Goal: Task Accomplishment & Management: Manage account settings

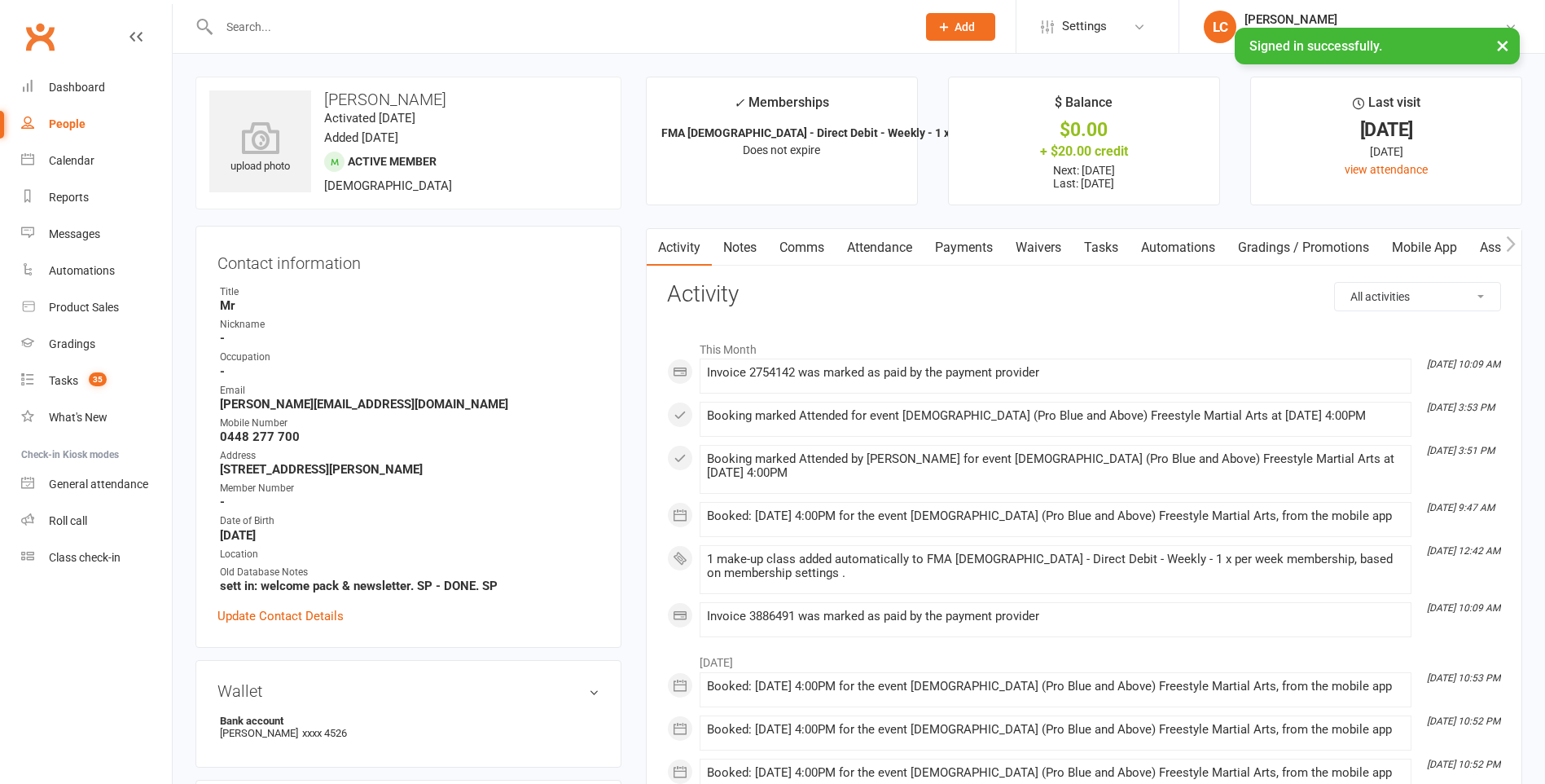
click at [752, 250] on link "Notes" at bounding box center [740, 248] width 56 height 37
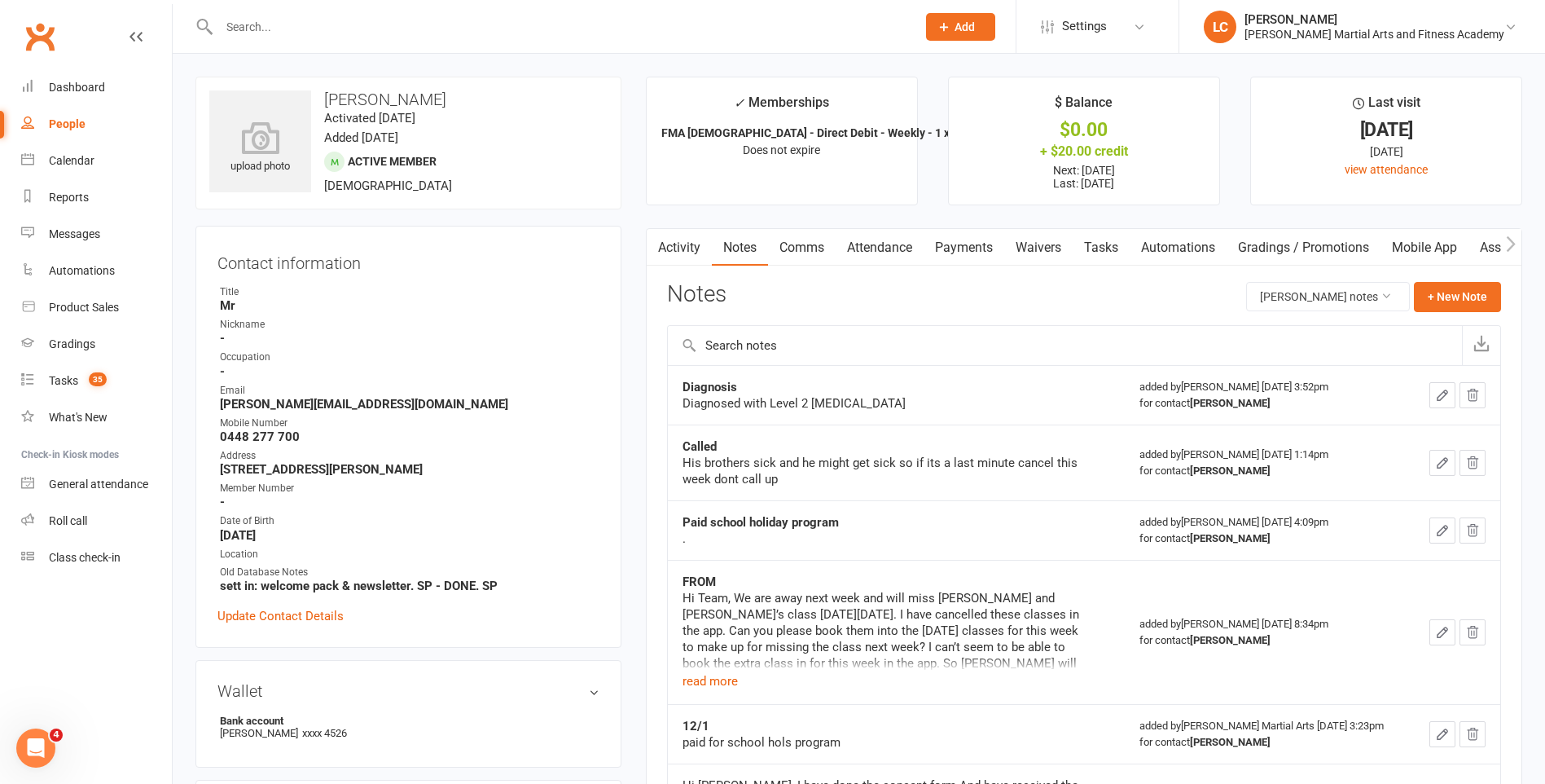
click at [374, 29] on input "text" at bounding box center [560, 27] width 691 height 22
paste input "Sam Lymbery <samuellym@outlook.com>"
drag, startPoint x: 291, startPoint y: 23, endPoint x: 104, endPoint y: 34, distance: 187.3
click at [113, 4] on header "Sam Lymbery <samuellym@outlook.com> Loading... Prospect Member Non-attending co…" at bounding box center [772, 4] width 1545 height 0
click at [407, 27] on input "samuellym@outlook.com>" at bounding box center [560, 27] width 691 height 22
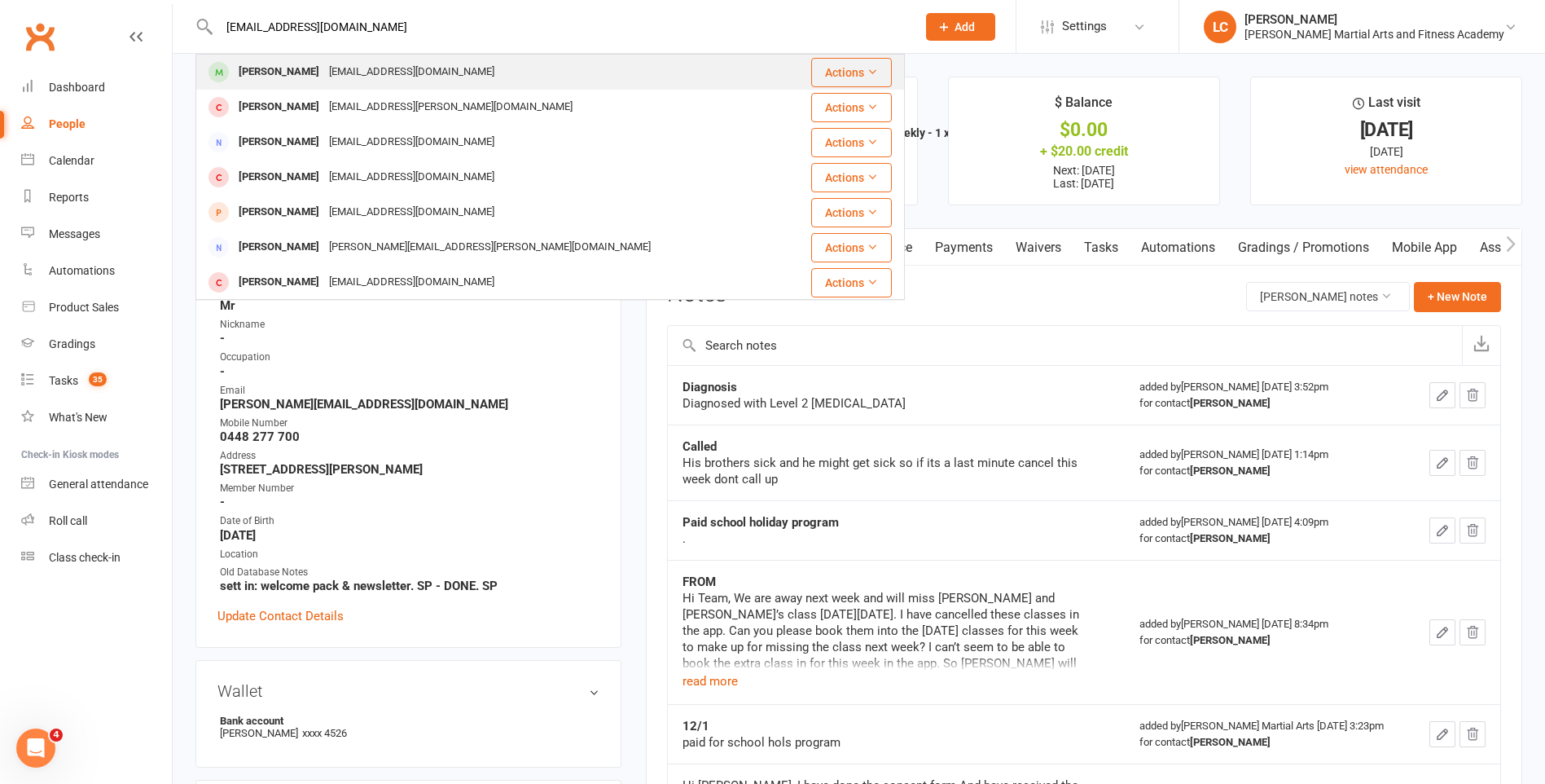
type input "samuellym@outlook.com"
click at [342, 69] on div "samuellym@outlook.com" at bounding box center [412, 72] width 175 height 23
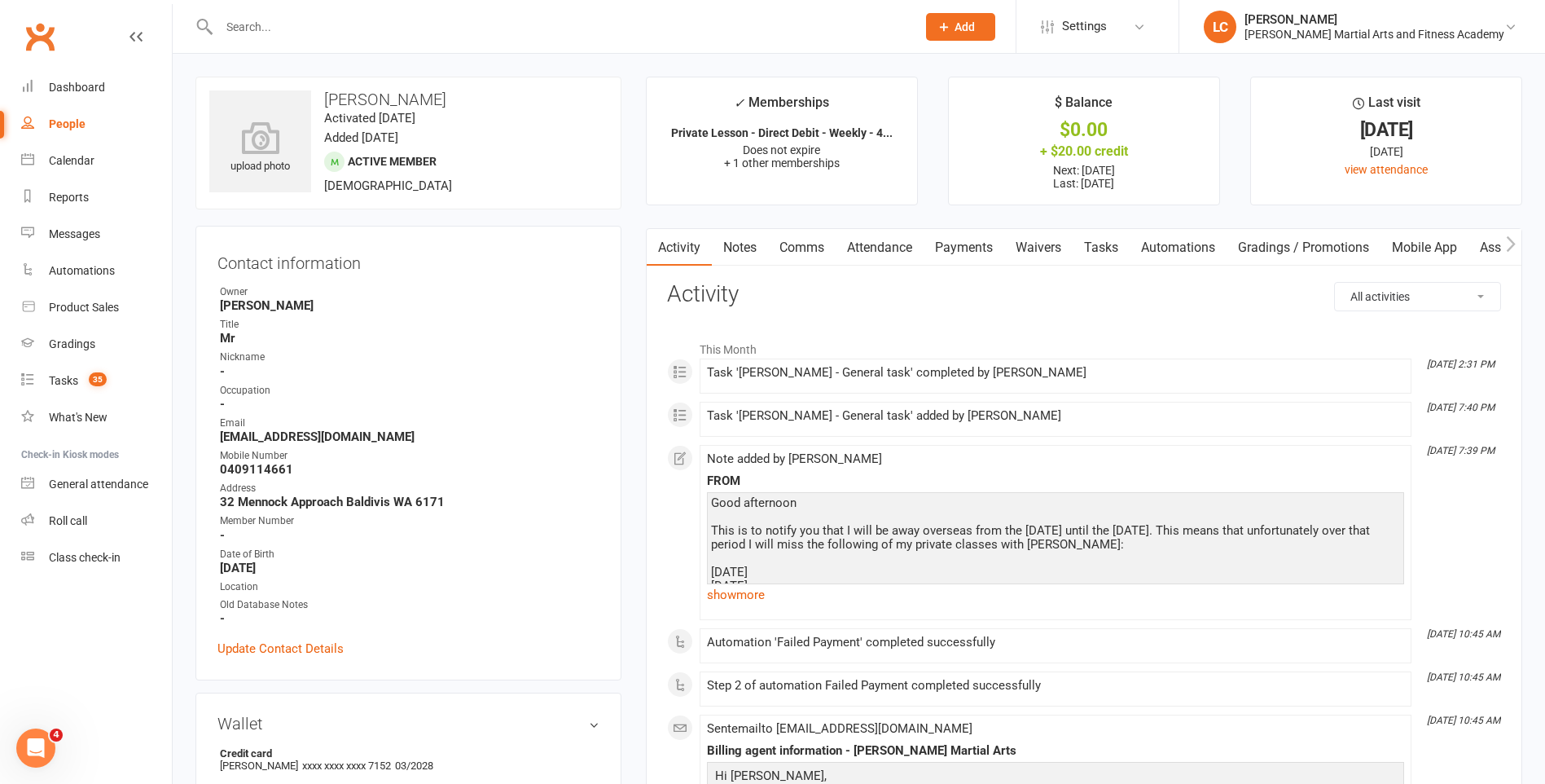
click at [739, 249] on link "Notes" at bounding box center [740, 248] width 56 height 37
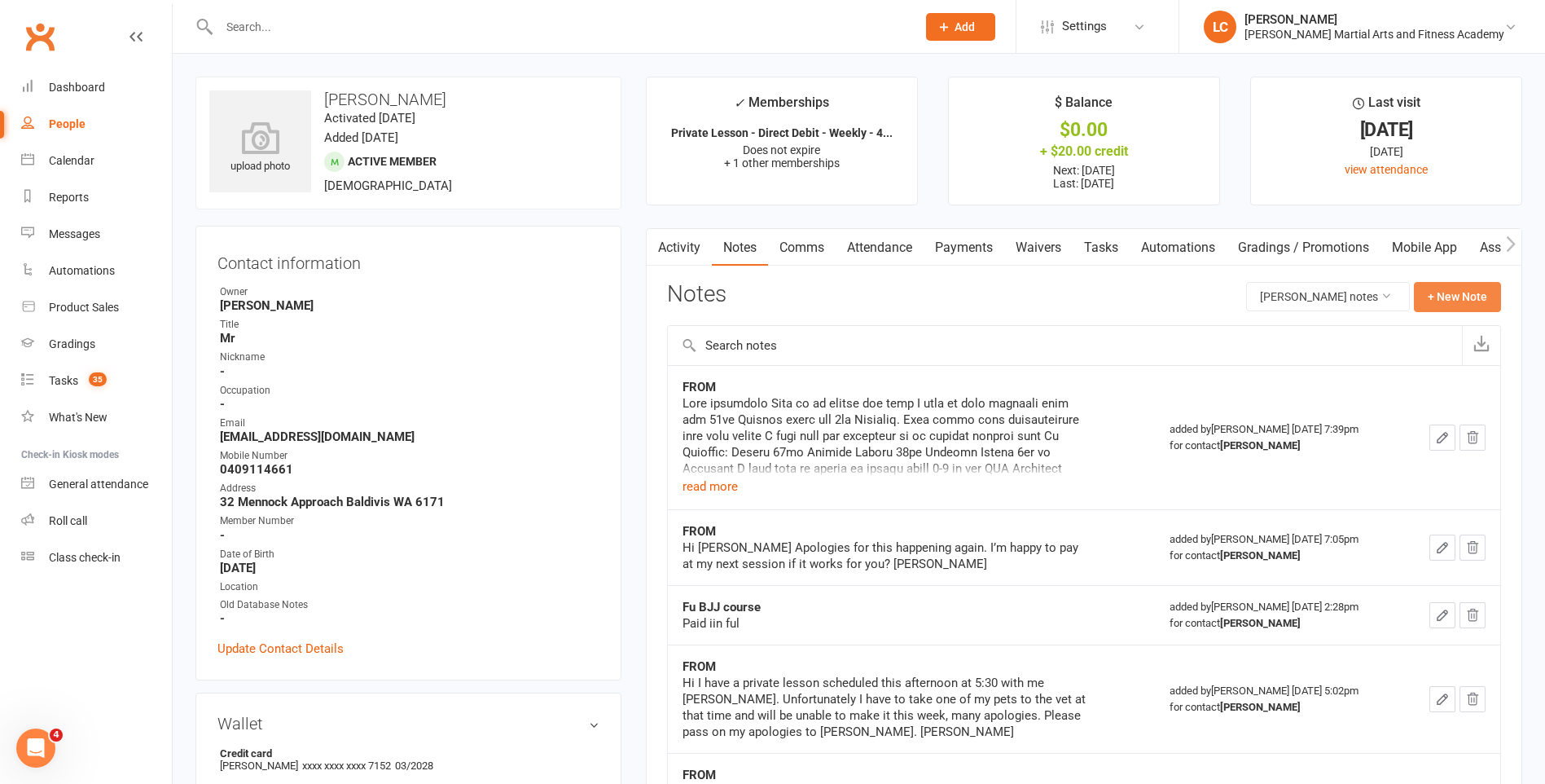
click at [1460, 294] on button "+ New Note" at bounding box center [1458, 296] width 88 height 29
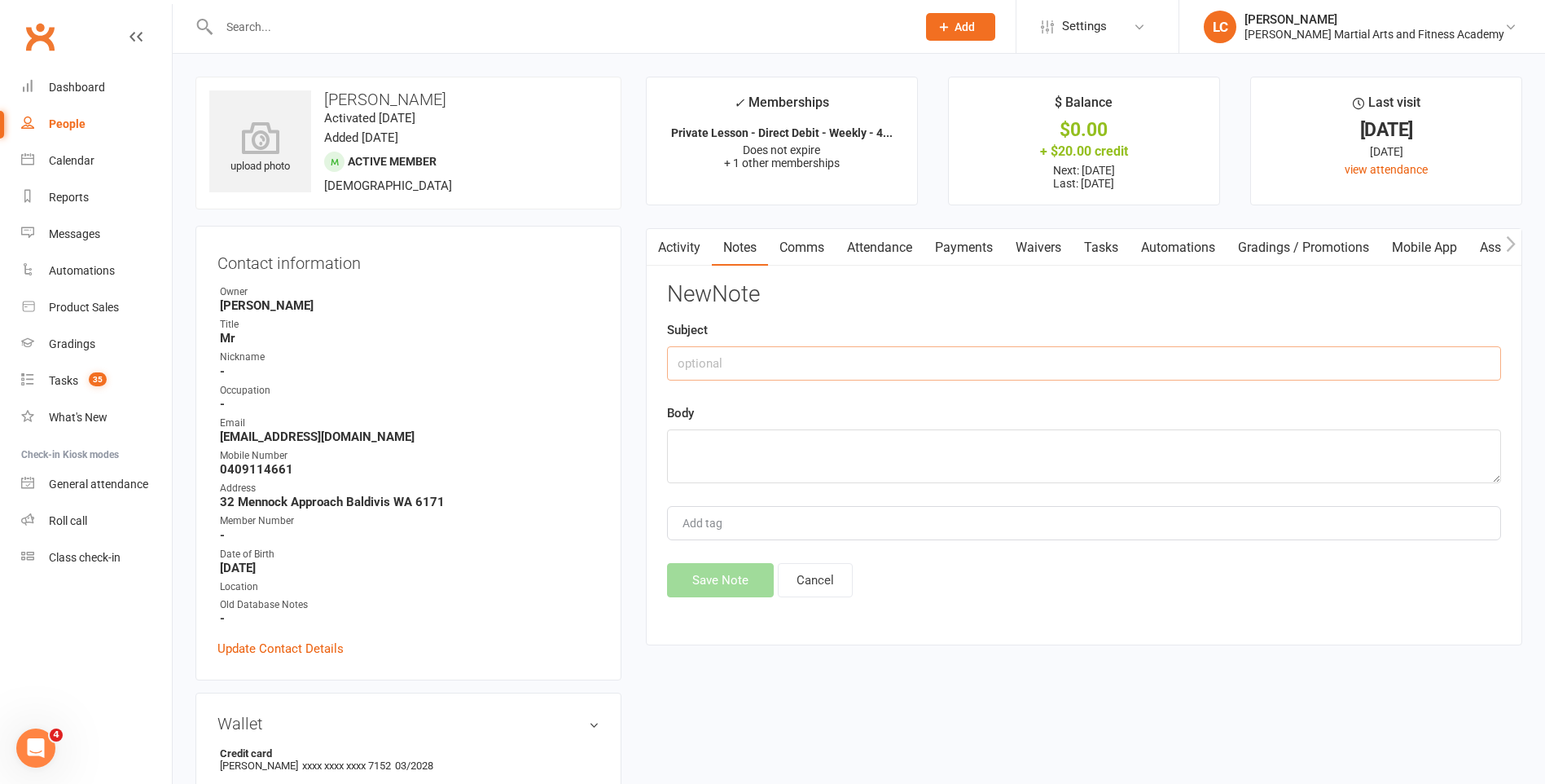
click at [830, 358] on input "text" at bounding box center [1084, 363] width 834 height 34
type input "FROM"
click at [809, 460] on textarea at bounding box center [1084, 456] width 834 height 54
paste textarea "Sorry for the repeated bounces on this. If it suits you I will pay the outstand…"
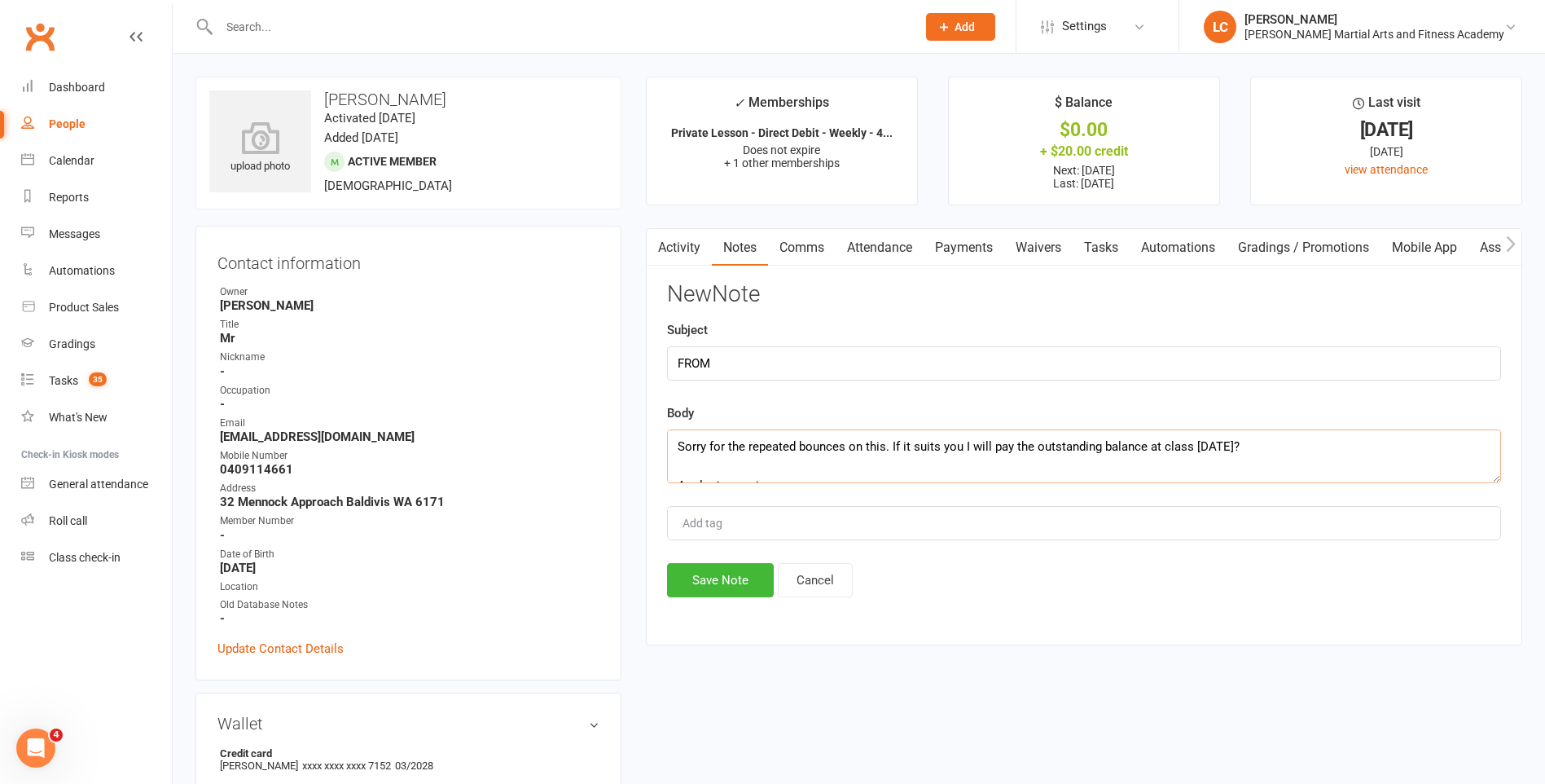
scroll to position [69, 0]
type textarea "Sorry for the repeated bounces on this. If it suits you I will pay the outstand…"
click at [732, 595] on button "Save Note" at bounding box center [720, 579] width 107 height 34
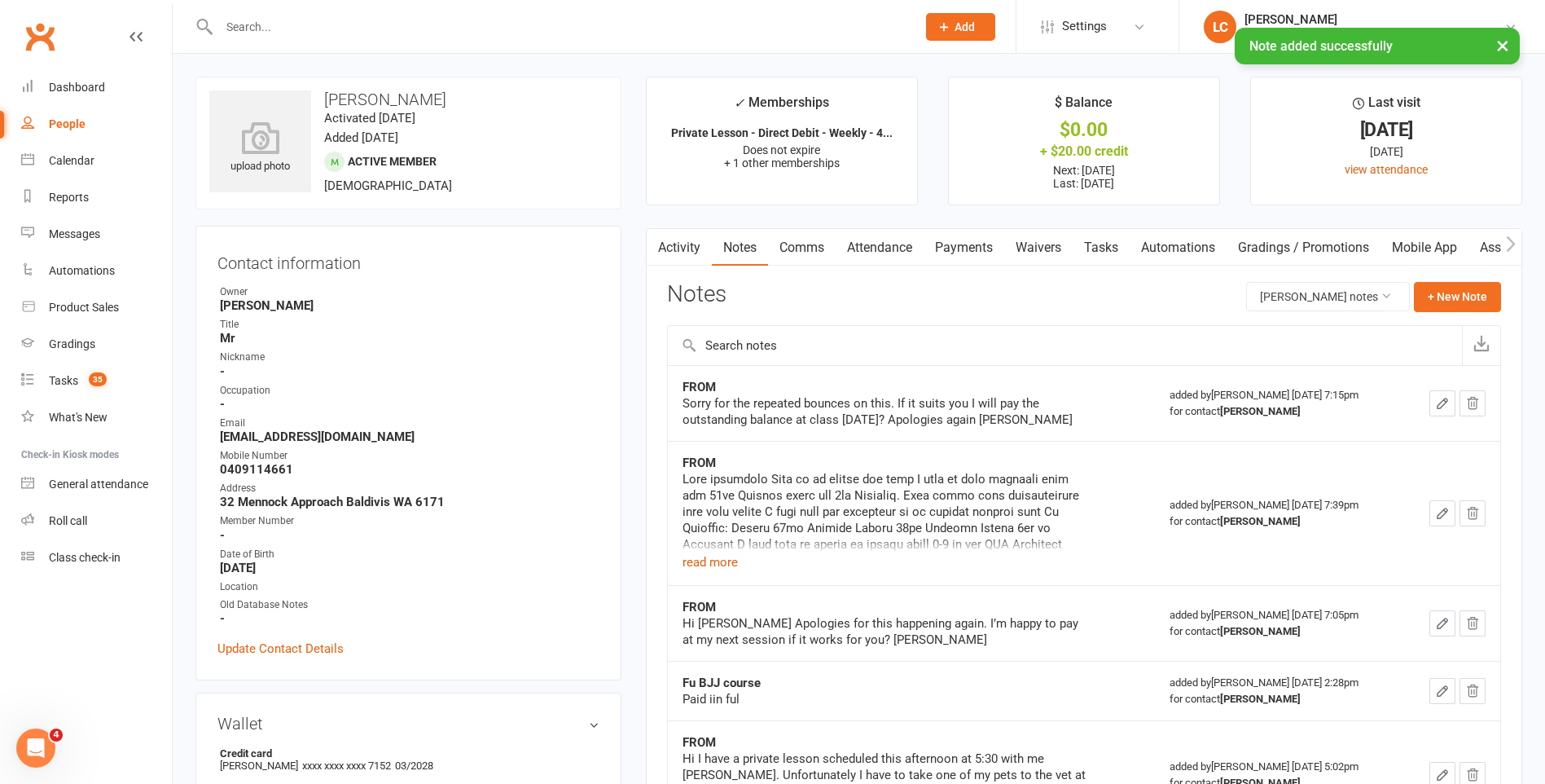
click at [973, 253] on link "Payments" at bounding box center [964, 248] width 81 height 37
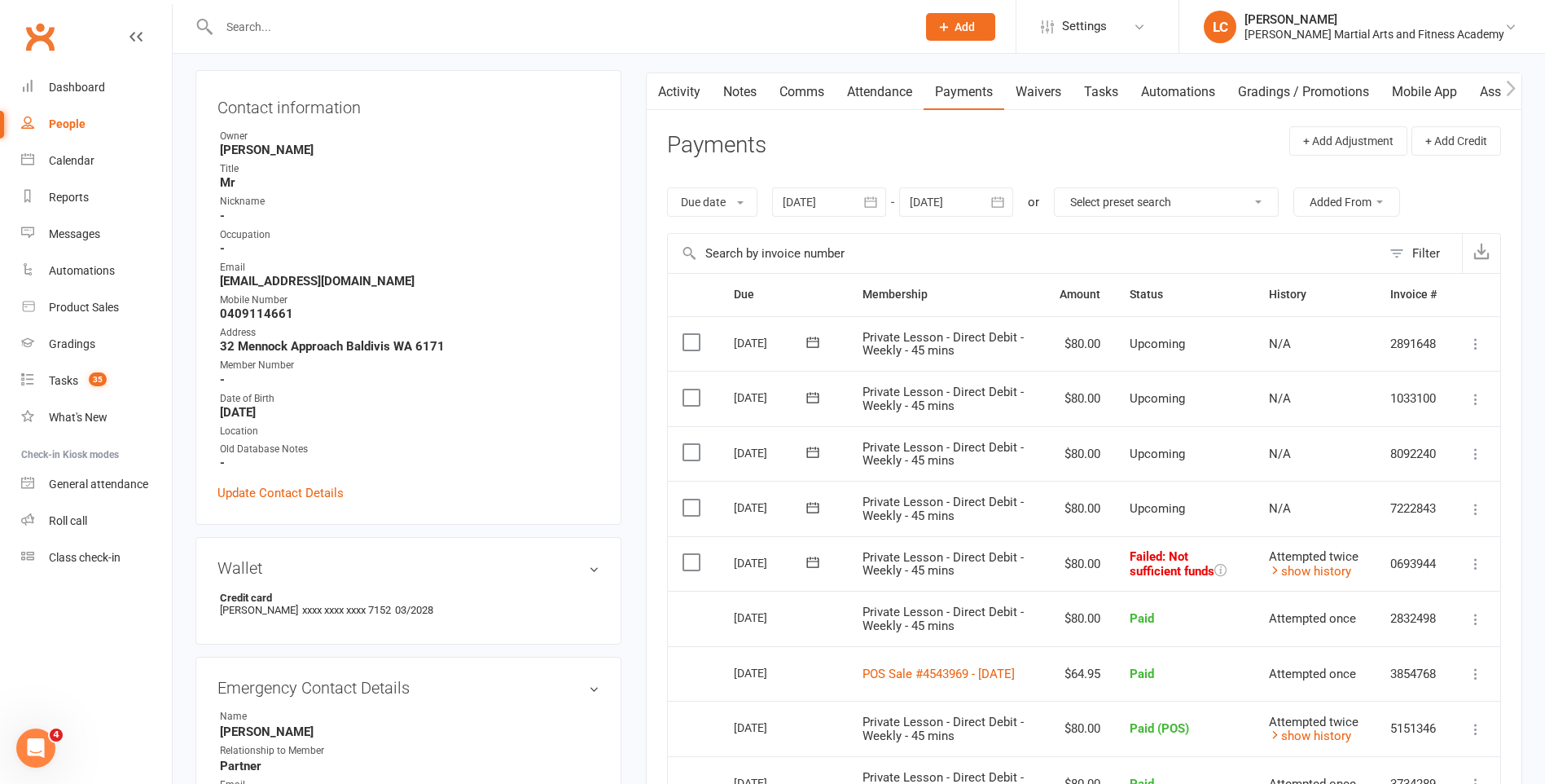
scroll to position [244, 0]
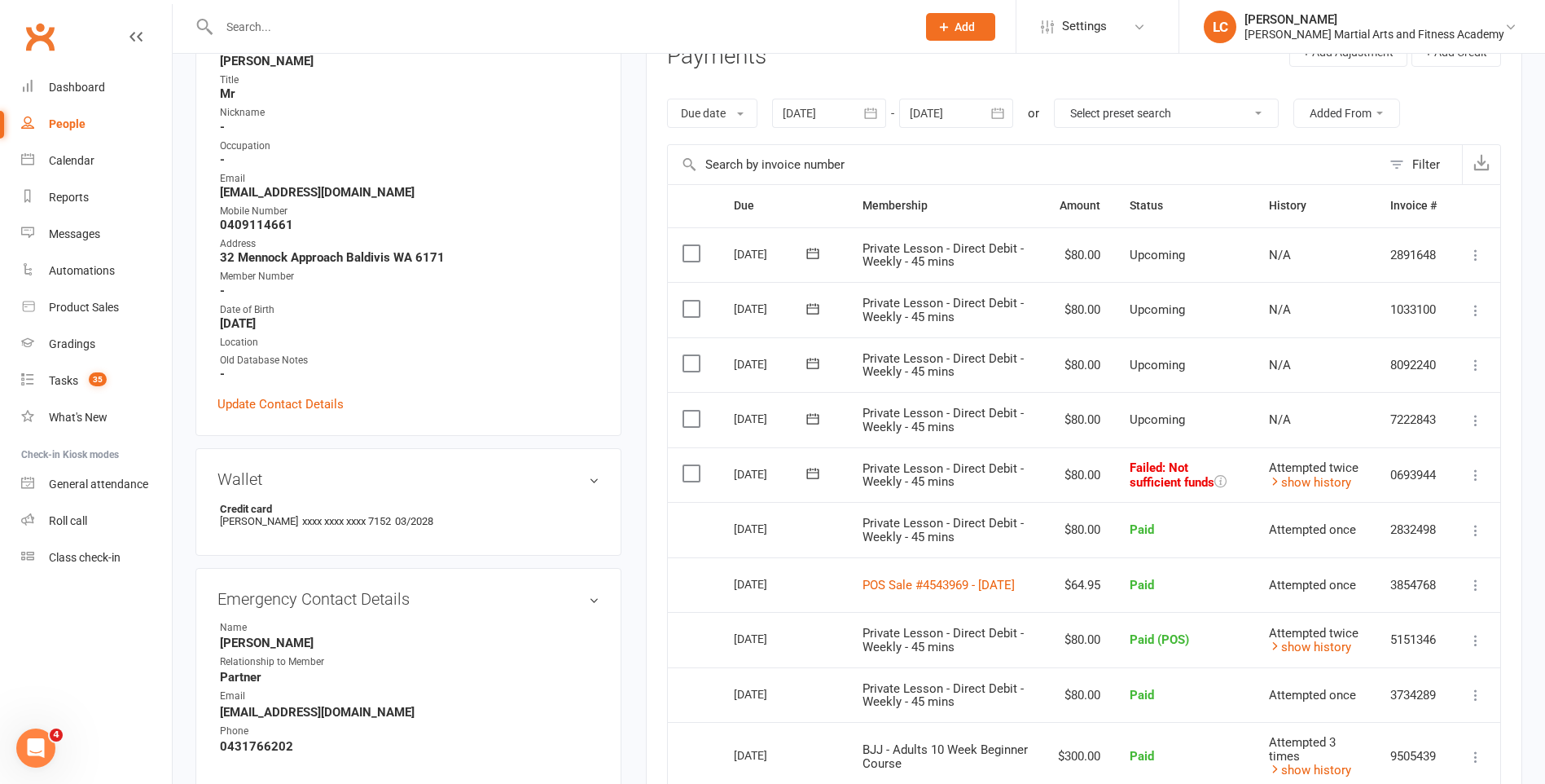
click at [1468, 475] on icon at bounding box center [1475, 474] width 16 height 16
click at [1031, 480] on td "Private Lesson - Direct Debit - Weekly - 45 mins" at bounding box center [946, 474] width 196 height 55
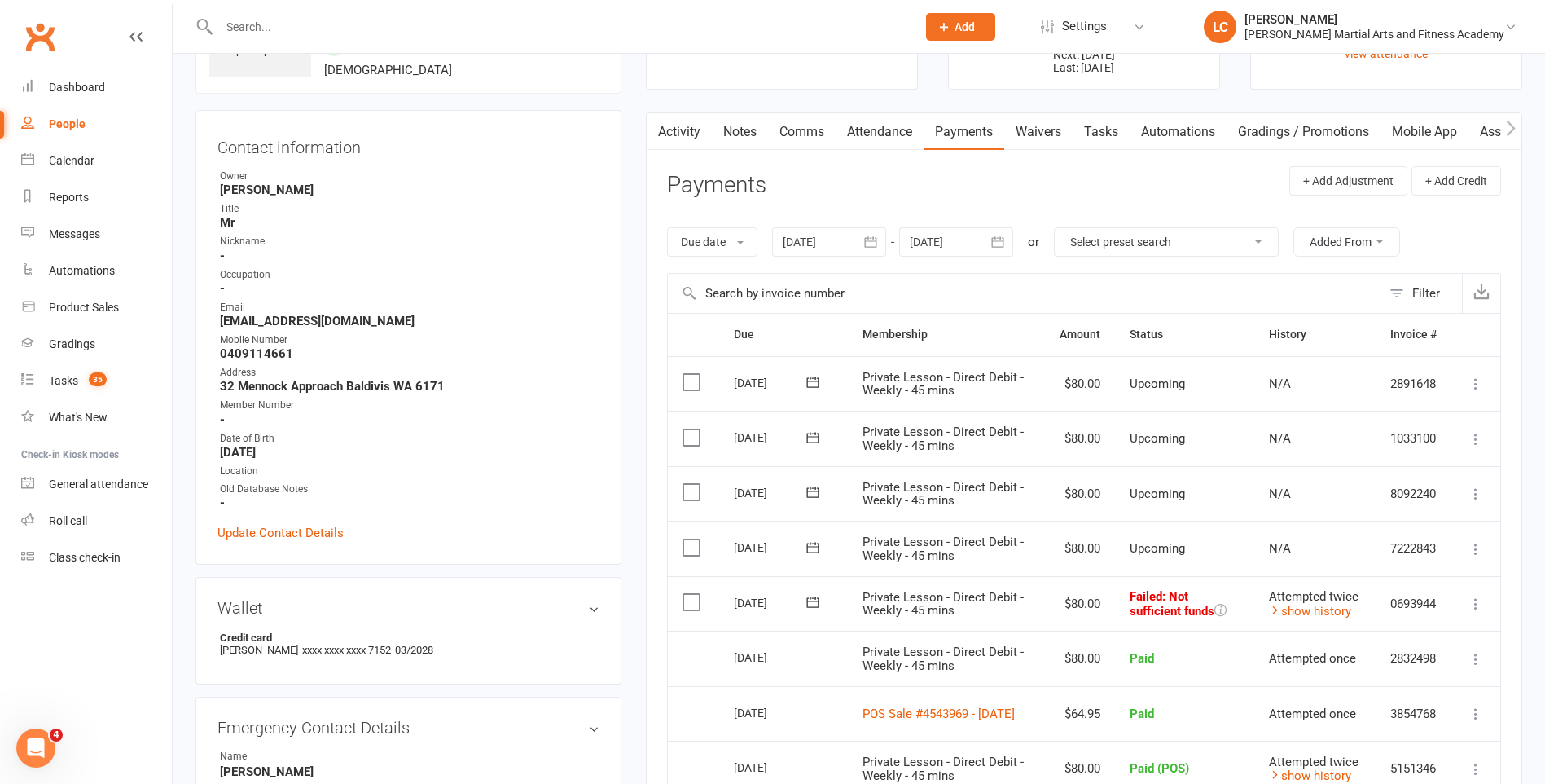
scroll to position [0, 0]
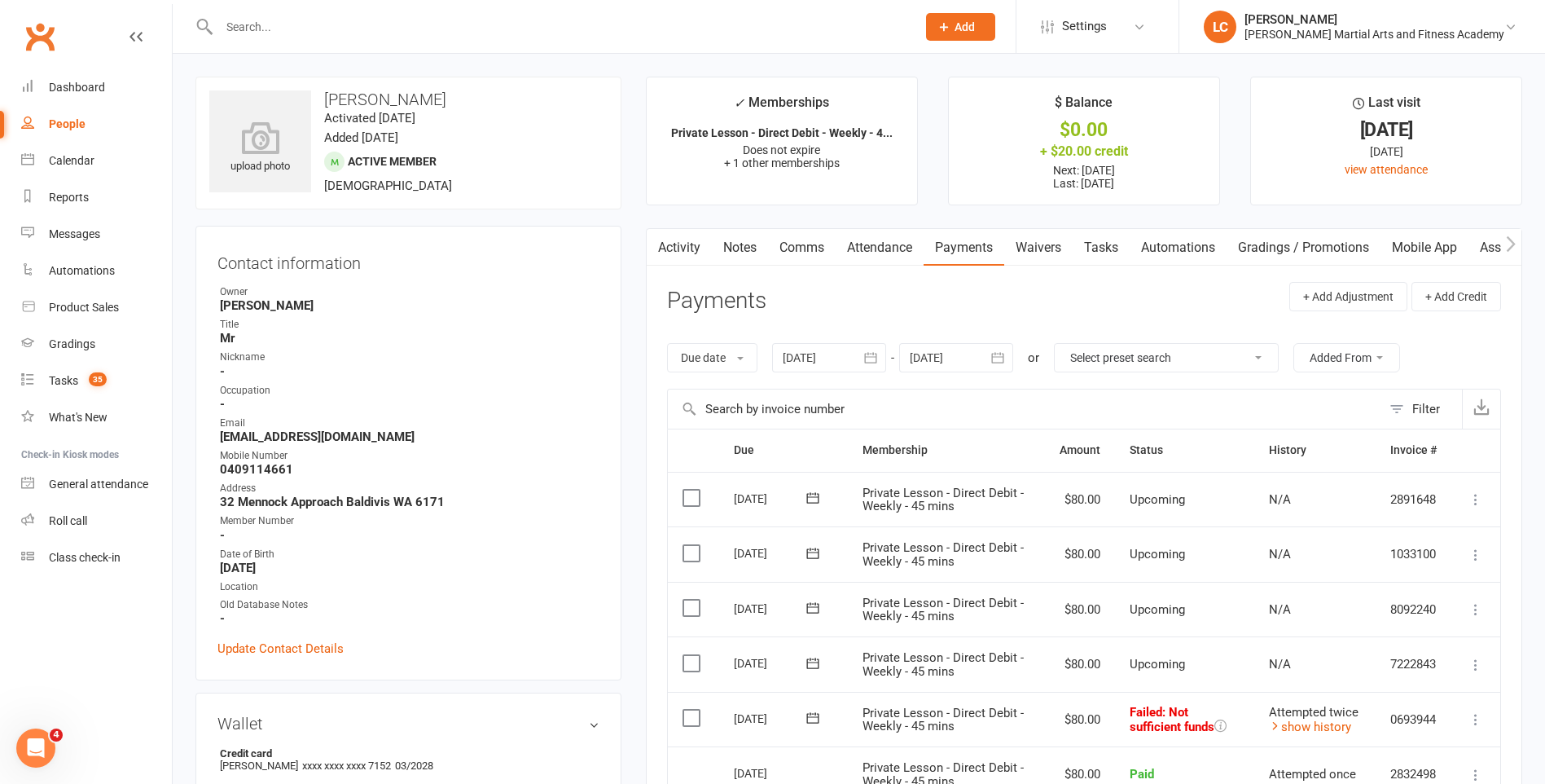
click at [1129, 256] on link "Tasks" at bounding box center [1101, 248] width 57 height 37
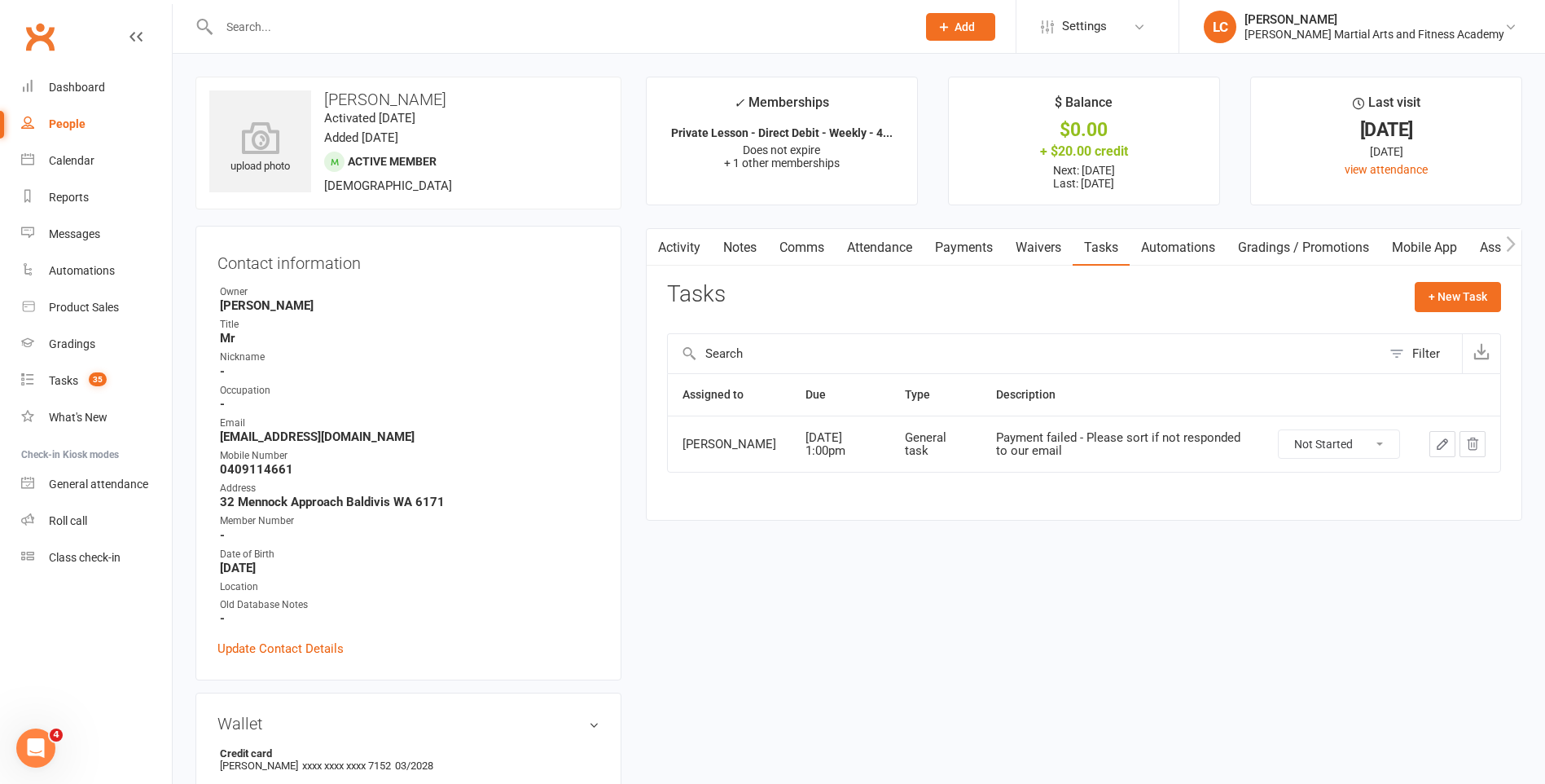
click at [1440, 452] on icon "button" at bounding box center [1443, 444] width 15 height 15
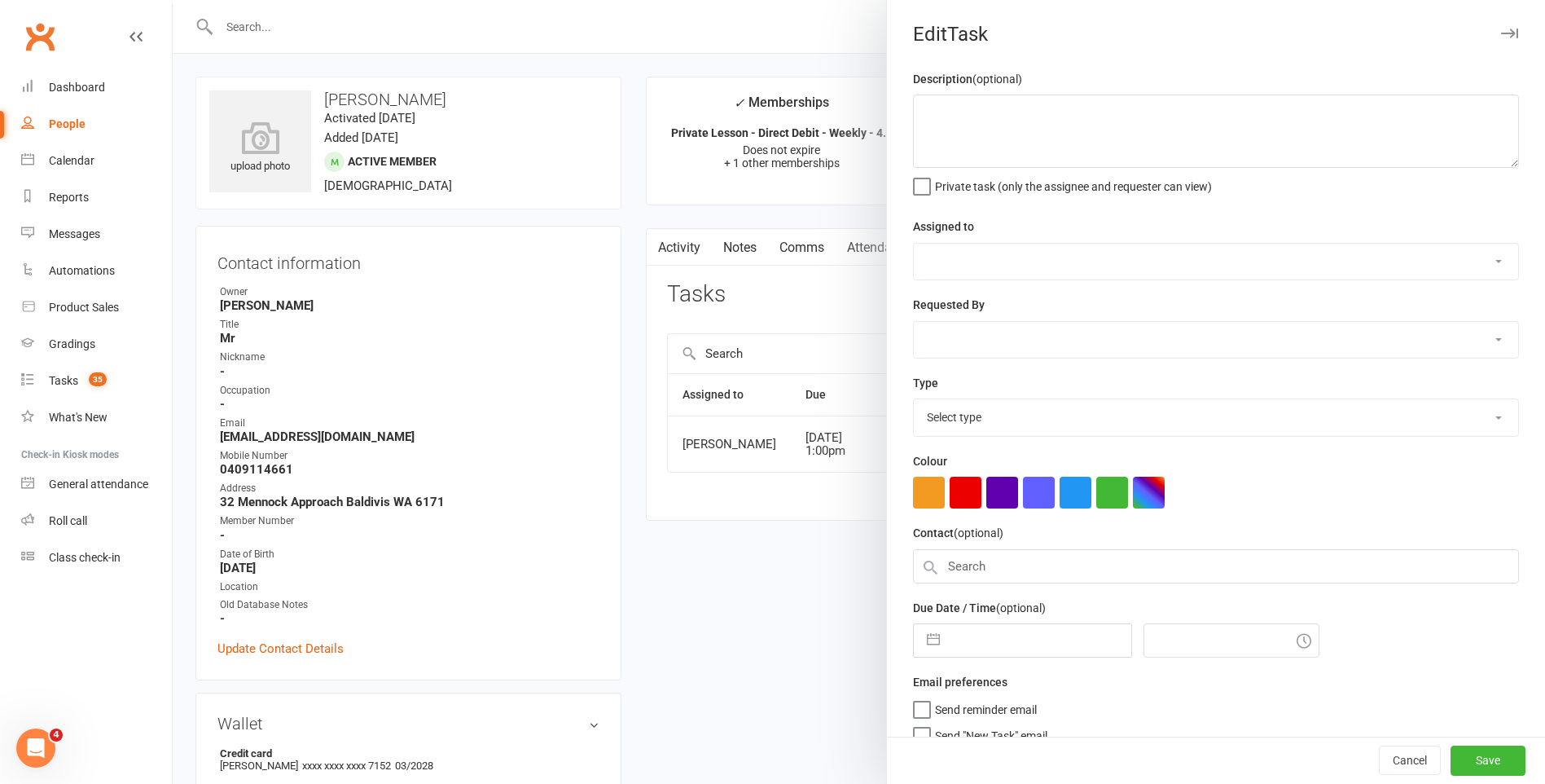
type textarea "Payment failed - Please sort if not responded to our email"
select select "50751"
type input "[DATE]"
type input "1:00pm"
select select "25648"
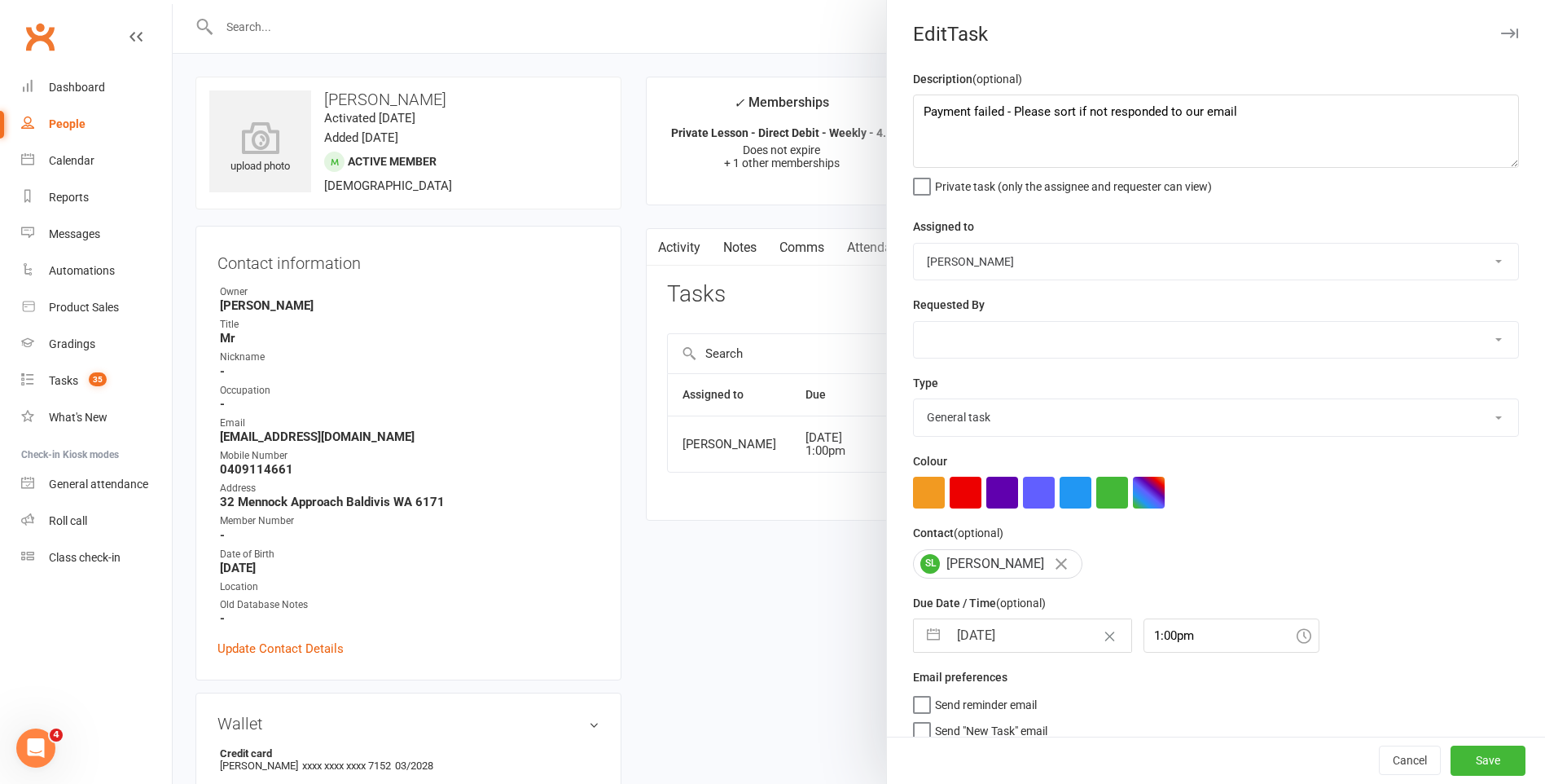
click at [1029, 638] on input "20 Oct 2025" at bounding box center [1039, 635] width 183 height 33
select select "8"
select select "2025"
select select "9"
select select "2025"
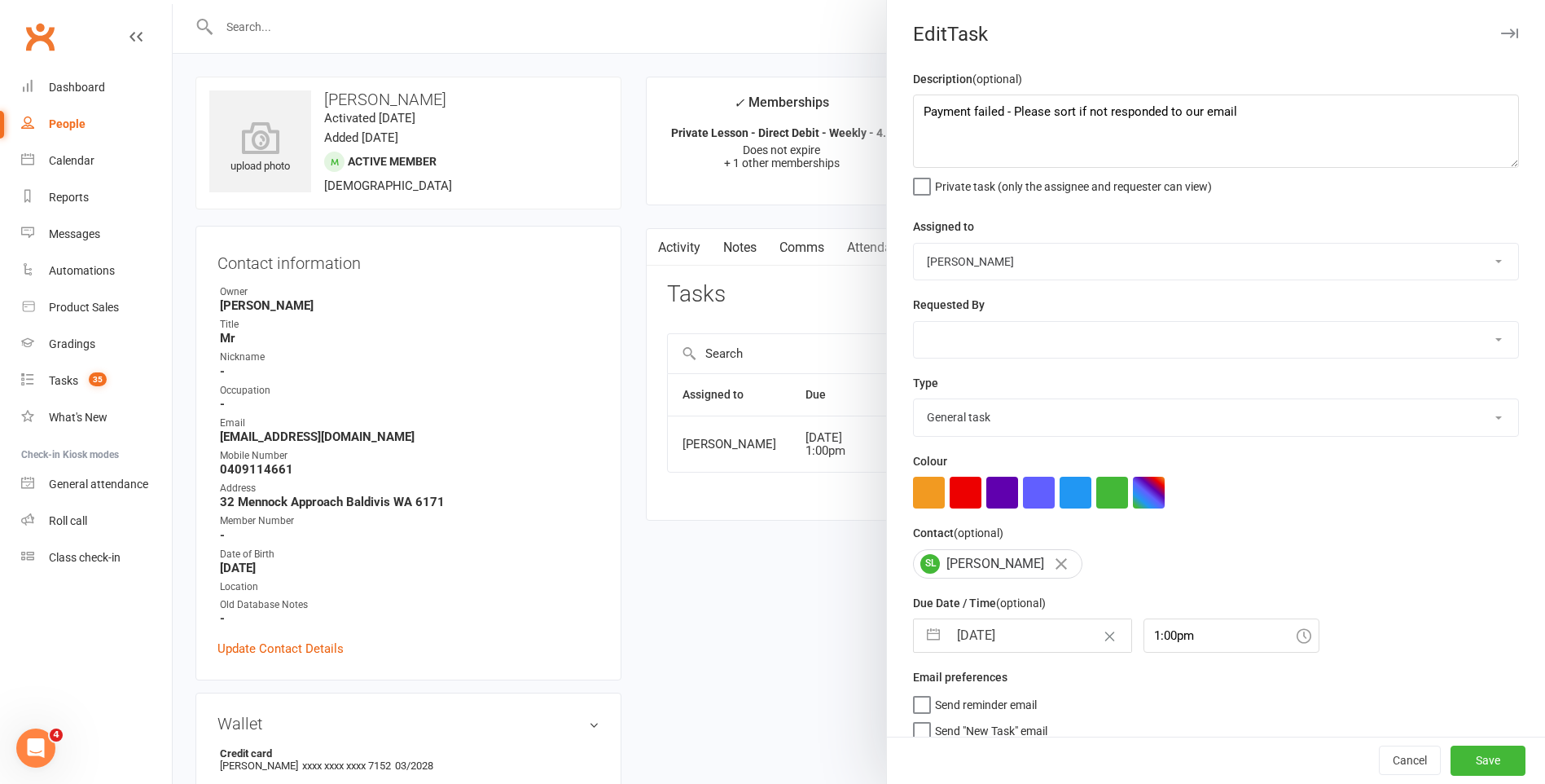
select select "10"
select select "2025"
click at [1272, 127] on textarea "Payment failed - Please sort if not responded to our email" at bounding box center [1216, 130] width 606 height 74
type textarea "Payment failed - Please sort if not responded to our email. Should have paid on…"
click at [1472, 764] on button "Save" at bounding box center [1488, 760] width 75 height 29
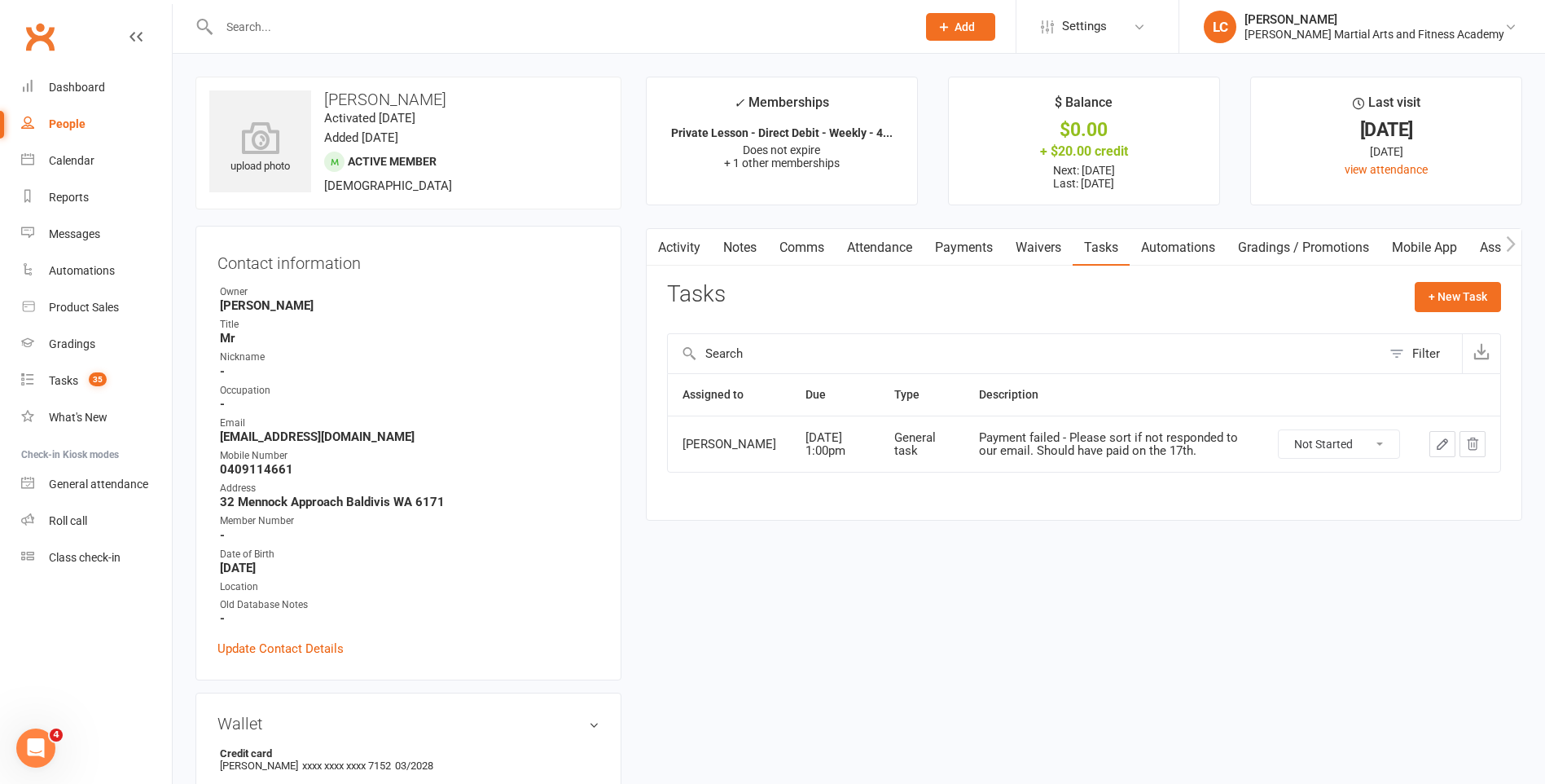
click at [744, 249] on link "Notes" at bounding box center [740, 248] width 56 height 37
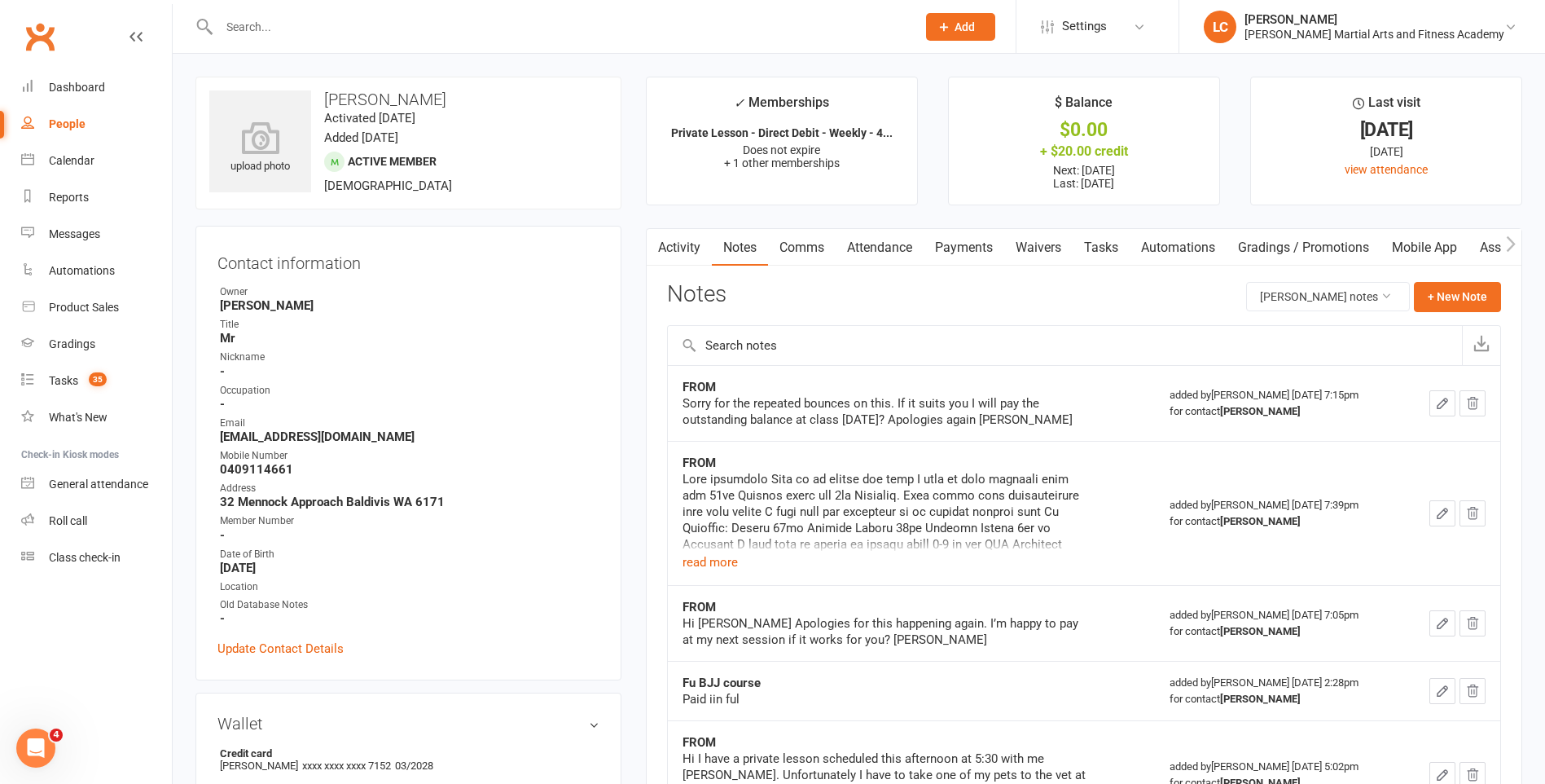
click at [824, 250] on link "Comms" at bounding box center [802, 248] width 68 height 37
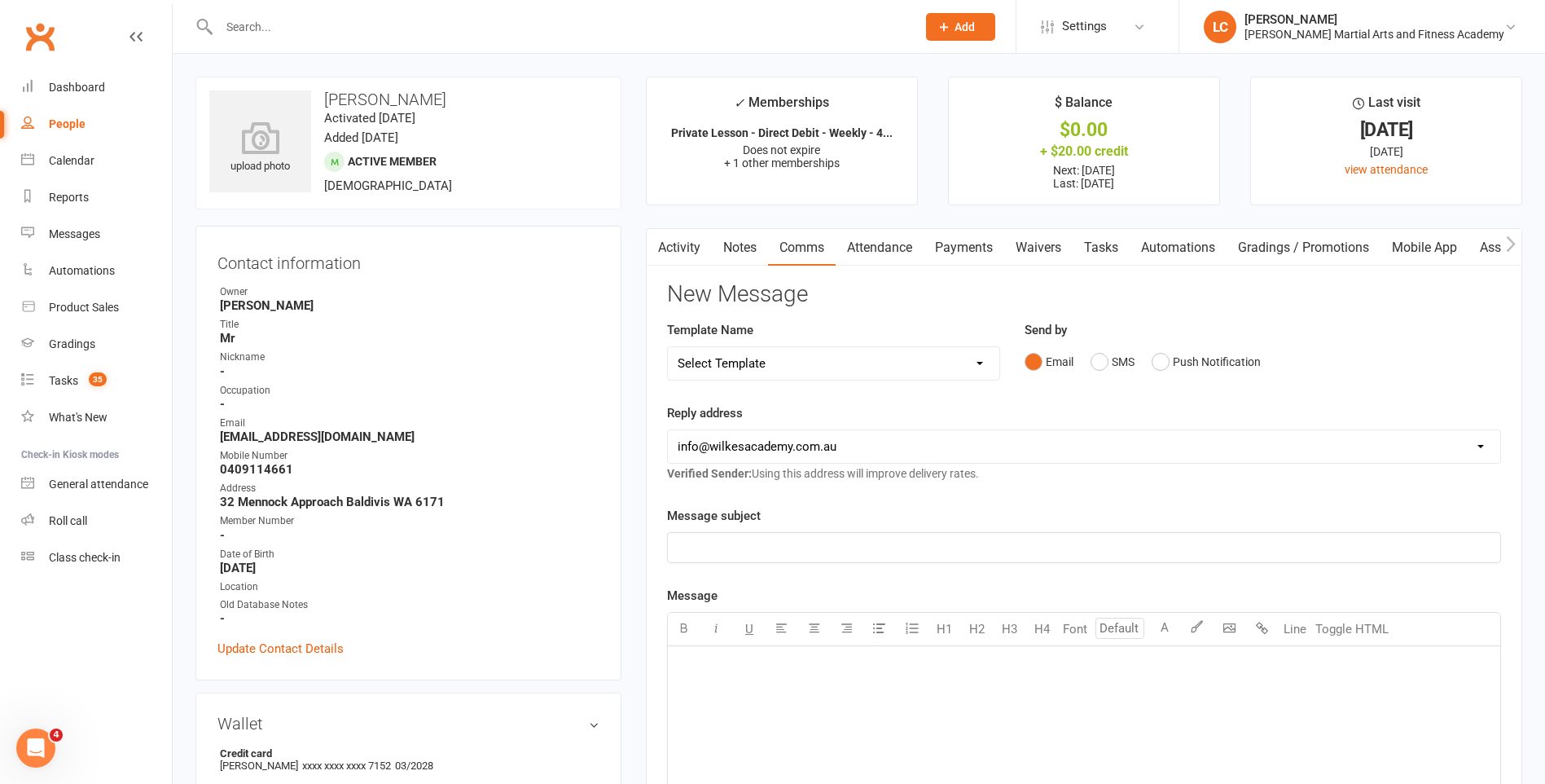
click at [823, 368] on select "Select Template [Email] Birthday Party Enquiry [Email] [DEMOGRAPHIC_DATA] Gradi…" at bounding box center [833, 363] width 332 height 33
select select "40"
click at [668, 347] on select "Select Template [Email] Birthday Party Enquiry [Email] [DEMOGRAPHIC_DATA] Gradi…" at bounding box center [833, 363] width 332 height 33
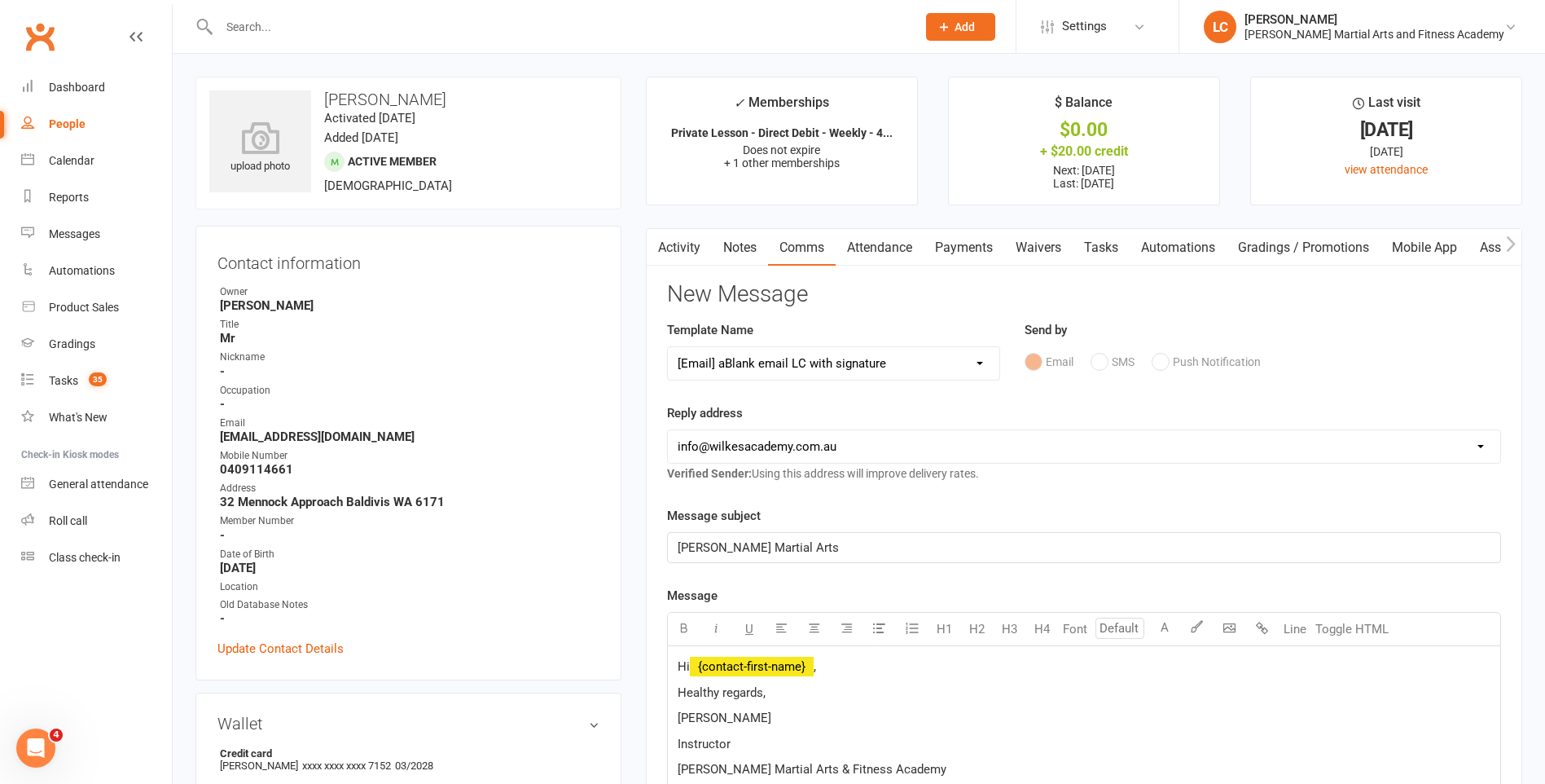
click at [836, 676] on p "Hi ﻿ {contact-first-name} ," at bounding box center [1084, 666] width 813 height 20
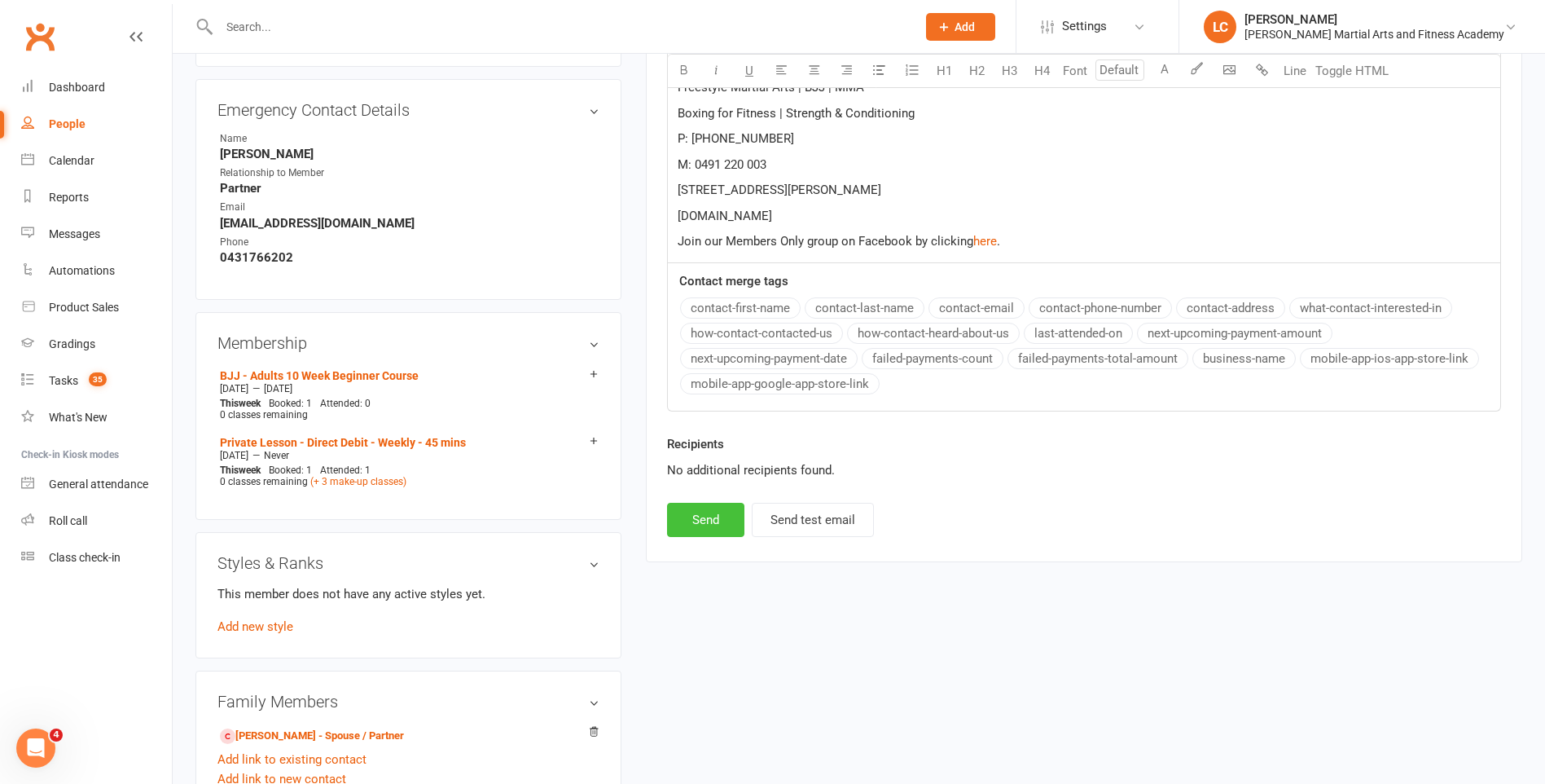
click at [700, 533] on button "Send" at bounding box center [705, 520] width 77 height 34
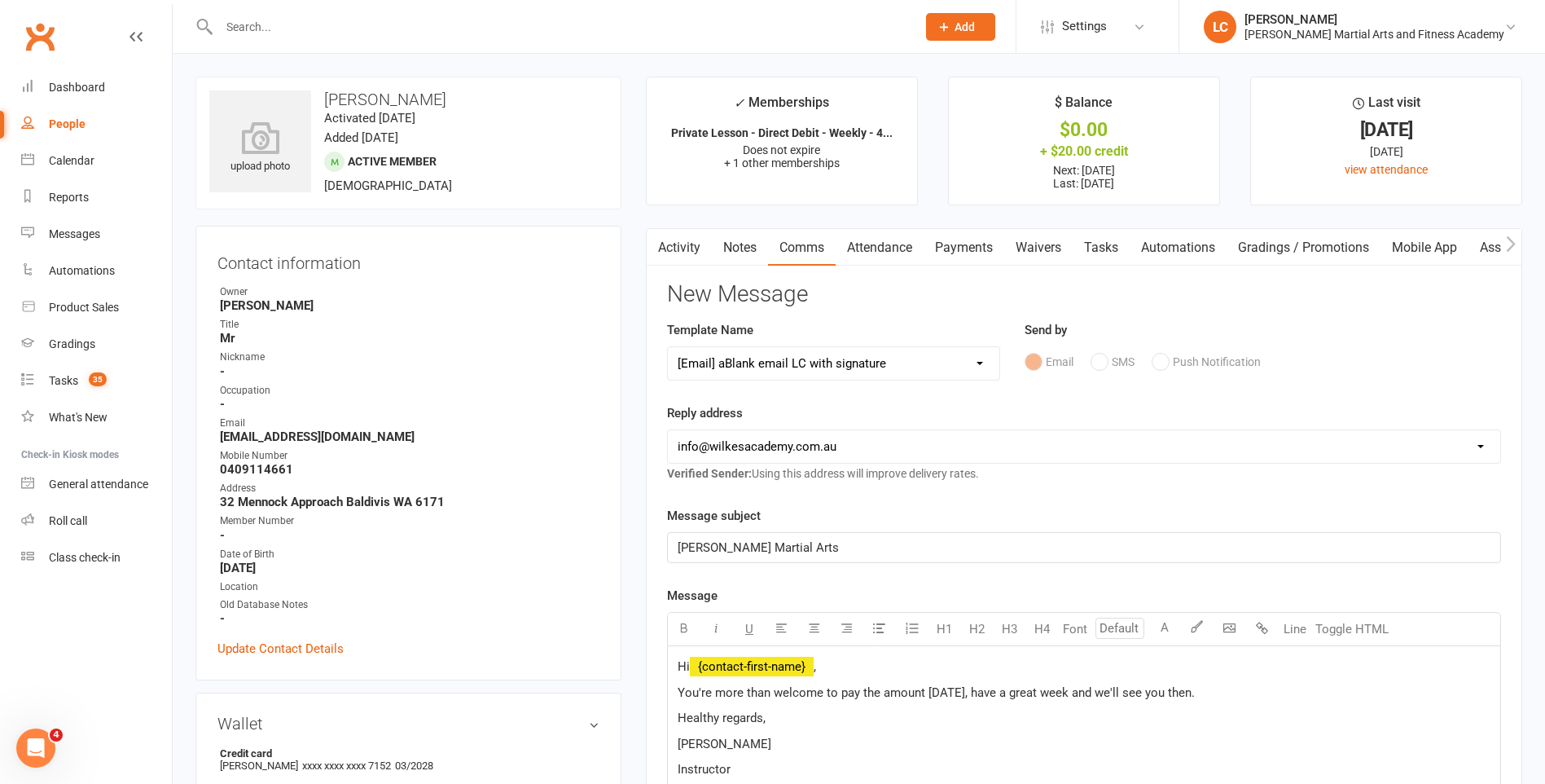
select select
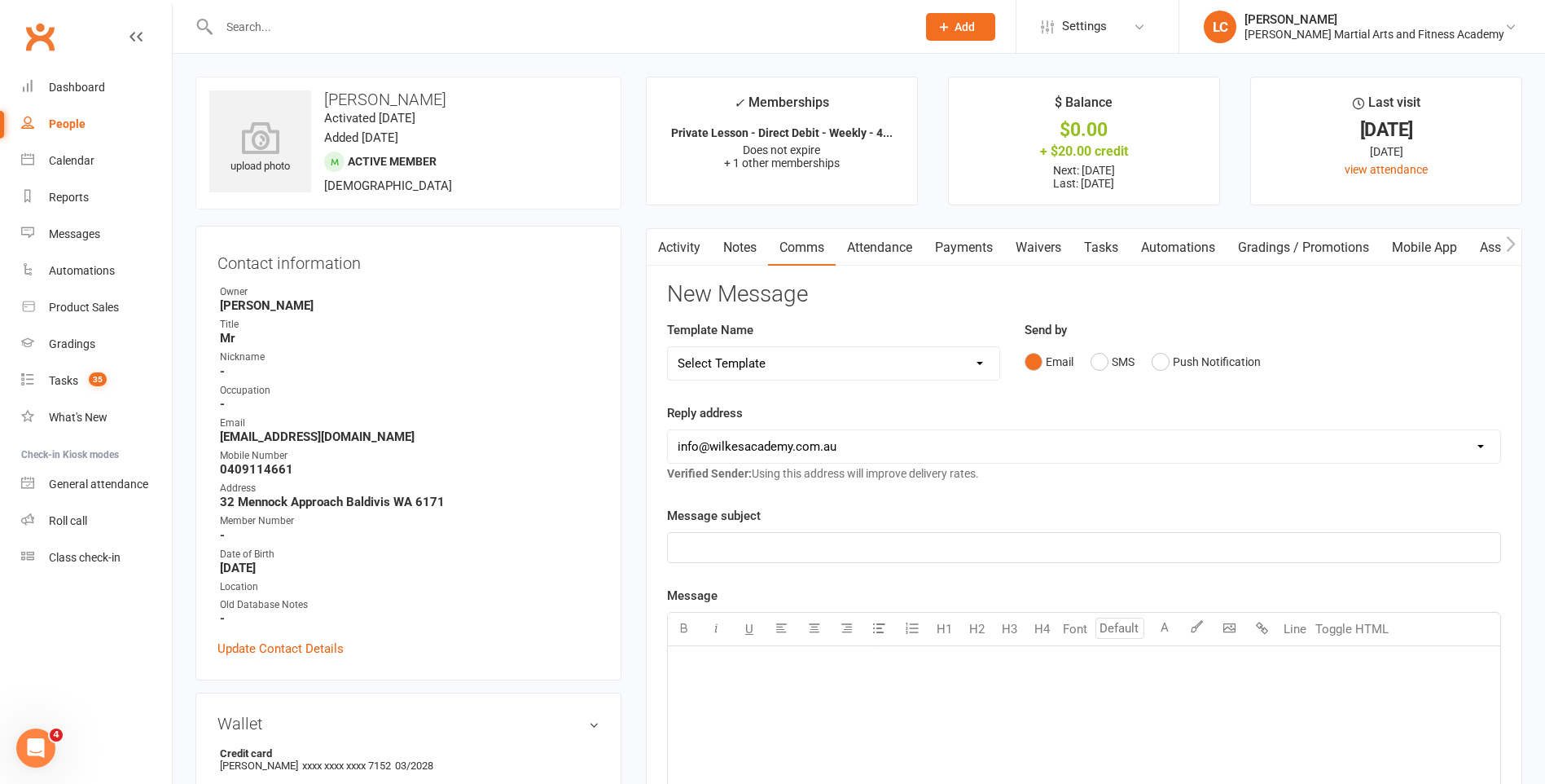
click at [381, 34] on input "text" at bounding box center [560, 27] width 691 height 22
paste input "Ken Joyce <kenjoyce87@gmail.com>"
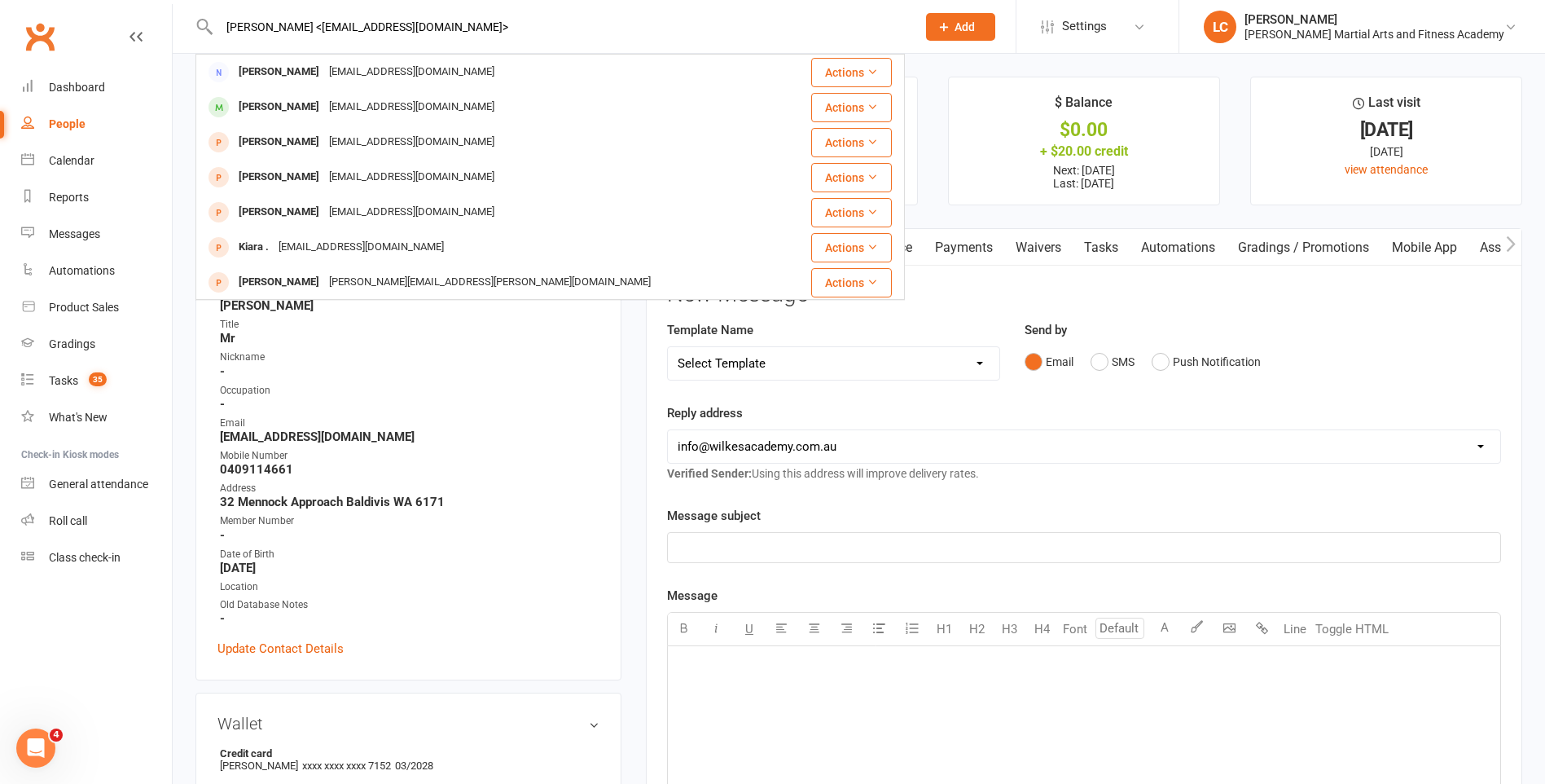
drag, startPoint x: 290, startPoint y: 27, endPoint x: 109, endPoint y: 33, distance: 181.1
click at [110, 4] on header "Ken Joyce <kenjoyce87@gmail.com> Ken Joyce kenjoyce87@gmail.com Actions Hudson …" at bounding box center [772, 4] width 1545 height 0
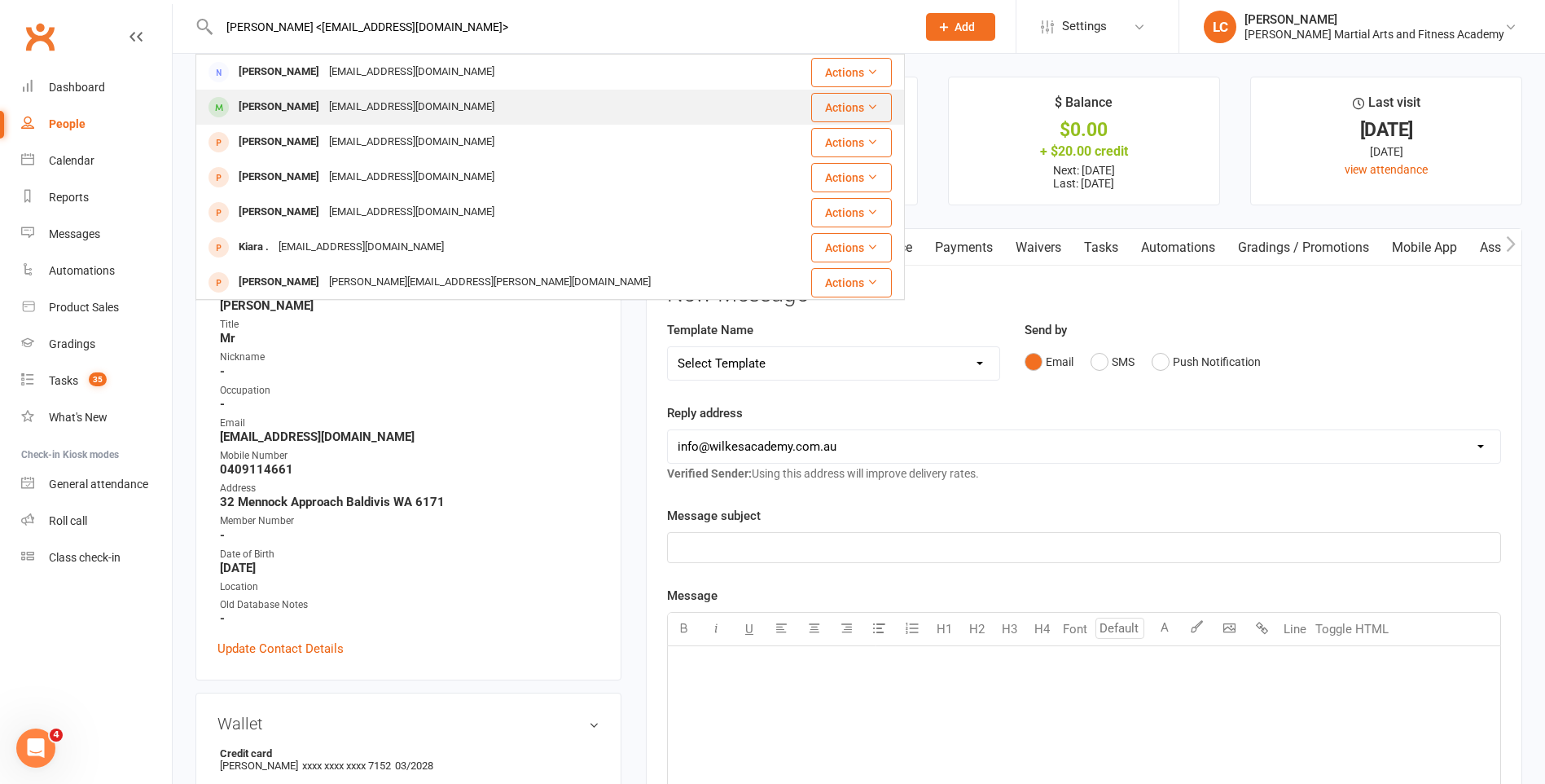
type input "Ken Joyce <kenjoyce87@gmail.com>"
click at [350, 102] on div "kenjoyce87@gmail.com" at bounding box center [412, 106] width 175 height 23
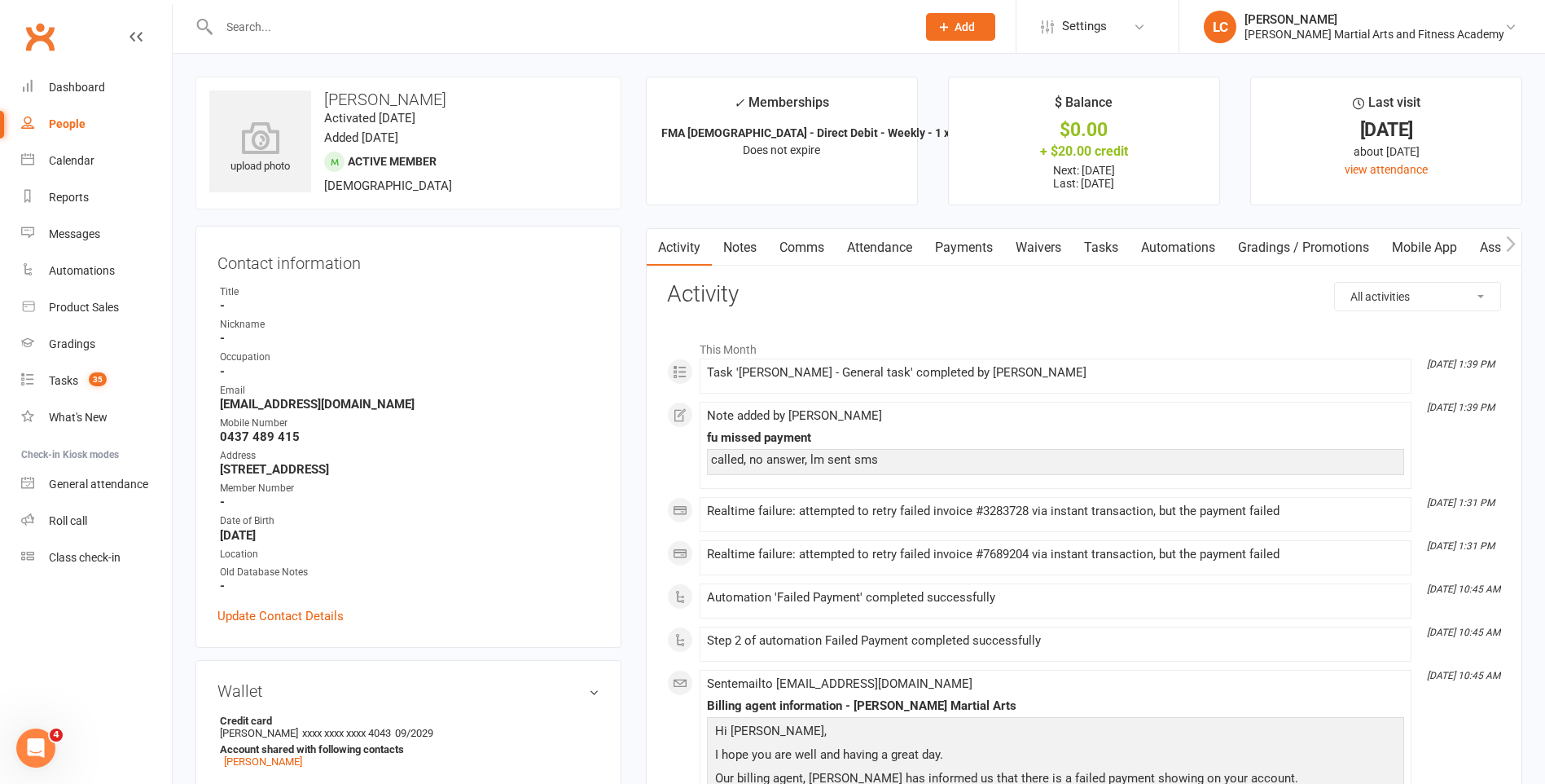
click at [969, 250] on link "Payments" at bounding box center [964, 248] width 81 height 37
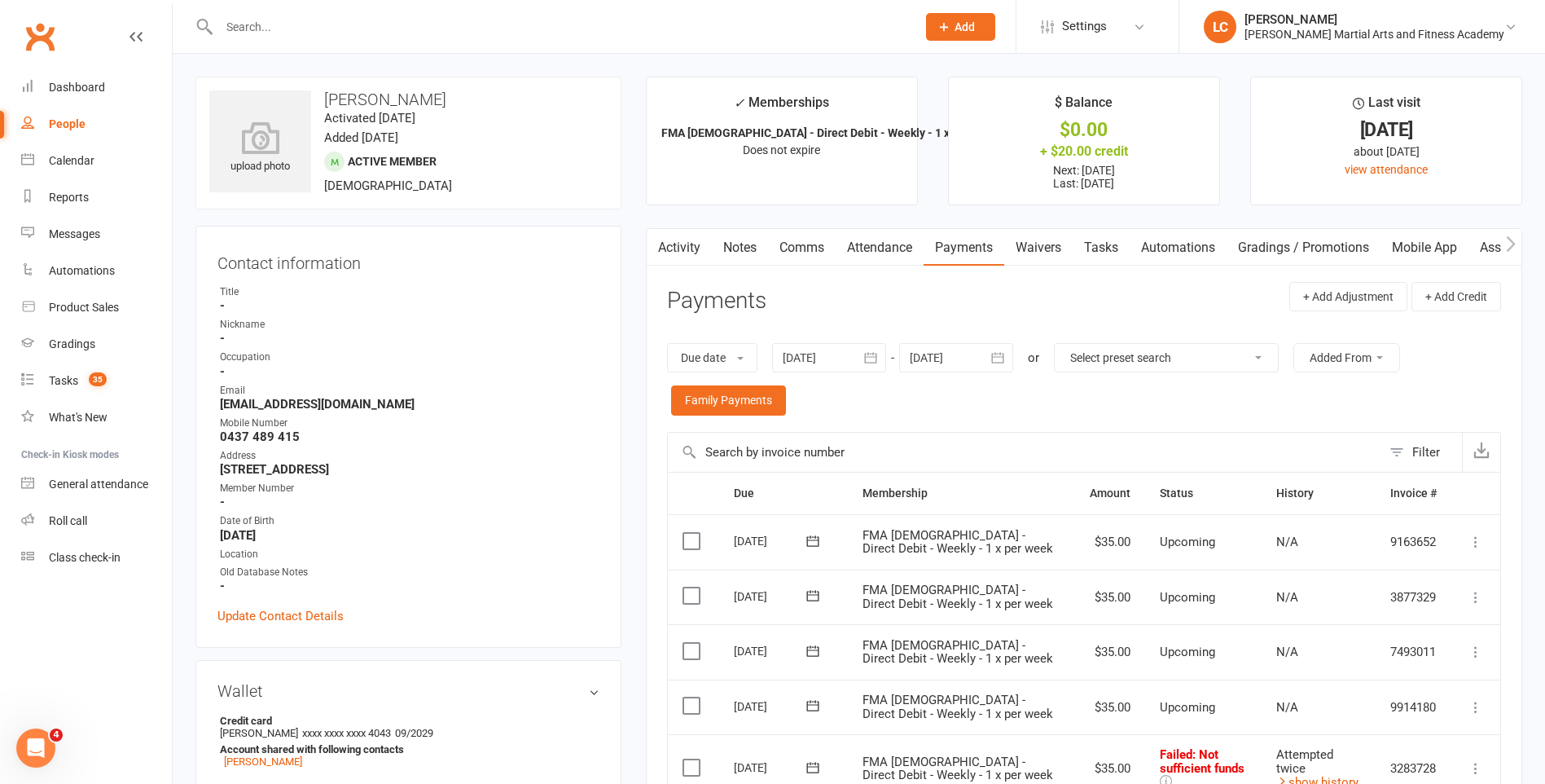
click at [744, 255] on link "Notes" at bounding box center [740, 248] width 56 height 37
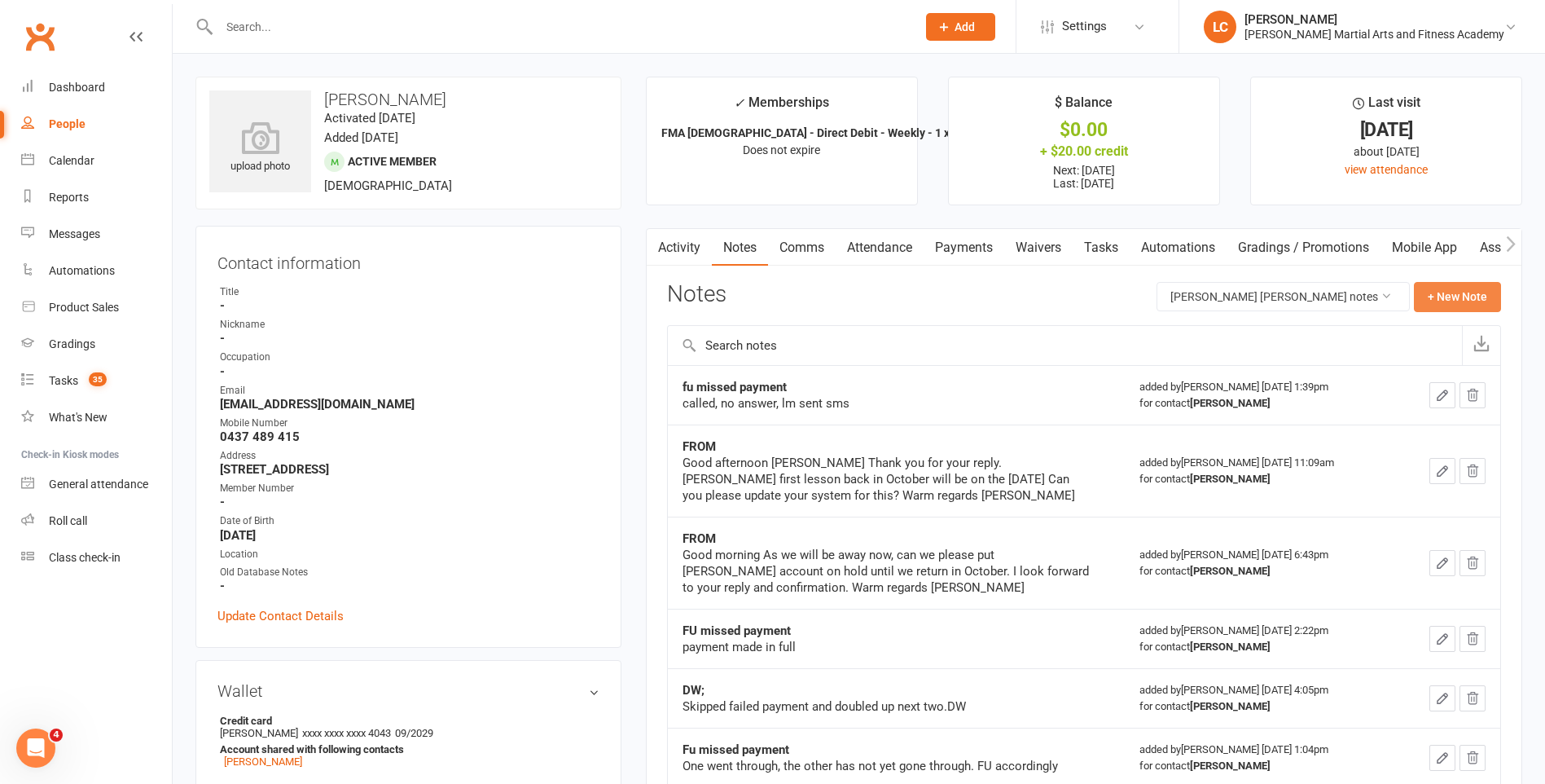
click at [1470, 296] on button "+ New Note" at bounding box center [1458, 296] width 88 height 29
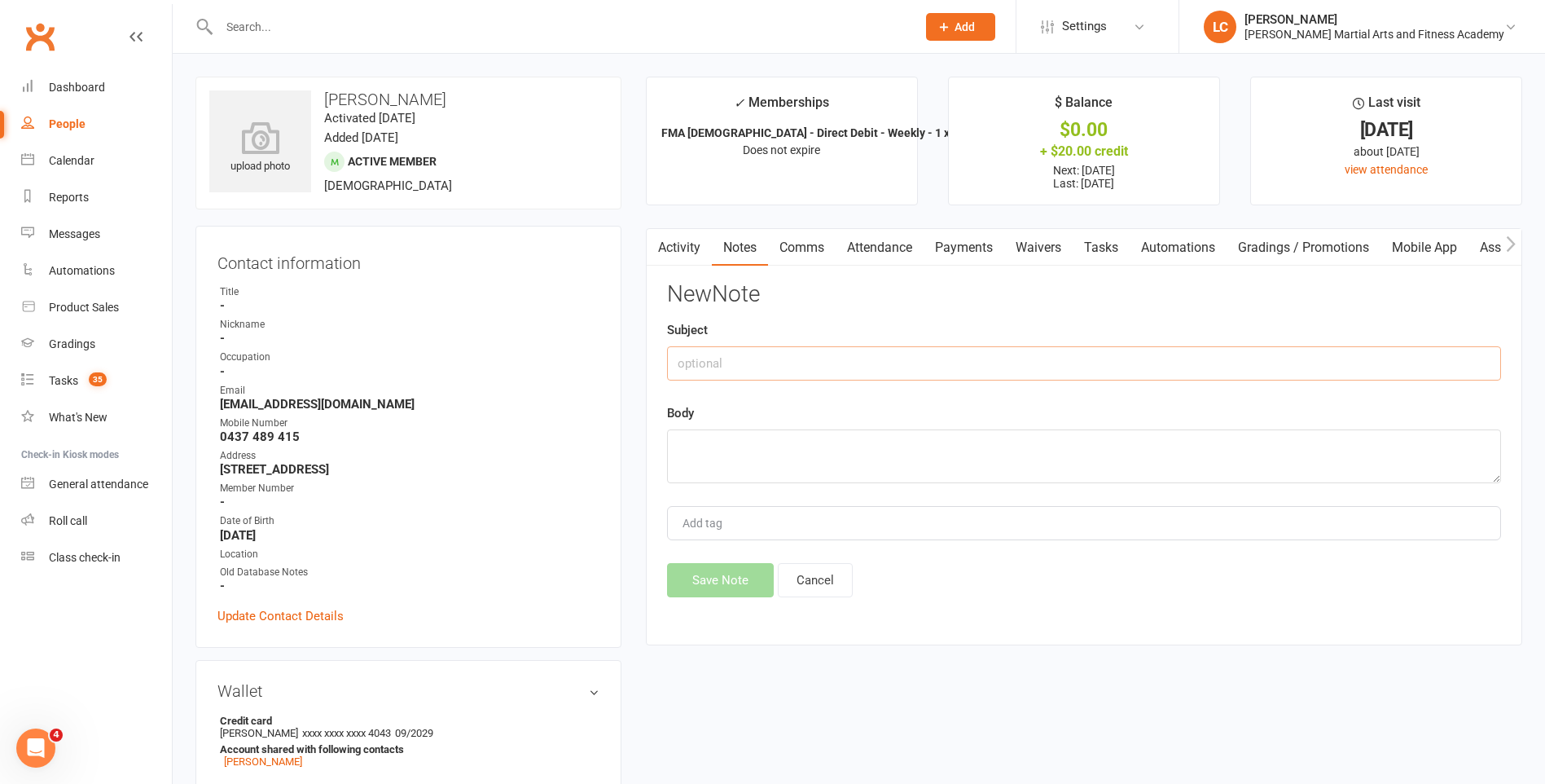
click at [847, 346] on input "text" at bounding box center [1084, 363] width 834 height 34
type input "FROM"
click at [795, 441] on textarea at bounding box center [1084, 456] width 834 height 54
paste textarea "Good afternoon David Sorry about this. Can you please set up to take $112.50 th…"
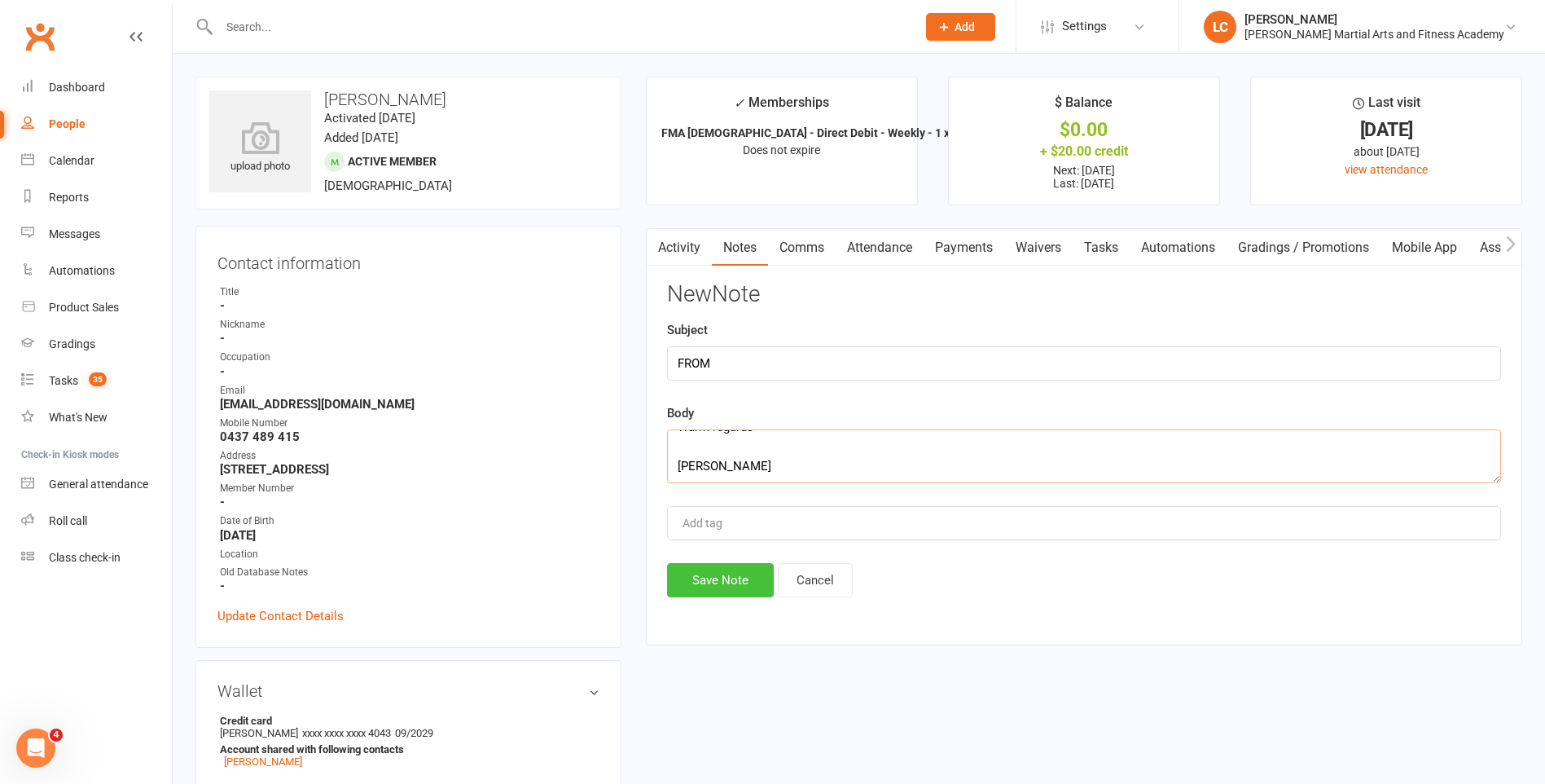
type textarea "Good afternoon David Sorry about this. Can you please set up to take $112.50 th…"
click at [719, 576] on button "Save Note" at bounding box center [720, 579] width 107 height 34
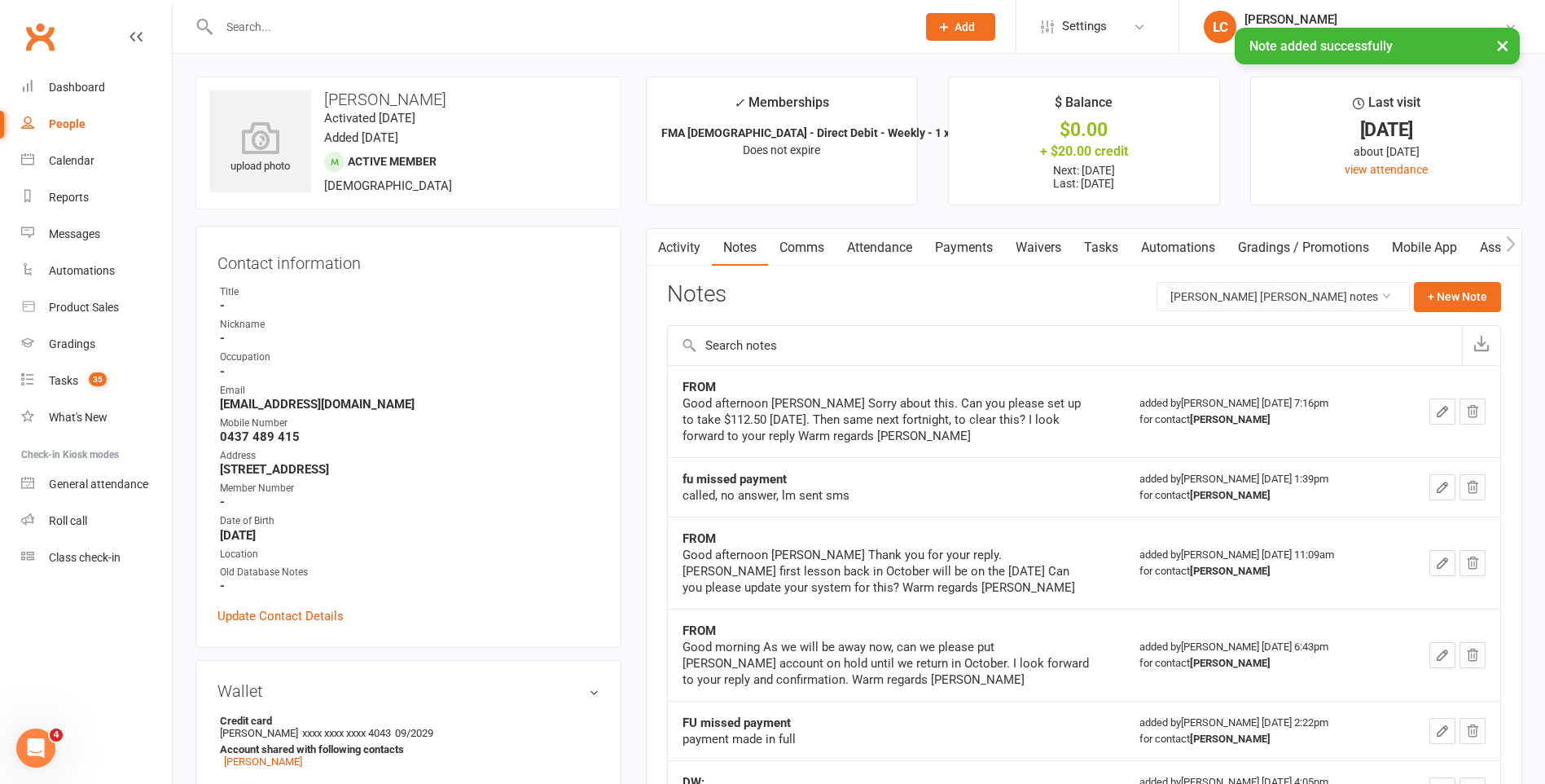
drag, startPoint x: 1132, startPoint y: 250, endPoint x: 1122, endPoint y: 250, distance: 10.0
click at [1130, 250] on link "Tasks" at bounding box center [1101, 248] width 57 height 37
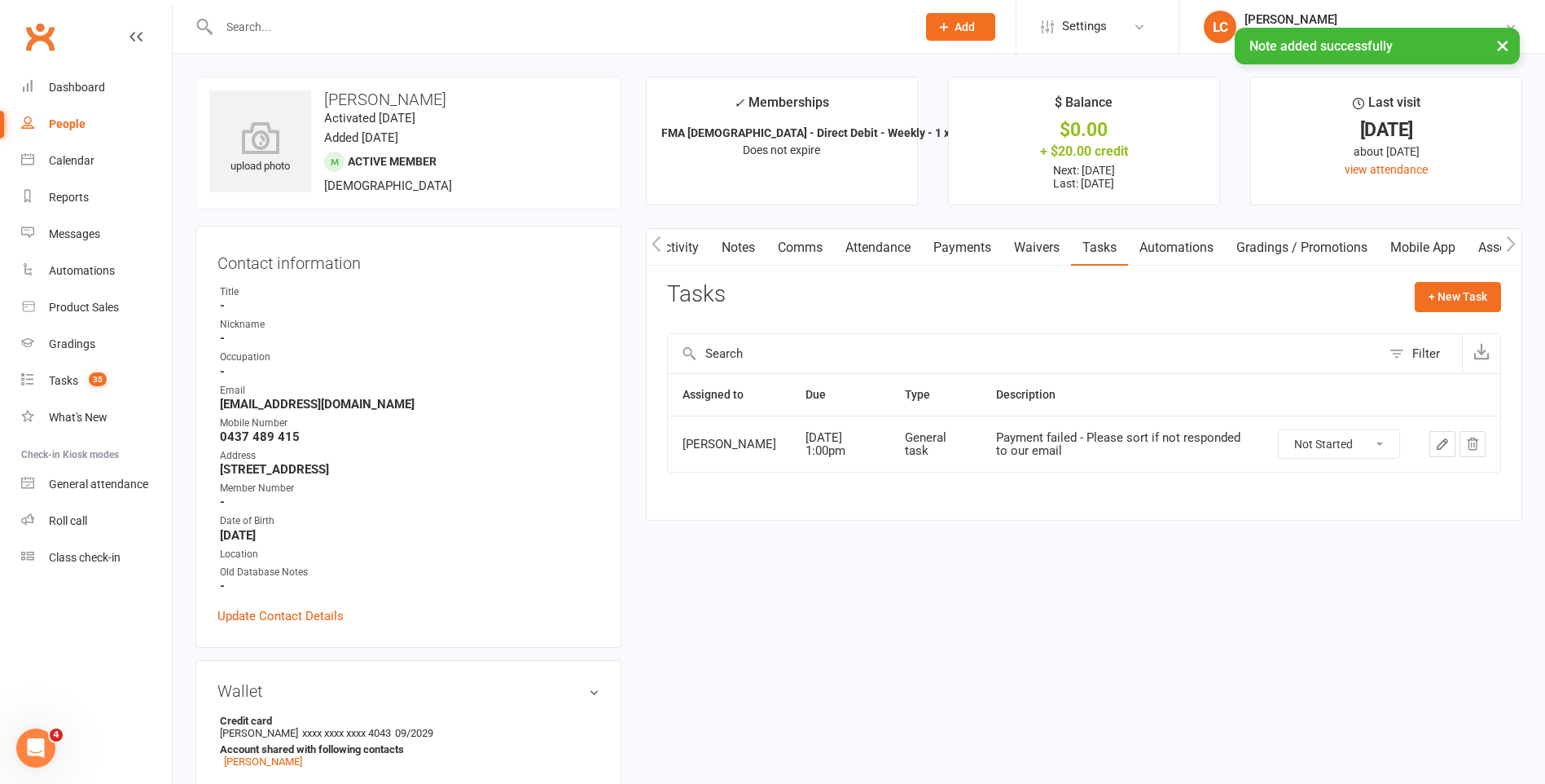
click at [1443, 445] on icon "button" at bounding box center [1443, 444] width 15 height 15
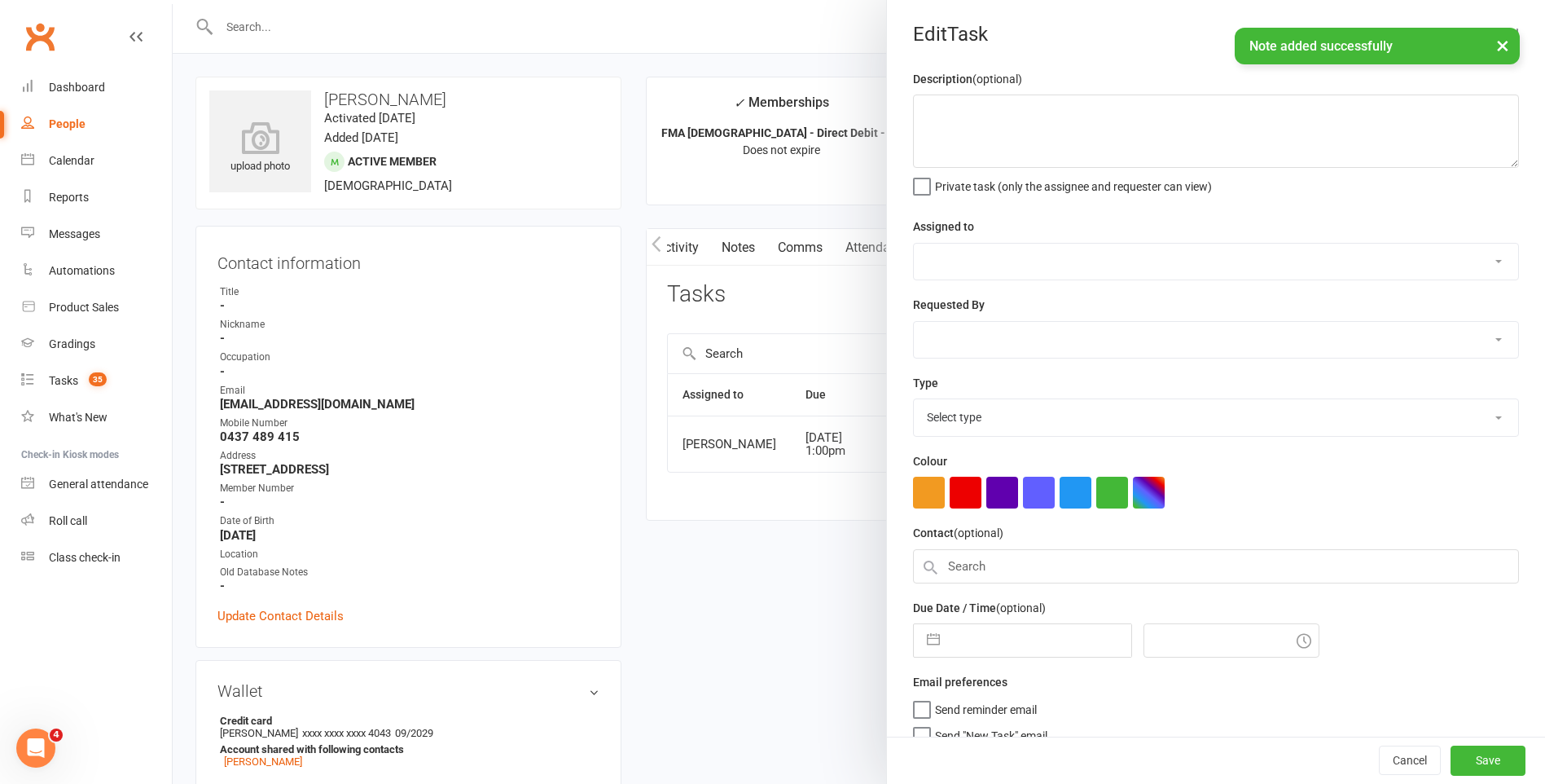
type textarea "Payment failed - Please sort if not responded to our email"
select select "50751"
type input "18 Oct 2025"
type input "1:00pm"
select select "25648"
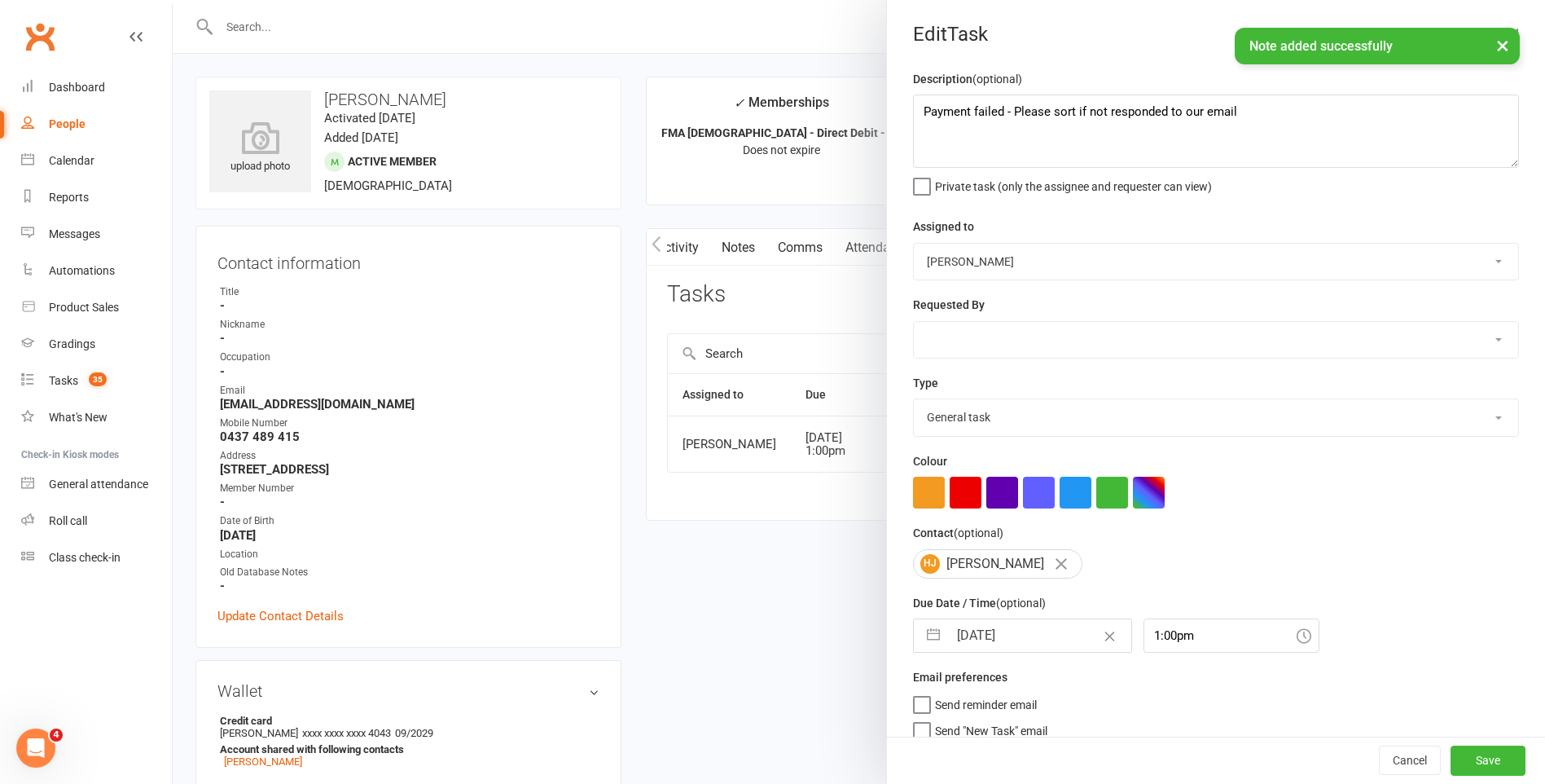
click at [1024, 626] on input "18 Oct 2025" at bounding box center [1039, 635] width 183 height 33
select select "8"
select select "2025"
select select "9"
select select "2025"
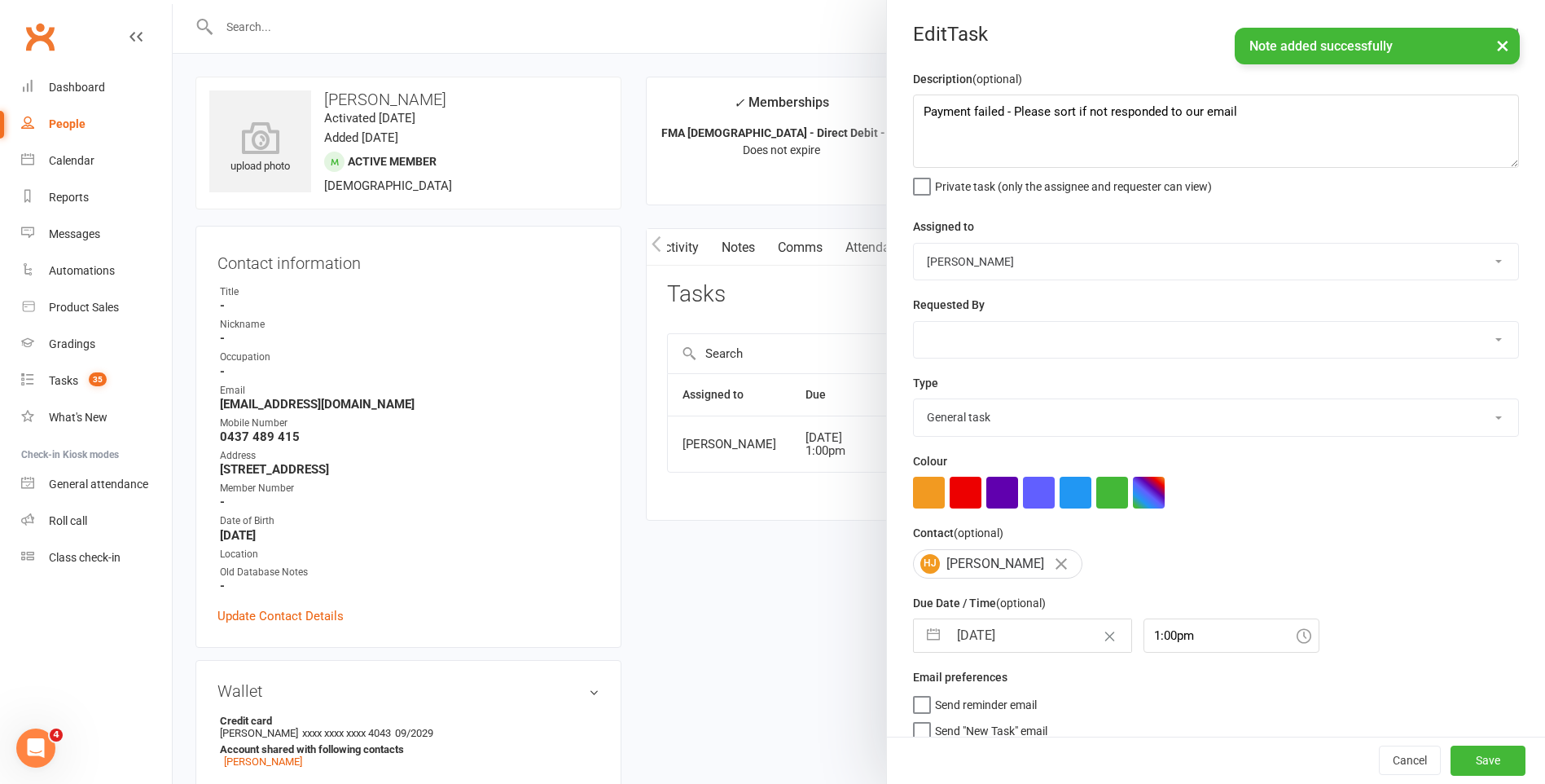
select select "10"
select select "2025"
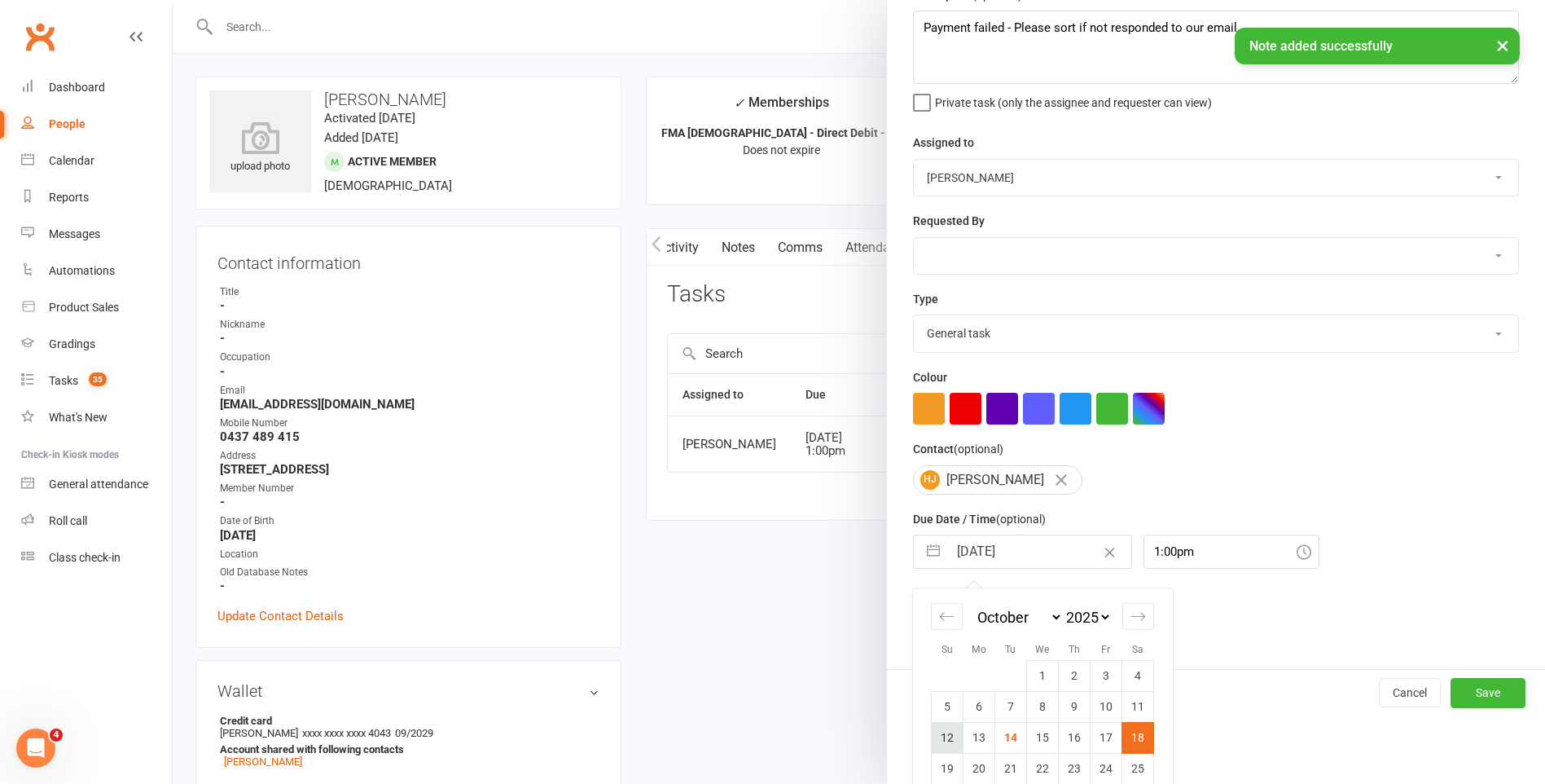
scroll to position [140, 0]
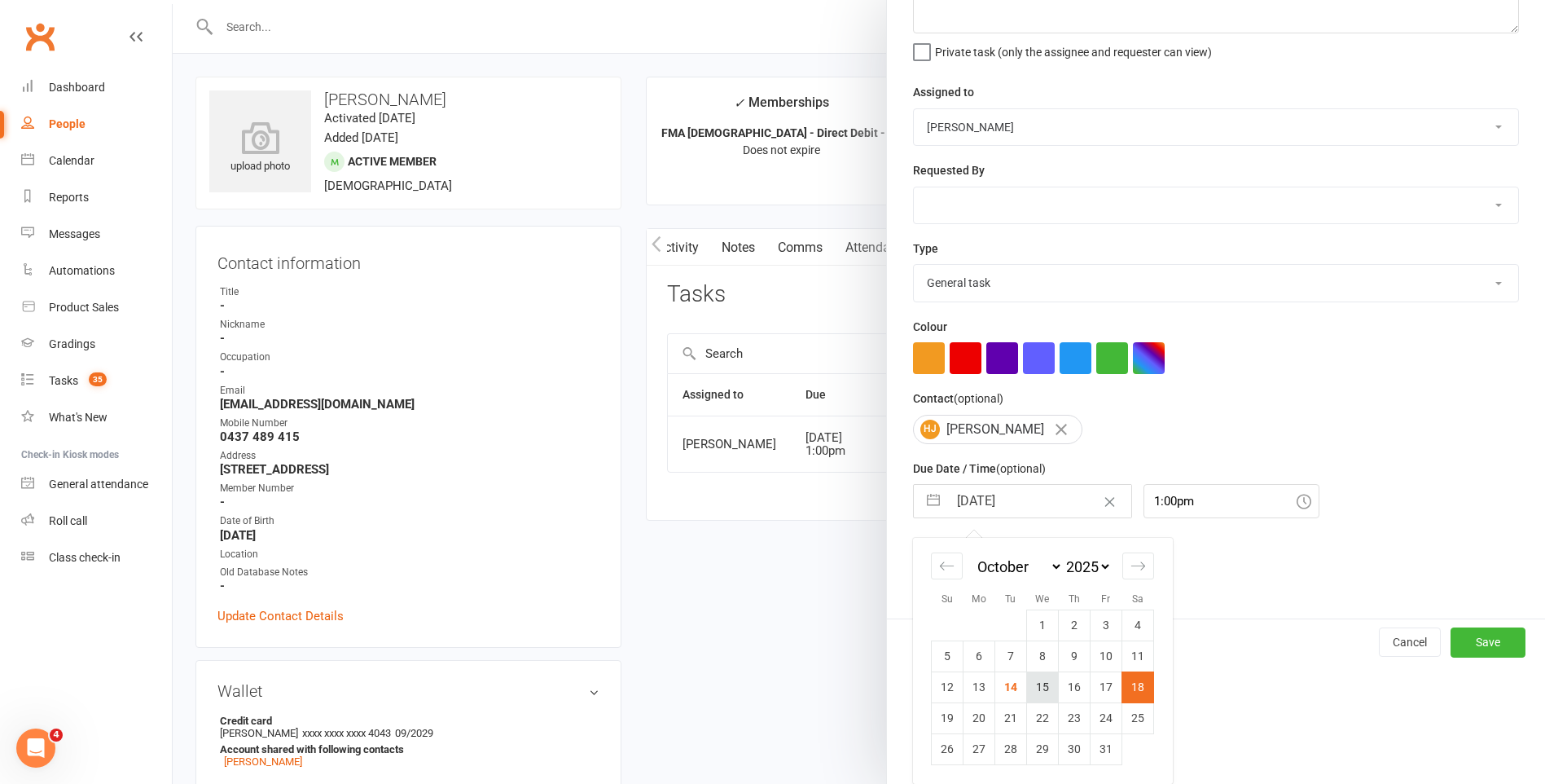
click at [1043, 691] on td "15" at bounding box center [1043, 686] width 32 height 31
type input "[DATE]"
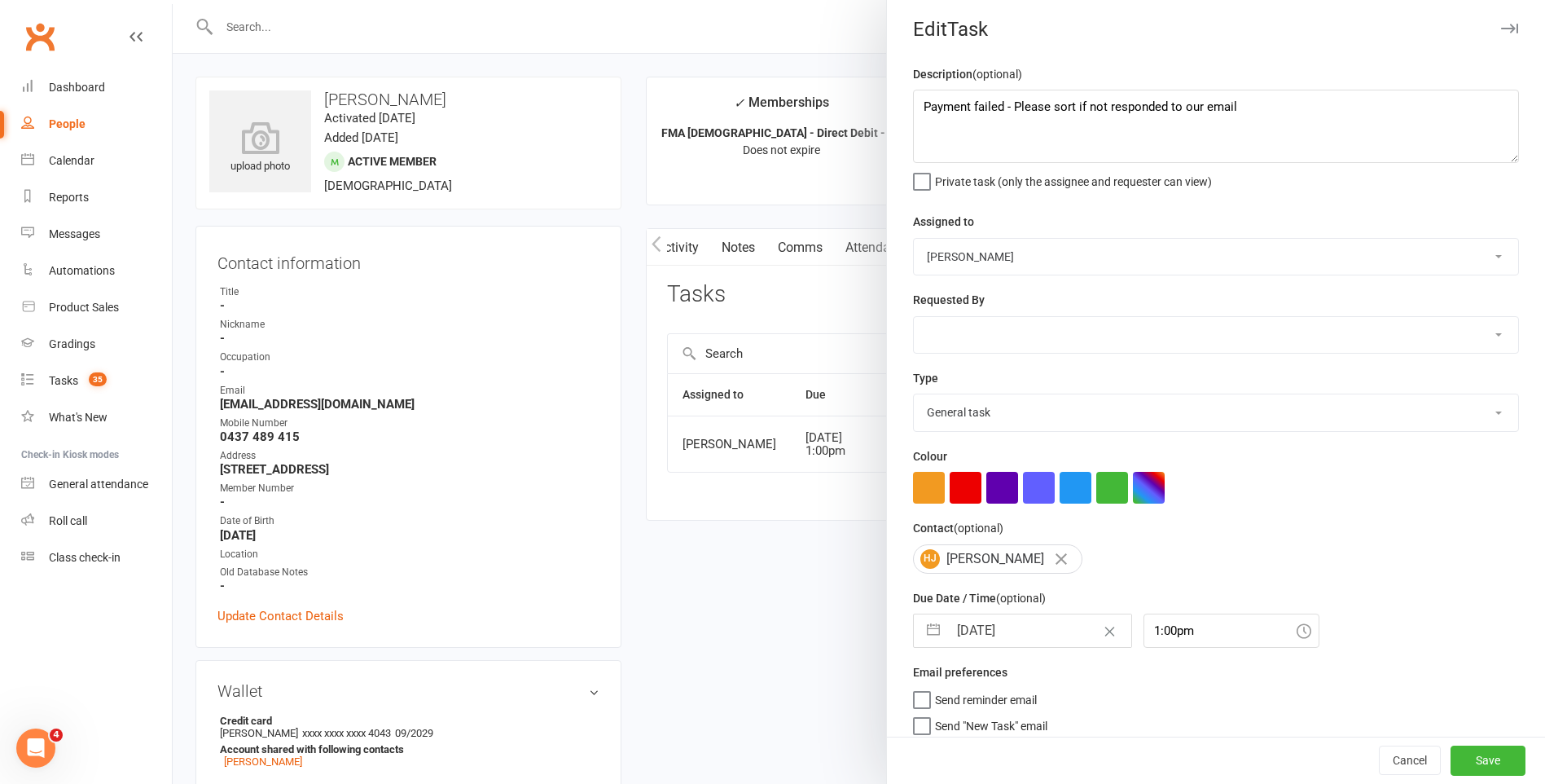
scroll to position [0, 0]
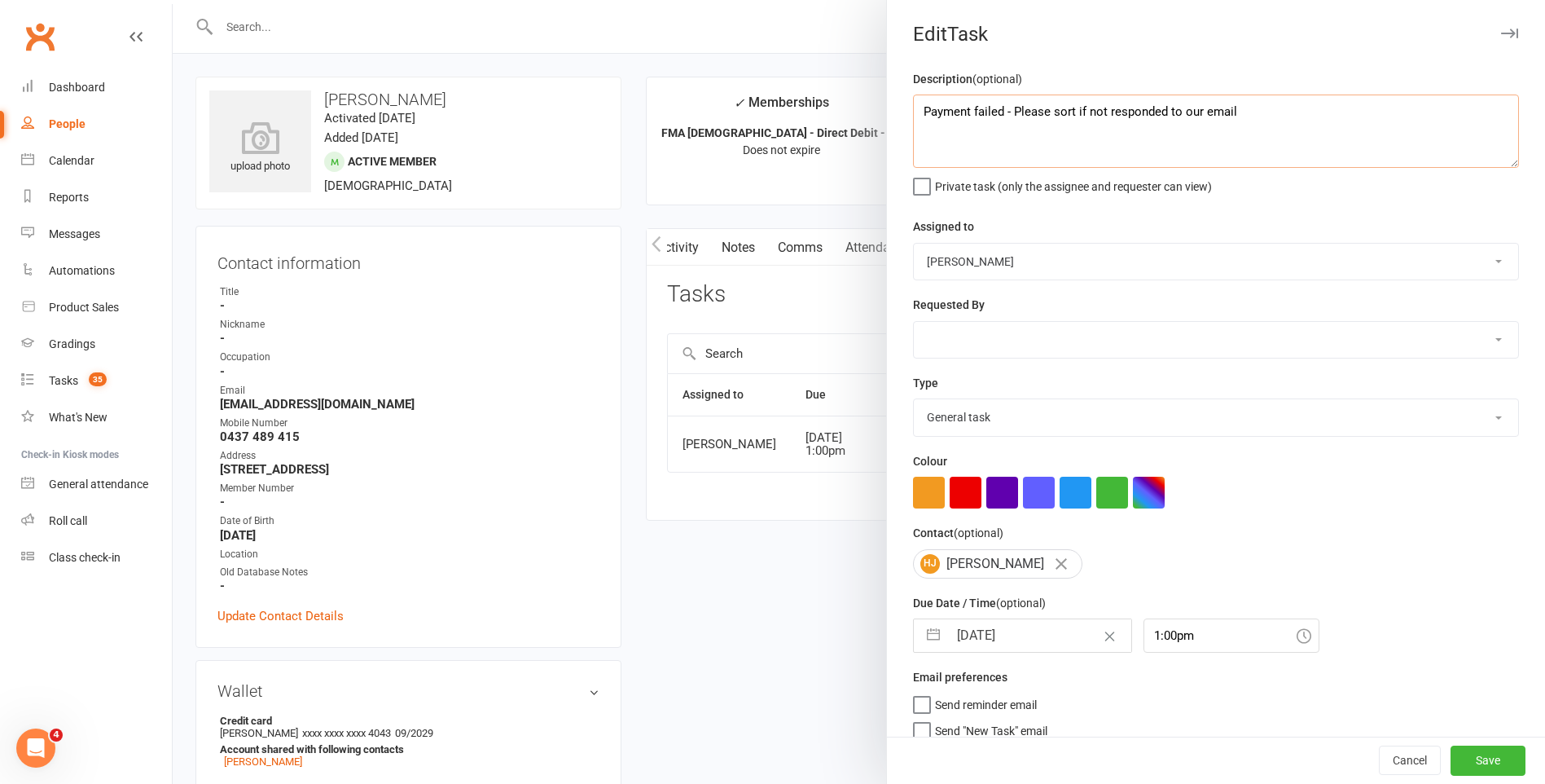
click at [1269, 110] on textarea "Payment failed - Please sort if not responded to our email" at bounding box center [1216, 130] width 606 height 74
type textarea "Payment failed - Please sort if not responded to our email, wants to set up pay…"
click at [1465, 750] on button "Save" at bounding box center [1488, 760] width 75 height 29
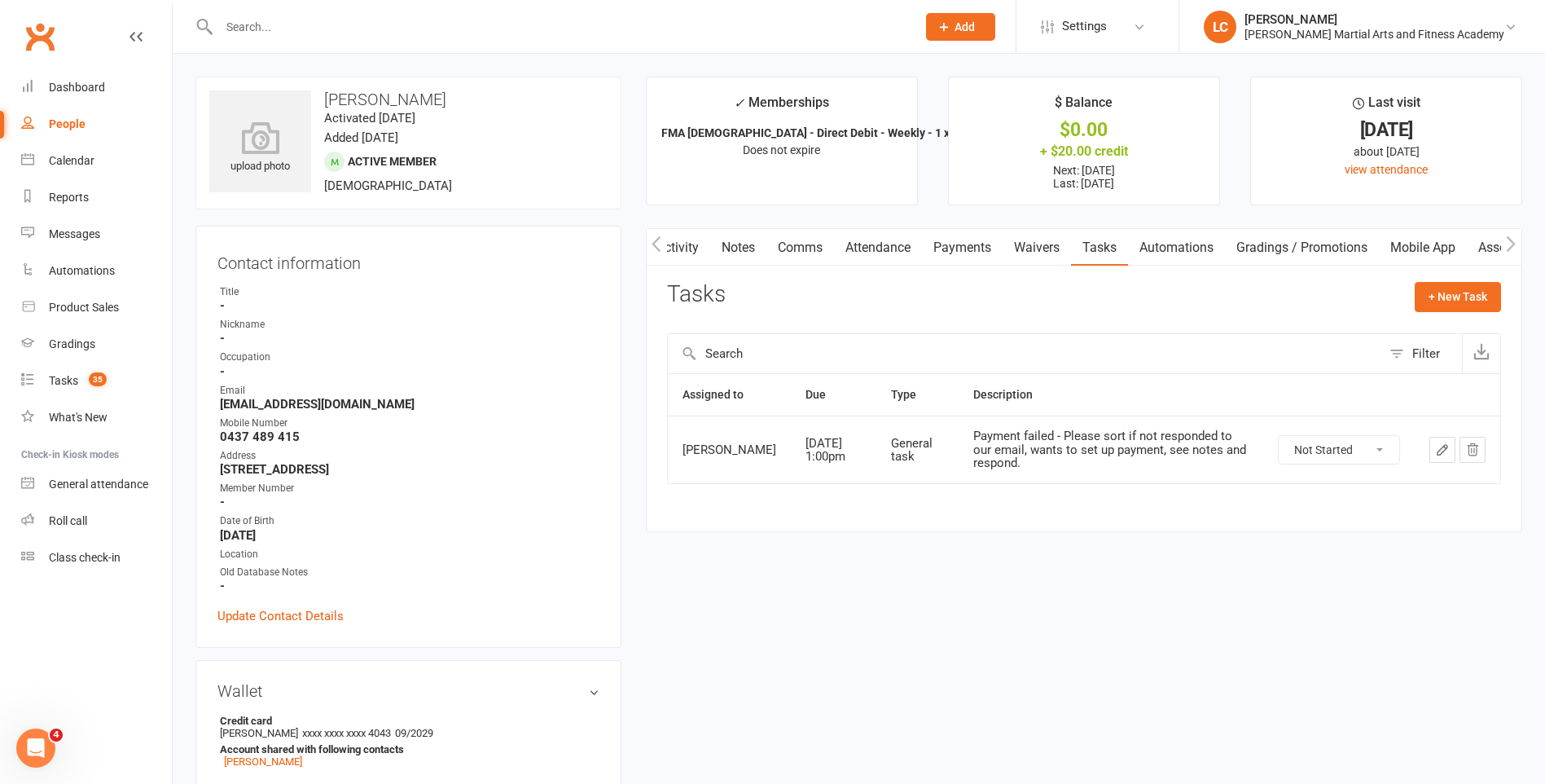
click at [367, 45] on div at bounding box center [550, 26] width 710 height 53
click at [356, 24] on input "text" at bounding box center [560, 27] width 691 height 22
paste input "PR Kelly <prkelly2015@yahoo.com.au>"
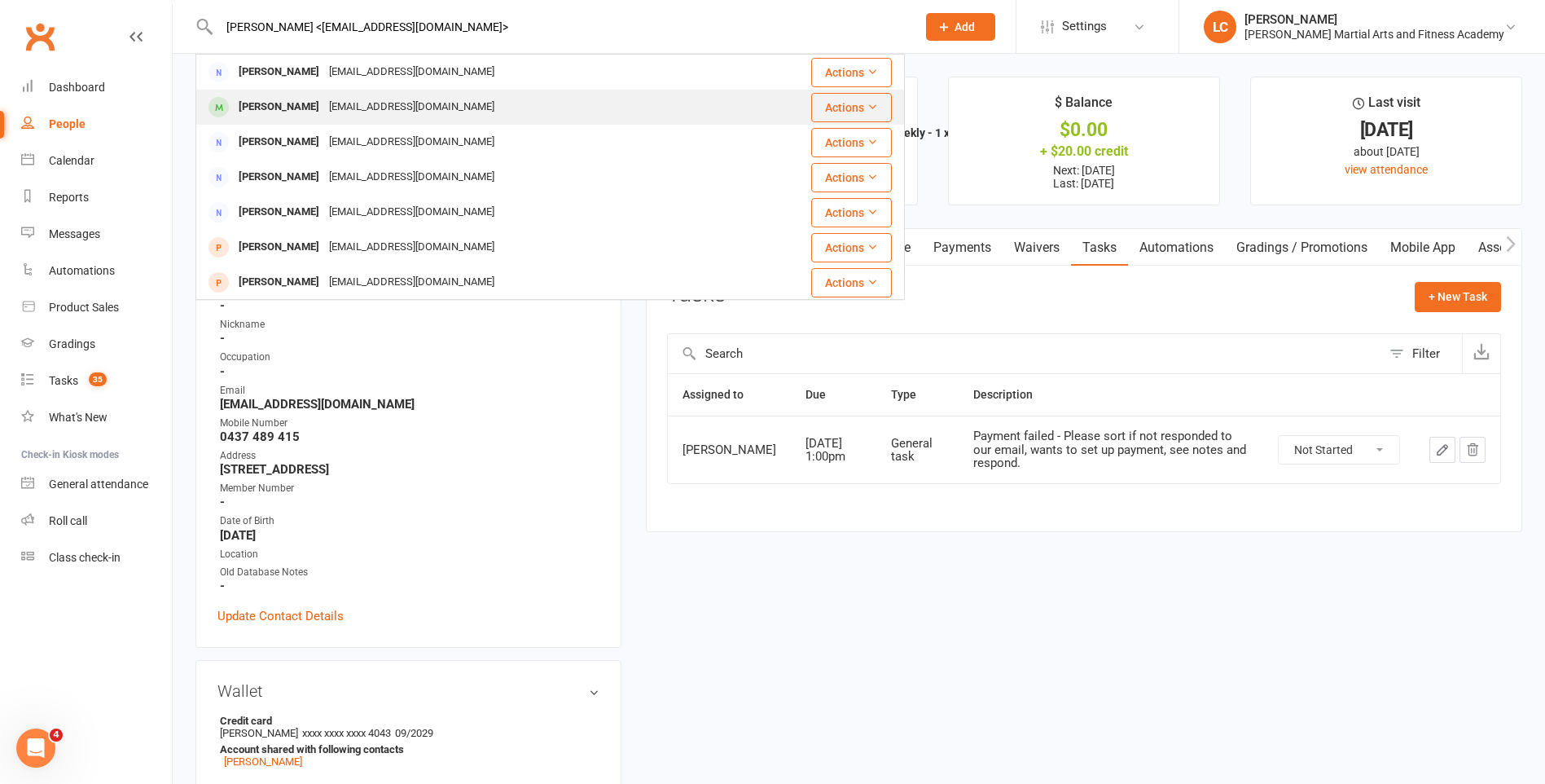
type input "PR Kelly <prkelly2015@yahoo.com.au>"
click at [324, 101] on div "prkelly2015@yahoo.com.au" at bounding box center [412, 106] width 175 height 23
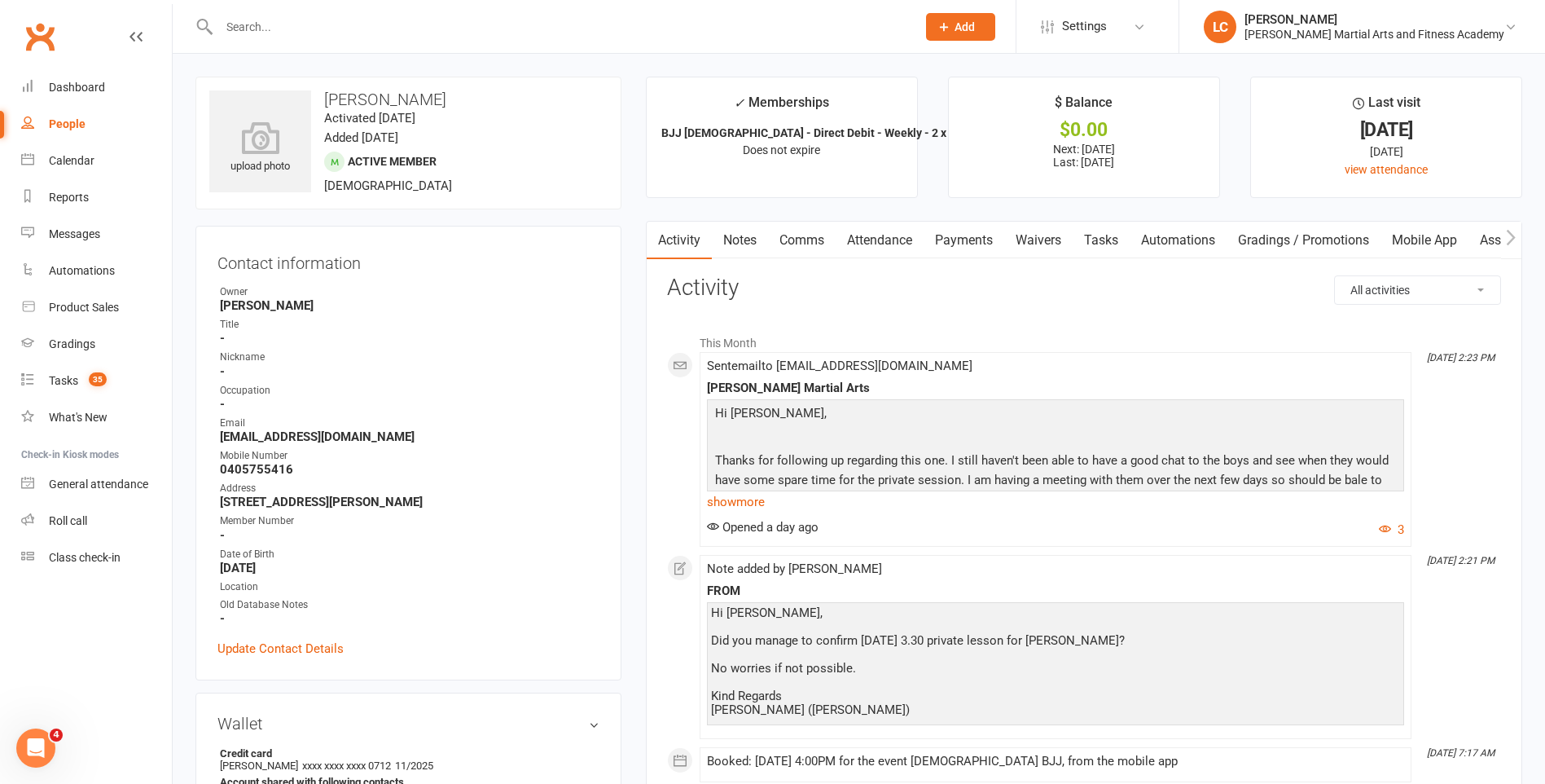
click at [744, 246] on link "Notes" at bounding box center [740, 240] width 56 height 37
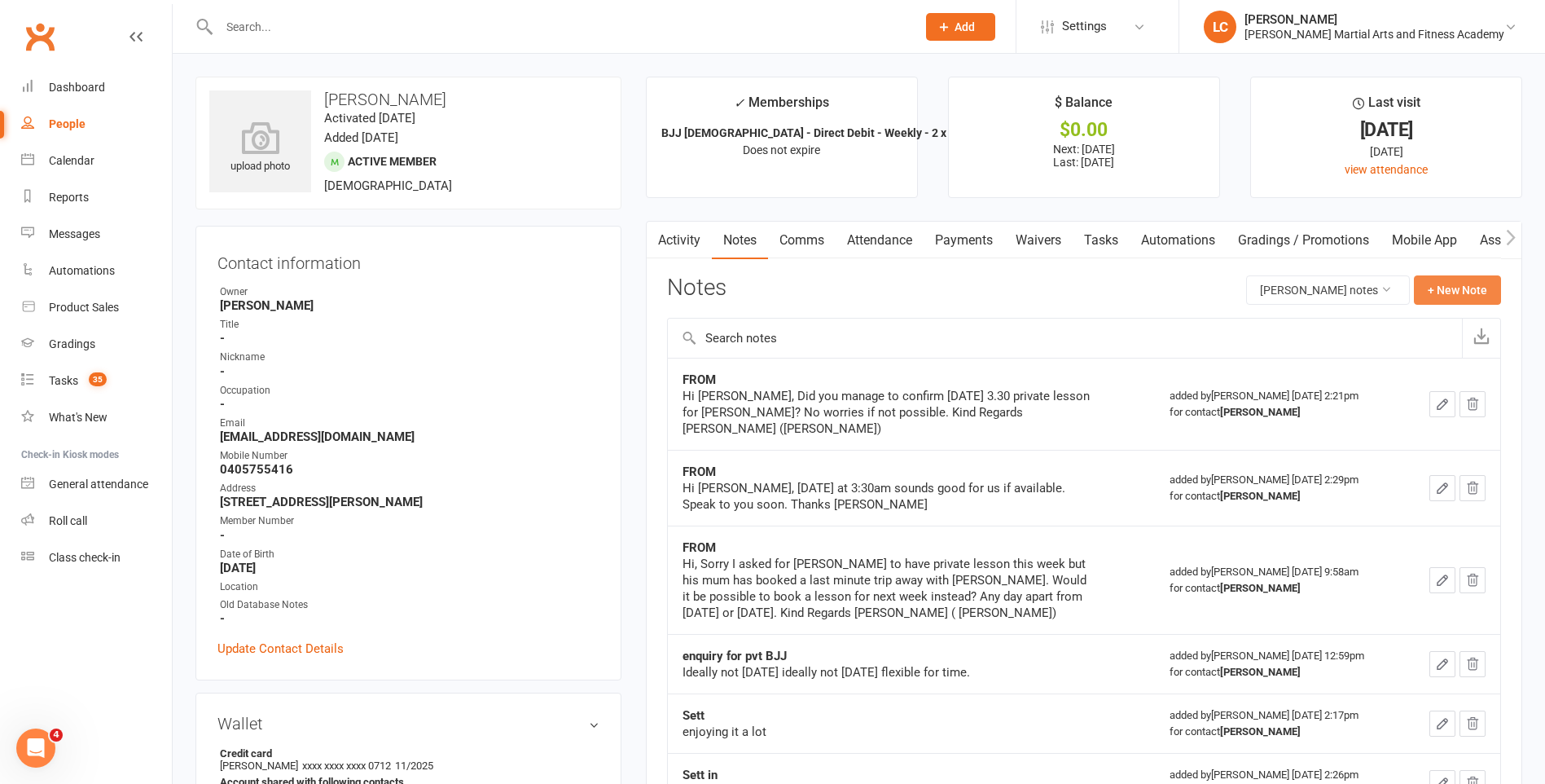
click at [1464, 277] on button "+ New Note" at bounding box center [1458, 290] width 88 height 29
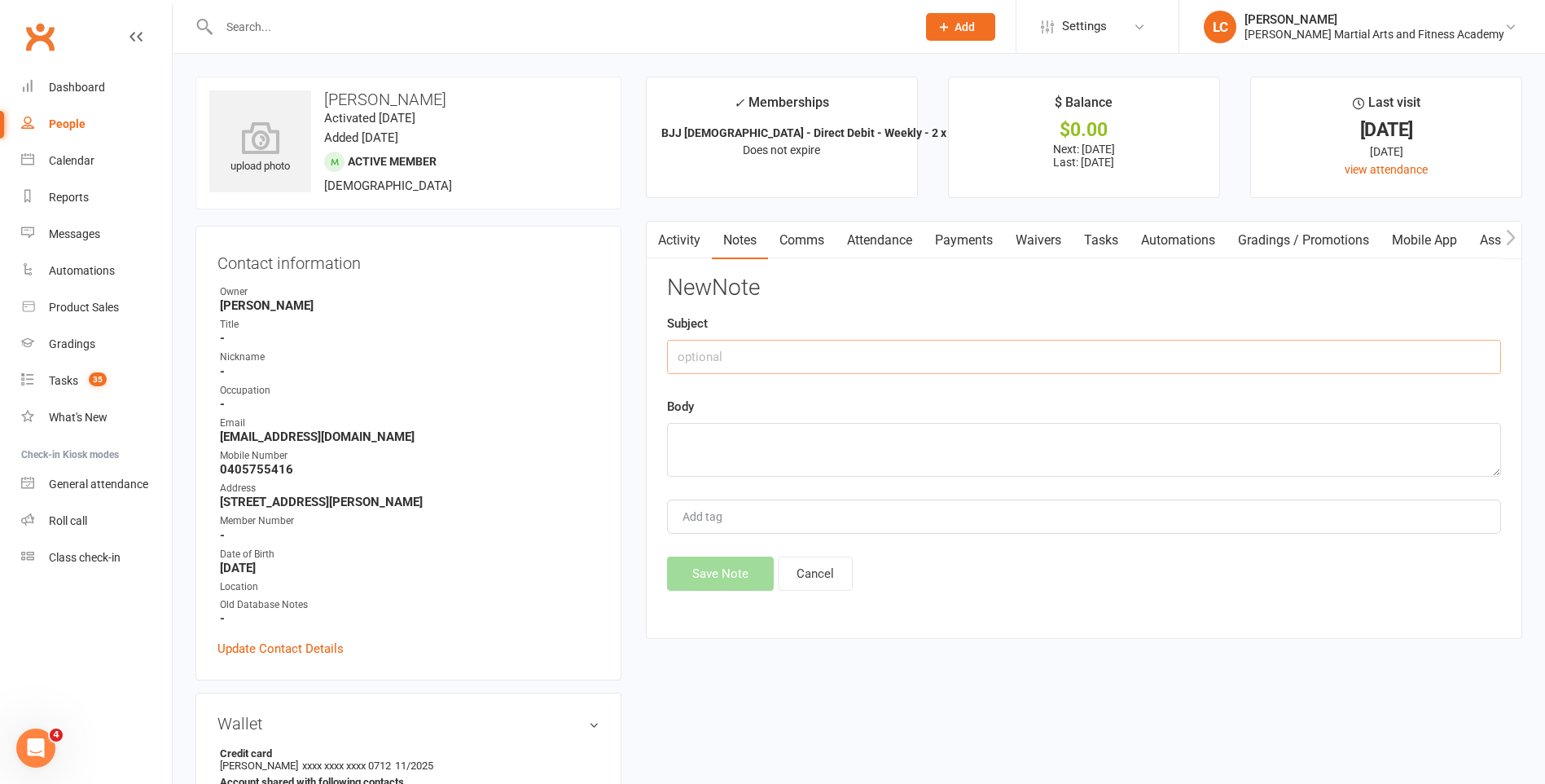
click at [847, 341] on input "text" at bounding box center [1084, 357] width 834 height 34
type input "FROM"
click at [820, 471] on textarea at bounding box center [1084, 450] width 834 height 54
paste textarea "Thanks Mr Mitchell, No worries. If the guys have an opening for a lesson let us…"
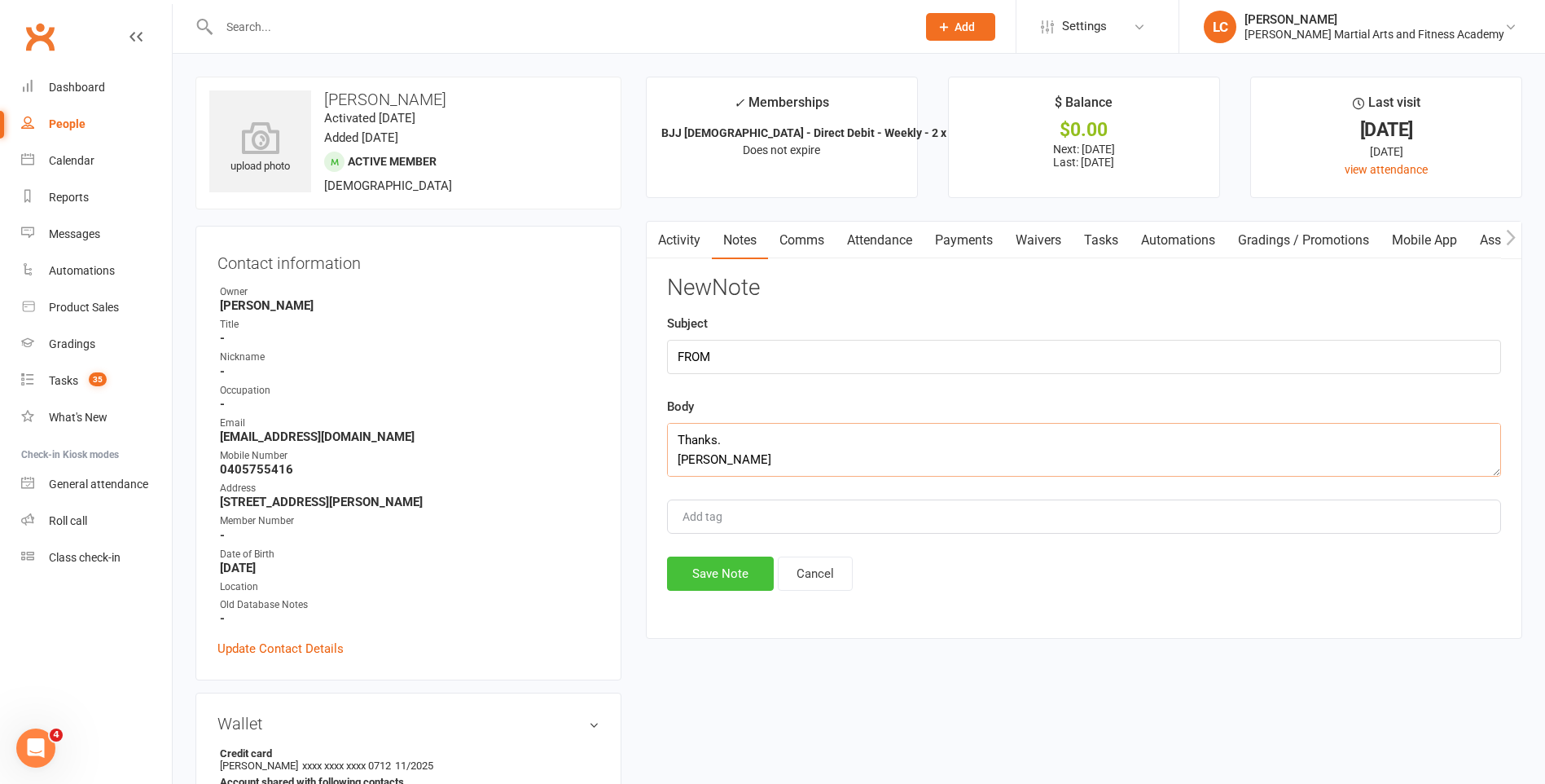
type textarea "Thanks Mr Mitchell, No worries. If the guys have an opening for a lesson let us…"
click at [684, 579] on button "Save Note" at bounding box center [720, 573] width 107 height 34
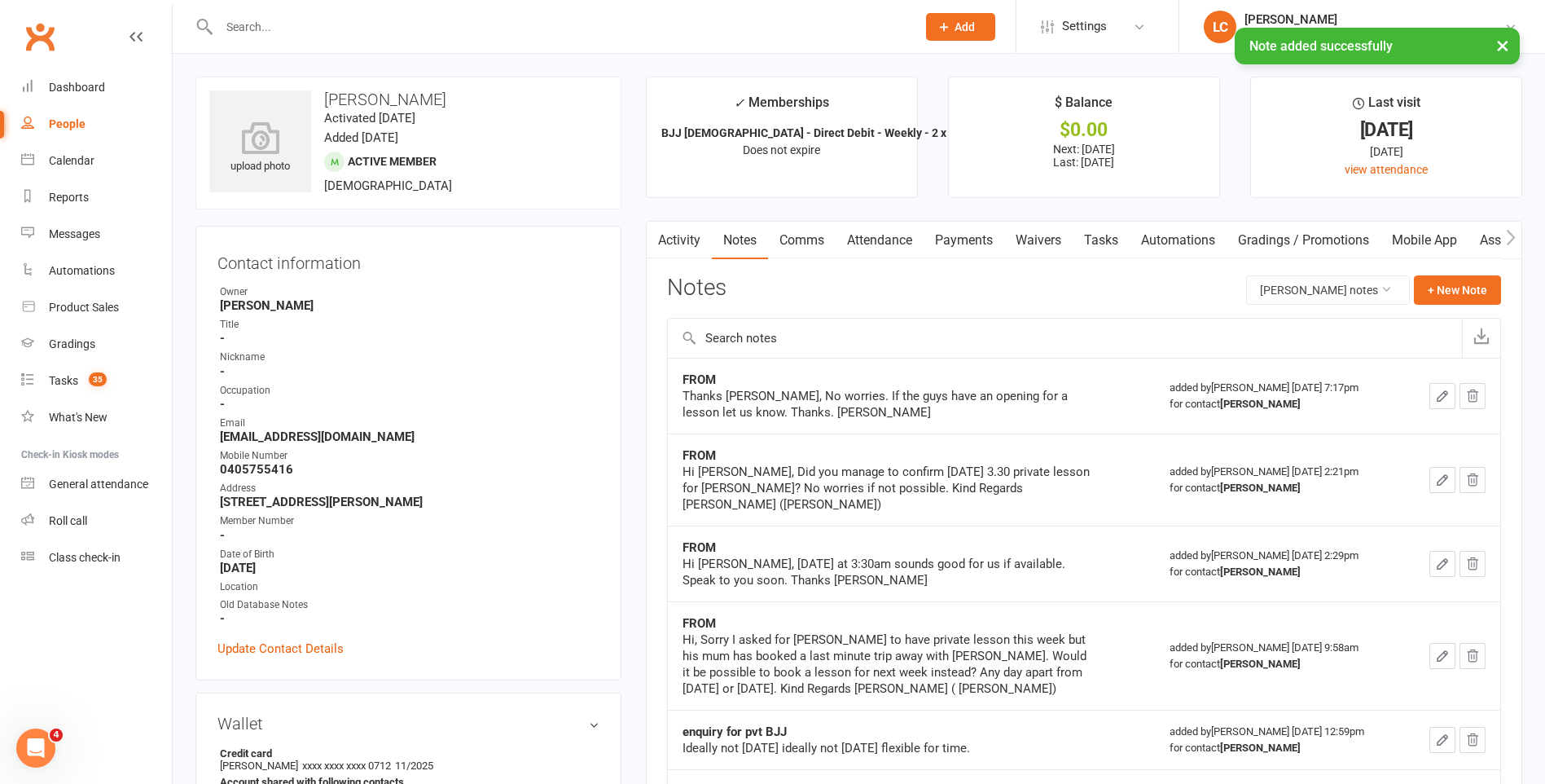
click at [1103, 240] on link "Tasks" at bounding box center [1101, 240] width 57 height 37
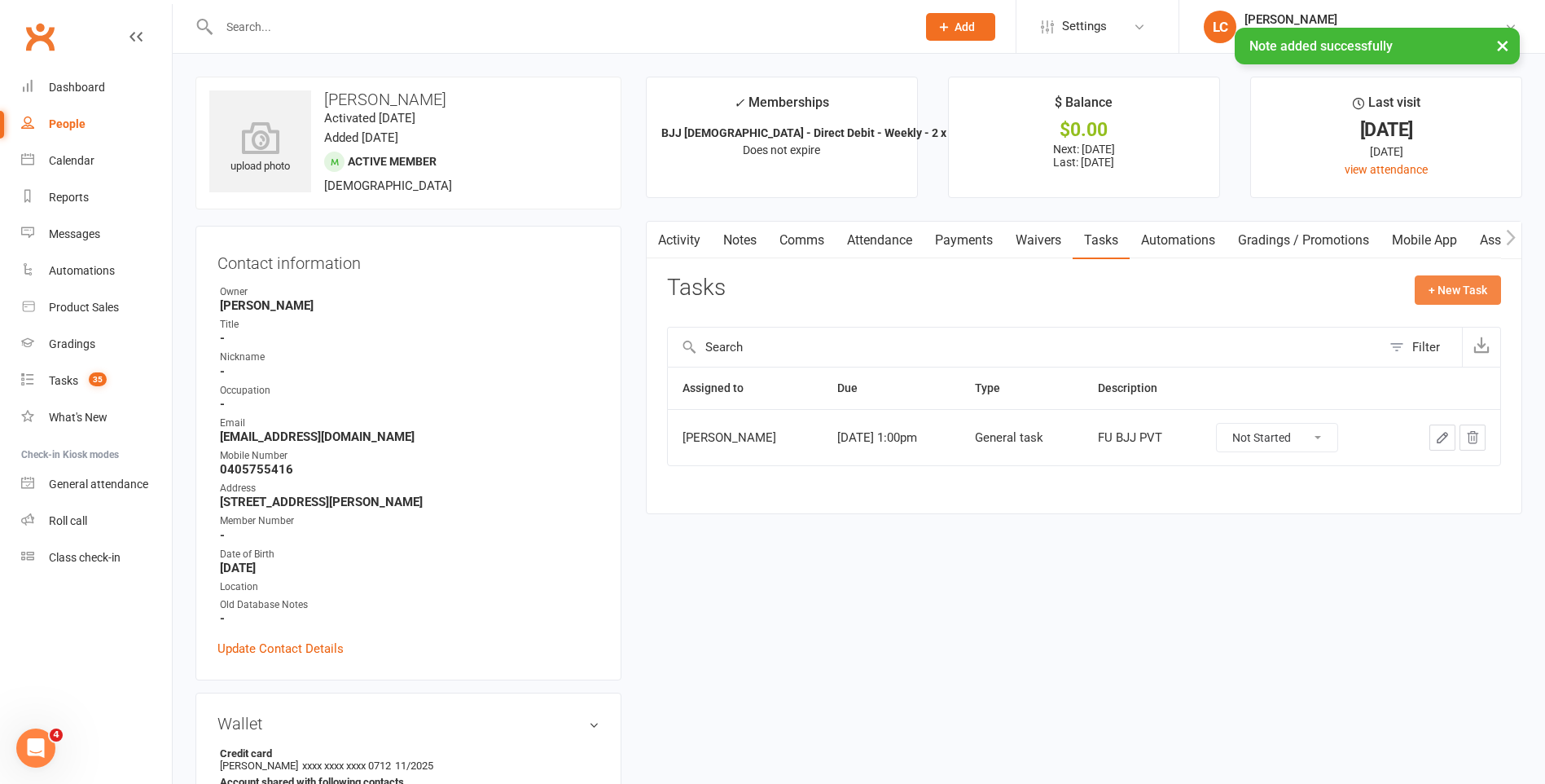
click at [1453, 282] on button "+ New Task" at bounding box center [1457, 290] width 87 height 29
select select "47778"
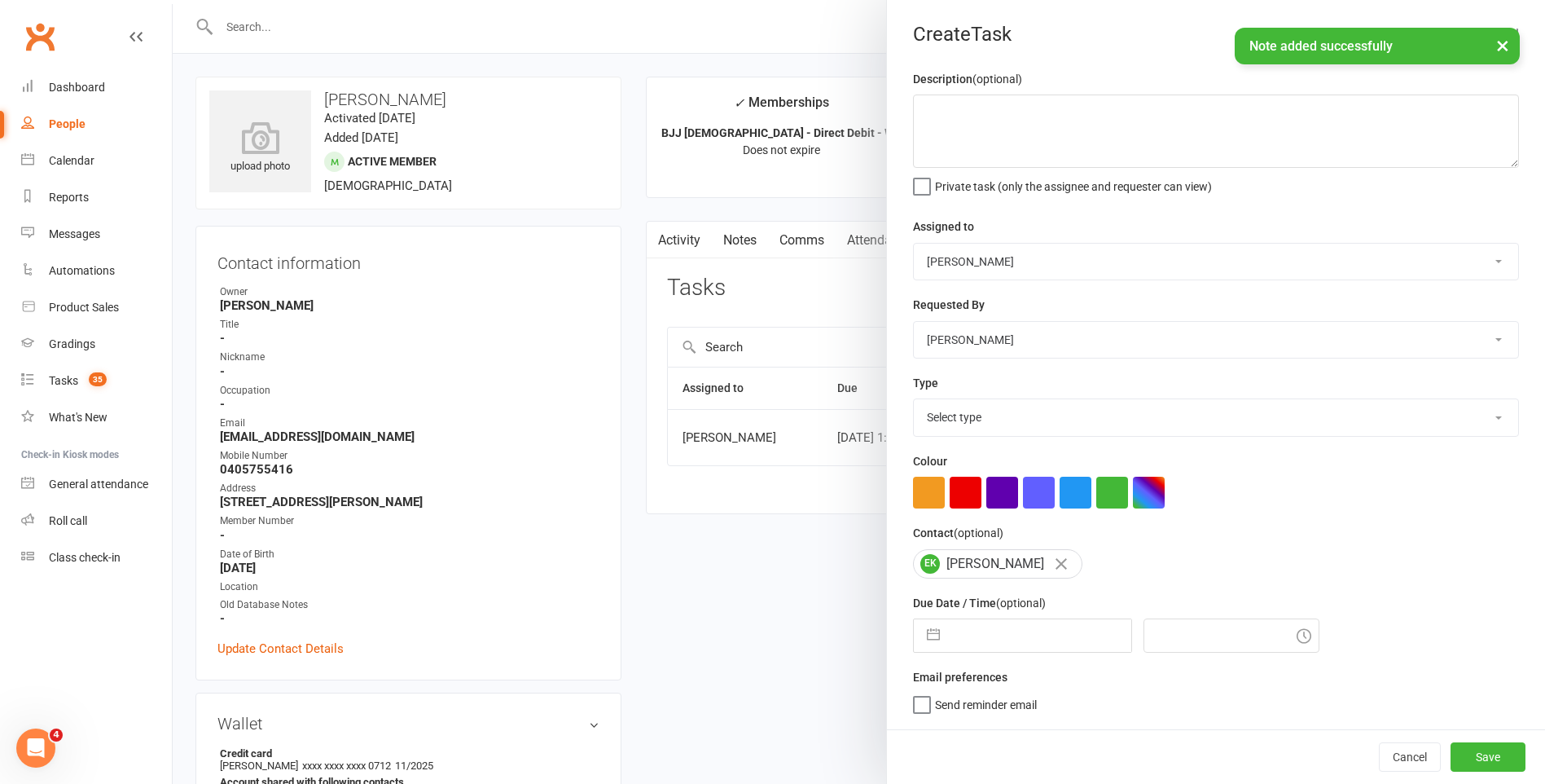
click at [803, 322] on div at bounding box center [859, 392] width 1373 height 784
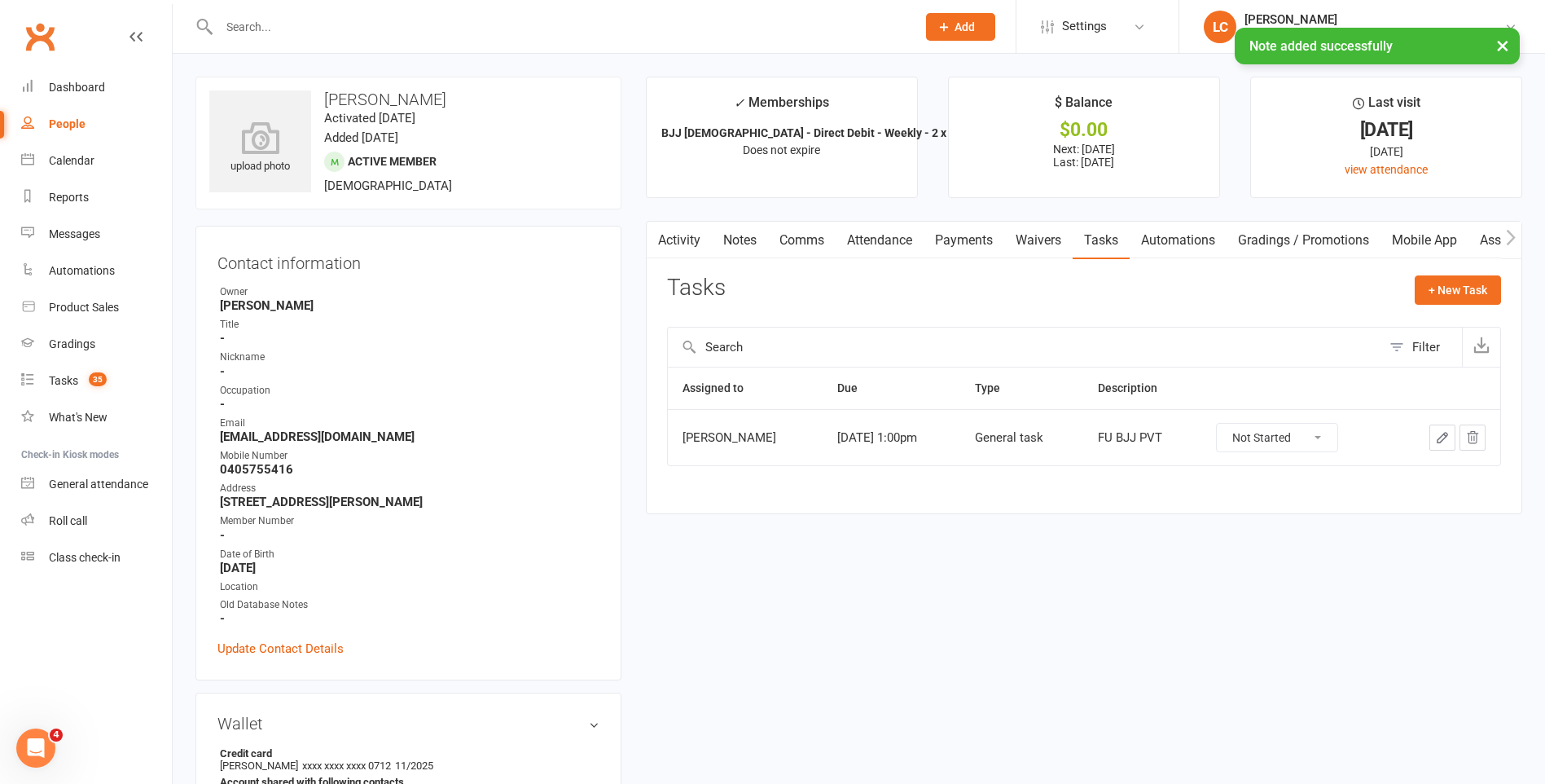
click at [1439, 434] on icon "button" at bounding box center [1443, 438] width 15 height 15
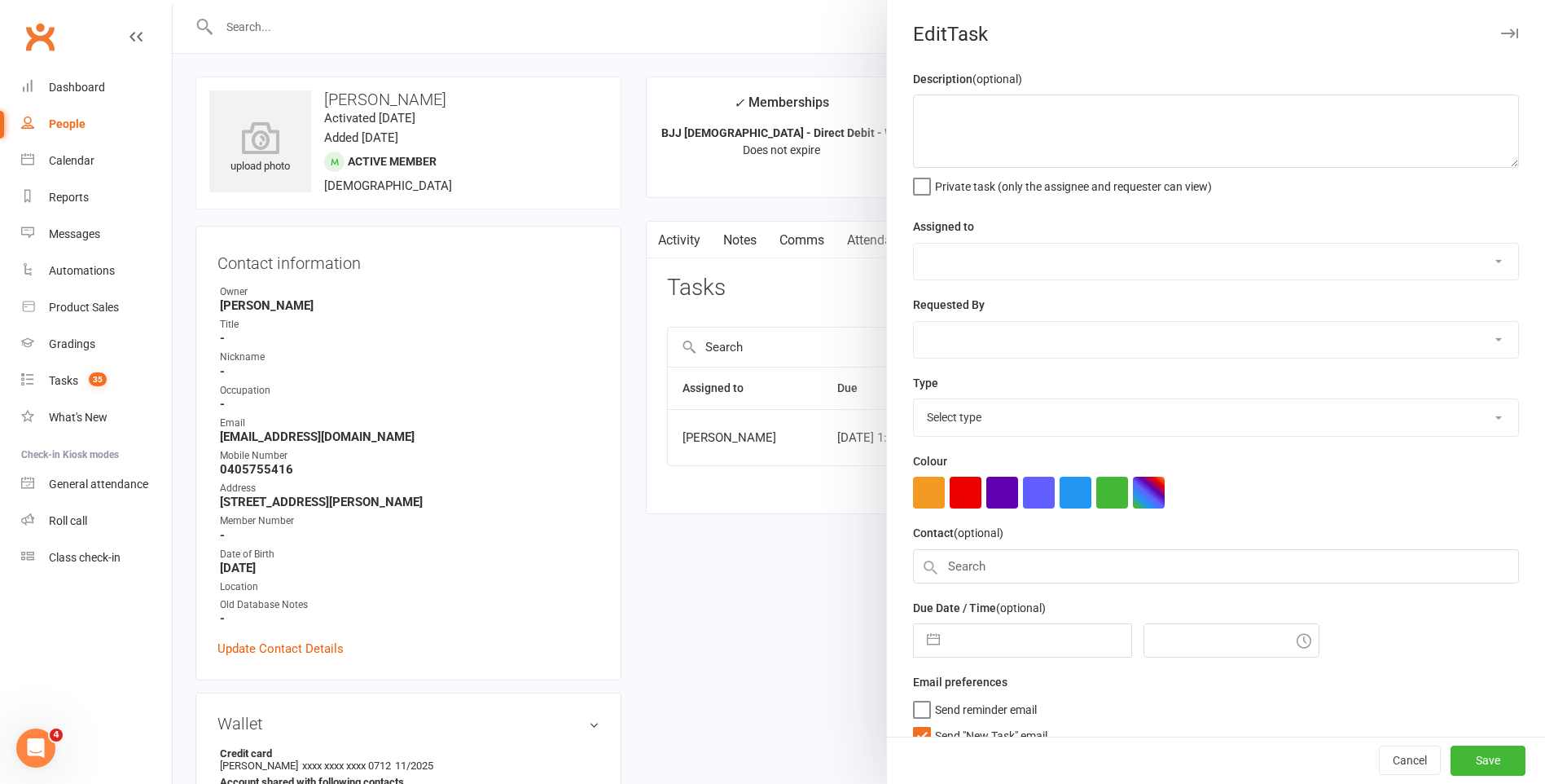
type textarea "FU BJJ PVT"
select select "47660"
select select "50751"
type input "17 Oct 2025"
type input "1:00pm"
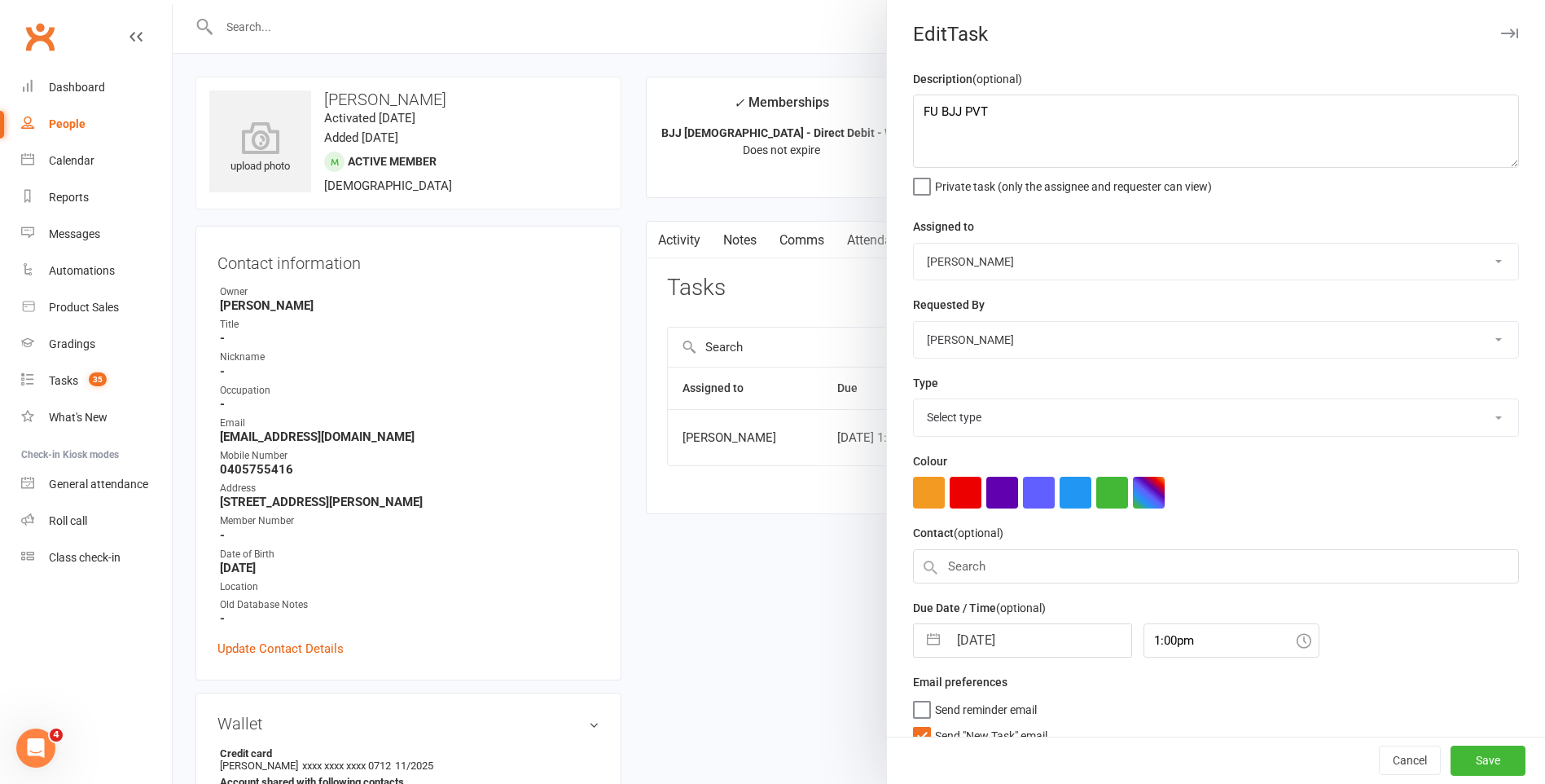
select select "25648"
click at [1004, 640] on input "17 Oct 2025" at bounding box center [1039, 635] width 183 height 33
select select "8"
select select "2025"
select select "9"
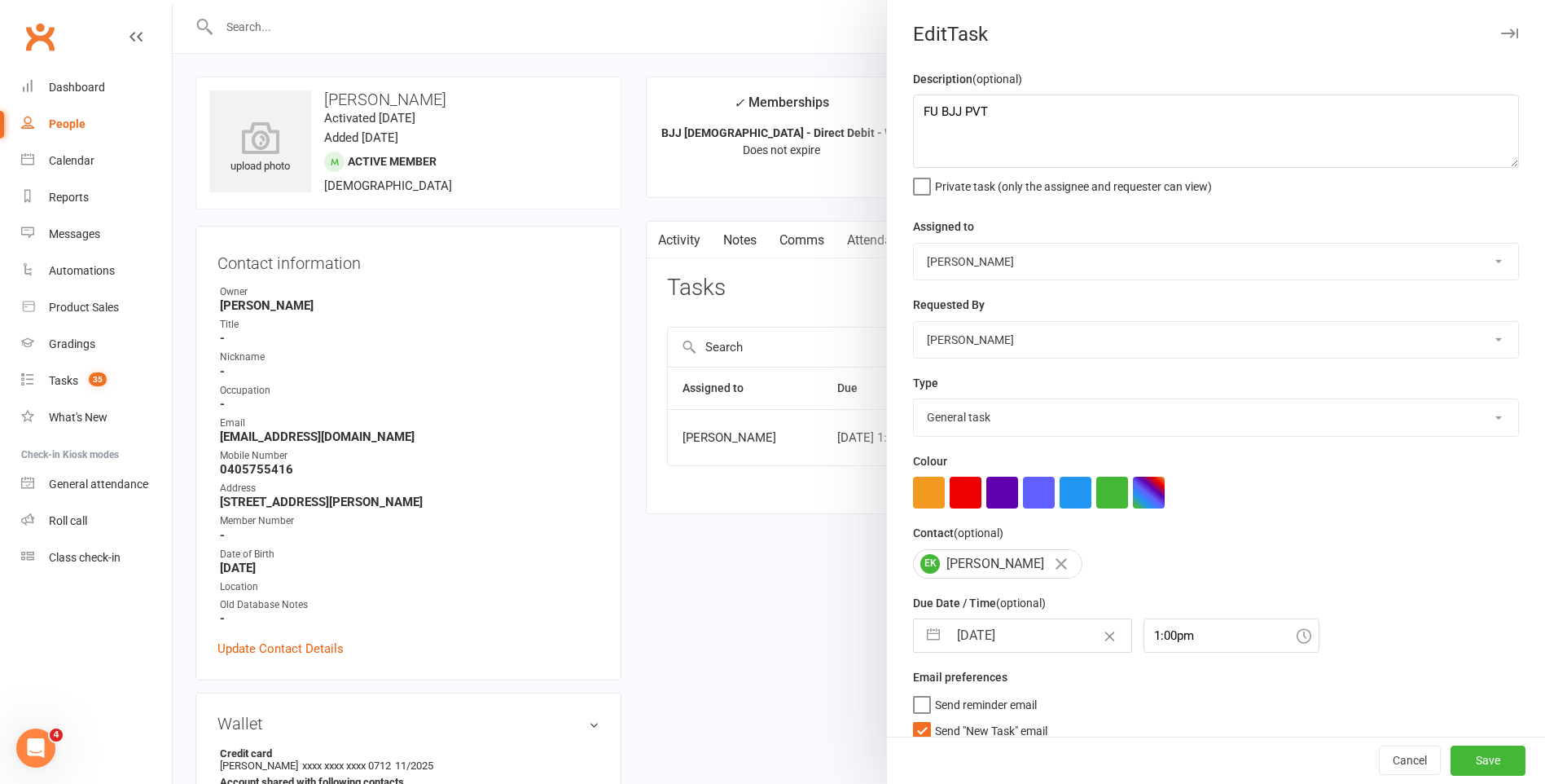
select select "2025"
select select "10"
select select "2025"
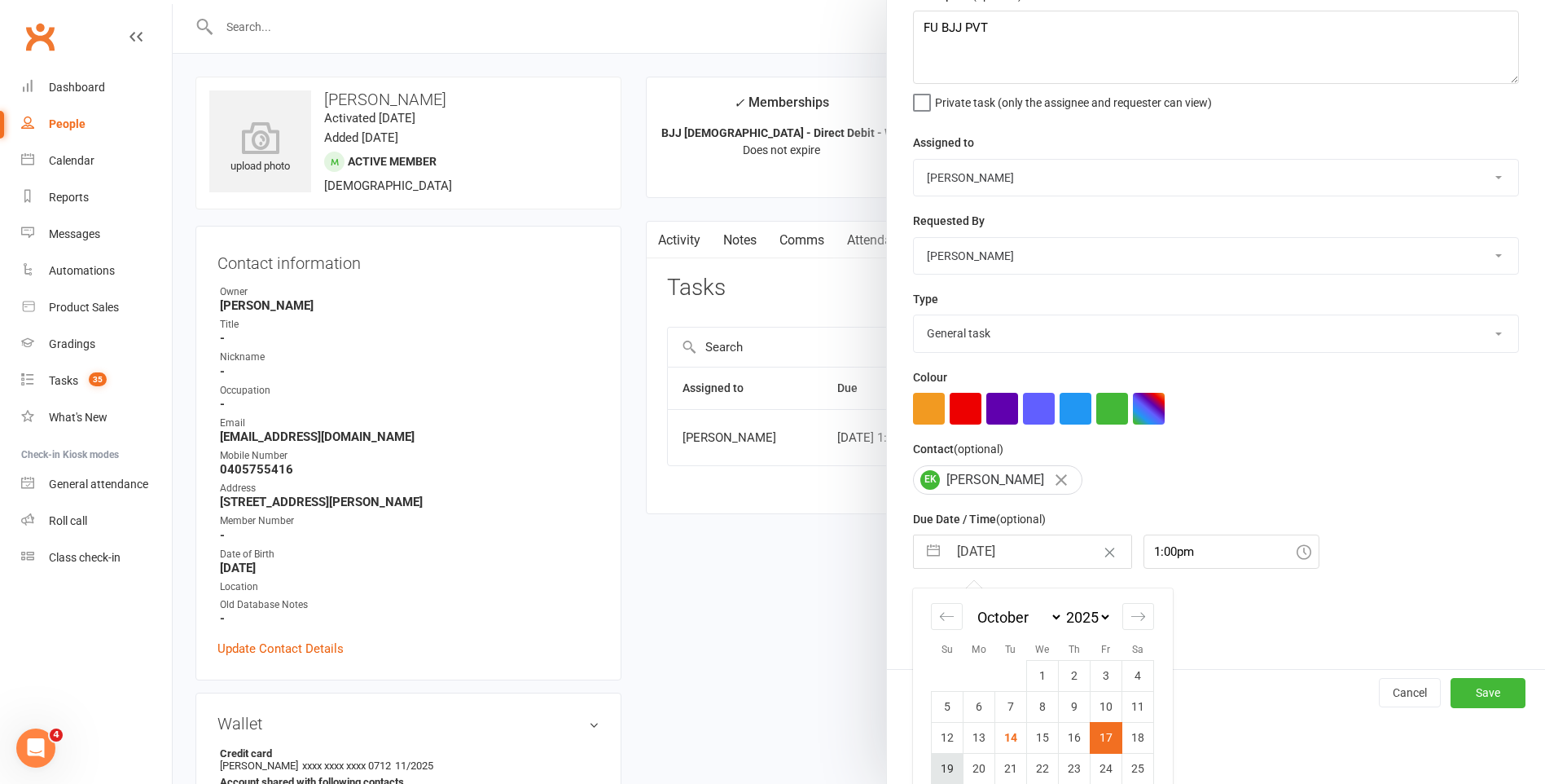
scroll to position [140, 0]
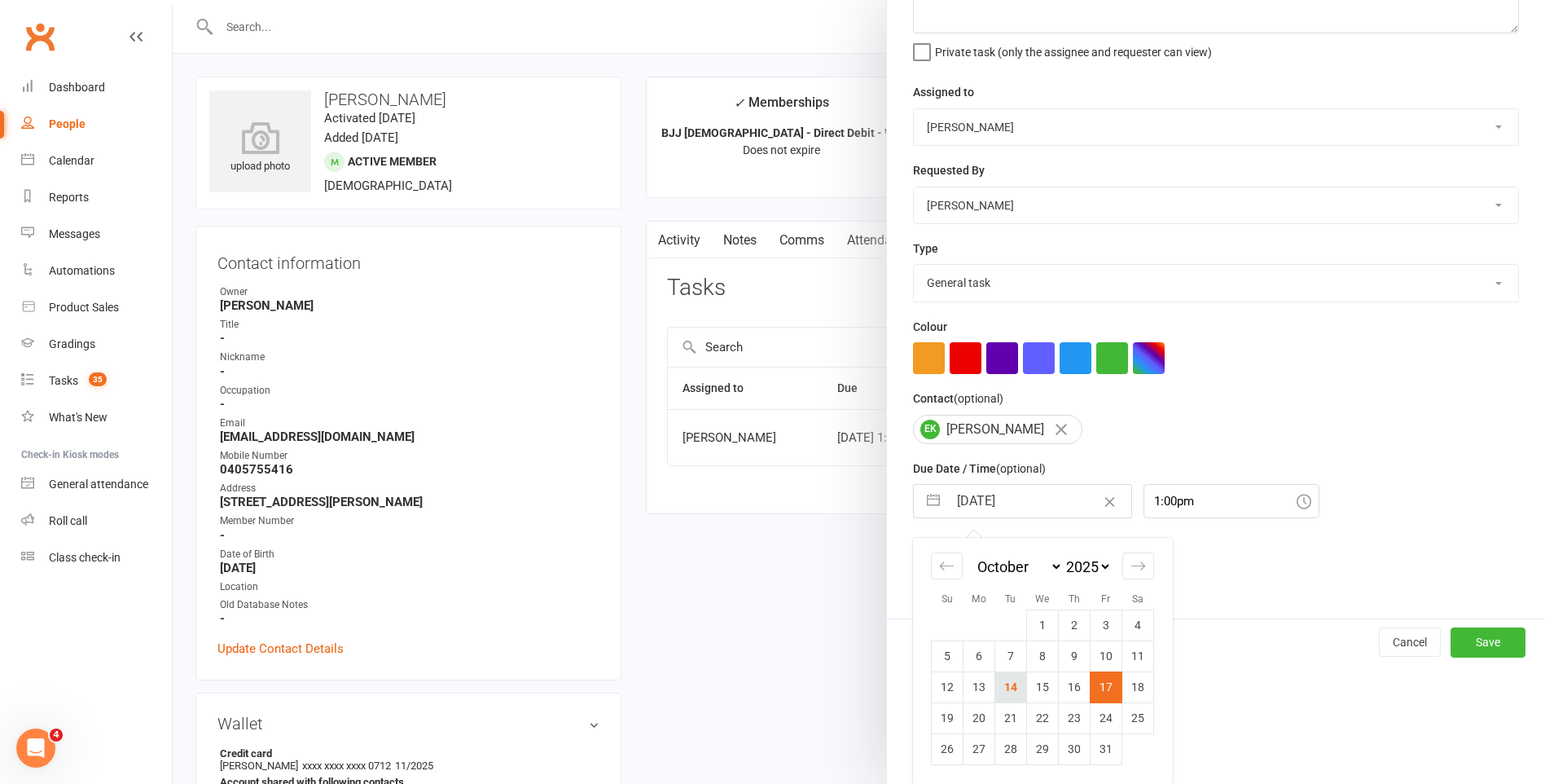
click at [1011, 689] on td "14" at bounding box center [1011, 686] width 32 height 31
type input "[DATE]"
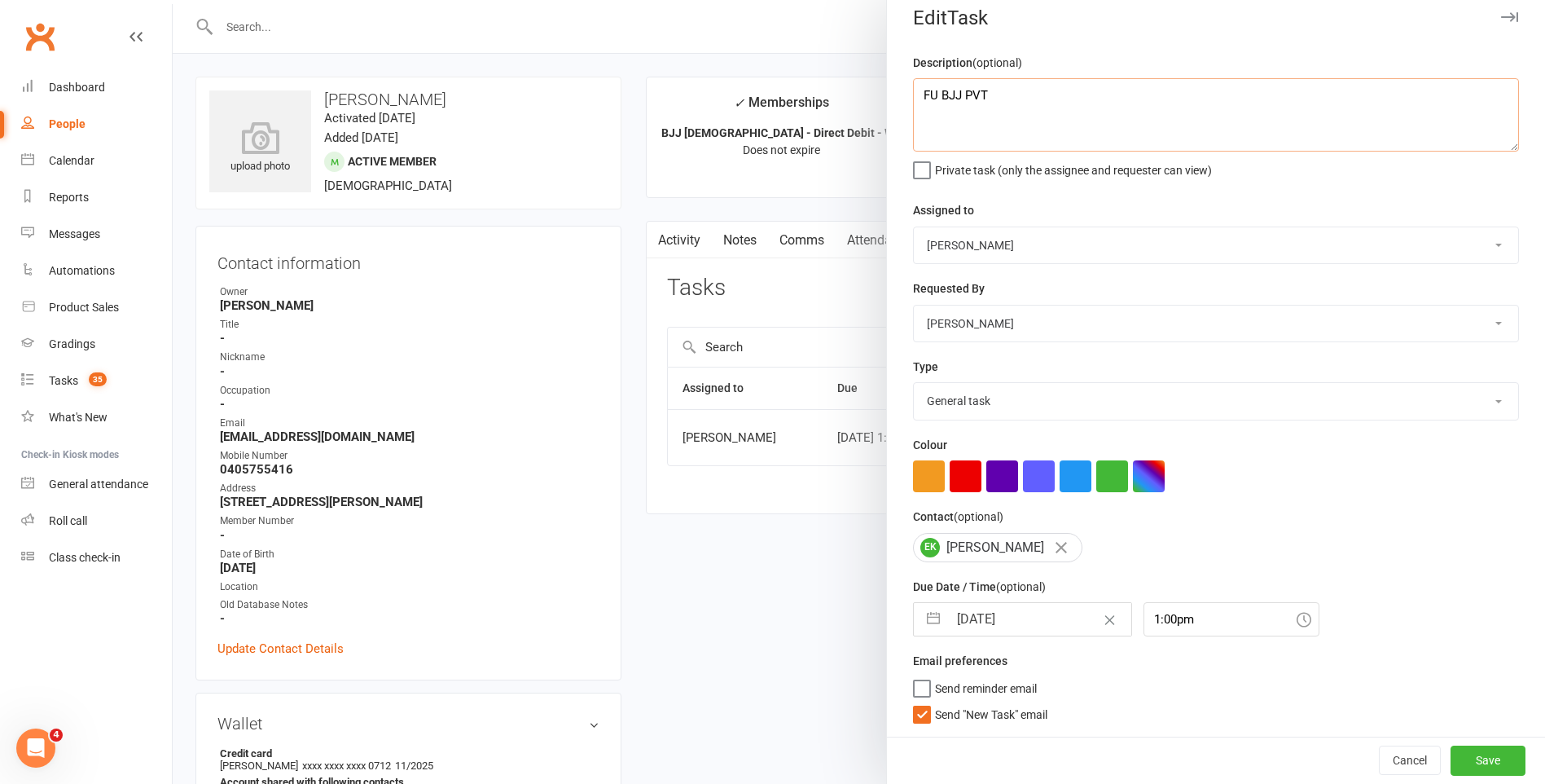
click at [1102, 115] on textarea "FU BJJ PVT" at bounding box center [1216, 115] width 606 height 74
type textarea "FU BJJ PVT - see notes."
click at [920, 715] on label "Send "New Task" email" at bounding box center [981, 710] width 134 height 16
click at [920, 702] on input "Send "New Task" email" at bounding box center [981, 702] width 134 height 0
click at [1491, 774] on button "Save" at bounding box center [1488, 759] width 75 height 29
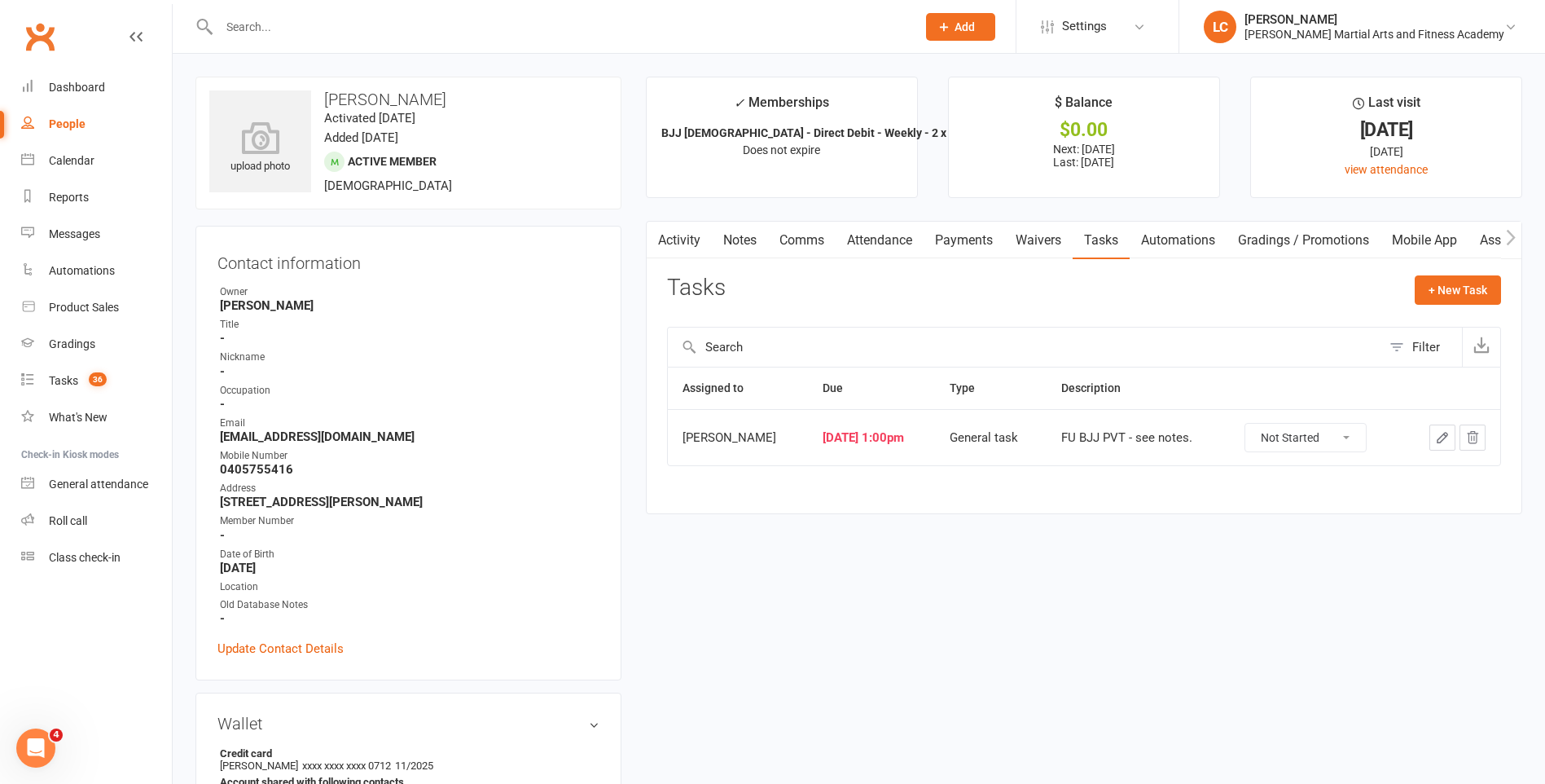
click at [394, 16] on input "text" at bounding box center [560, 27] width 691 height 22
paste input "Gracie Sarmadi <gracie.xx@hotmail.com>"
drag, startPoint x: 195, startPoint y: 33, endPoint x: 23, endPoint y: 23, distance: 172.3
click at [20, 4] on header "Gracie Sarmadi <gracie.xx@hotmail.com> Loading... Prospect Member Non-attending…" at bounding box center [772, 4] width 1545 height 0
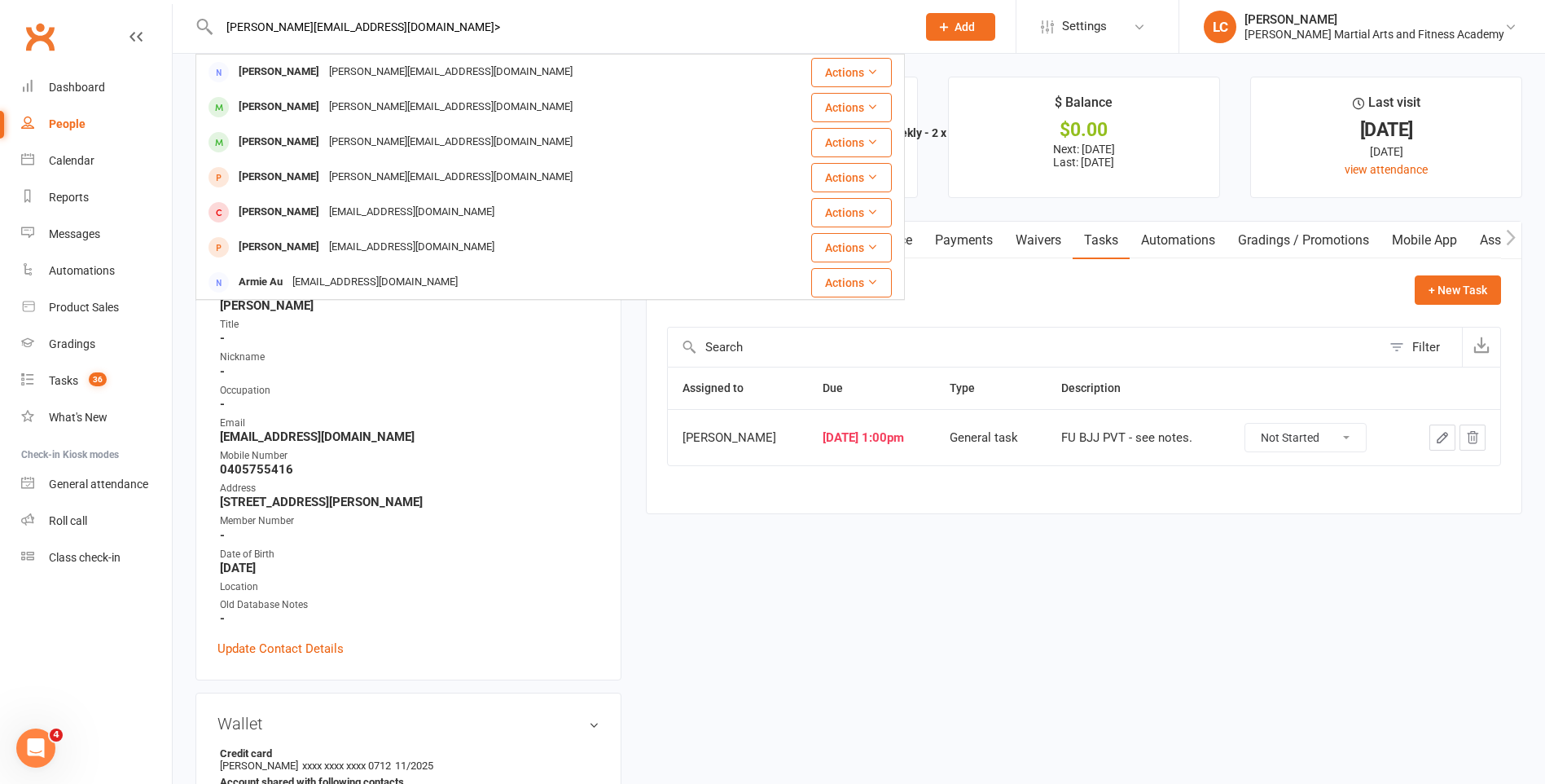
click at [380, 31] on input "gracie.xx@hotmail.com>" at bounding box center [560, 27] width 691 height 22
type input "gracie.xx@hotmail.com"
click at [394, 73] on div "gracie.xx@hotmail.com" at bounding box center [451, 72] width 253 height 23
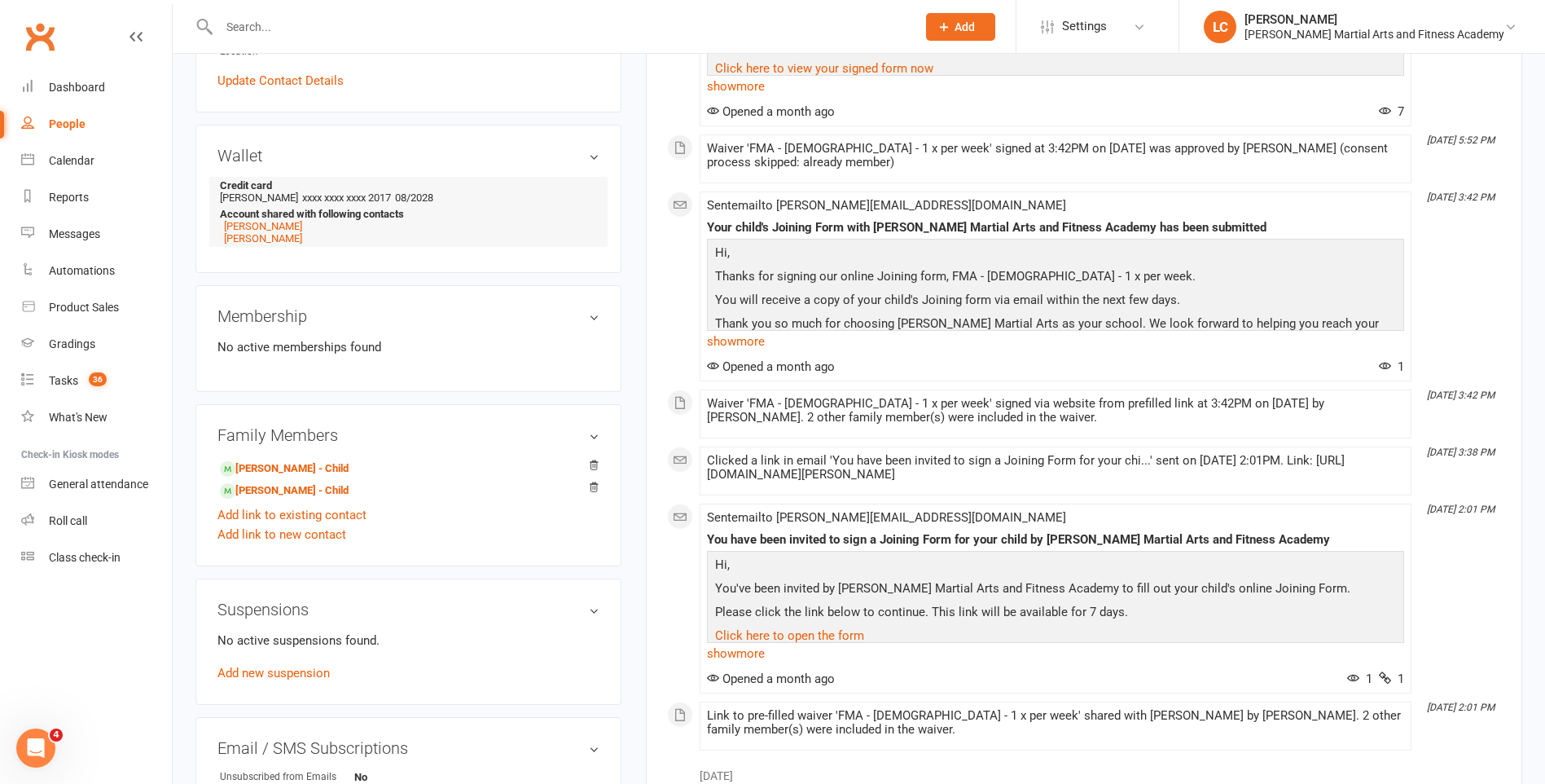
scroll to position [407, 0]
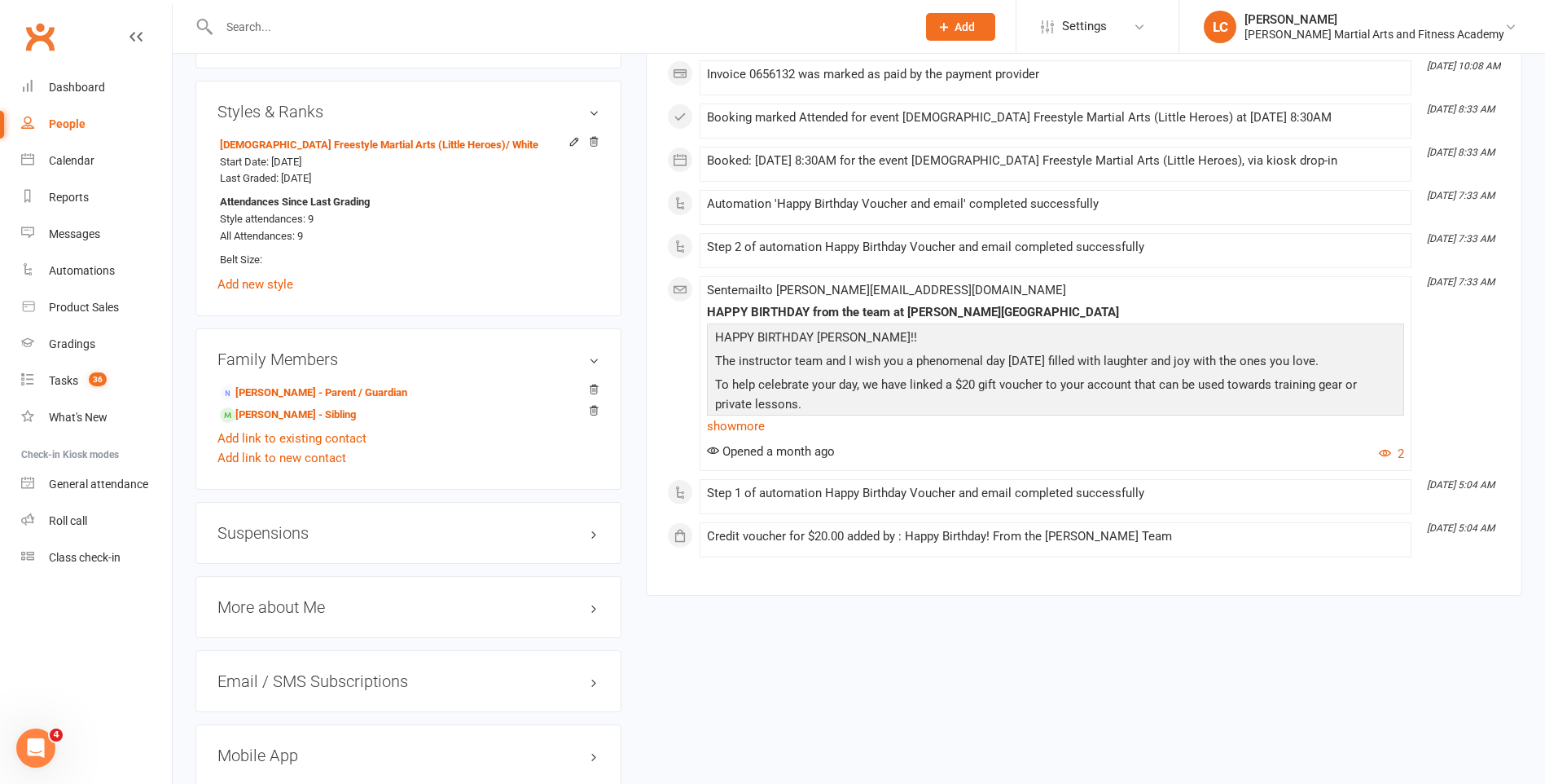
scroll to position [1141, 0]
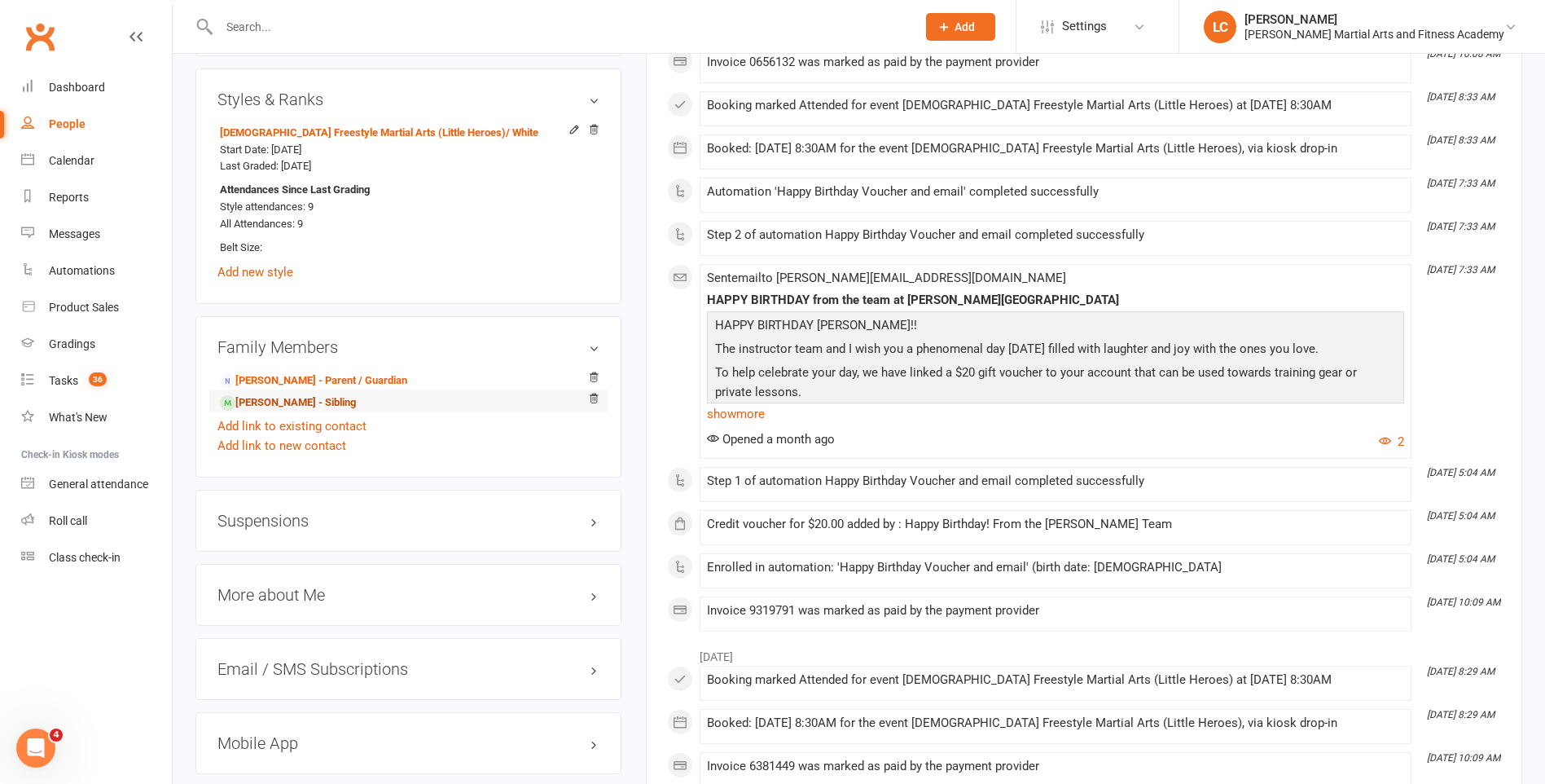
click at [285, 405] on link "Gian Sarmadi - Sibling" at bounding box center [288, 402] width 136 height 17
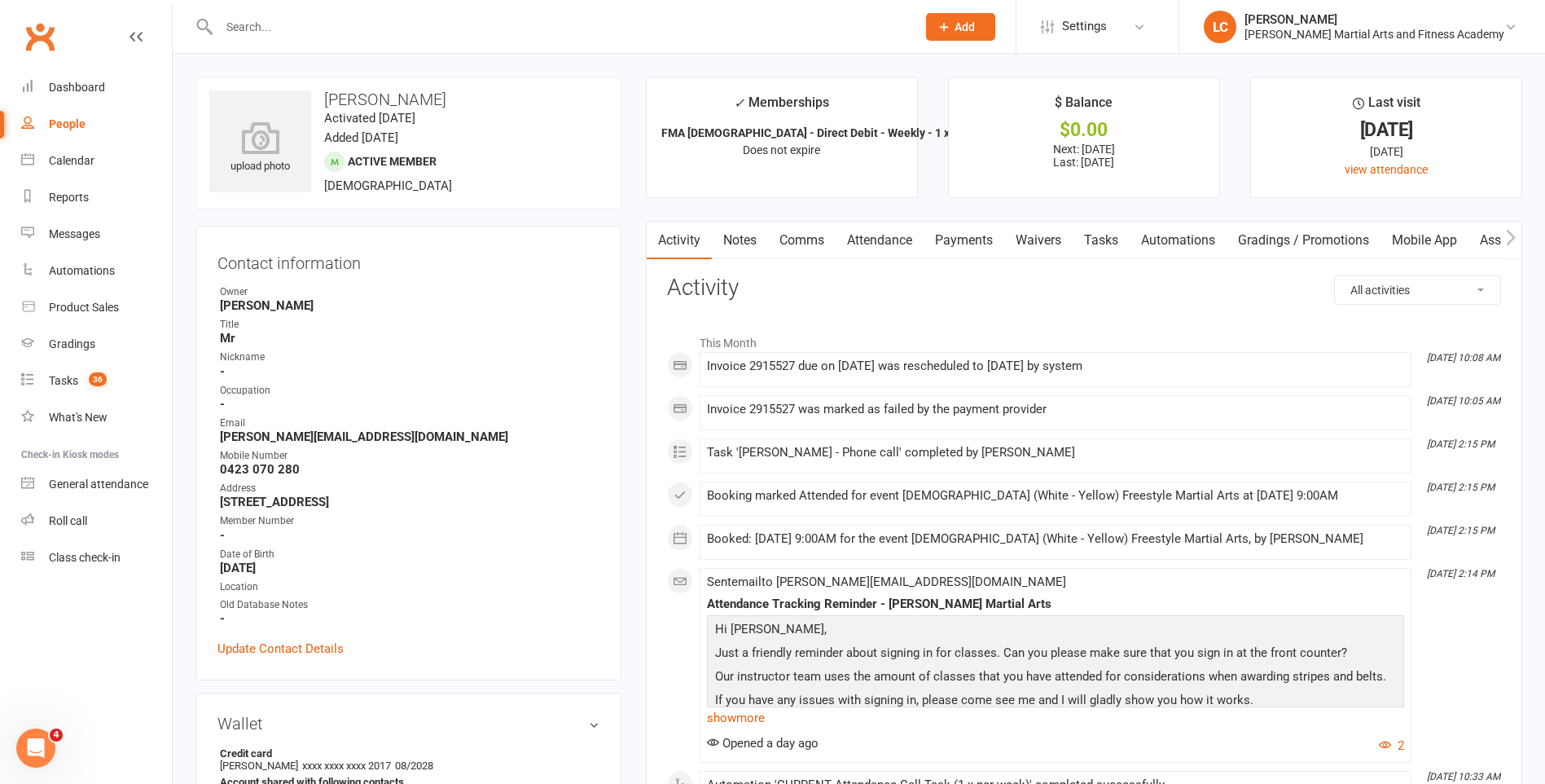
click at [732, 246] on link "Notes" at bounding box center [740, 240] width 56 height 37
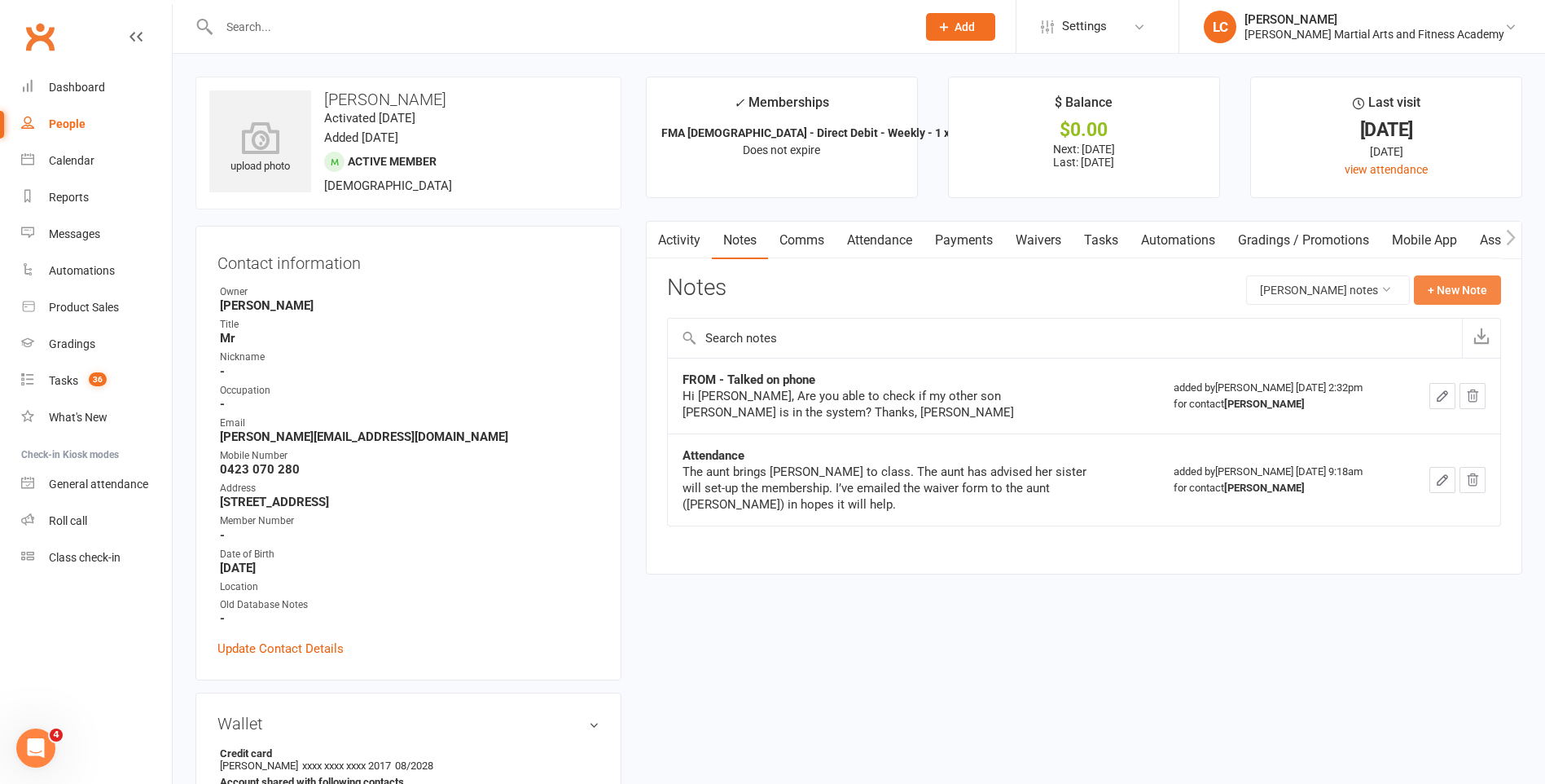
click at [1467, 283] on button "+ New Note" at bounding box center [1458, 290] width 88 height 29
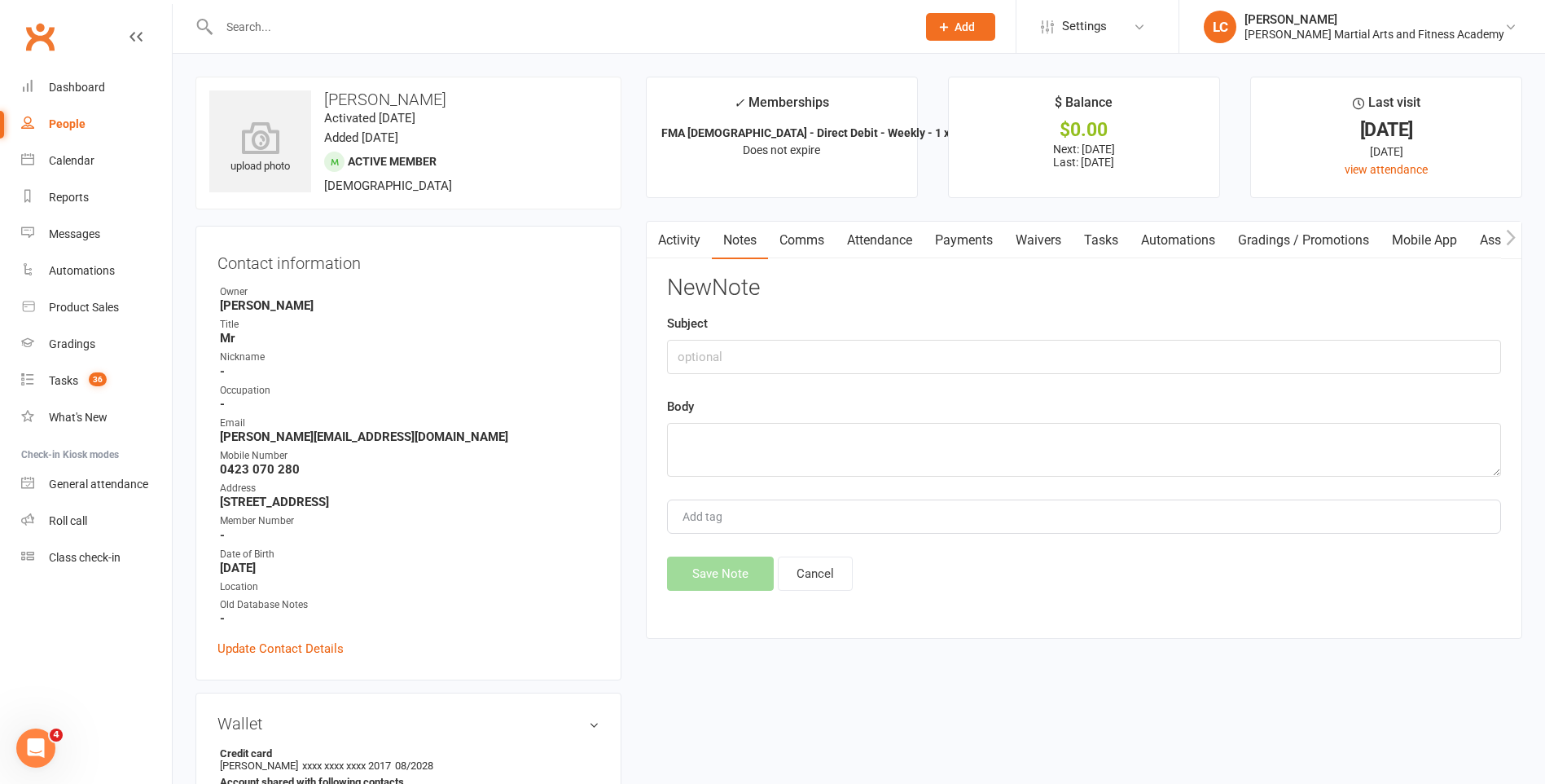
drag, startPoint x: 809, startPoint y: 325, endPoint x: 802, endPoint y: 331, distance: 9.2
click at [807, 325] on div "Subject" at bounding box center [1084, 344] width 834 height 61
click at [799, 350] on input "text" at bounding box center [1084, 357] width 834 height 34
type input "FROM"
click at [805, 483] on div "New Note Subject FROM Body Add tag Save Note Cancel" at bounding box center [1084, 433] width 834 height 316
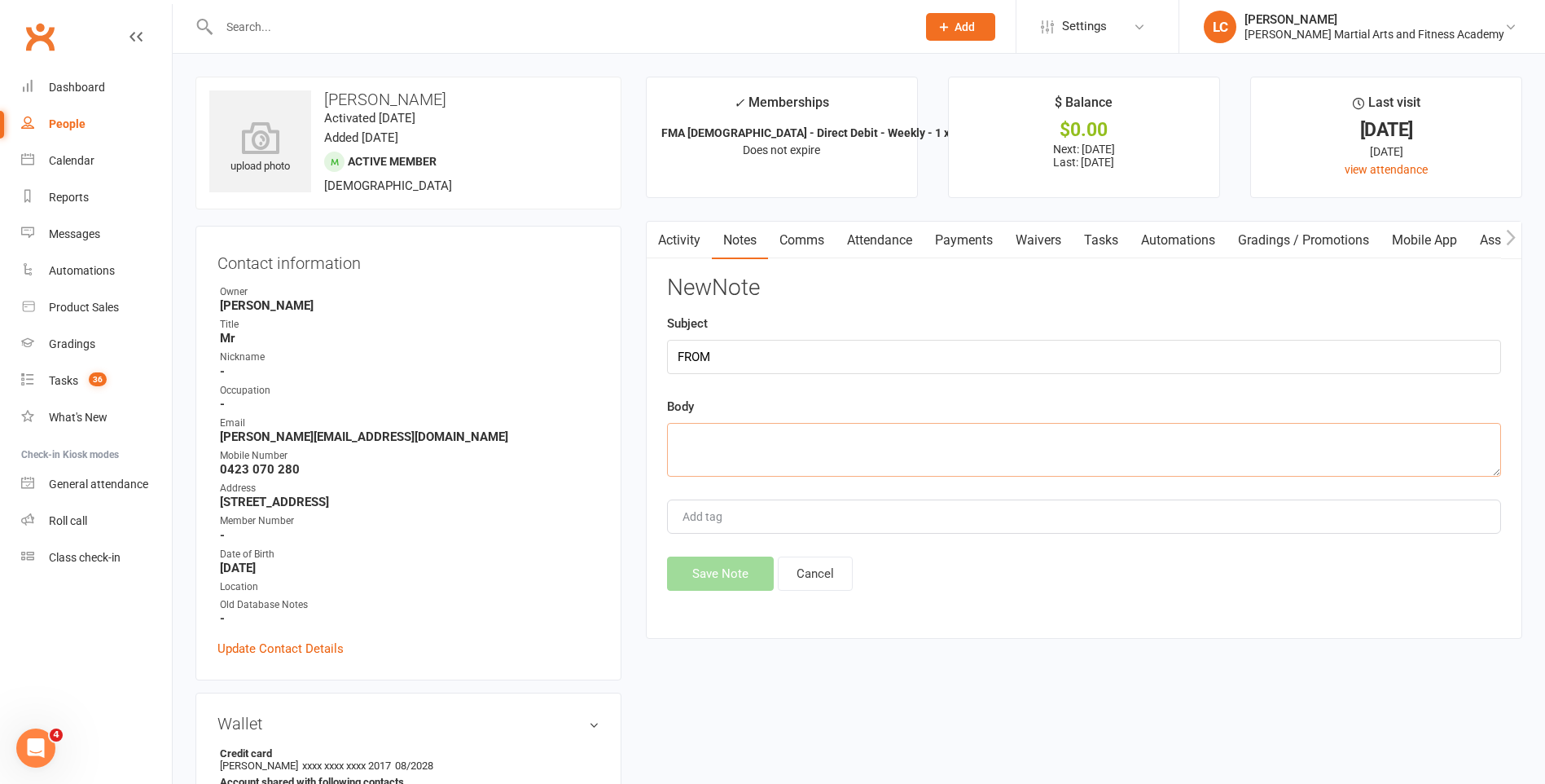
click at [782, 446] on textarea at bounding box center [1084, 450] width 834 height 54
paste textarea "Hi David, Yep no problems! I will tell my sister that takes him to his Saturday…"
type textarea "Hi David, Yep no problems! I will tell my sister that takes him to his Saturday…"
click at [725, 581] on button "Save Note" at bounding box center [720, 573] width 107 height 34
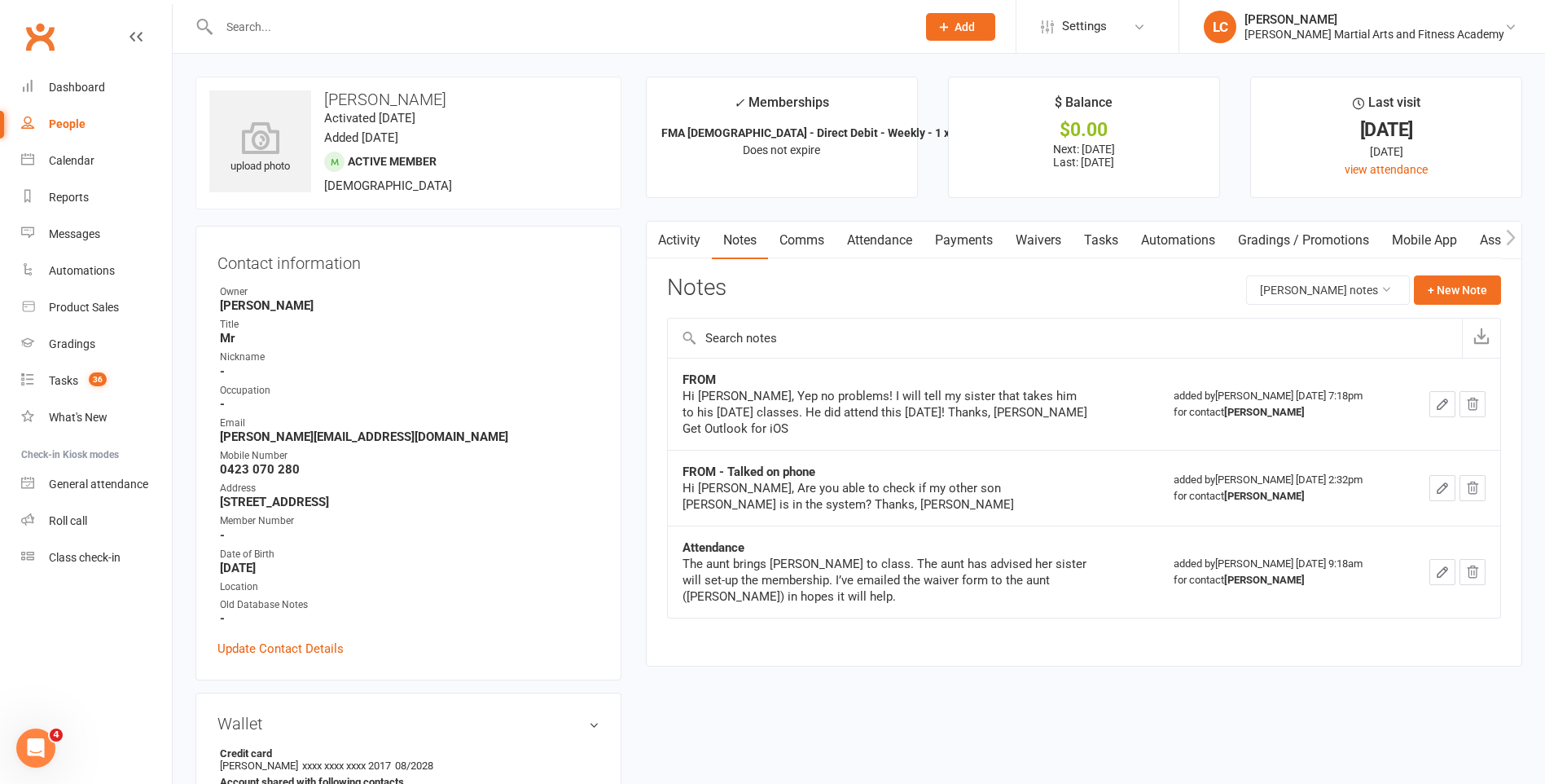
click at [888, 240] on link "Attendance" at bounding box center [880, 240] width 88 height 37
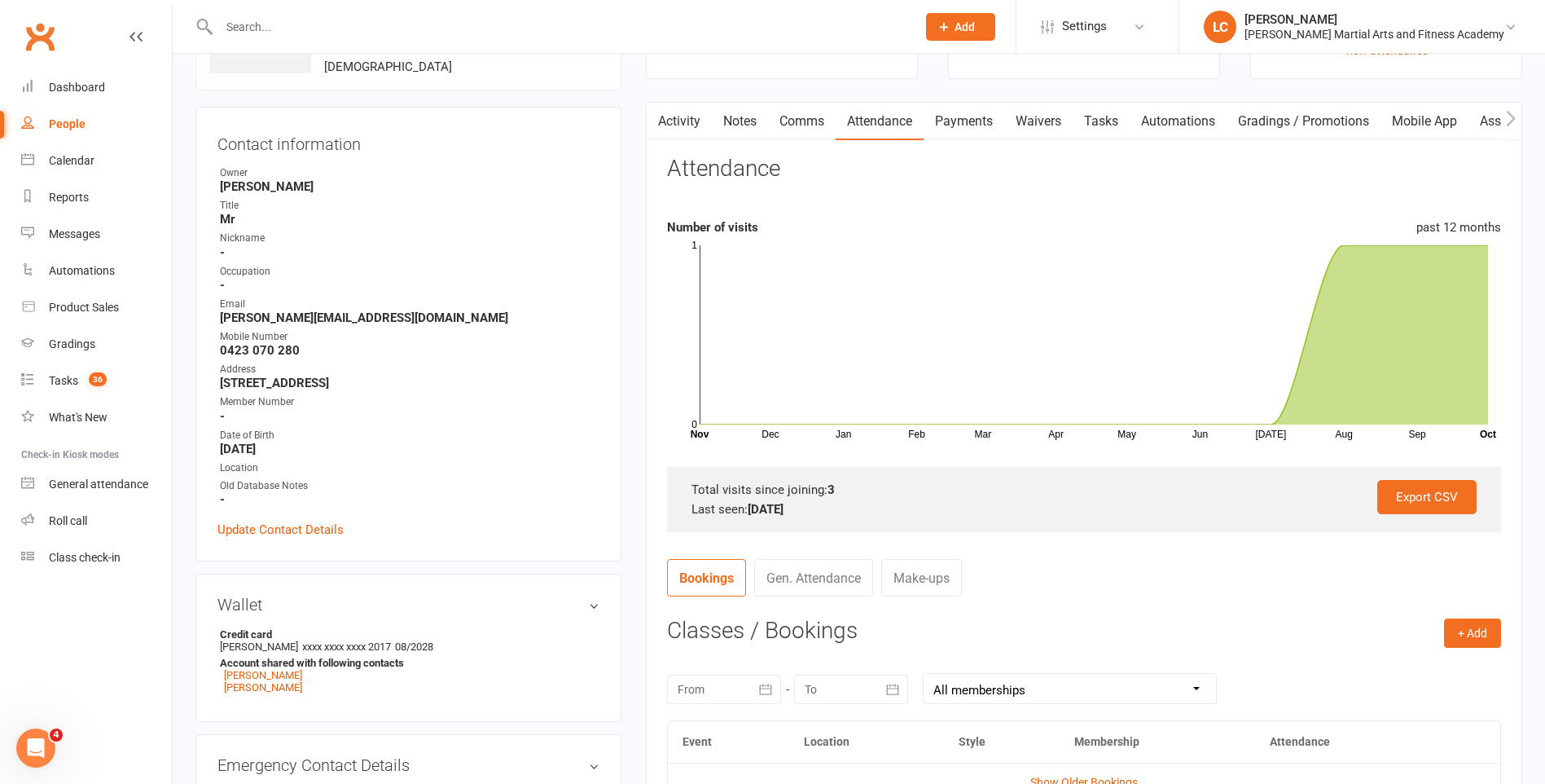
scroll to position [326, 0]
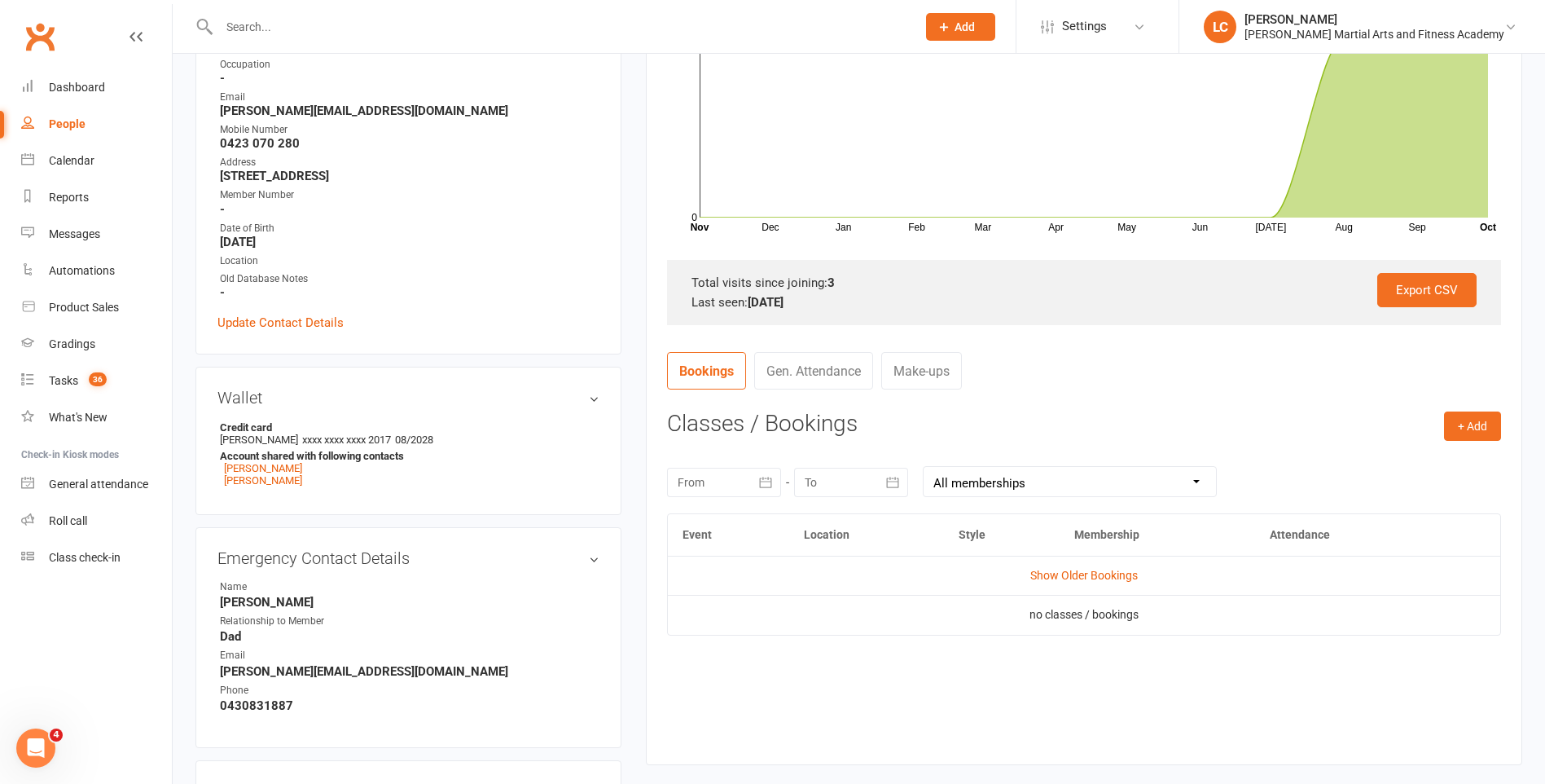
click at [725, 475] on div at bounding box center [724, 481] width 114 height 29
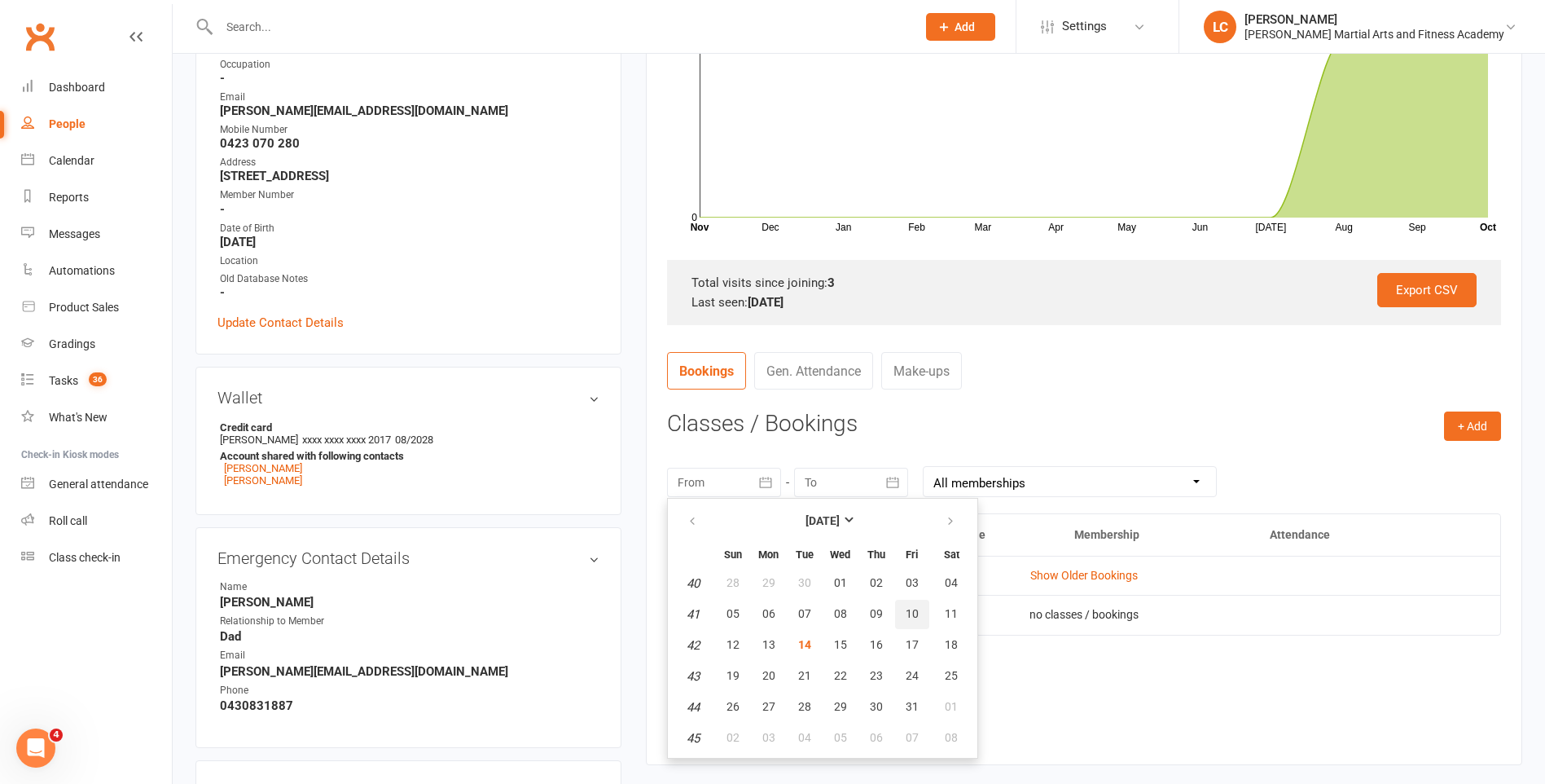
click at [901, 615] on button "10" at bounding box center [912, 614] width 34 height 29
type input "[DATE]"
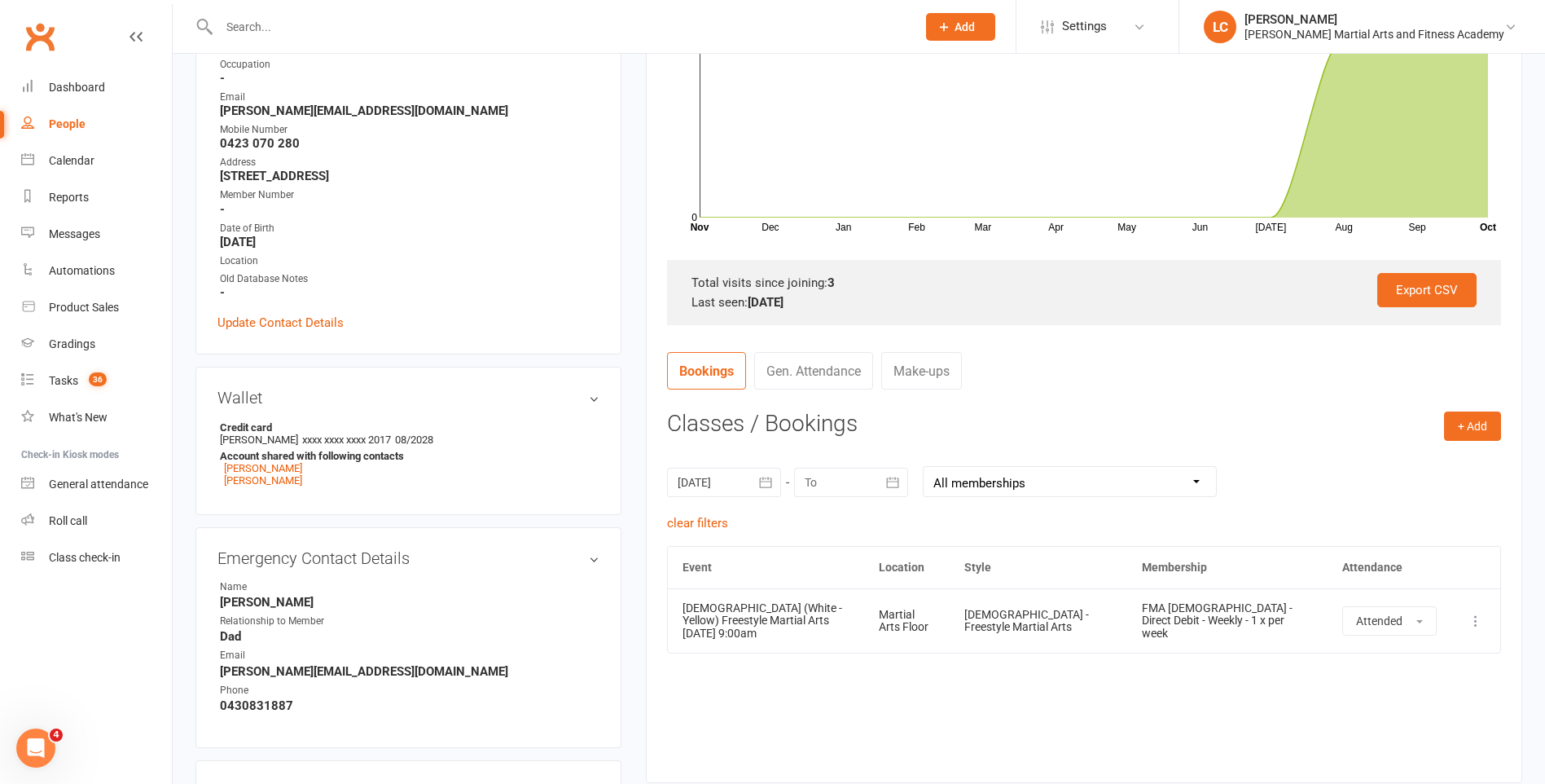
click at [398, 48] on div at bounding box center [550, 26] width 710 height 53
click at [398, 35] on input "text" at bounding box center [560, 27] width 691 height 22
paste input "Egert Messek <egertbusiness@gmail.com>"
drag, startPoint x: 276, startPoint y: 35, endPoint x: 58, endPoint y: 36, distance: 218.0
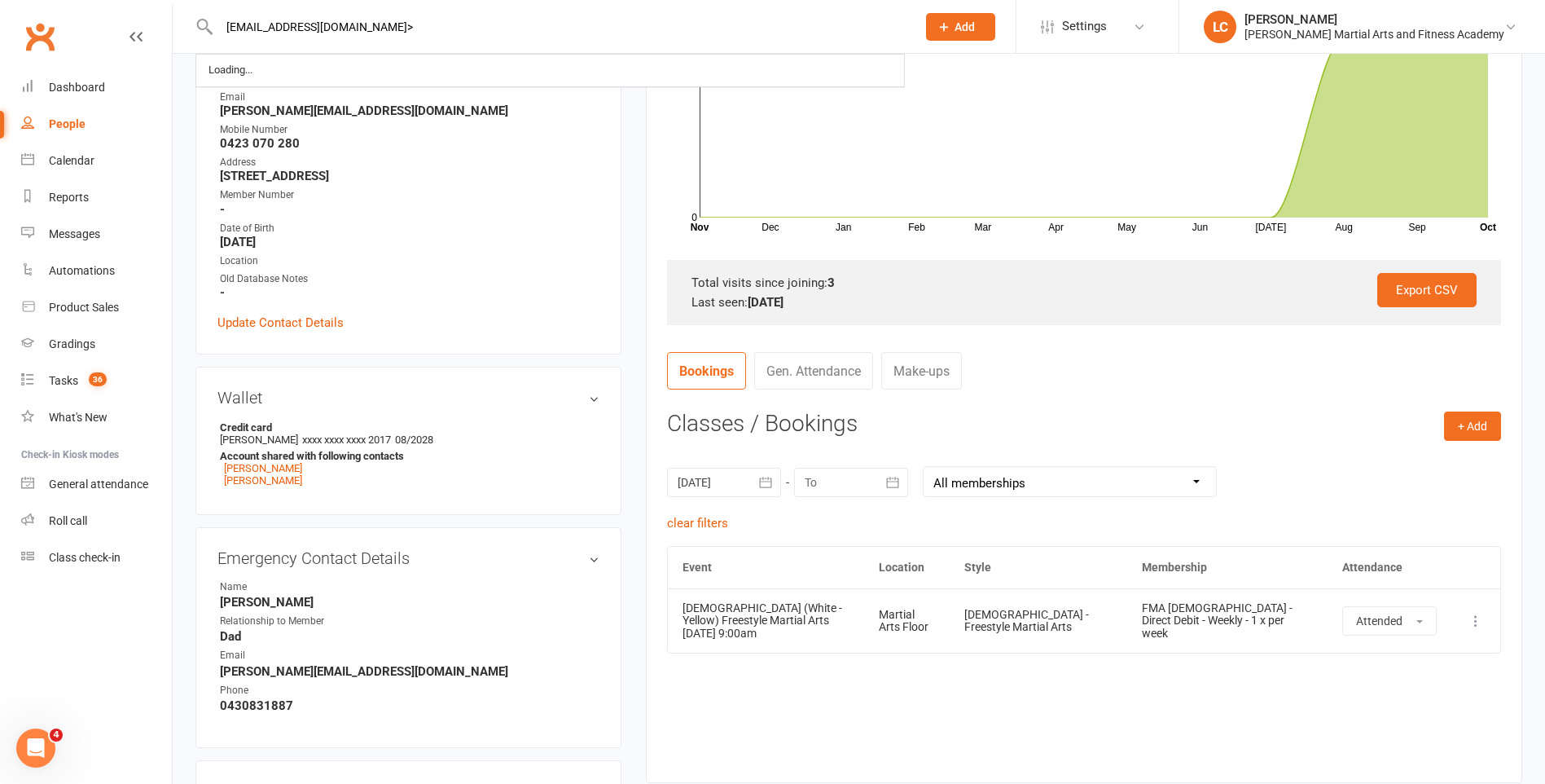
click at [425, 20] on input "egertbusiness@gmail.com>" at bounding box center [560, 27] width 691 height 22
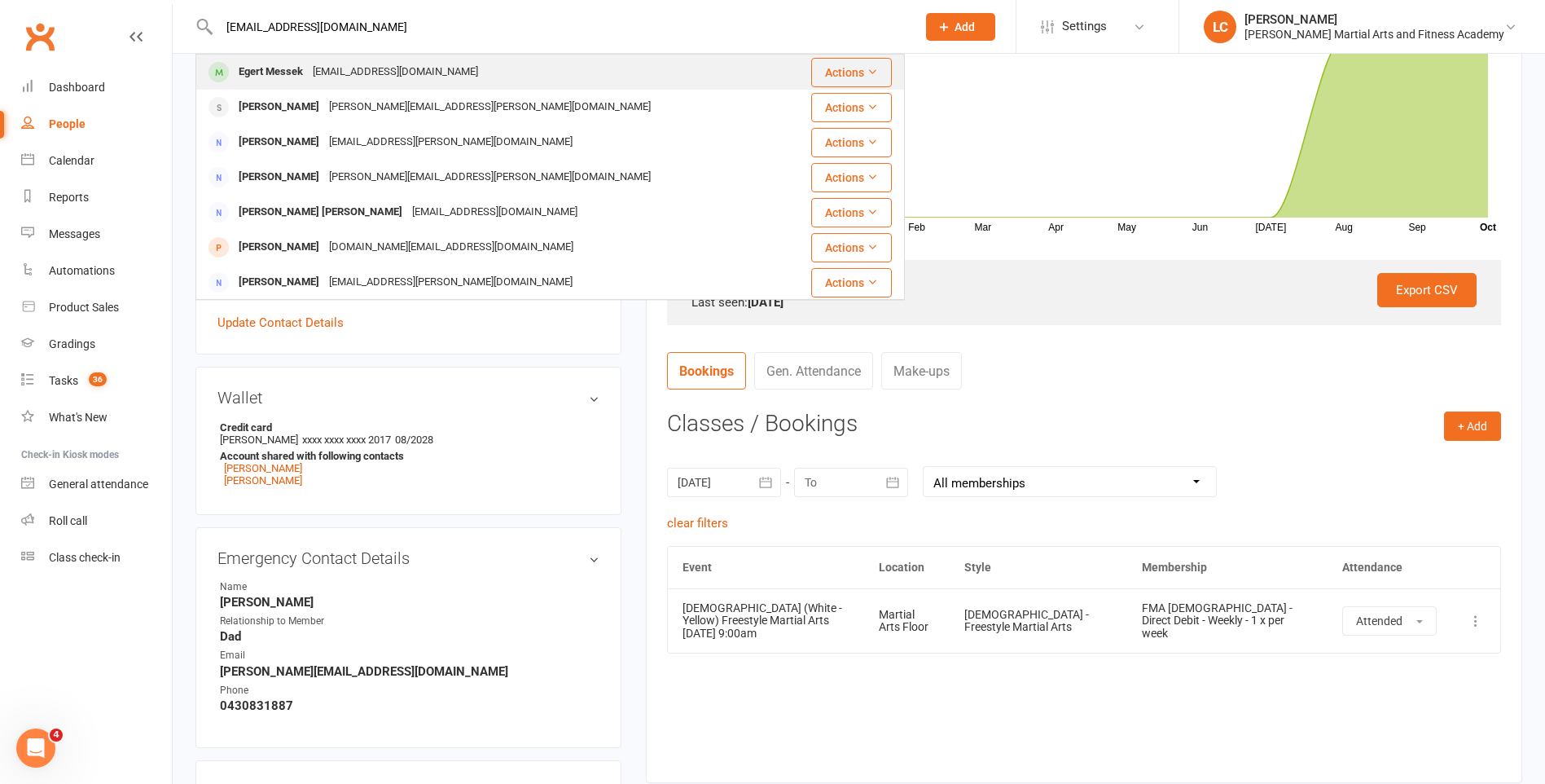
type input "egertbusiness@gmail.com"
drag, startPoint x: 346, startPoint y: 74, endPoint x: 411, endPoint y: 107, distance: 72.9
click at [347, 74] on div "egertbusiness@gmail.com" at bounding box center [396, 72] width 175 height 23
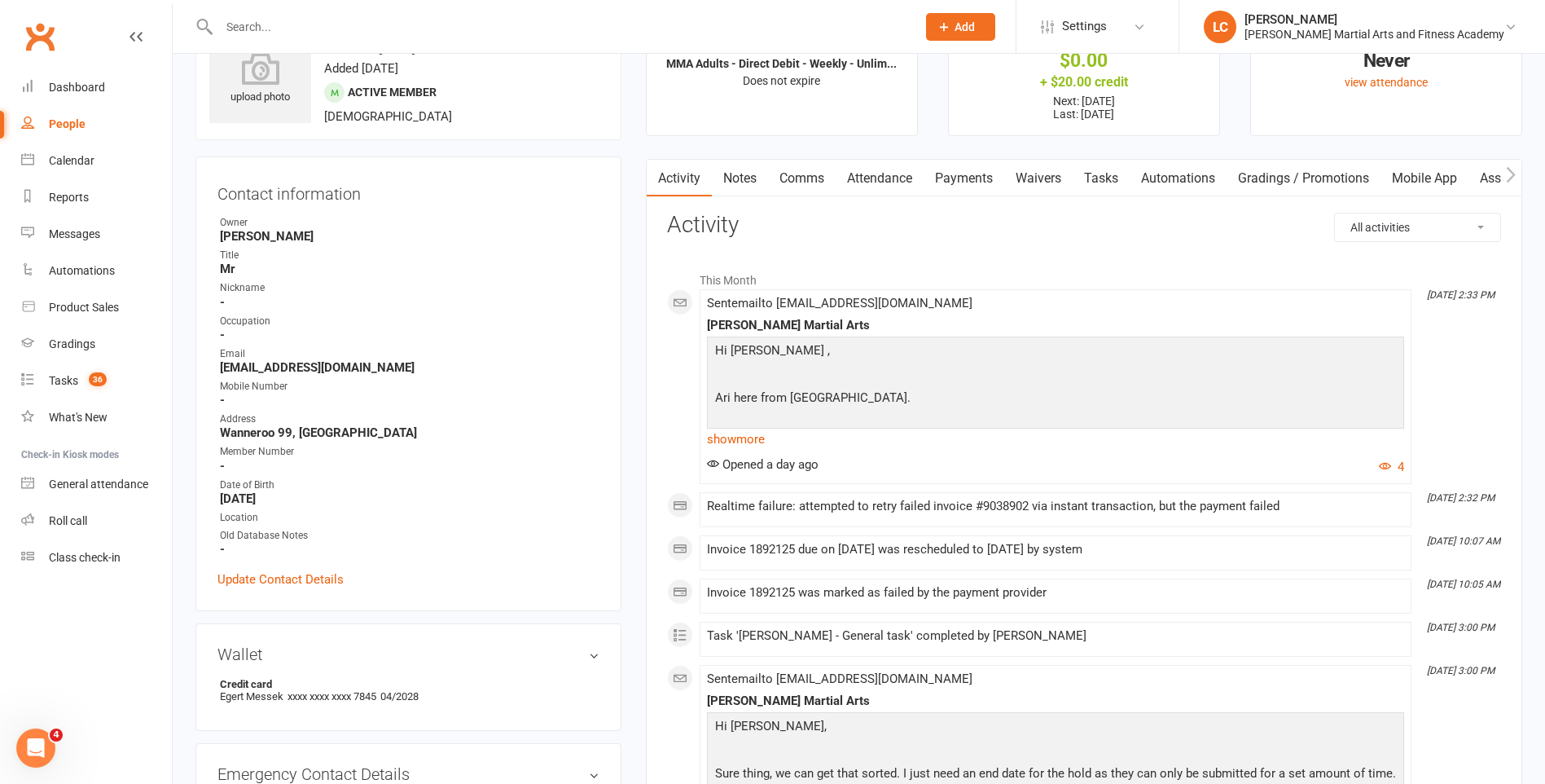
scroll to position [163, 0]
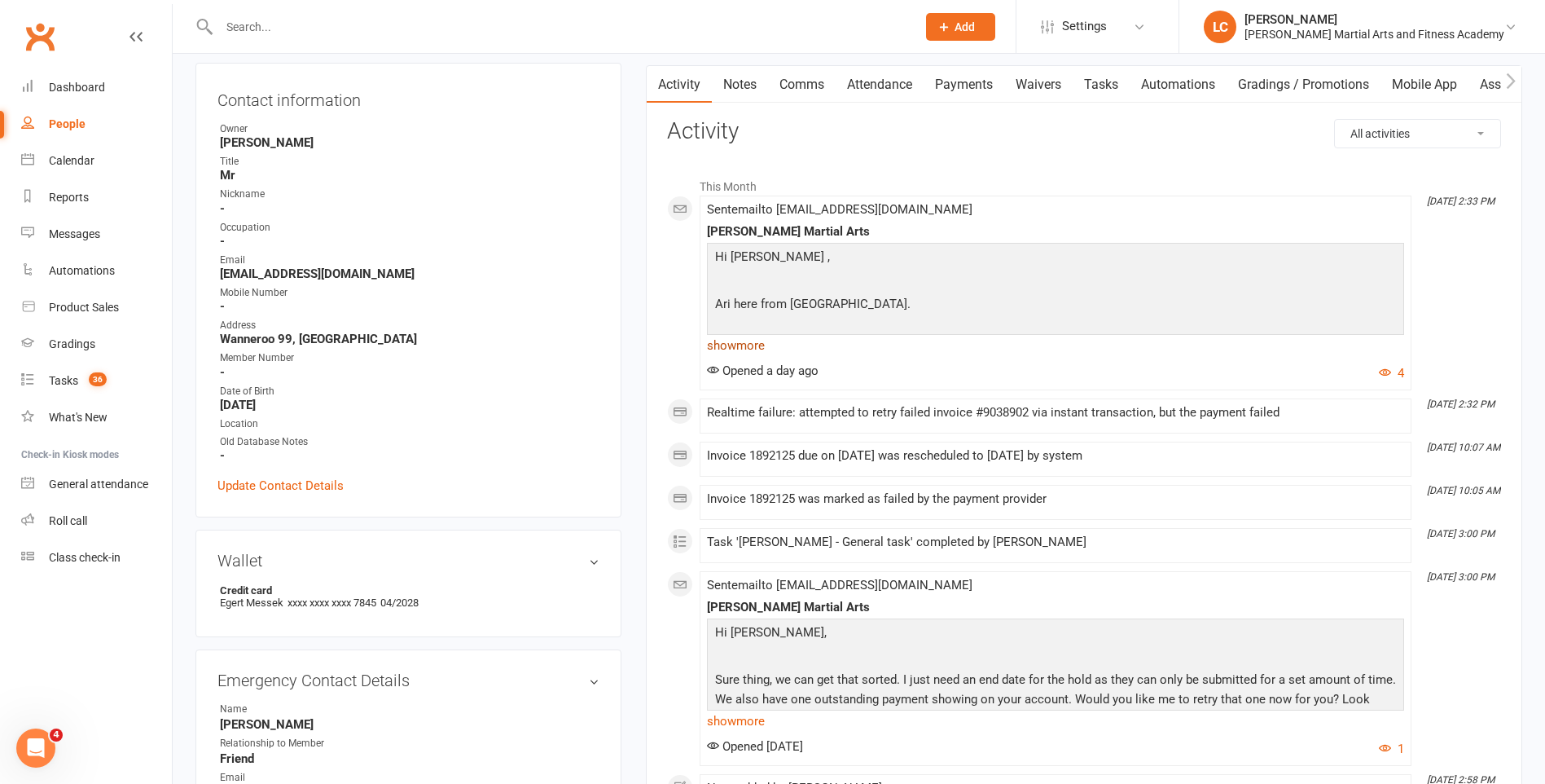
click at [757, 344] on link "show more" at bounding box center [1055, 345] width 698 height 22
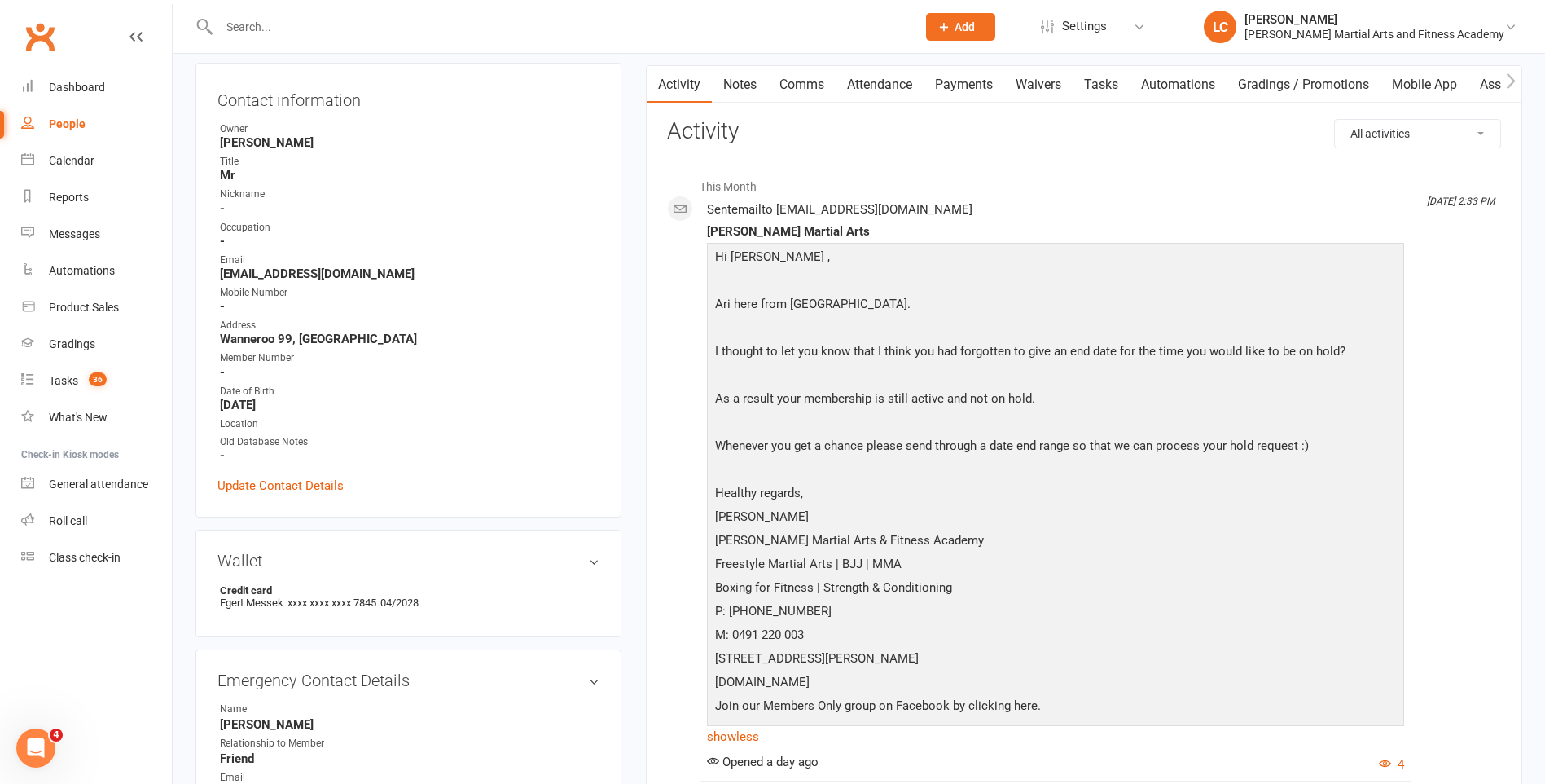
click at [739, 86] on link "Notes" at bounding box center [740, 85] width 56 height 37
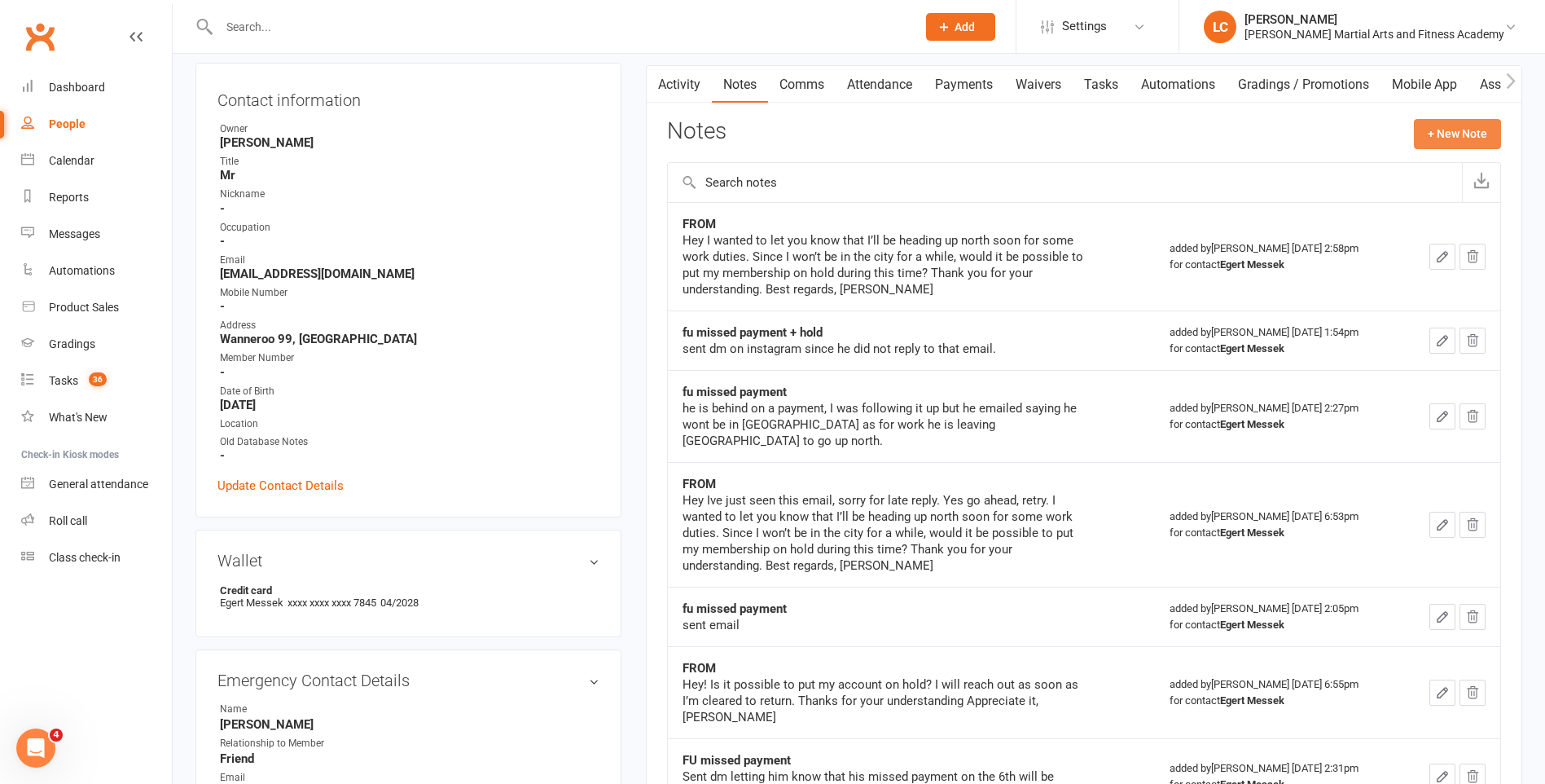
drag, startPoint x: 1470, startPoint y: 118, endPoint x: 1437, endPoint y: 127, distance: 34.2
click at [1470, 118] on div "Activity Notes Comms Attendance Payments Waivers Tasks Automations Gradings / P…" at bounding box center [1084, 577] width 876 height 1024
click at [1447, 134] on button "+ New Note" at bounding box center [1458, 133] width 88 height 29
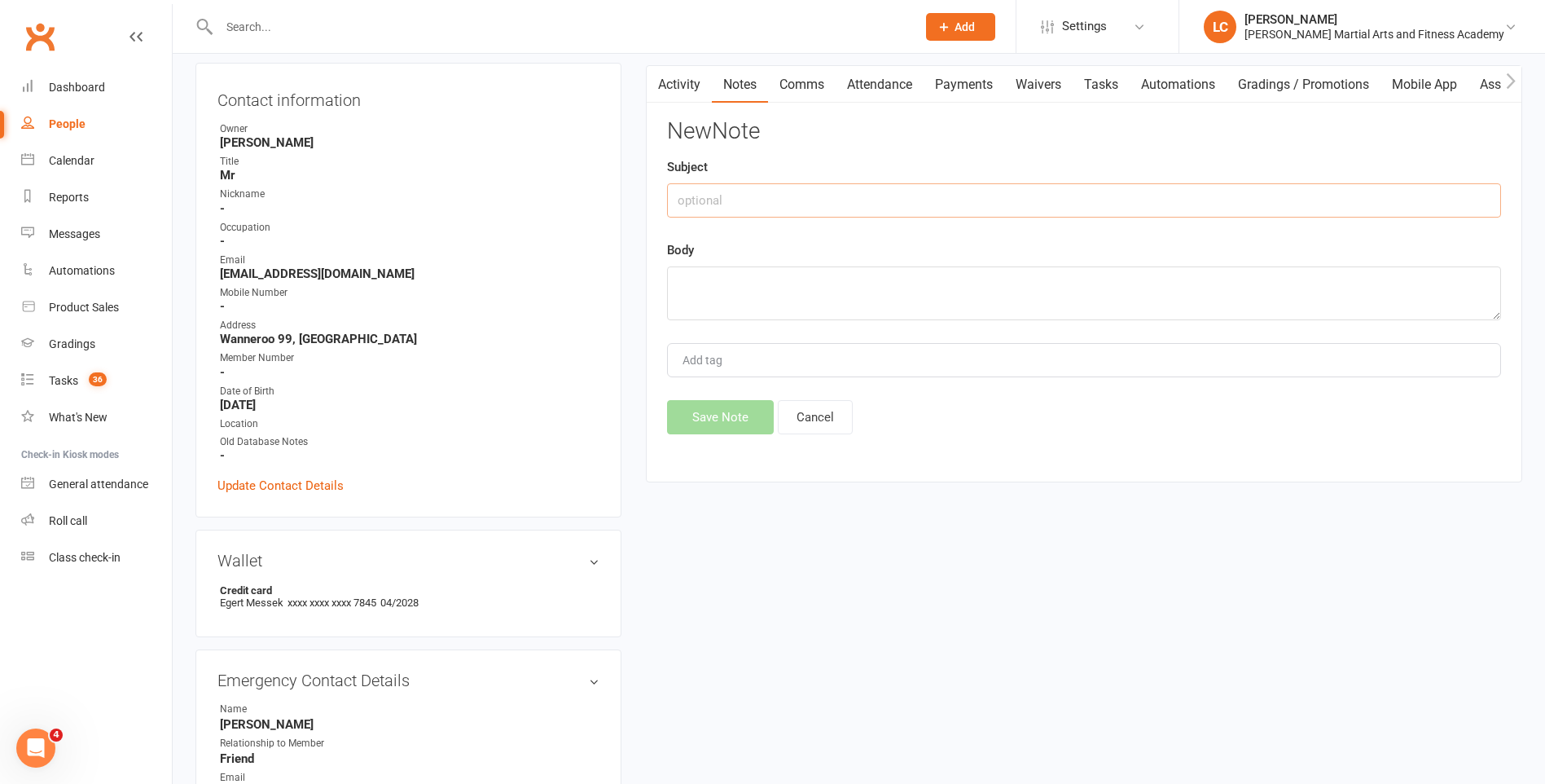
click at [806, 199] on input "text" at bounding box center [1084, 200] width 834 height 34
type input "FROM"
click at [807, 316] on textarea at bounding box center [1084, 293] width 834 height 54
paste textarea "for 4 weeks thanks."
type textarea "for 4 weeks thanks."
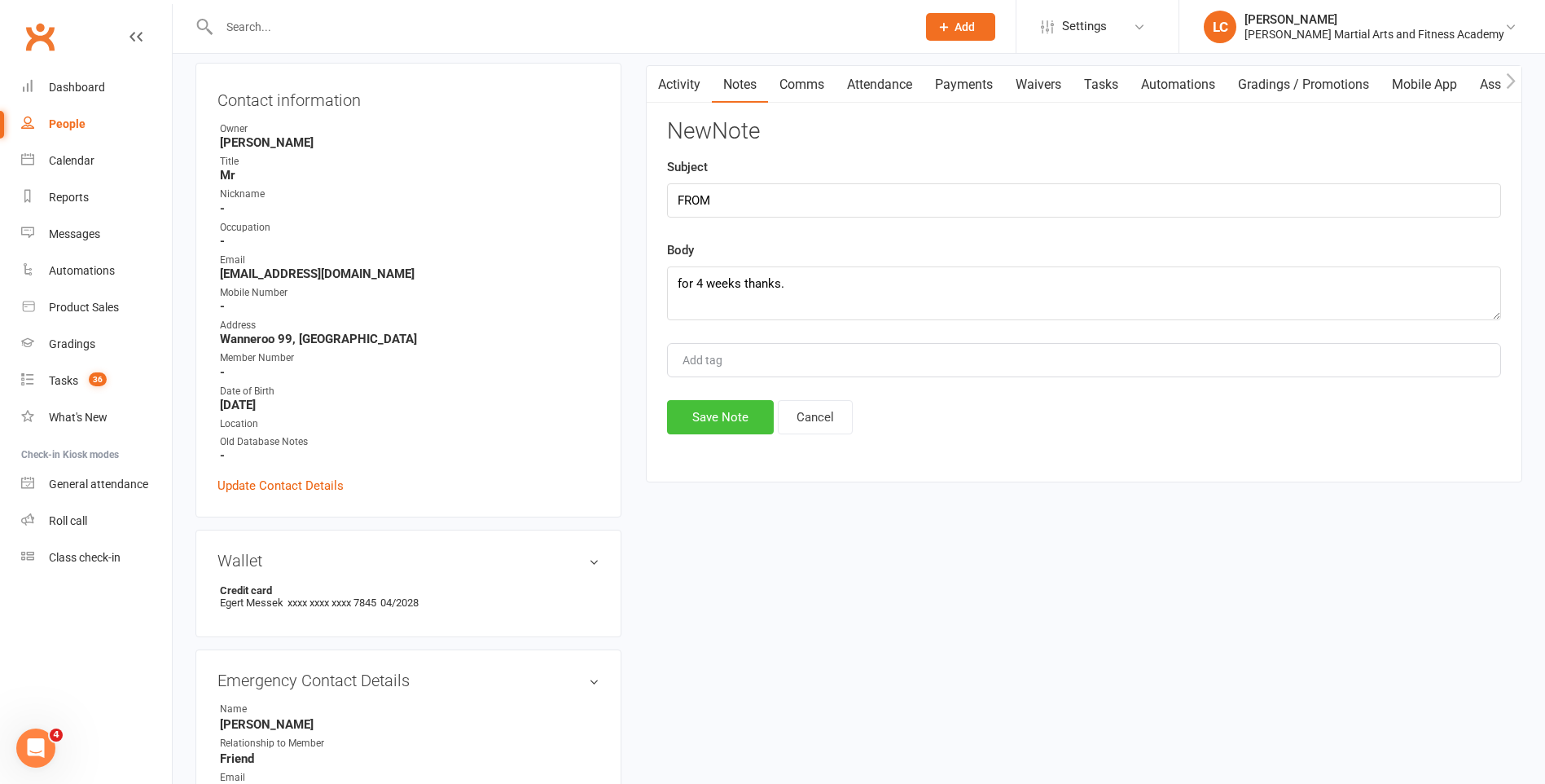
click at [745, 424] on button "Save Note" at bounding box center [720, 417] width 107 height 34
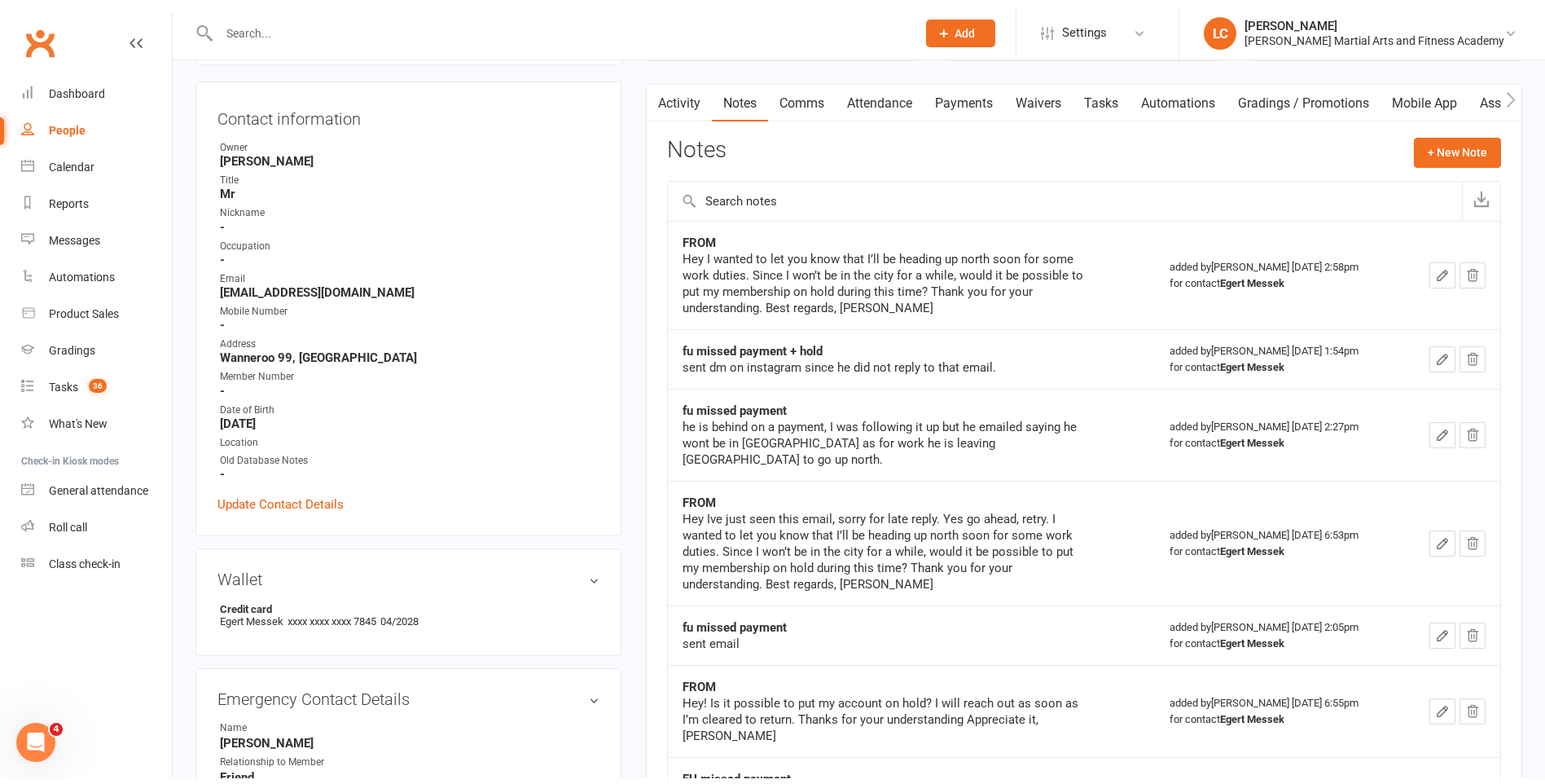
scroll to position [81, 0]
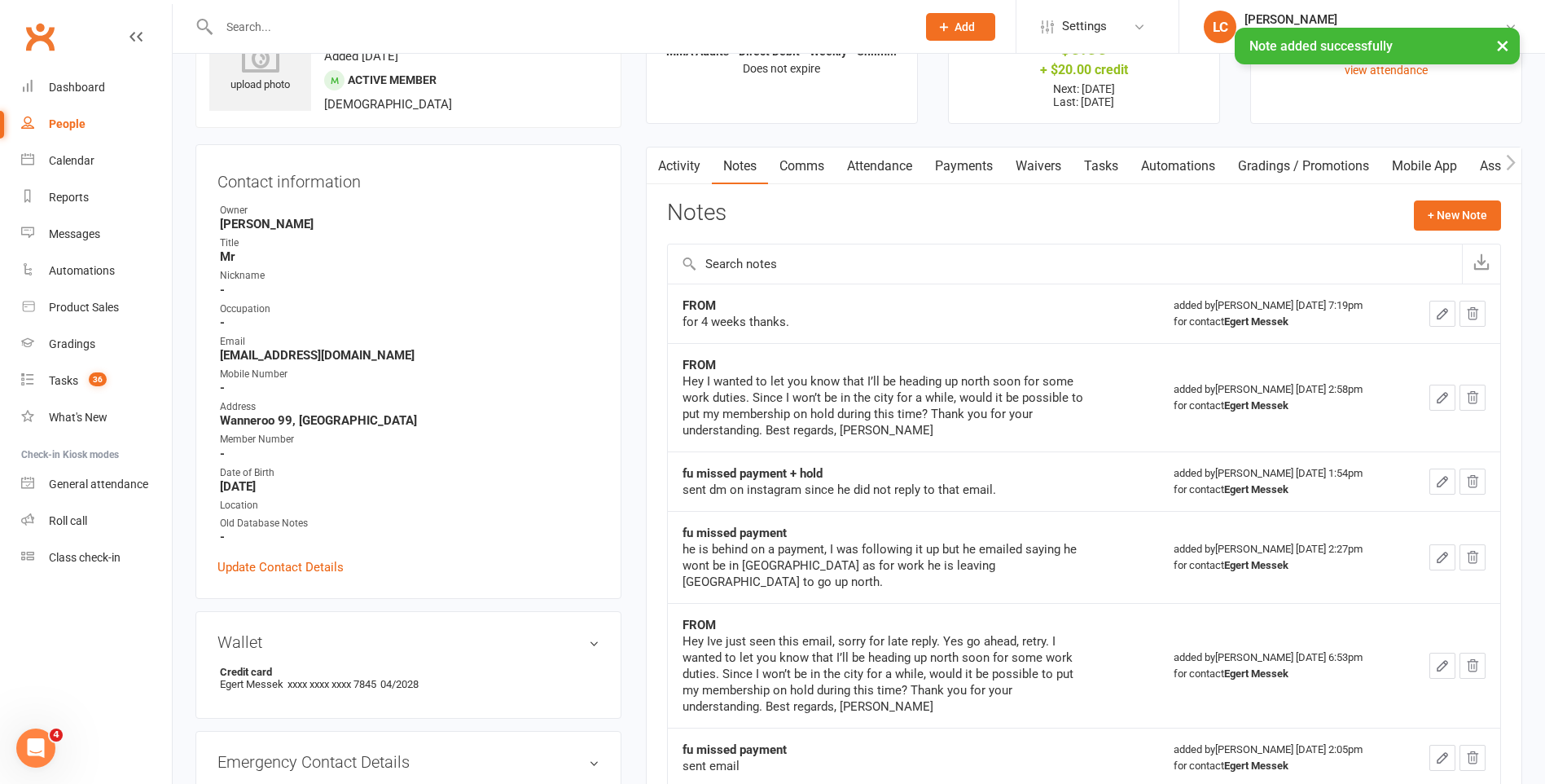
click at [969, 173] on link "Payments" at bounding box center [964, 166] width 81 height 37
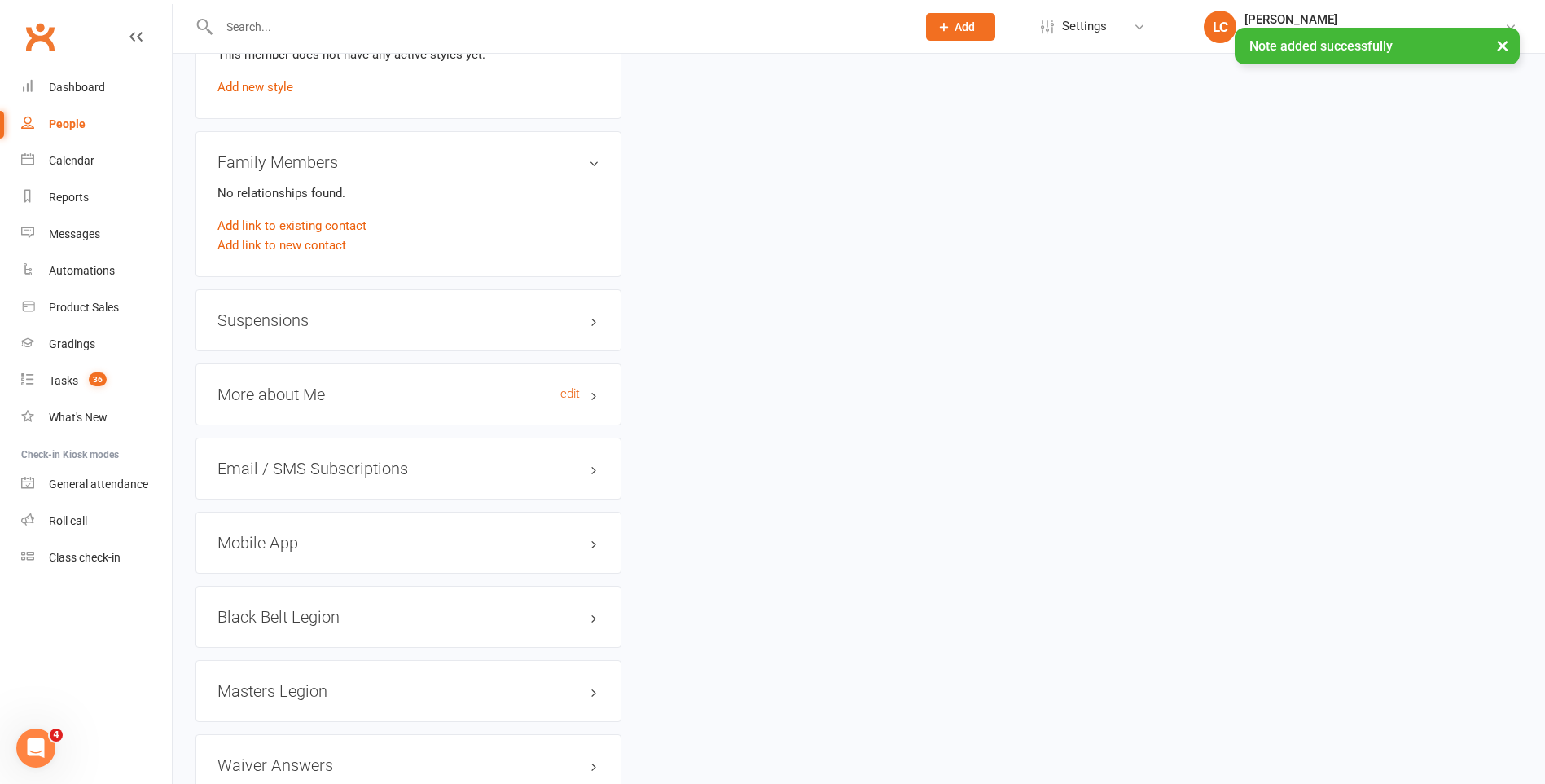
scroll to position [1222, 0]
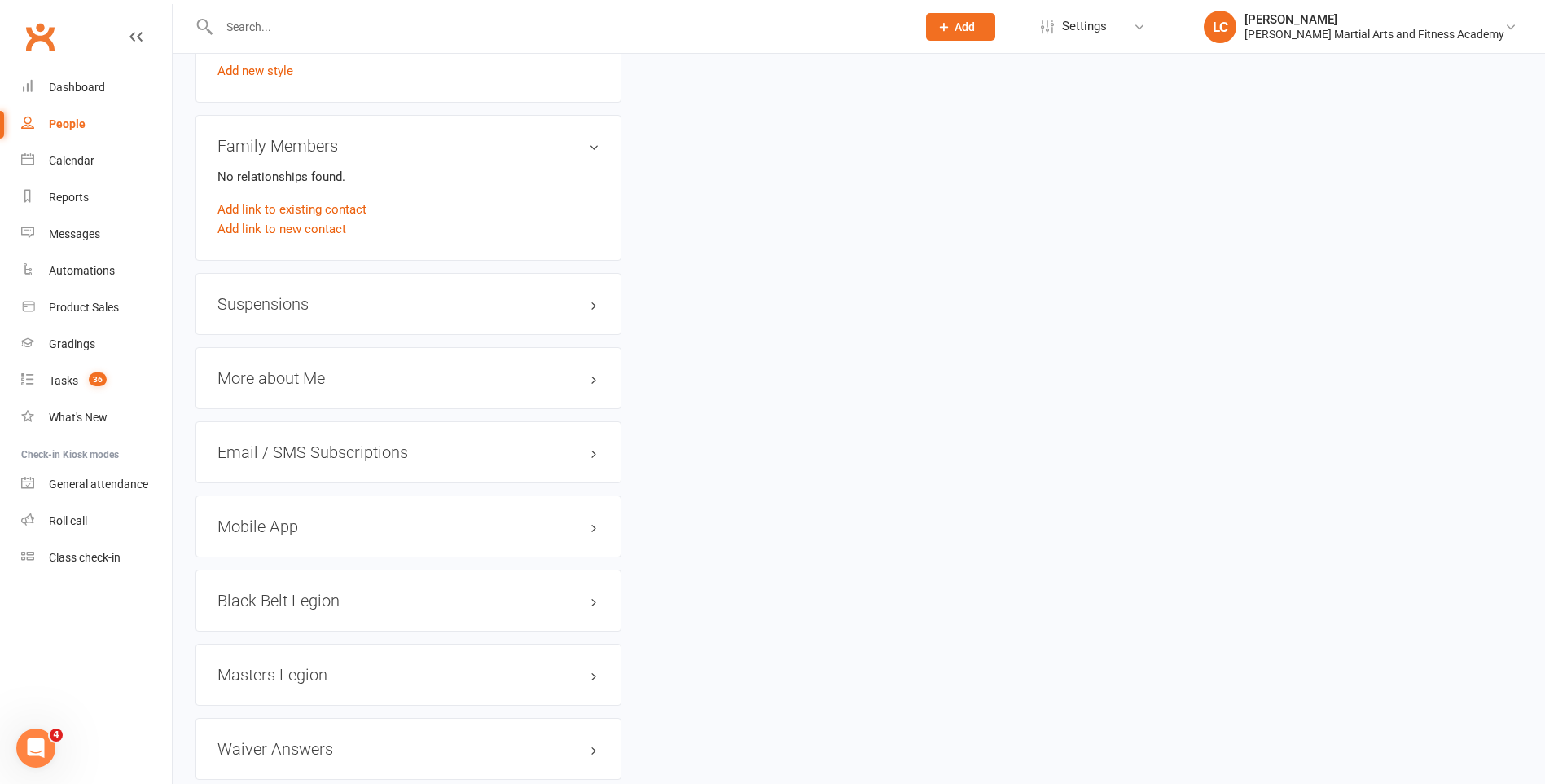
click at [291, 312] on h3 "Suspensions" at bounding box center [409, 304] width 382 height 18
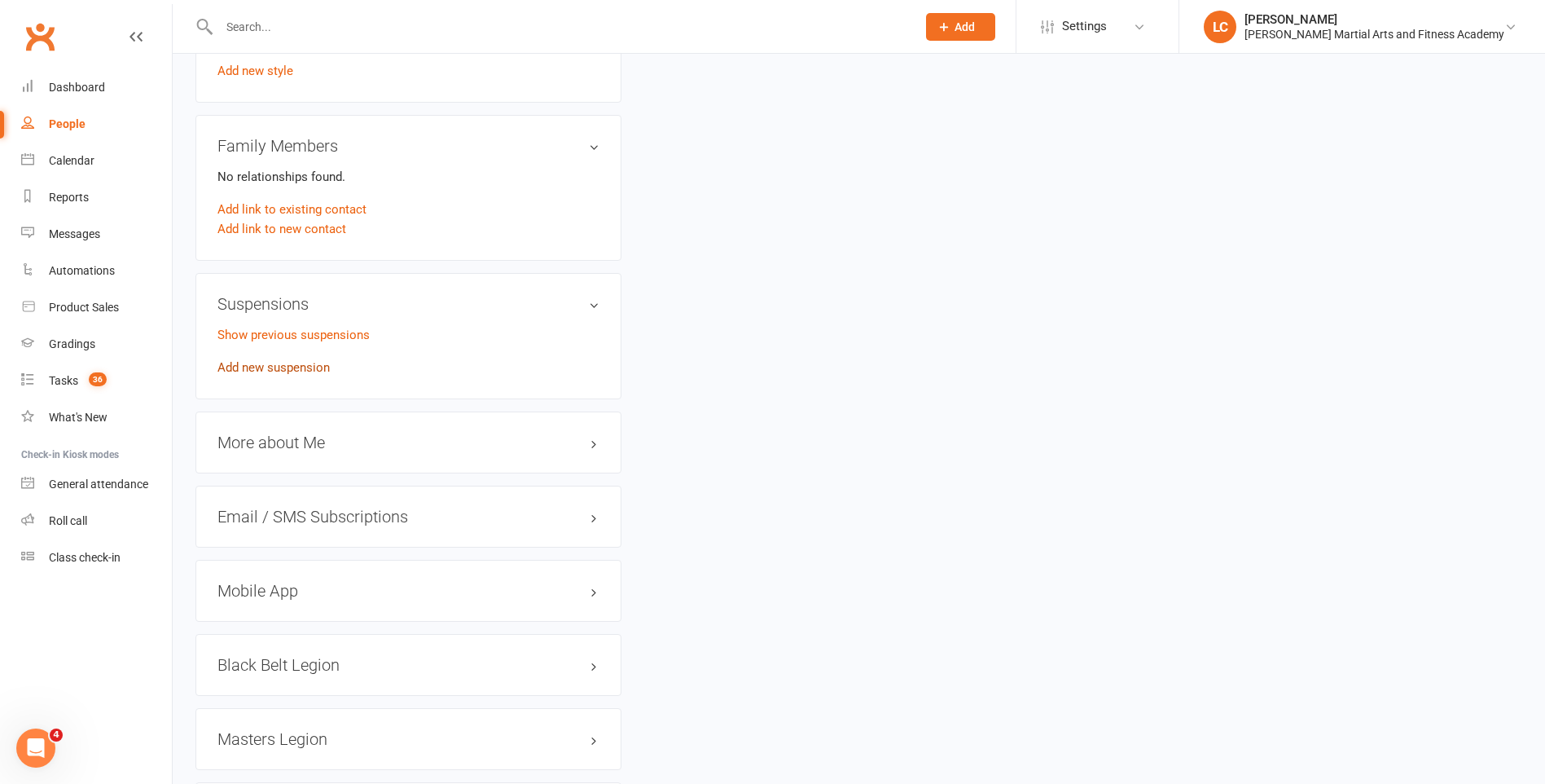
drag, startPoint x: 283, startPoint y: 361, endPoint x: 332, endPoint y: 385, distance: 54.6
click at [283, 361] on link "Add new suspension" at bounding box center [274, 368] width 113 height 15
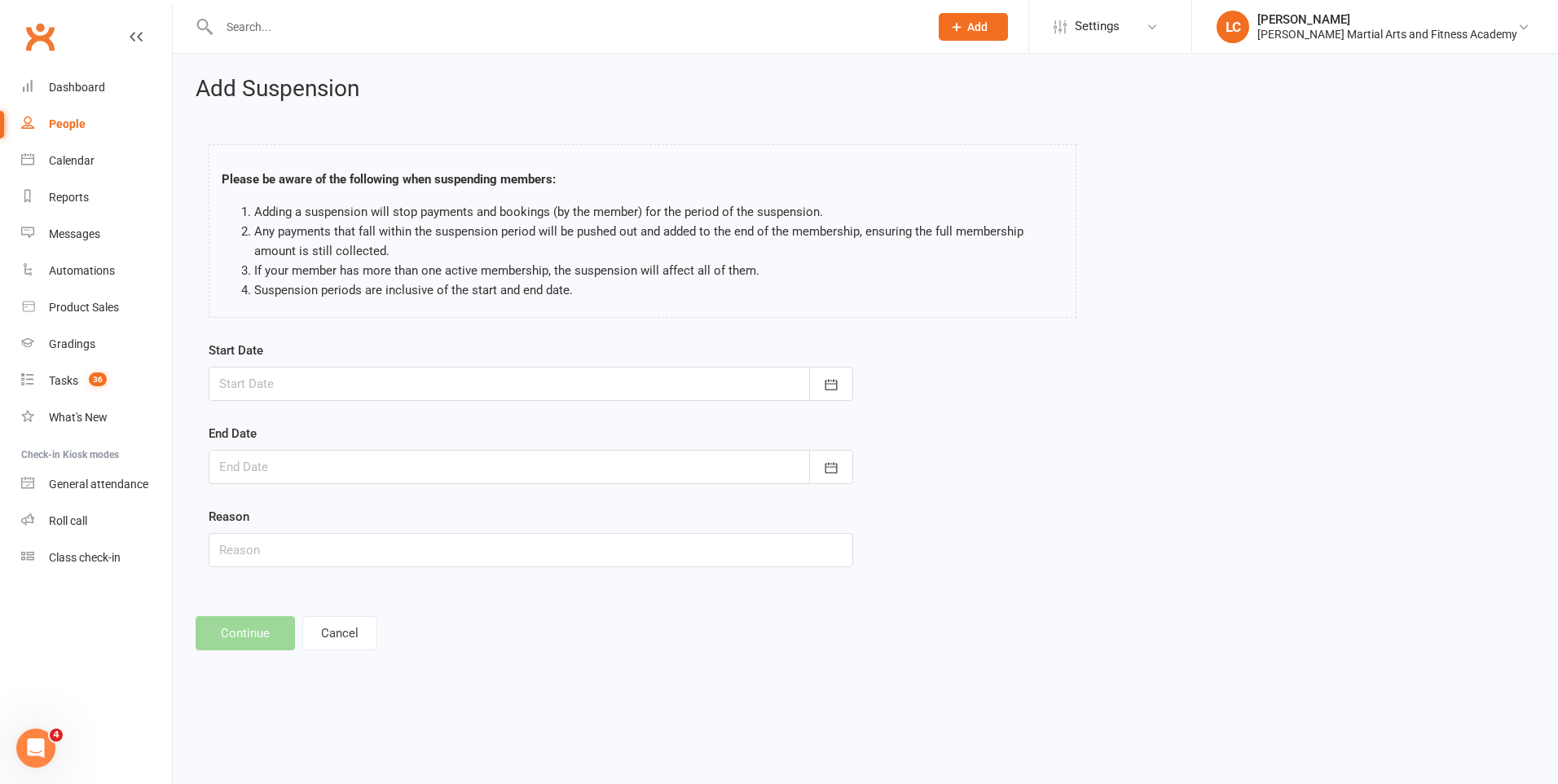
click at [748, 382] on div at bounding box center [531, 384] width 644 height 34
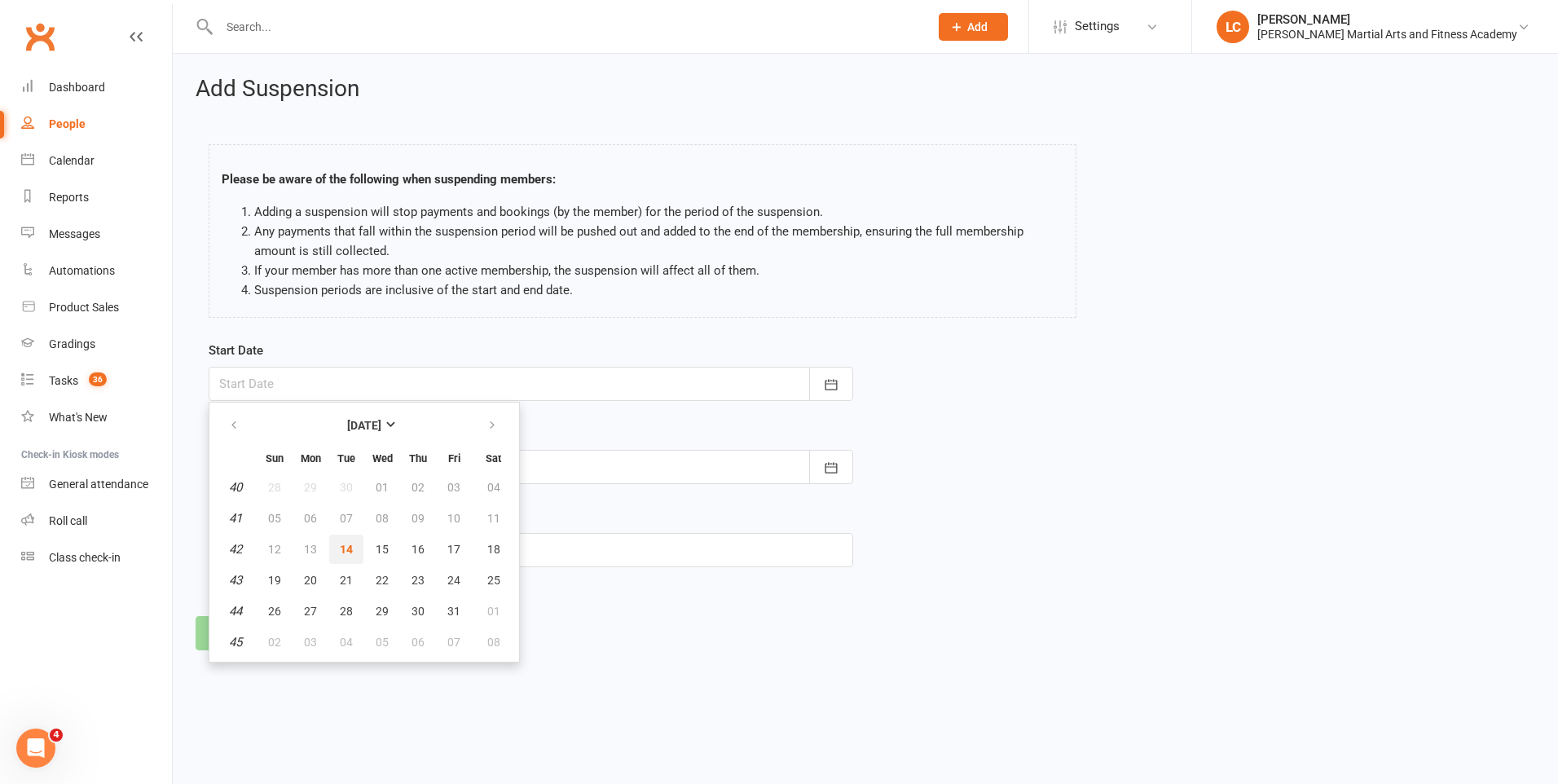
click at [336, 550] on button "14" at bounding box center [345, 548] width 34 height 29
type input "[DATE]"
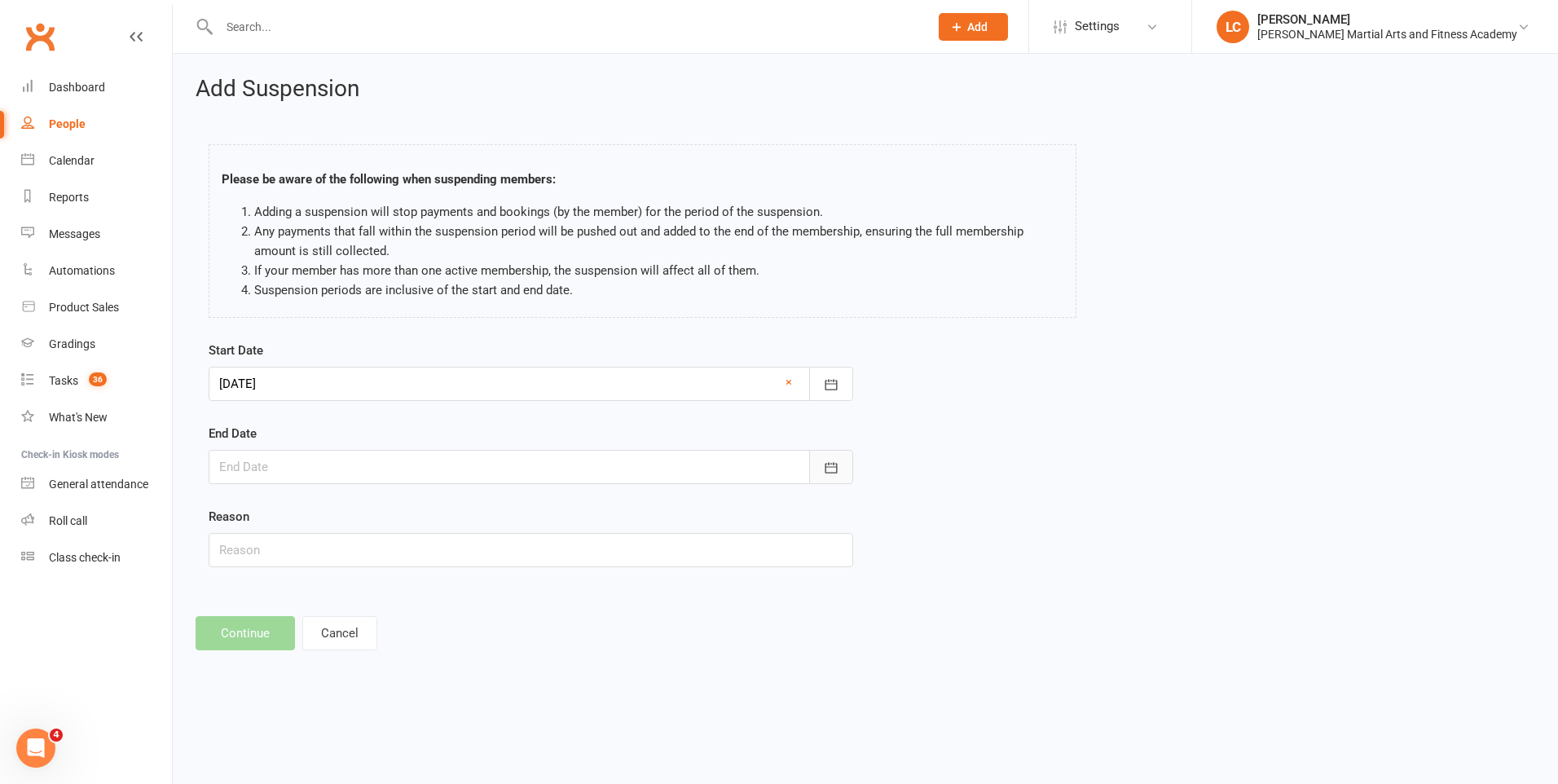
drag, startPoint x: 796, startPoint y: 453, endPoint x: 842, endPoint y: 472, distance: 49.8
click at [804, 465] on div at bounding box center [531, 466] width 644 height 34
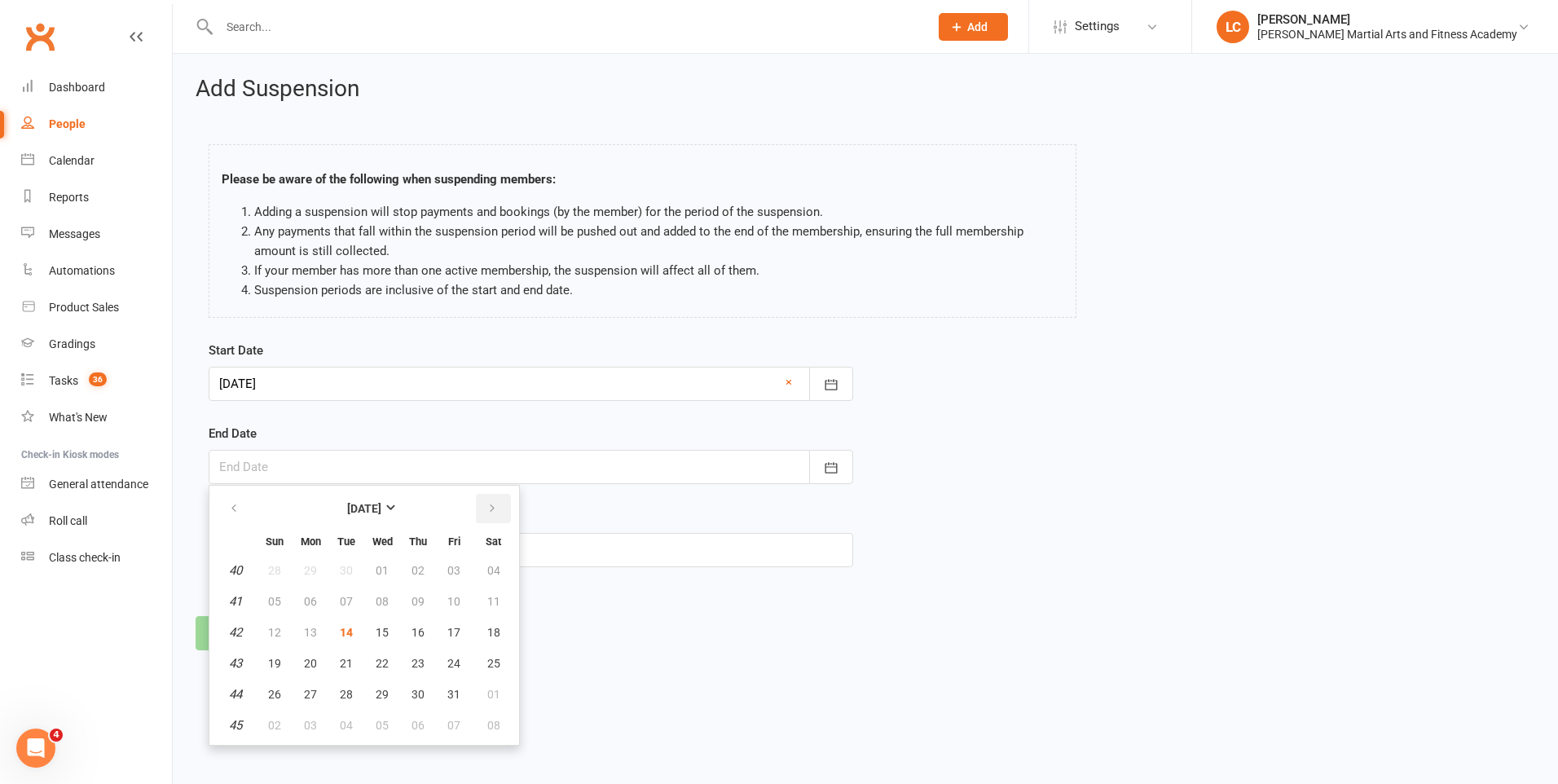
click at [492, 512] on icon "button" at bounding box center [492, 508] width 11 height 13
click at [238, 508] on icon "button" at bounding box center [234, 508] width 11 height 13
click at [495, 493] on button "button" at bounding box center [494, 507] width 35 height 29
drag, startPoint x: 278, startPoint y: 629, endPoint x: 278, endPoint y: 621, distance: 8.0
click at [278, 629] on span "09" at bounding box center [275, 632] width 13 height 13
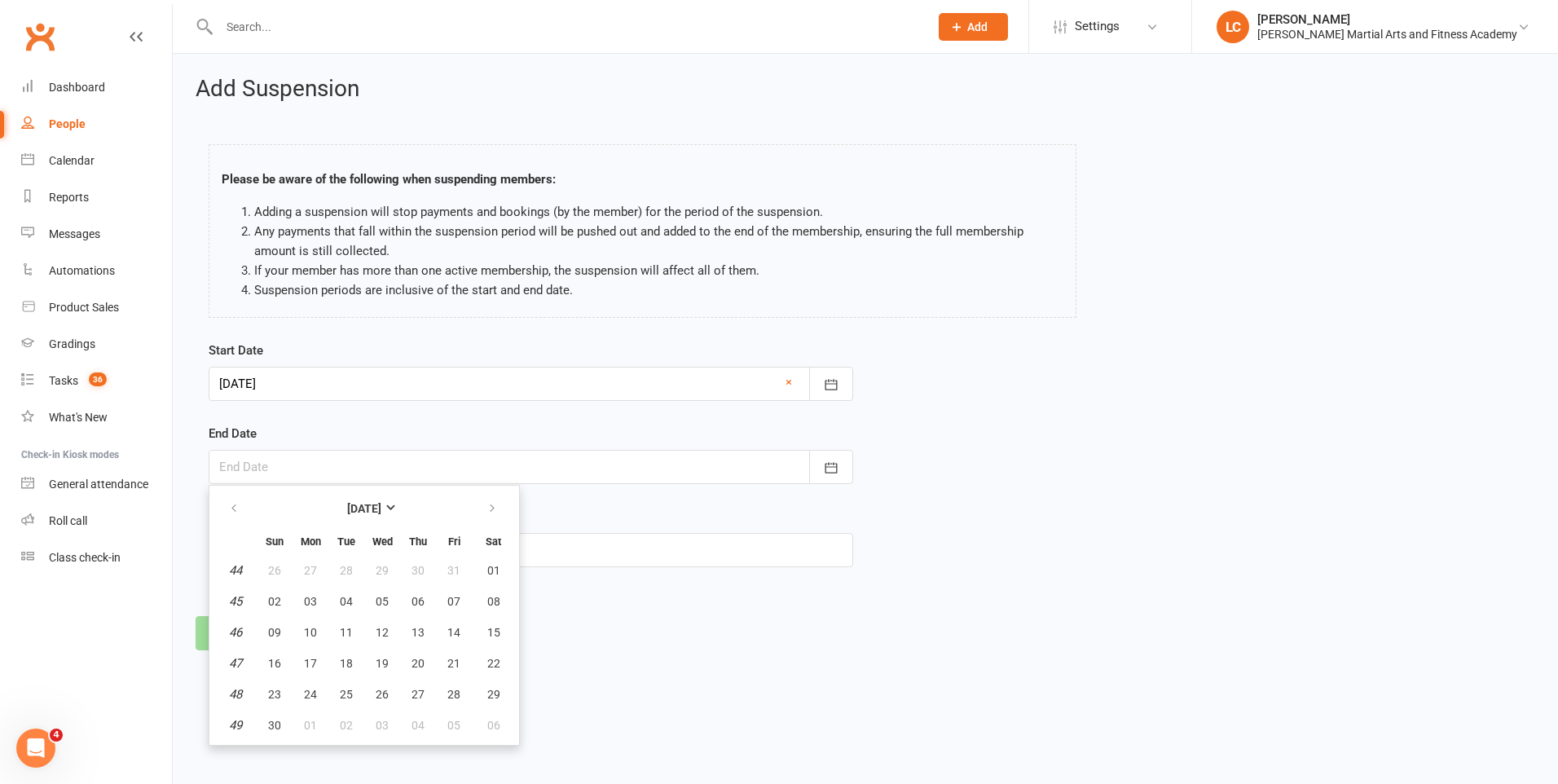
type input "09 Nov 2025"
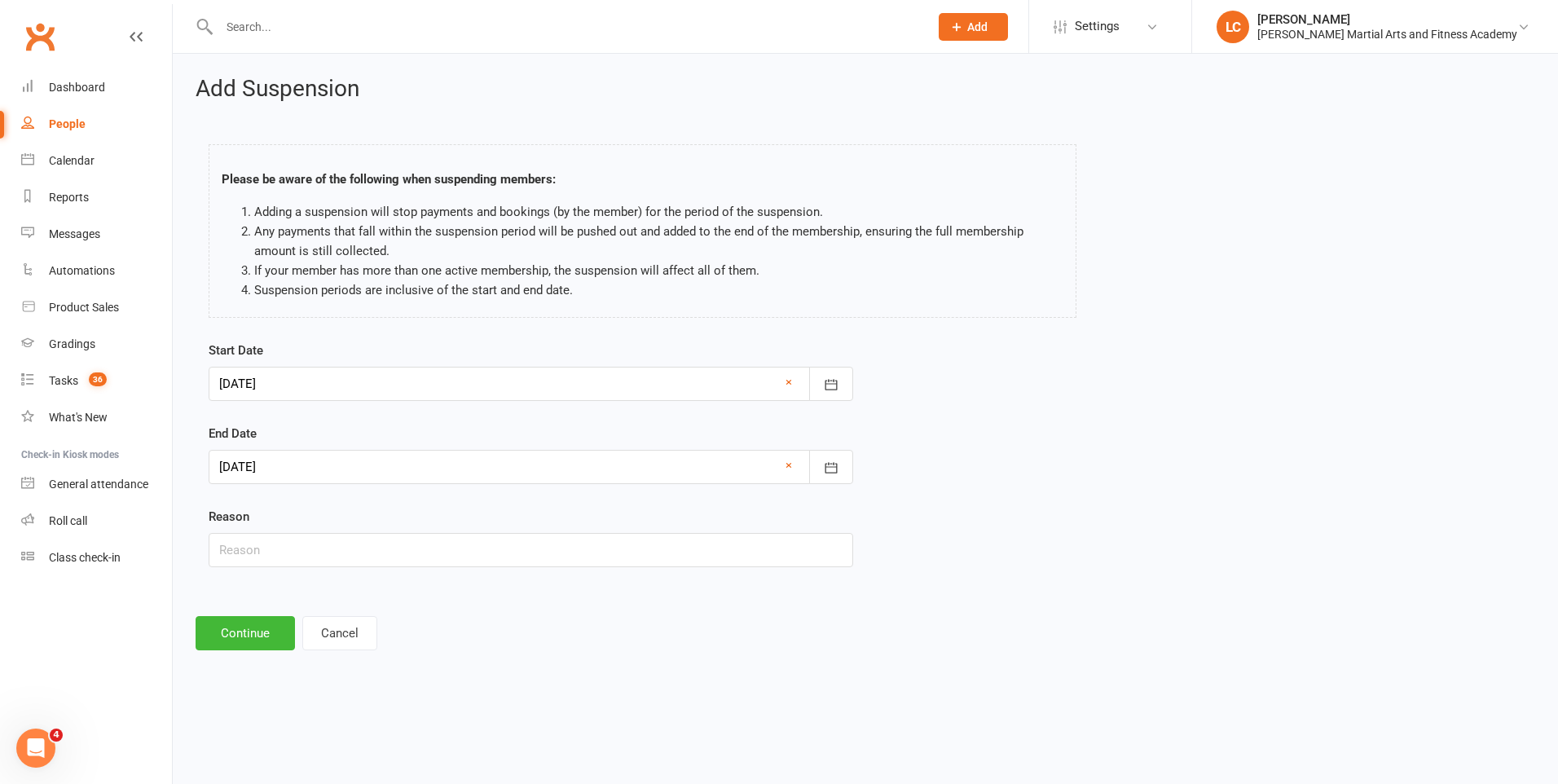
click at [272, 528] on div "Reason" at bounding box center [531, 536] width 644 height 61
click at [278, 549] on input "text" at bounding box center [531, 549] width 644 height 34
type input "AWAY"
click at [244, 632] on button "Continue" at bounding box center [245, 632] width 100 height 34
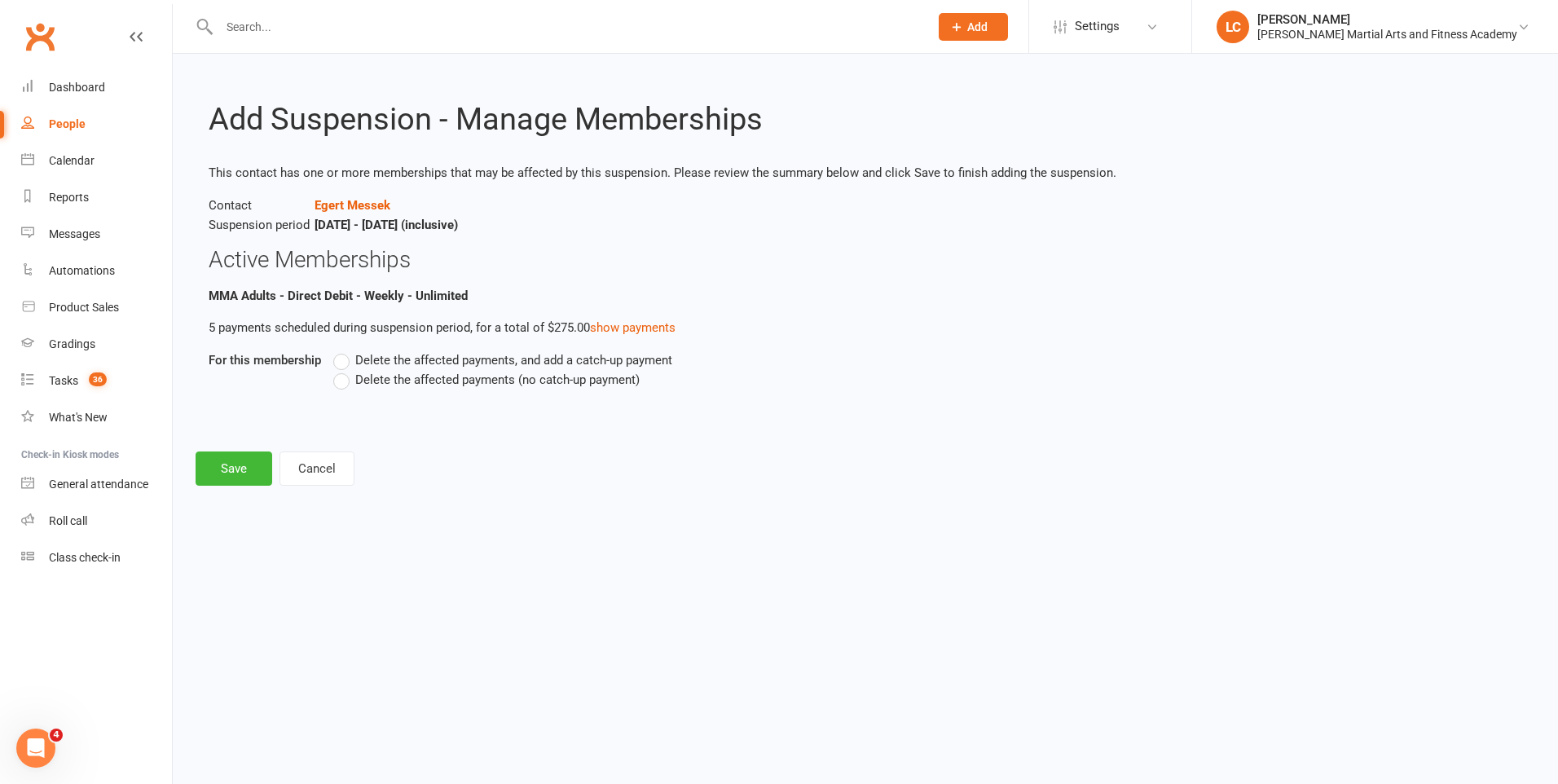
click at [354, 360] on label "Delete the affected payments, and add a catch-up payment" at bounding box center [503, 359] width 339 height 20
click at [344, 350] on input "Delete the affected payments, and add a catch-up payment" at bounding box center [338, 350] width 10 height 0
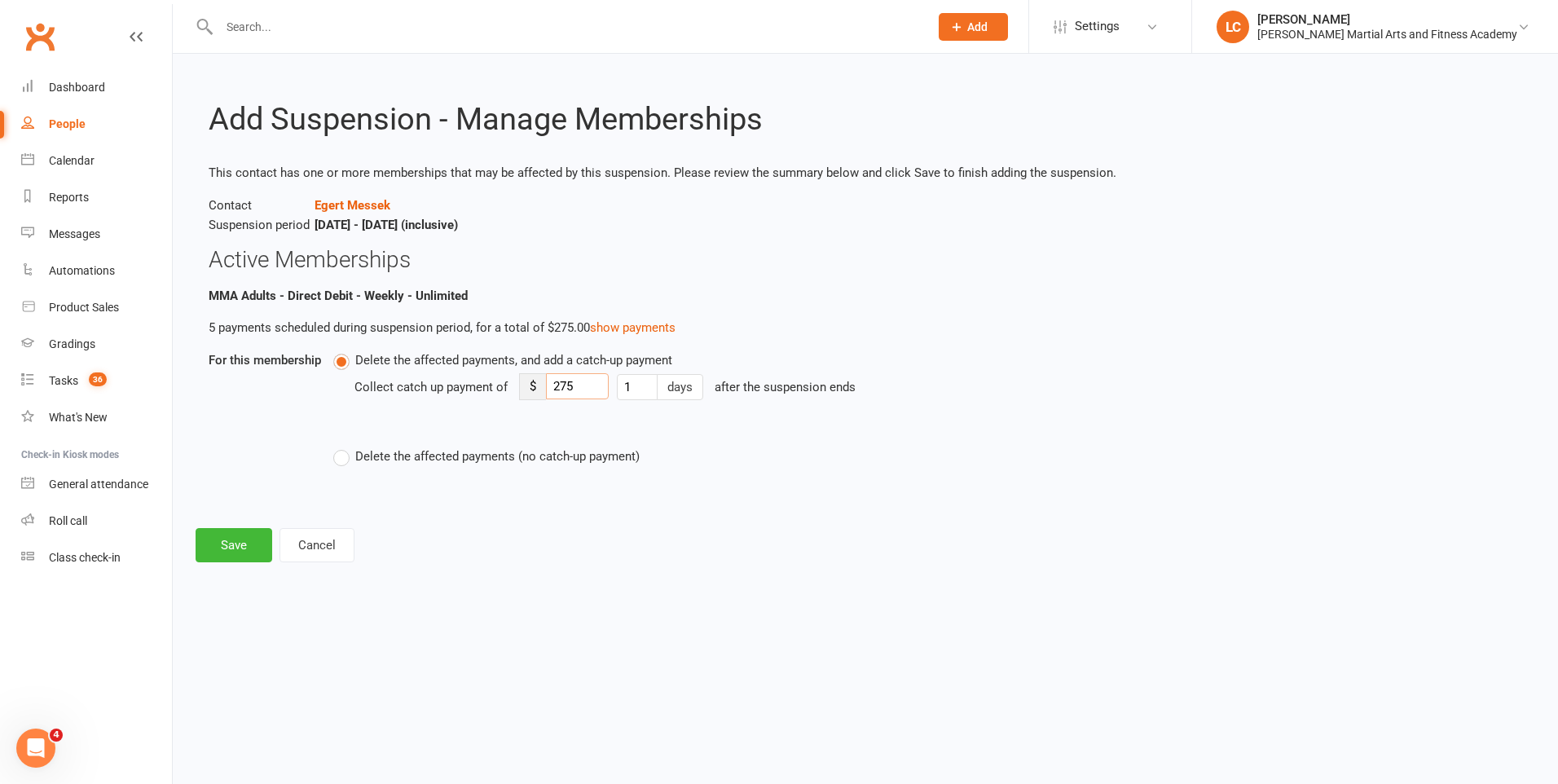
drag, startPoint x: 587, startPoint y: 387, endPoint x: 480, endPoint y: 391, distance: 107.1
click at [480, 391] on div "Collect catch up payment of $ 275 1 days after the suspension ends" at bounding box center [769, 398] width 830 height 57
type input "8"
click at [246, 552] on button "Save" at bounding box center [234, 545] width 76 height 34
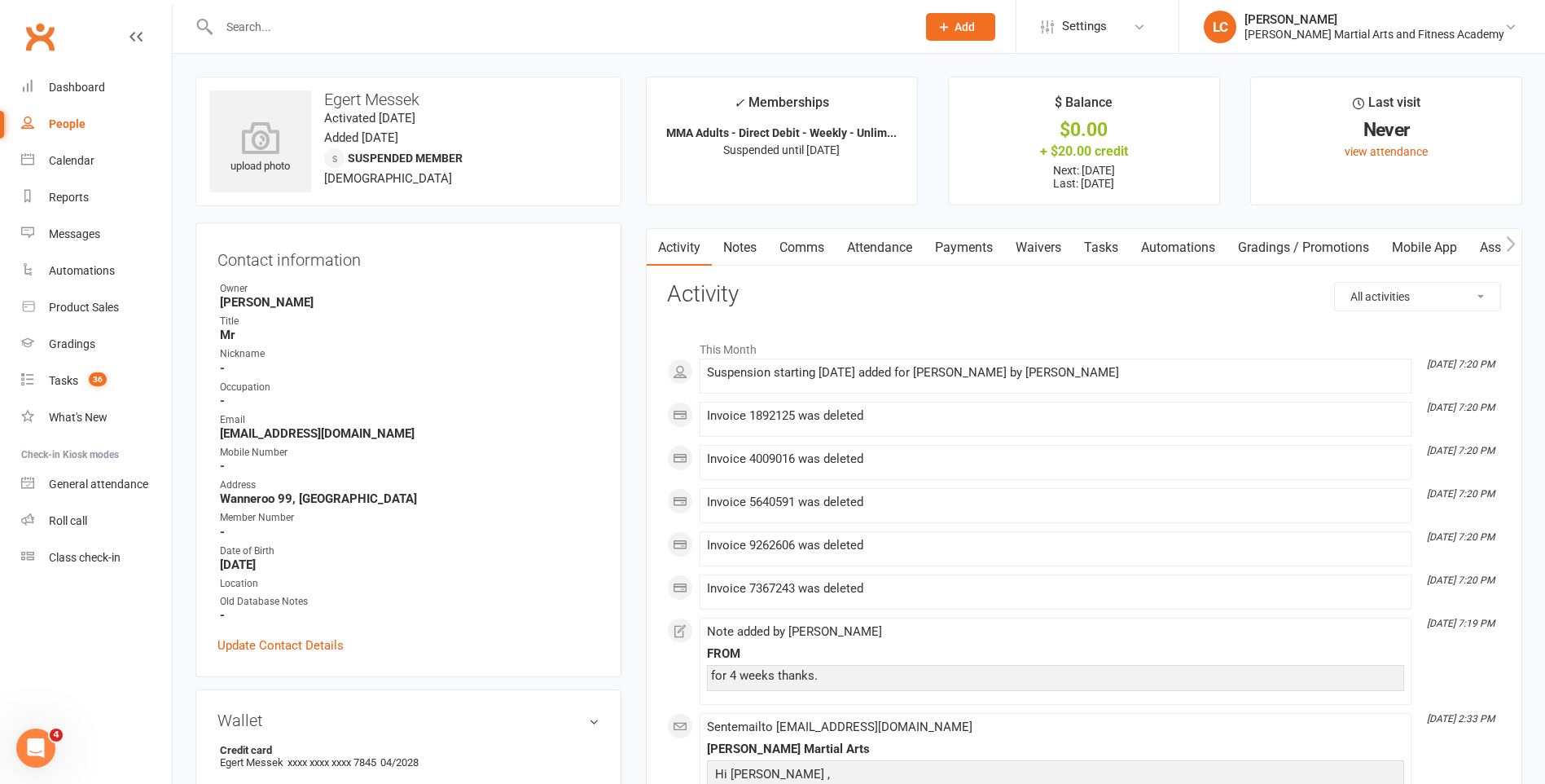
click at [301, 34] on input "text" at bounding box center [560, 27] width 691 height 22
paste input "Amanda crabb <amanda.crabb@hotmail.co.uk>"
drag, startPoint x: 305, startPoint y: 23, endPoint x: 97, endPoint y: 23, distance: 208.0
click at [104, 4] on header "Amanda crabb <amanda.crabb@hotmail.co.uk> Loading... Prospect Member Non-attend…" at bounding box center [772, 4] width 1545 height 0
click at [443, 34] on input "amanda.crabb@hotmail.co.uk>" at bounding box center [560, 27] width 691 height 22
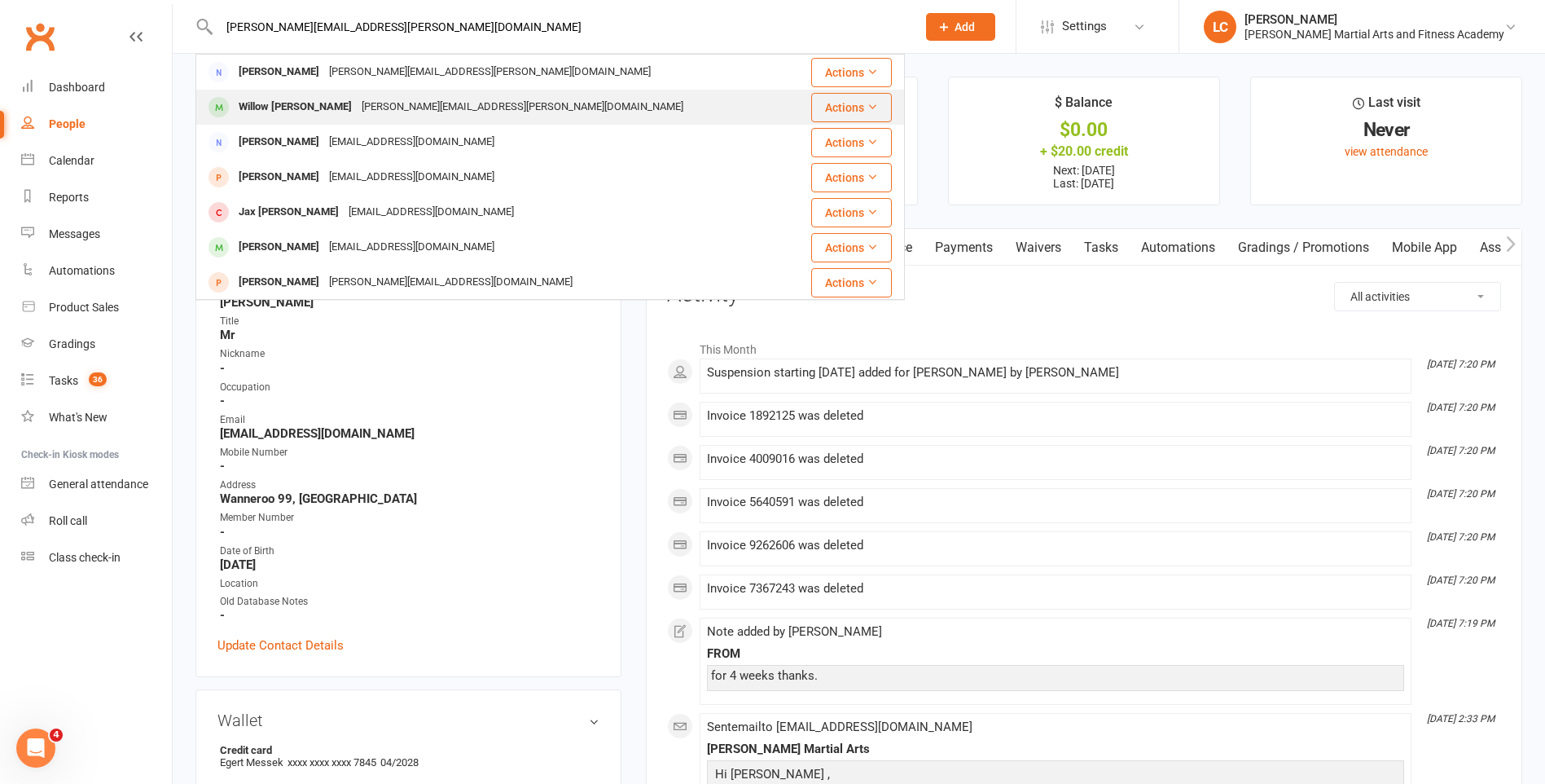
type input "amanda.crabb@hotmail.co.uk"
click at [378, 106] on div "amanda.crabb@hotmail.co.uk" at bounding box center [522, 106] width 332 height 23
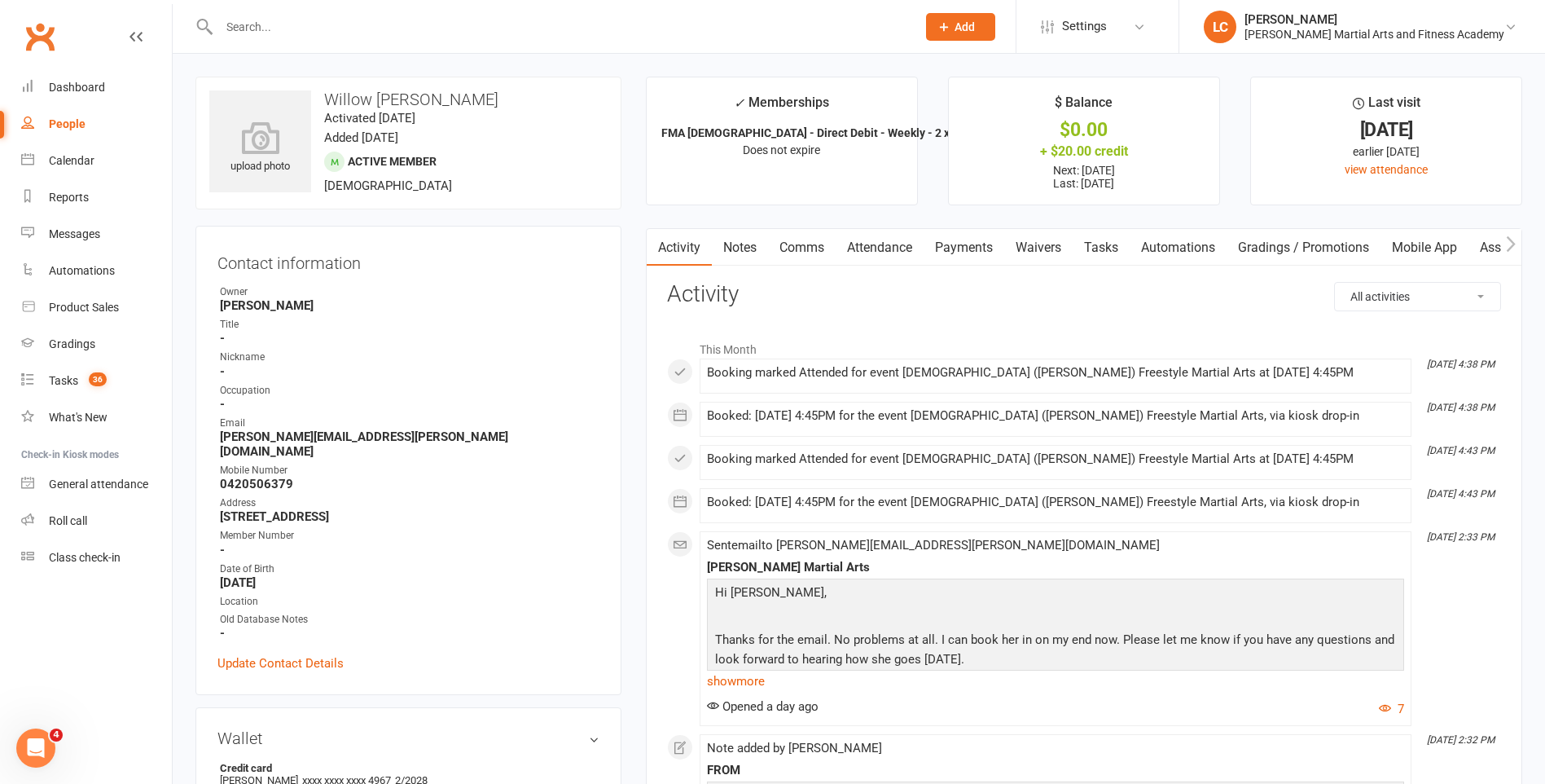
click at [734, 249] on link "Notes" at bounding box center [740, 248] width 56 height 37
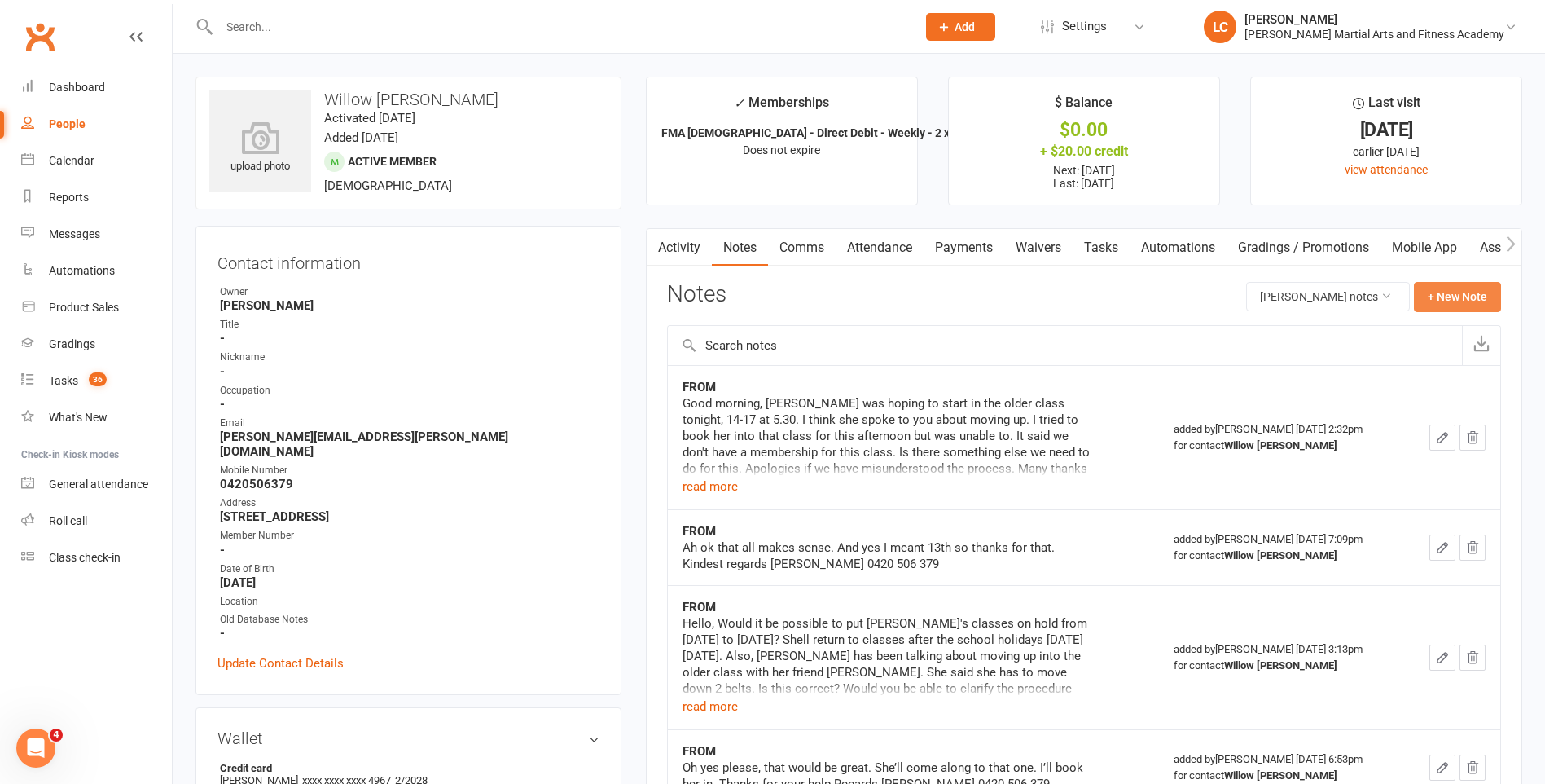
click at [1463, 290] on button "+ New Note" at bounding box center [1458, 296] width 88 height 29
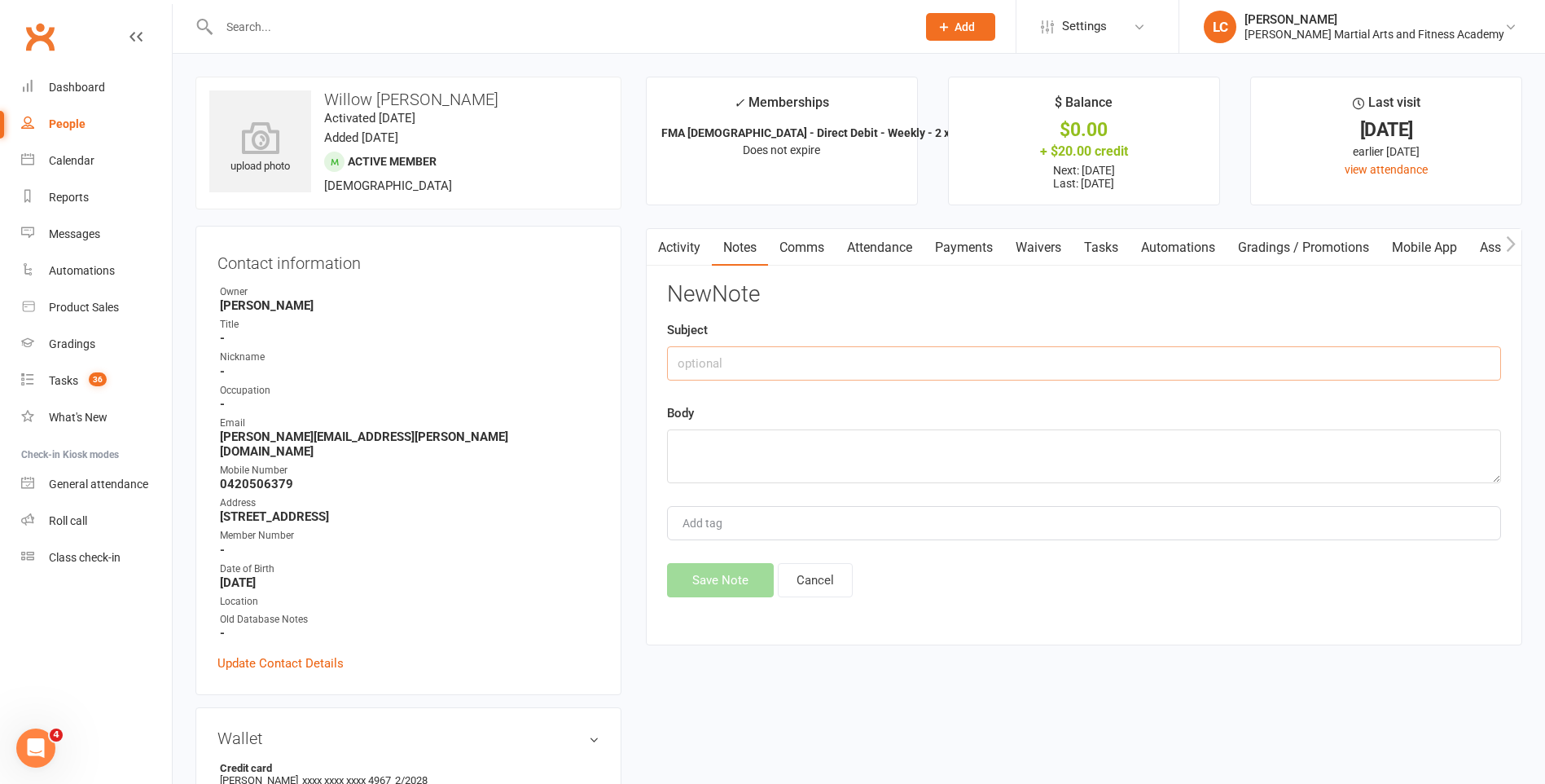
click at [897, 366] on input "text" at bounding box center [1084, 363] width 834 height 34
type input "FROM"
drag, startPoint x: 758, startPoint y: 455, endPoint x: 765, endPoint y: 517, distance: 62.4
click at [765, 452] on textarea at bounding box center [1084, 456] width 834 height 54
paste textarea "Thanks for getting back to me. Could we please start from next week? Many thank…"
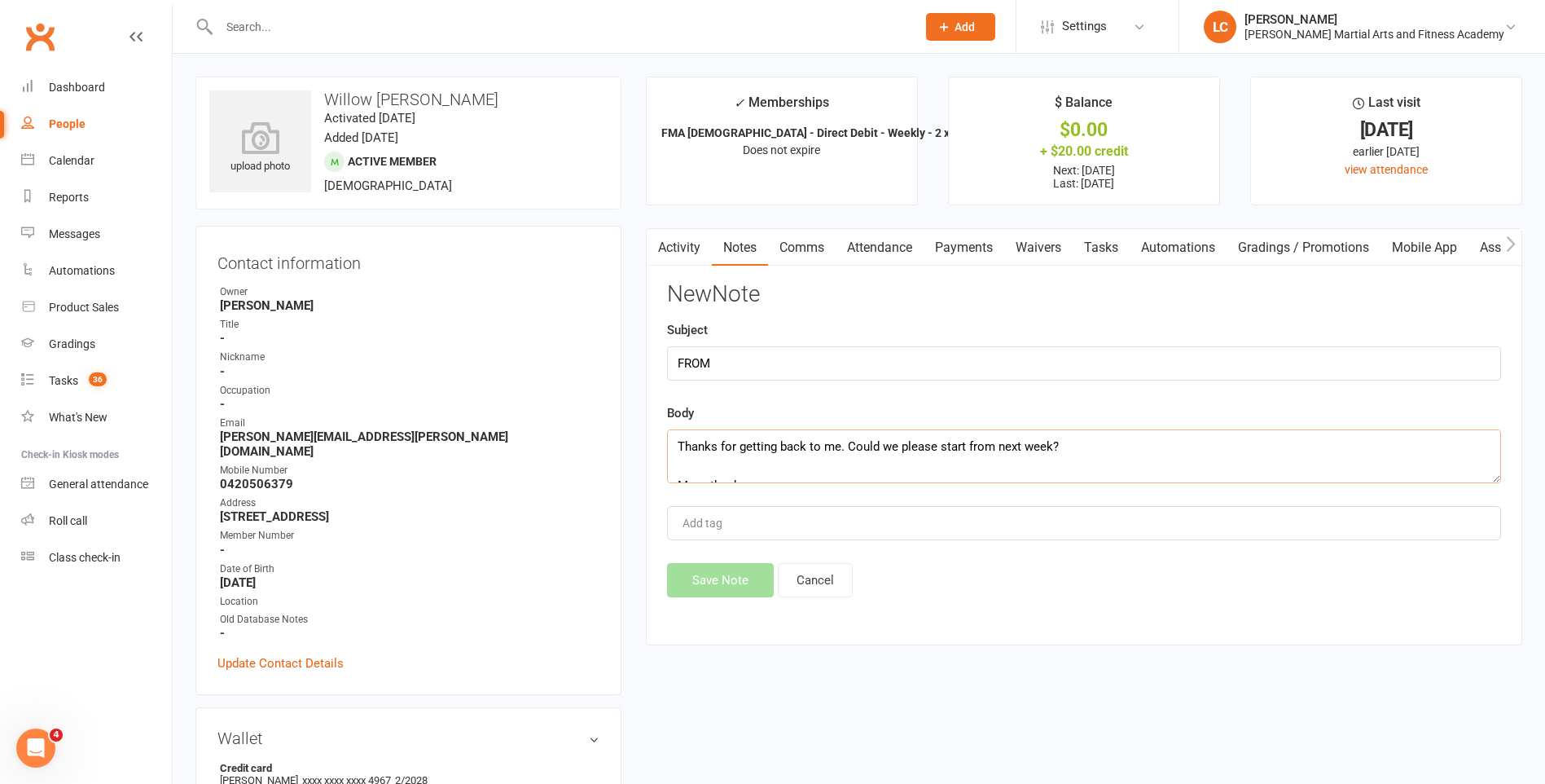
scroll to position [88, 0]
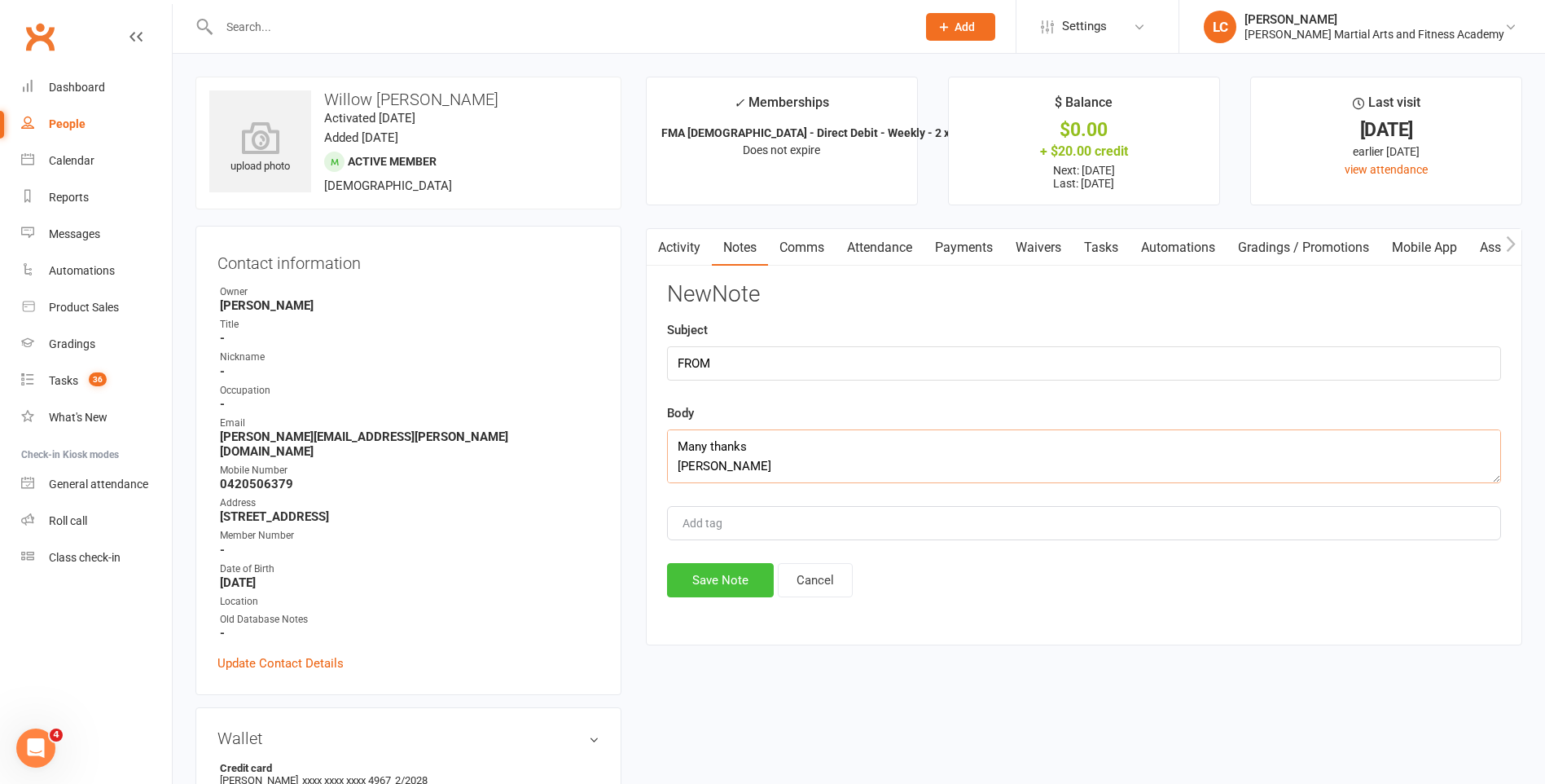
type textarea "Thanks for getting back to me. Could we please start from next week? Many thank…"
click at [746, 595] on button "Save Note" at bounding box center [720, 579] width 107 height 34
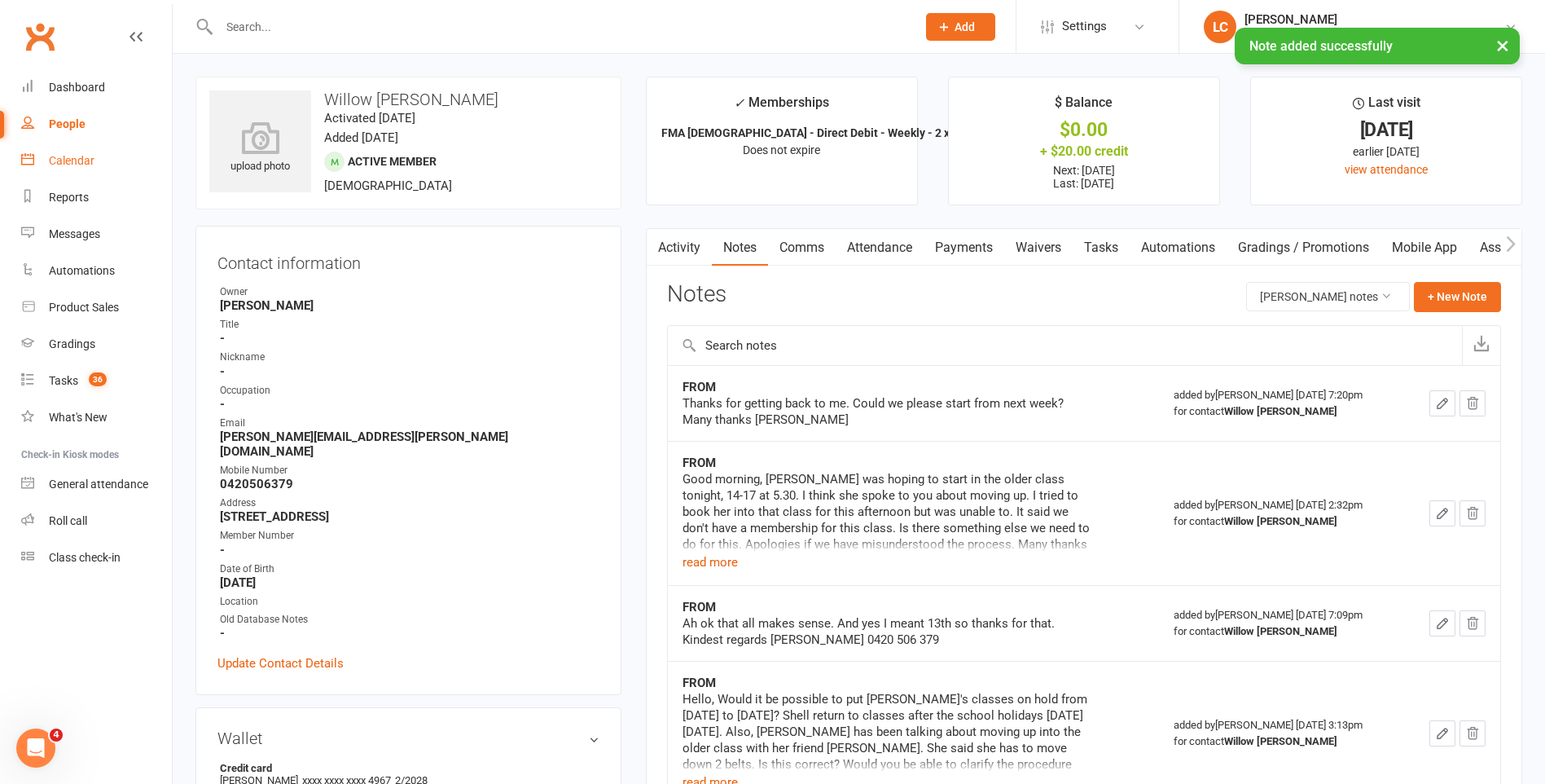
click at [67, 152] on link "Calendar" at bounding box center [97, 160] width 151 height 36
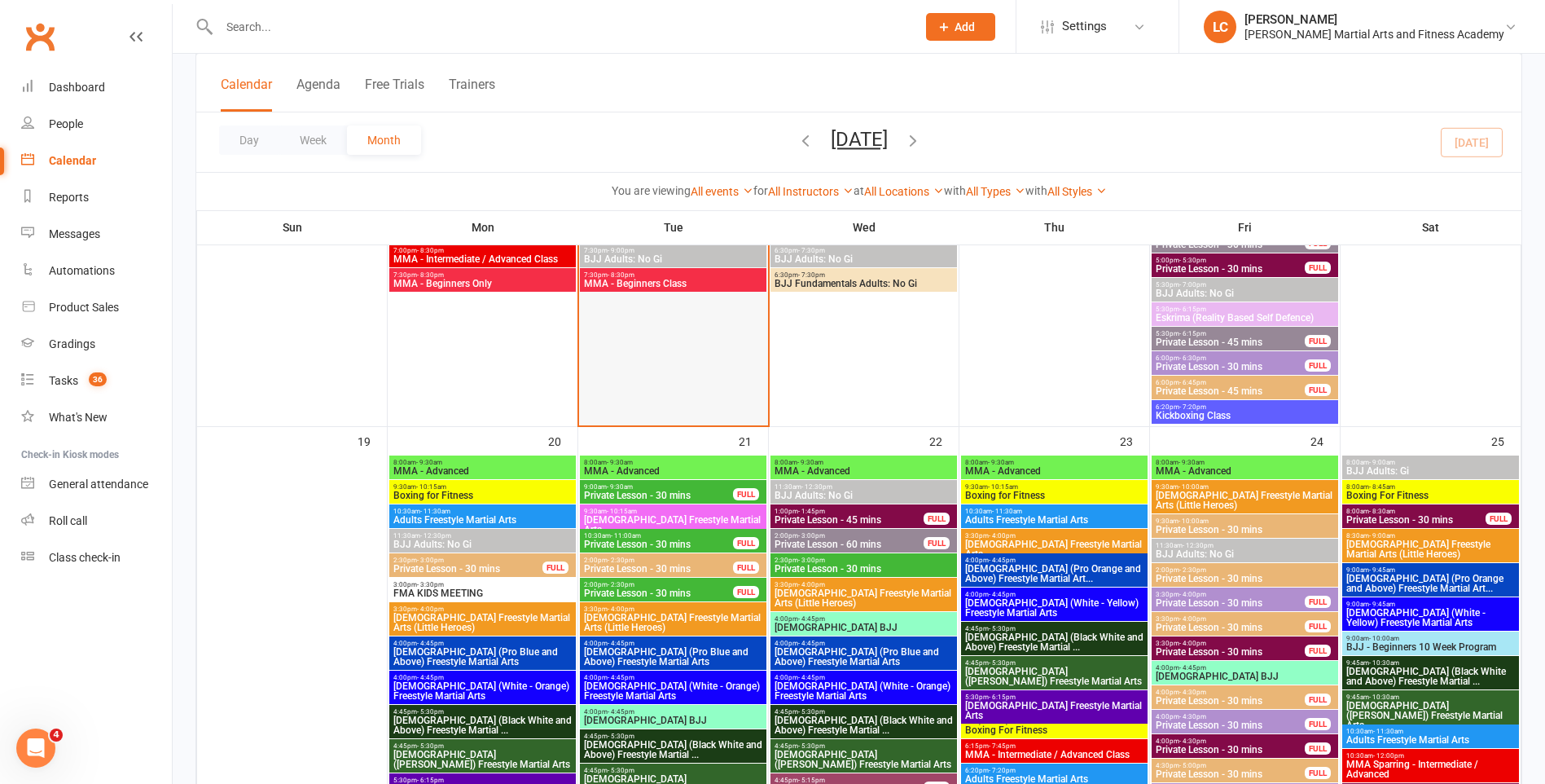
scroll to position [2036, 0]
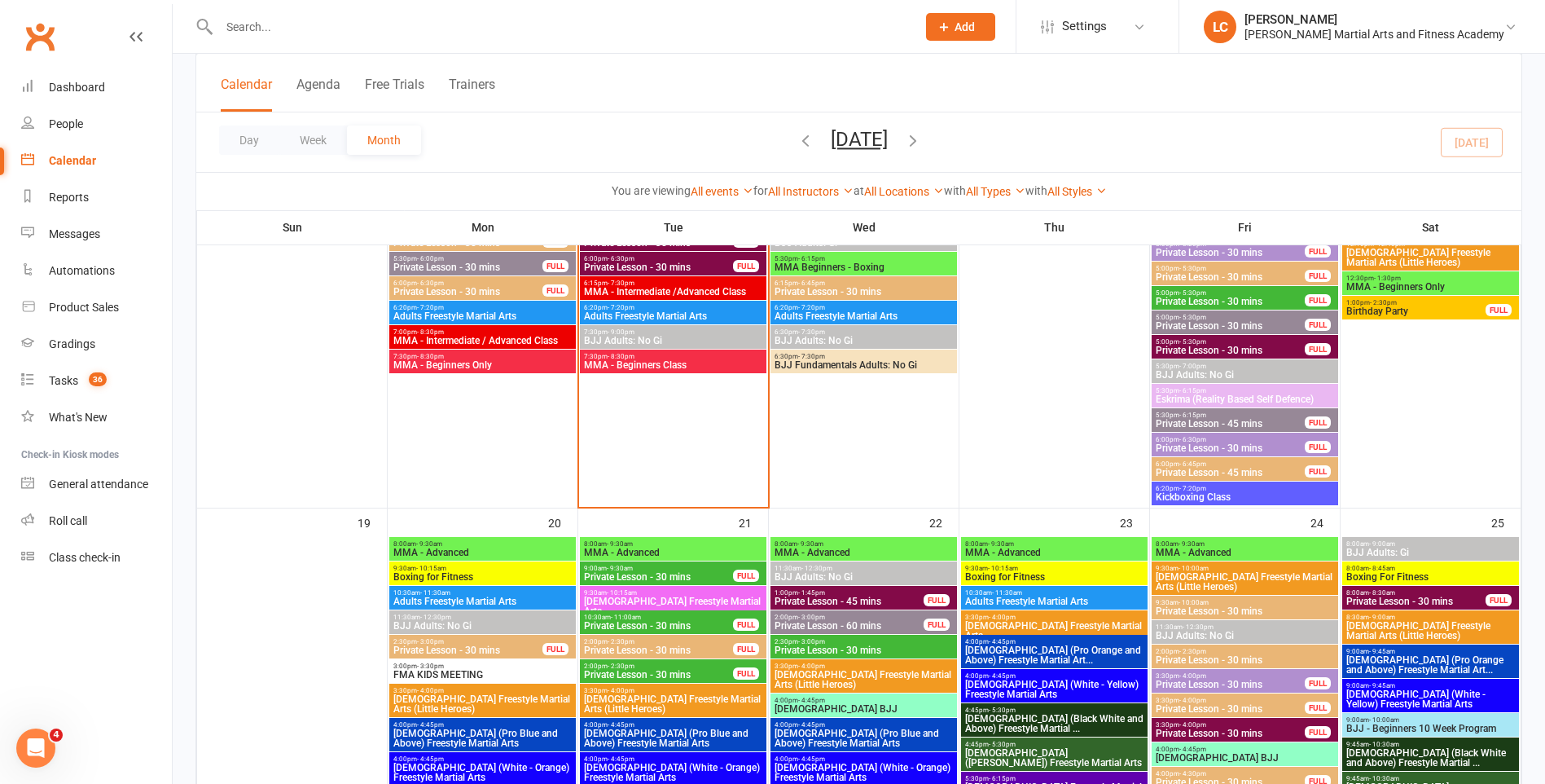
click at [698, 366] on span "MMA - Beginners Class" at bounding box center [672, 365] width 180 height 9
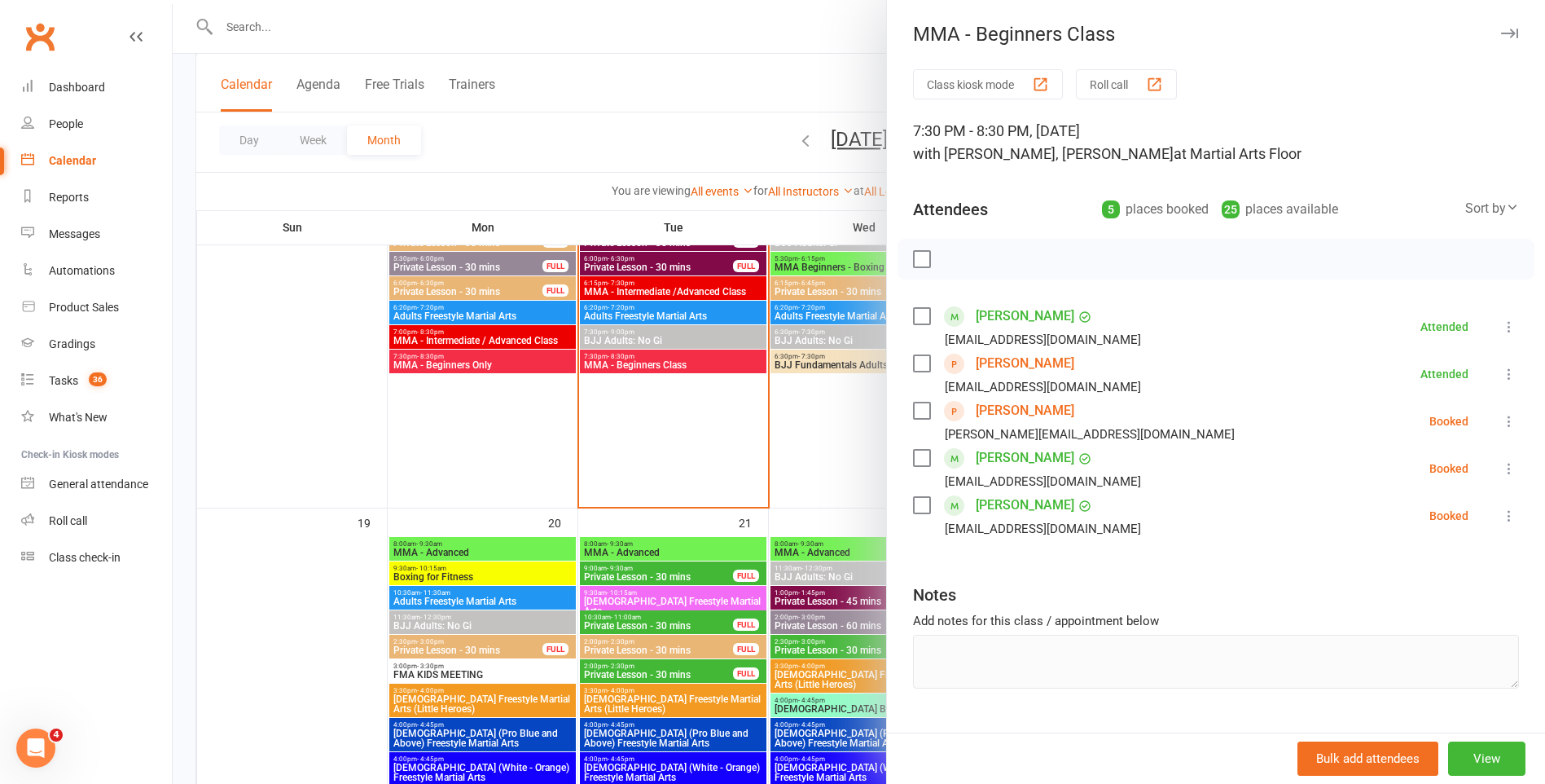
click at [324, 444] on div at bounding box center [859, 392] width 1373 height 784
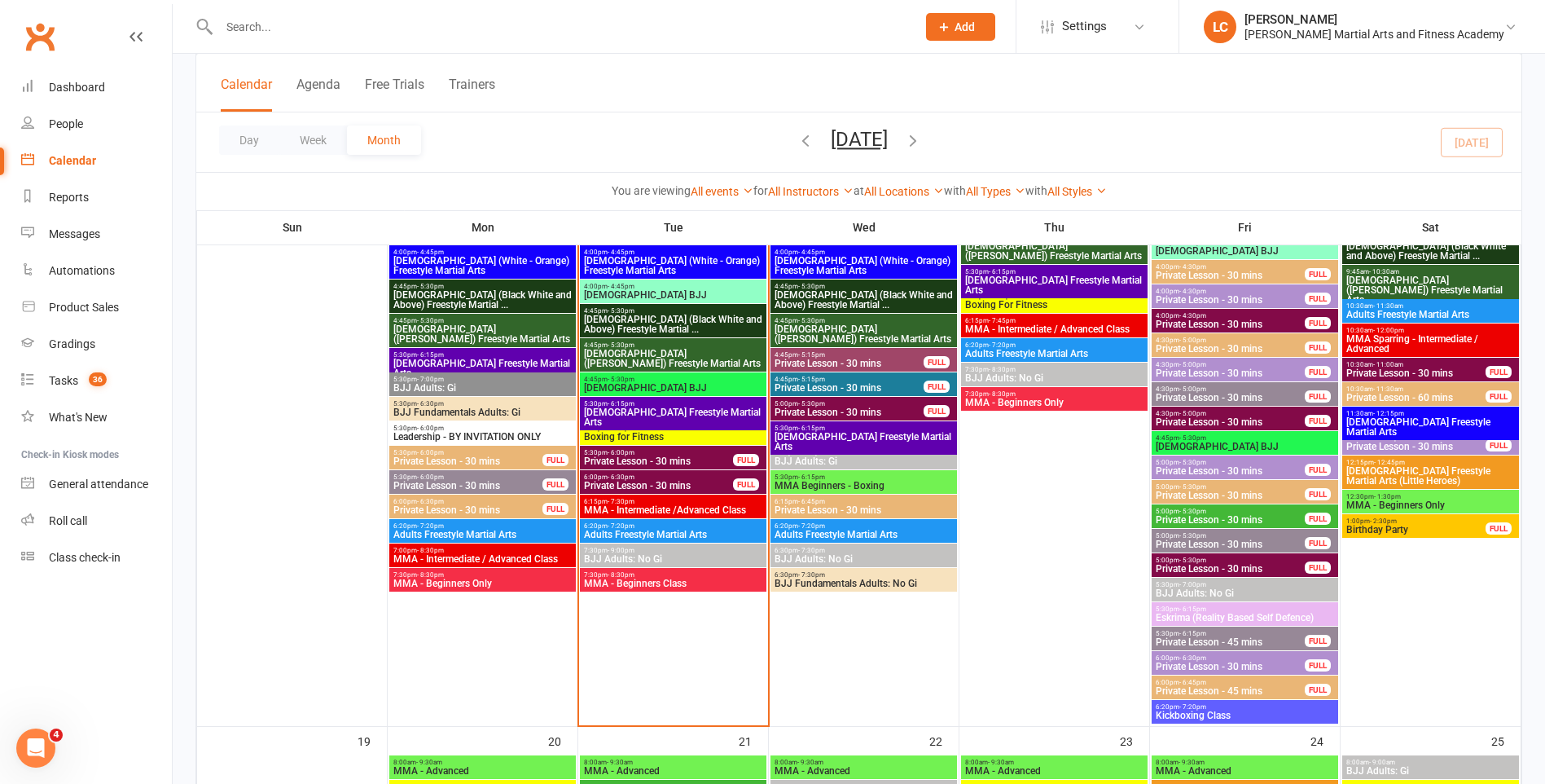
scroll to position [1792, 0]
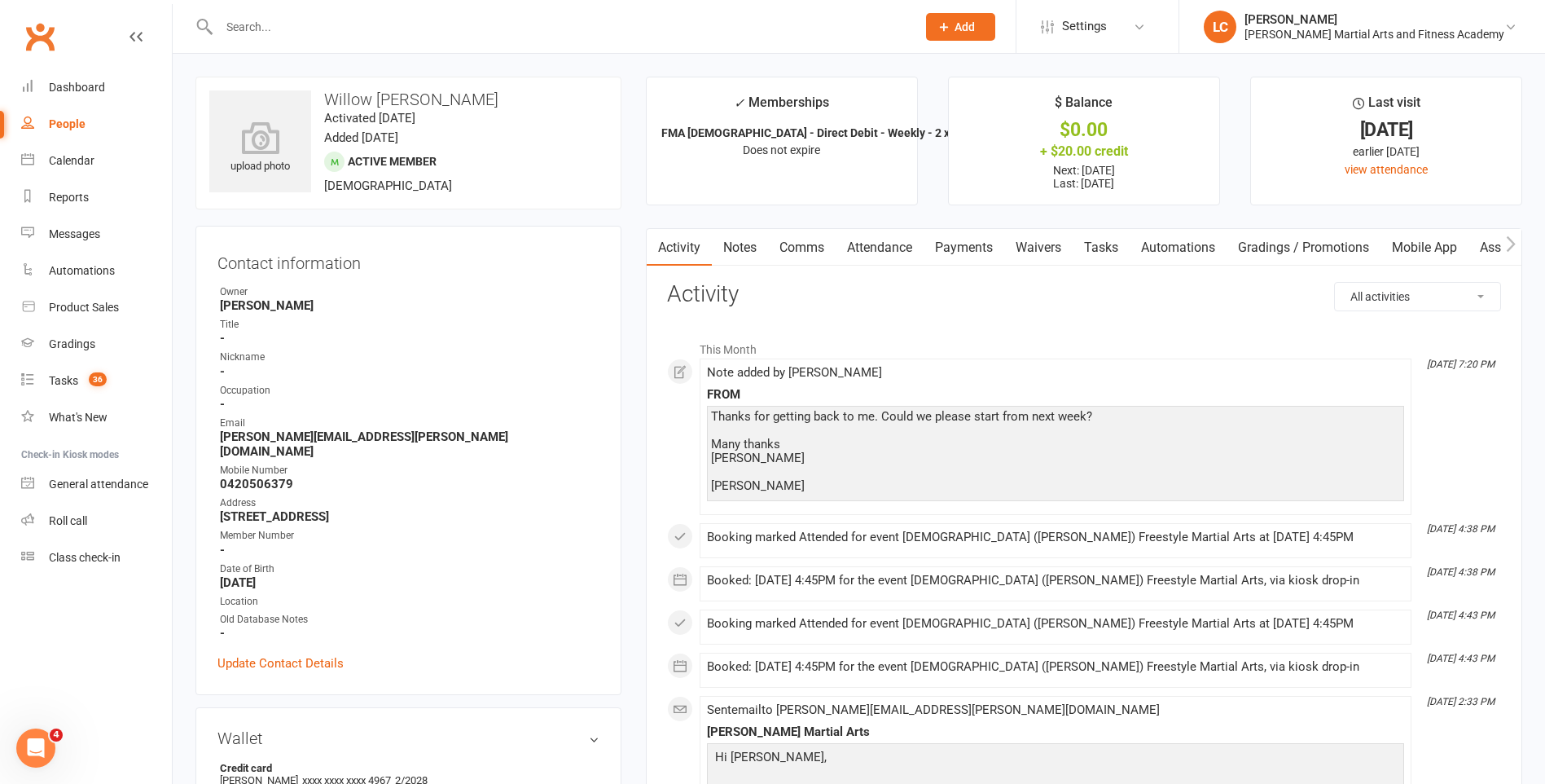
click at [1110, 236] on link "Tasks" at bounding box center [1101, 248] width 57 height 37
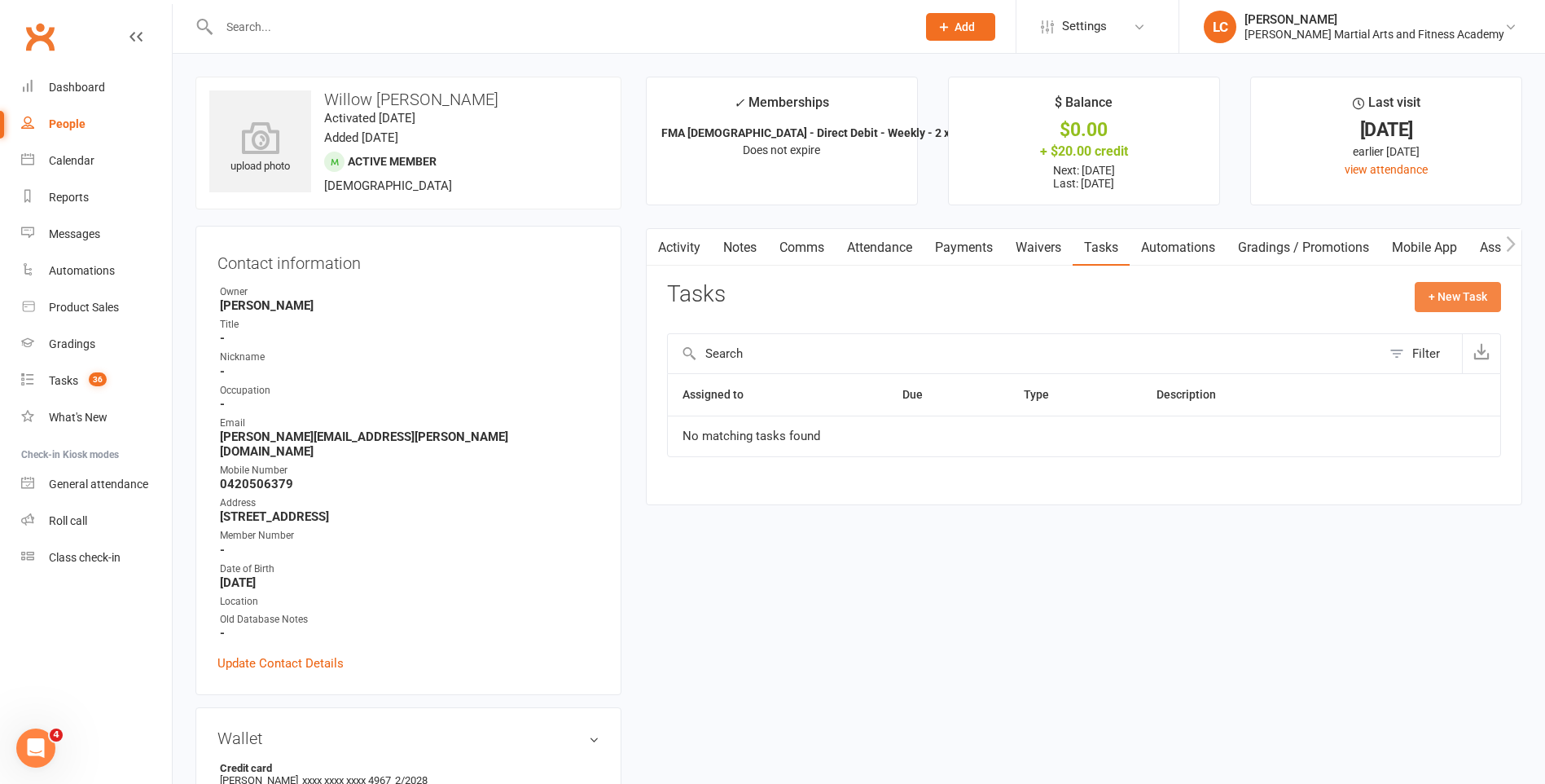
click at [1458, 295] on button "+ New Task" at bounding box center [1457, 296] width 87 height 29
select select "47778"
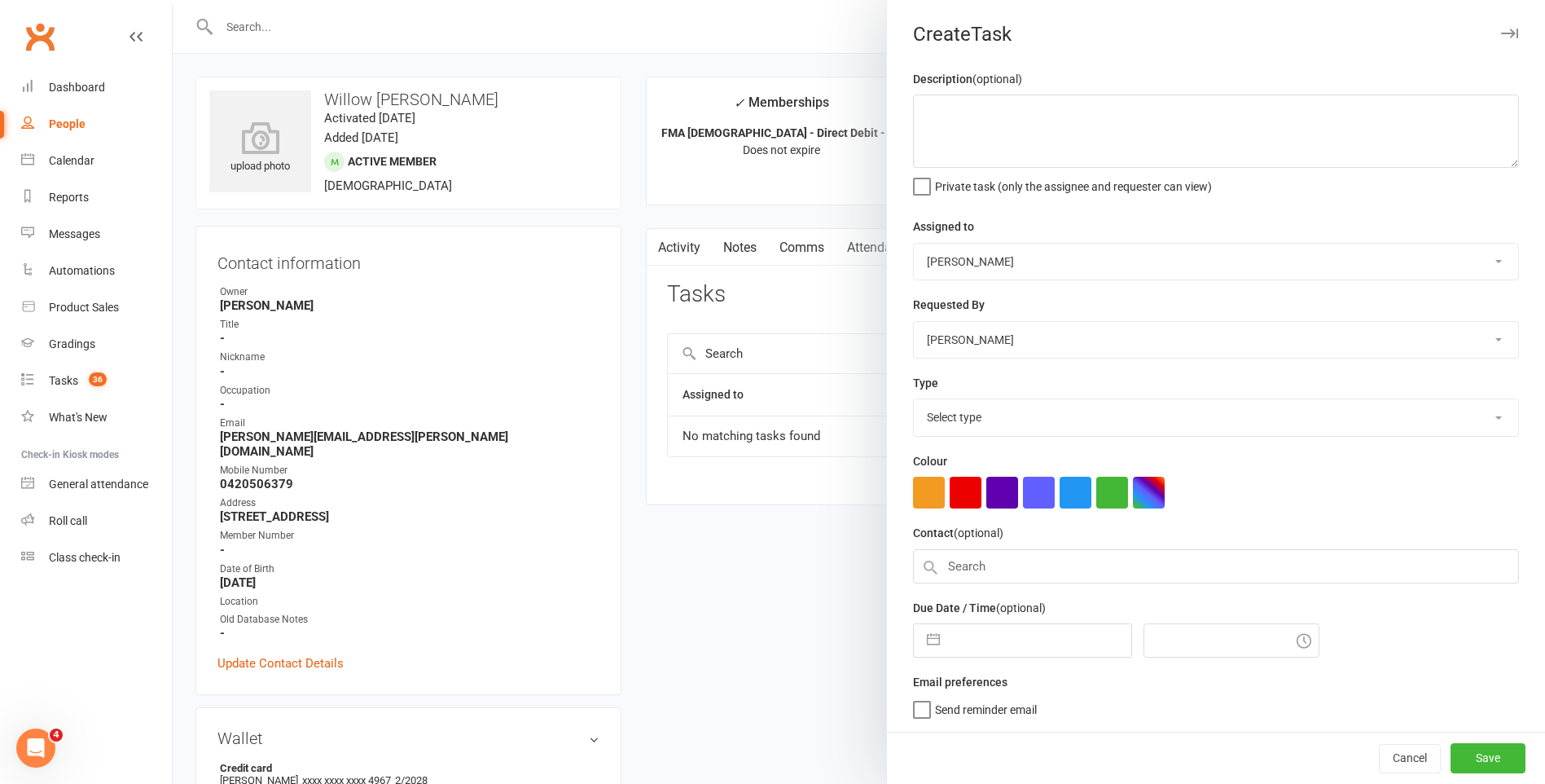
click at [1085, 264] on select "Stephen Erceg Robert Wilsnach Kiam Padamsey Matthew Erceg Tiffany Orenchuk Leo …" at bounding box center [1216, 262] width 604 height 35
select select "47660"
click at [915, 244] on select "Stephen Erceg Robert Wilsnach Kiam Padamsey Matthew Erceg Tiffany Orenchuk Leo …" at bounding box center [1216, 262] width 604 height 35
click at [959, 144] on textarea at bounding box center [1216, 130] width 606 height 74
click at [1382, 769] on button "Cancel" at bounding box center [1410, 760] width 61 height 29
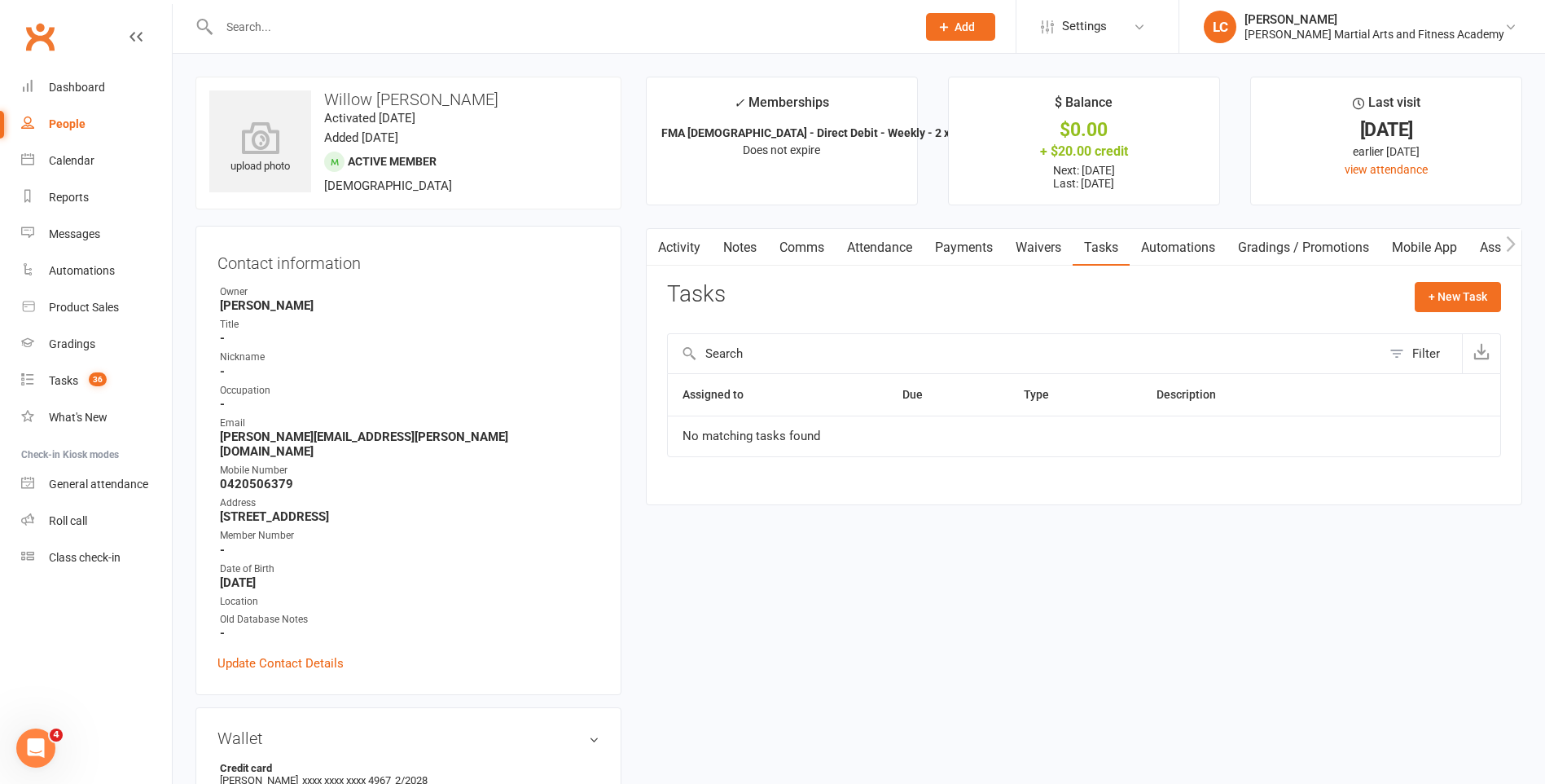
click at [680, 237] on link "Activity" at bounding box center [680, 248] width 65 height 37
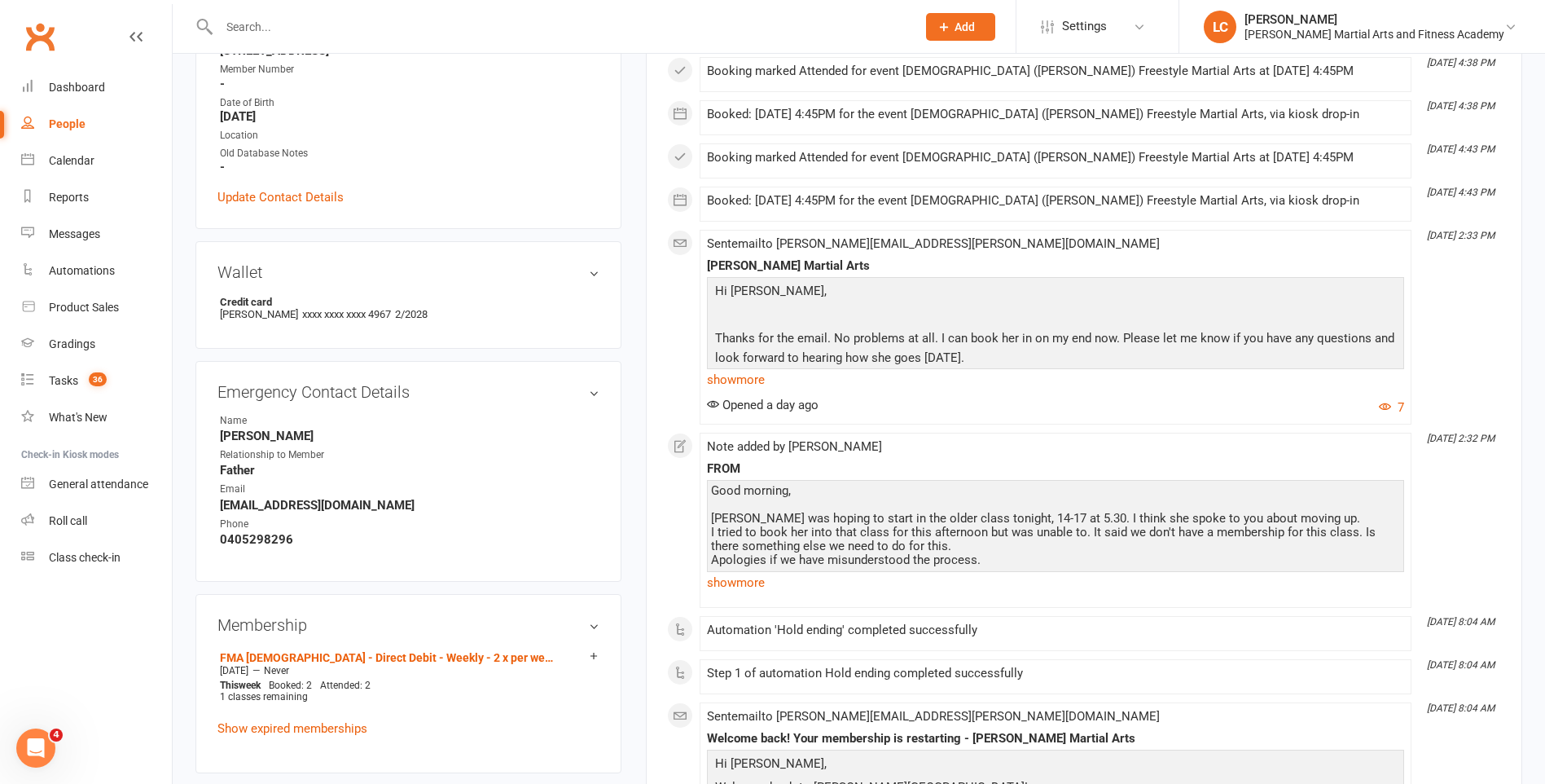
scroll to position [489, 0]
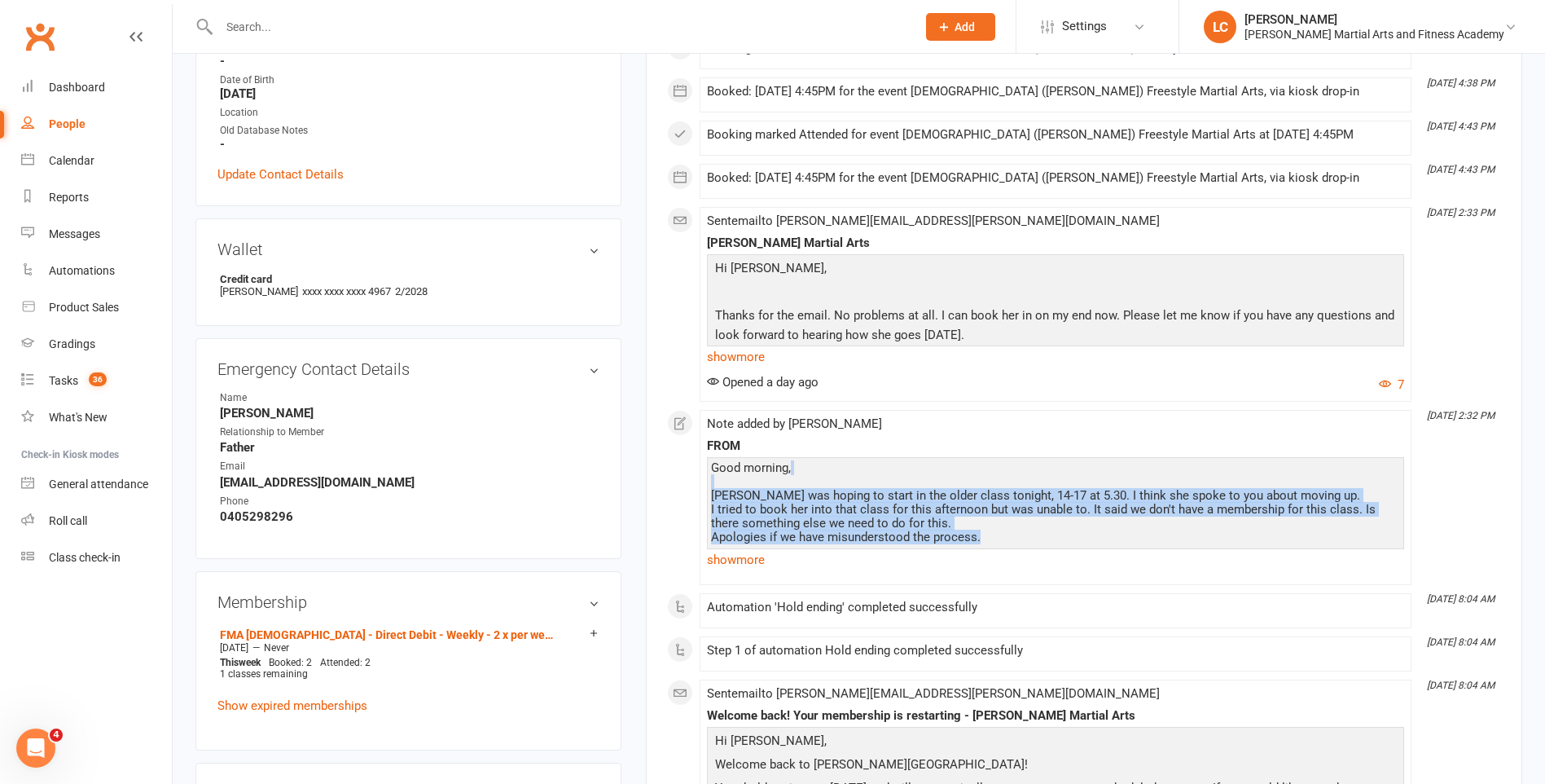
drag, startPoint x: 795, startPoint y: 484, endPoint x: 1253, endPoint y: 539, distance: 461.3
click at [1250, 541] on div "Good morning, Willow was hoping to start in the older class tonight, 14-17 at 5…" at bounding box center [1056, 550] width 689 height 180
drag, startPoint x: 1253, startPoint y: 539, endPoint x: 1301, endPoint y: 530, distance: 48.8
click at [1301, 530] on div "Good morning, Willow was hoping to start in the older class tonight, 14-17 at 5…" at bounding box center [1056, 550] width 689 height 180
drag, startPoint x: 1233, startPoint y: 536, endPoint x: 730, endPoint y: 471, distance: 507.2
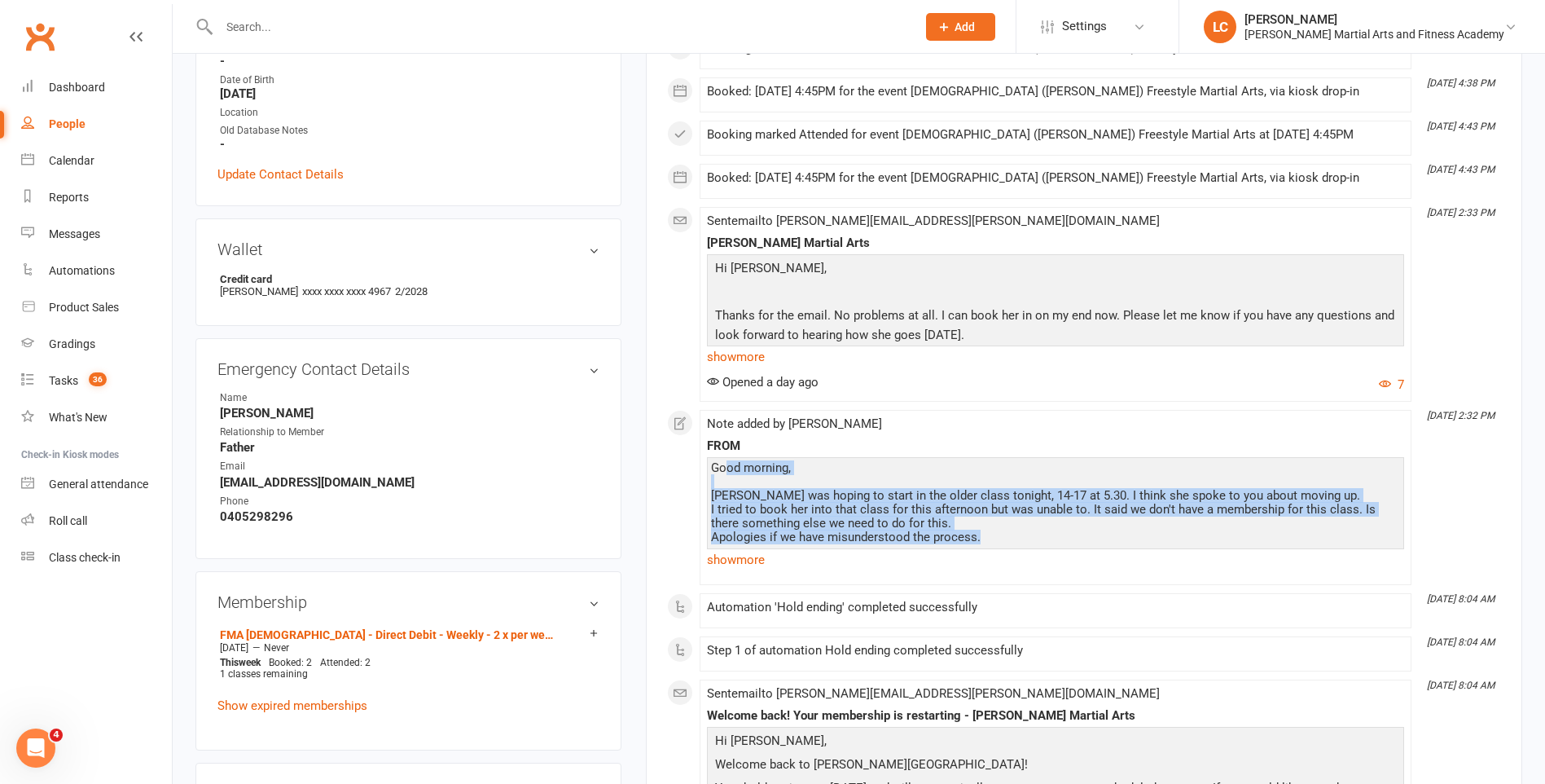
click at [730, 471] on div "Good morning, Willow was hoping to start in the older class tonight, 14-17 at 5…" at bounding box center [1056, 550] width 689 height 180
drag, startPoint x: 730, startPoint y: 471, endPoint x: 1227, endPoint y: 524, distance: 499.8
click at [1227, 524] on div "Good morning, Willow was hoping to start in the older class tonight, 14-17 at 5…" at bounding box center [1056, 550] width 689 height 180
drag, startPoint x: 1107, startPoint y: 539, endPoint x: 839, endPoint y: 450, distance: 282.4
click at [839, 450] on div "FROM Good morning, Willow was hoping to start in the older class tonight, 14-17…" at bounding box center [1055, 506] width 698 height 132
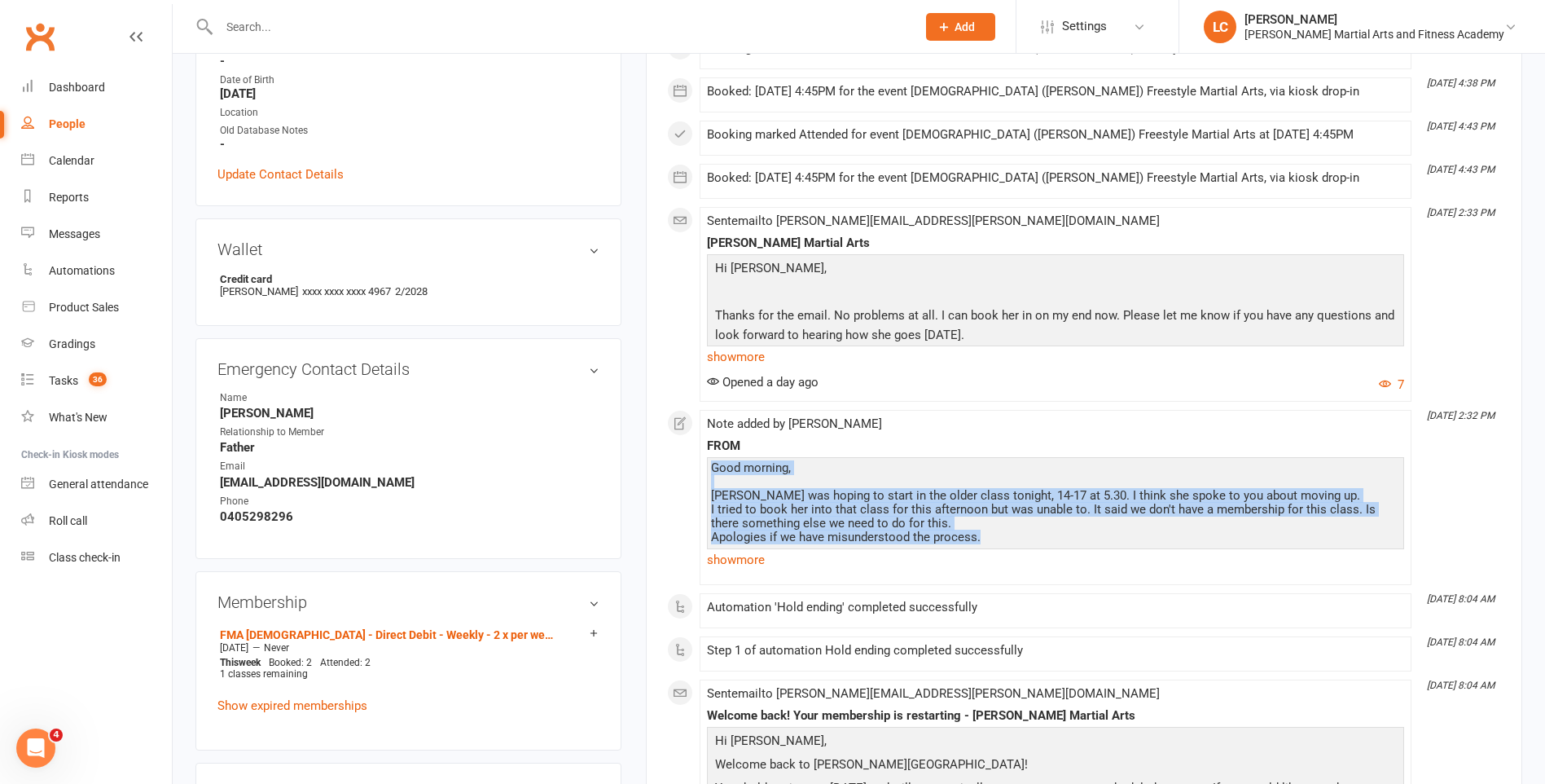
drag, startPoint x: 839, startPoint y: 450, endPoint x: 1200, endPoint y: 503, distance: 364.9
click at [1200, 503] on div "Good morning, Willow was hoping to start in the older class tonight, 14-17 at 5…" at bounding box center [1056, 550] width 689 height 180
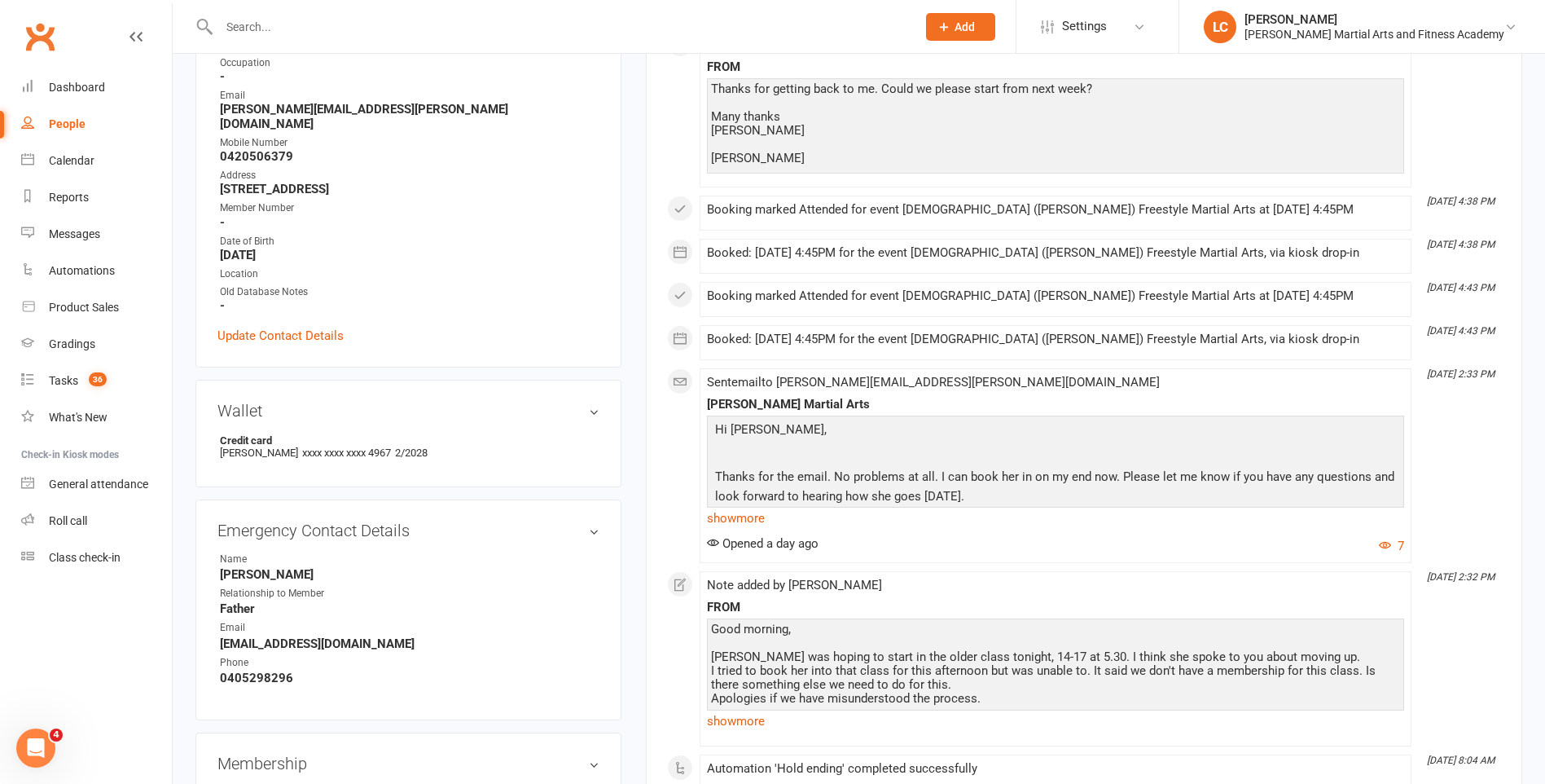
scroll to position [0, 0]
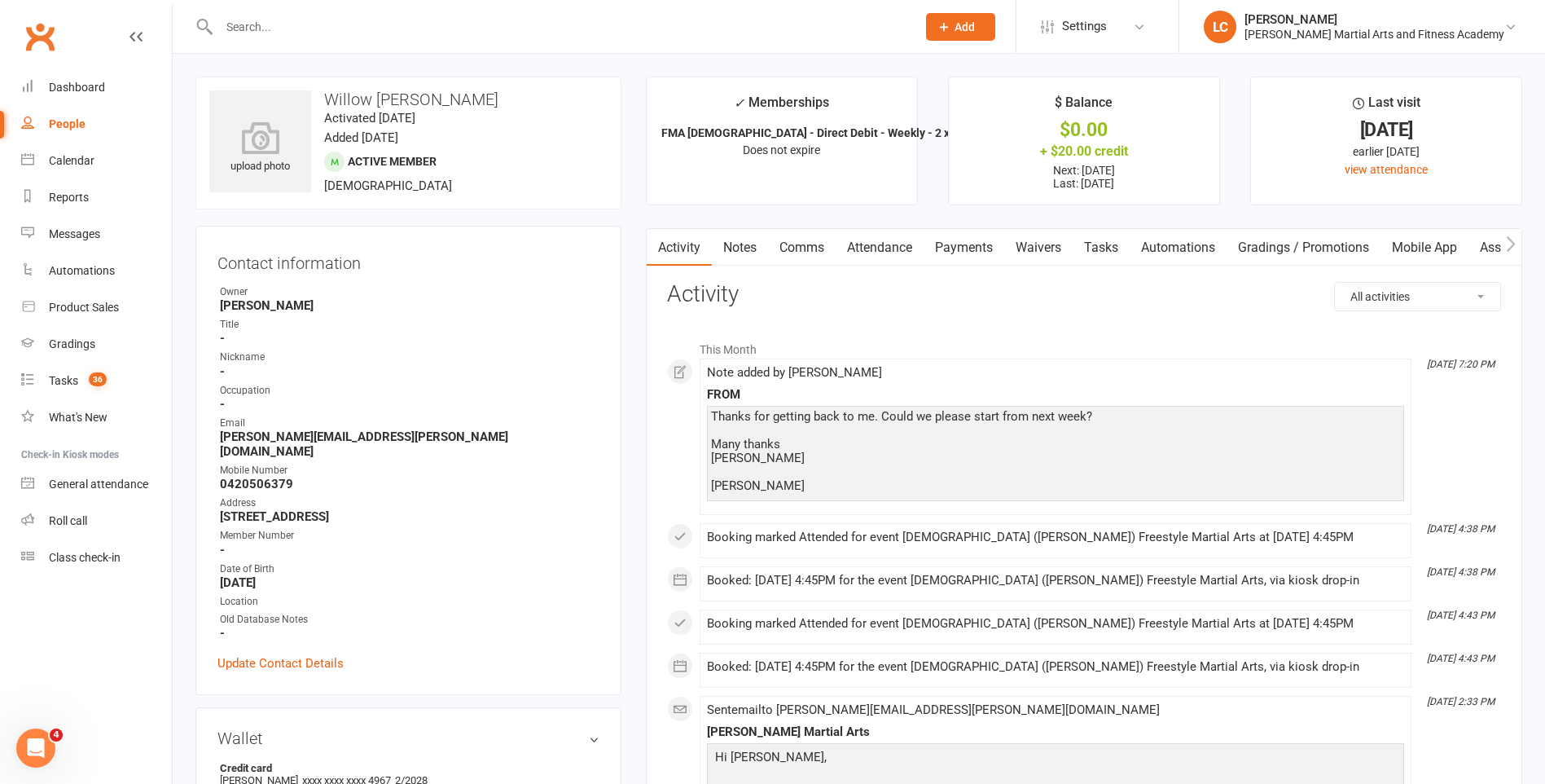
click at [848, 248] on link "Attendance" at bounding box center [880, 248] width 88 height 37
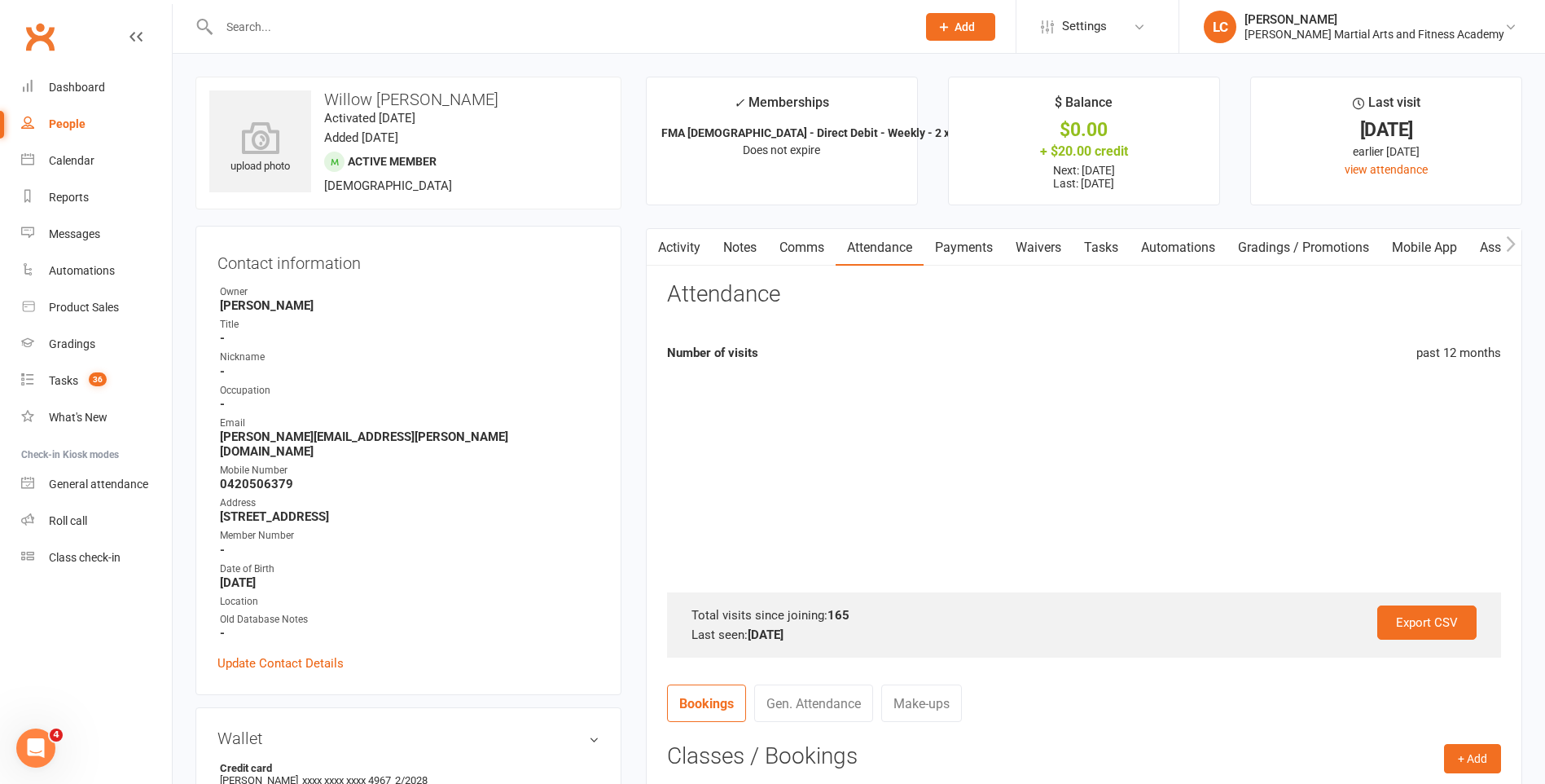
click at [797, 244] on link "Comms" at bounding box center [802, 248] width 68 height 37
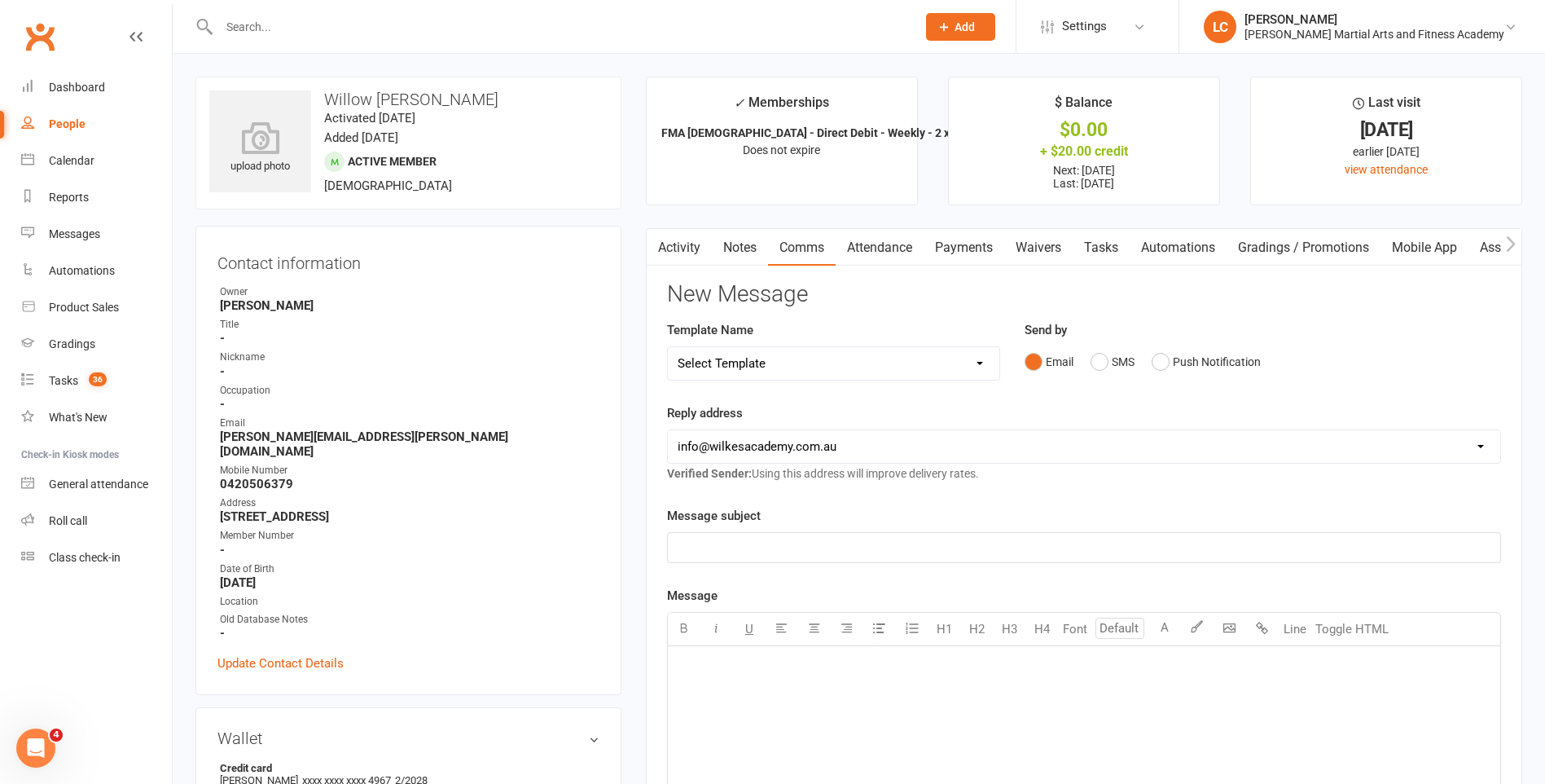
click at [893, 374] on select "Select Template [Email] Birthday Party Enquiry [Email] [DEMOGRAPHIC_DATA] Gradi…" at bounding box center [833, 363] width 332 height 33
drag, startPoint x: 833, startPoint y: 365, endPoint x: 836, endPoint y: 376, distance: 11.4
click at [833, 366] on select "Select Template [Email] Birthday Party Enquiry [Email] [DEMOGRAPHIC_DATA] Gradi…" at bounding box center [833, 363] width 332 height 33
select select "40"
click at [668, 347] on select "Select Template [Email] Birthday Party Enquiry [Email] [DEMOGRAPHIC_DATA] Gradi…" at bounding box center [833, 363] width 332 height 33
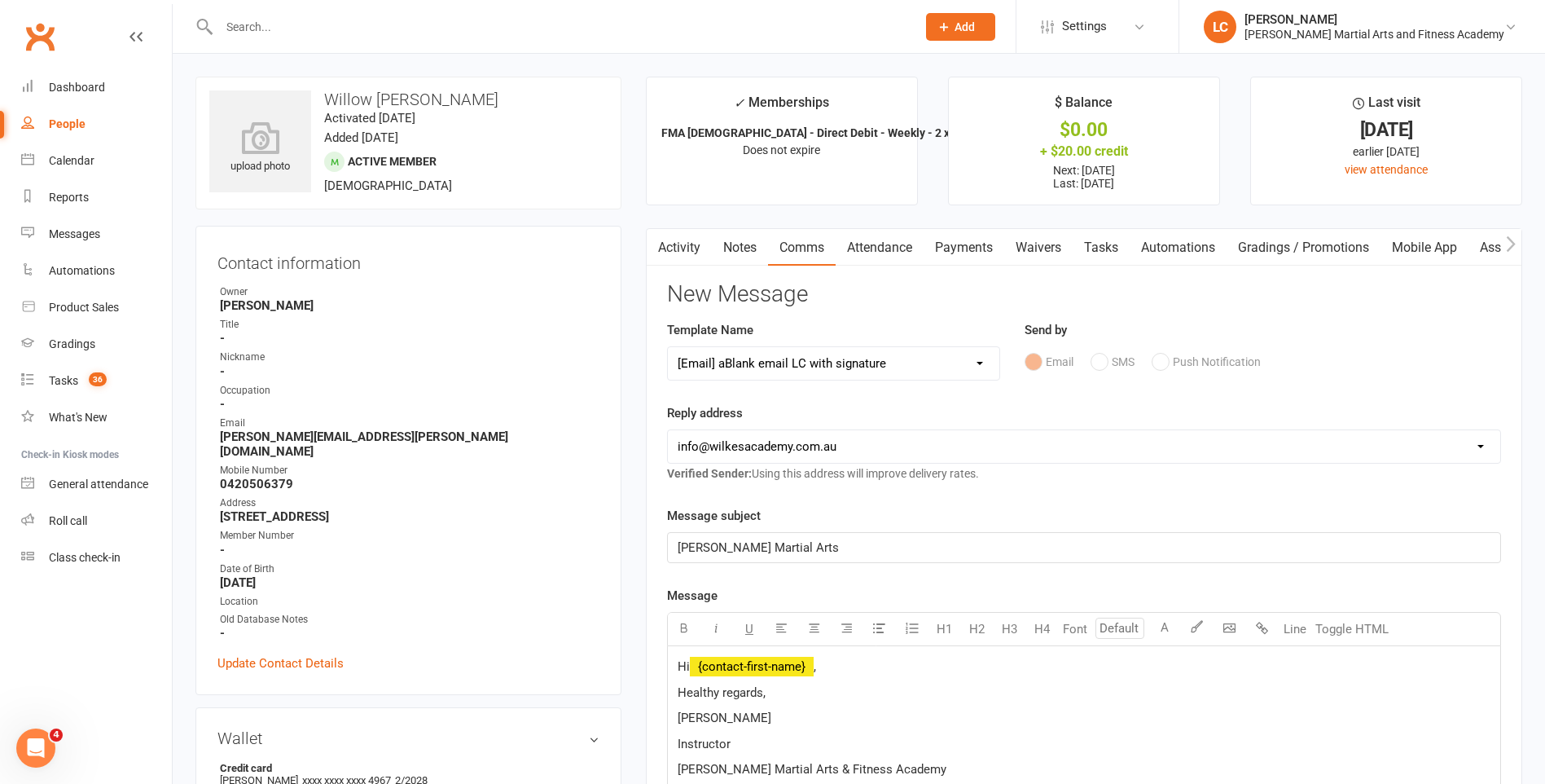
click at [833, 673] on p "Hi ﻿ {contact-first-name} ," at bounding box center [1084, 666] width 813 height 20
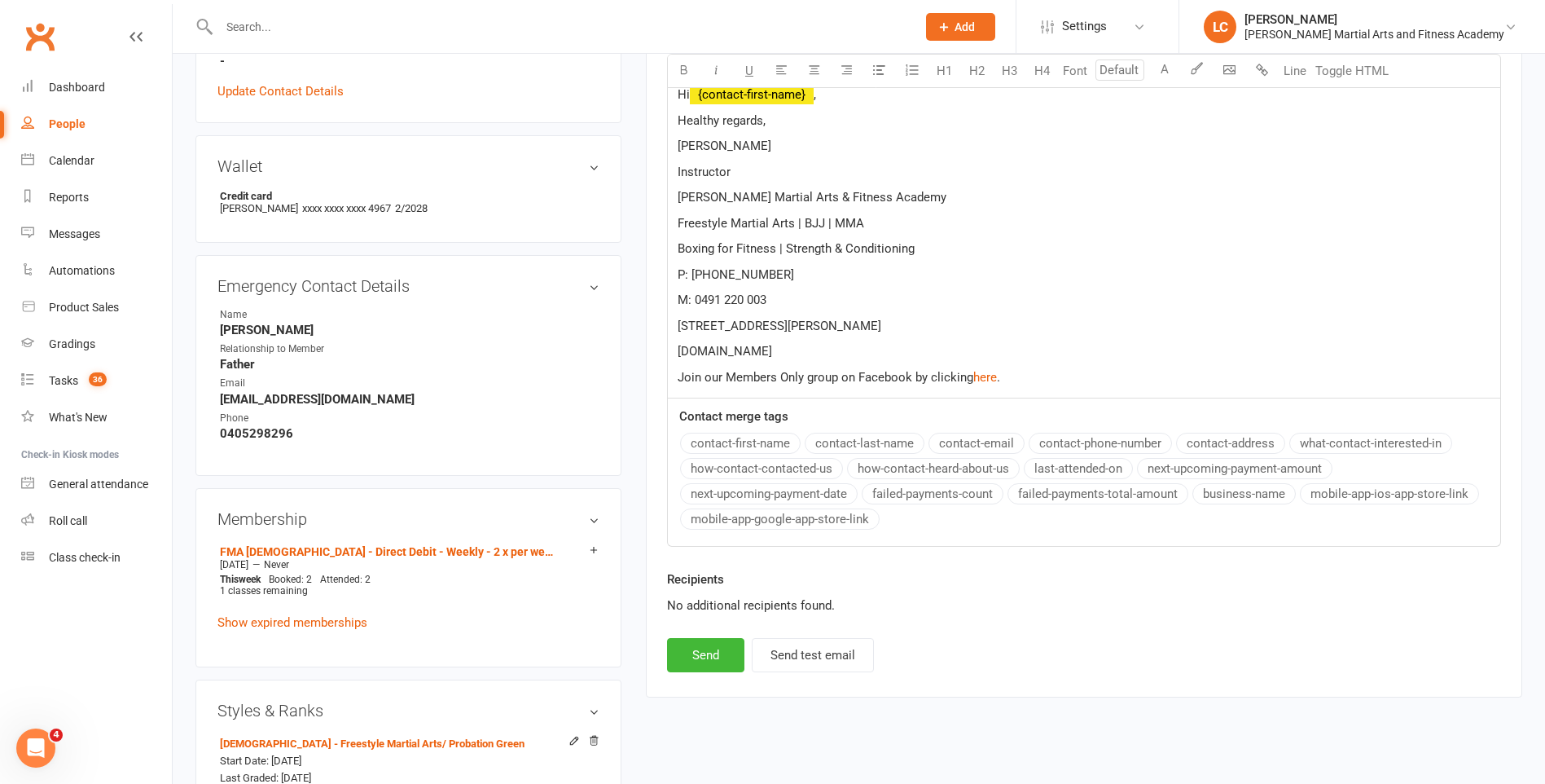
scroll to position [407, 0]
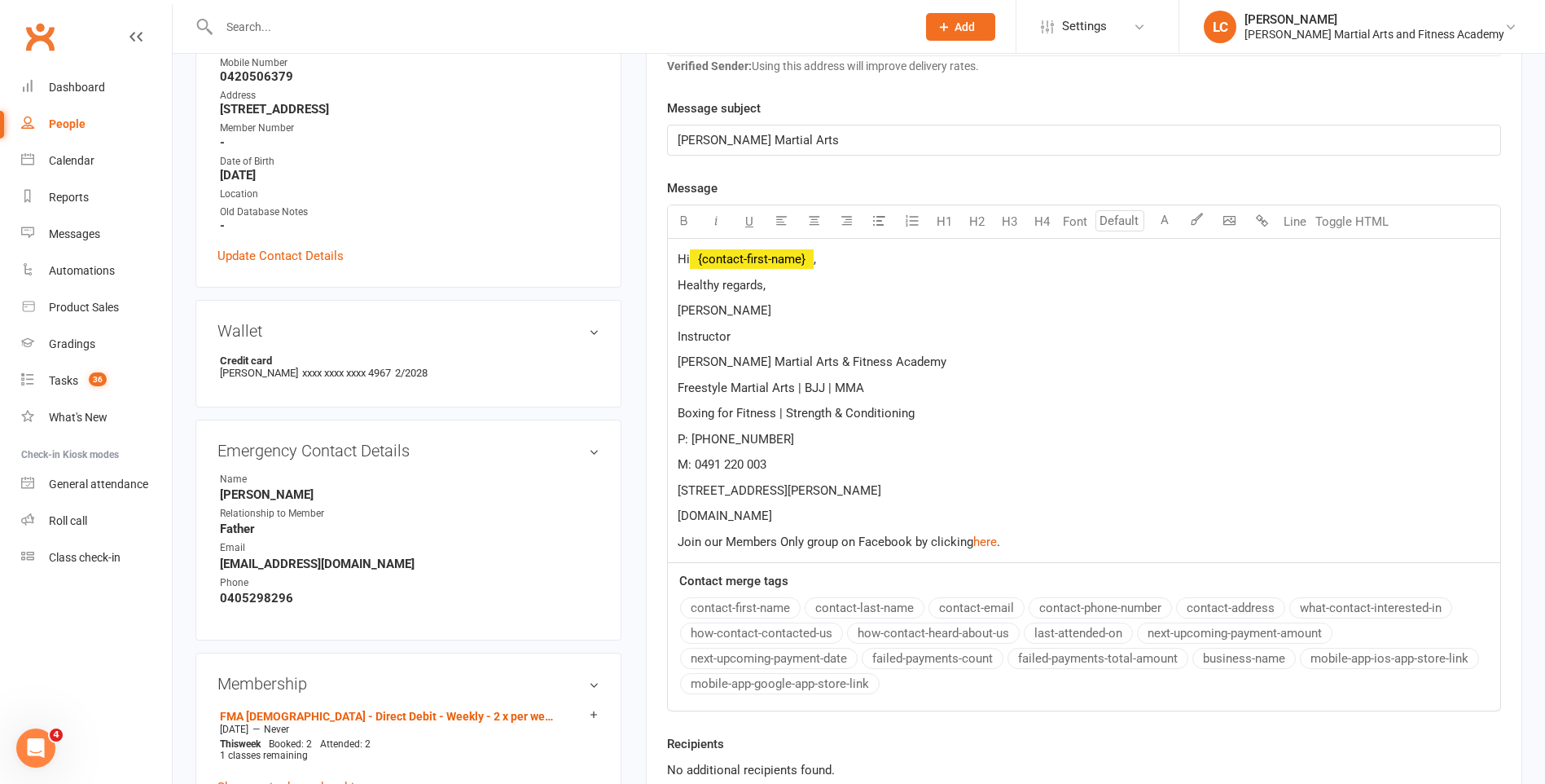
click at [769, 273] on div "Hi ﻿ {contact-first-name} , Healthy regards, [PERSON_NAME] Instructor [PERSON_N…" at bounding box center [1084, 400] width 833 height 324
click at [778, 257] on span "﻿ {contact-first-name}" at bounding box center [752, 259] width 124 height 15
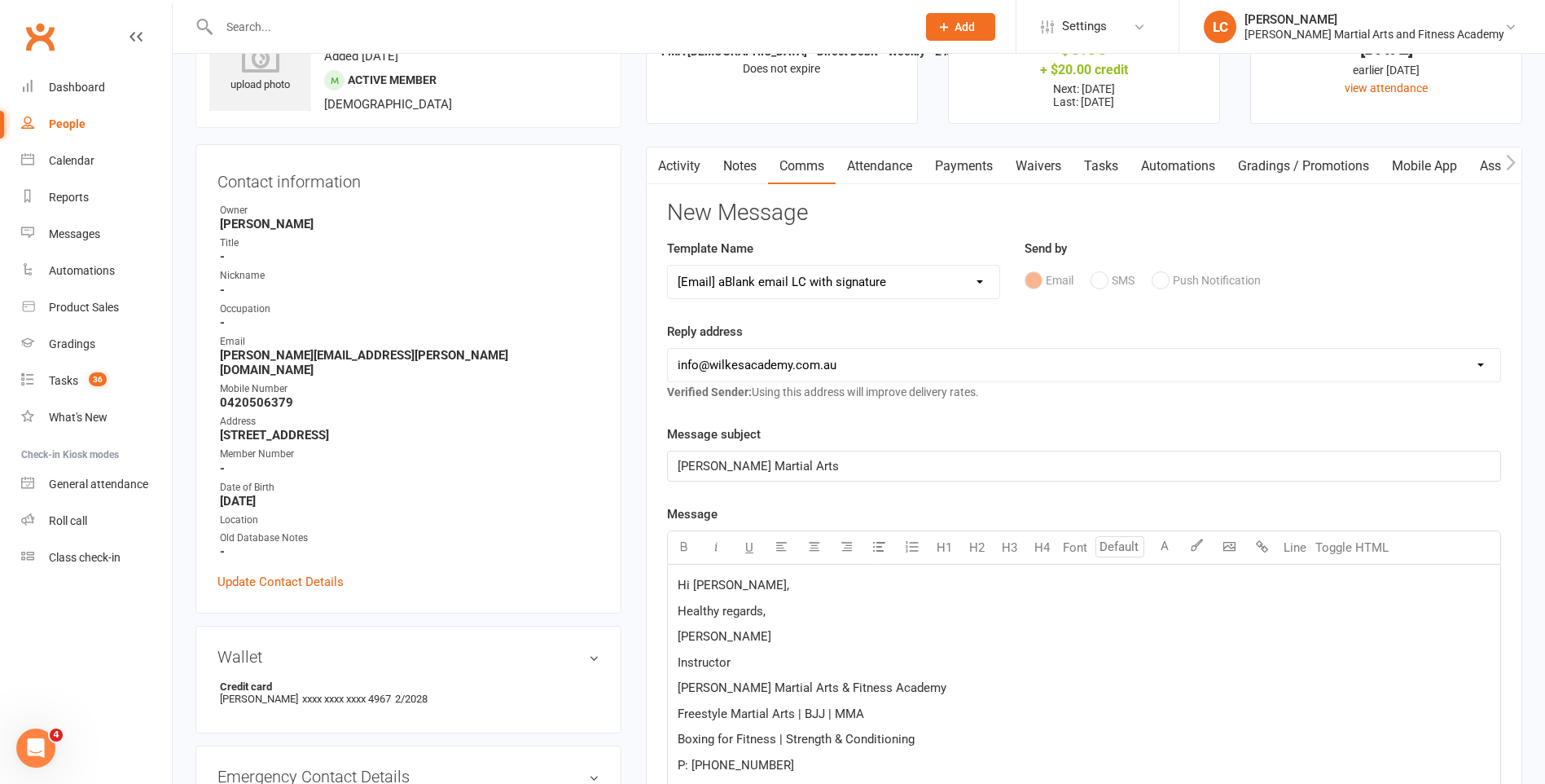
scroll to position [0, 0]
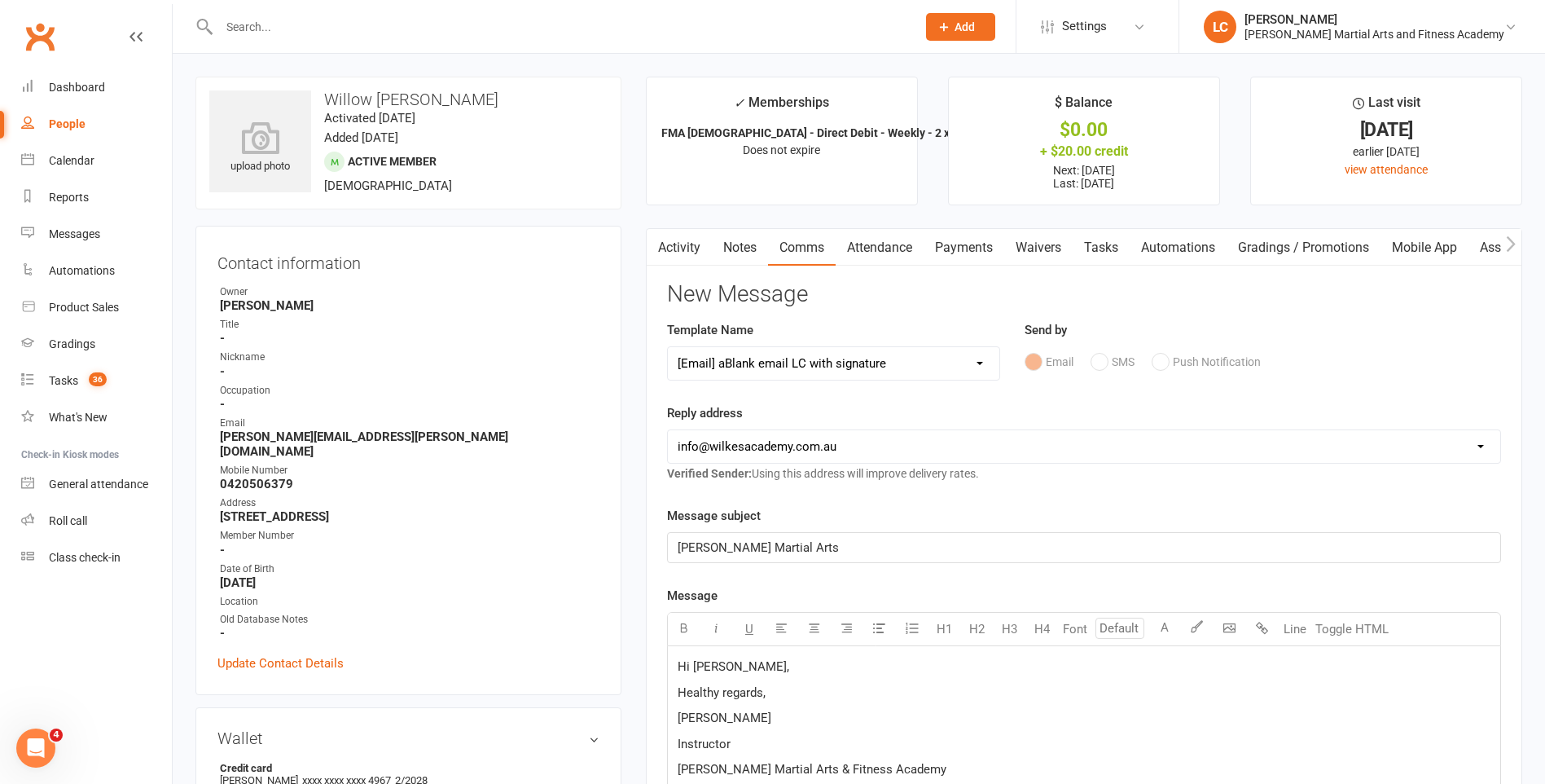
click at [797, 663] on p "Hi Amanda," at bounding box center [1084, 666] width 813 height 20
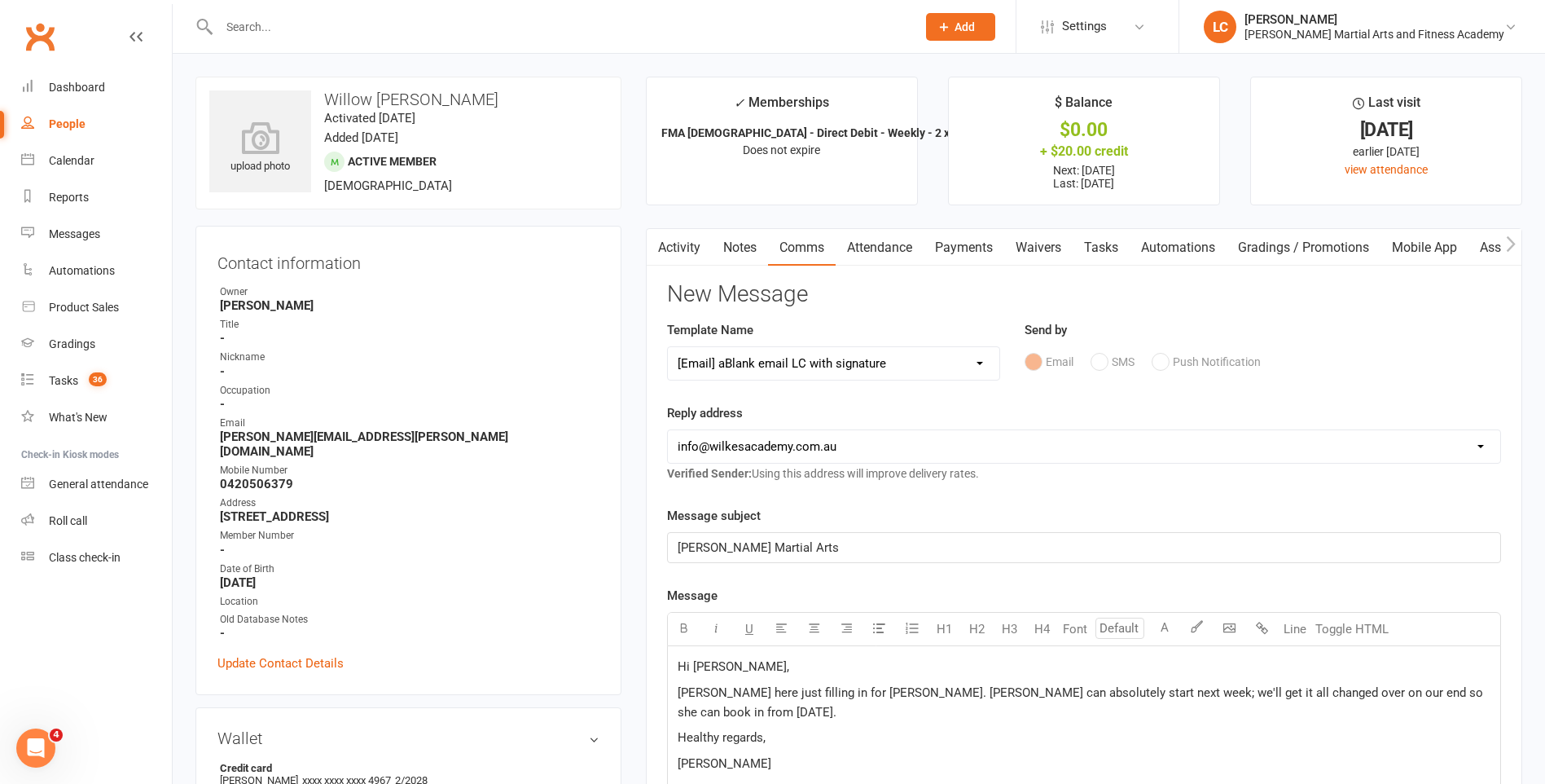
drag, startPoint x: 1402, startPoint y: 687, endPoint x: 1416, endPoint y: 698, distance: 17.8
click at [1402, 687] on span "Lenny here just filling in for Jackson. Willow can absolutely start next week; …" at bounding box center [1082, 702] width 809 height 34
click at [997, 735] on p "Healthy regards," at bounding box center [1084, 737] width 813 height 20
click at [895, 708] on p "Lenny here just filling in for Jackson. Willow can absolutely start next week; …" at bounding box center [1084, 702] width 813 height 39
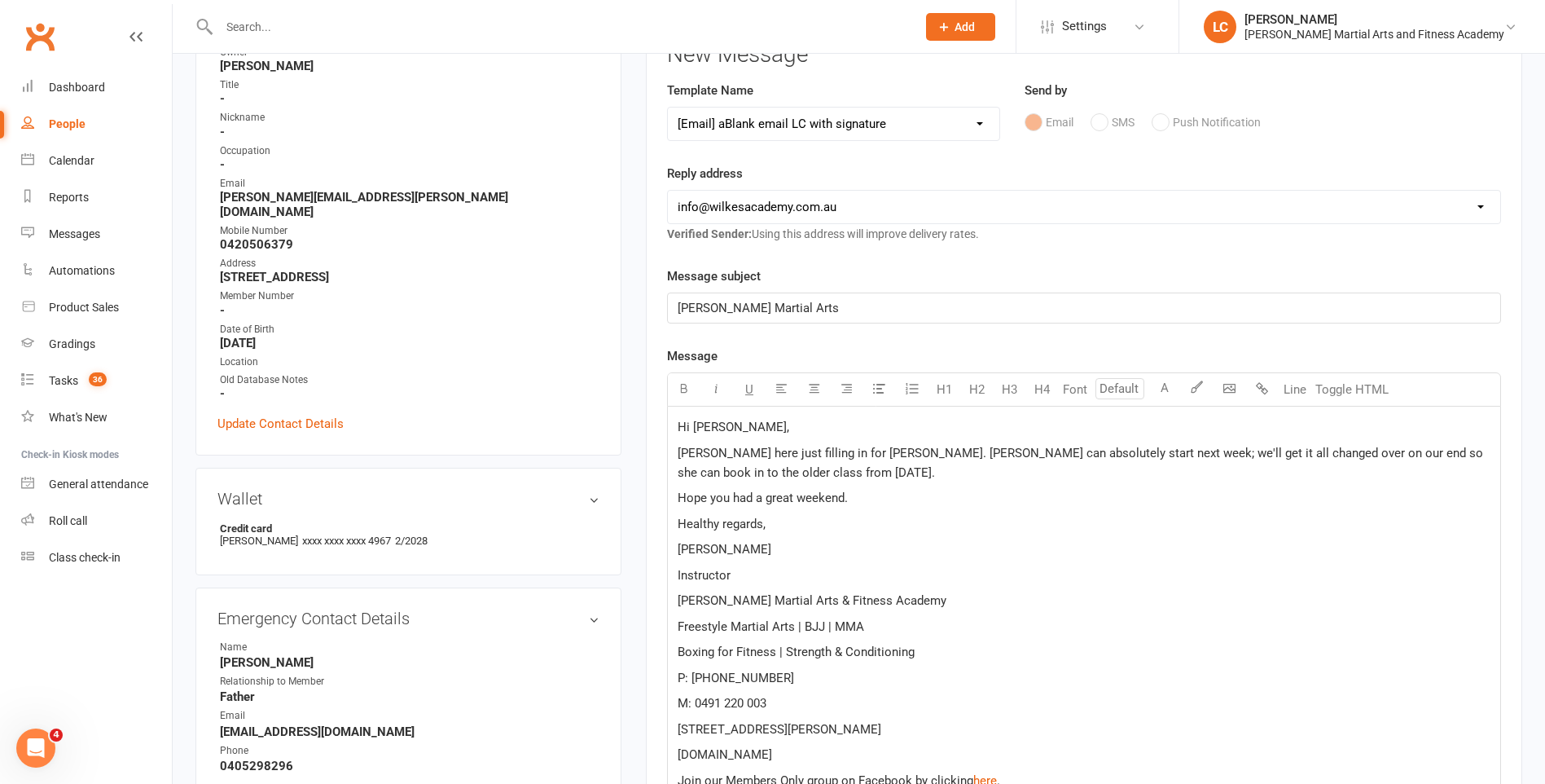
scroll to position [733, 0]
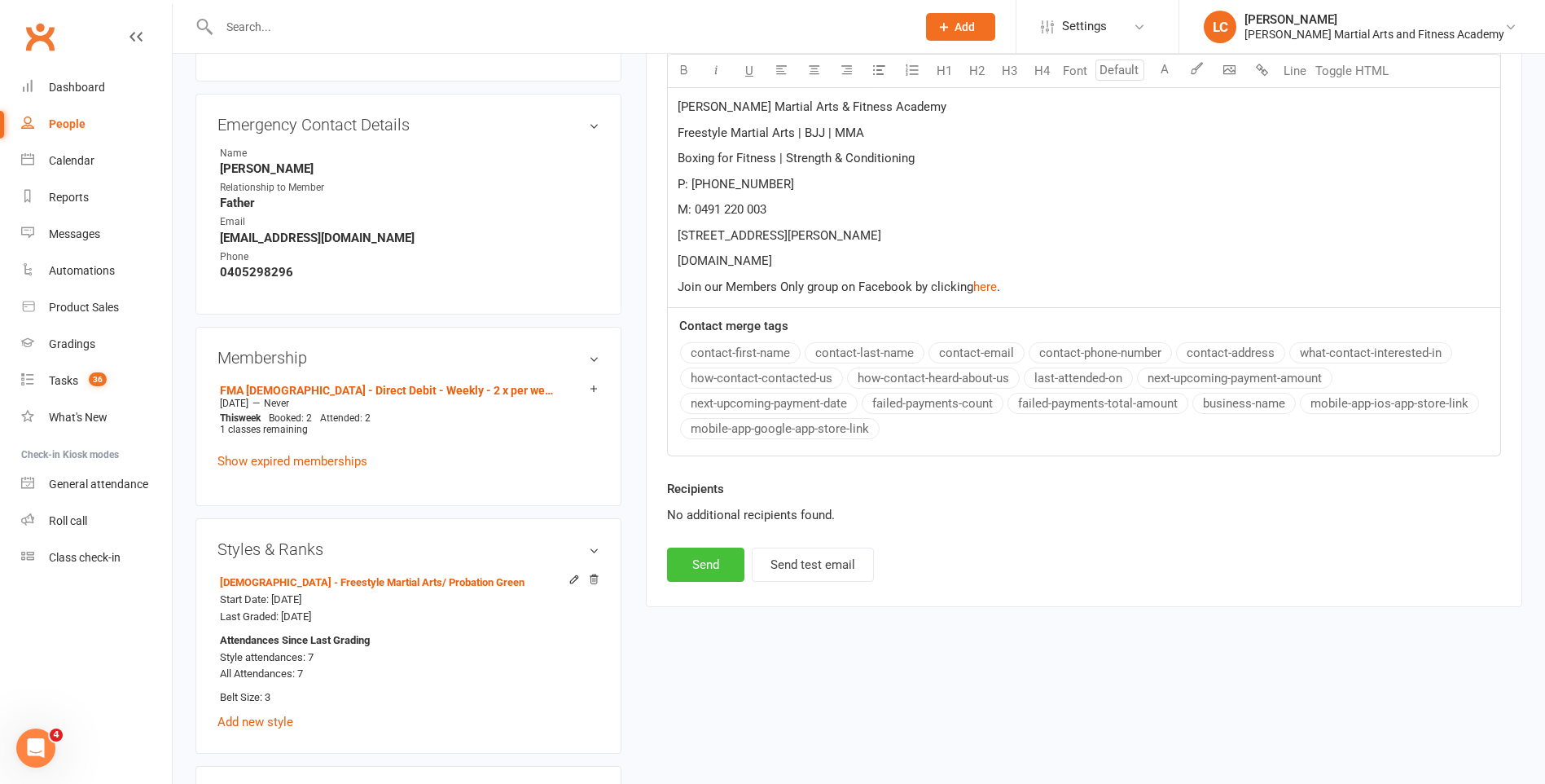
drag, startPoint x: 729, startPoint y: 577, endPoint x: 771, endPoint y: 559, distance: 45.7
click at [728, 575] on button "Send" at bounding box center [705, 564] width 77 height 34
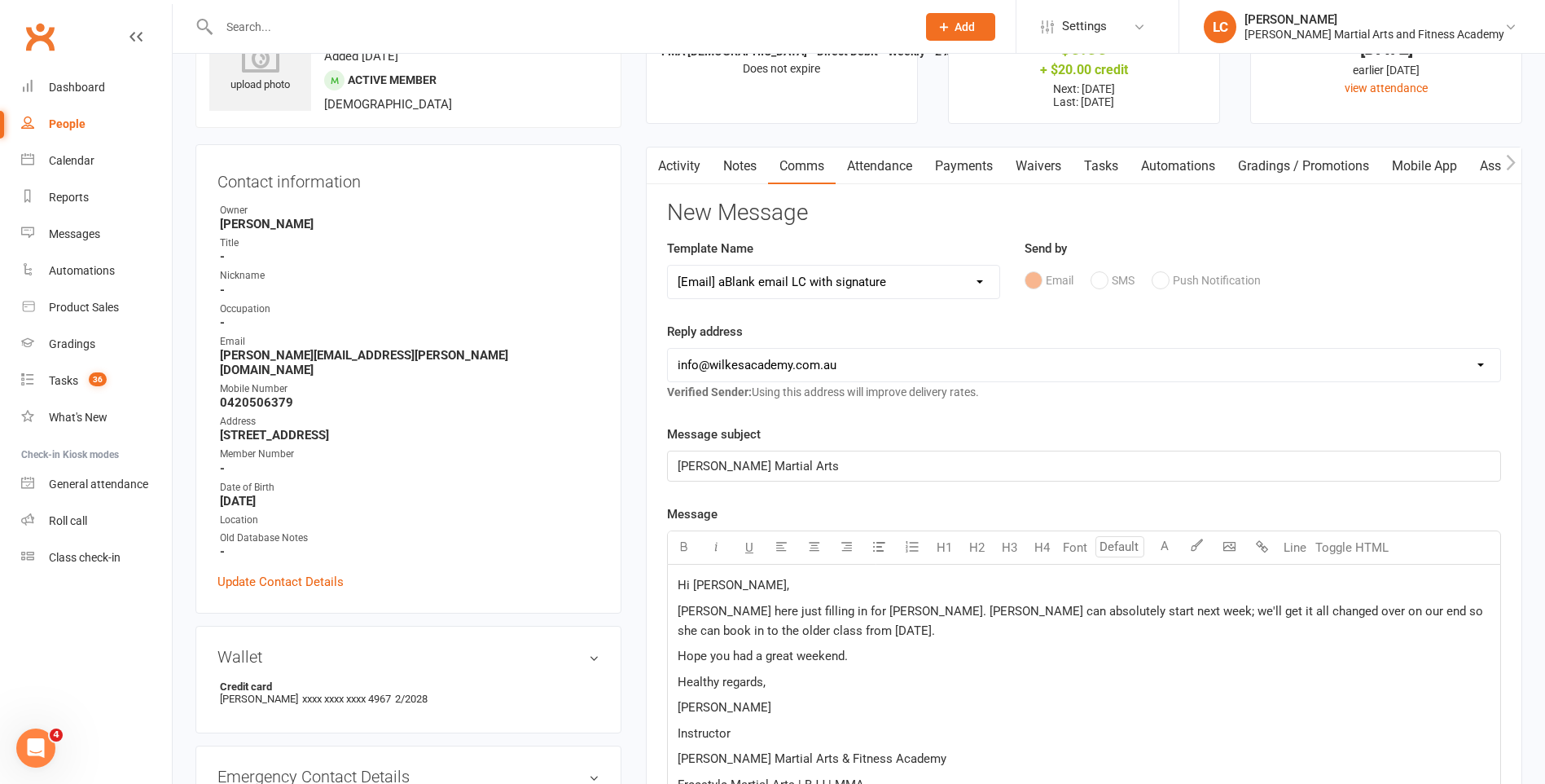
select select
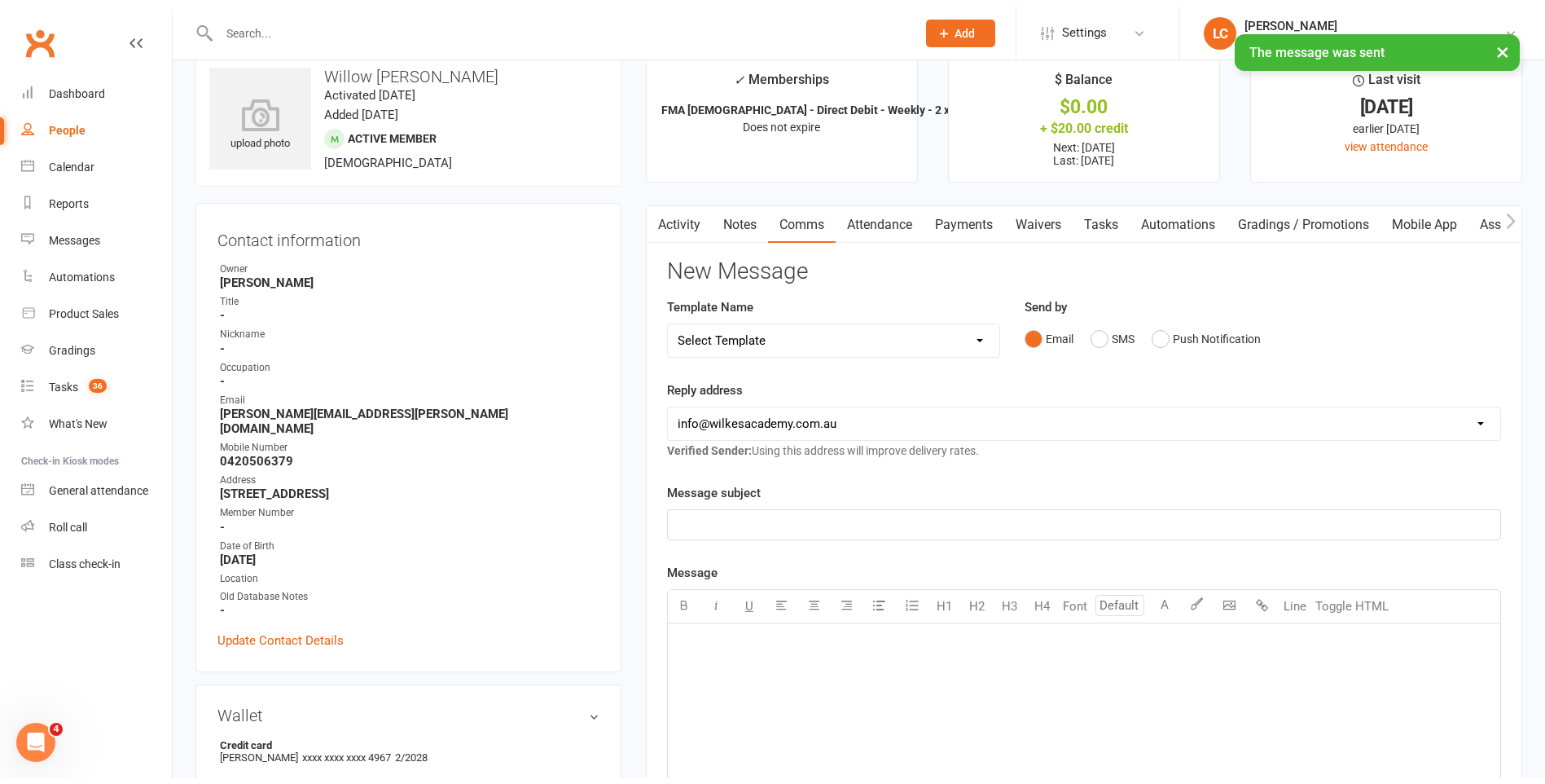
scroll to position [0, 0]
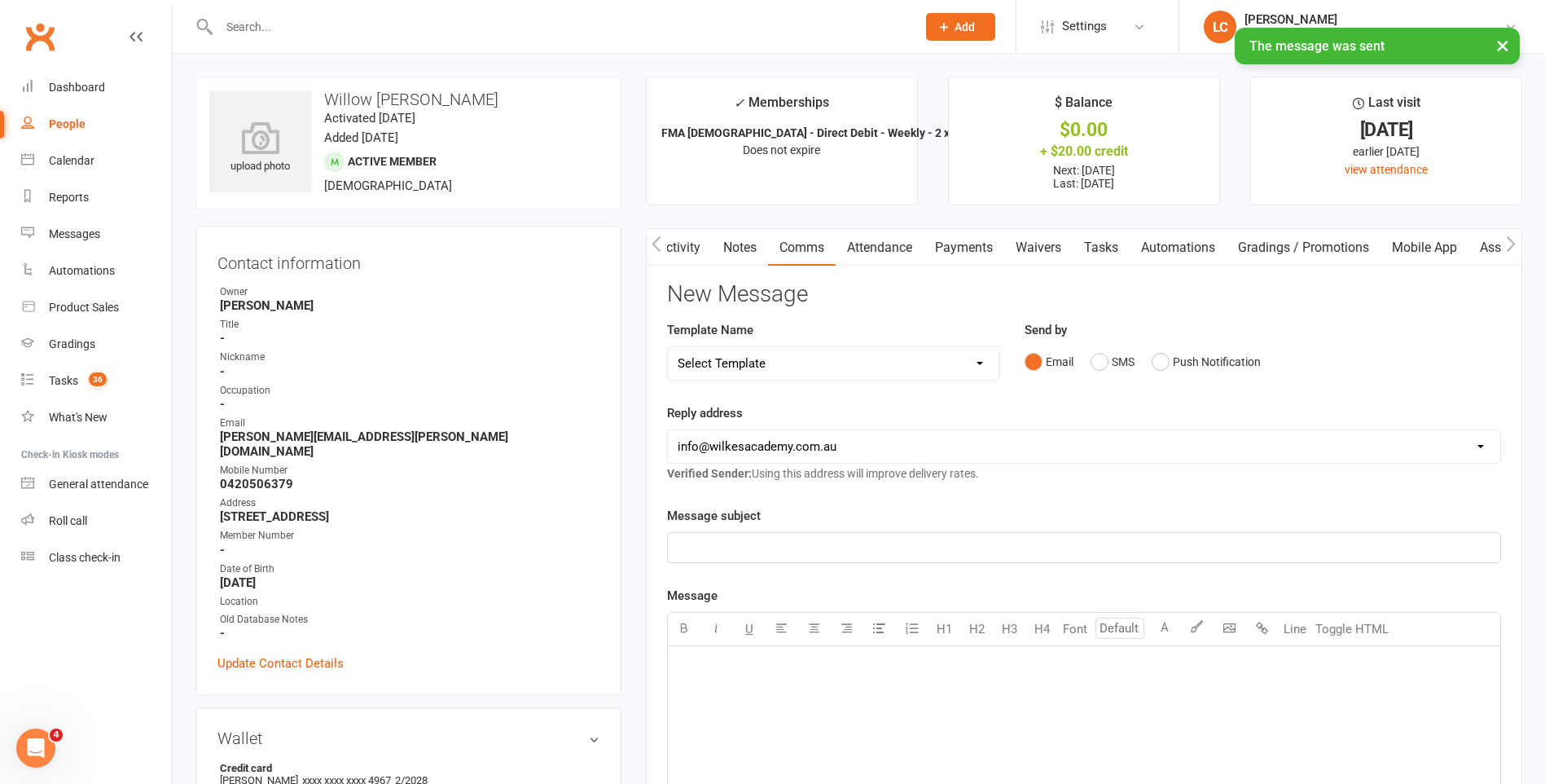
drag, startPoint x: 1104, startPoint y: 244, endPoint x: 1220, endPoint y: 277, distance: 120.6
click at [1105, 244] on link "Tasks" at bounding box center [1101, 248] width 57 height 37
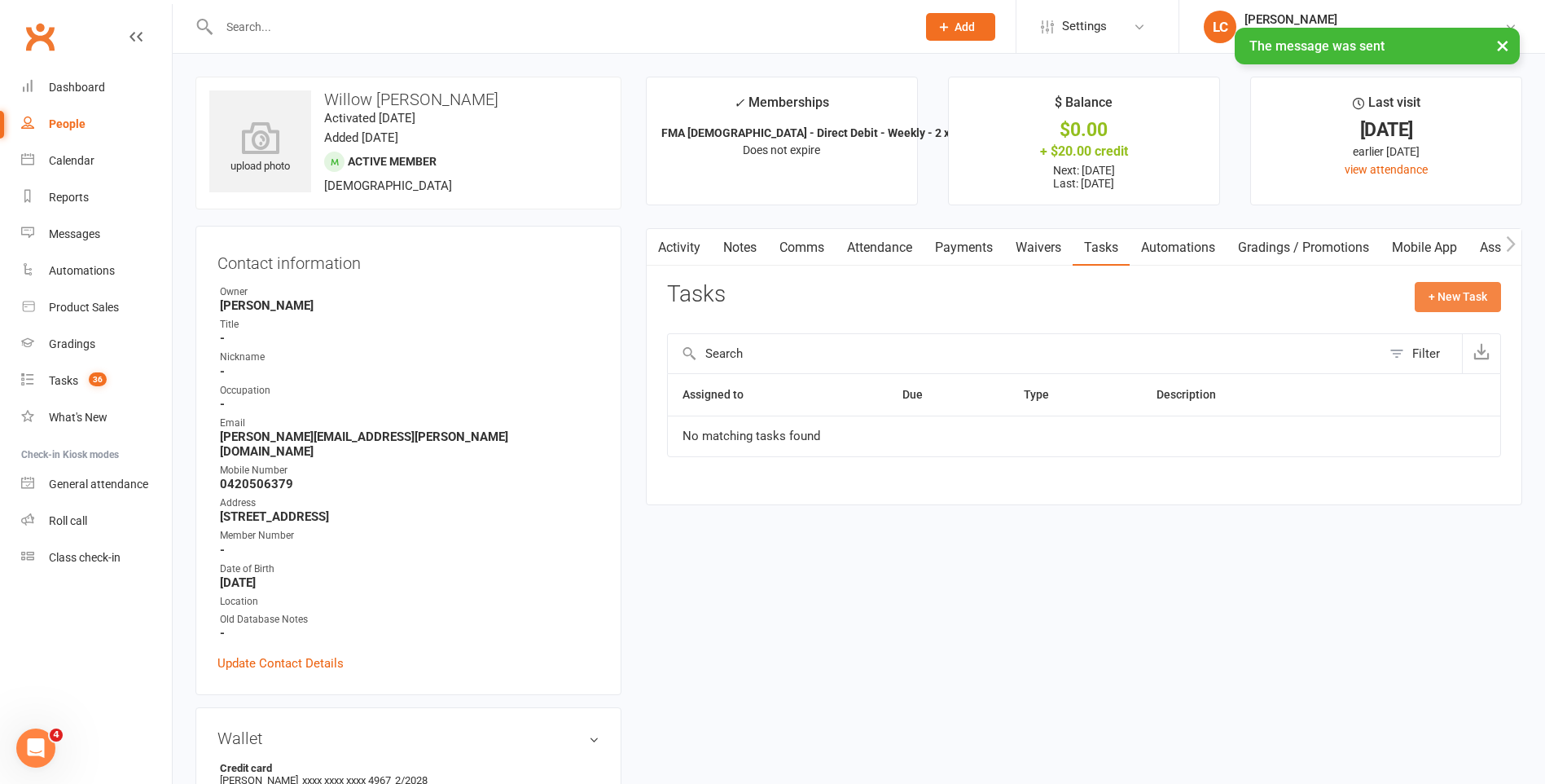
click at [1443, 293] on button "+ New Task" at bounding box center [1457, 296] width 87 height 29
select select "47778"
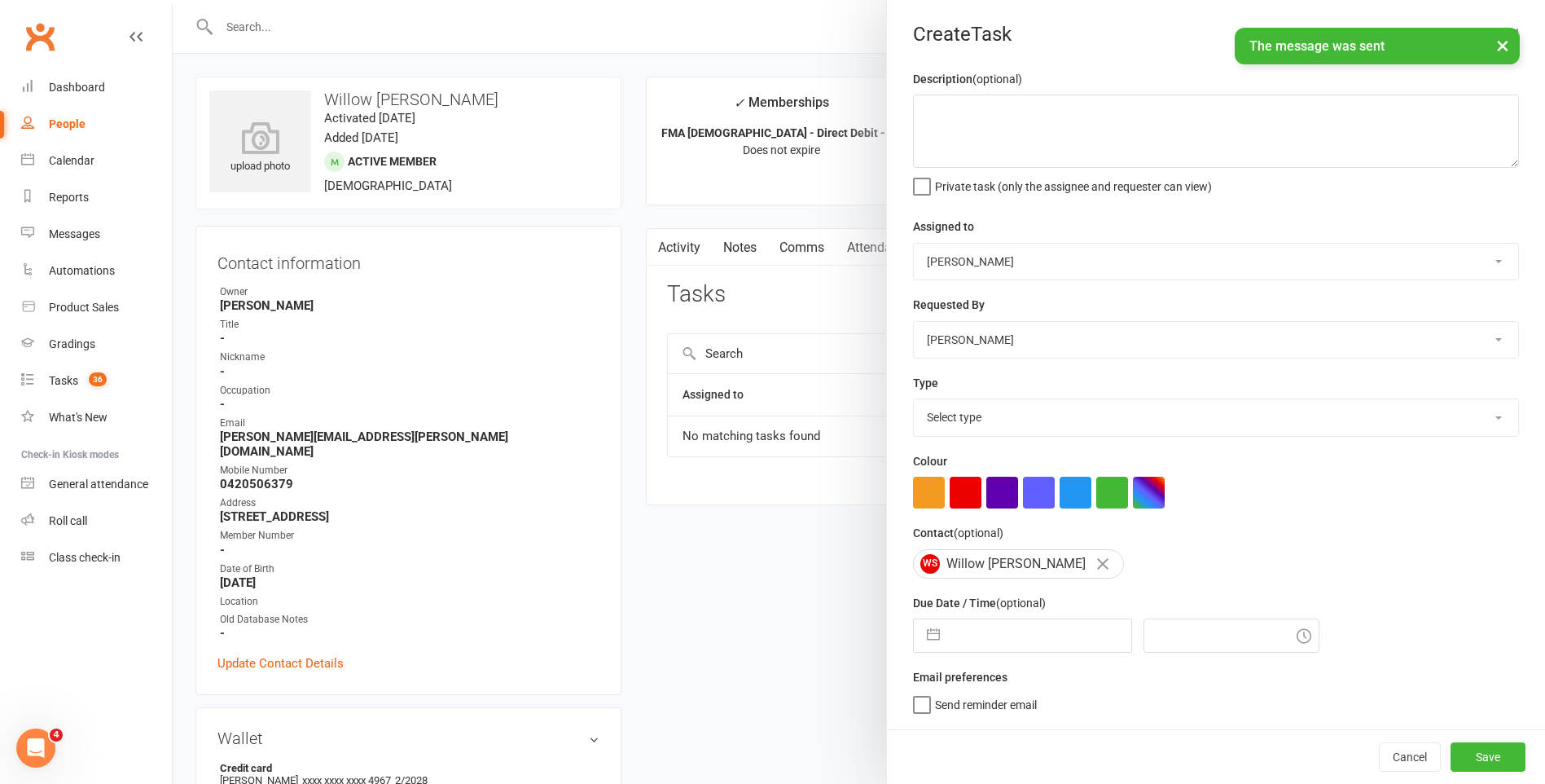
click at [1025, 264] on select "Stephen Erceg Robert Wilsnach Kiam Padamsey Matthew Erceg Tiffany Orenchuk Leo …" at bounding box center [1216, 262] width 604 height 35
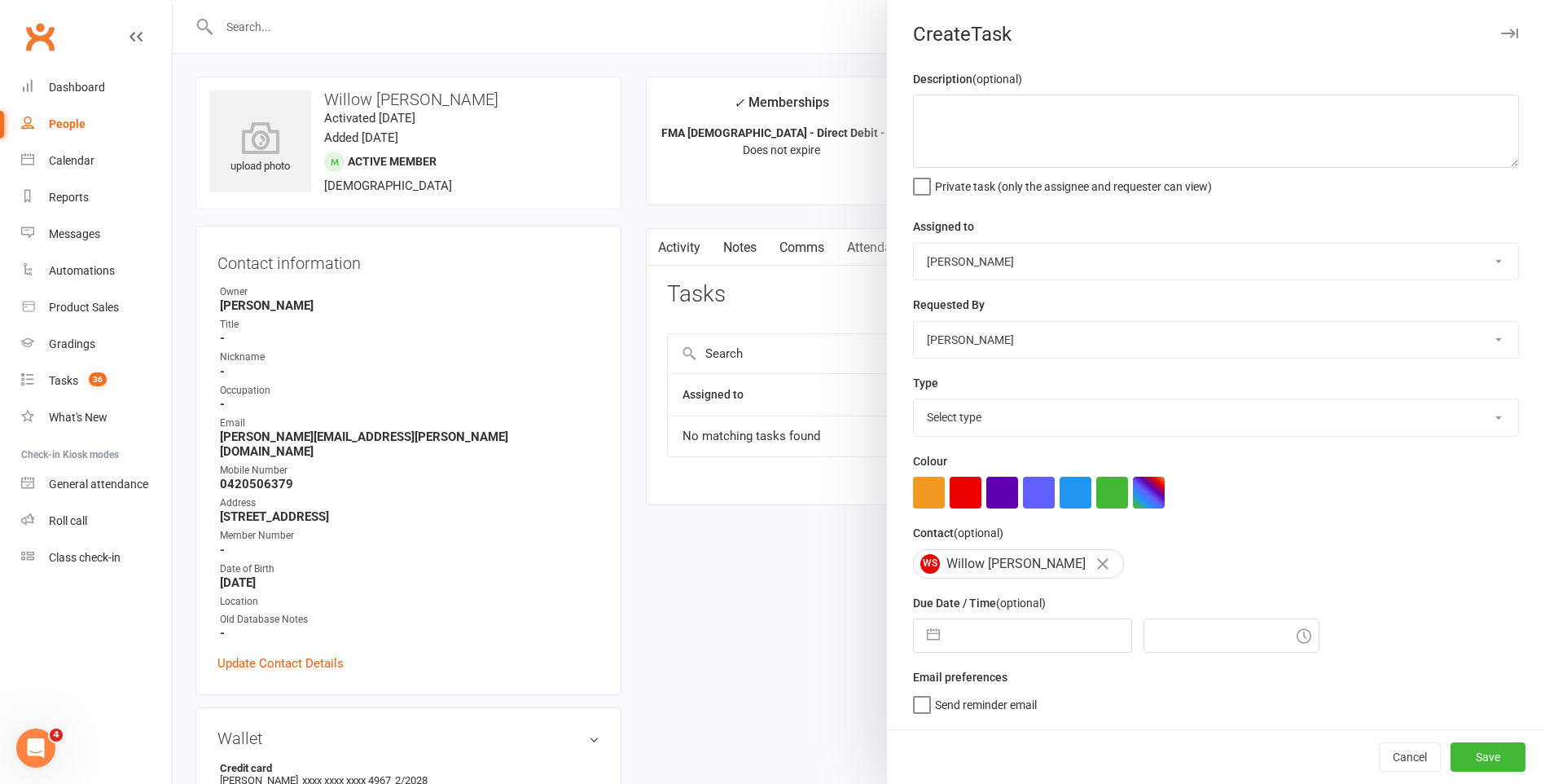
select select "47660"
click at [915, 244] on select "Stephen Erceg Robert Wilsnach Kiam Padamsey Matthew Erceg Tiffany Orenchuk Leo …" at bounding box center [1216, 262] width 604 height 35
click at [915, 728] on label "Send "New Task" email" at bounding box center [981, 726] width 134 height 16
click at [915, 719] on input "Send "New Task" email" at bounding box center [981, 719] width 134 height 0
click at [983, 612] on label "Due Date / Time (optional)" at bounding box center [980, 602] width 133 height 18
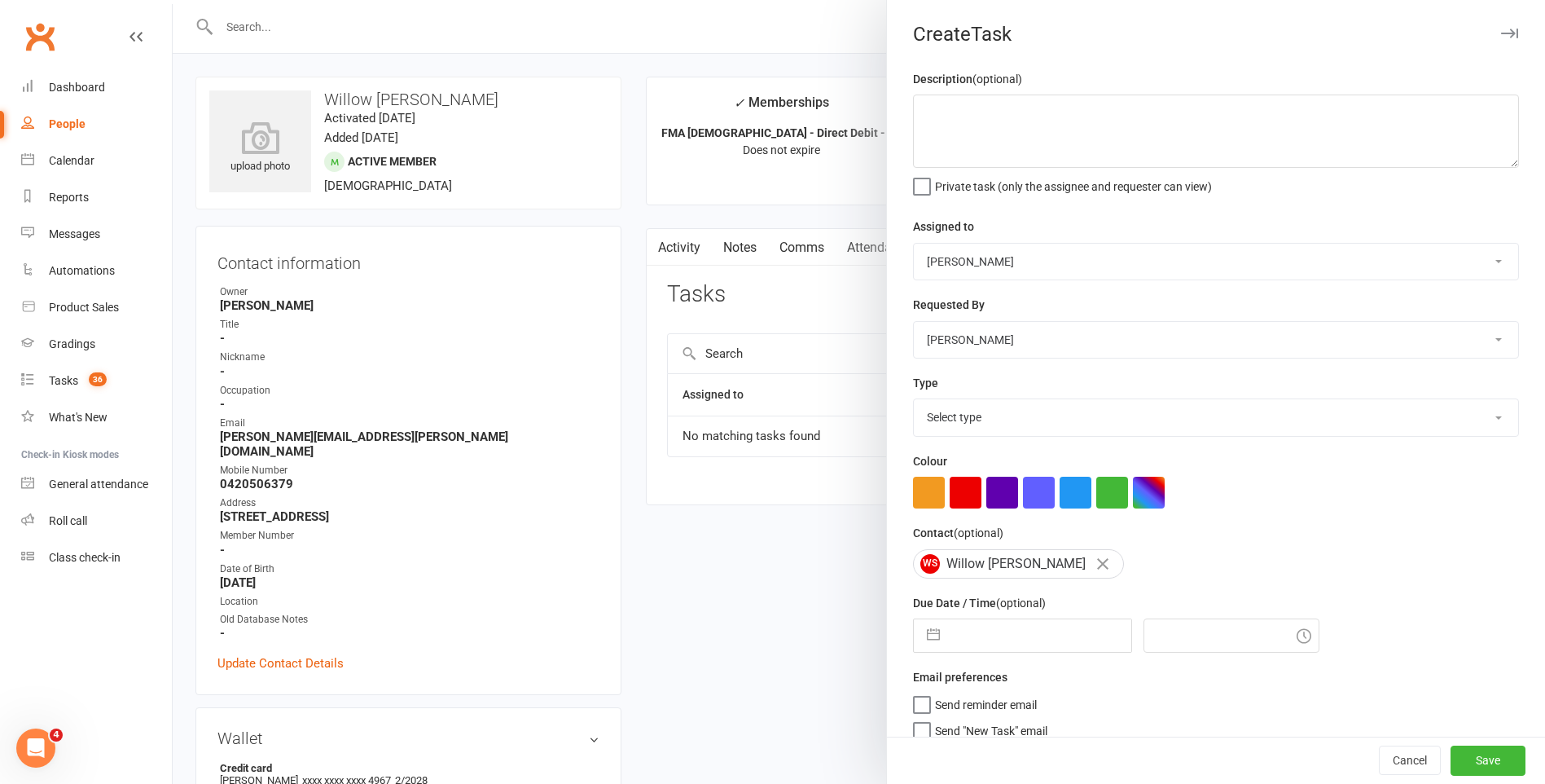
select select "8"
select select "2025"
select select "9"
select select "2025"
select select "10"
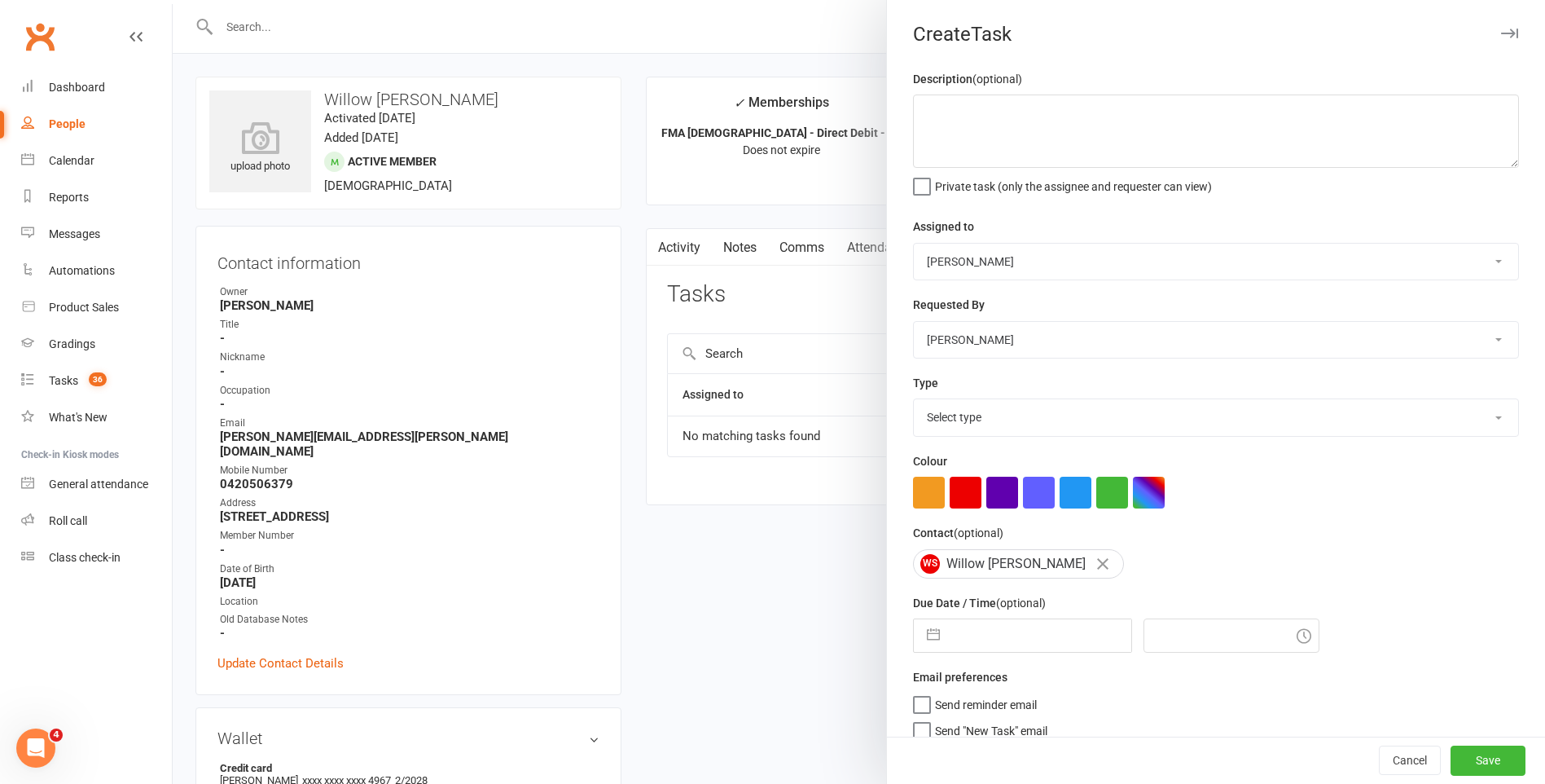
select select "2025"
click at [997, 634] on input "text" at bounding box center [1039, 635] width 183 height 33
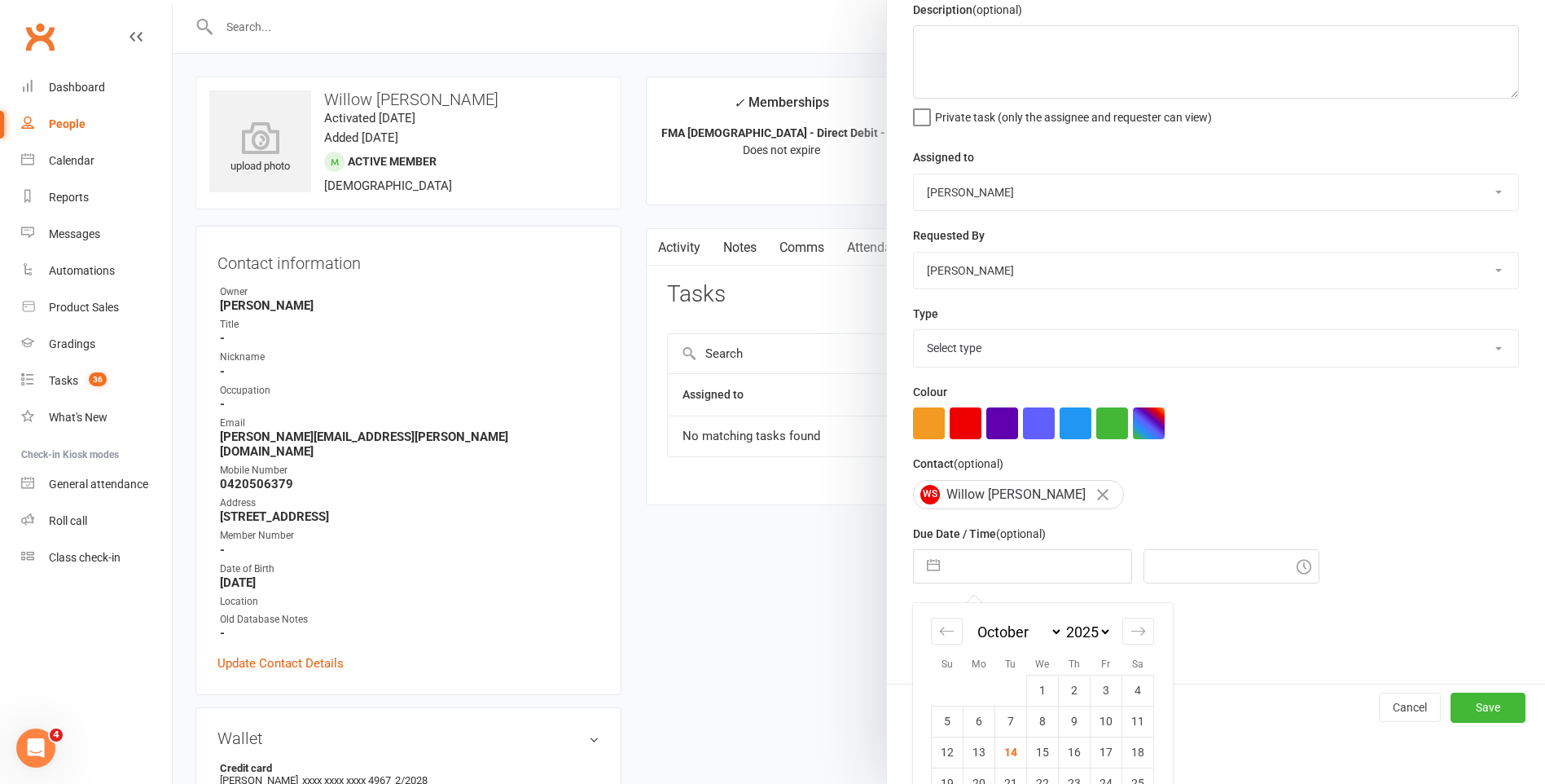
scroll to position [140, 0]
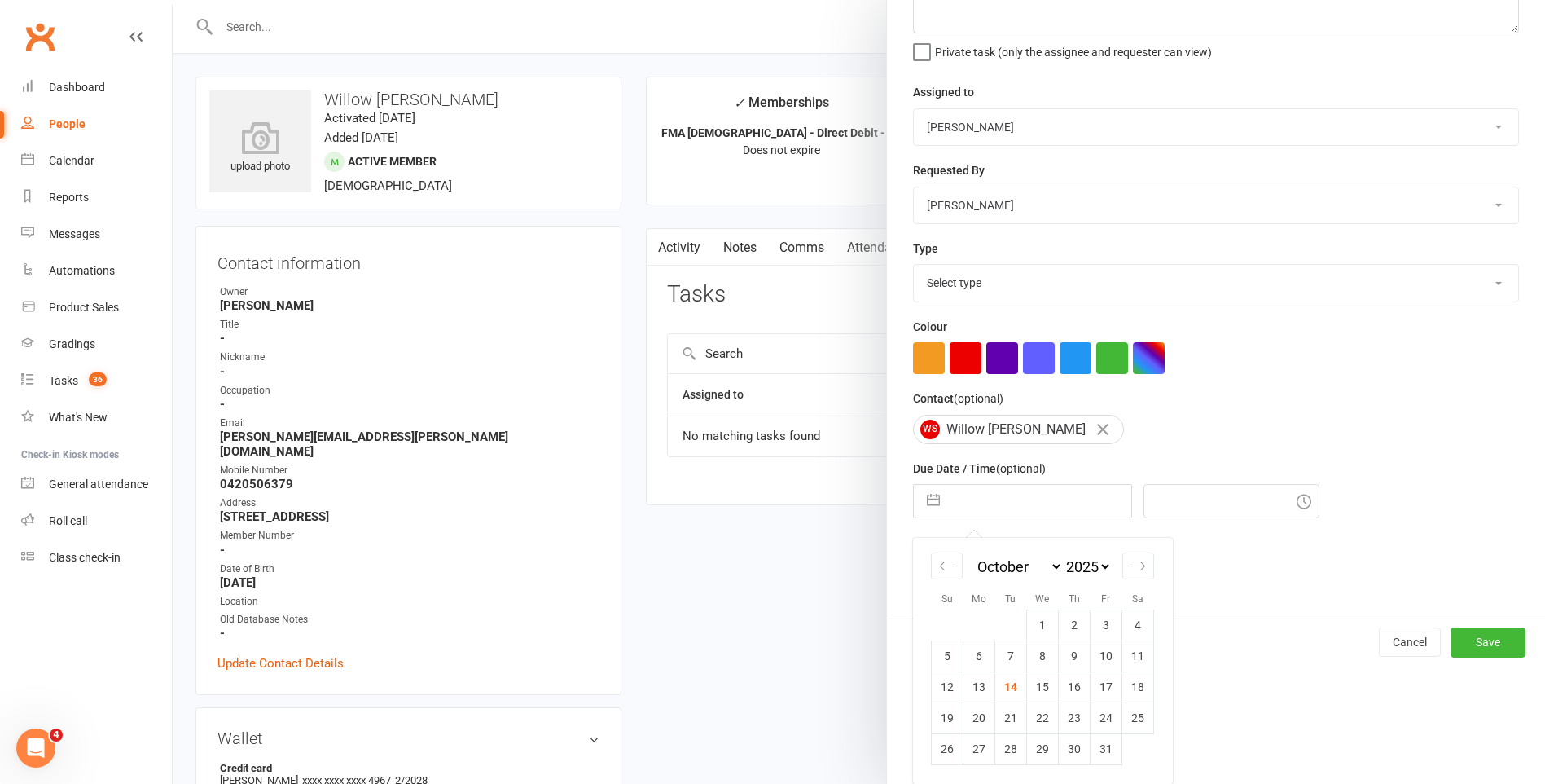
click at [1032, 692] on td "15" at bounding box center [1043, 686] width 32 height 31
type input "[DATE]"
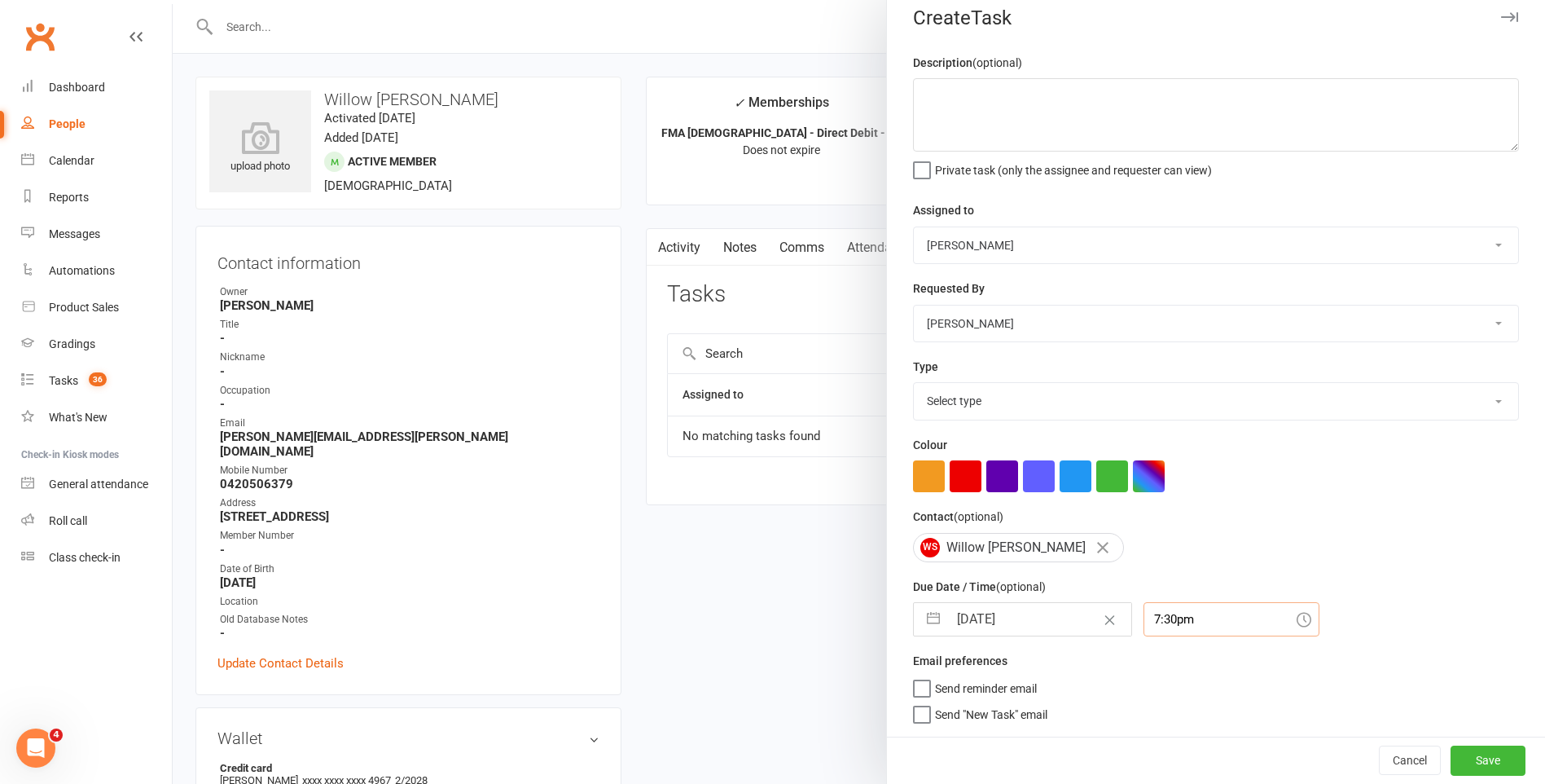
click at [1186, 620] on div "7:30pm" at bounding box center [1231, 618] width 176 height 34
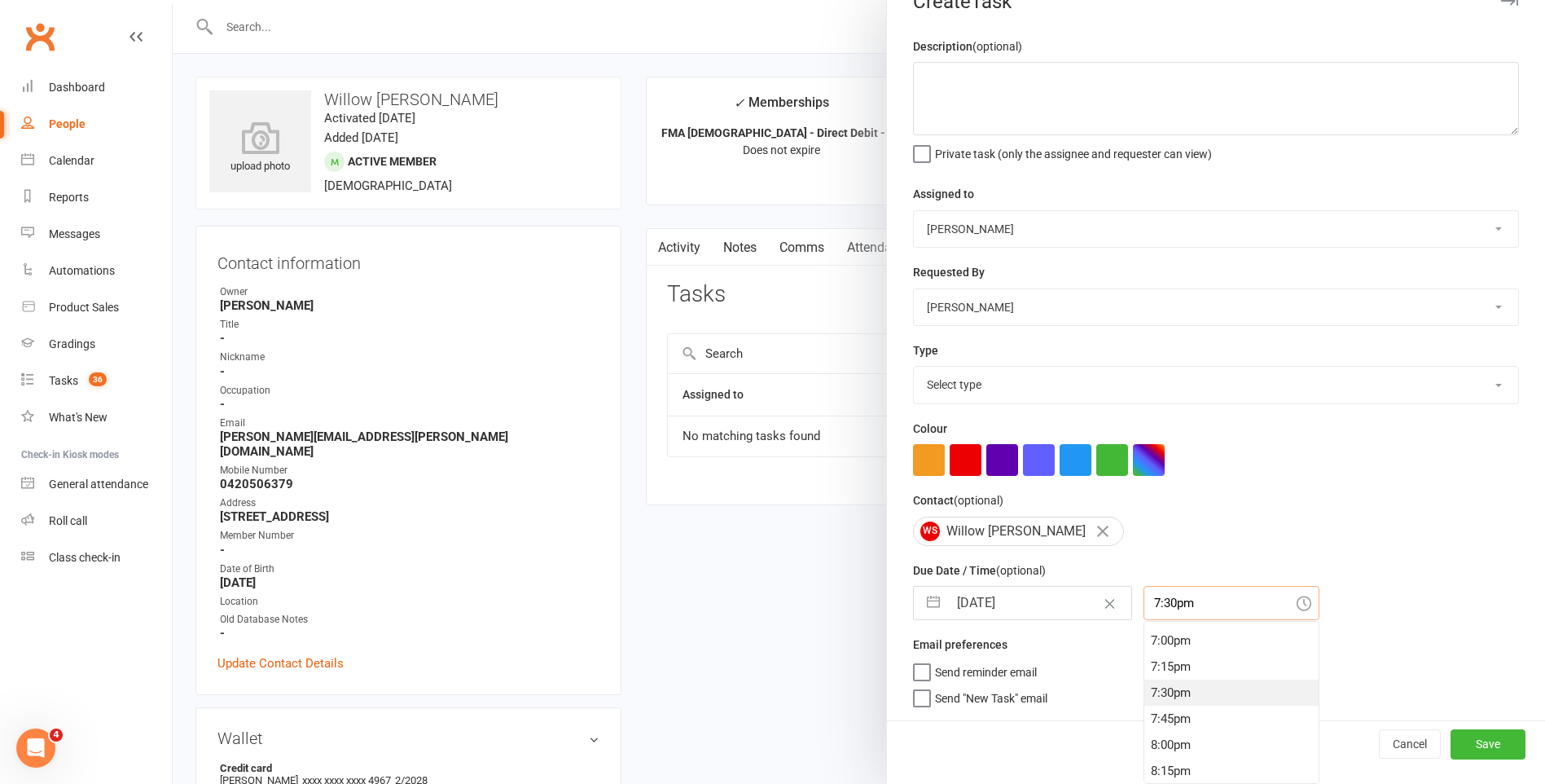
scroll to position [1193, 0]
click at [1213, 661] on div "11:45am" at bounding box center [1231, 667] width 174 height 26
type input "11:45am"
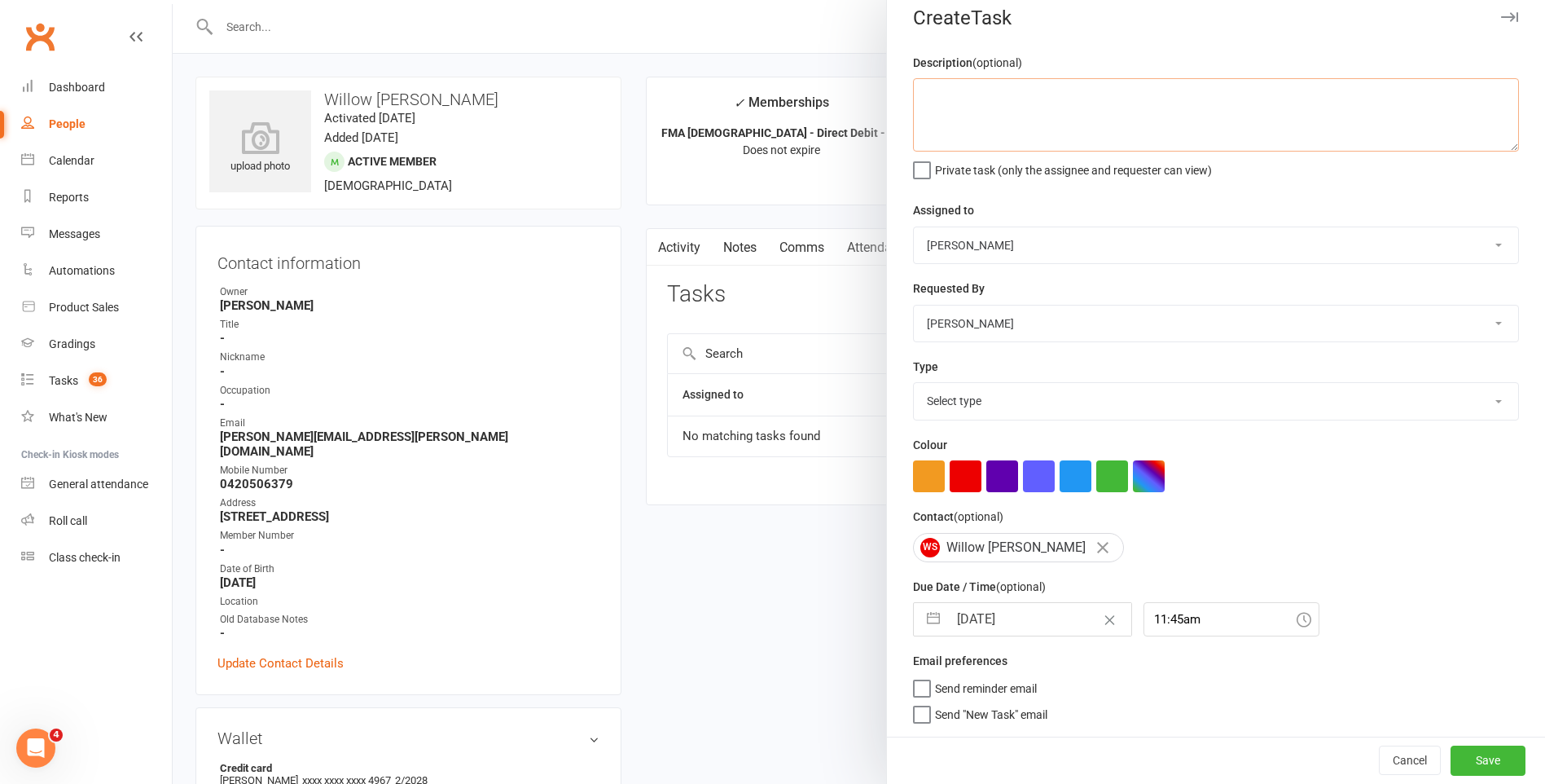
click at [1054, 114] on textarea at bounding box center [1216, 115] width 606 height 74
click at [1168, 78] on textarea "COA- 14 to 17 as of Monday next week. (" at bounding box center [1216, 115] width 606 height 74
type textarea "COA- 14 to 17 as of Monday next week. (20/10/2025)"
click at [1459, 757] on button "Save" at bounding box center [1488, 759] width 75 height 29
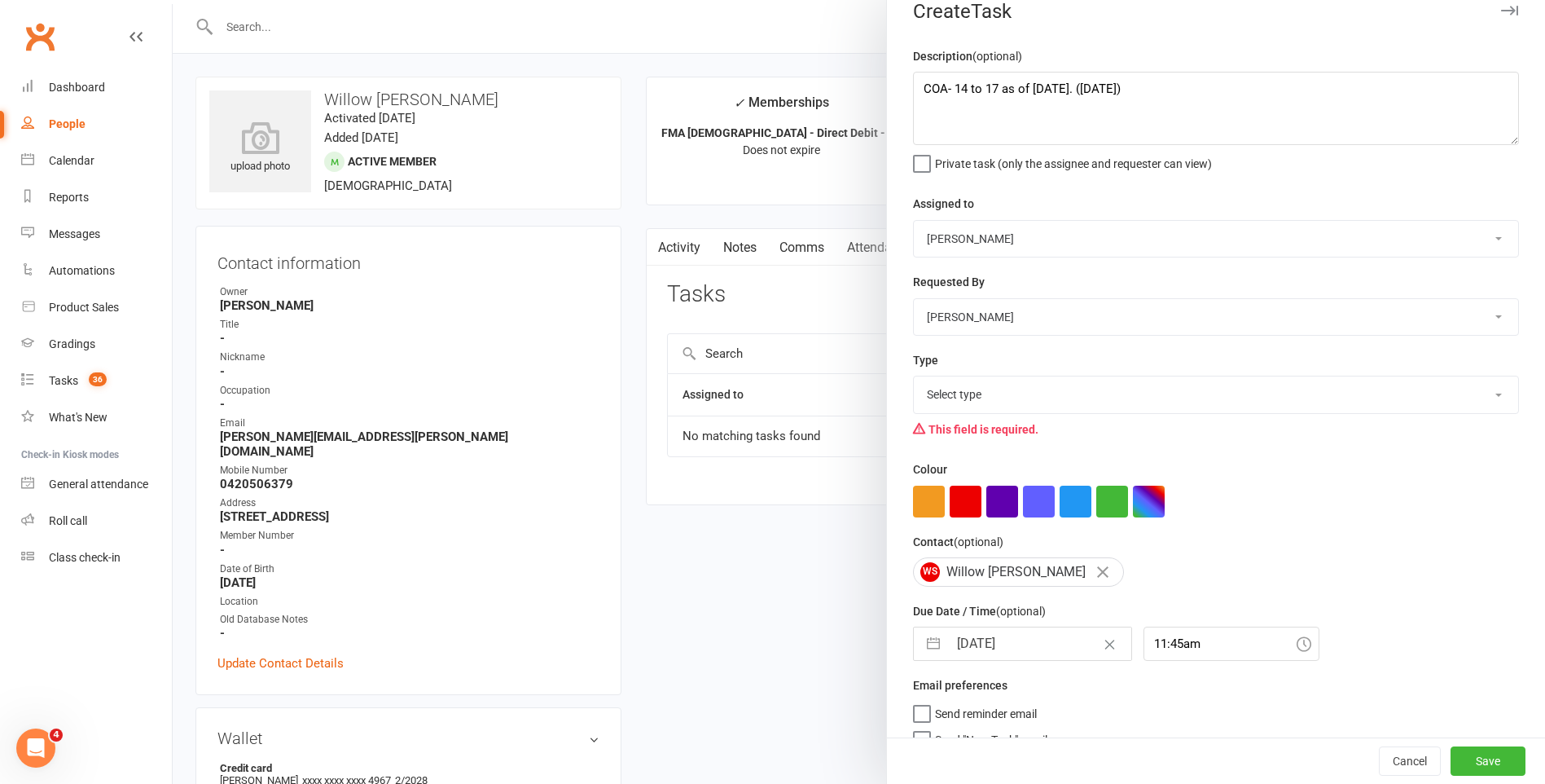
click at [1010, 376] on div "Type Select type E-mail General task Meeting Phone call Sett in calls Add new t…" at bounding box center [1216, 397] width 606 height 94
click at [1017, 411] on select "Select type E-mail General task Meeting Phone call Sett in calls Add new task t…" at bounding box center [1216, 394] width 604 height 35
select select "25648"
click at [915, 380] on select "Select type E-mail General task Meeting Phone call Sett in calls Add new task t…" at bounding box center [1216, 394] width 604 height 35
click at [1456, 758] on button "Save" at bounding box center [1488, 760] width 75 height 29
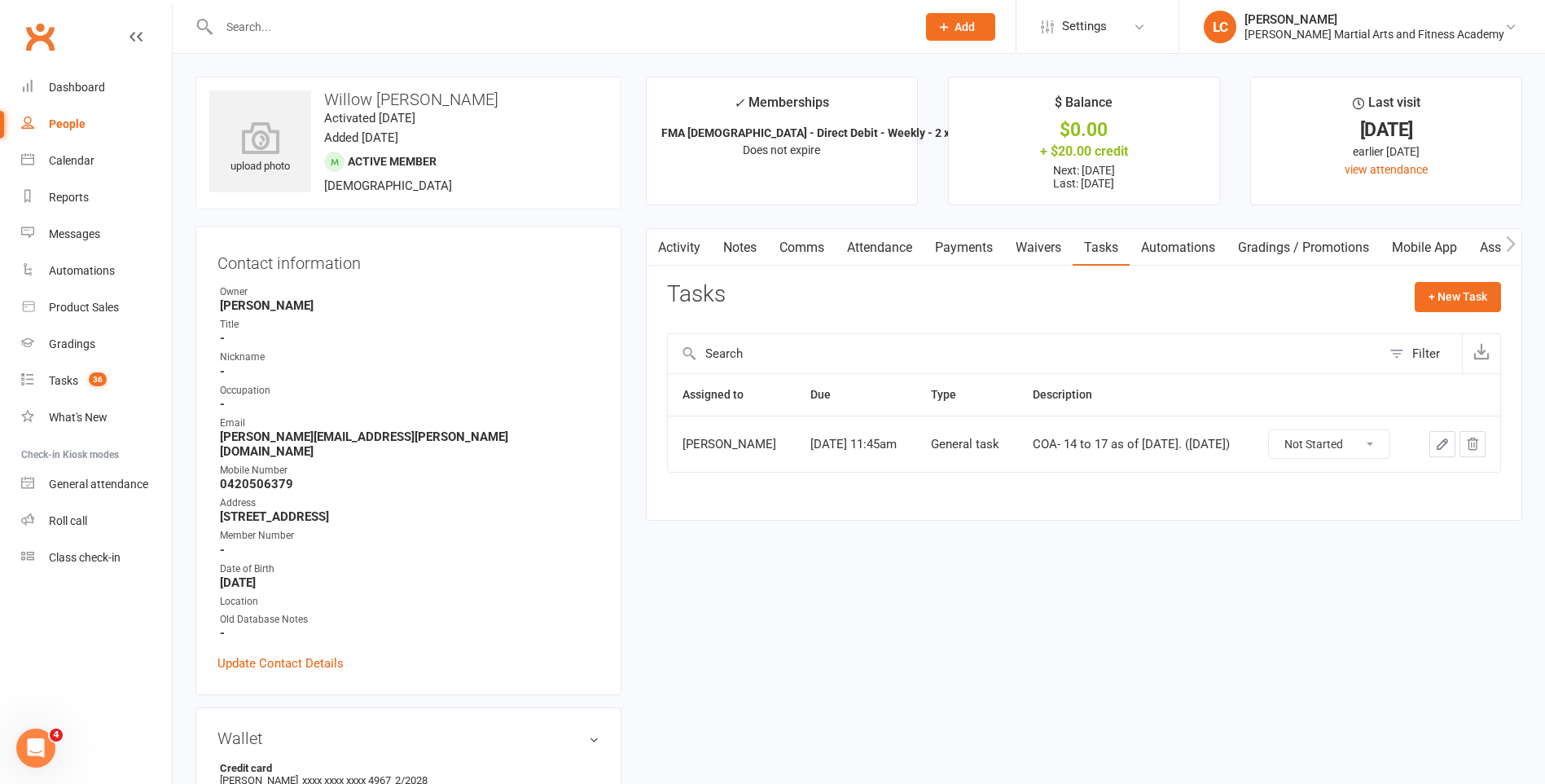
click at [314, 10] on div at bounding box center [550, 26] width 710 height 53
click at [314, 30] on input "text" at bounding box center [560, 27] width 691 height 22
paste input "Darius Huang <dariushuang@gmail.com>"
drag, startPoint x: 290, startPoint y: 29, endPoint x: 303, endPoint y: 32, distance: 13.3
click at [303, 32] on input "Darius Huang <dariushuang@gmail.com>" at bounding box center [560, 27] width 691 height 22
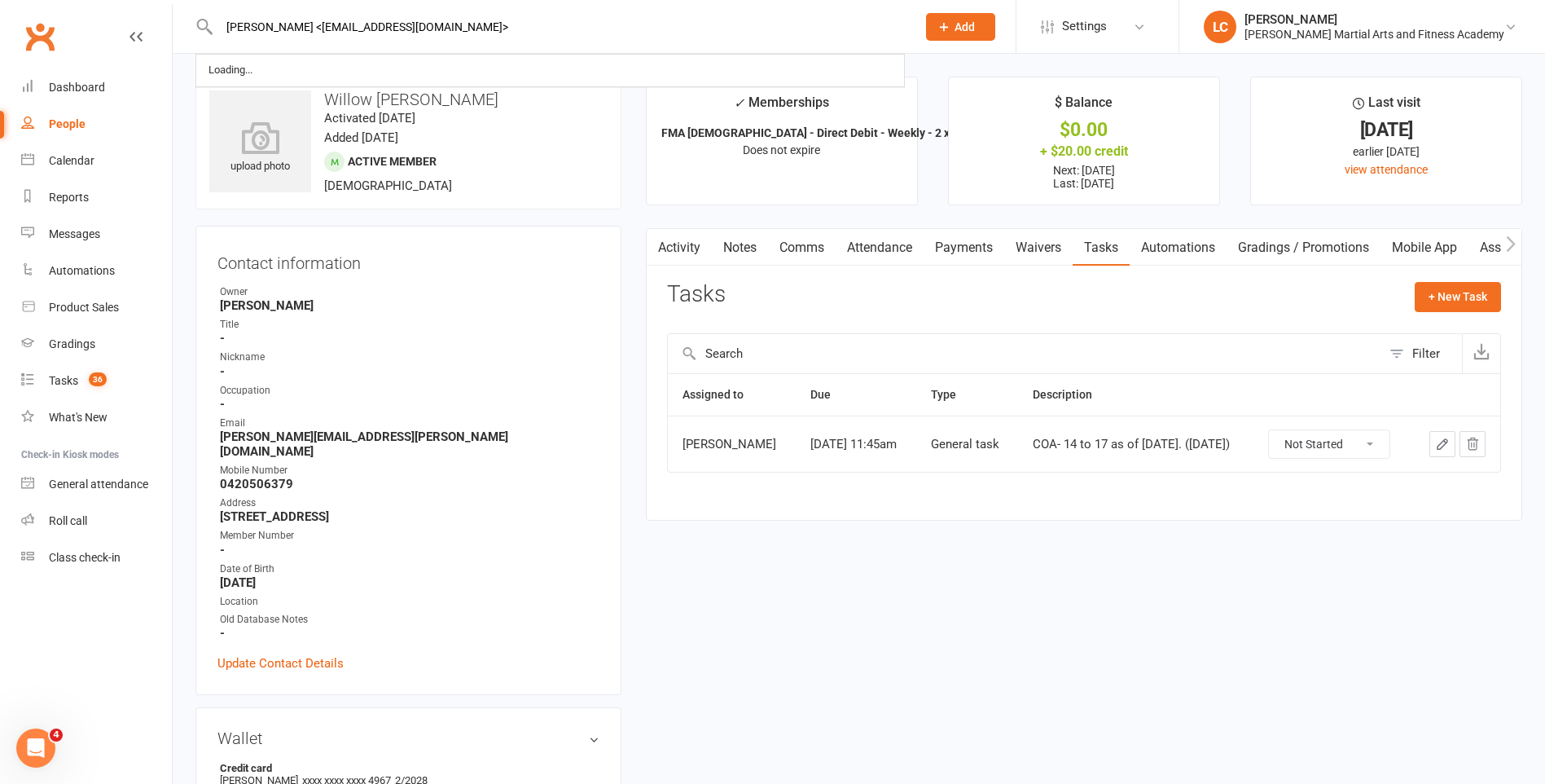
click at [309, 29] on input "Darius Huang <dariushuang@gmail.com>" at bounding box center [560, 27] width 691 height 22
drag, startPoint x: 304, startPoint y: 22, endPoint x: 120, endPoint y: 31, distance: 184.2
click at [126, 4] on header "Darius Huang <dariushuang@gmail.com> Loading... Prospect Member Non-attending c…" at bounding box center [772, 4] width 1545 height 0
click at [427, 32] on input "dariushuang@gmail.com>" at bounding box center [560, 27] width 691 height 22
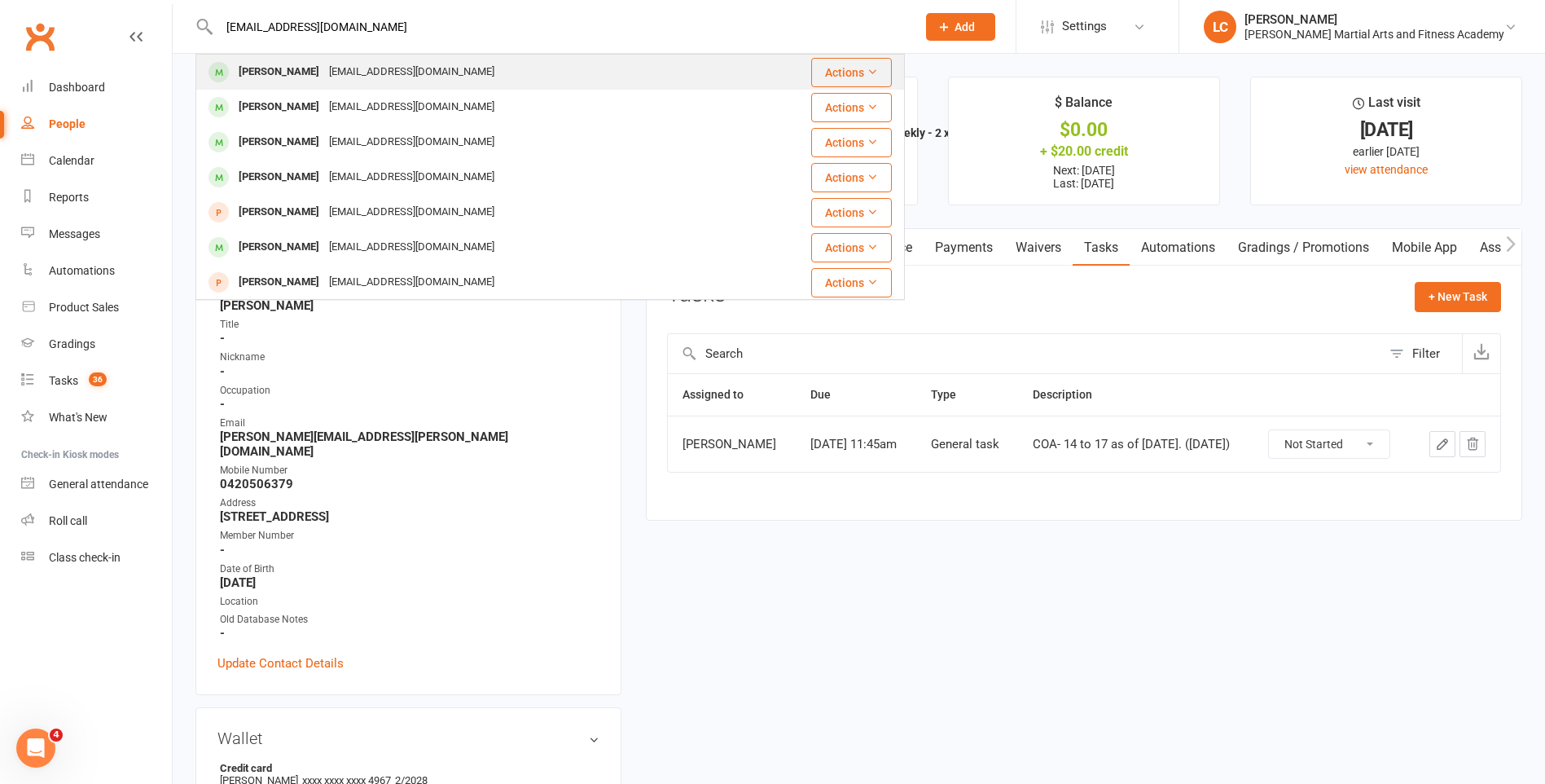
type input "dariushuang@gmail.com"
click at [414, 74] on div "dariushuang@gmail.com" at bounding box center [412, 72] width 175 height 23
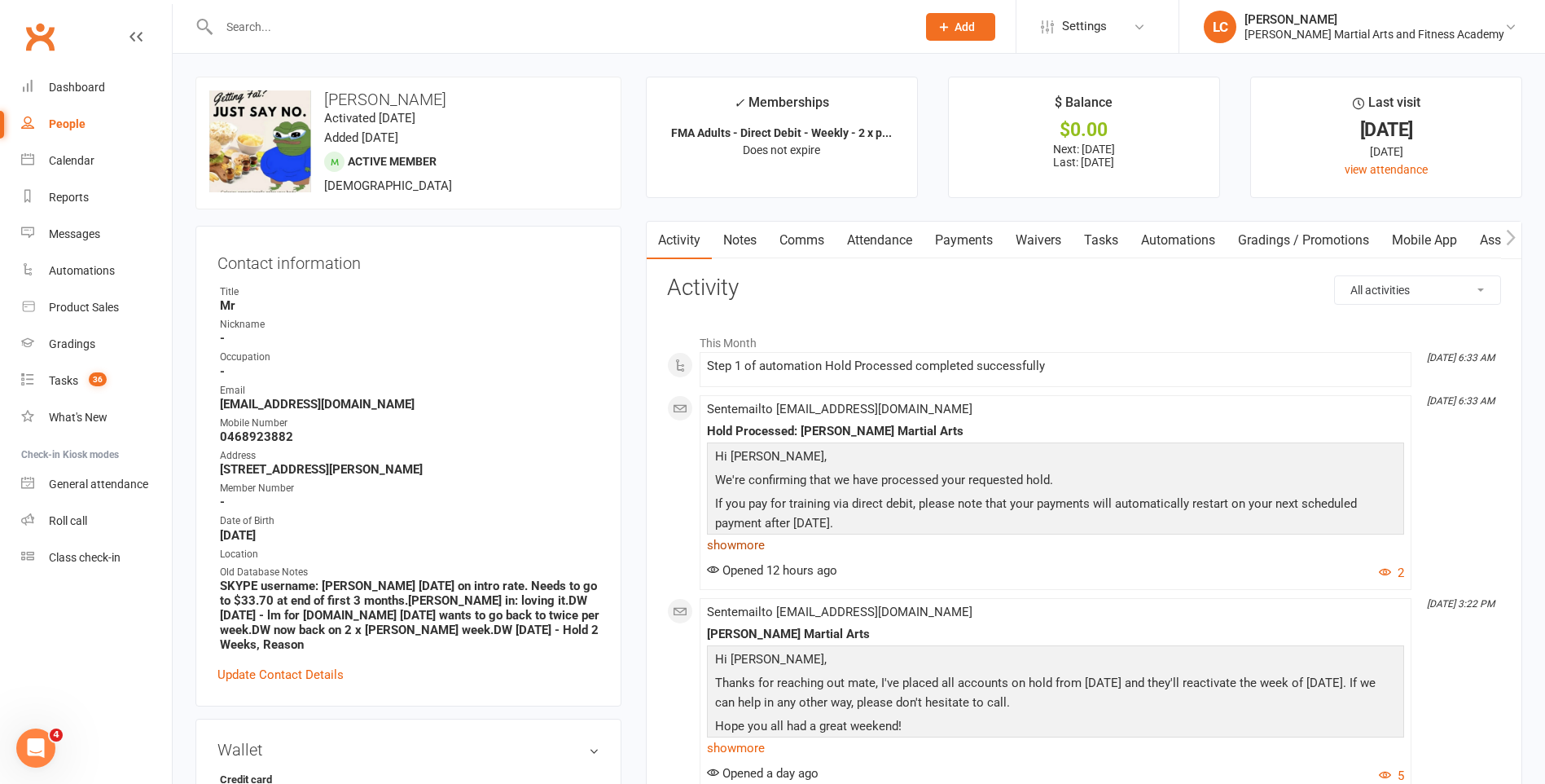
click at [750, 545] on link "show more" at bounding box center [1055, 545] width 698 height 22
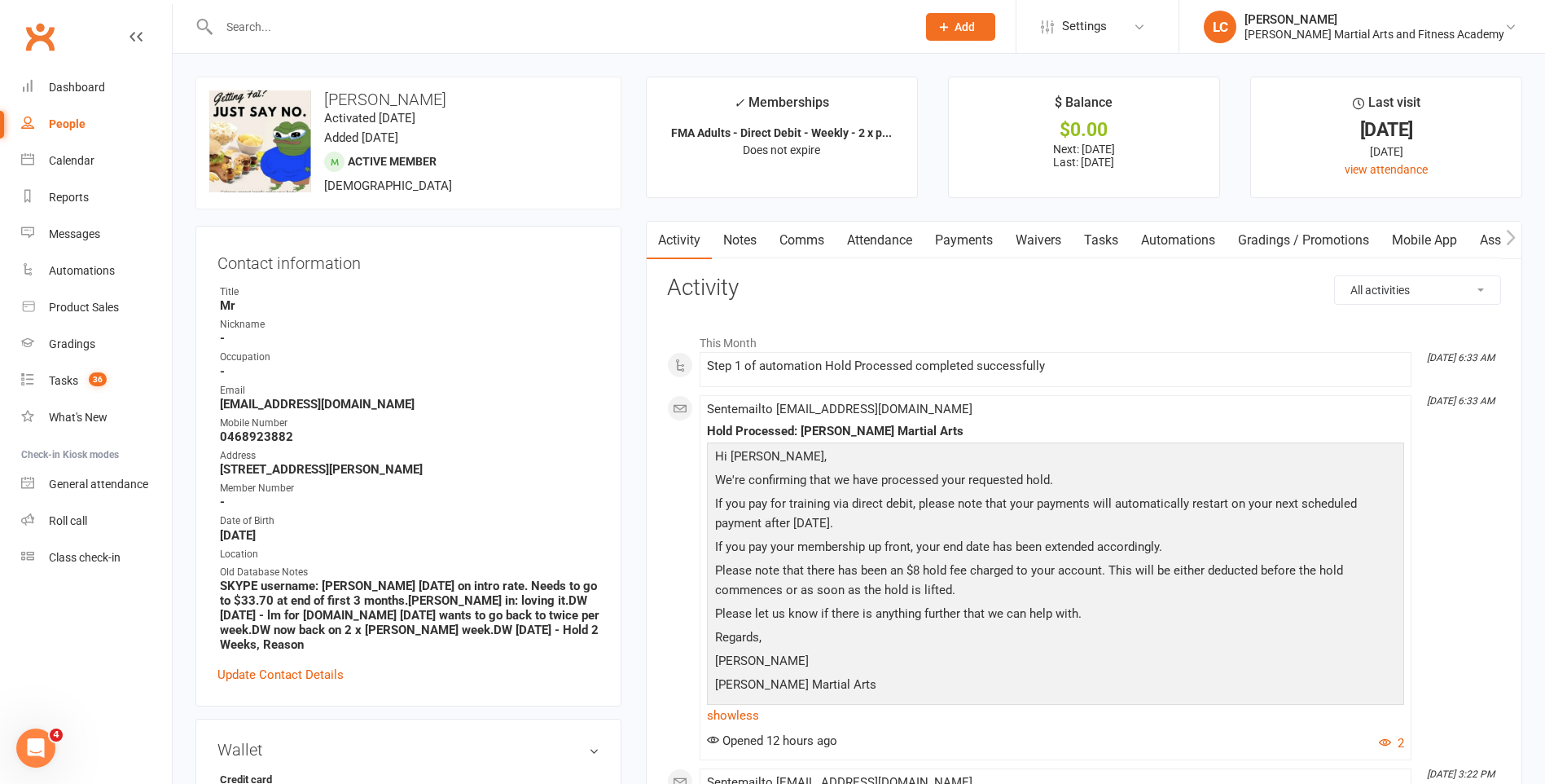
click at [749, 242] on link "Notes" at bounding box center [740, 240] width 56 height 37
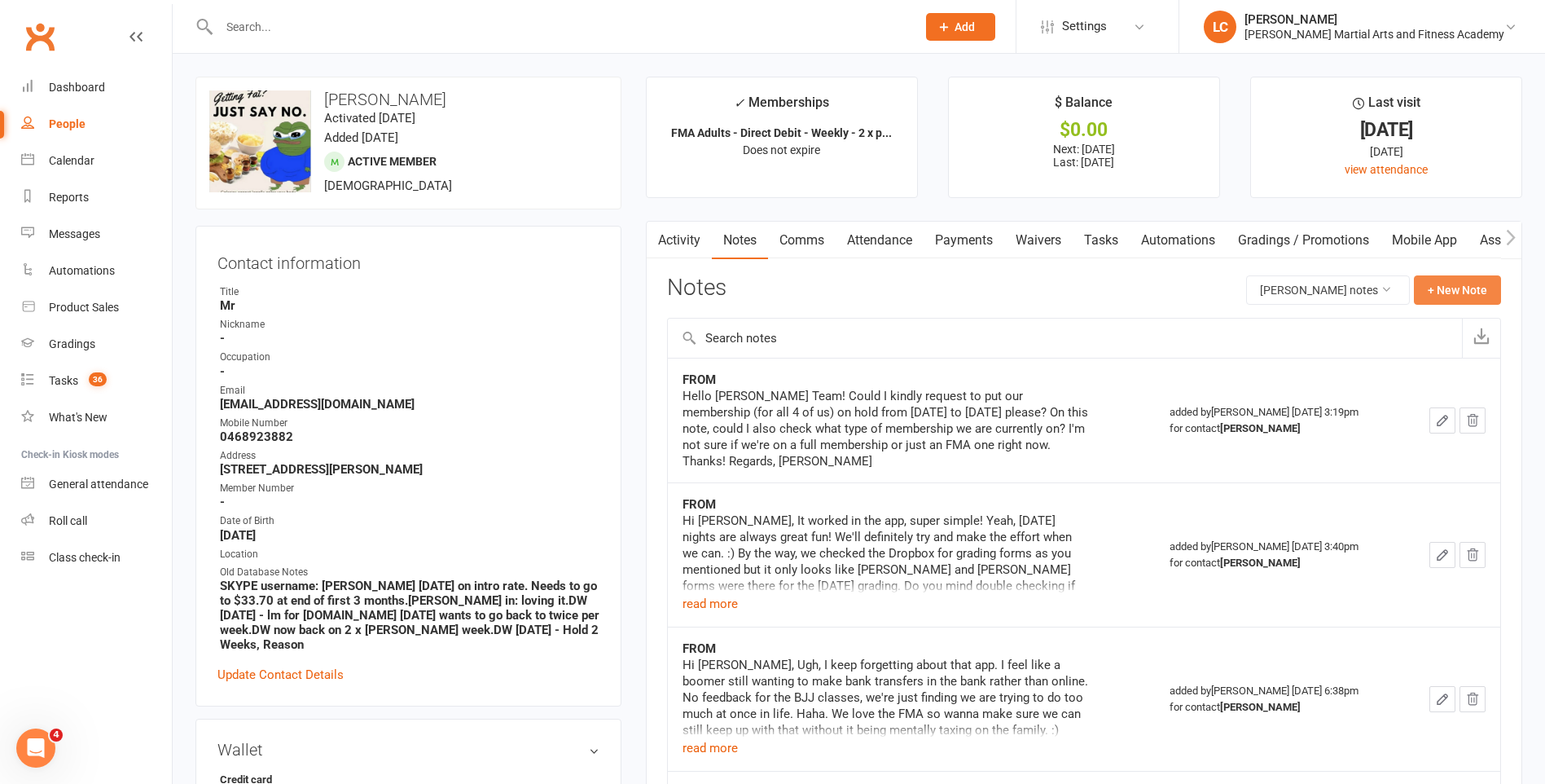
click at [1454, 297] on button "+ New Note" at bounding box center [1458, 290] width 88 height 29
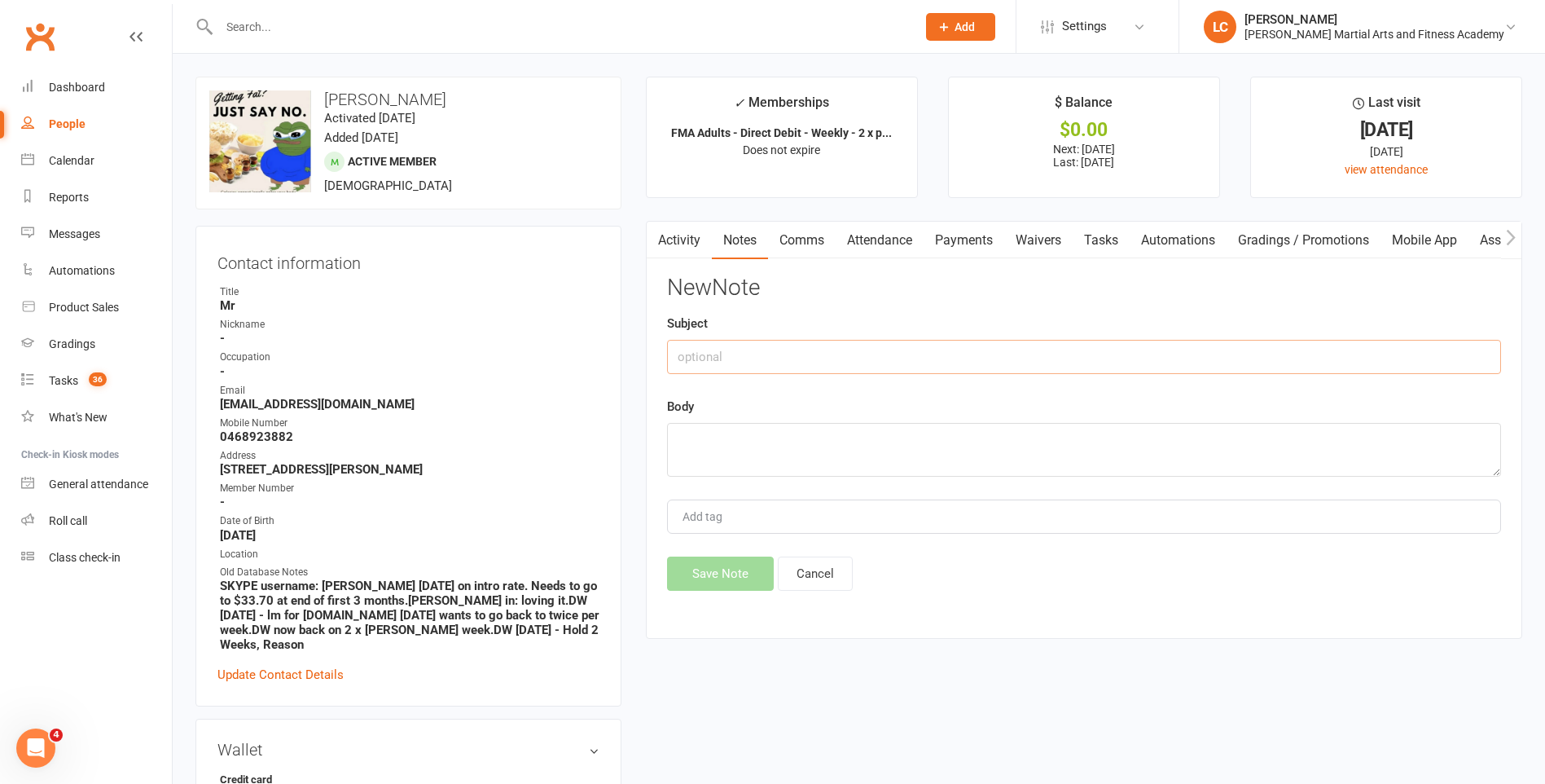
click at [908, 354] on input "text" at bounding box center [1084, 357] width 834 height 34
type input "FROM"
click at [747, 463] on textarea at bounding box center [1084, 450] width 834 height 54
paste textarea "Hi Lenny, Thanks for that. Could you just do a quick check on our membership an…"
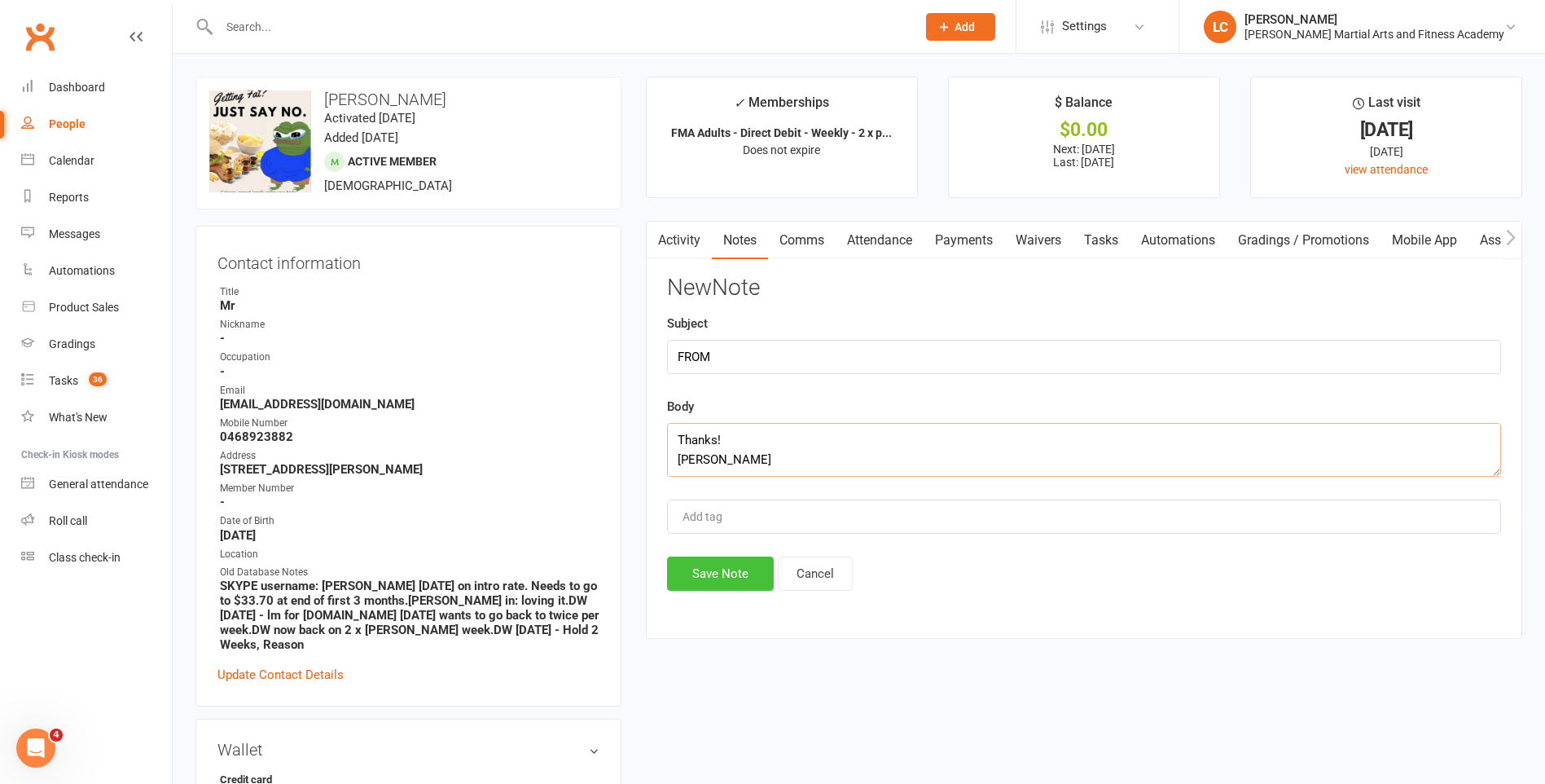
type textarea "Hi Lenny, Thanks for that. Could you just do a quick check on our membership an…"
click at [736, 582] on button "Save Note" at bounding box center [720, 573] width 107 height 34
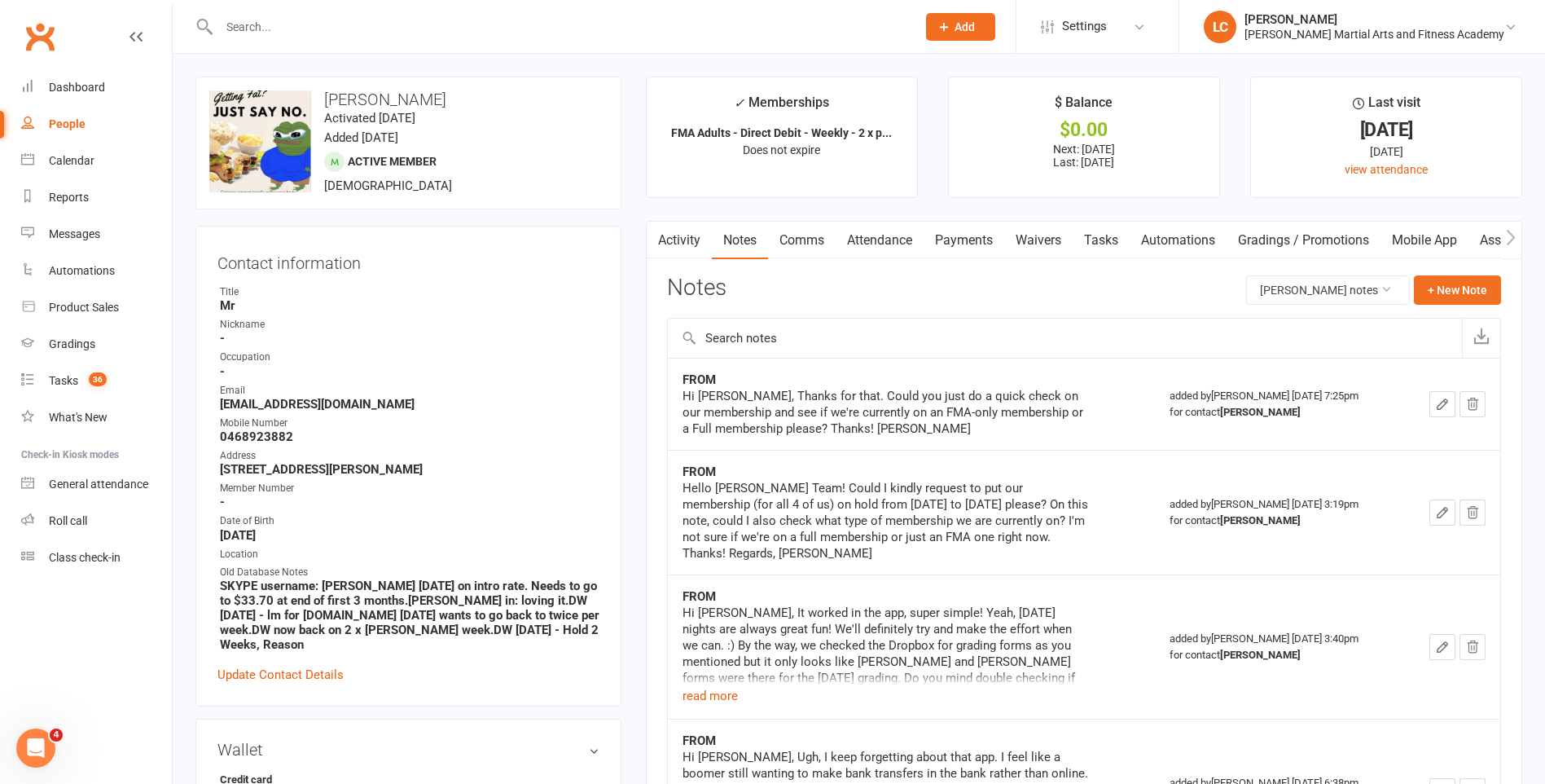
click at [959, 246] on link "Payments" at bounding box center [964, 240] width 81 height 37
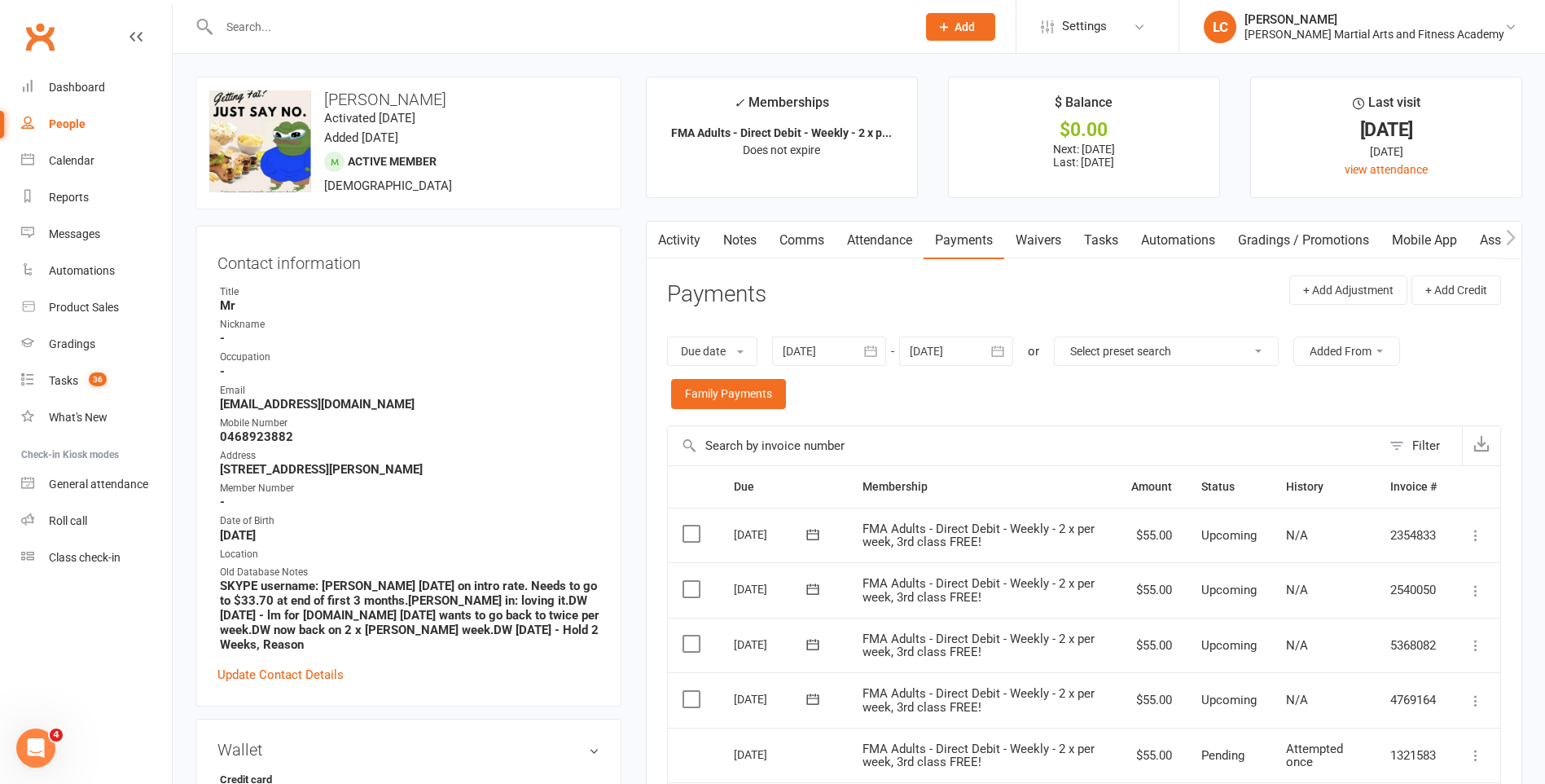
click at [732, 236] on link "Notes" at bounding box center [740, 240] width 56 height 37
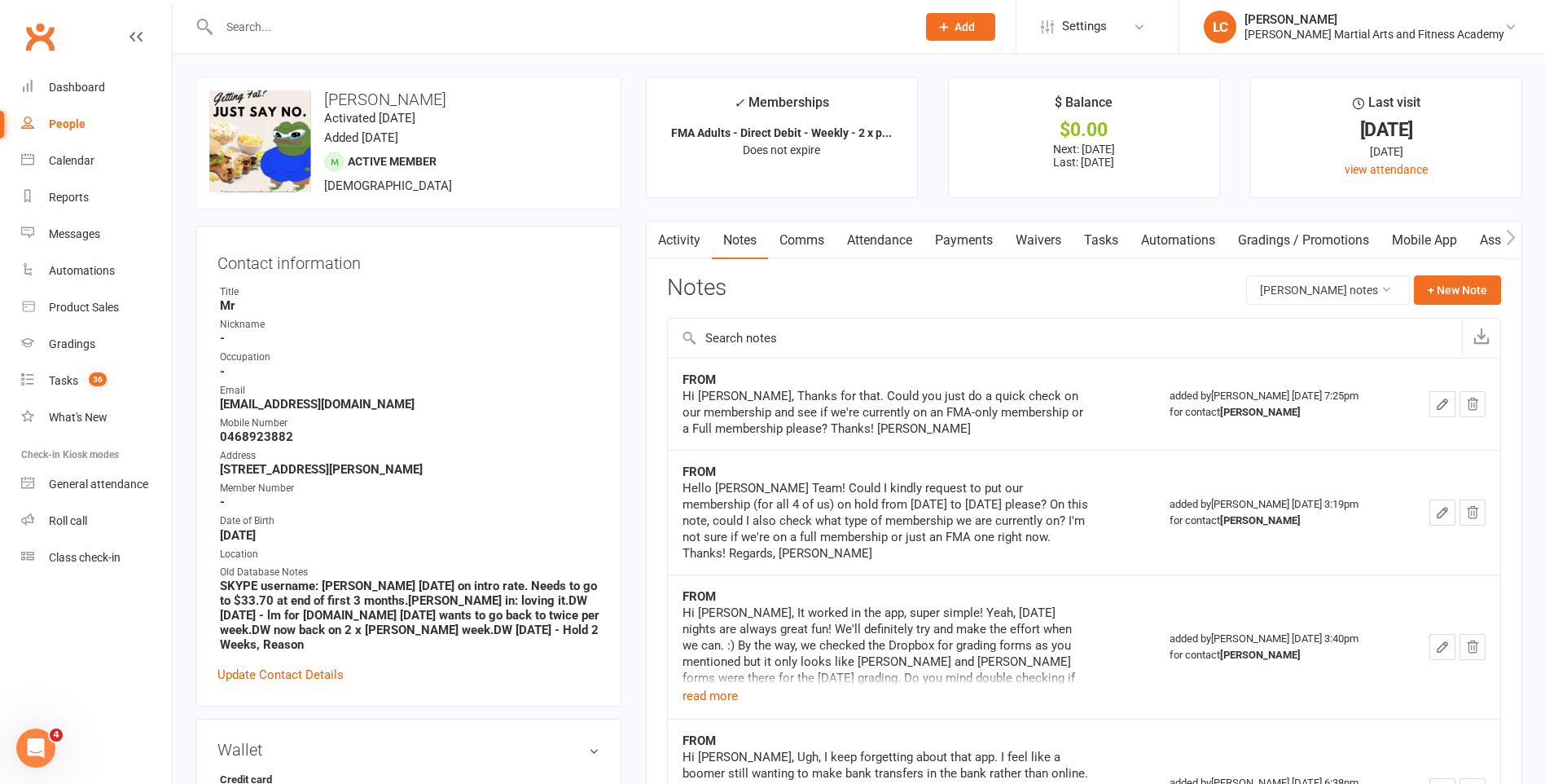
click at [816, 230] on link "Comms" at bounding box center [802, 240] width 68 height 37
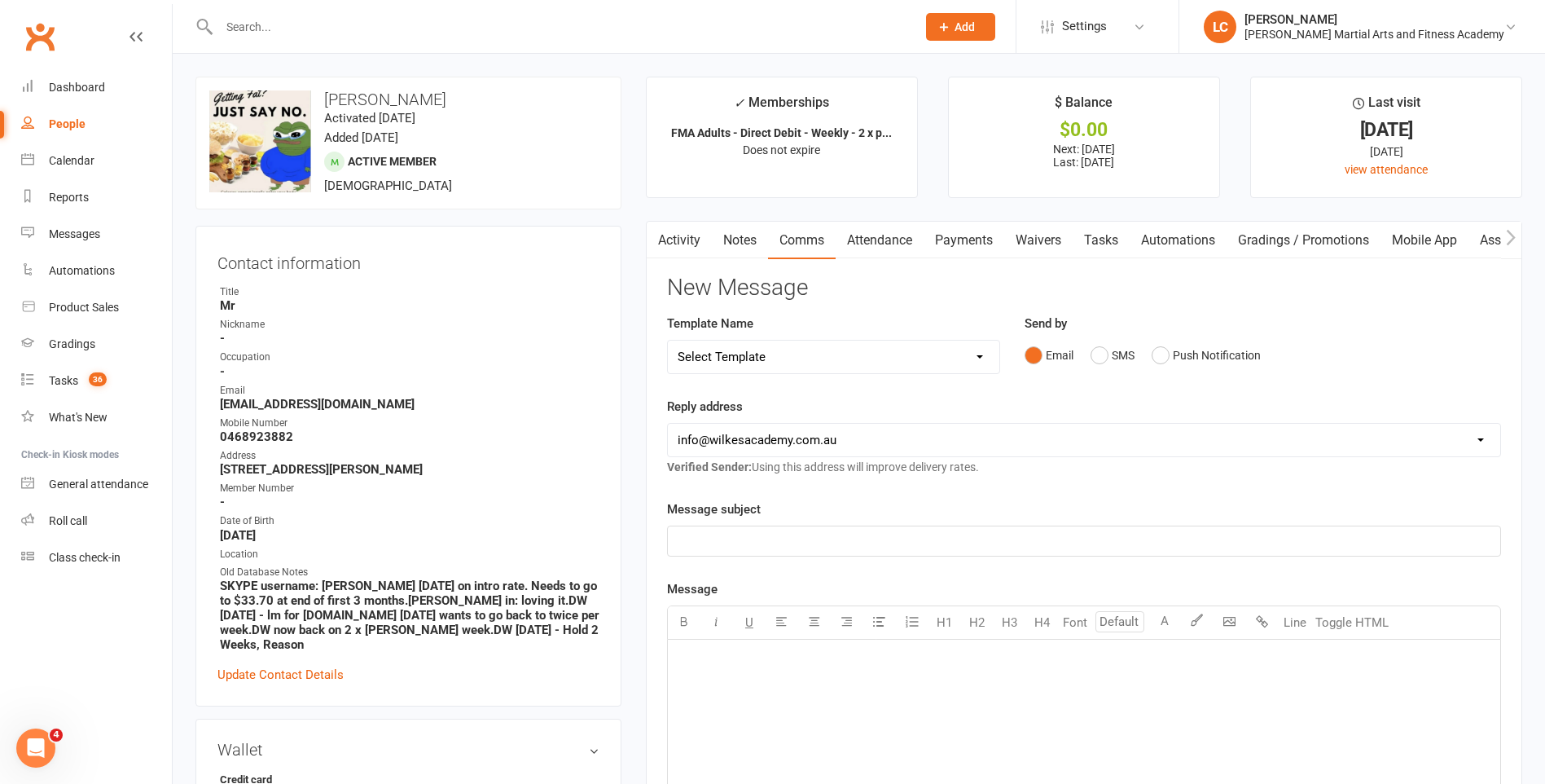
click at [811, 368] on select "Select Template [Email] Birthday Party Enquiry [Email] [DEMOGRAPHIC_DATA] Gradi…" at bounding box center [833, 357] width 332 height 33
select select "40"
click at [668, 341] on select "Select Template [Email] Birthday Party Enquiry [Email] [DEMOGRAPHIC_DATA] Gradi…" at bounding box center [833, 357] width 332 height 33
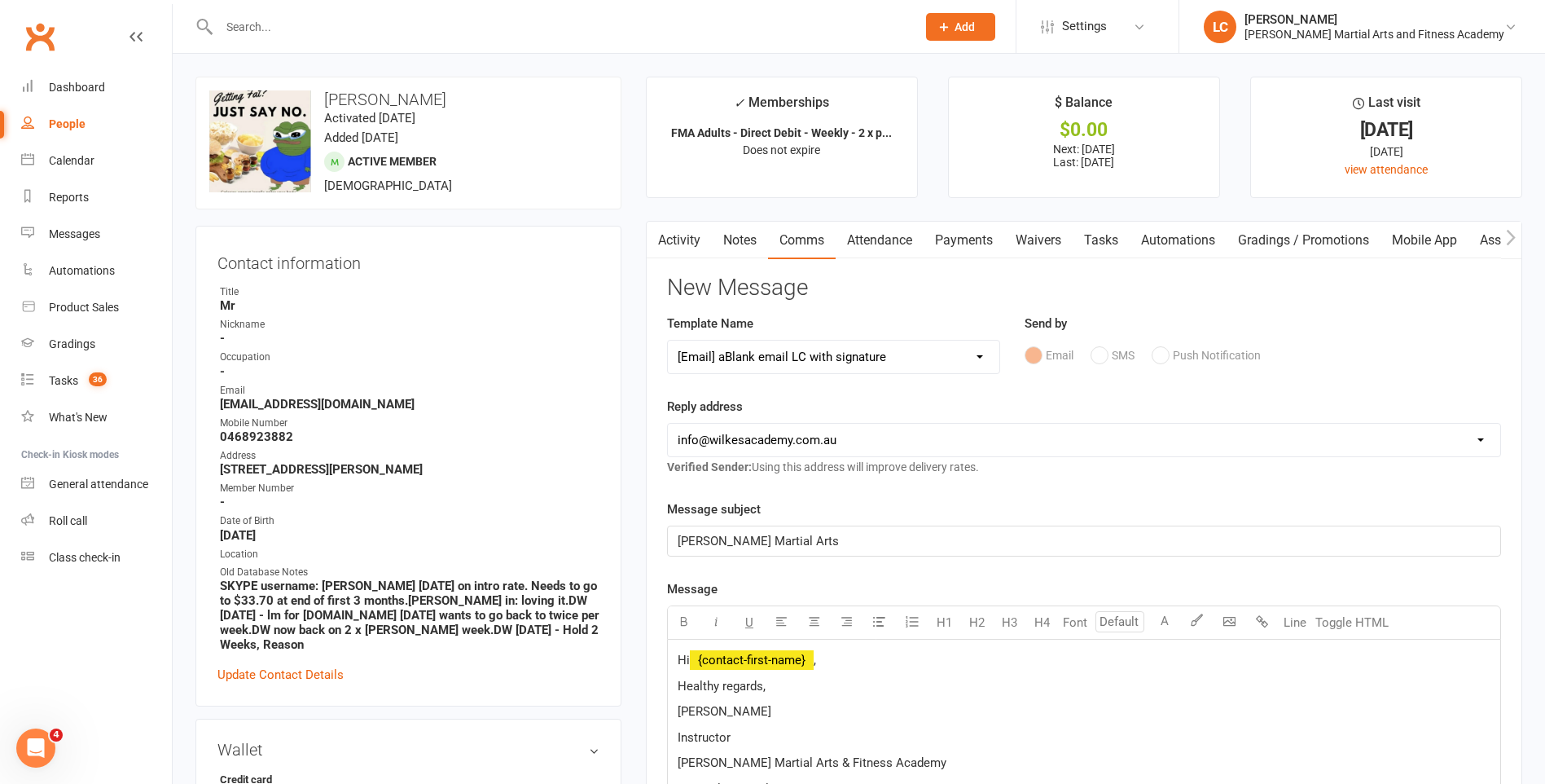
drag, startPoint x: 844, startPoint y: 676, endPoint x: 850, endPoint y: 666, distance: 11.7
click at [846, 667] on p "Hi ﻿ {contact-first-name} ," at bounding box center [1084, 659] width 813 height 20
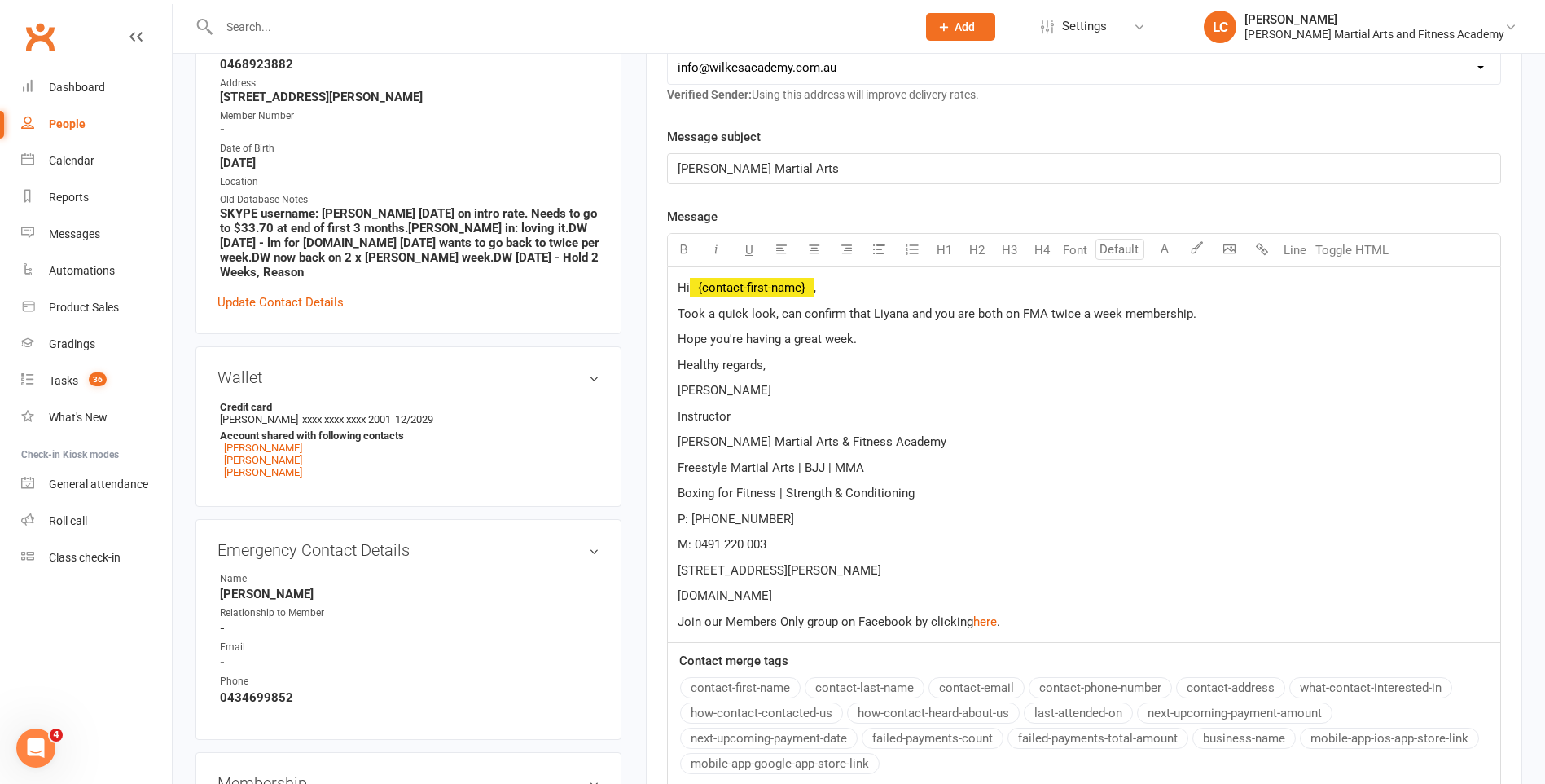
scroll to position [652, 0]
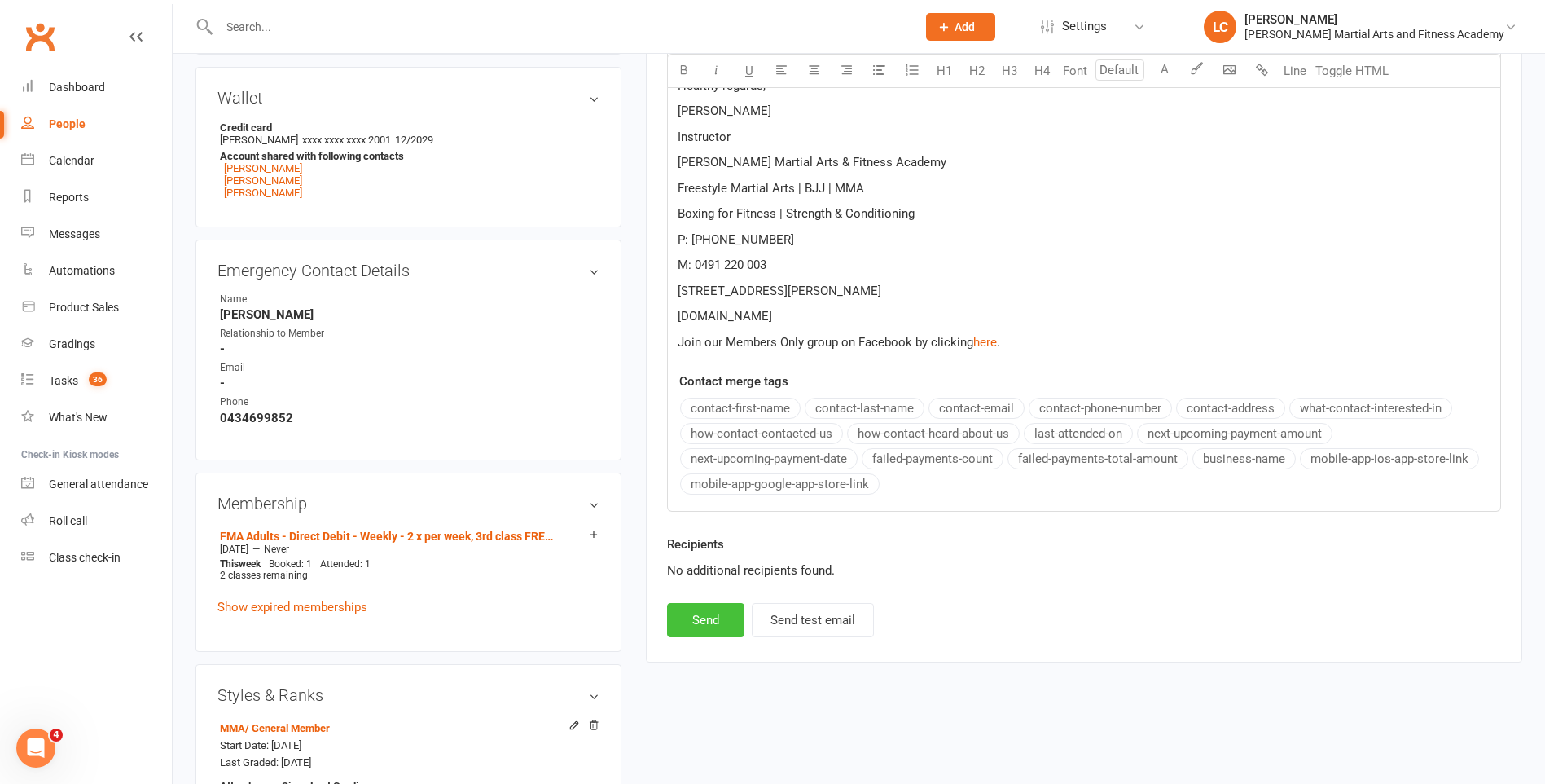
click at [716, 616] on button "Send" at bounding box center [705, 619] width 77 height 34
select select
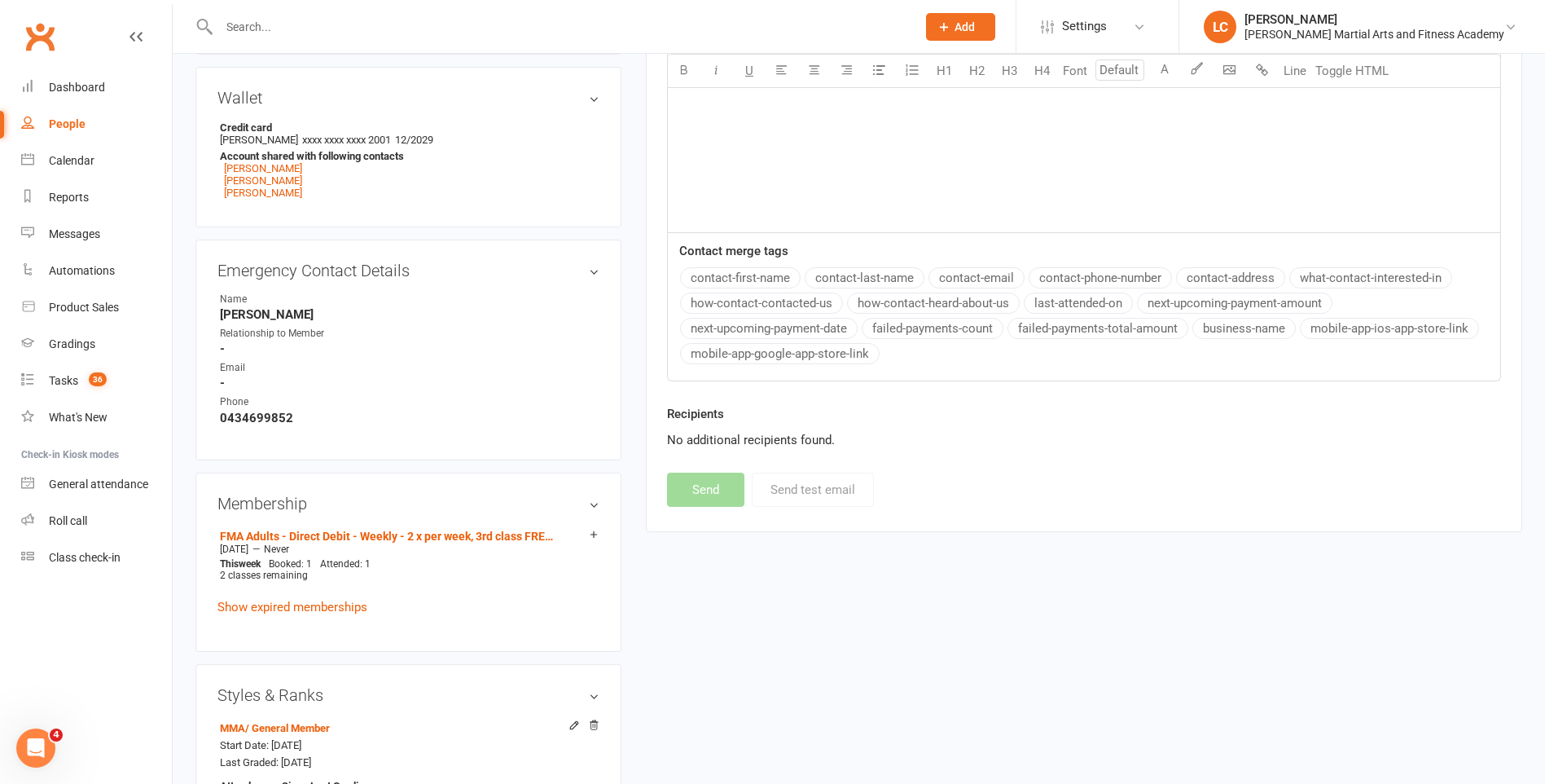
click at [289, 38] on div at bounding box center [550, 26] width 710 height 53
click at [289, 23] on input "text" at bounding box center [560, 27] width 691 height 22
paste input "lara lambrucchi <lara.lambrucchi@gmail.com>"
drag, startPoint x: 312, startPoint y: 23, endPoint x: 84, endPoint y: 22, distance: 228.0
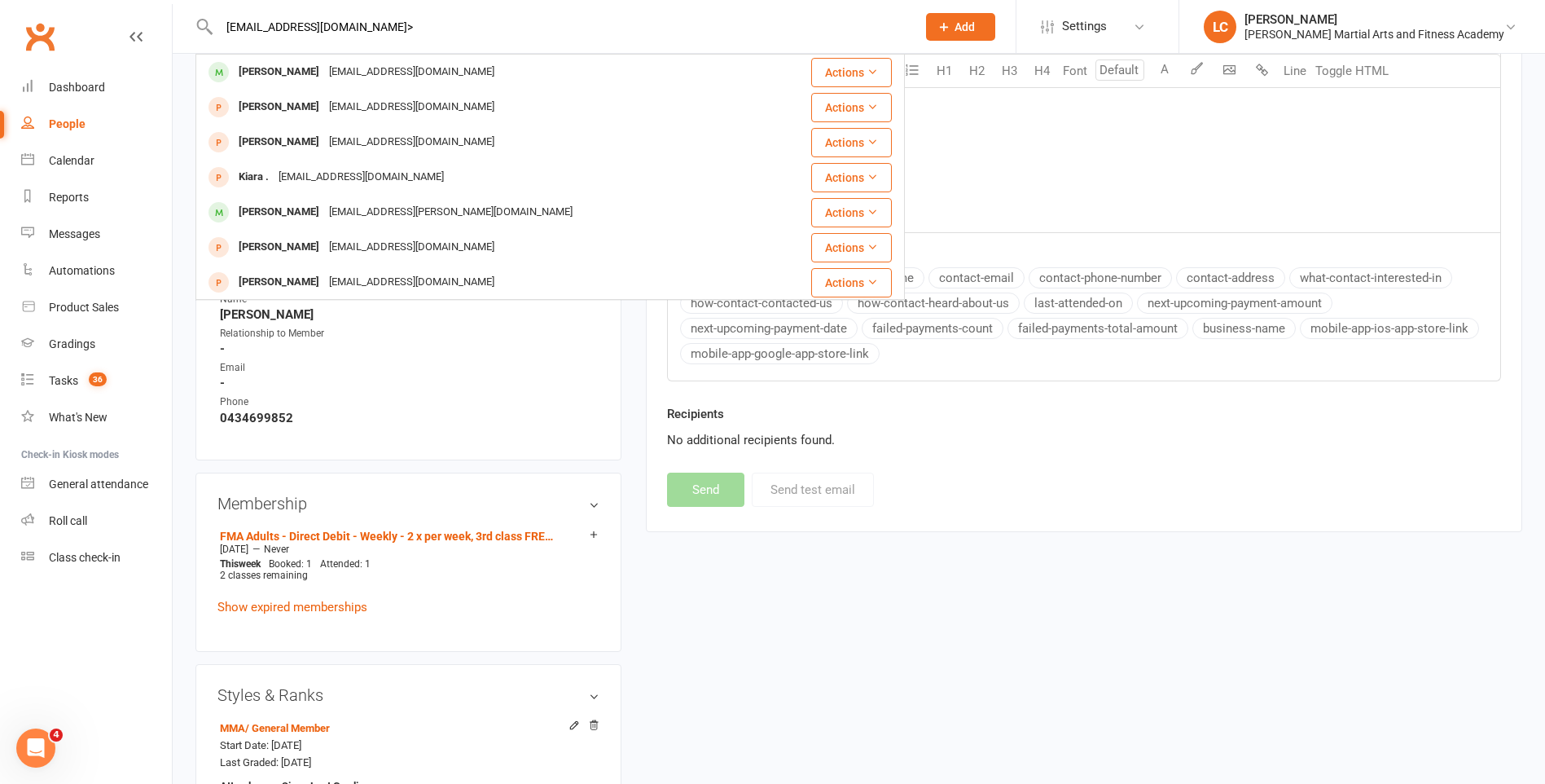
click at [440, 34] on input "lara.lambrucchi@gmail.com>" at bounding box center [560, 27] width 691 height 22
type input "lara.lambrucchi@gmail.com"
click at [367, 64] on div "lara.lambrucchi@gmail.com" at bounding box center [412, 72] width 175 height 23
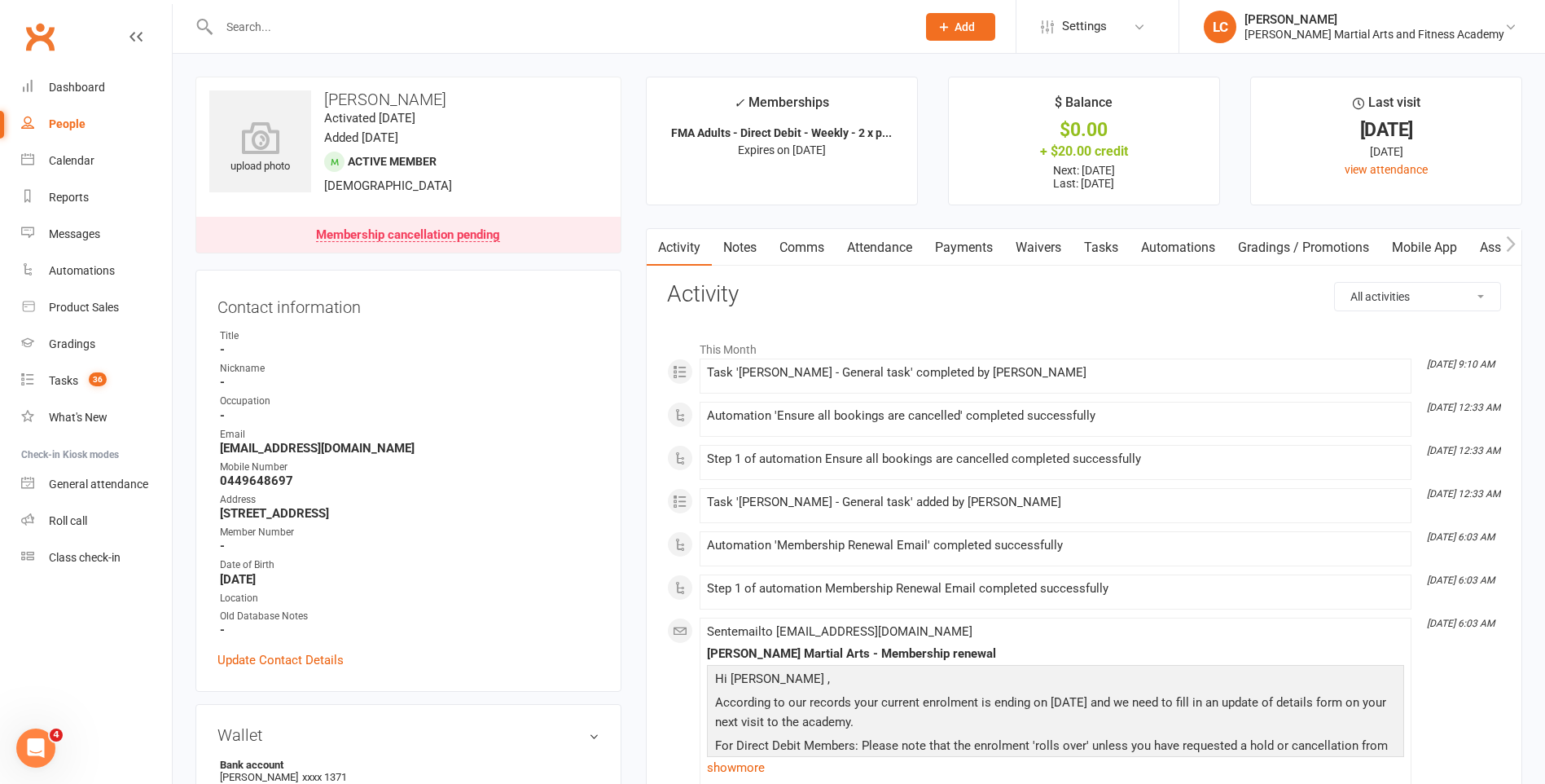
click at [748, 241] on link "Notes" at bounding box center [740, 248] width 56 height 37
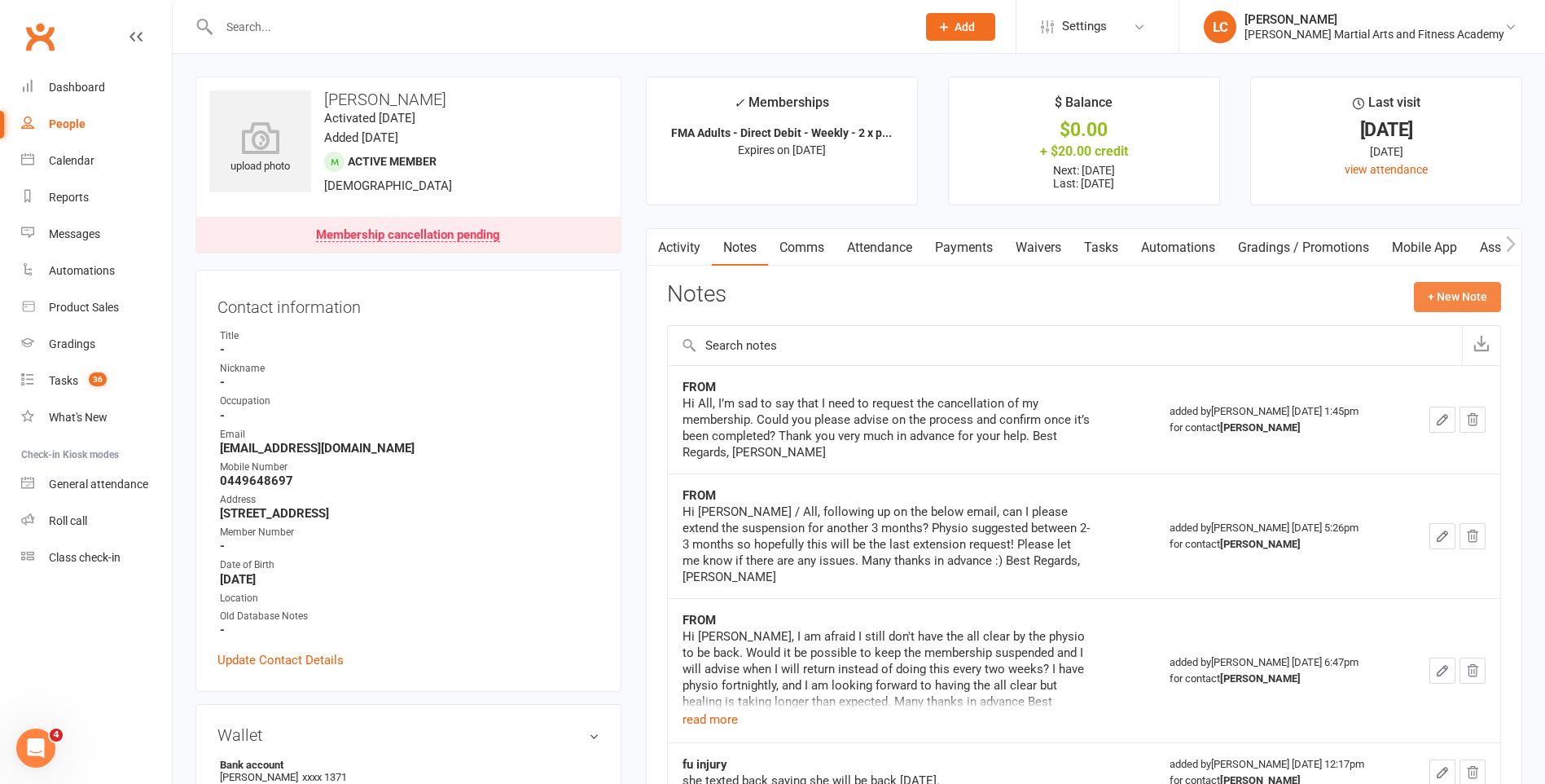
click at [1470, 291] on button "+ New Note" at bounding box center [1458, 296] width 88 height 29
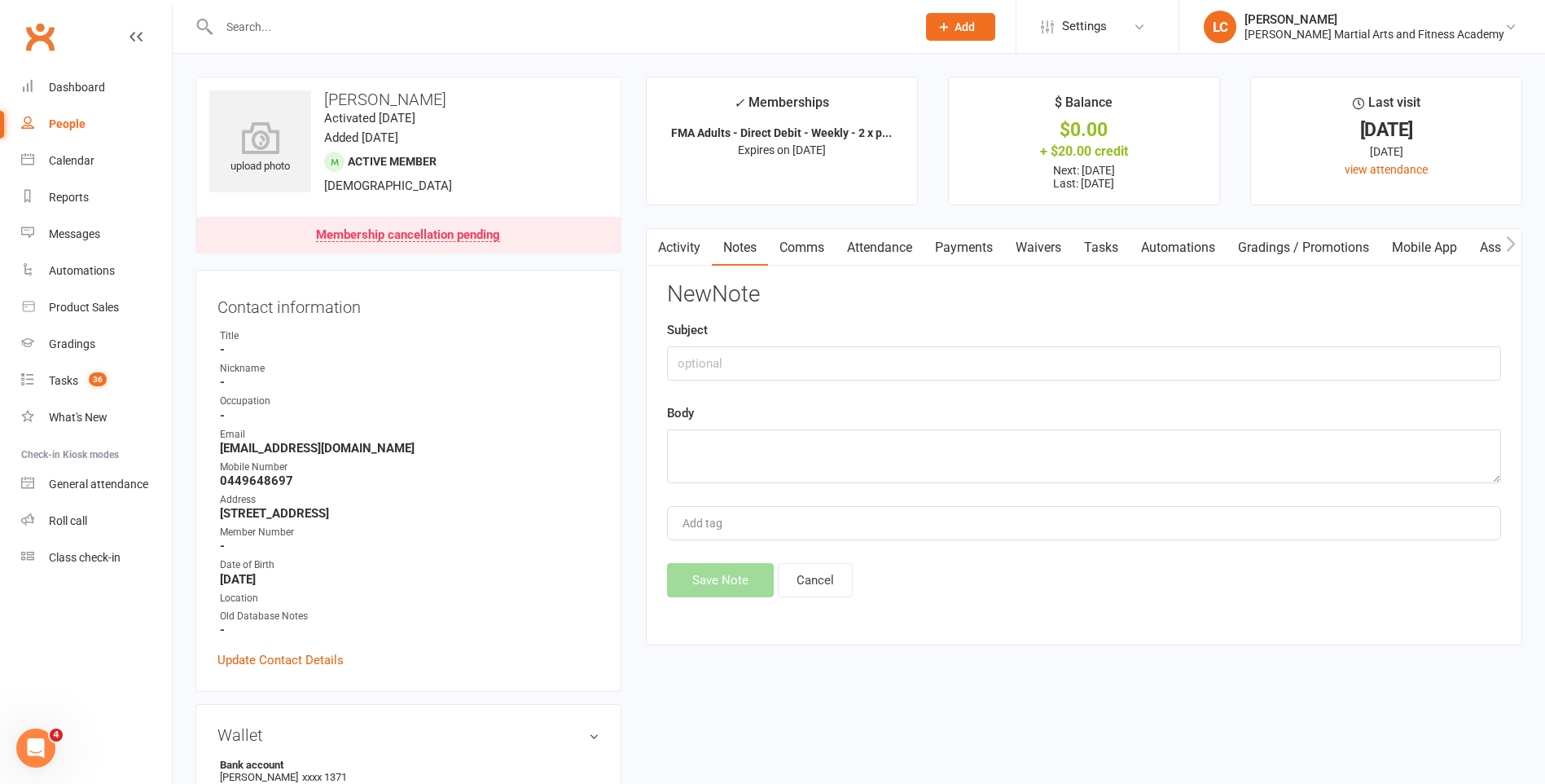
drag, startPoint x: 871, startPoint y: 342, endPoint x: 866, endPoint y: 352, distance: 11.2
click at [868, 347] on div "Subject" at bounding box center [1084, 350] width 834 height 61
click at [866, 352] on input "text" at bounding box center [1084, 363] width 834 height 34
type input "FROM"
click at [797, 455] on textarea at bounding box center [1084, 456] width 834 height 54
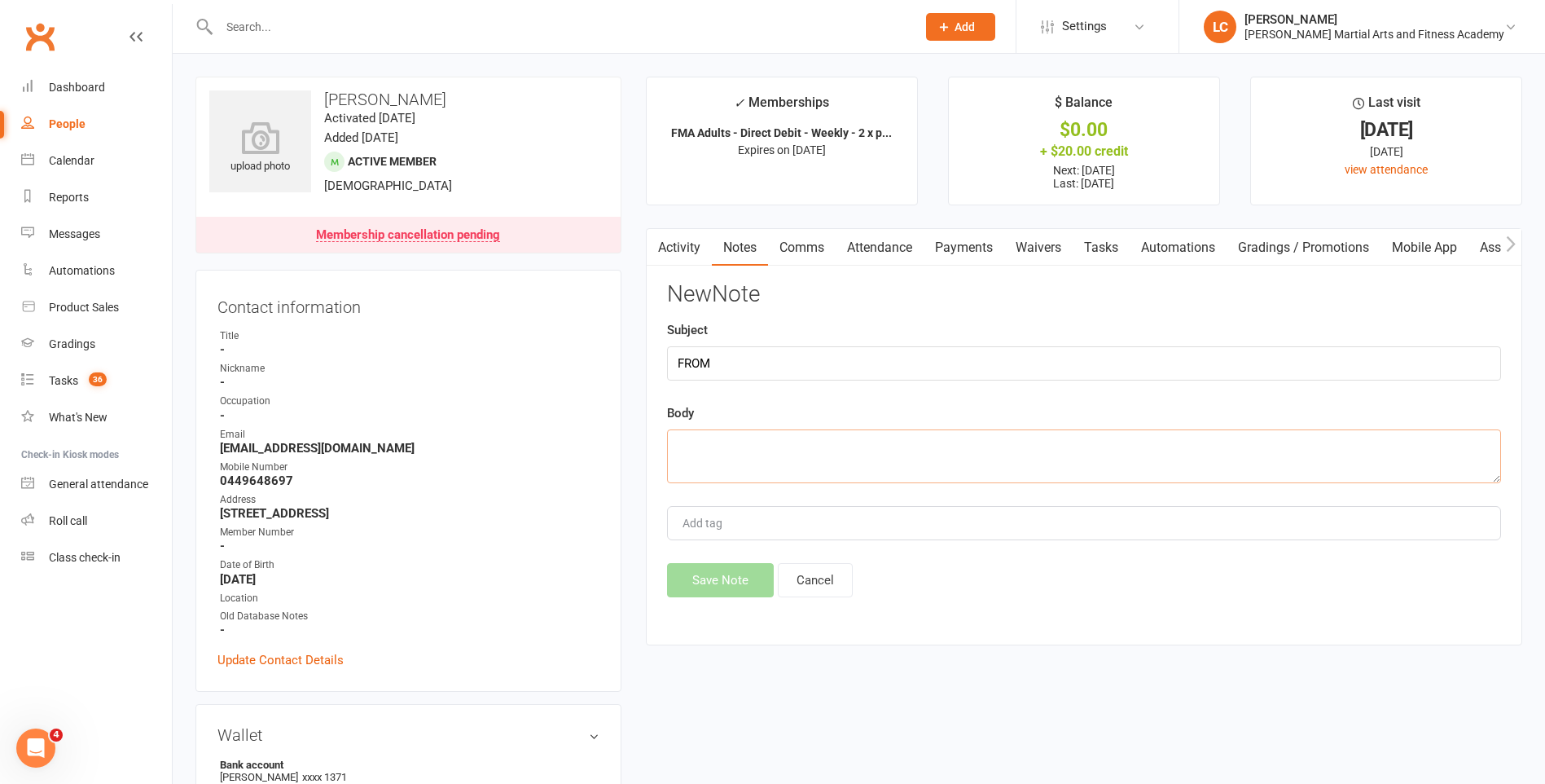
paste textarea "Hi Jackson, Unfortunately, I won’t be able to continue with classes. I’ve recen…"
type textarea "Hi Jackson, Unfortunately, I won’t be able to continue with classes. I’ve recen…"
click at [741, 571] on button "Save Note" at bounding box center [720, 579] width 107 height 34
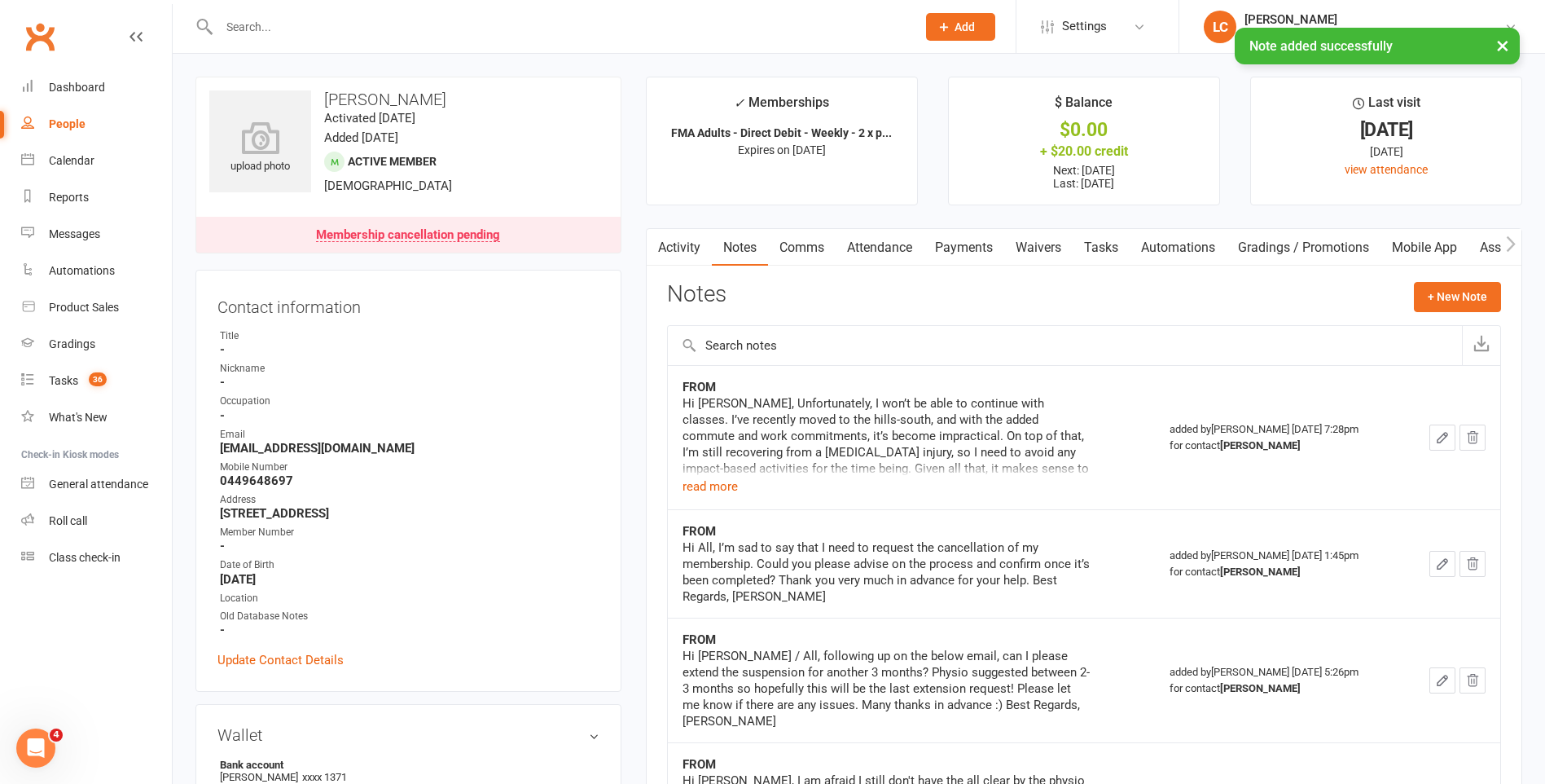
click at [1086, 240] on link "Tasks" at bounding box center [1101, 248] width 57 height 37
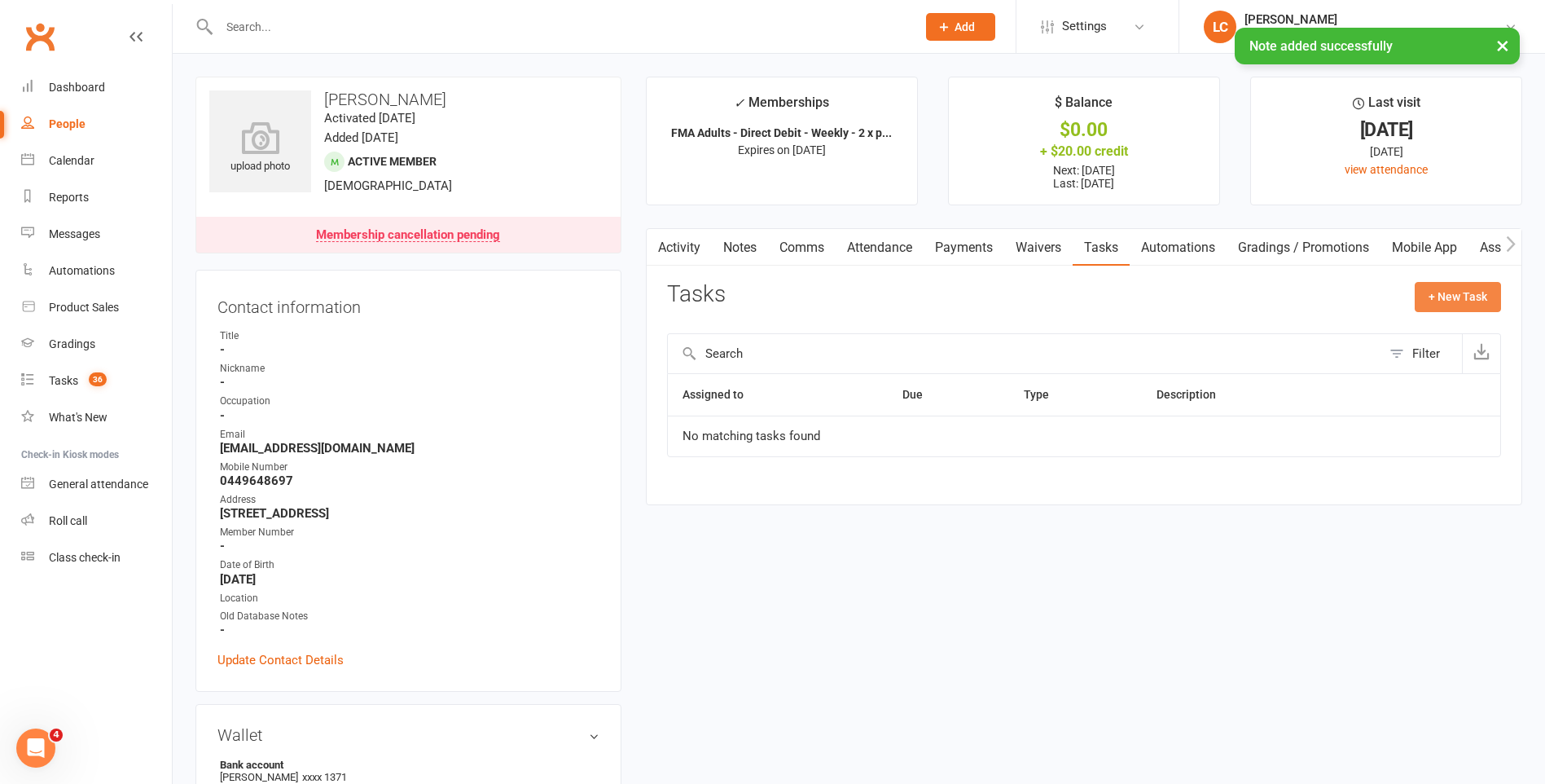
click at [1480, 285] on button "+ New Task" at bounding box center [1457, 296] width 87 height 29
select select "47778"
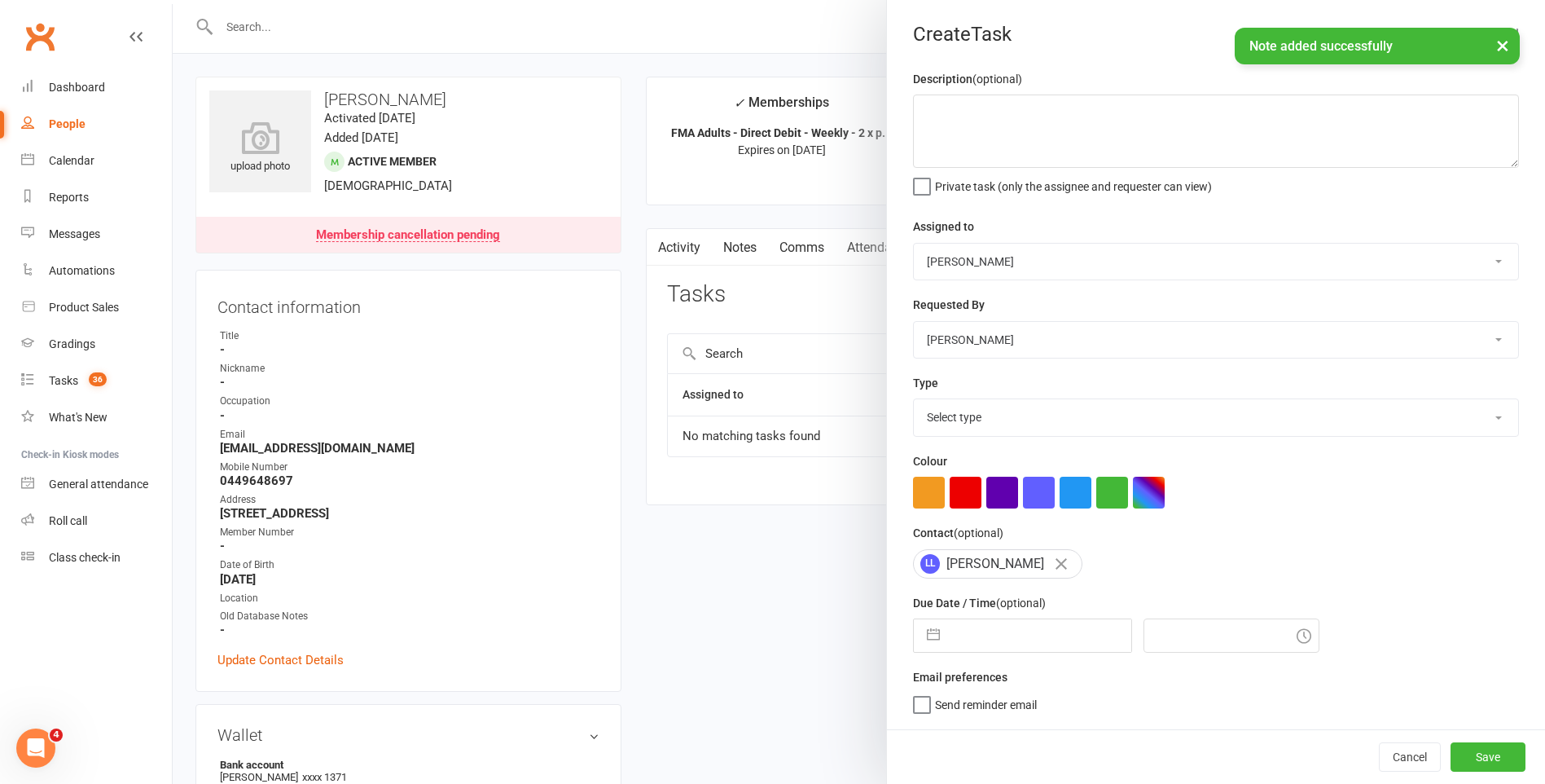
click at [1086, 271] on select "Stephen Erceg Robert Wilsnach Kiam Padamsey Matthew Erceg Tiffany Orenchuk Leo …" at bounding box center [1216, 262] width 604 height 35
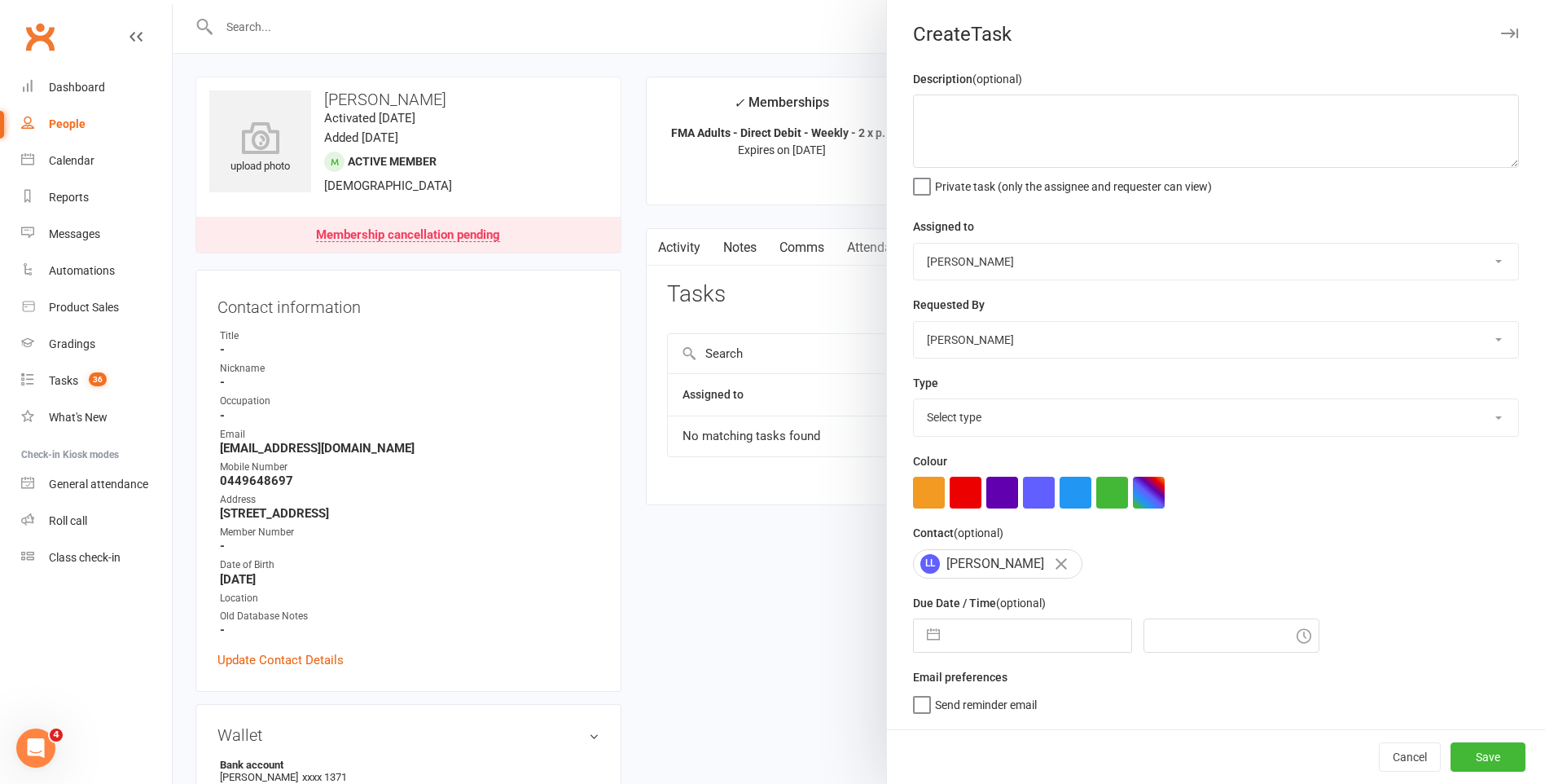
click at [915, 244] on select "Stephen Erceg Robert Wilsnach Kiam Padamsey Matthew Erceg Tiffany Orenchuk Leo …" at bounding box center [1216, 262] width 604 height 35
click at [1018, 258] on select "Stephen Erceg Robert Wilsnach Kiam Padamsey Matthew Erceg Tiffany Orenchuk Leo …" at bounding box center [1216, 262] width 604 height 35
select select "47660"
click at [915, 244] on select "Stephen Erceg Robert Wilsnach Kiam Padamsey Matthew Erceg Tiffany Orenchuk Leo …" at bounding box center [1216, 262] width 604 height 35
click at [1017, 175] on span "Private task (only the assignee and requester can view)" at bounding box center [1073, 183] width 277 height 19
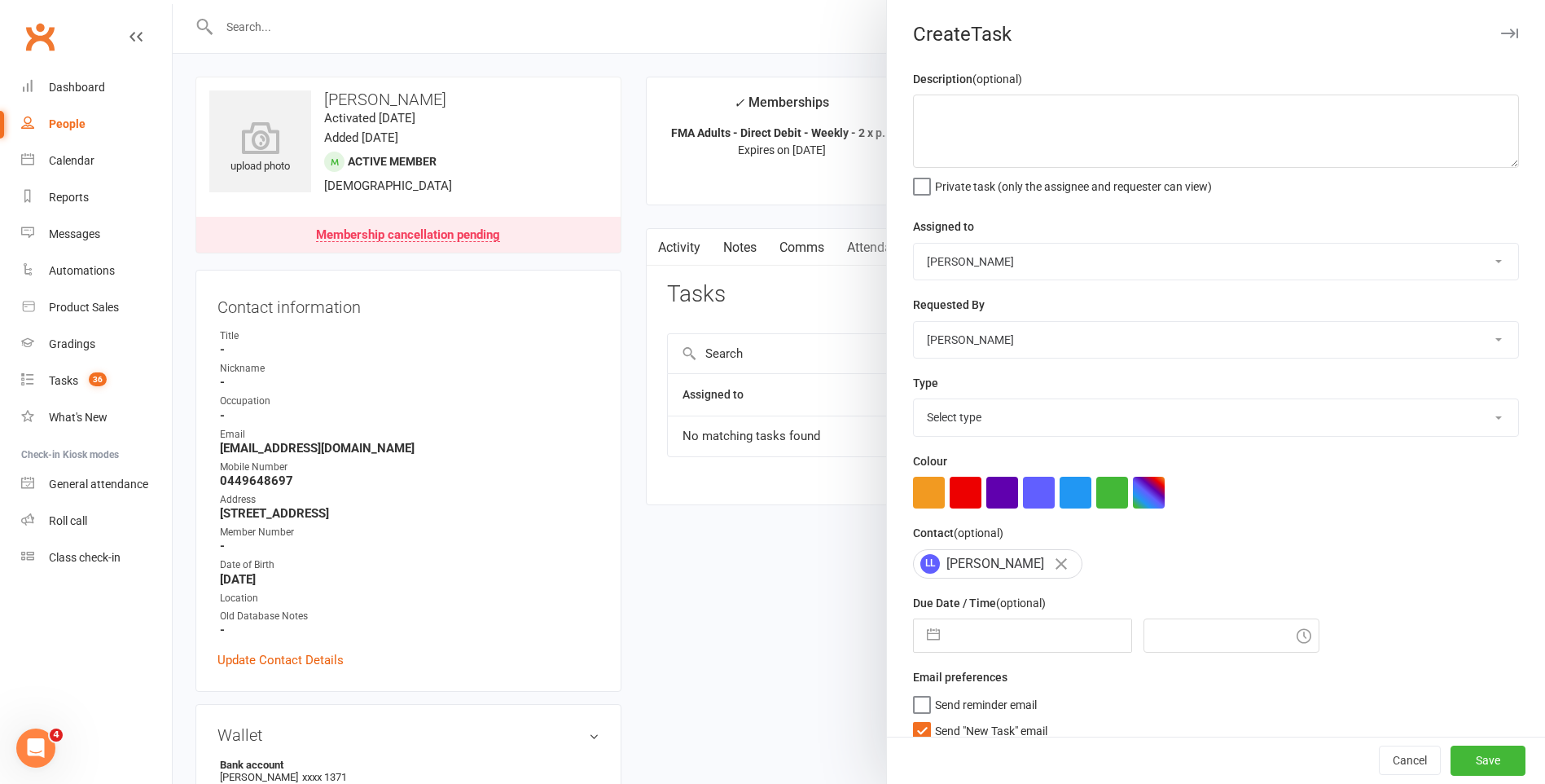
click at [1017, 174] on input "Private task (only the assignee and requester can view)" at bounding box center [1063, 174] width 299 height 0
click at [1015, 176] on span "Private task (only the assignee and requester can view)" at bounding box center [1073, 183] width 277 height 19
click at [1015, 174] on input "Private task (only the assignee and requester can view)" at bounding box center [1063, 174] width 299 height 0
click at [1024, 104] on textarea at bounding box center [1216, 130] width 606 height 74
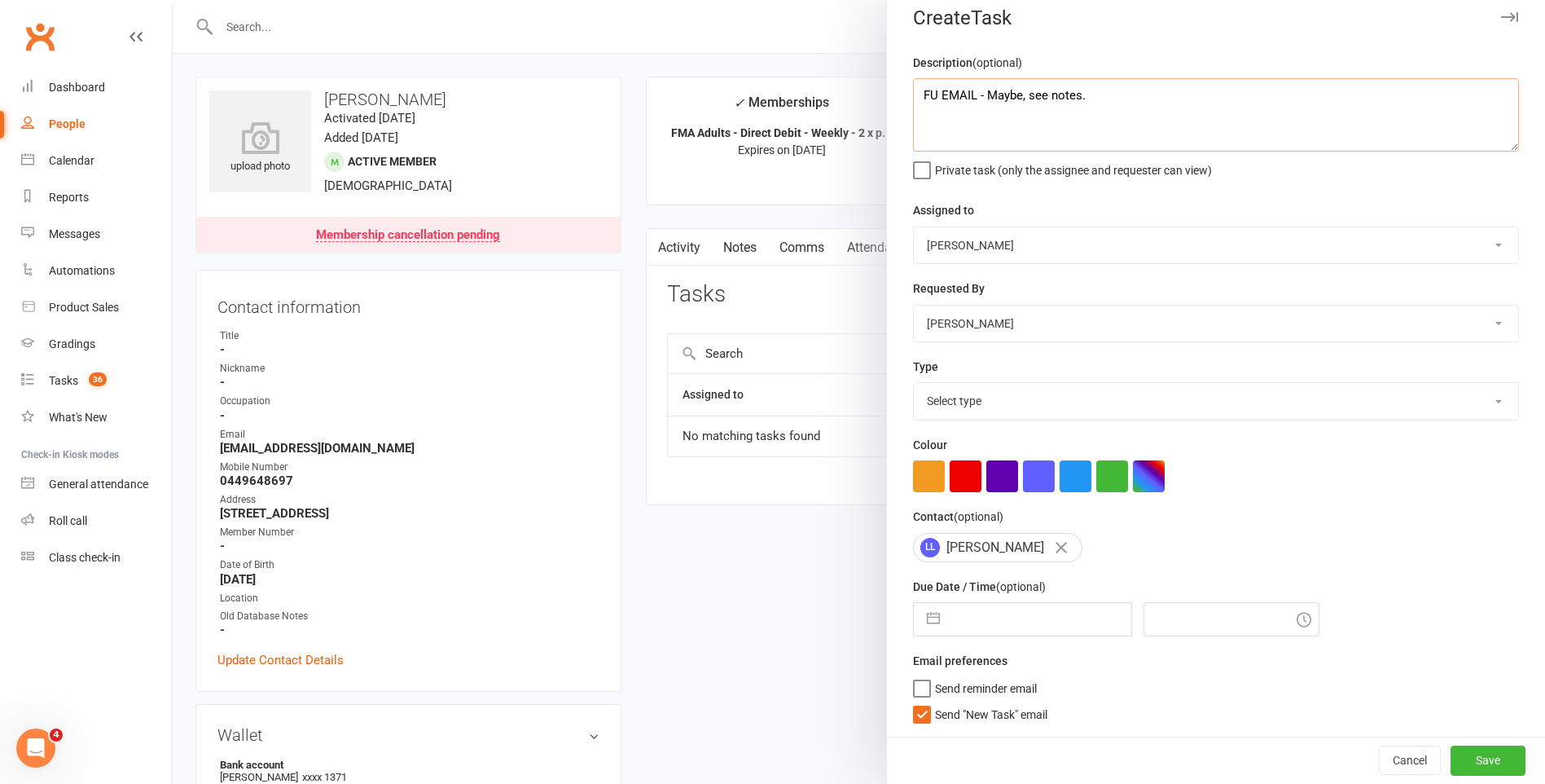
scroll to position [22, 0]
type textarea "FU EMAIL - Maybe, see notes."
click at [915, 711] on label "Send "New Task" email" at bounding box center [981, 710] width 134 height 16
click at [915, 702] on input "Send "New Task" email" at bounding box center [981, 702] width 134 height 0
select select "8"
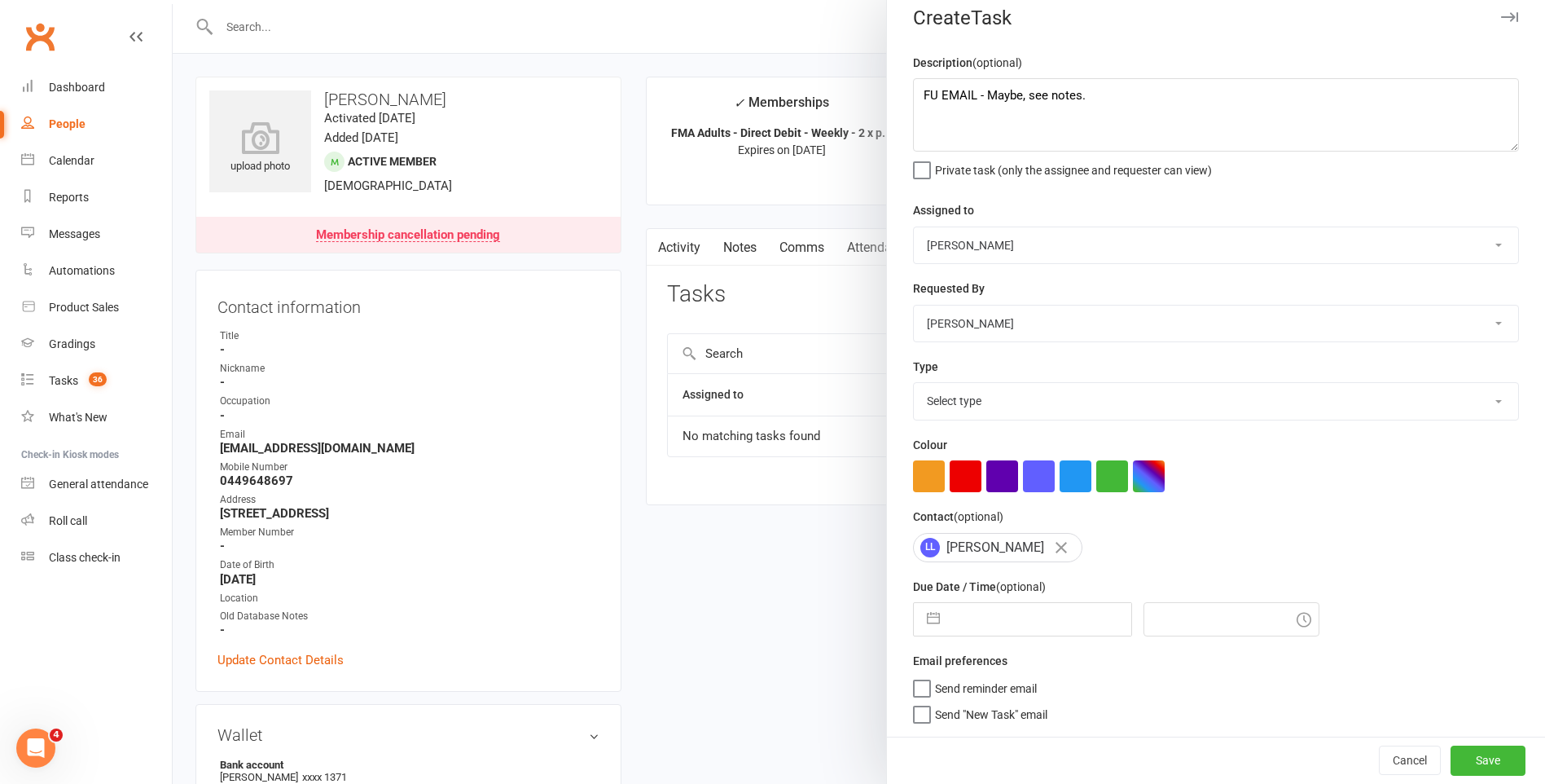
select select "2025"
select select "9"
select select "2025"
select select "10"
select select "2025"
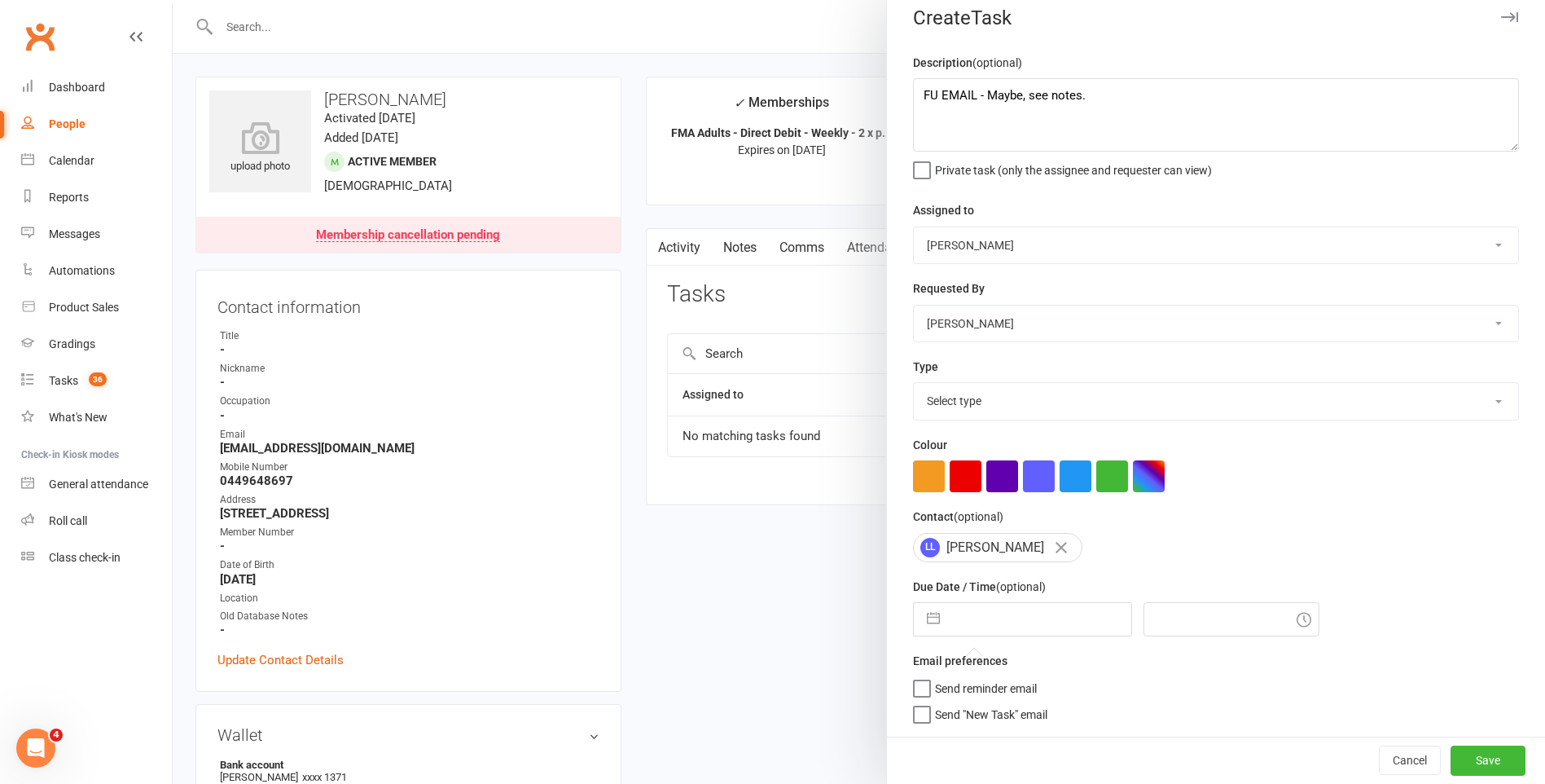
click at [977, 619] on input "text" at bounding box center [1039, 618] width 183 height 33
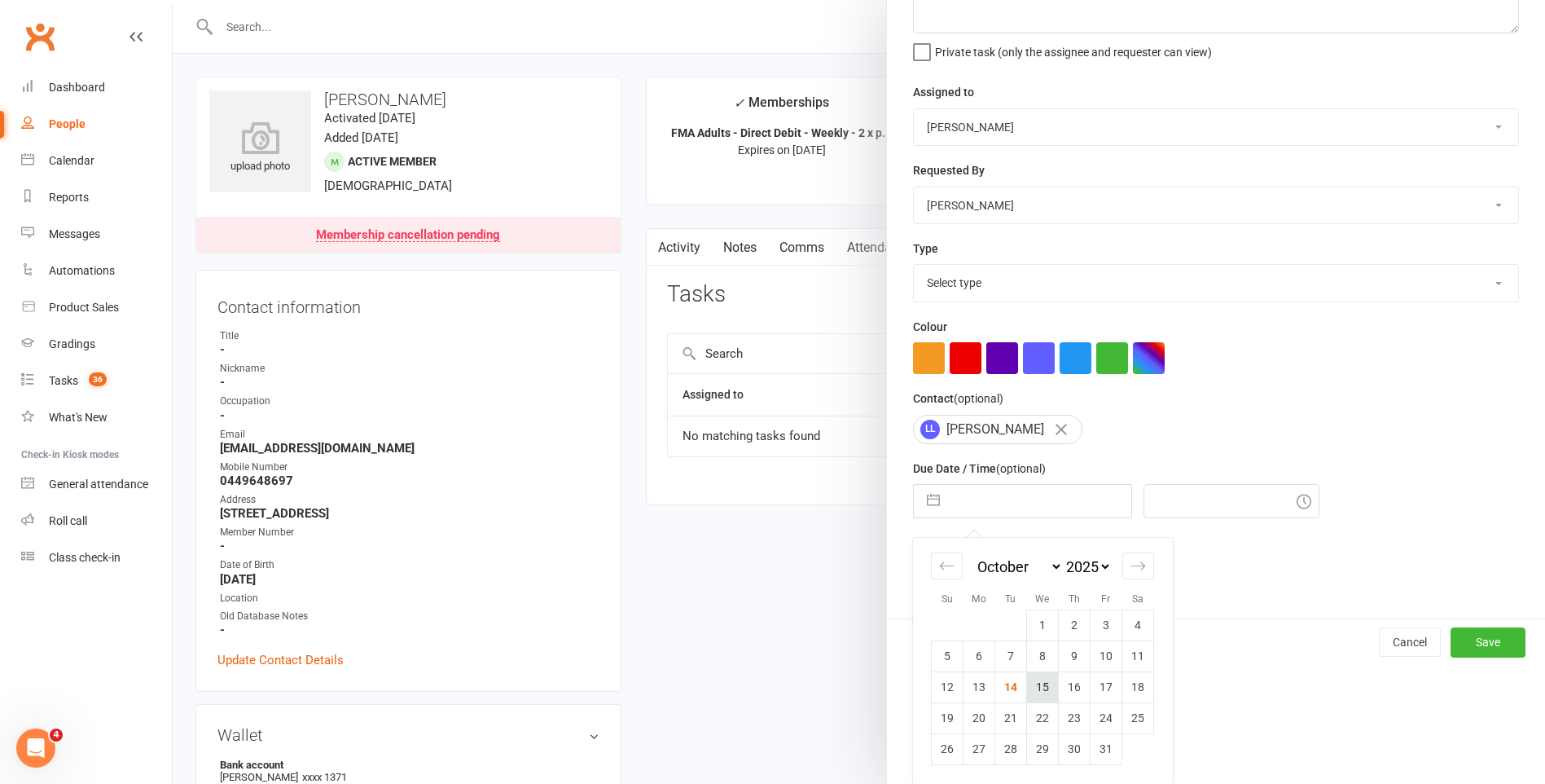
click at [1042, 693] on td "15" at bounding box center [1043, 686] width 32 height 31
type input "15 Oct 2025"
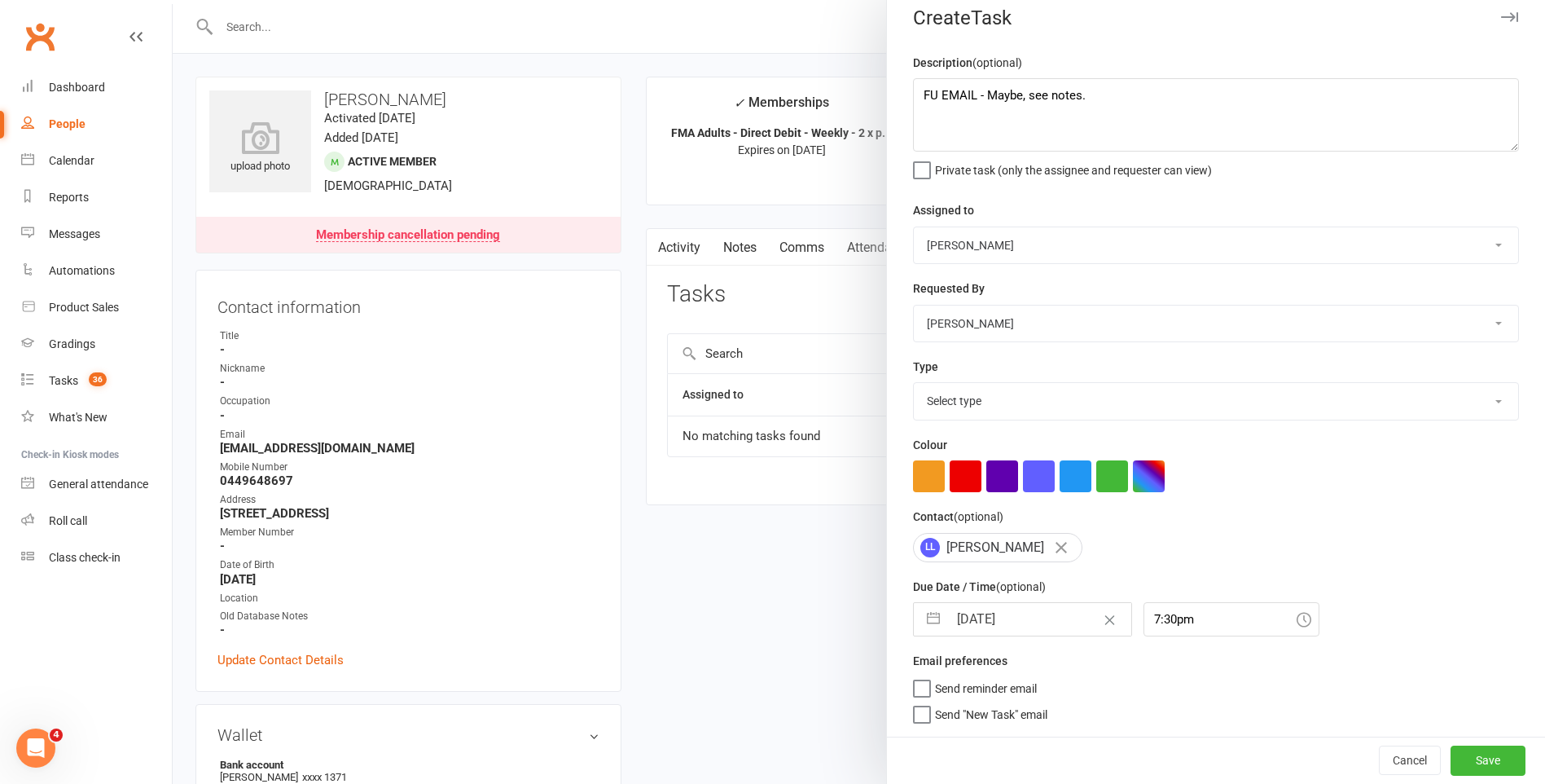
click at [1167, 602] on div "Due Date / Time (optional) 15 Oct 2025 Navigate forward to interact with the ca…" at bounding box center [1216, 606] width 606 height 60
click at [1168, 607] on input "7:30pm" at bounding box center [1231, 618] width 176 height 34
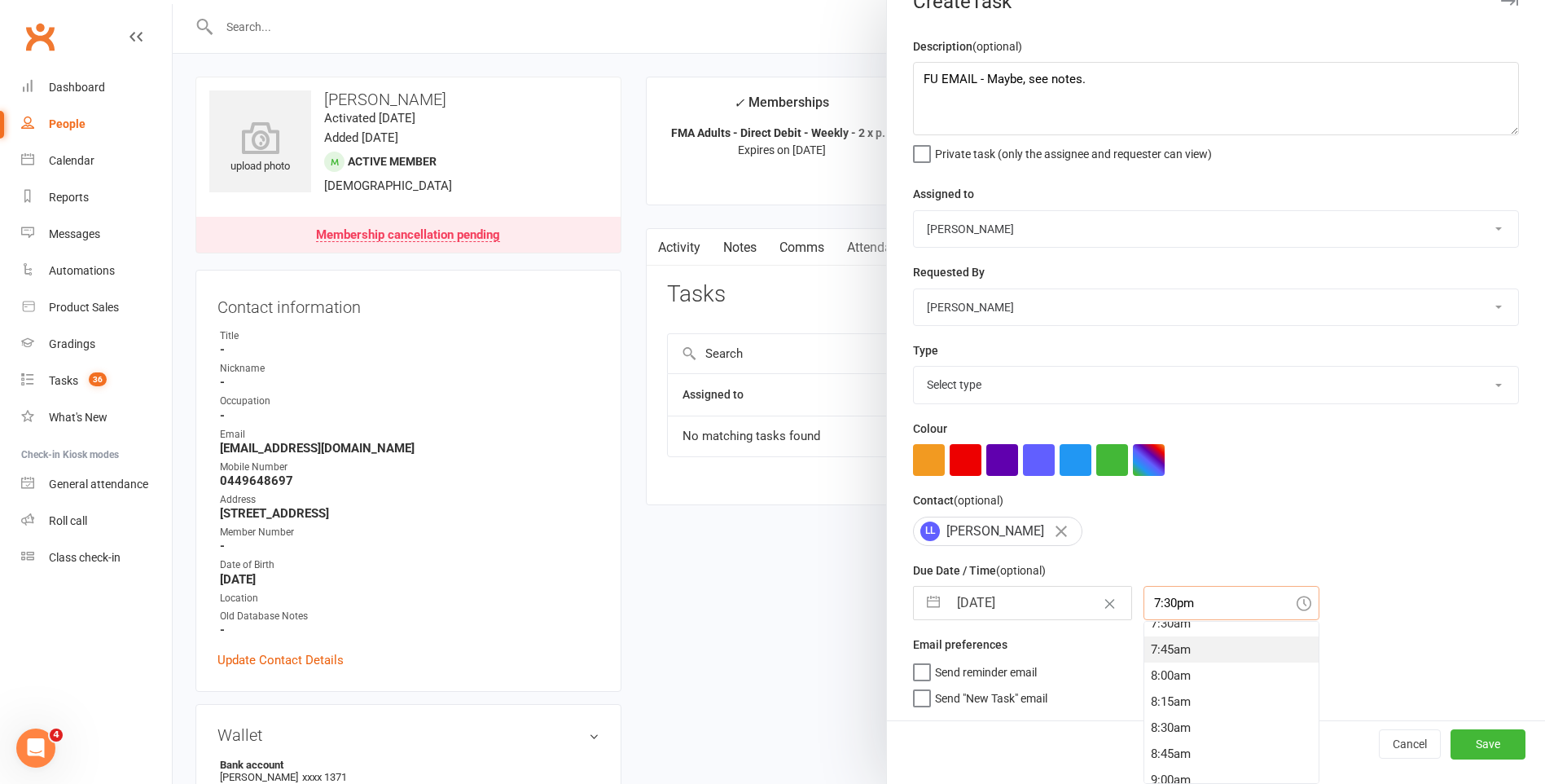
scroll to position [785, 0]
click at [1172, 650] on div "7:45am" at bounding box center [1231, 657] width 174 height 26
type input "7:45am"
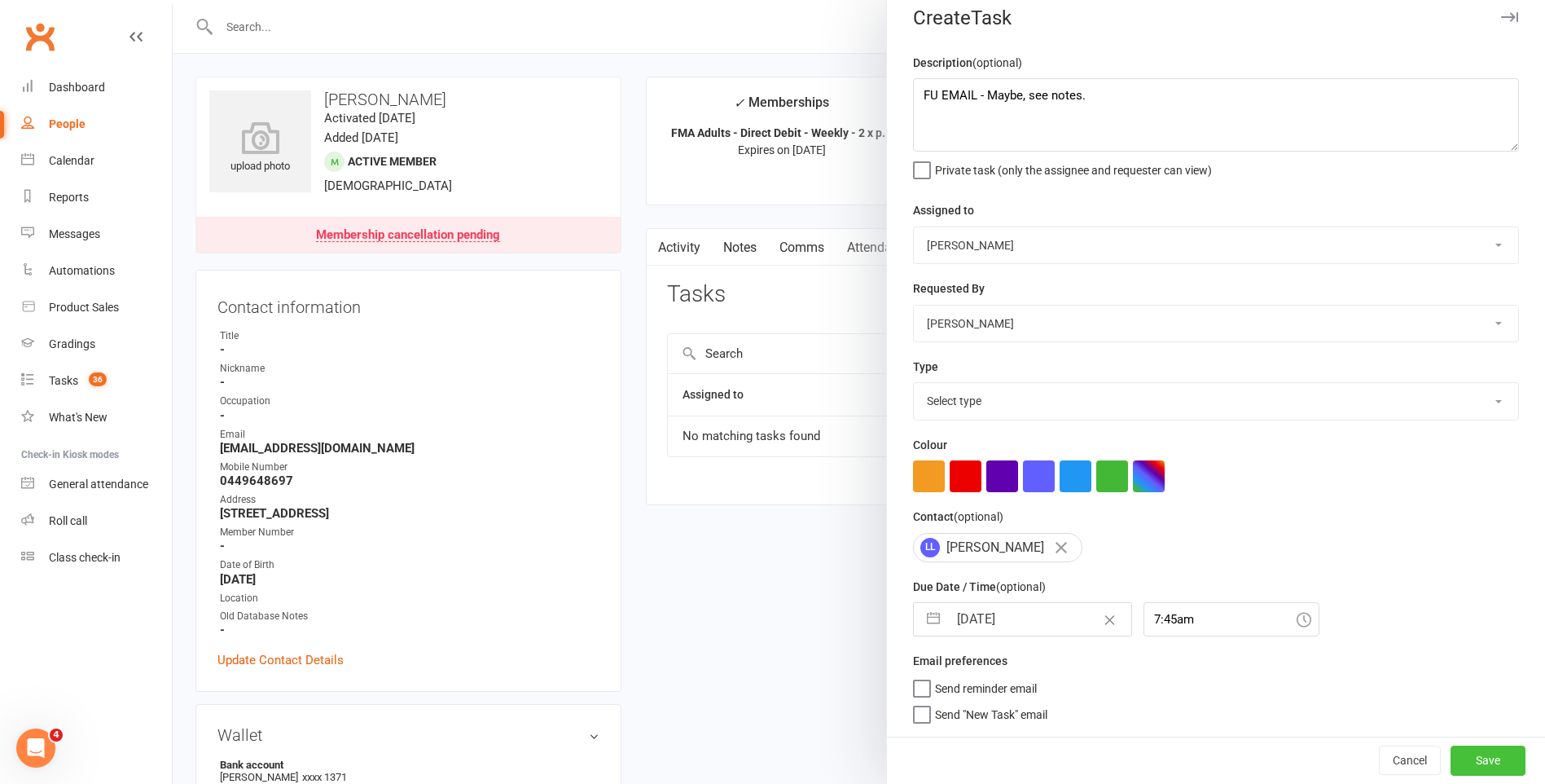
click at [1482, 757] on button "Save" at bounding box center [1488, 759] width 75 height 29
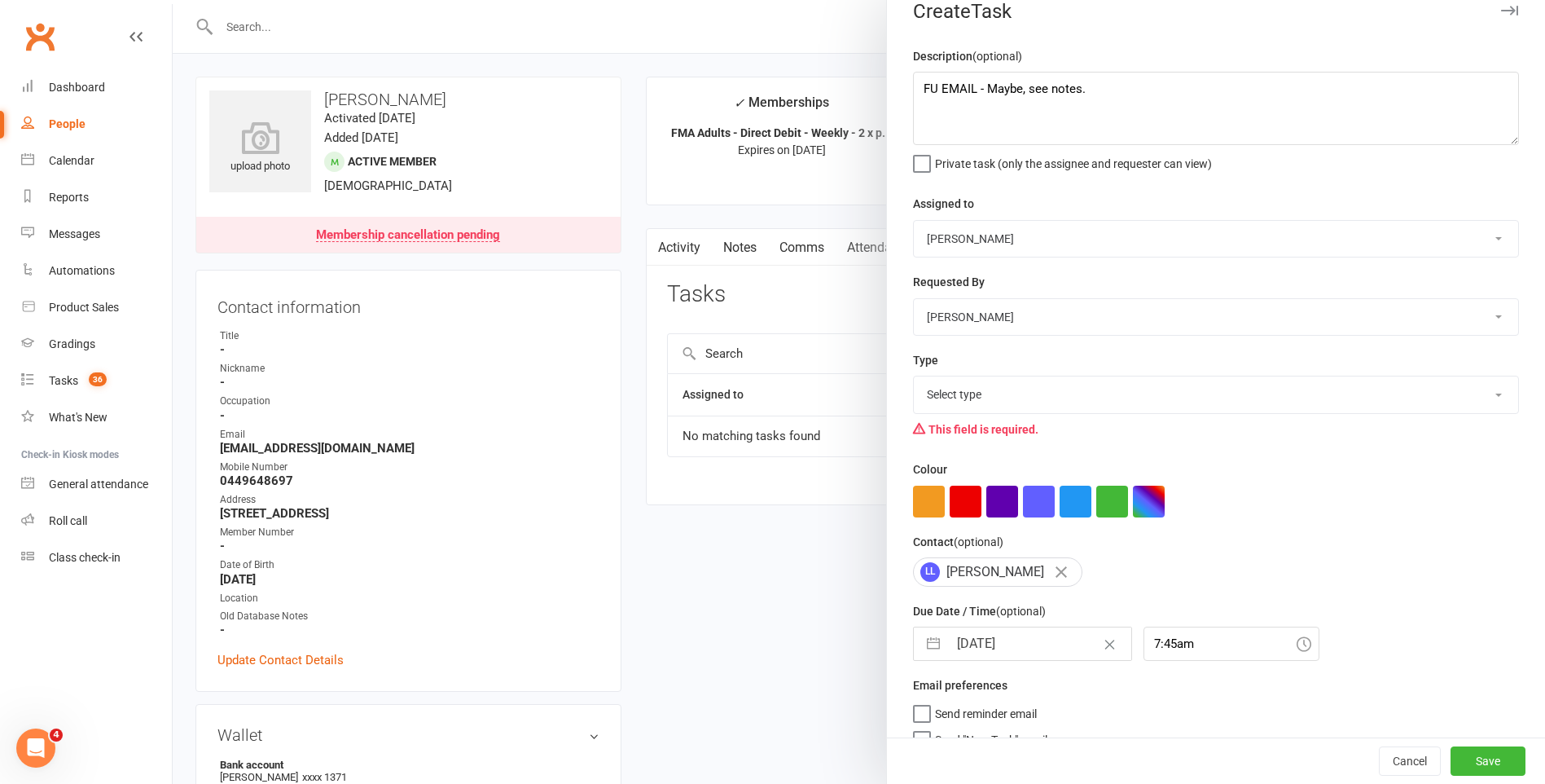
click at [979, 407] on select "Select type E-mail General task Meeting Phone call Sett in calls Add new task t…" at bounding box center [1216, 394] width 604 height 35
select select "25276"
click at [915, 380] on select "Select type E-mail General task Meeting Phone call Sett in calls Add new task t…" at bounding box center [1216, 394] width 604 height 35
click at [1451, 764] on button "Save" at bounding box center [1488, 760] width 75 height 29
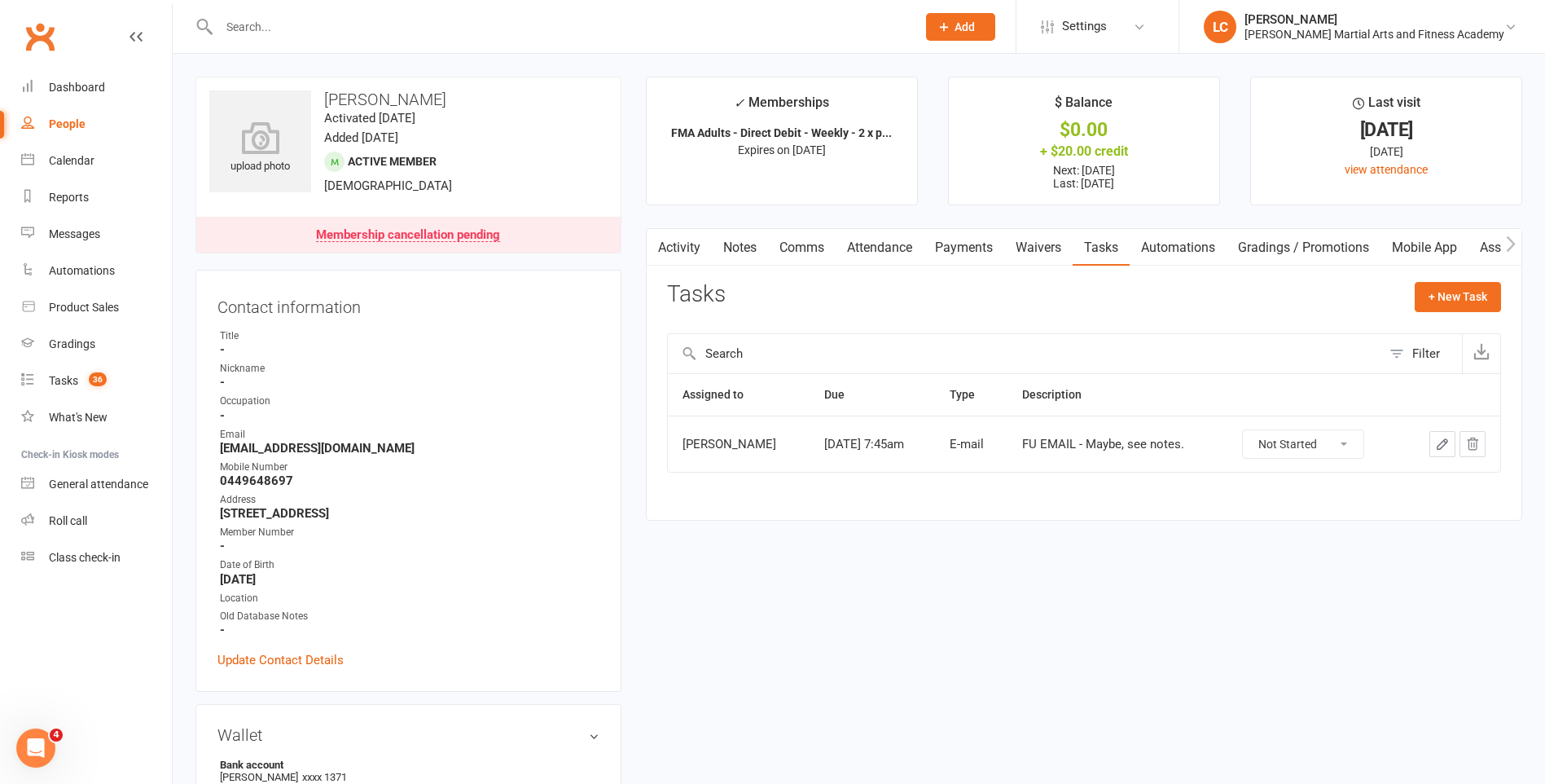
click at [359, 36] on input "text" at bounding box center [560, 27] width 691 height 22
paste input "Lufan Wang <lufan.wang@gmail.com>"
drag, startPoint x: 294, startPoint y: 28, endPoint x: 52, endPoint y: 29, distance: 242.0
click at [54, 4] on header "Lufan Wang <lufan.wang@gmail.com> Loading... Prospect Member Non-attending cont…" at bounding box center [772, 4] width 1545 height 0
click at [425, 28] on input "lufan.wang@gmail.com>" at bounding box center [560, 27] width 691 height 22
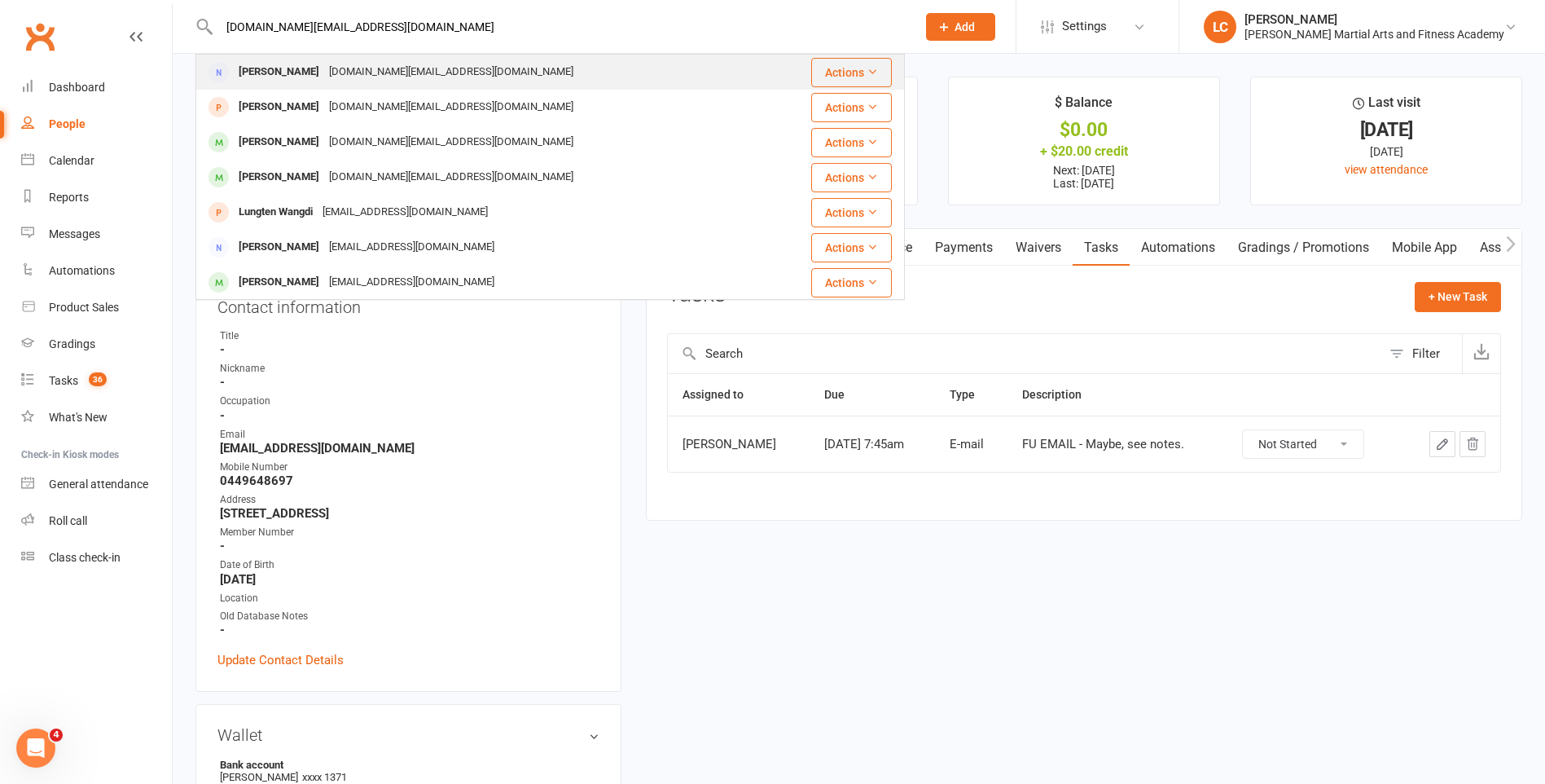
type input "lufan.wang@gmail.com"
click at [392, 62] on div "Lufan.wang@gmail.com" at bounding box center [451, 72] width 254 height 23
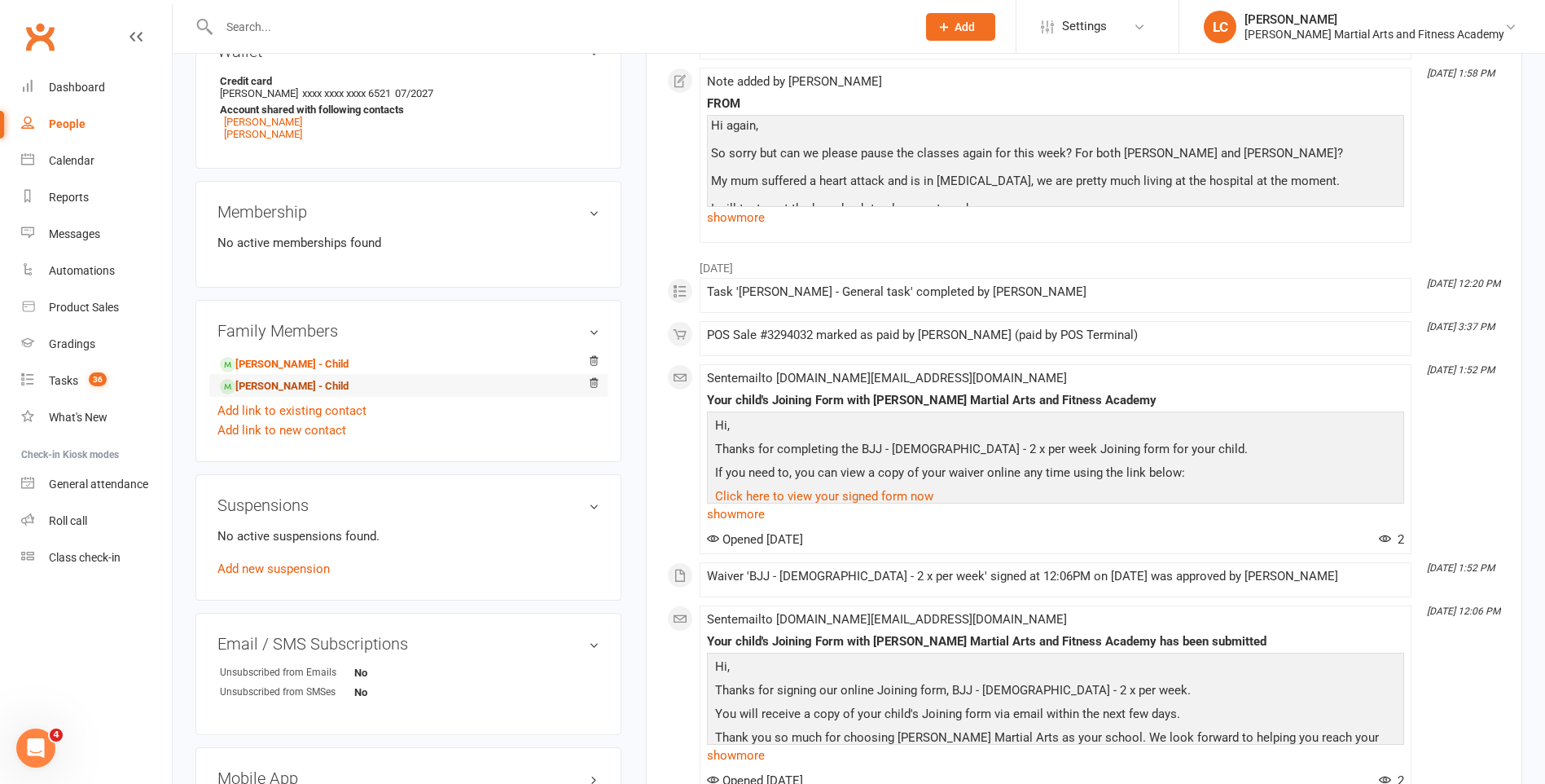
scroll to position [489, 0]
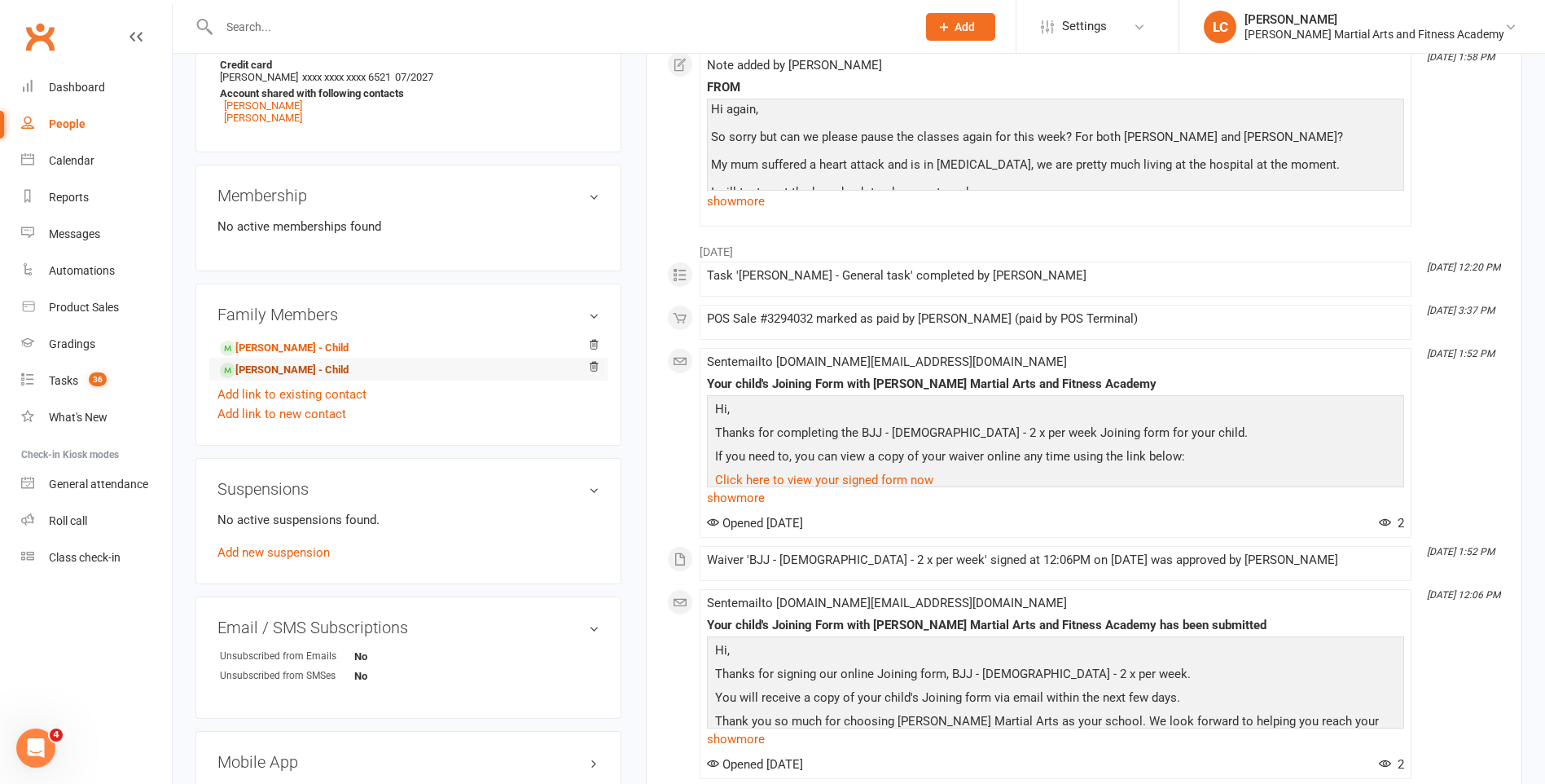
drag, startPoint x: 257, startPoint y: 379, endPoint x: 244, endPoint y: 361, distance: 22.2
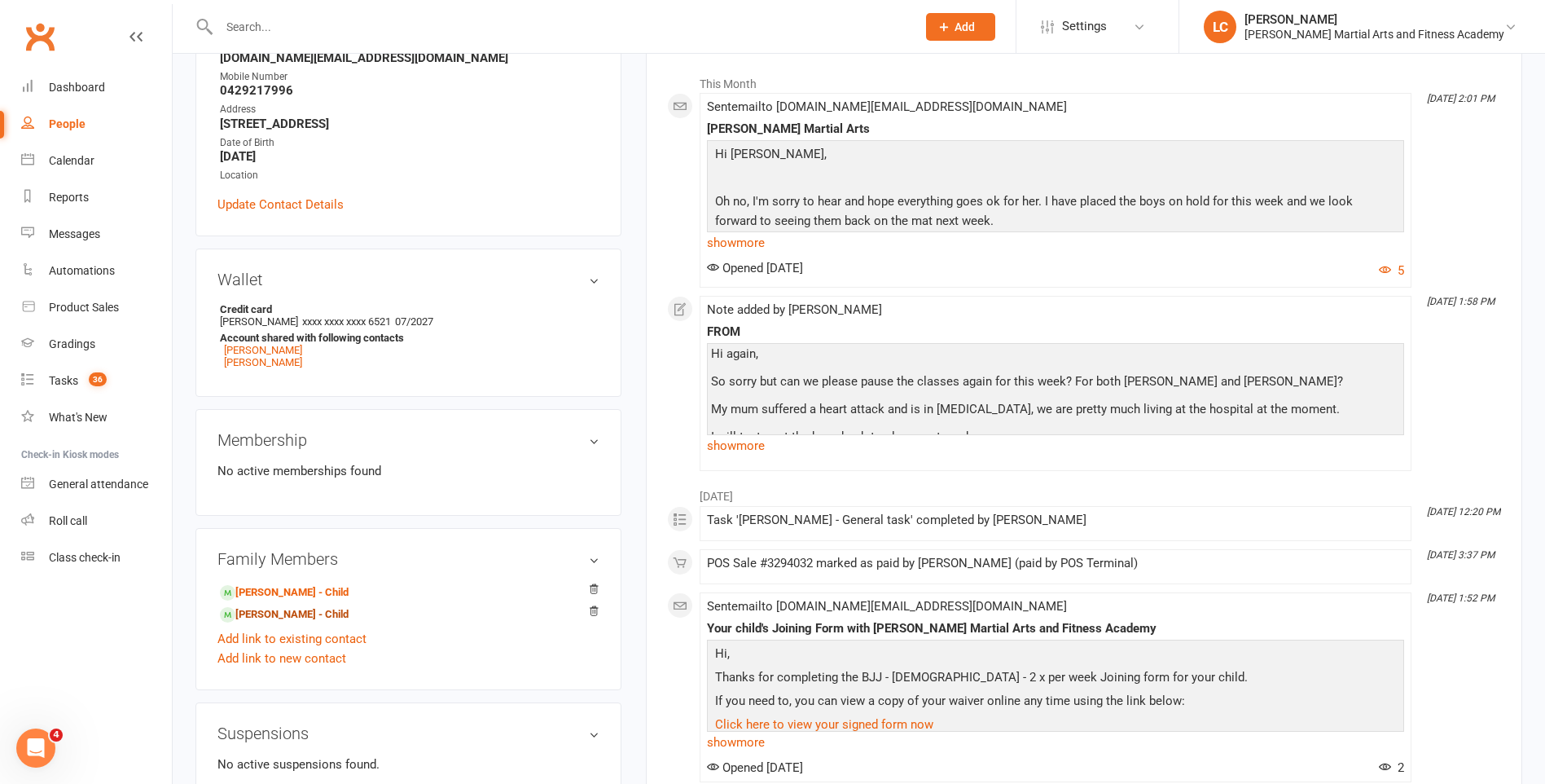
scroll to position [0, 0]
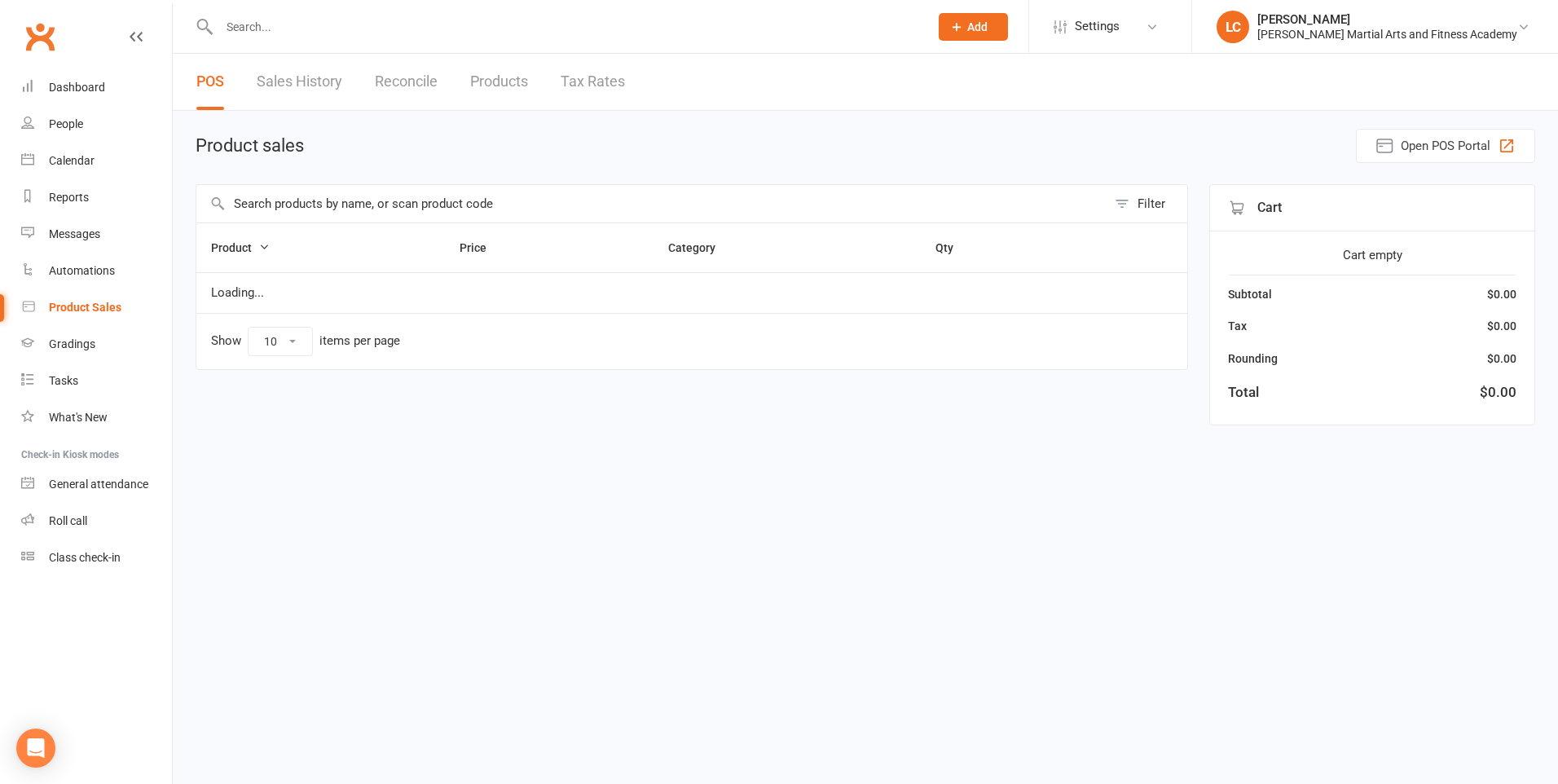
click at [420, 194] on input "text" at bounding box center [651, 204] width 910 height 37
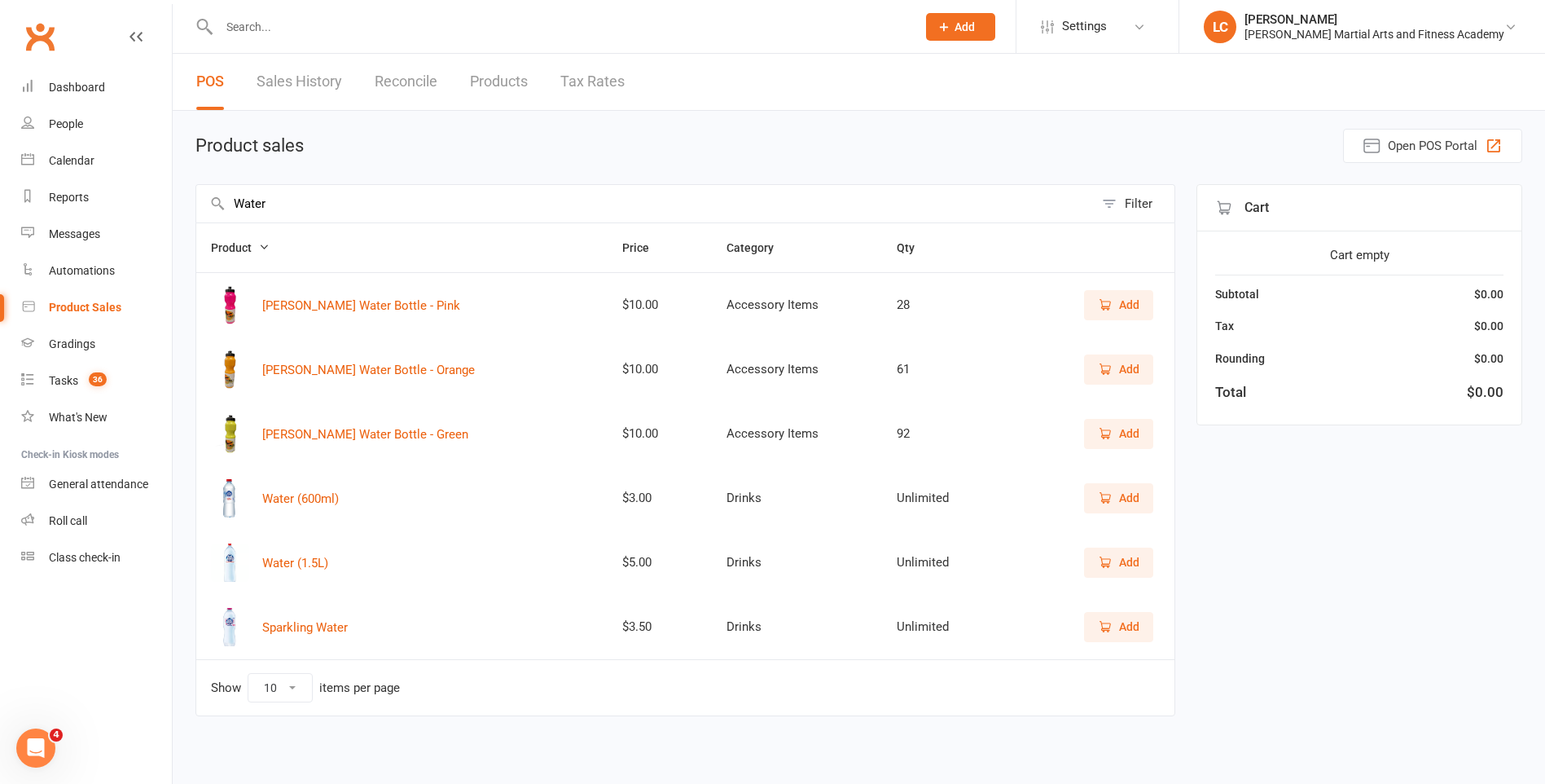
type input "Water"
click at [1116, 497] on span "Add" at bounding box center [1118, 497] width 42 height 18
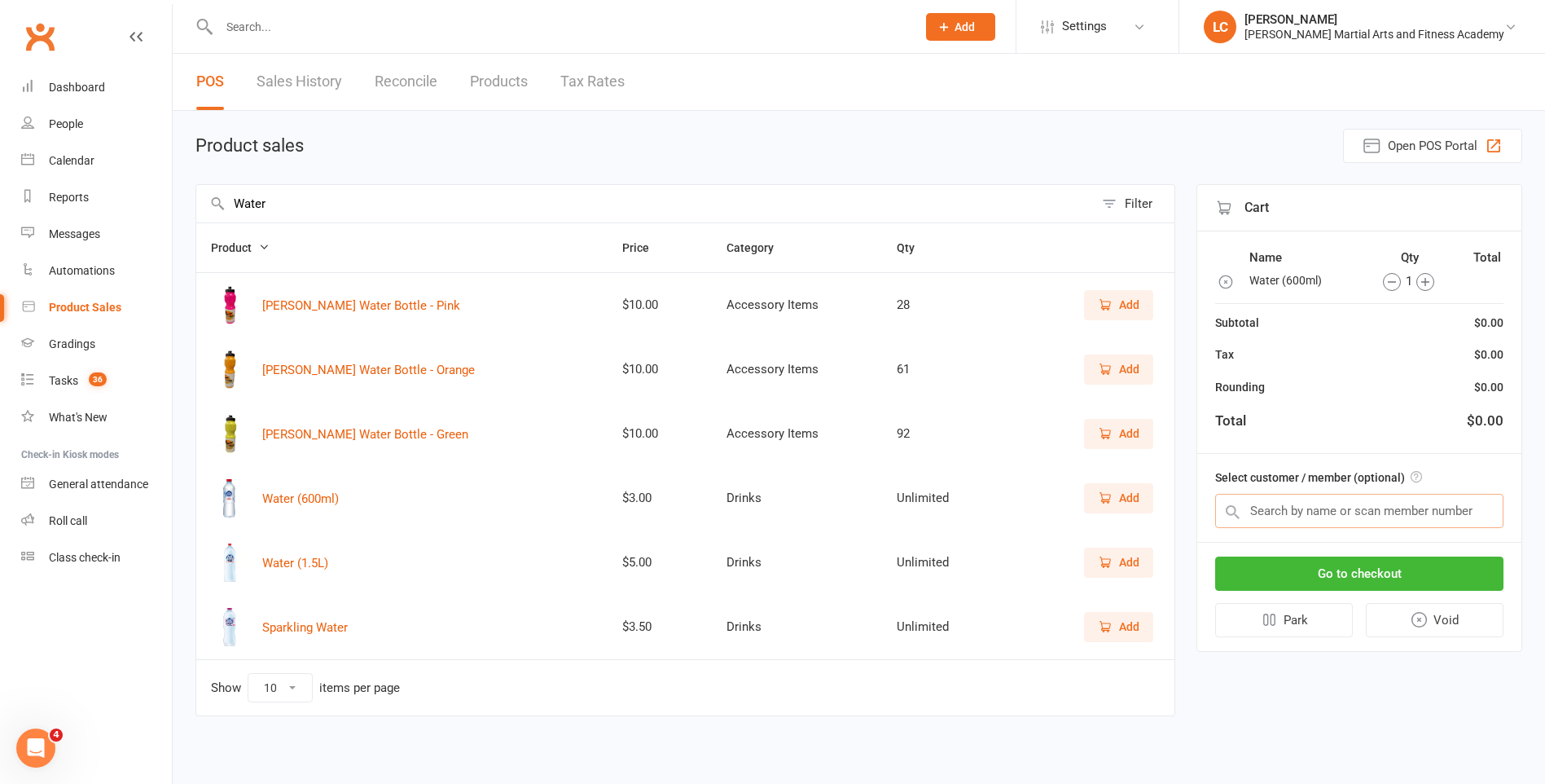
click at [1298, 506] on input "text" at bounding box center [1360, 510] width 289 height 34
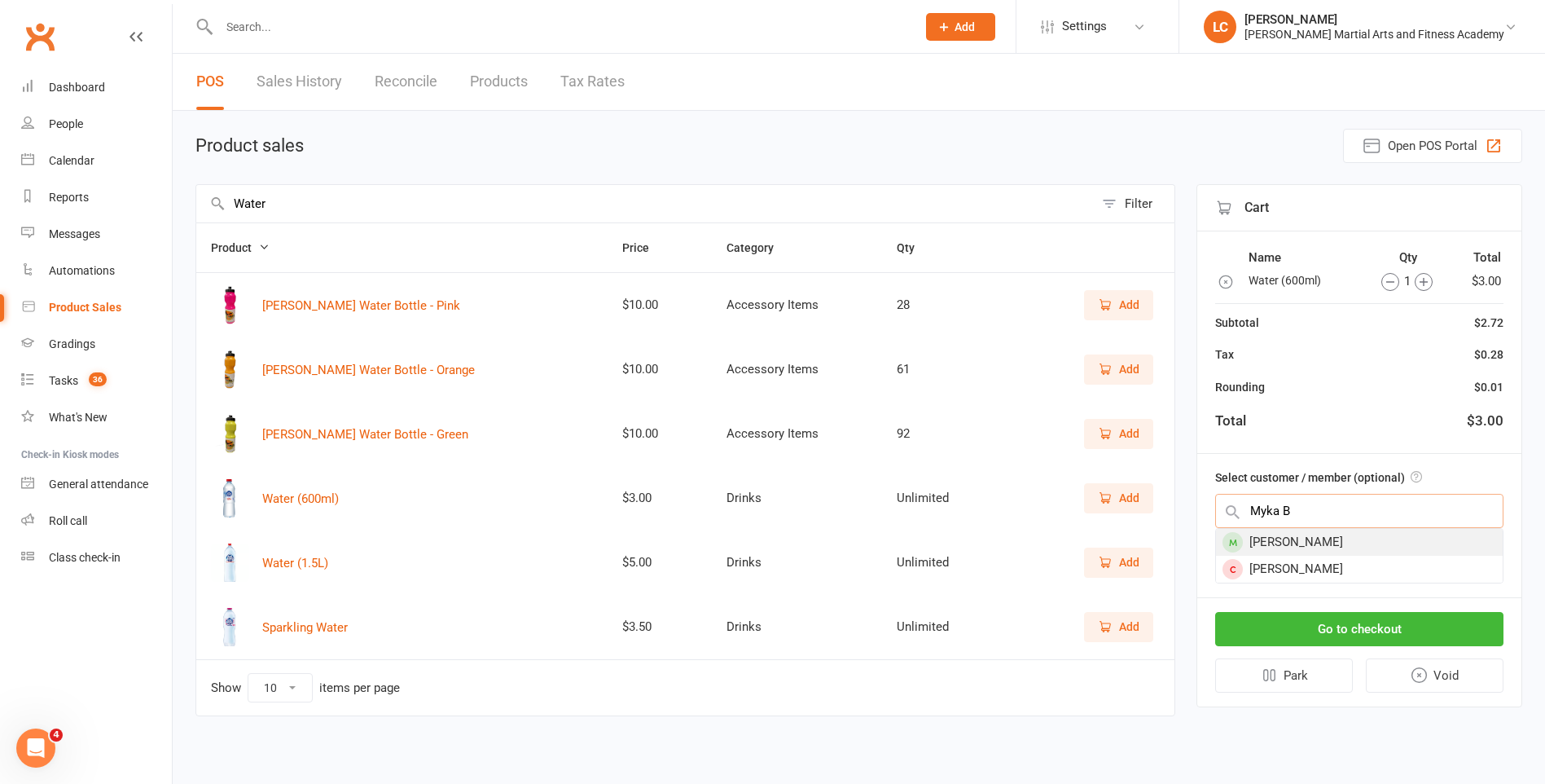
type input "Myka B"
click at [1283, 535] on div "Myka Barron" at bounding box center [1360, 542] width 287 height 27
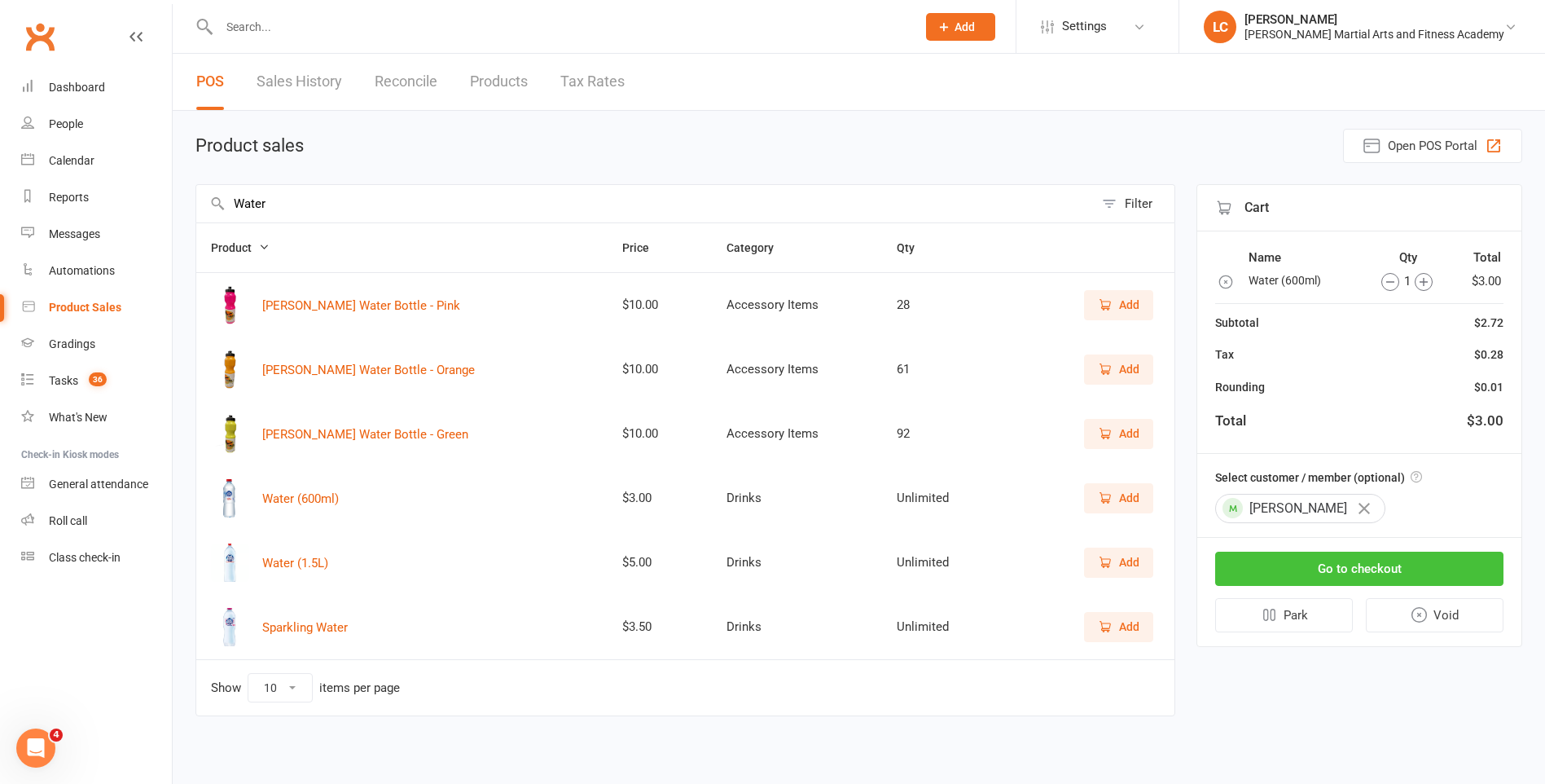
click at [1357, 574] on button "Go to checkout" at bounding box center [1360, 568] width 289 height 34
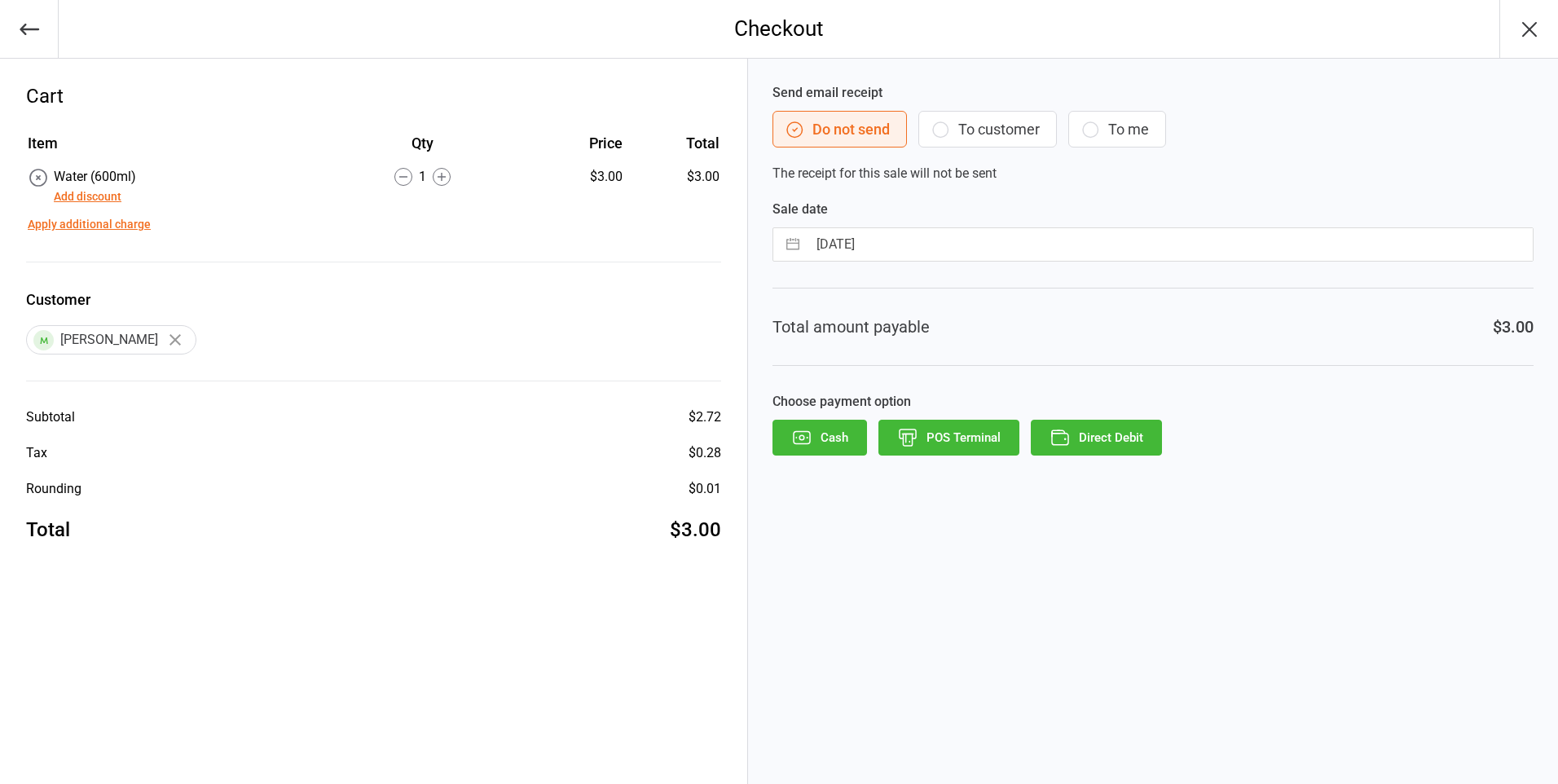
click at [969, 441] on button "POS Terminal" at bounding box center [948, 438] width 141 height 35
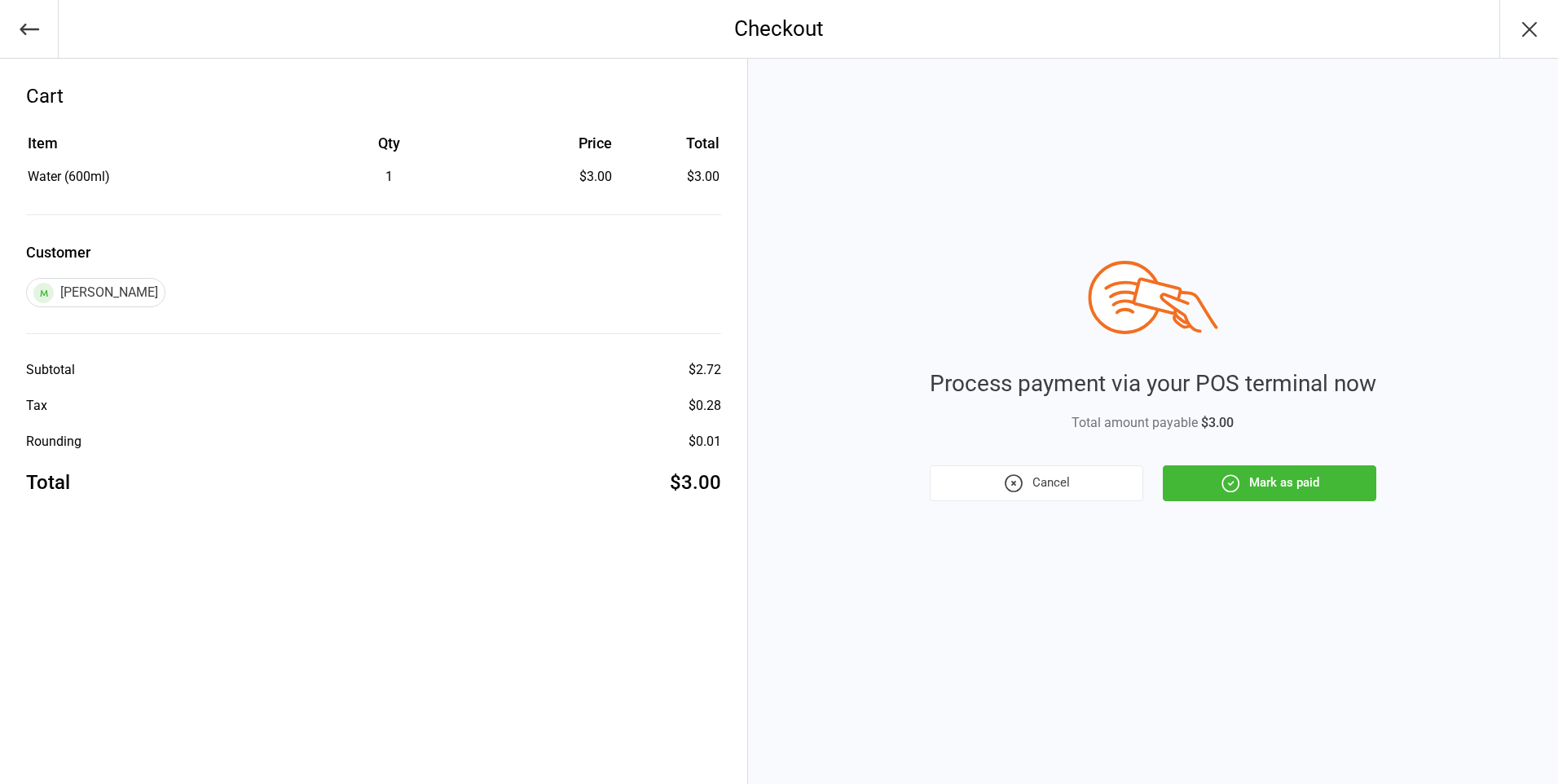
drag, startPoint x: 1240, startPoint y: 473, endPoint x: 1244, endPoint y: 483, distance: 10.8
click at [1240, 474] on button "Mark as paid" at bounding box center [1268, 482] width 213 height 35
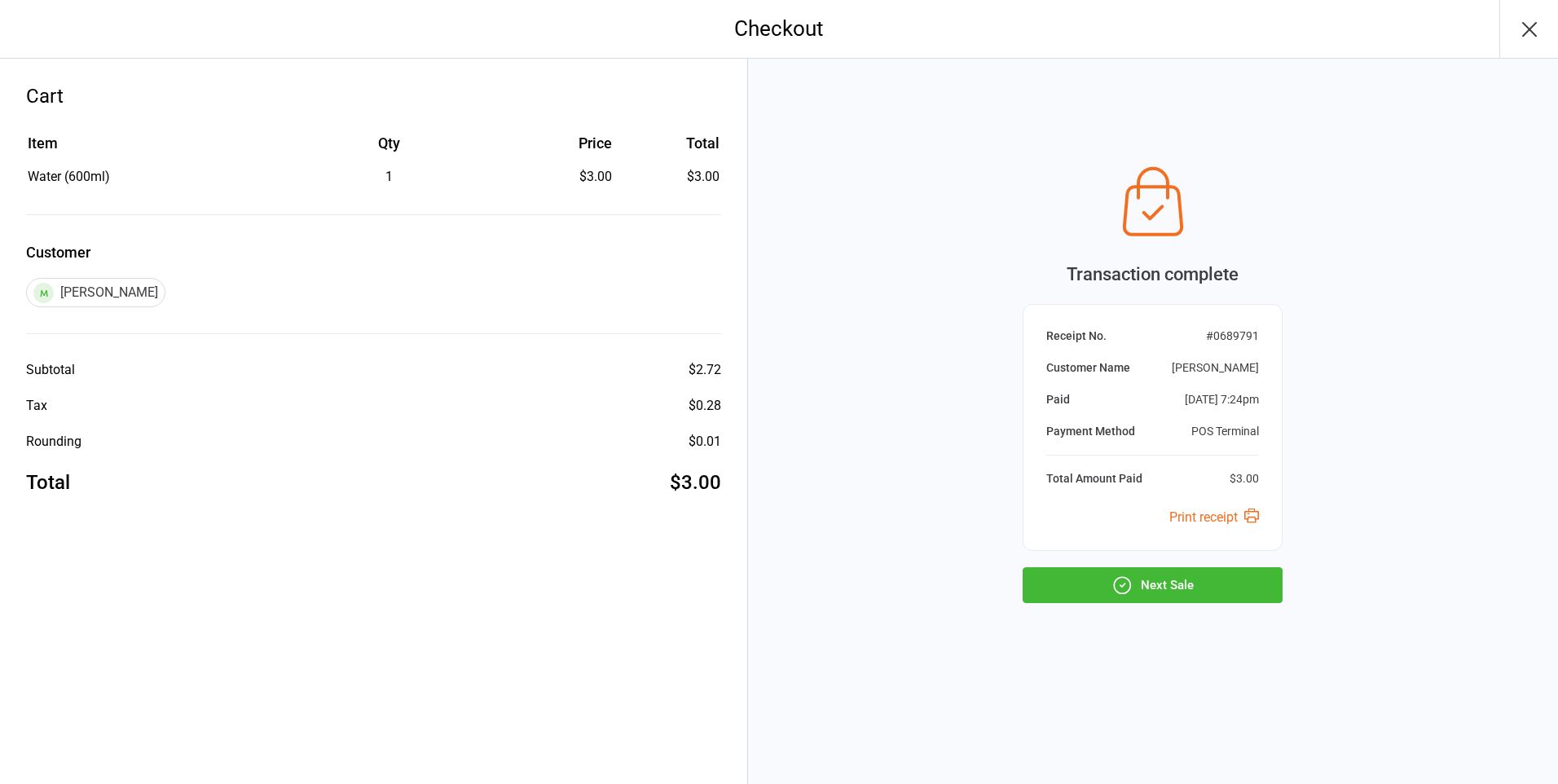
click at [1183, 569] on button "Next Sale" at bounding box center [1152, 585] width 260 height 35
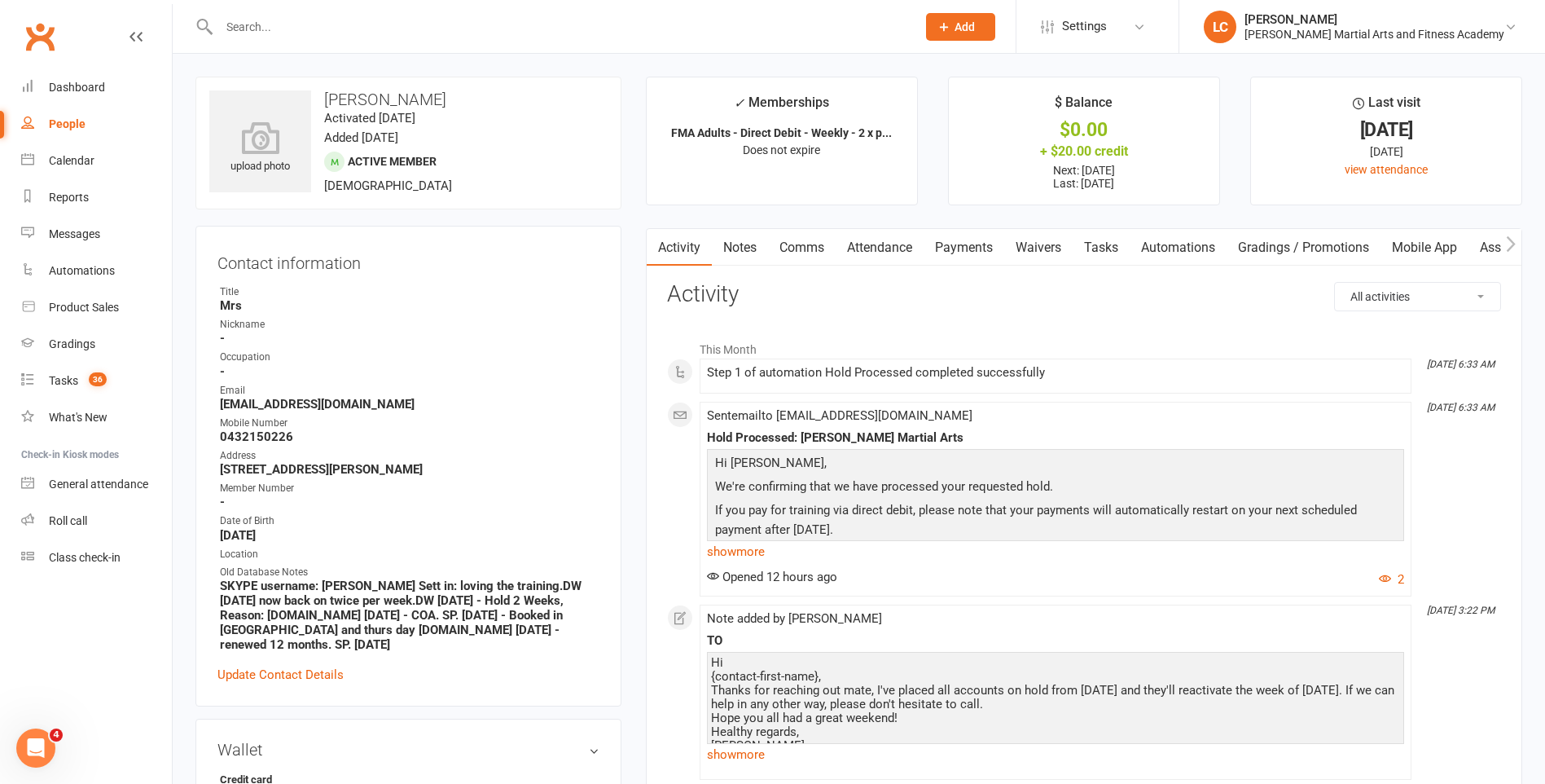
click at [963, 244] on link "Payments" at bounding box center [964, 248] width 81 height 37
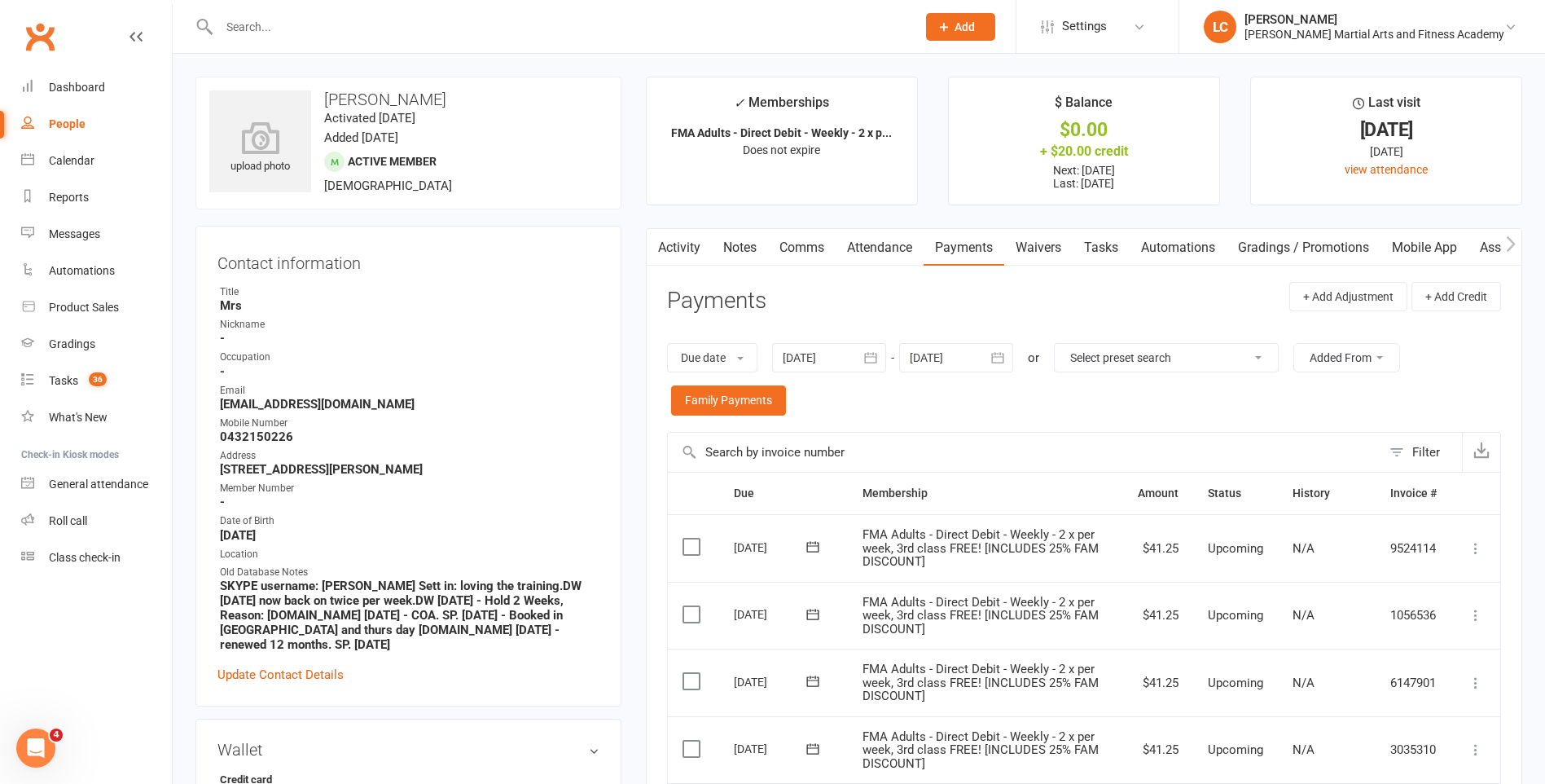
click at [412, 27] on input "text" at bounding box center [560, 27] width 691 height 22
type input "M"
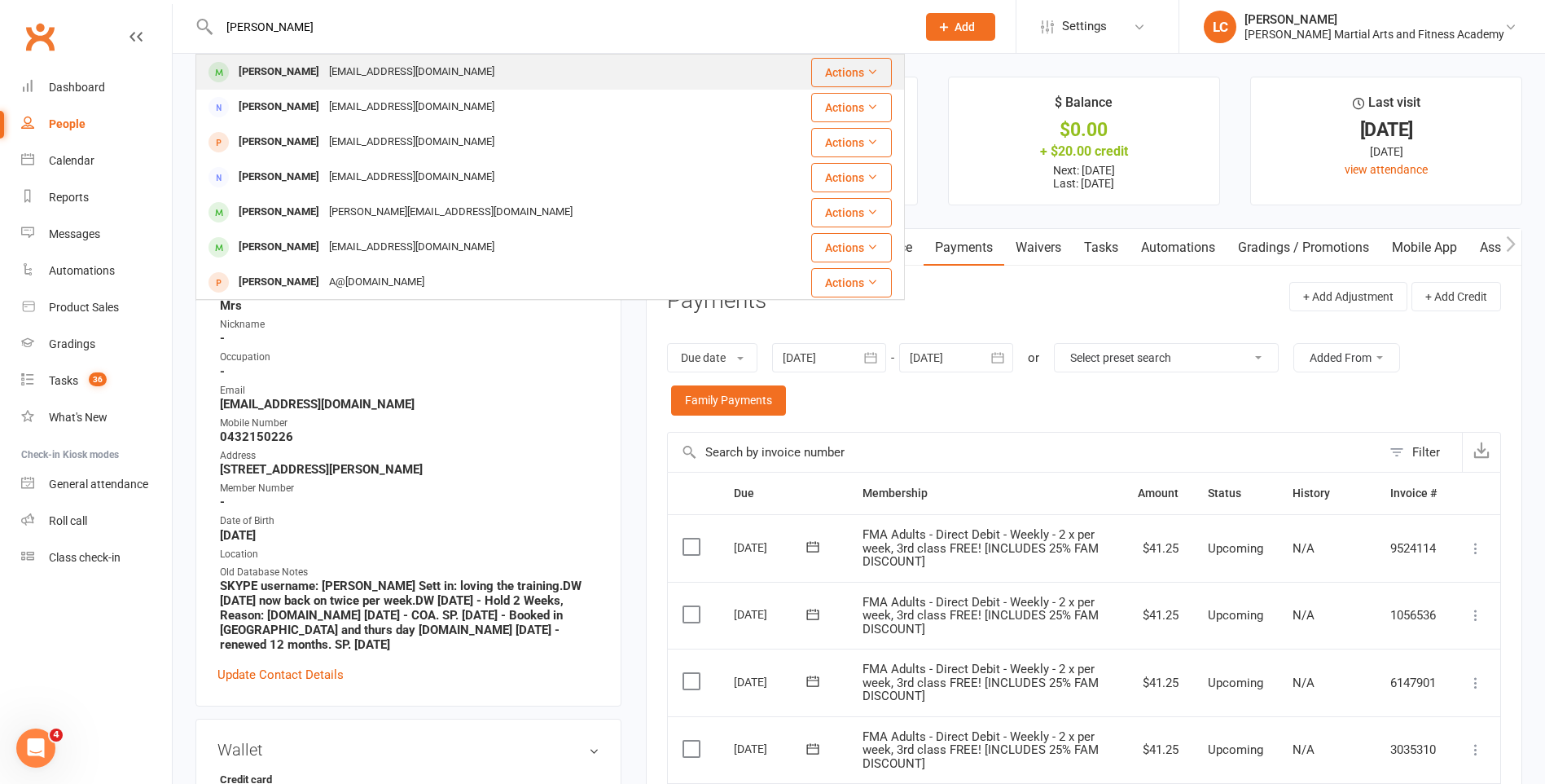
type input "[PERSON_NAME]"
click at [386, 71] on div "[EMAIL_ADDRESS][DOMAIN_NAME]" at bounding box center [412, 72] width 175 height 23
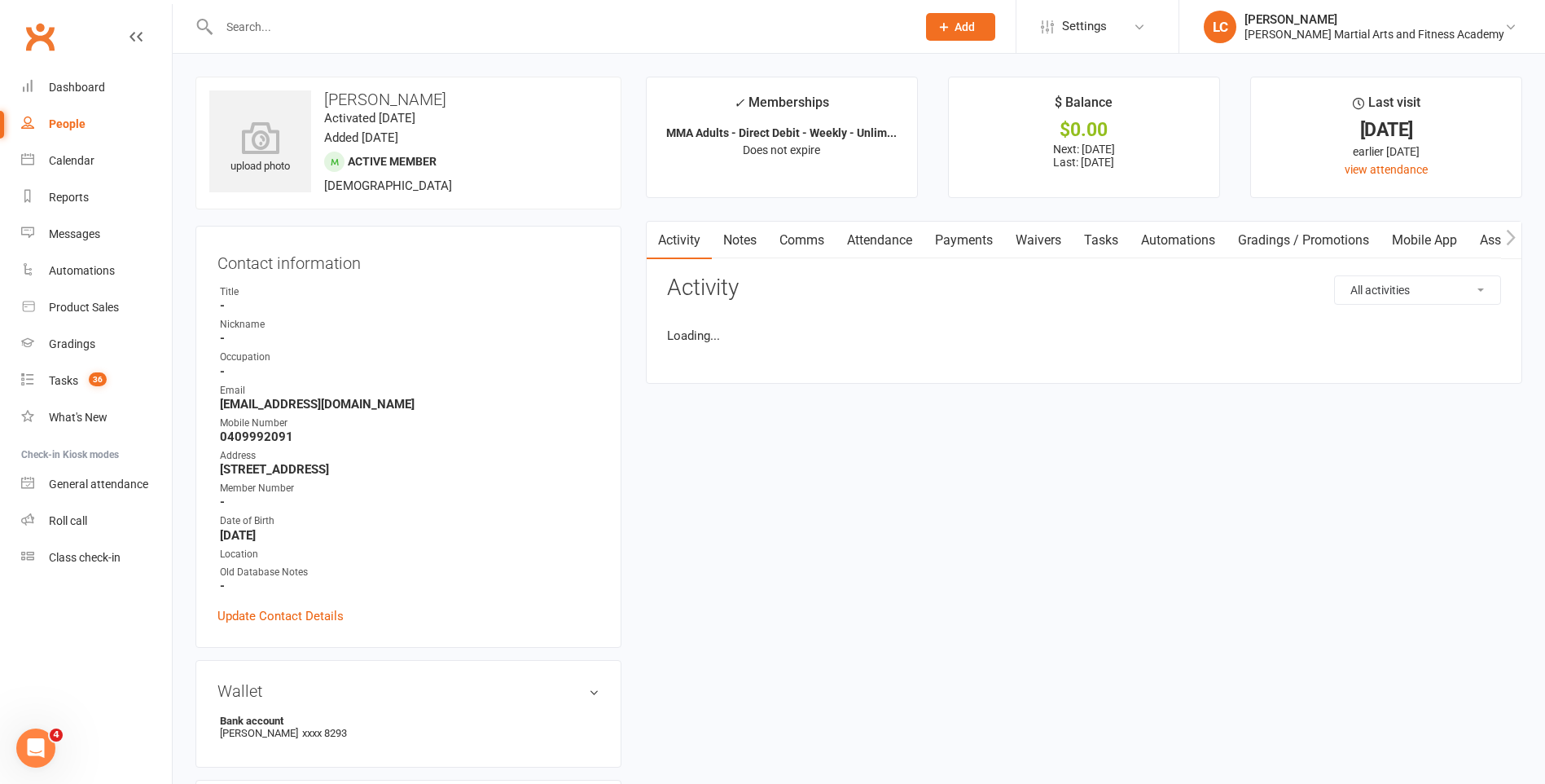
click at [977, 243] on link "Payments" at bounding box center [964, 240] width 81 height 37
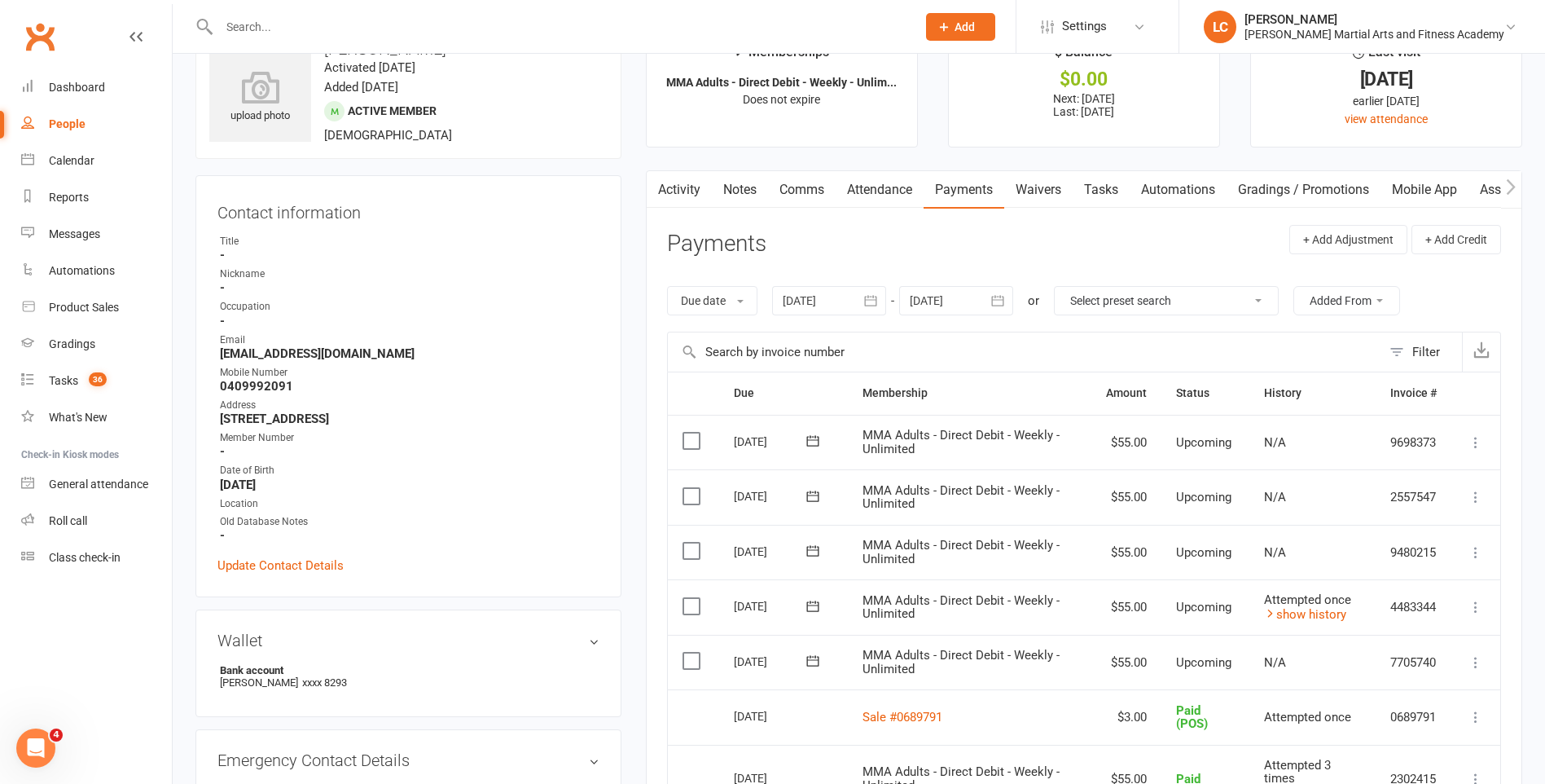
scroll to position [163, 0]
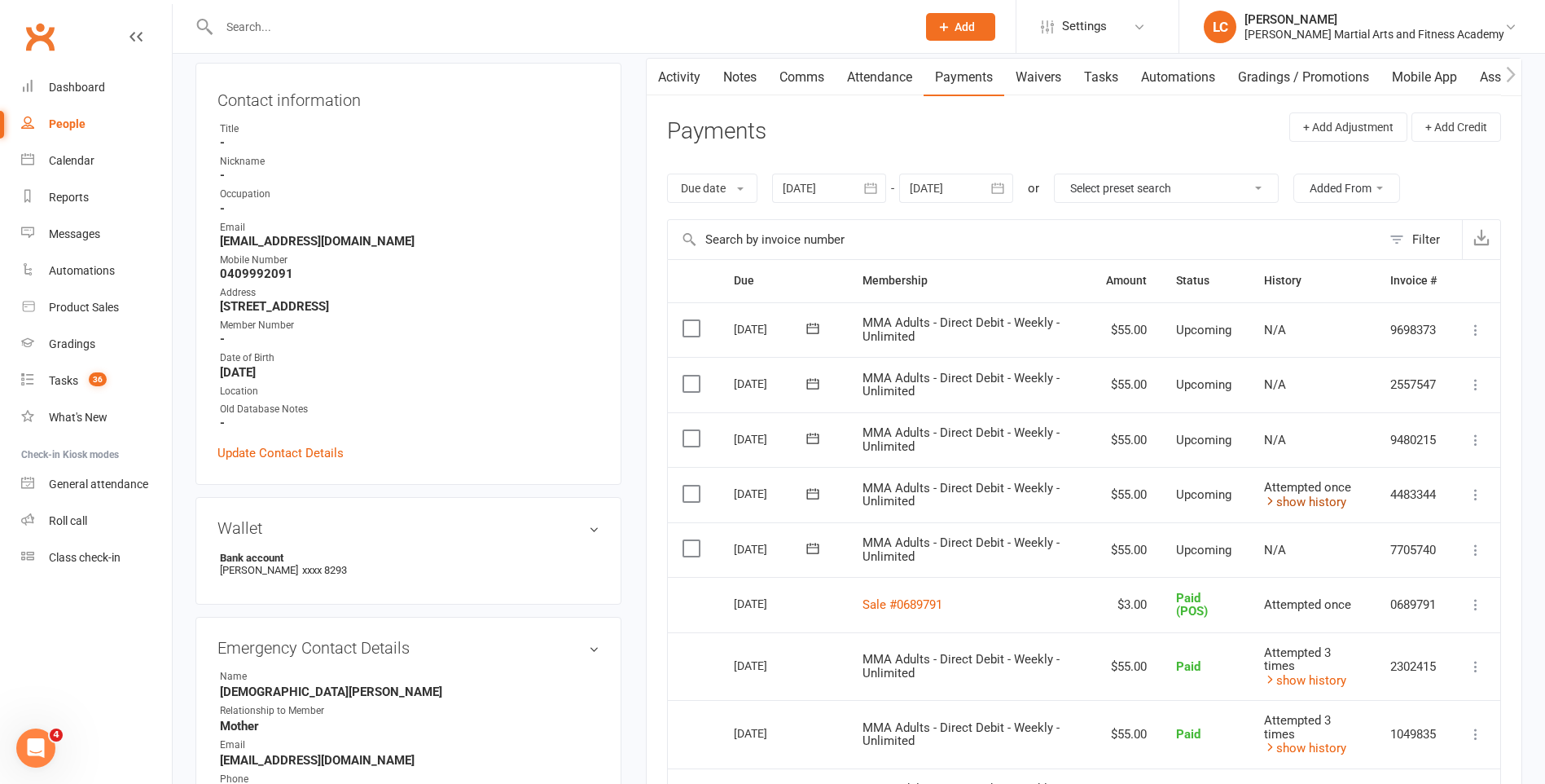
click at [1291, 501] on link "show history" at bounding box center [1306, 502] width 82 height 15
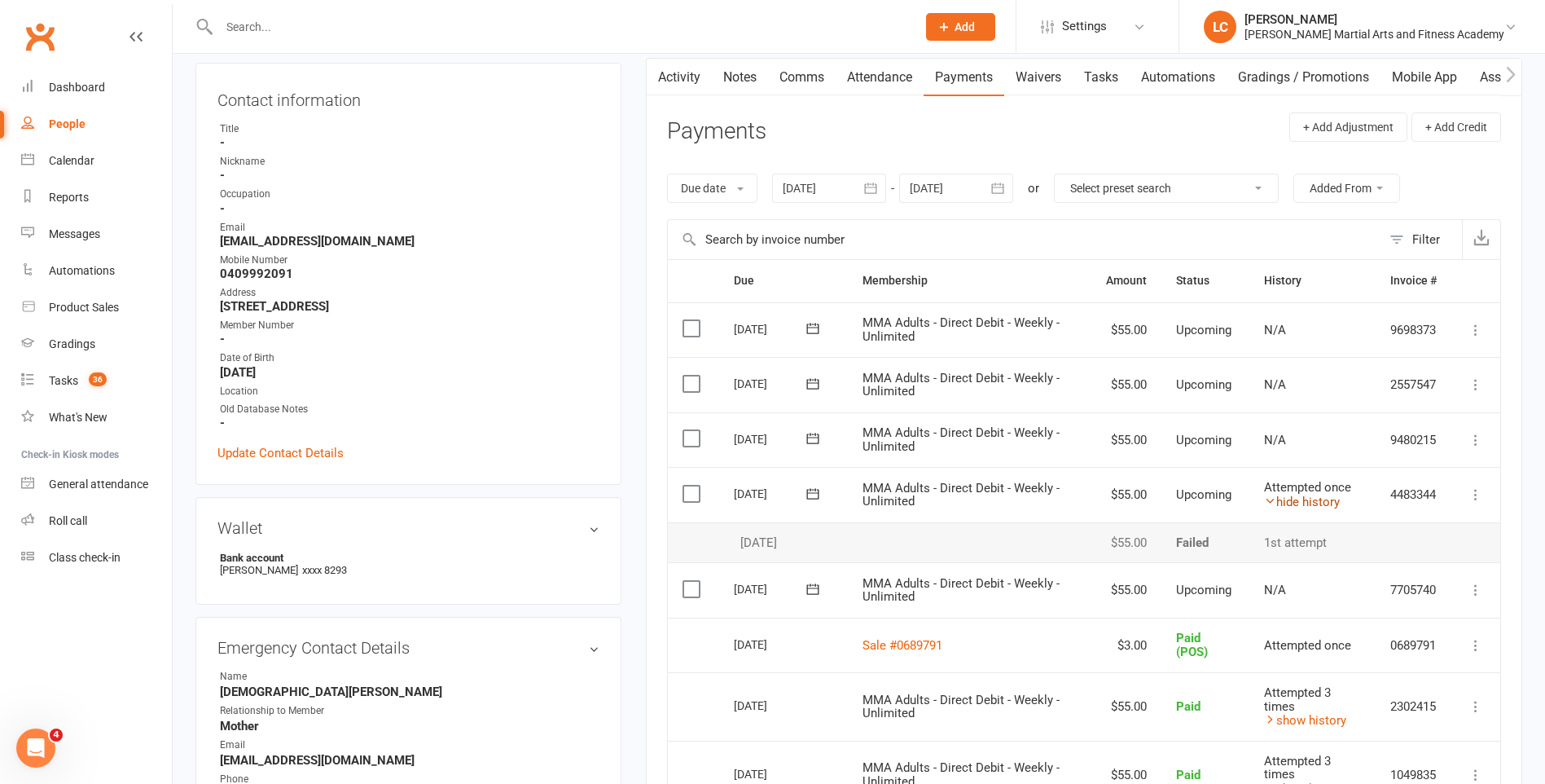
click at [1327, 498] on link "hide history" at bounding box center [1302, 502] width 75 height 15
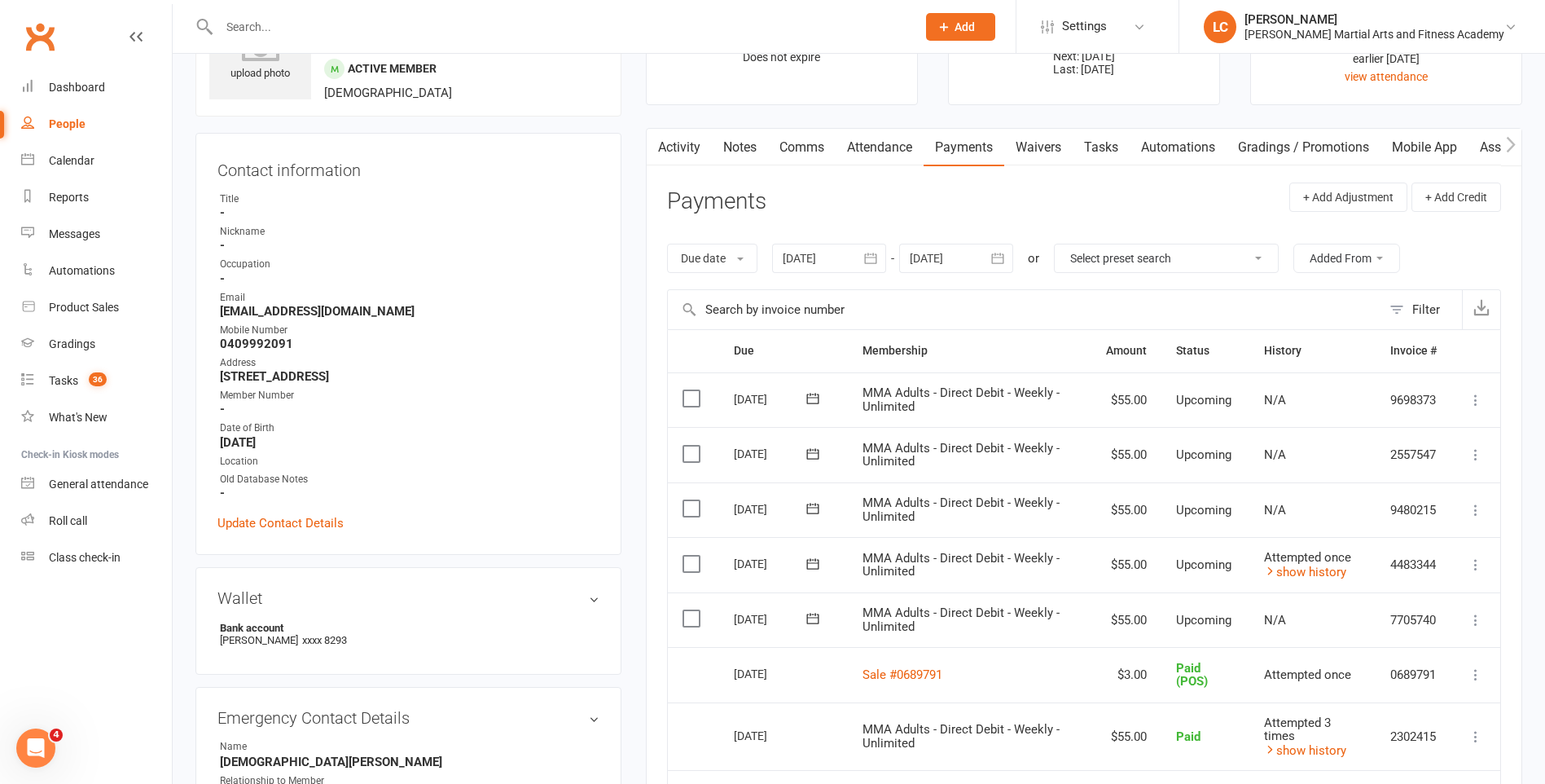
scroll to position [0, 0]
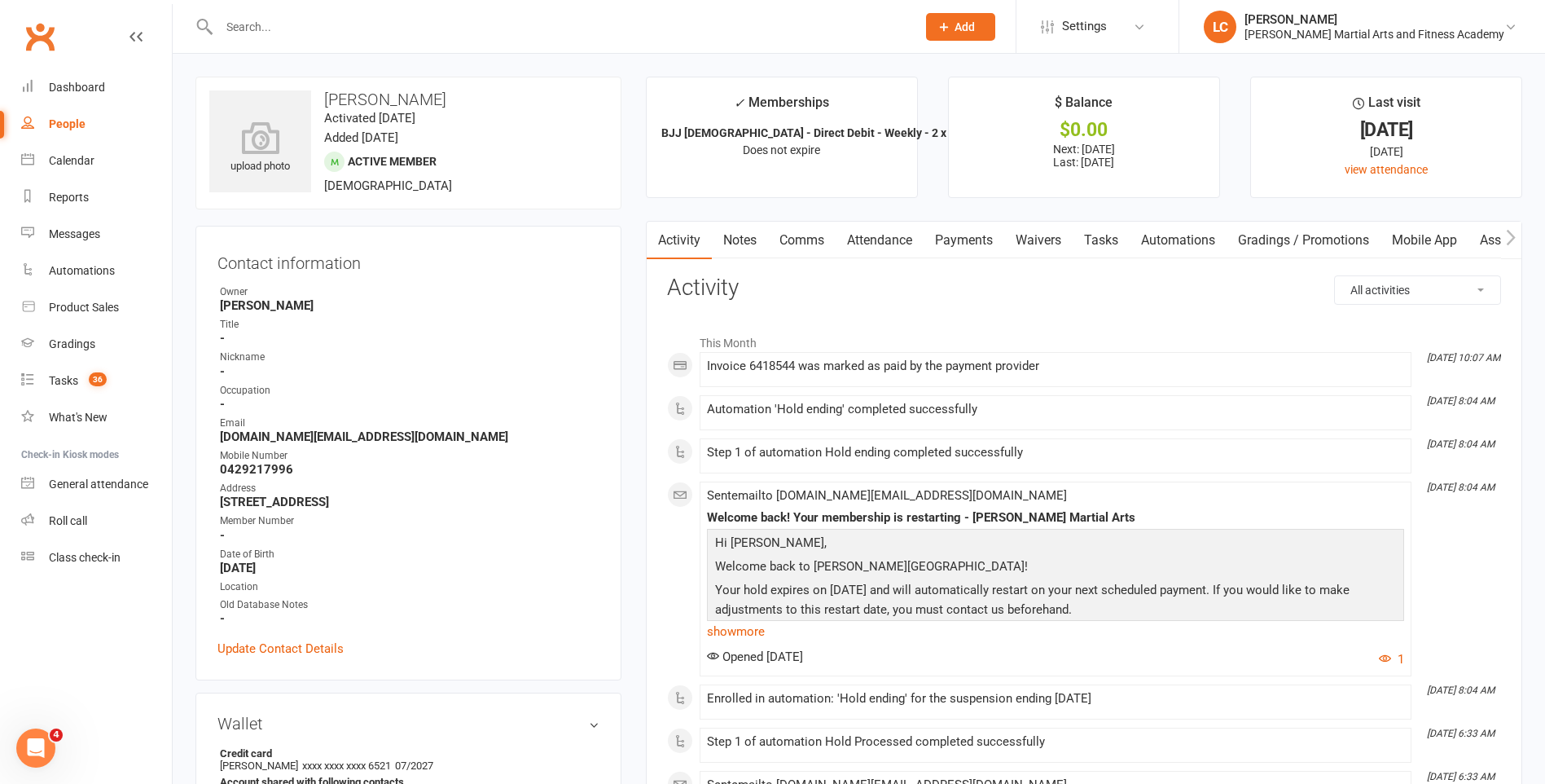
click at [748, 250] on link "Notes" at bounding box center [740, 240] width 56 height 37
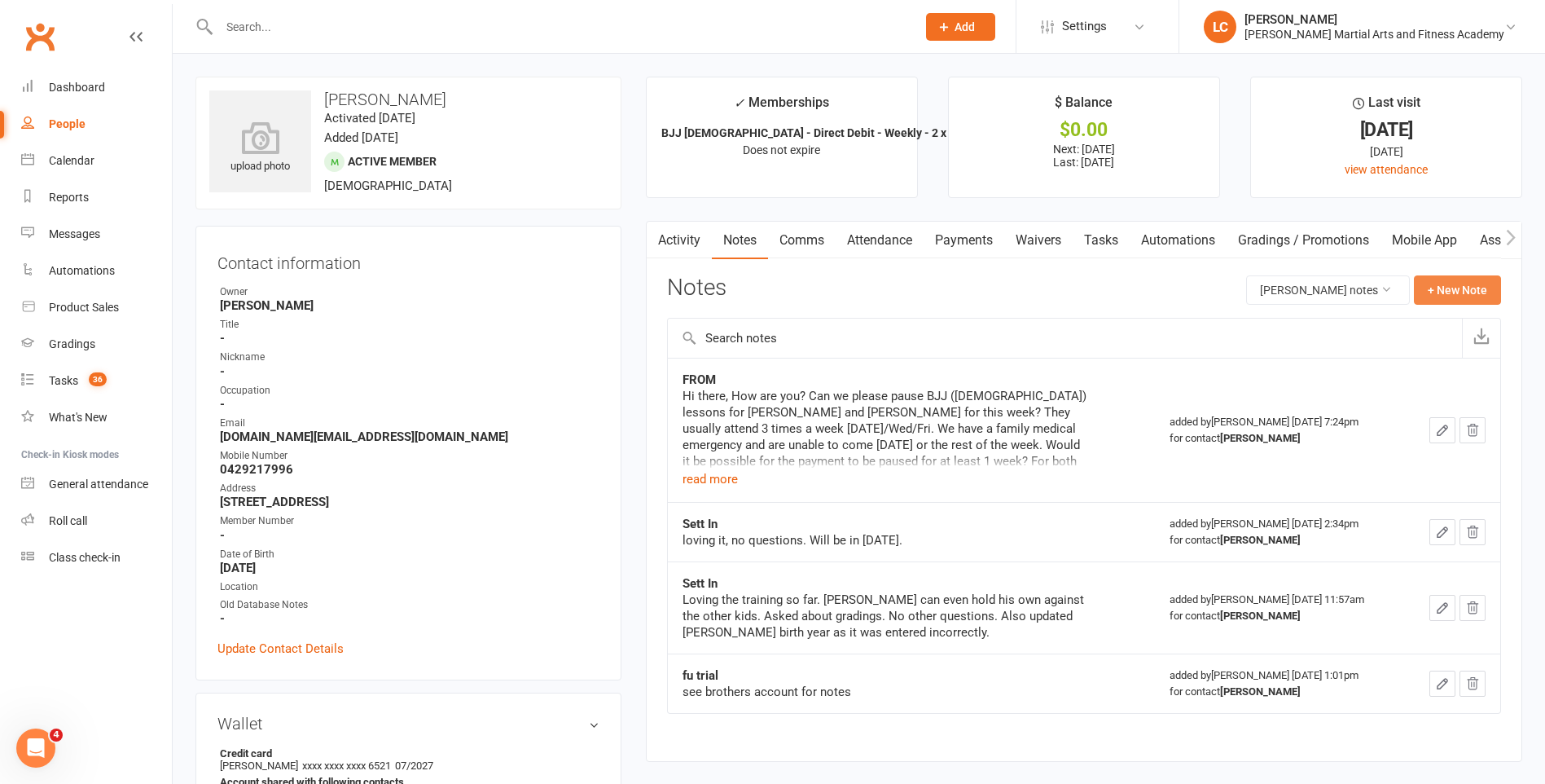
click at [1443, 303] on button "+ New Note" at bounding box center [1458, 290] width 88 height 29
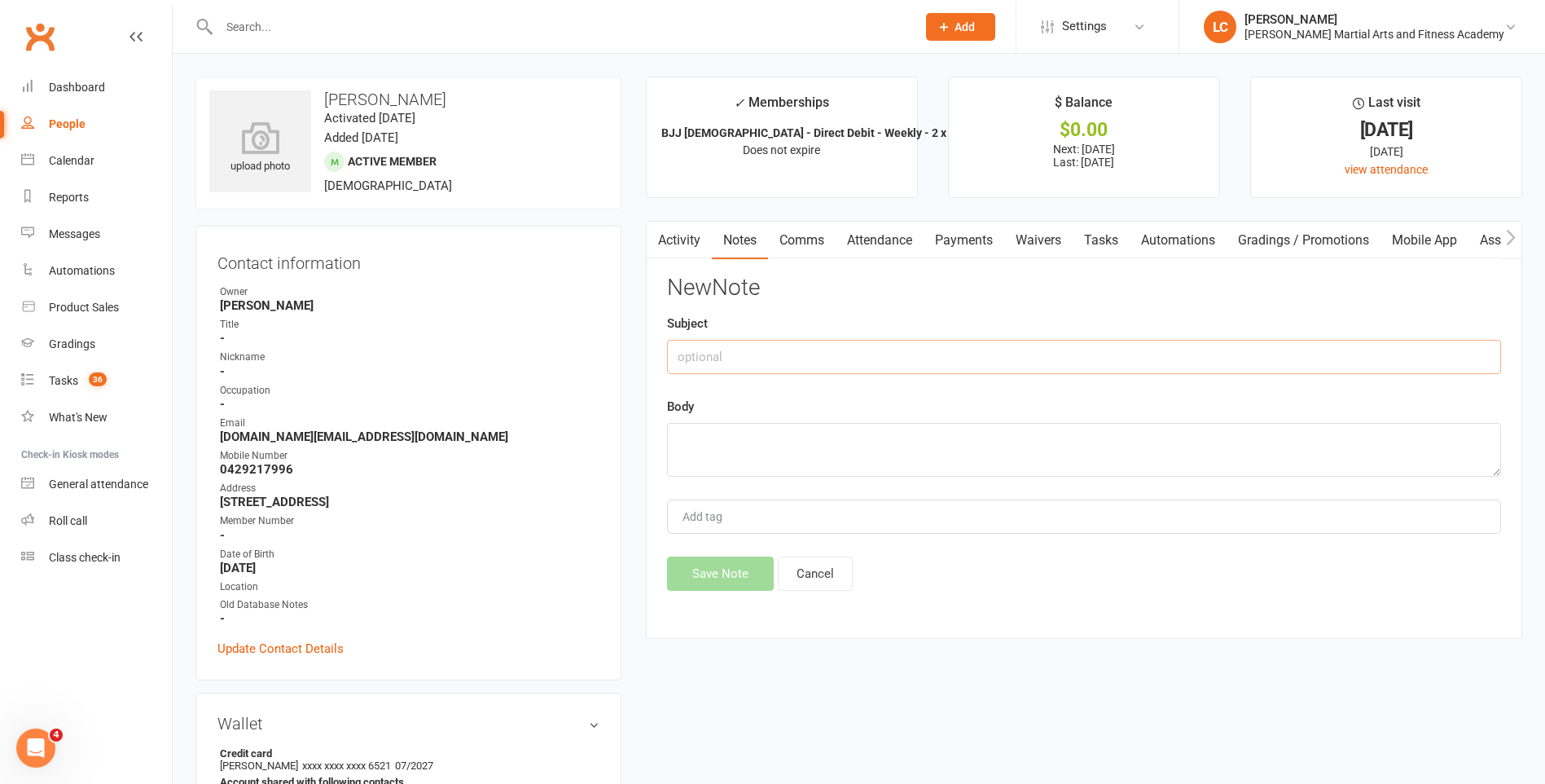
click at [764, 358] on input "text" at bounding box center [1084, 357] width 834 height 34
type input "FROM"
click at [825, 432] on textarea at bounding box center [1084, 450] width 834 height 54
paste textarea "Hi [PERSON_NAME], Thanks for putting my boys’ lessons on hold. Unfortunately my…"
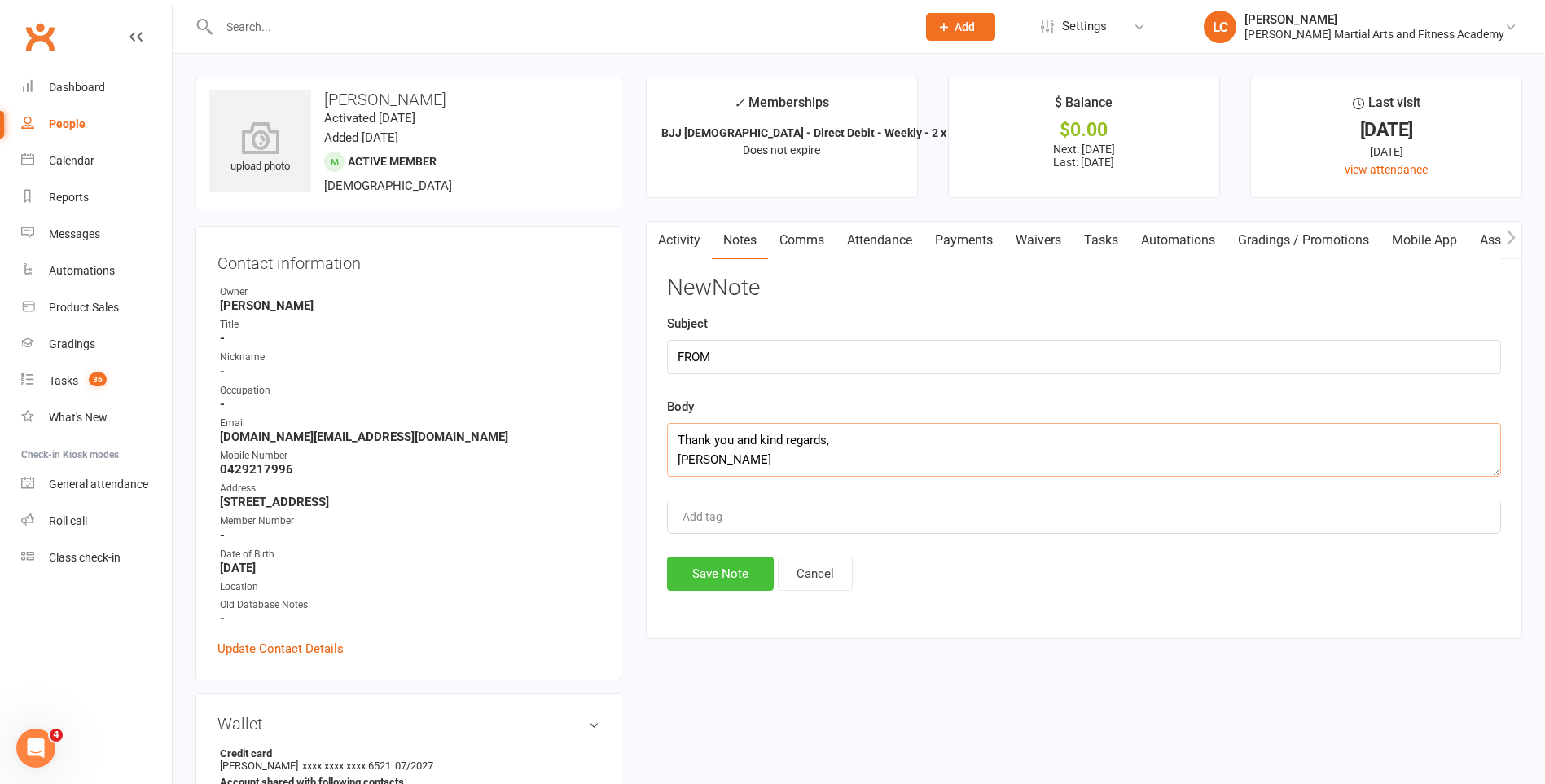
type textarea "Hi [PERSON_NAME], Thanks for putting my boys’ lessons on hold. Unfortunately my…"
click at [712, 588] on button "Save Note" at bounding box center [720, 573] width 107 height 34
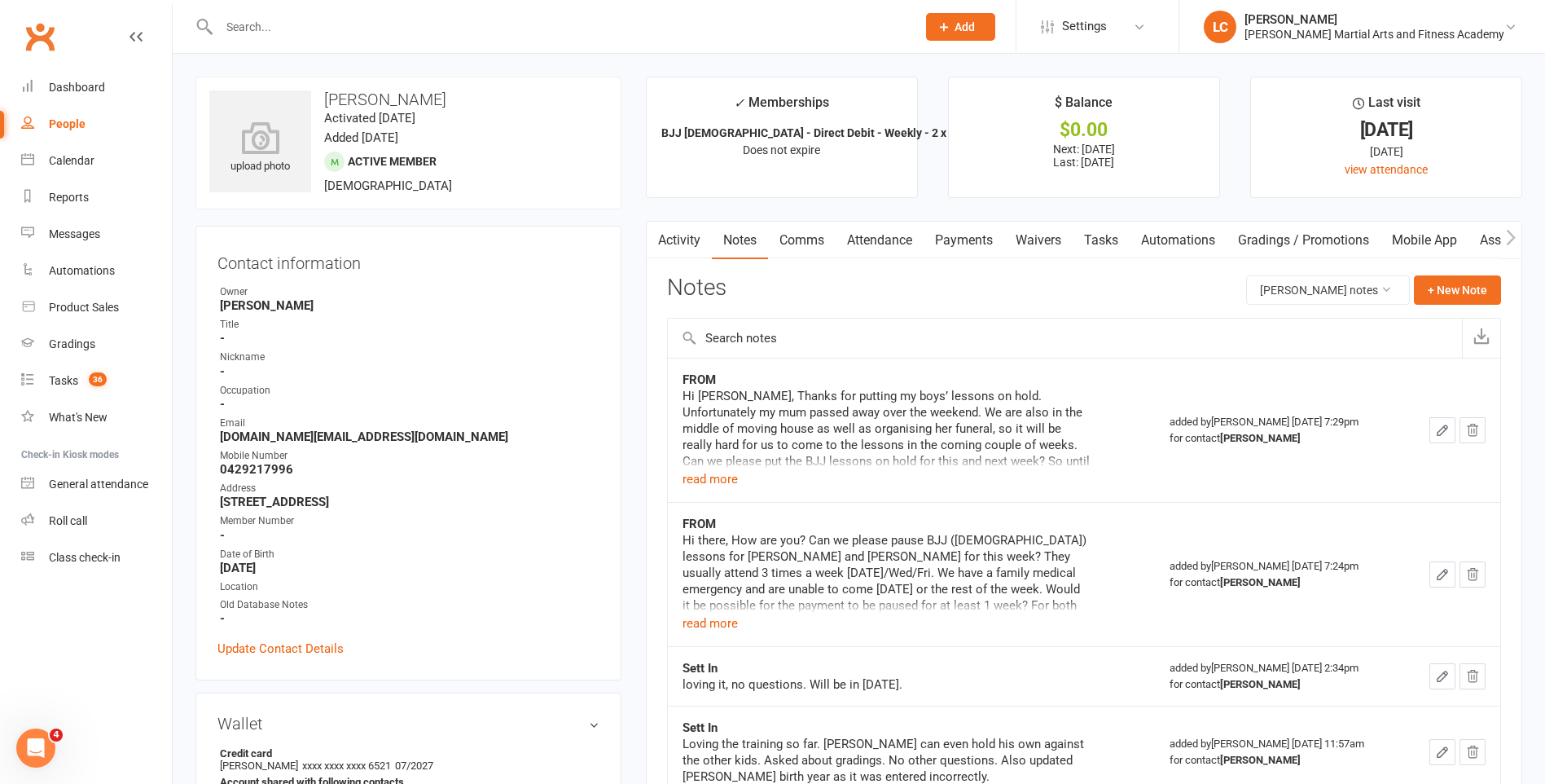
click at [859, 237] on link "Attendance" at bounding box center [880, 240] width 88 height 37
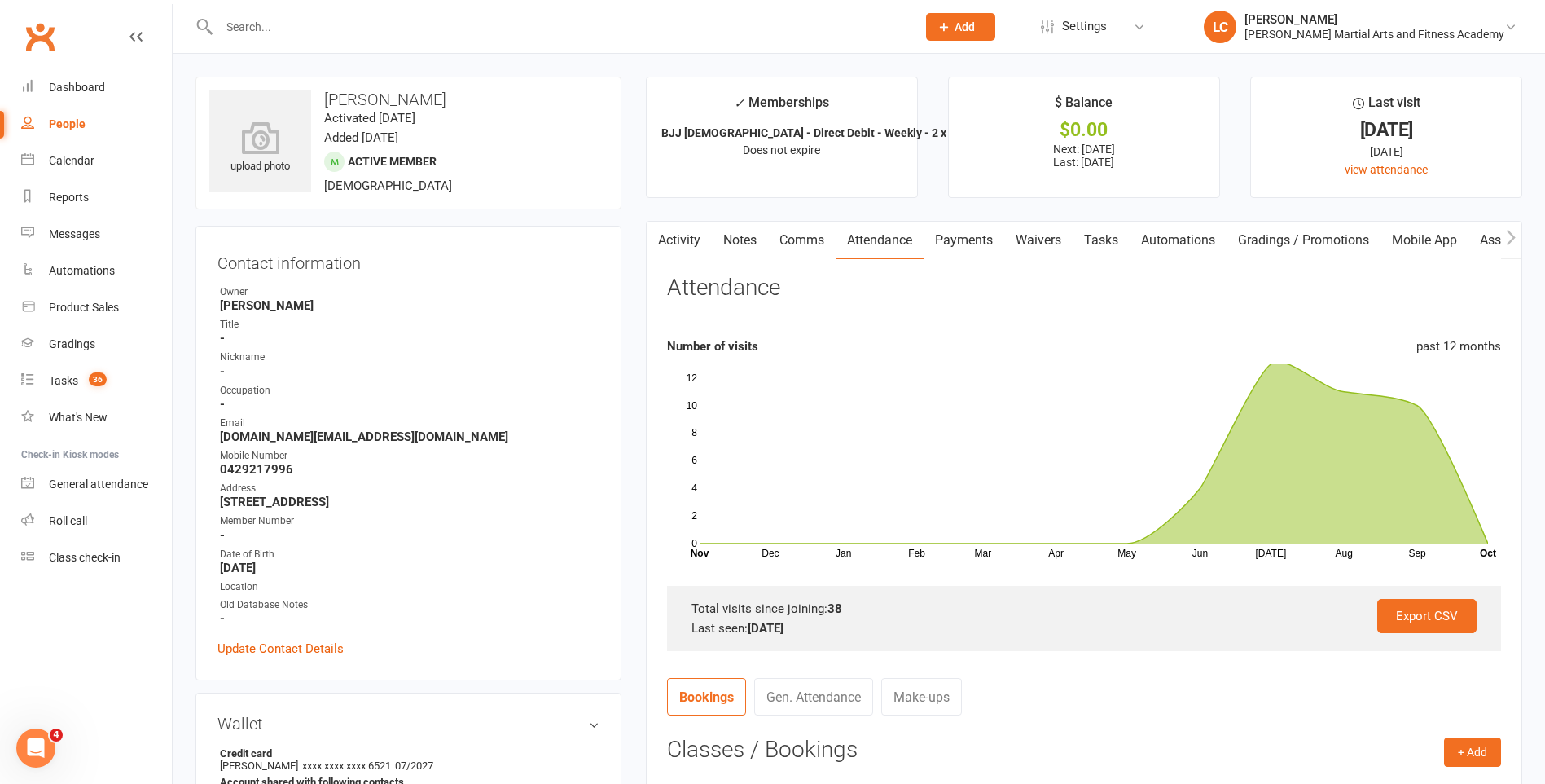
click at [801, 237] on link "Comms" at bounding box center [802, 240] width 68 height 37
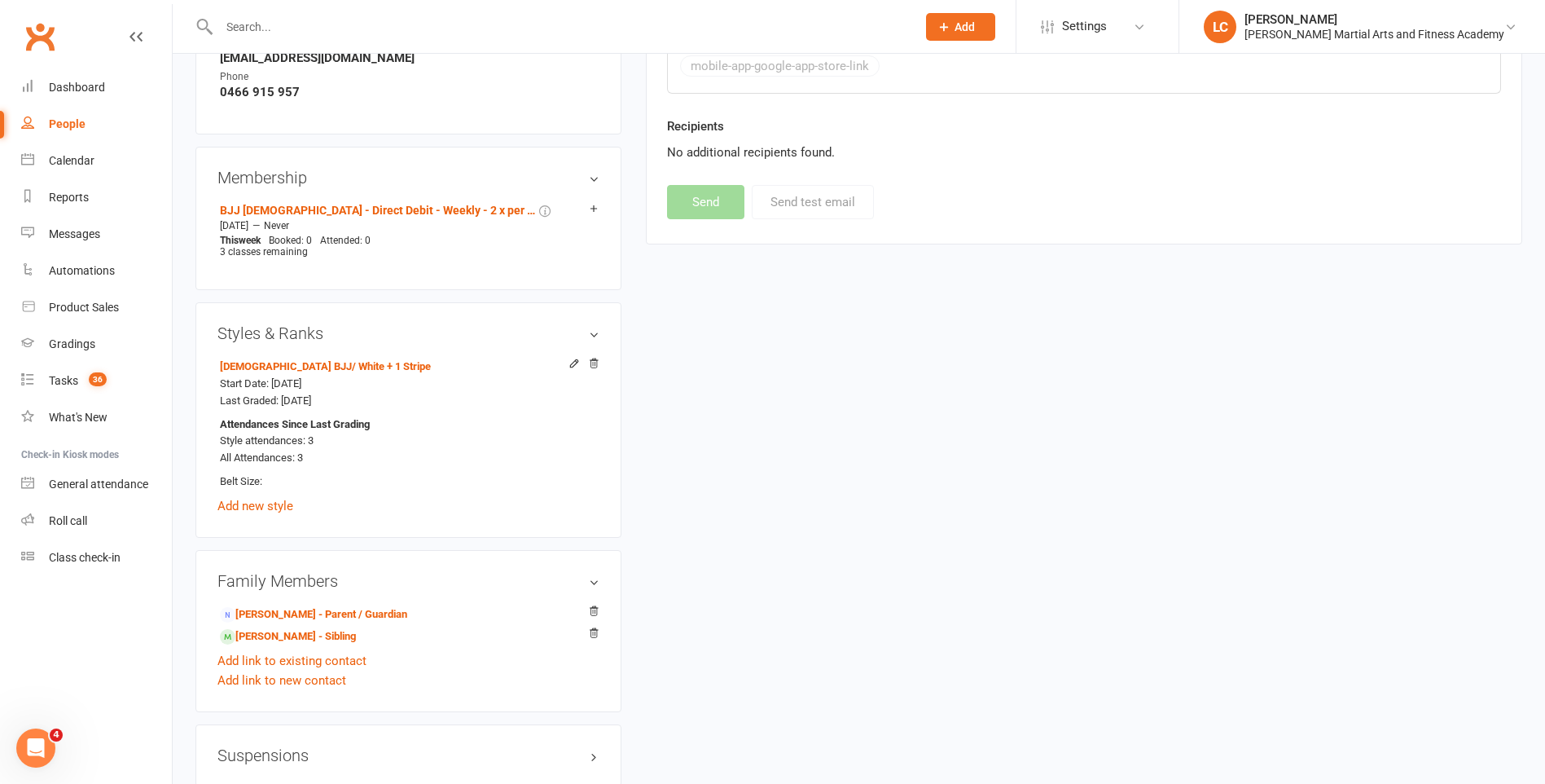
scroll to position [1304, 0]
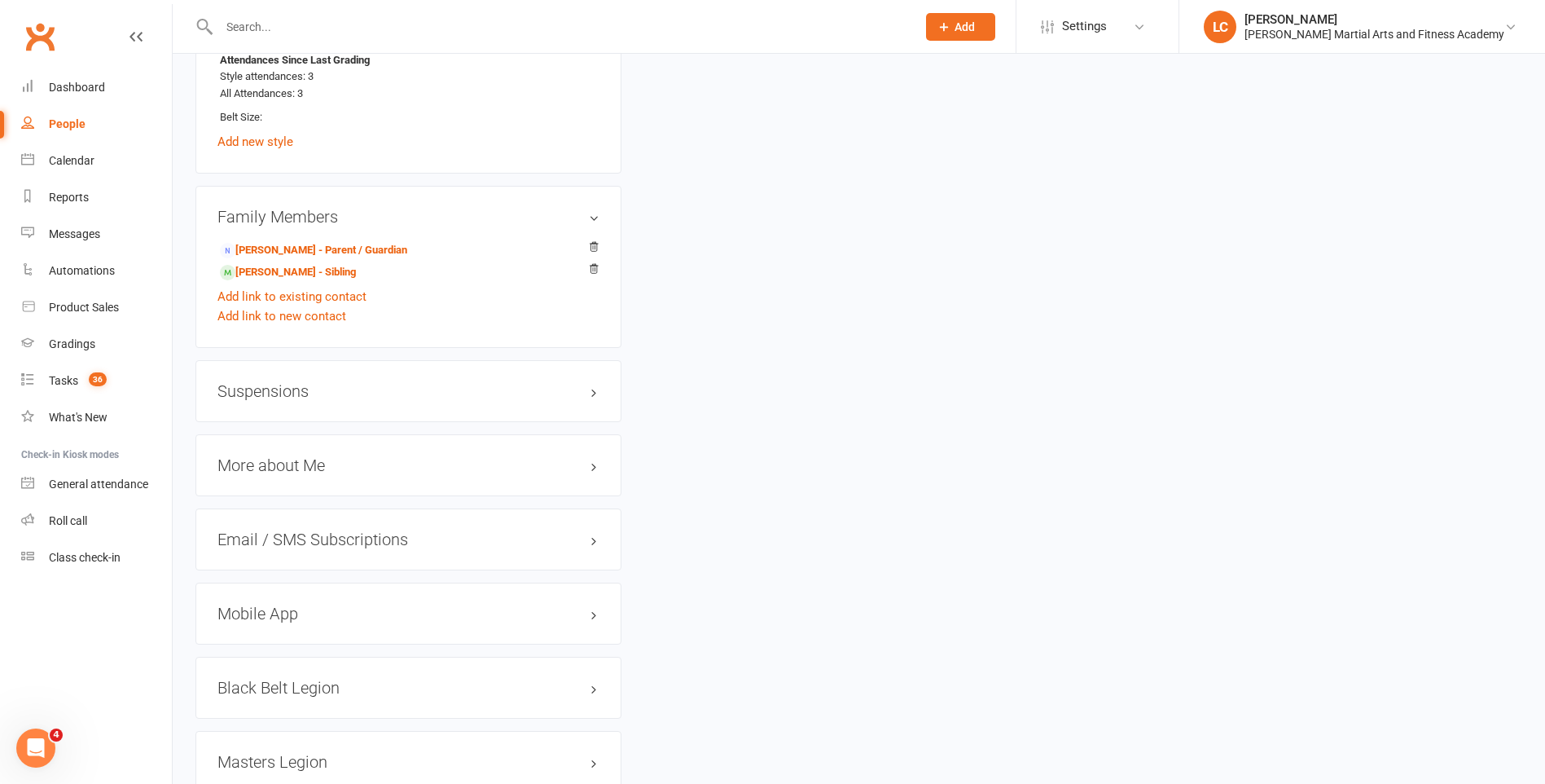
click at [302, 376] on div "Suspensions" at bounding box center [409, 391] width 427 height 61
click at [296, 389] on h3 "Suspensions" at bounding box center [409, 390] width 382 height 18
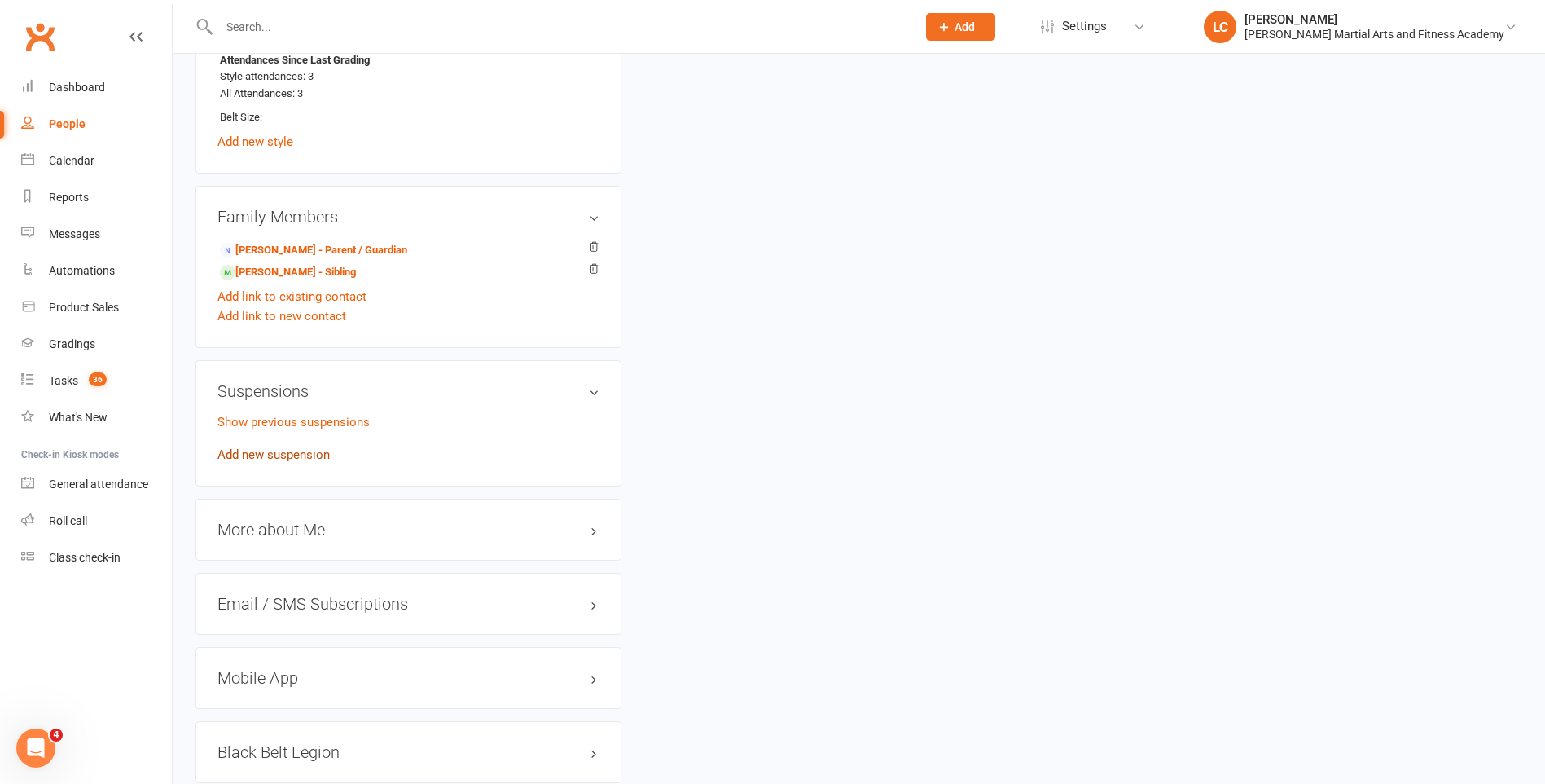
click at [287, 452] on link "Add new suspension" at bounding box center [274, 454] width 113 height 15
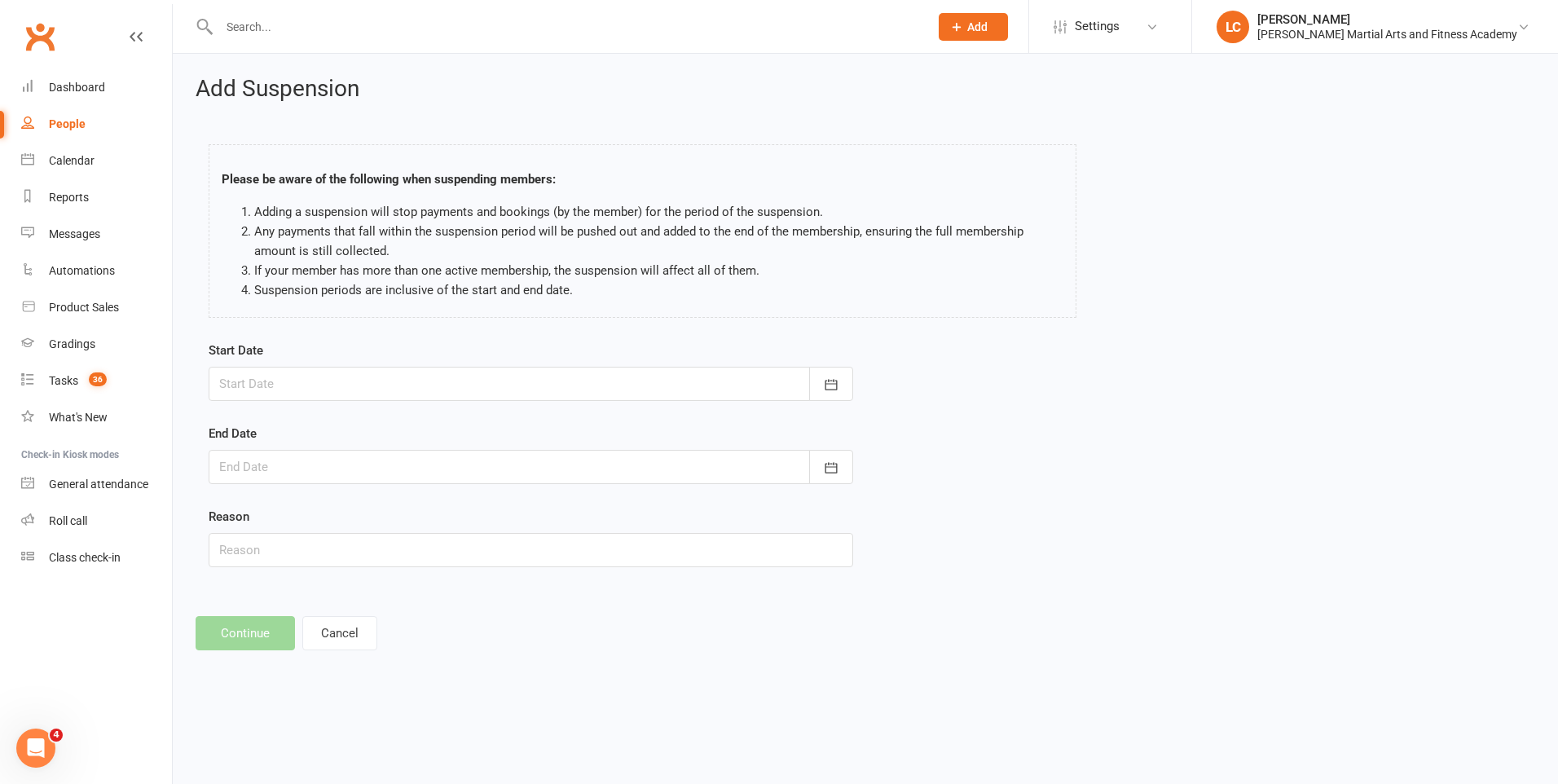
click at [781, 389] on div at bounding box center [531, 384] width 644 height 34
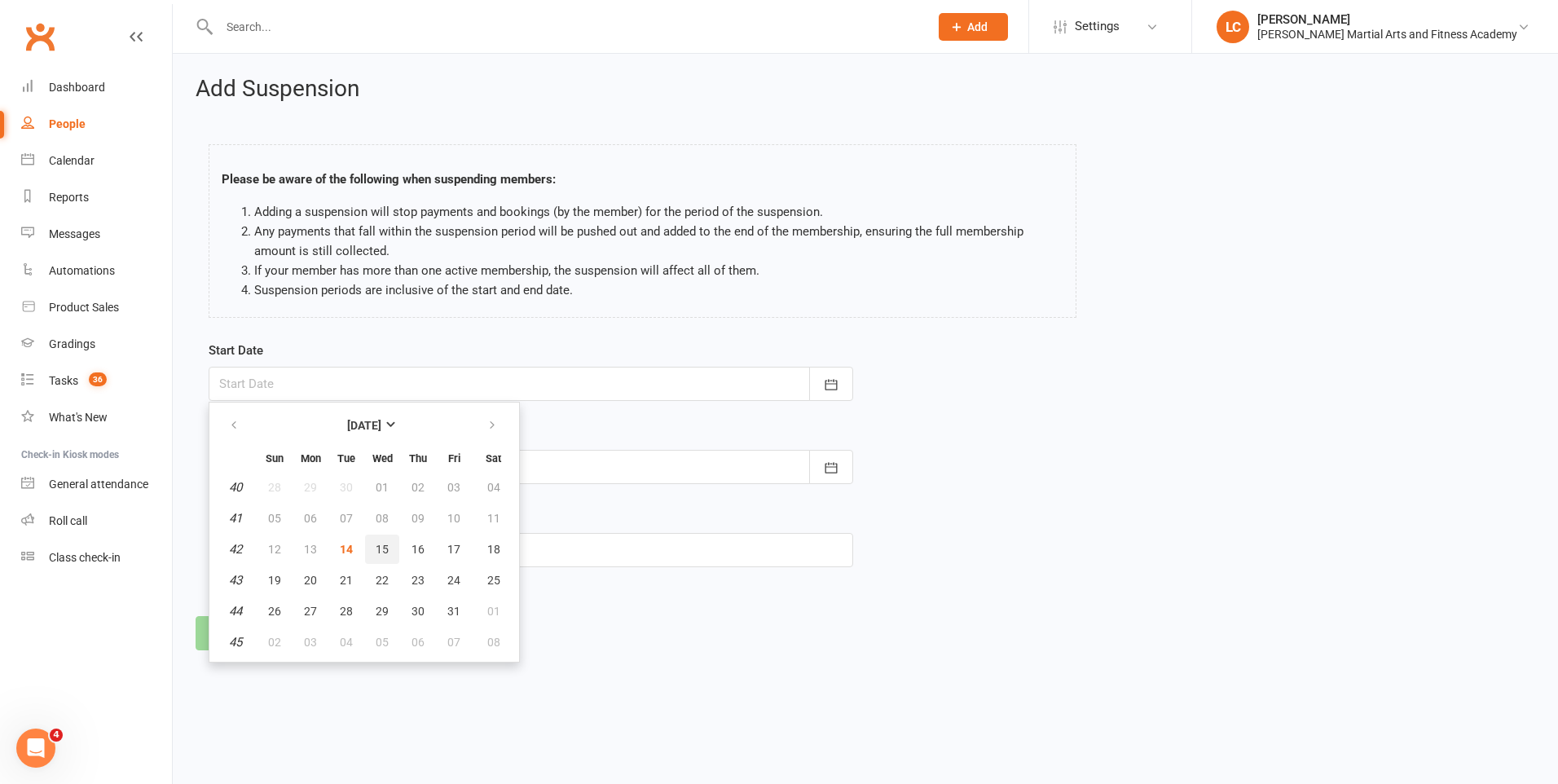
click at [381, 548] on span "15" at bounding box center [382, 549] width 13 height 13
type input "[DATE]"
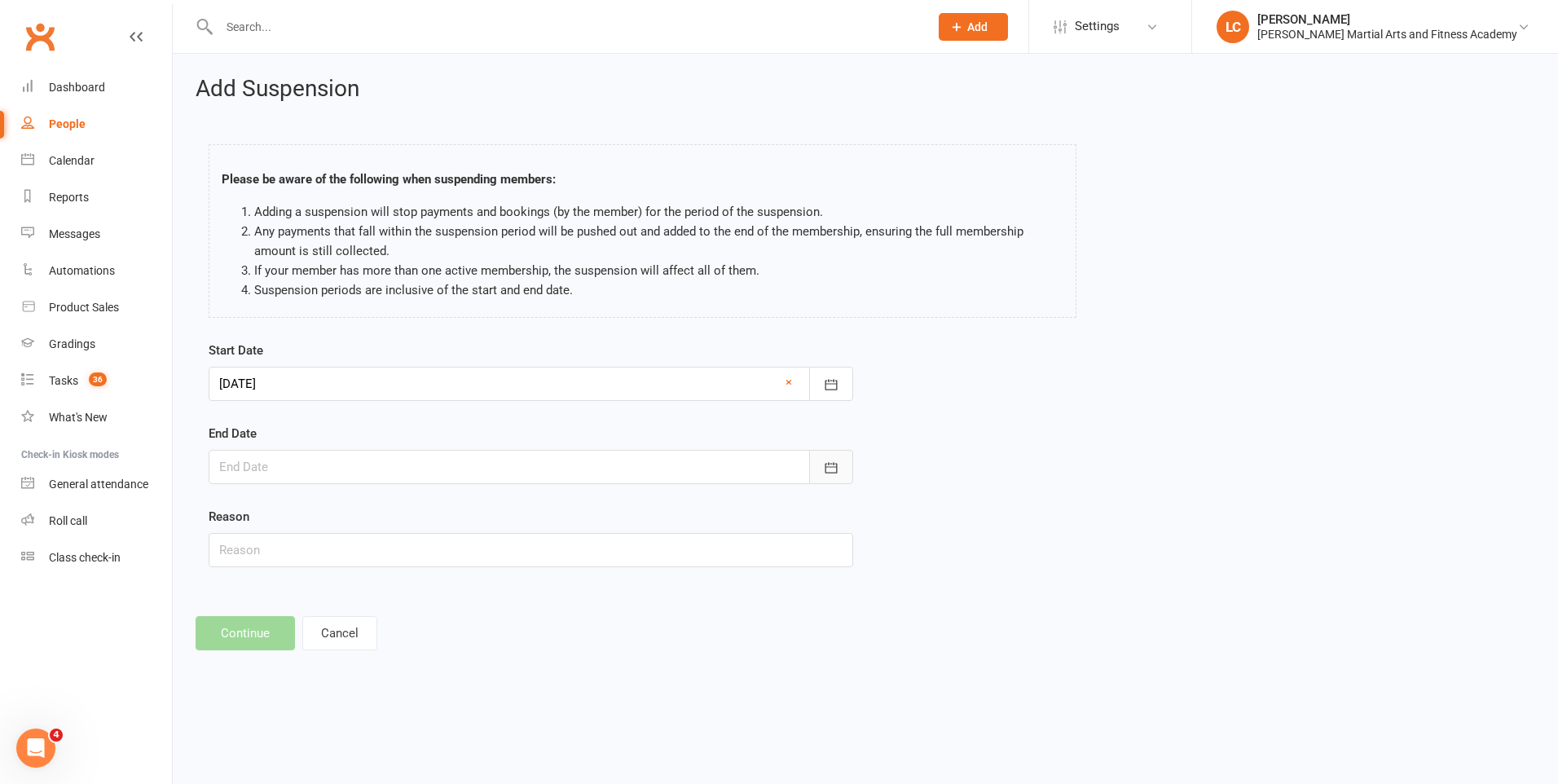
click at [828, 463] on icon "button" at bounding box center [831, 466] width 16 height 16
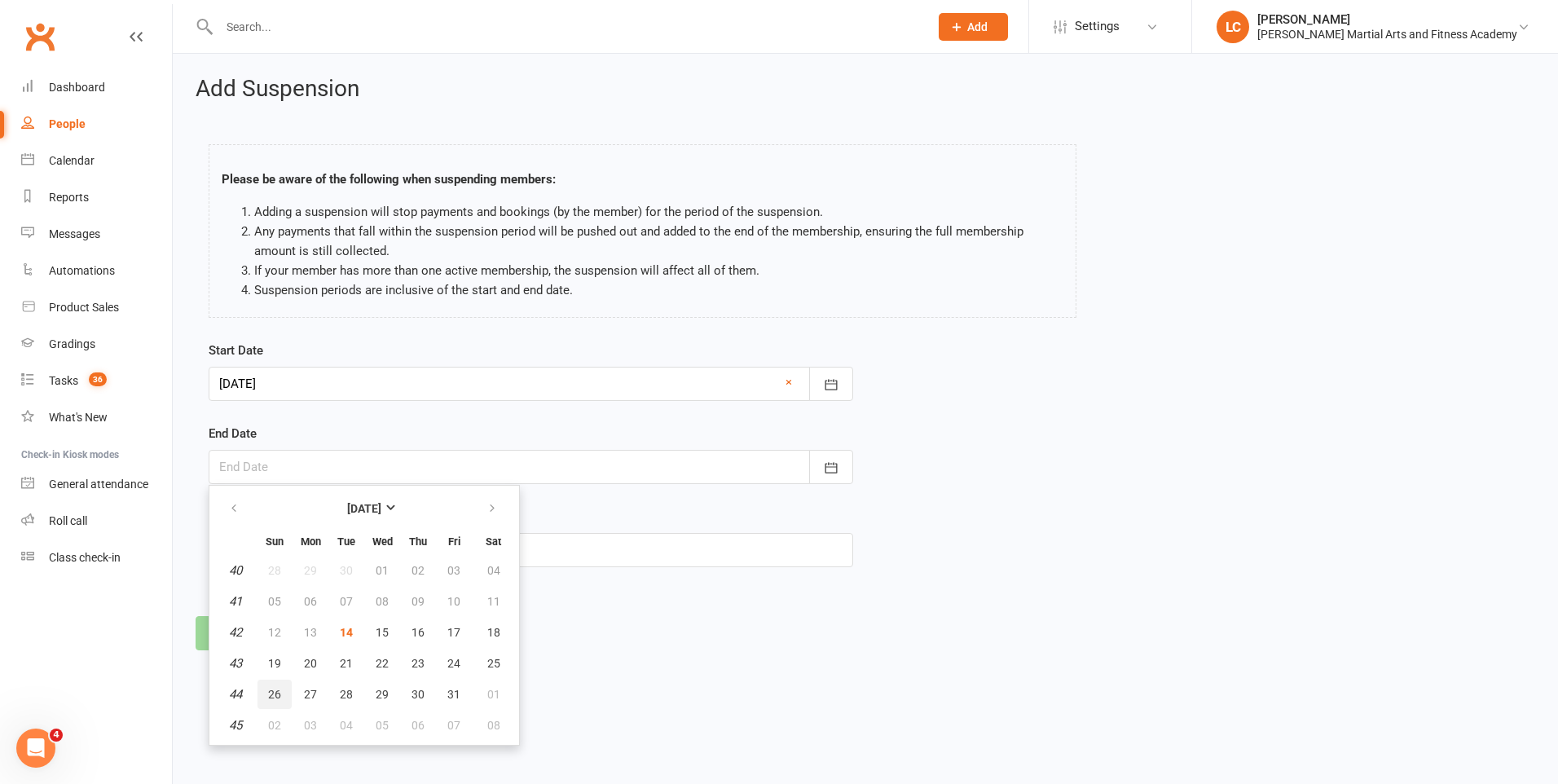
click at [275, 694] on span "26" at bounding box center [275, 694] width 13 height 13
type input "[DATE]"
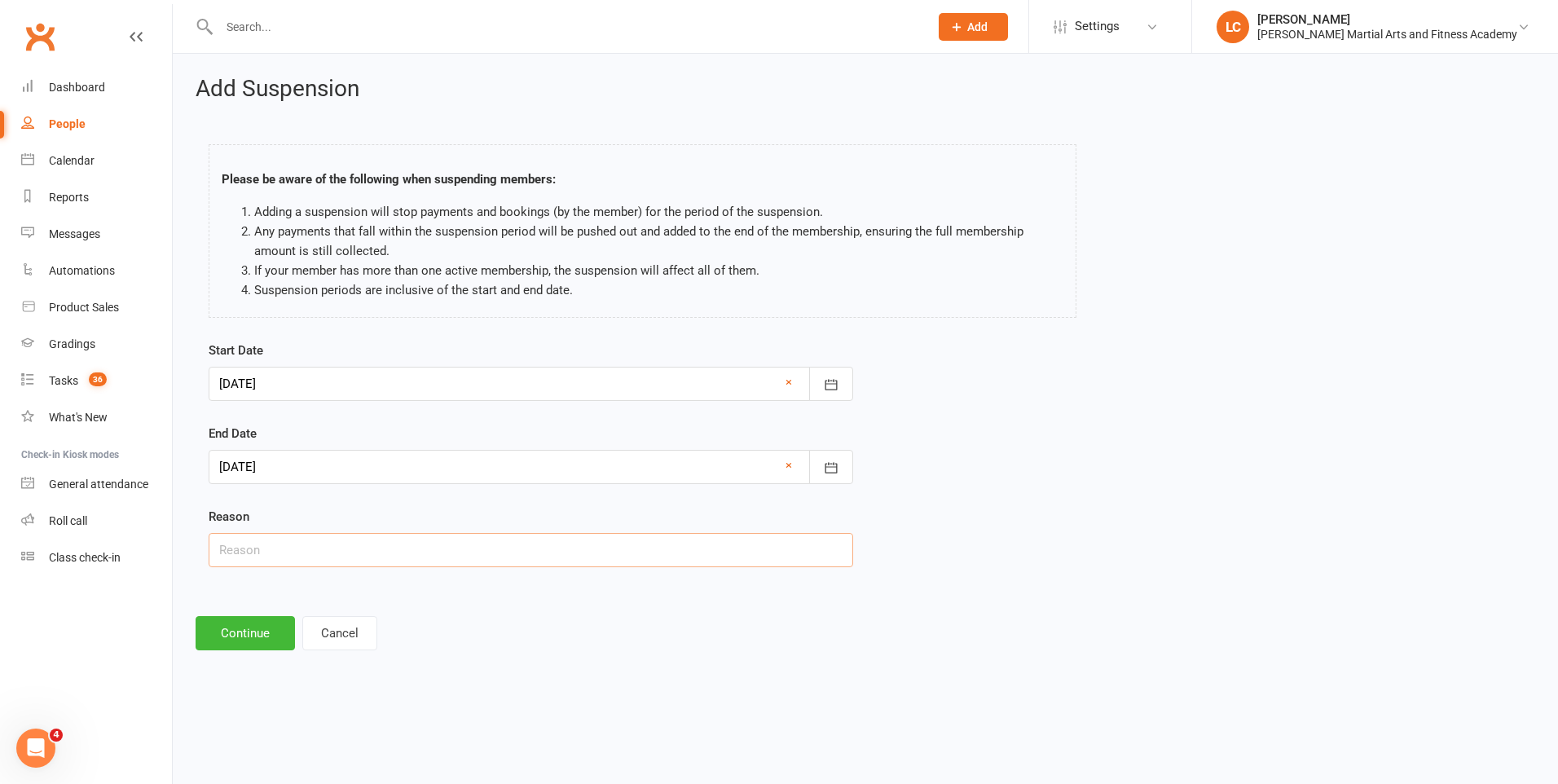
click at [355, 555] on input "text" at bounding box center [531, 549] width 644 height 34
type input "AWAY"
click at [247, 631] on button "Continue" at bounding box center [245, 632] width 100 height 34
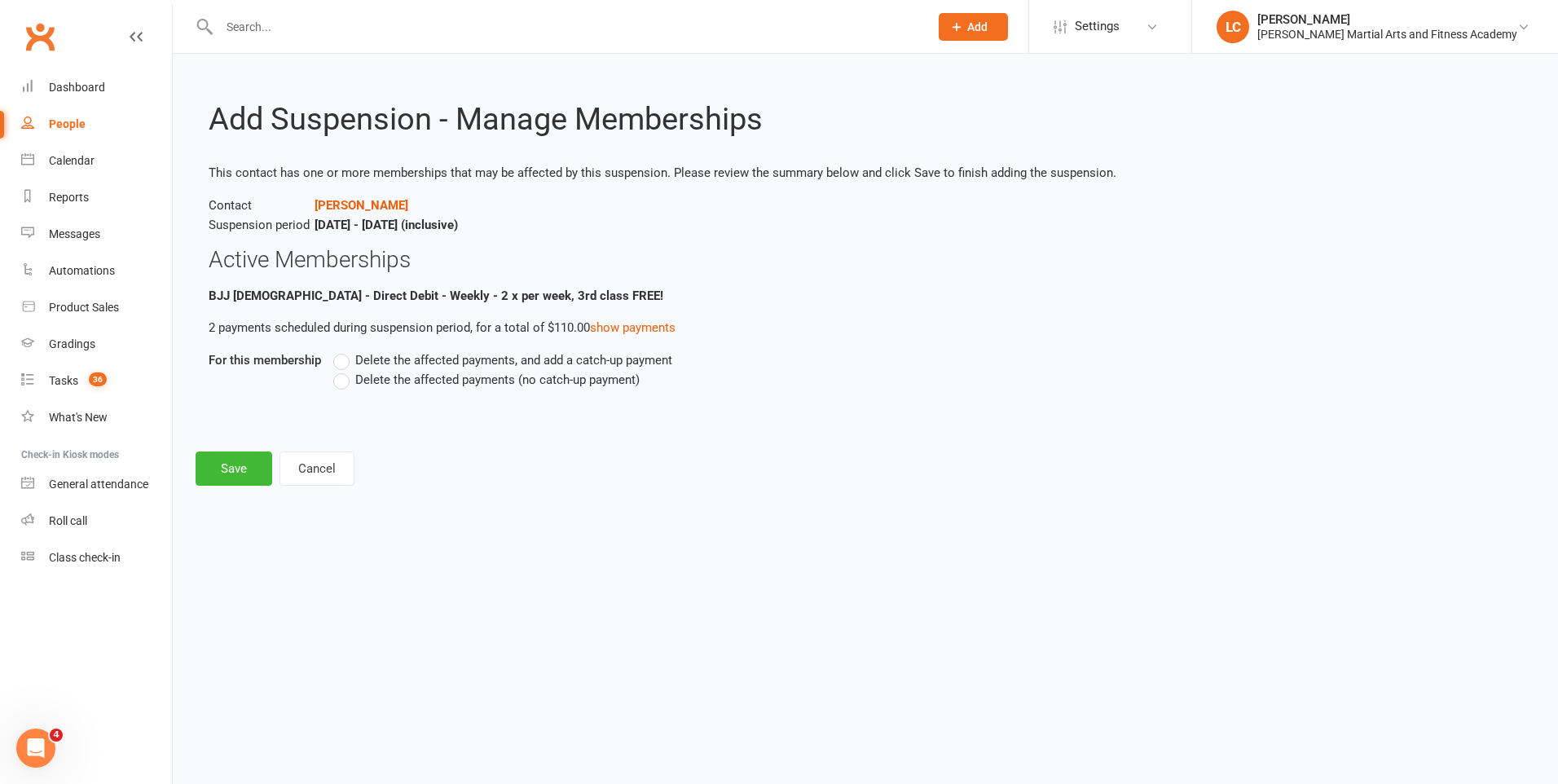
click at [335, 383] on label "Delete the affected payments (no catch-up payment)" at bounding box center [486, 379] width 306 height 20
click at [335, 370] on input "Delete the affected payments (no catch-up payment)" at bounding box center [338, 370] width 10 height 0
click at [215, 485] on div "Add Suspension - Manage Memberships This contact has one or more memberships th…" at bounding box center [864, 281] width 1385 height 454
click at [210, 454] on button "Save" at bounding box center [234, 468] width 76 height 34
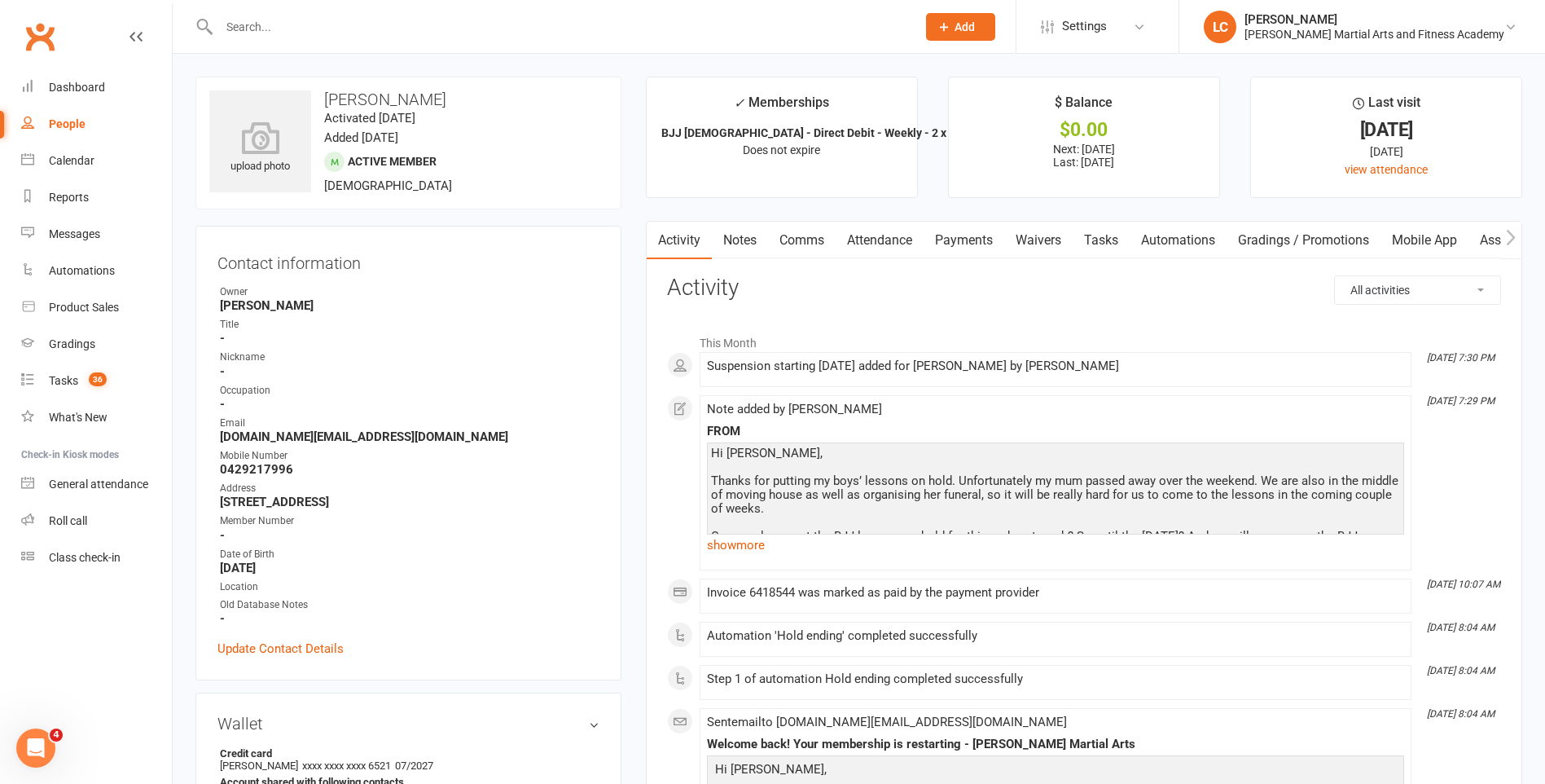
click at [766, 245] on link "Notes" at bounding box center [740, 240] width 56 height 37
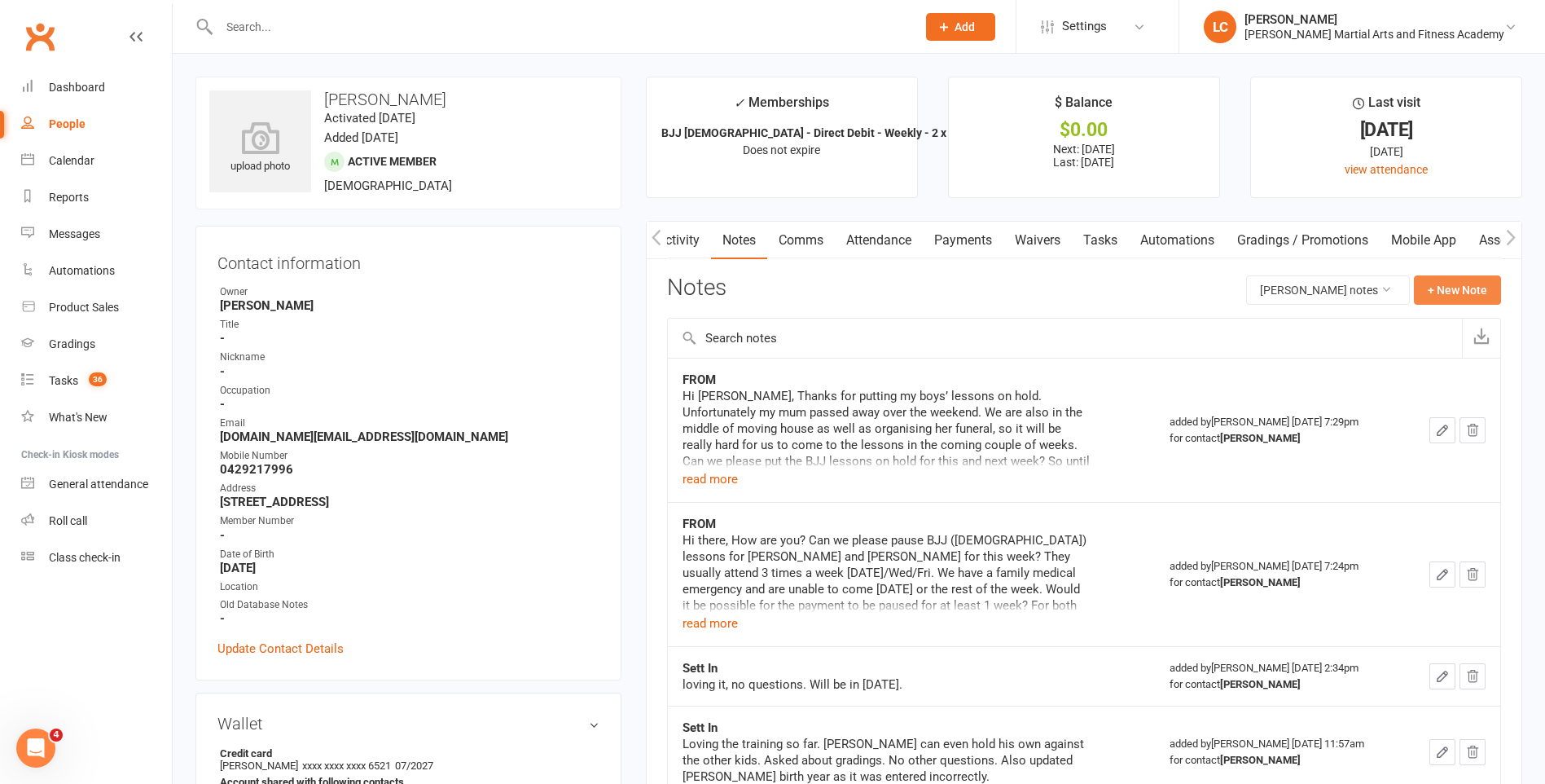
click at [1464, 293] on button "+ New Note" at bounding box center [1458, 290] width 88 height 29
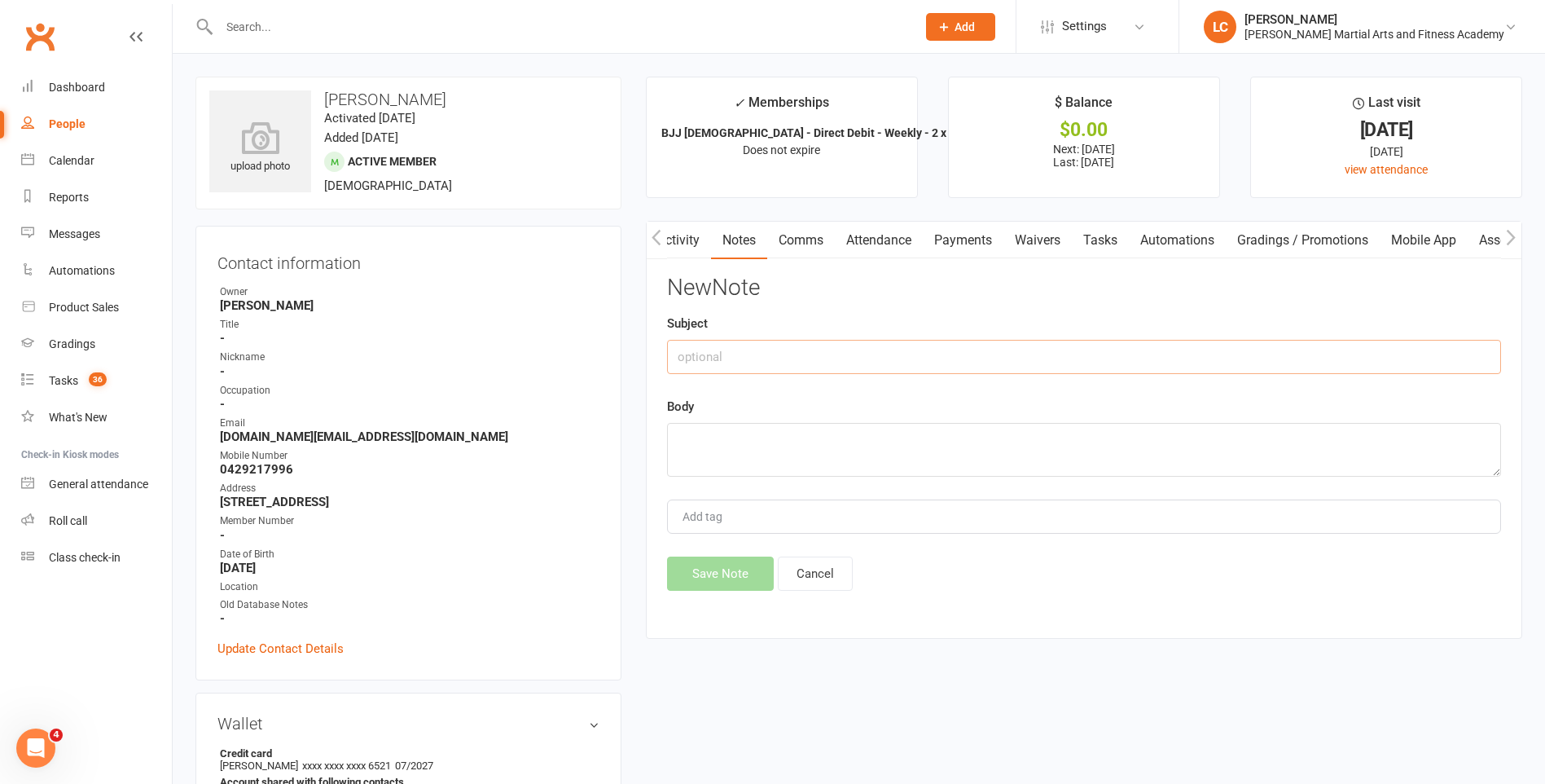
click at [942, 350] on input "text" at bounding box center [1084, 357] width 834 height 34
type input "TO"
click at [783, 446] on textarea at bounding box center [1084, 450] width 834 height 54
paste textarea "Hi Lufan, Lenny here just filling in for Jackson. Sorry to hear about your moth…"
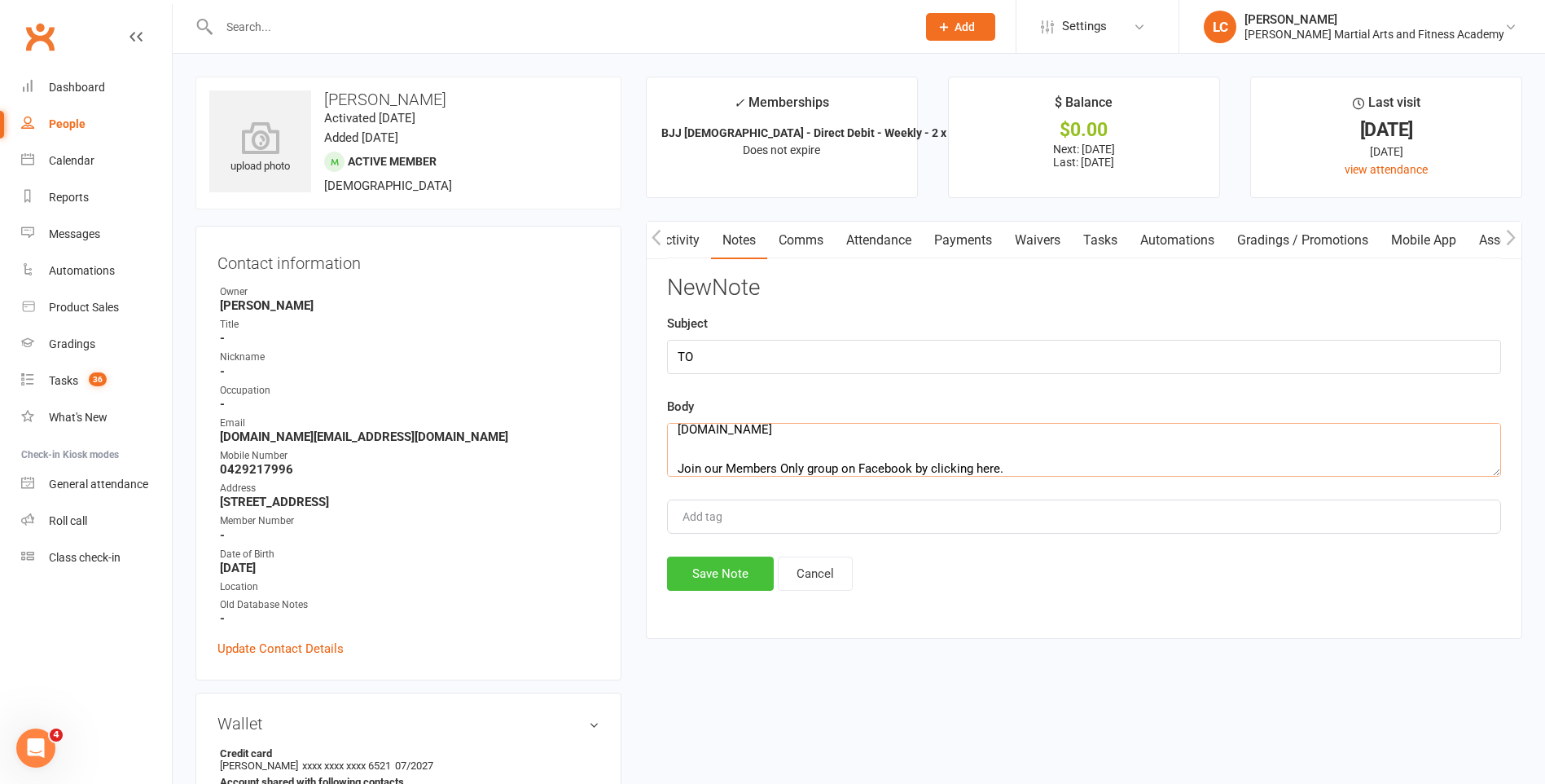
type textarea "Hi Lufan, Lenny here just filling in for Jackson. Sorry to hear about your moth…"
click at [694, 569] on button "Save Note" at bounding box center [720, 573] width 107 height 34
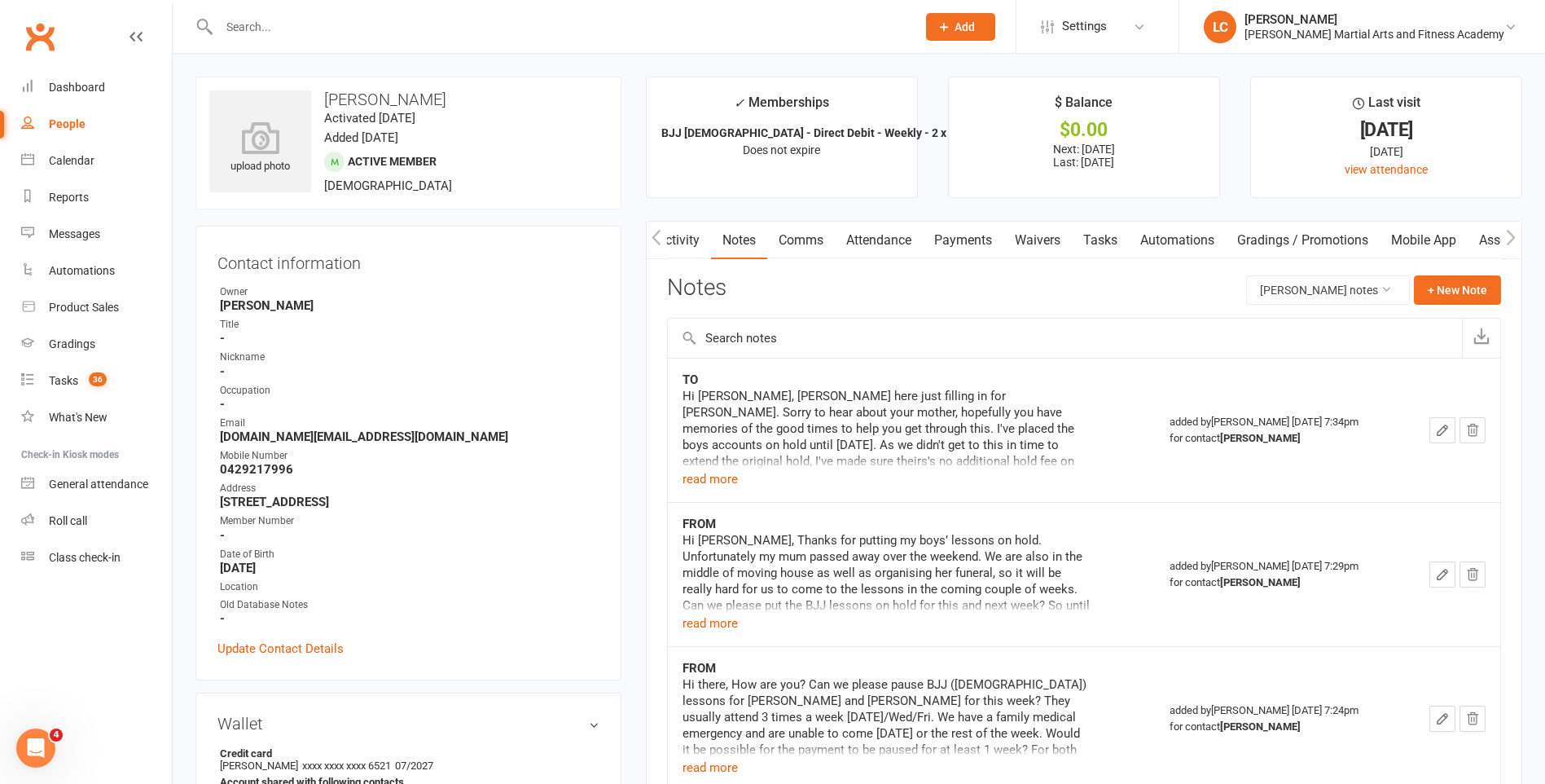
click at [296, 34] on input "text" at bounding box center [560, 27] width 691 height 22
paste input "King <ar17au@gmail.com>"
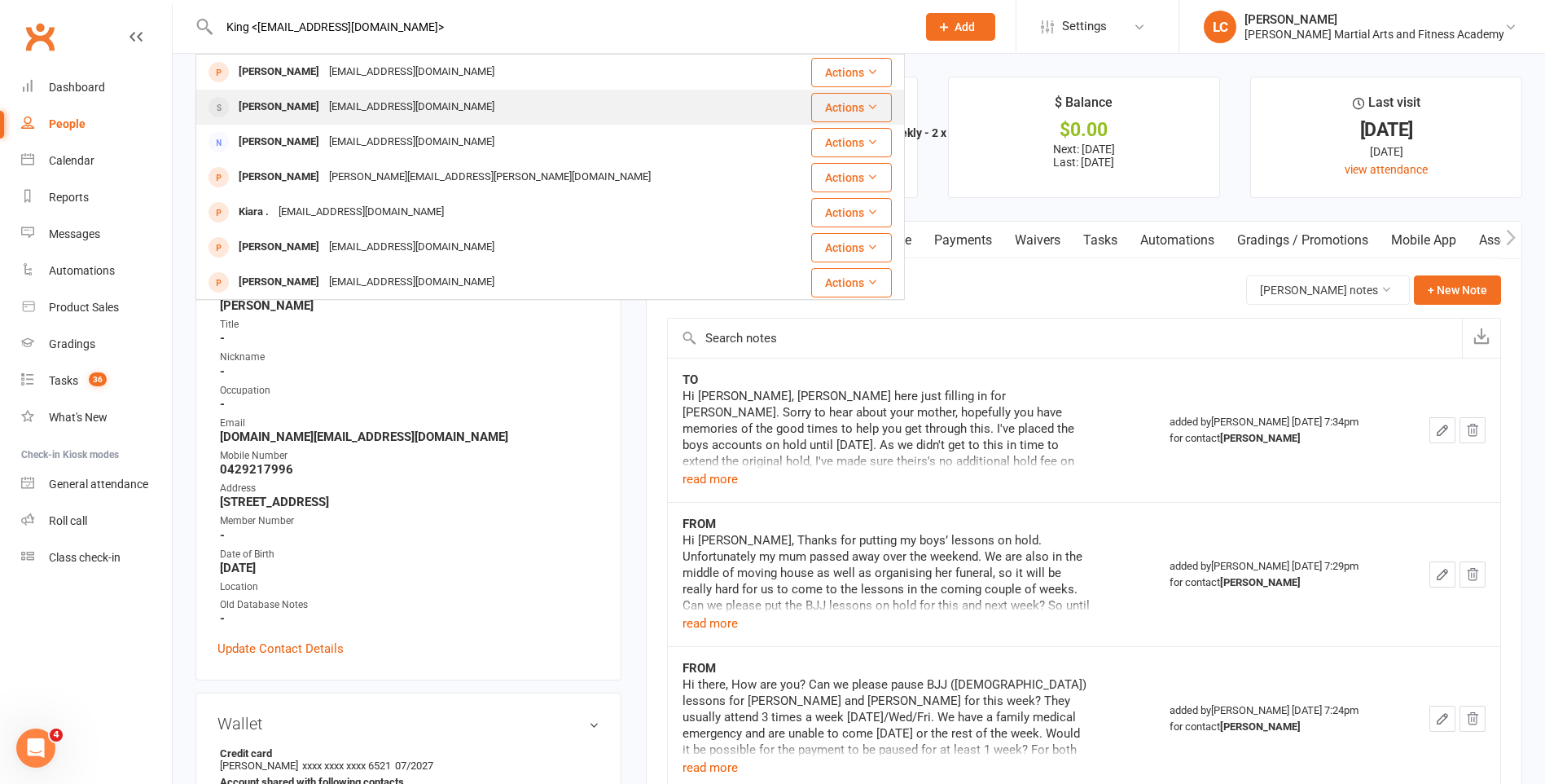
type input "King <ar17au@gmail.com>"
click at [316, 106] on div "Ace Ranasinghe" at bounding box center [278, 106] width 90 height 23
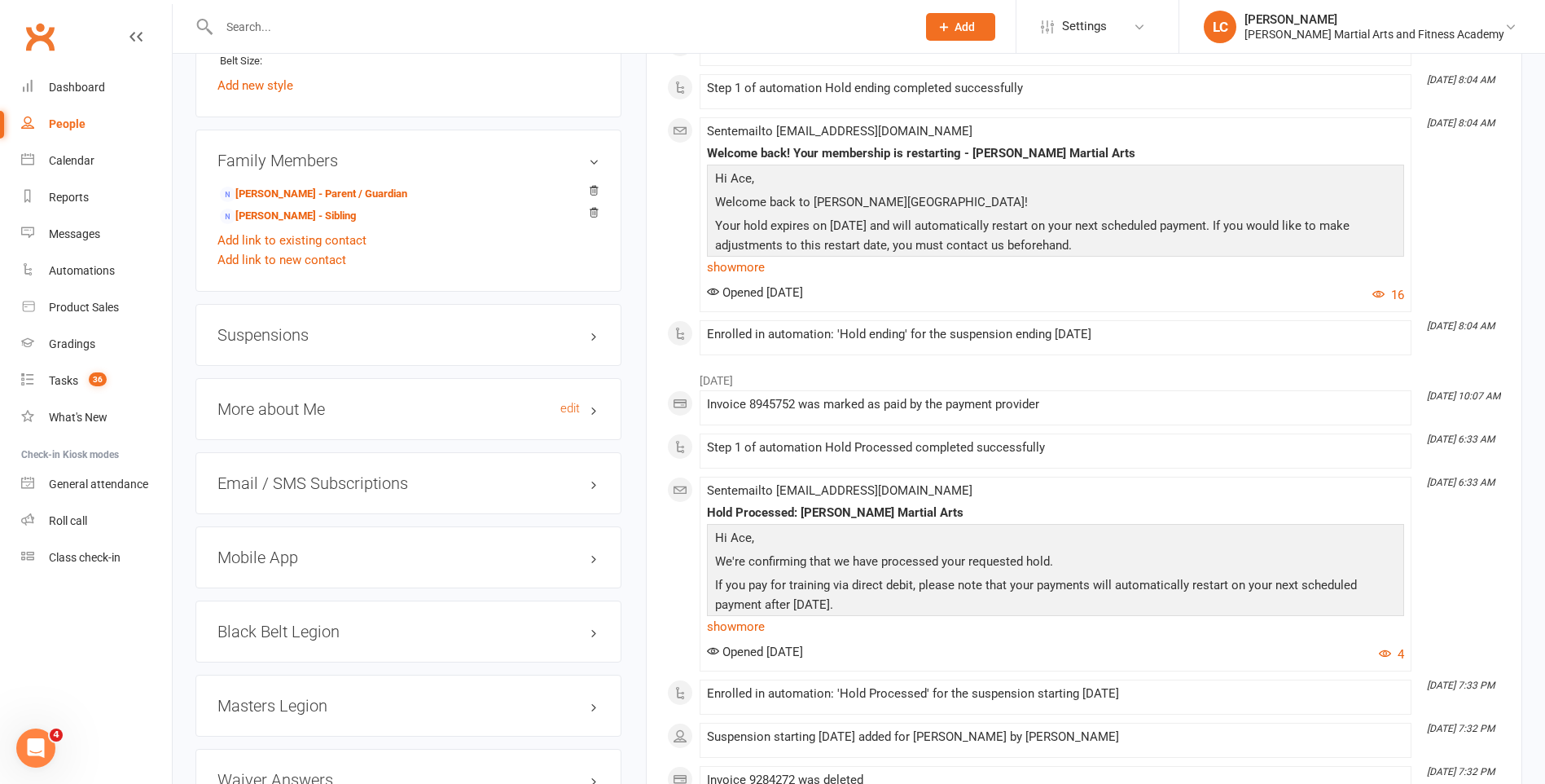
scroll to position [1385, 0]
click at [277, 334] on h3 "Suspensions" at bounding box center [409, 331] width 382 height 18
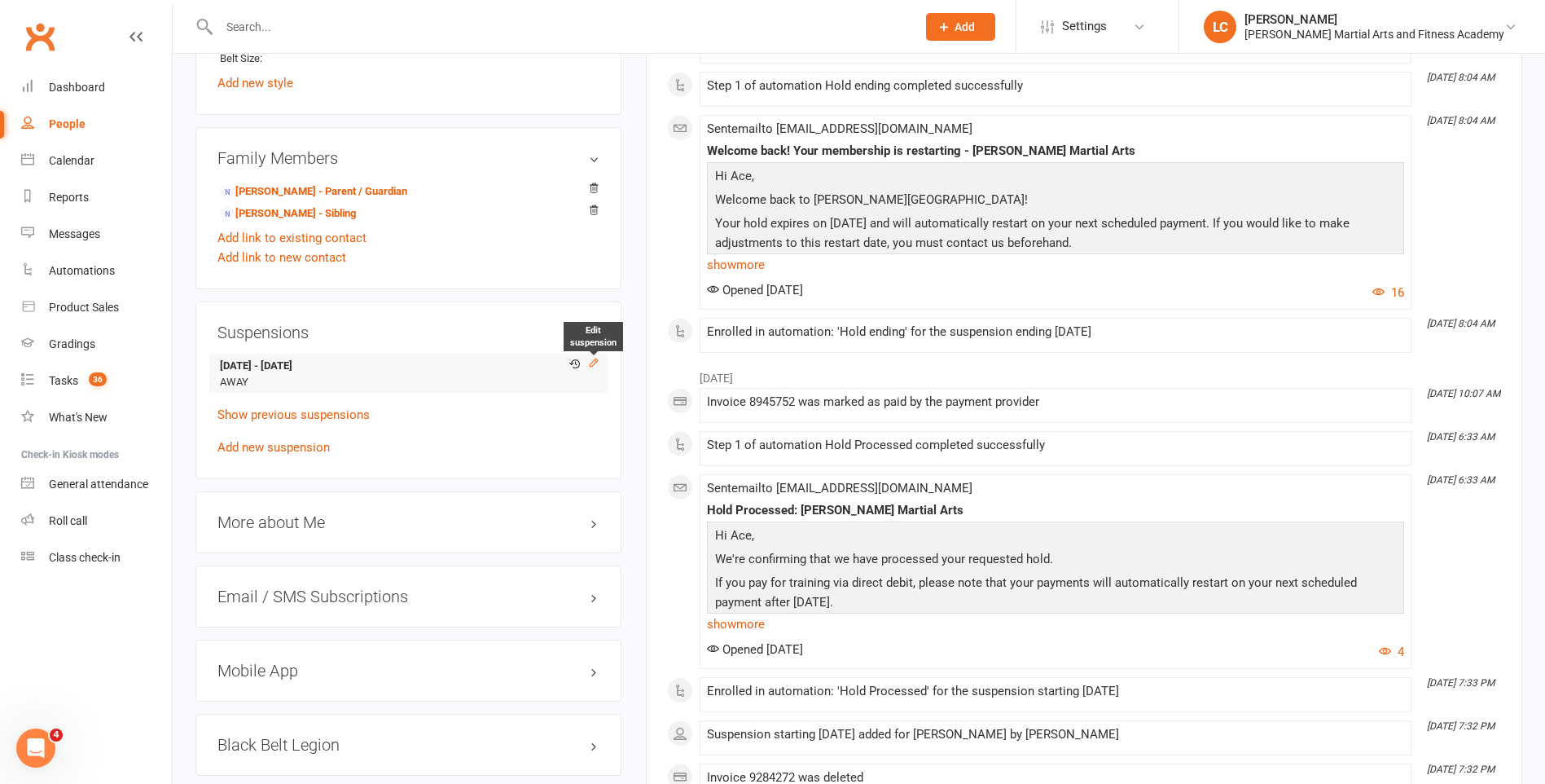
click at [598, 362] on icon at bounding box center [594, 362] width 11 height 11
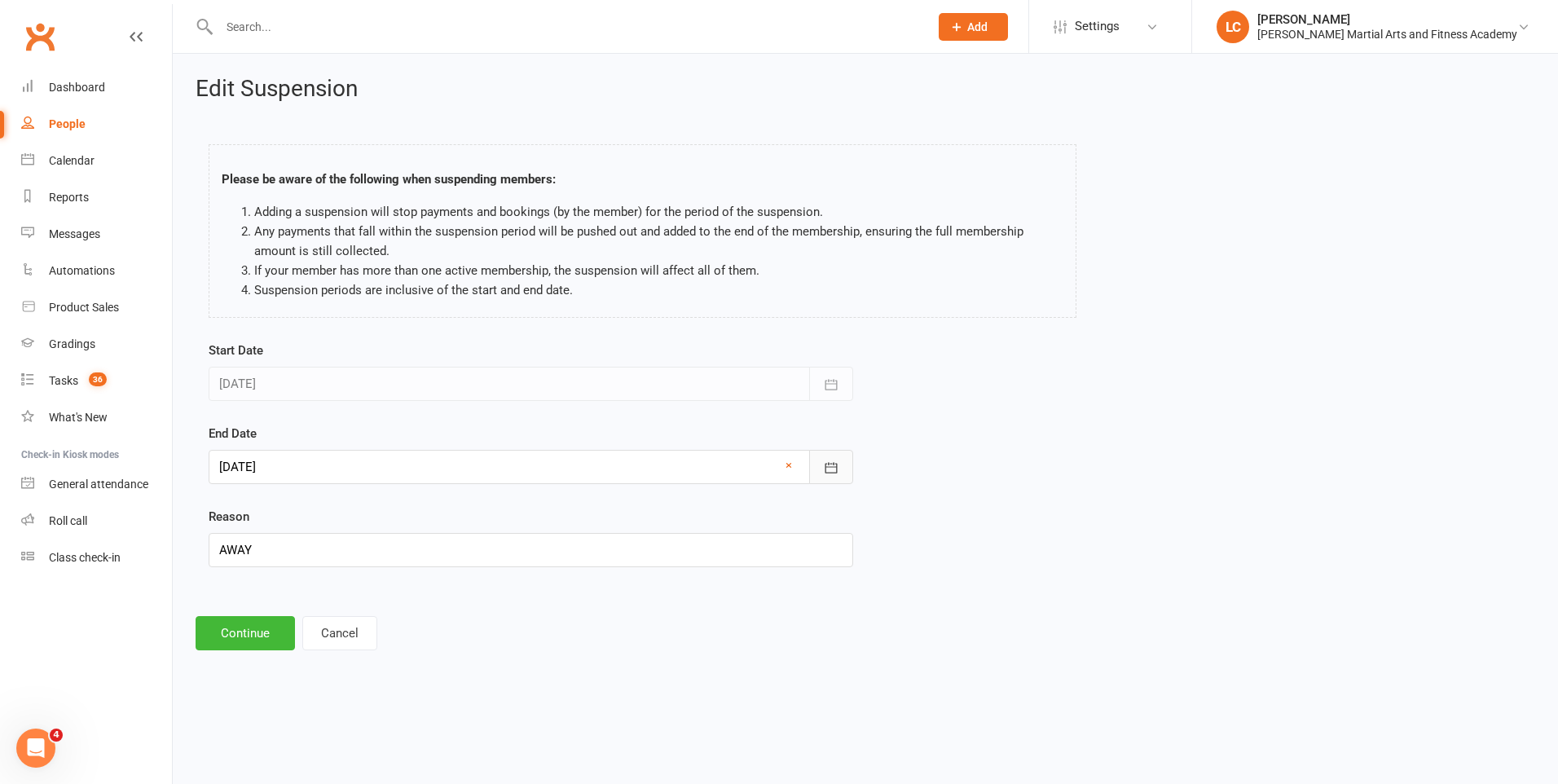
click at [840, 458] on button "button" at bounding box center [831, 466] width 44 height 34
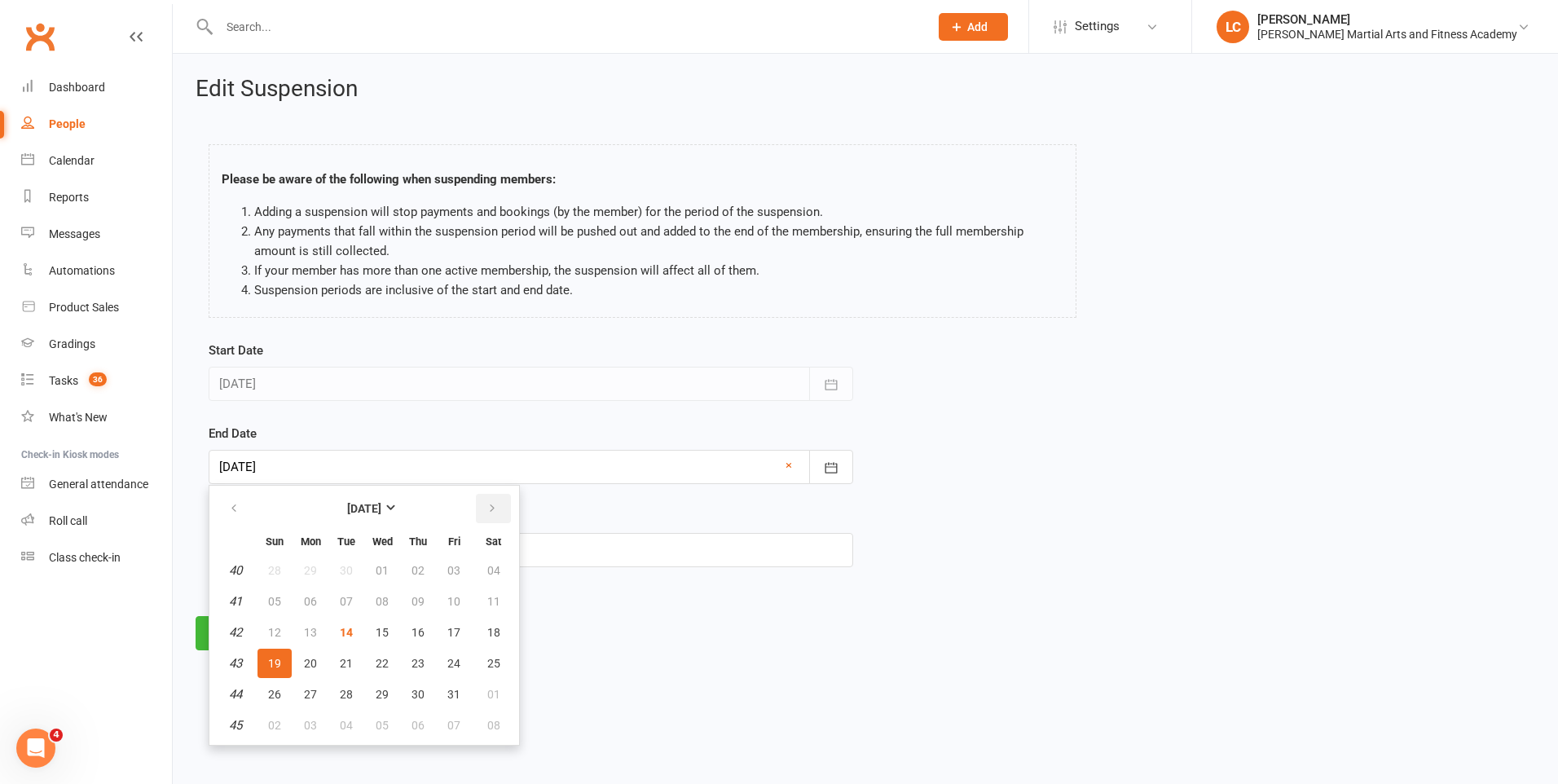
click at [498, 497] on button "button" at bounding box center [494, 507] width 35 height 29
click at [497, 497] on button "button" at bounding box center [494, 507] width 35 height 29
click at [496, 497] on button "button" at bounding box center [494, 507] width 35 height 29
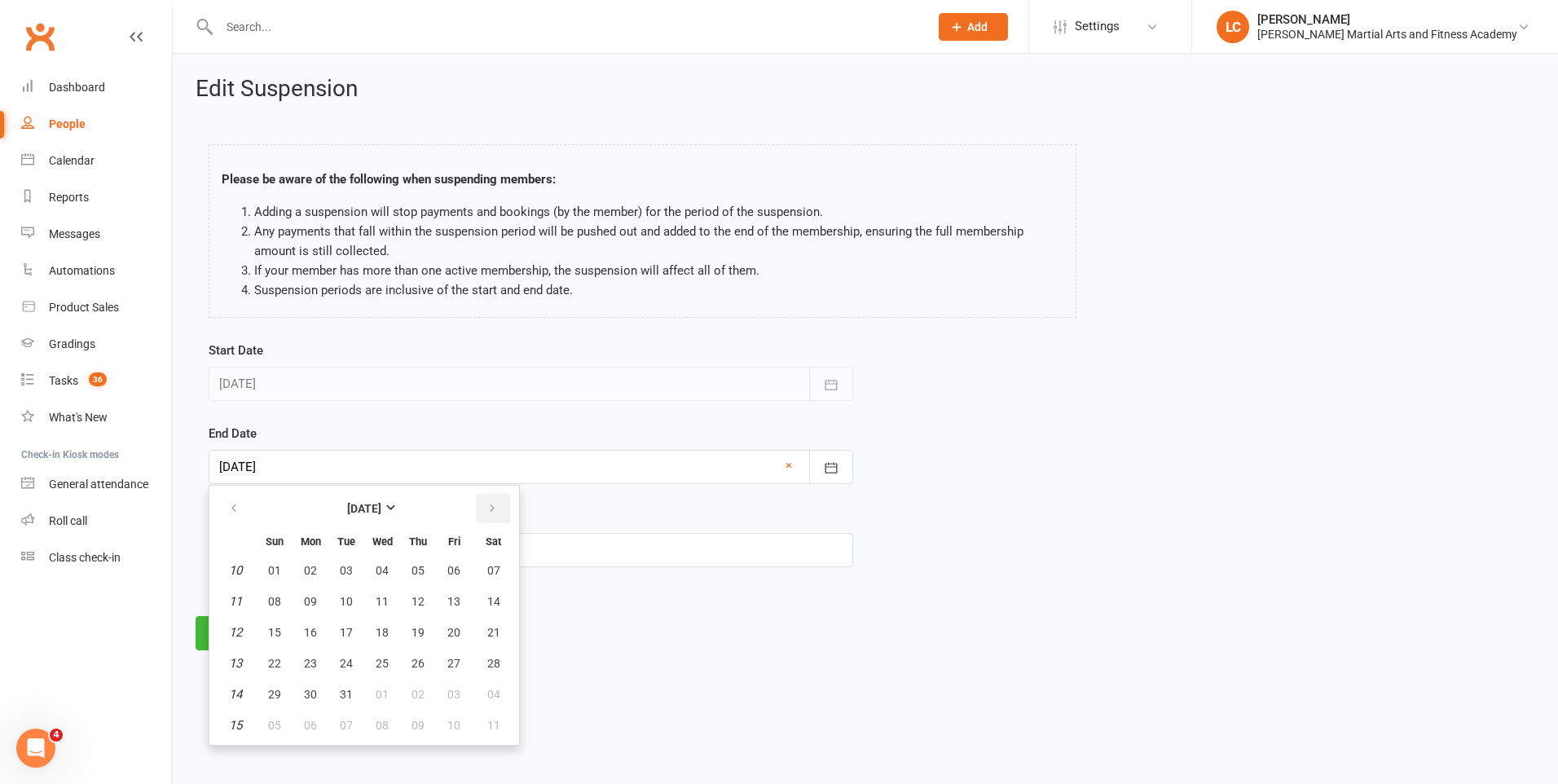
click at [496, 497] on button "button" at bounding box center [494, 507] width 35 height 29
click at [270, 662] on span "19" at bounding box center [275, 663] width 13 height 13
type input "19 Apr 2026"
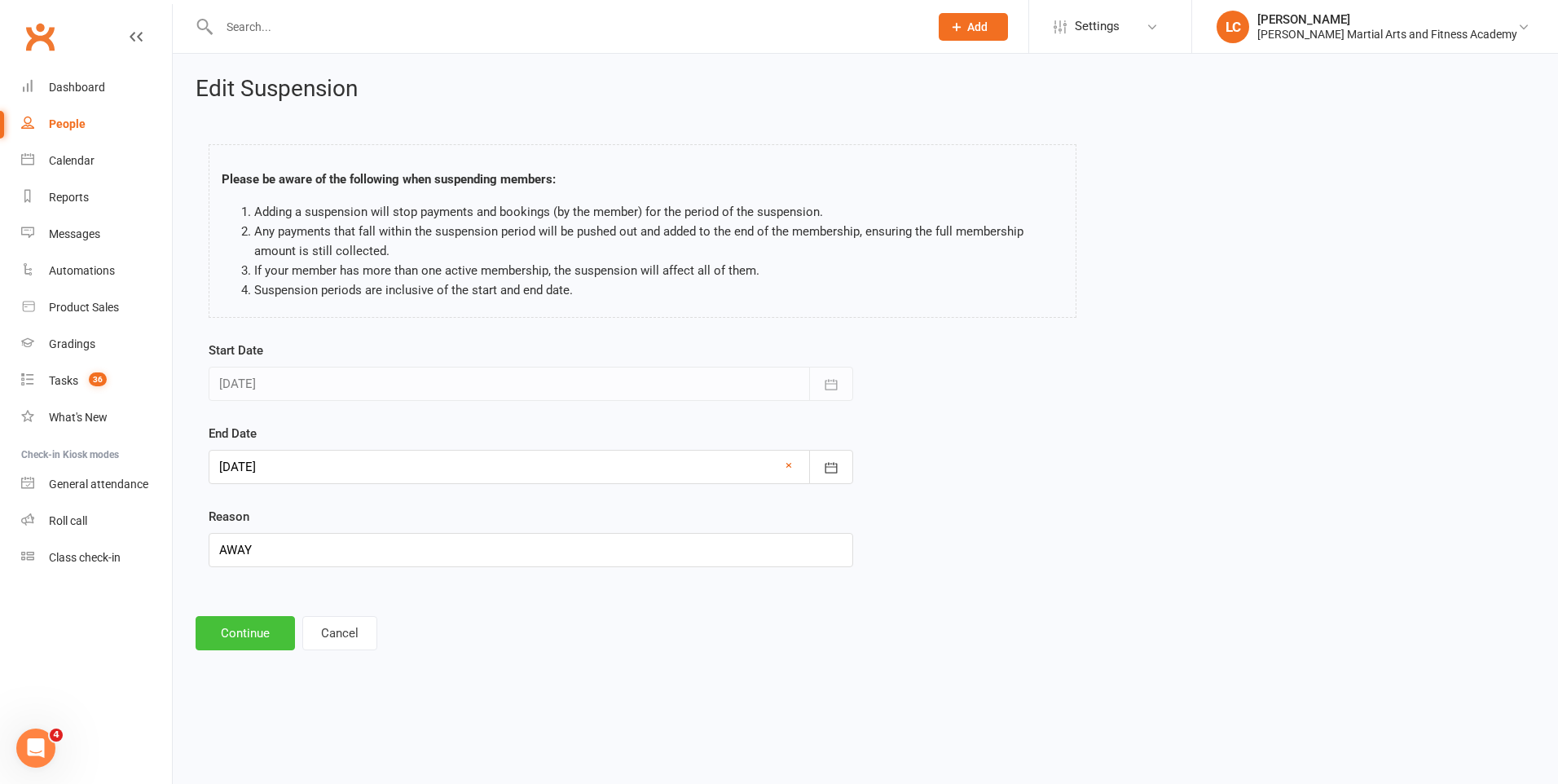
click at [245, 628] on button "Continue" at bounding box center [245, 632] width 100 height 34
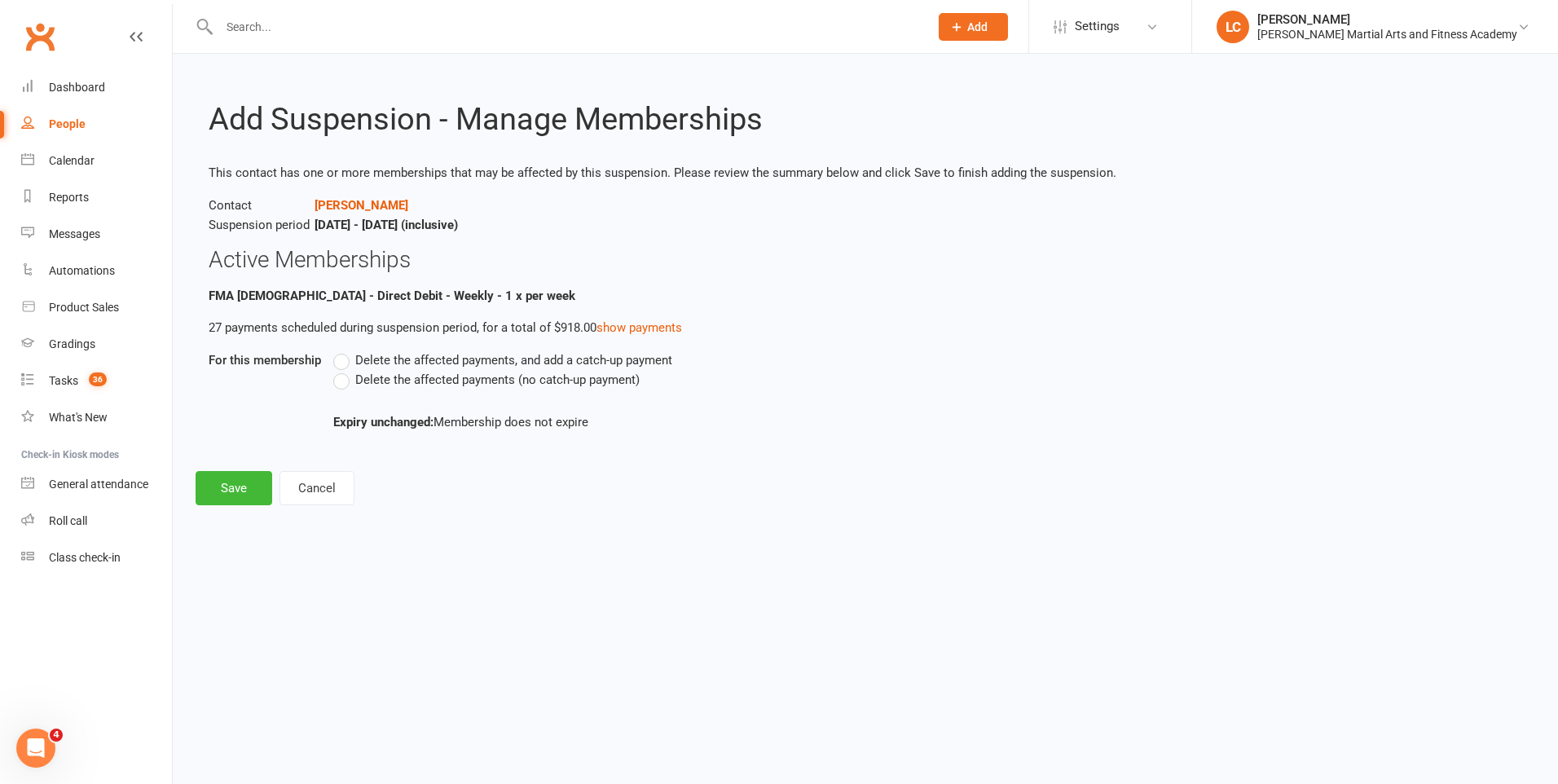
click at [341, 359] on label "Delete the affected payments, and add a catch-up payment" at bounding box center [503, 359] width 339 height 20
click at [341, 350] on input "Delete the affected payments, and add a catch-up payment" at bounding box center [338, 350] width 10 height 0
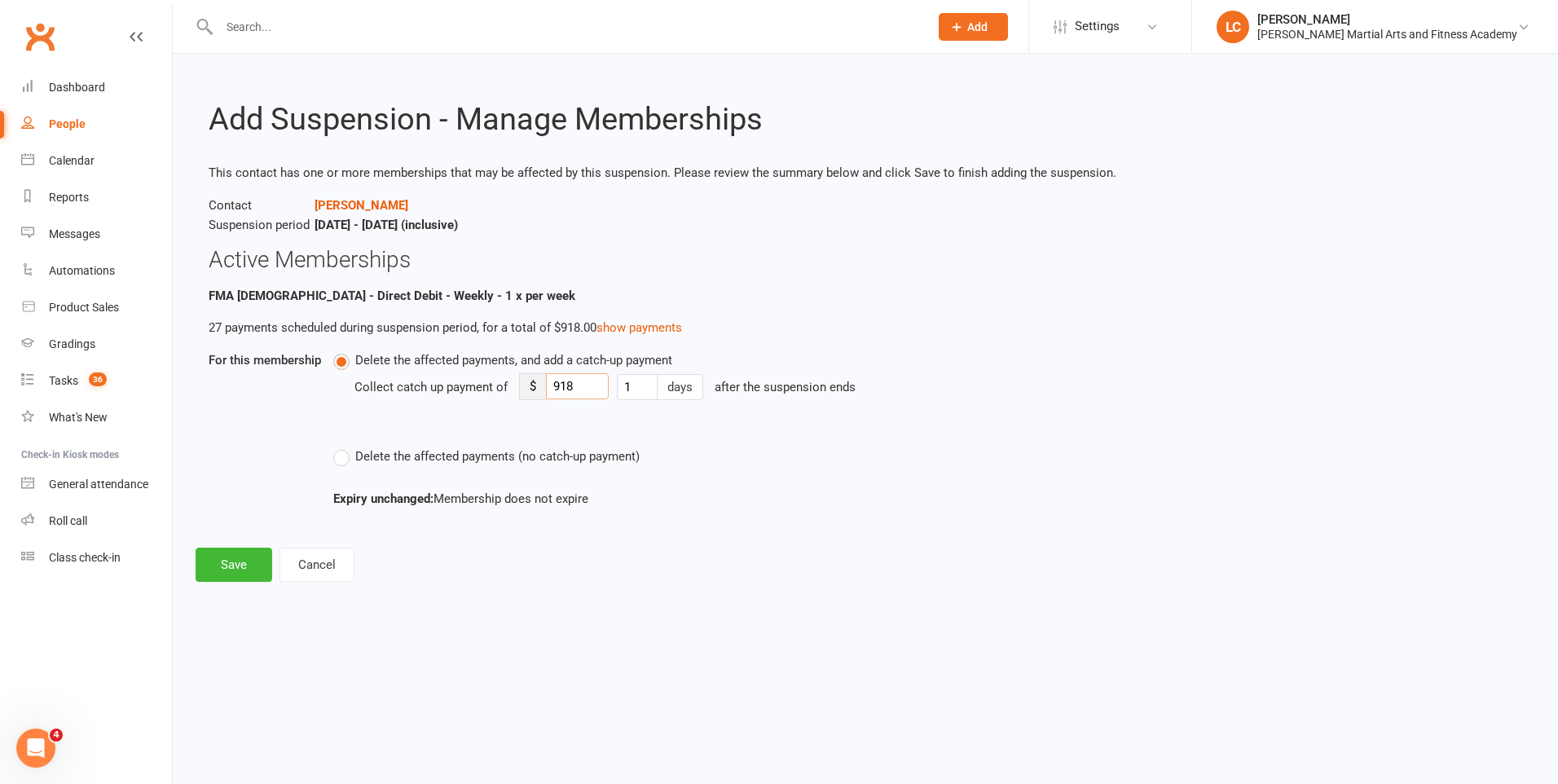
drag, startPoint x: 586, startPoint y: 387, endPoint x: 549, endPoint y: 385, distance: 37.1
click at [551, 387] on input "918" at bounding box center [576, 386] width 62 height 26
type input "8"
click at [232, 560] on button "Save" at bounding box center [234, 564] width 76 height 34
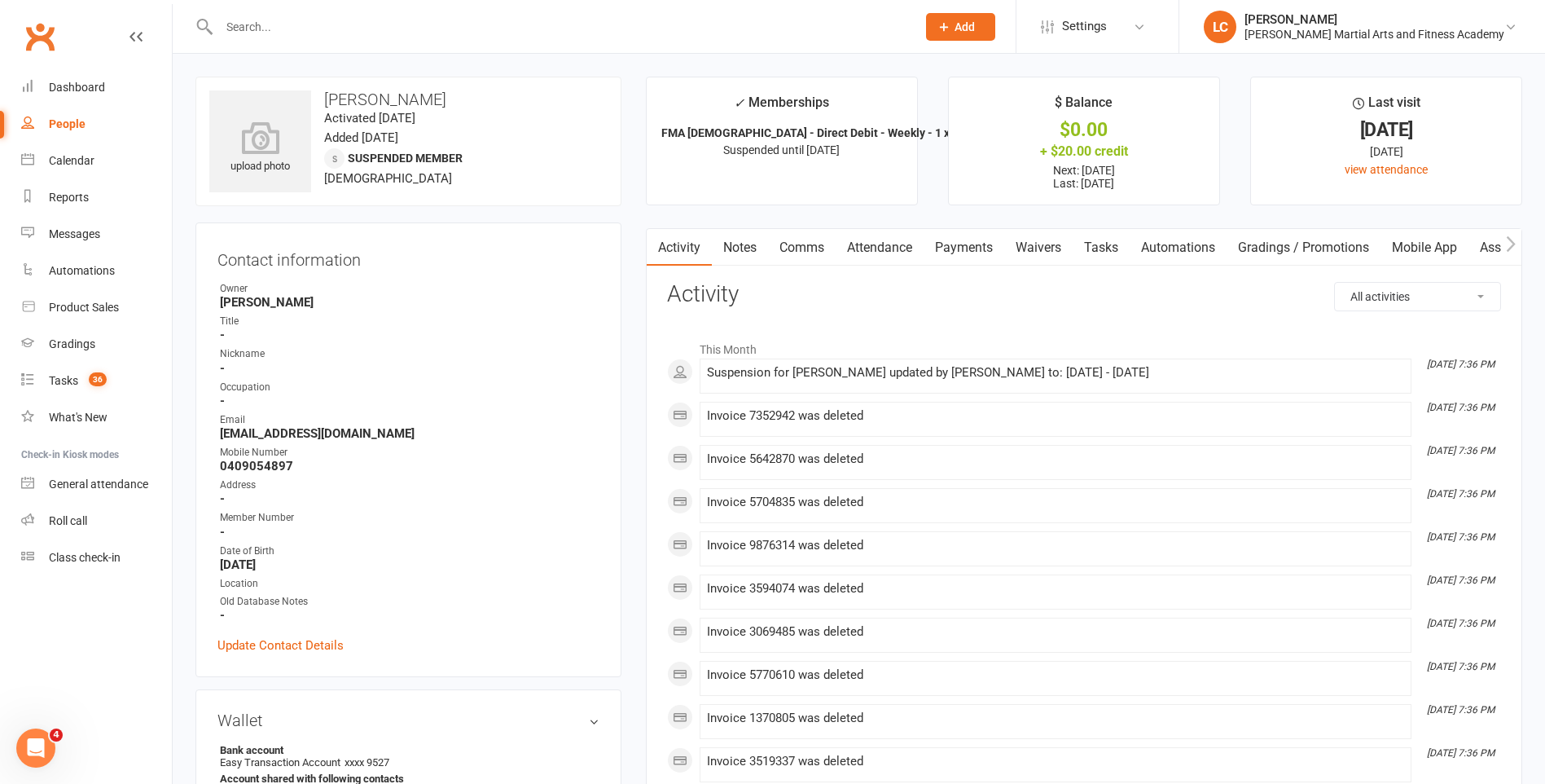
click at [740, 233] on link "Notes" at bounding box center [740, 248] width 56 height 37
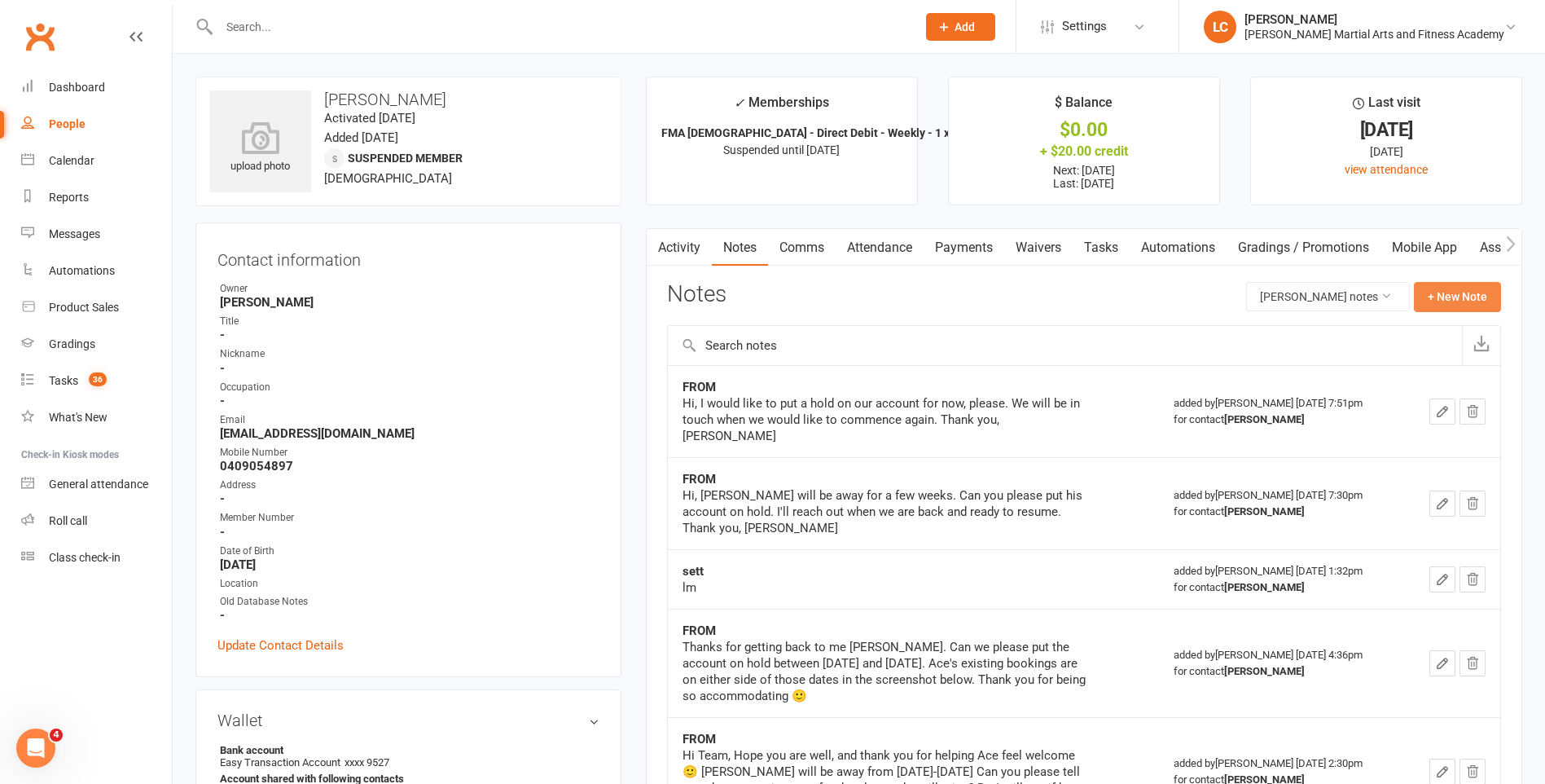
click at [1479, 287] on button "+ New Note" at bounding box center [1458, 296] width 88 height 29
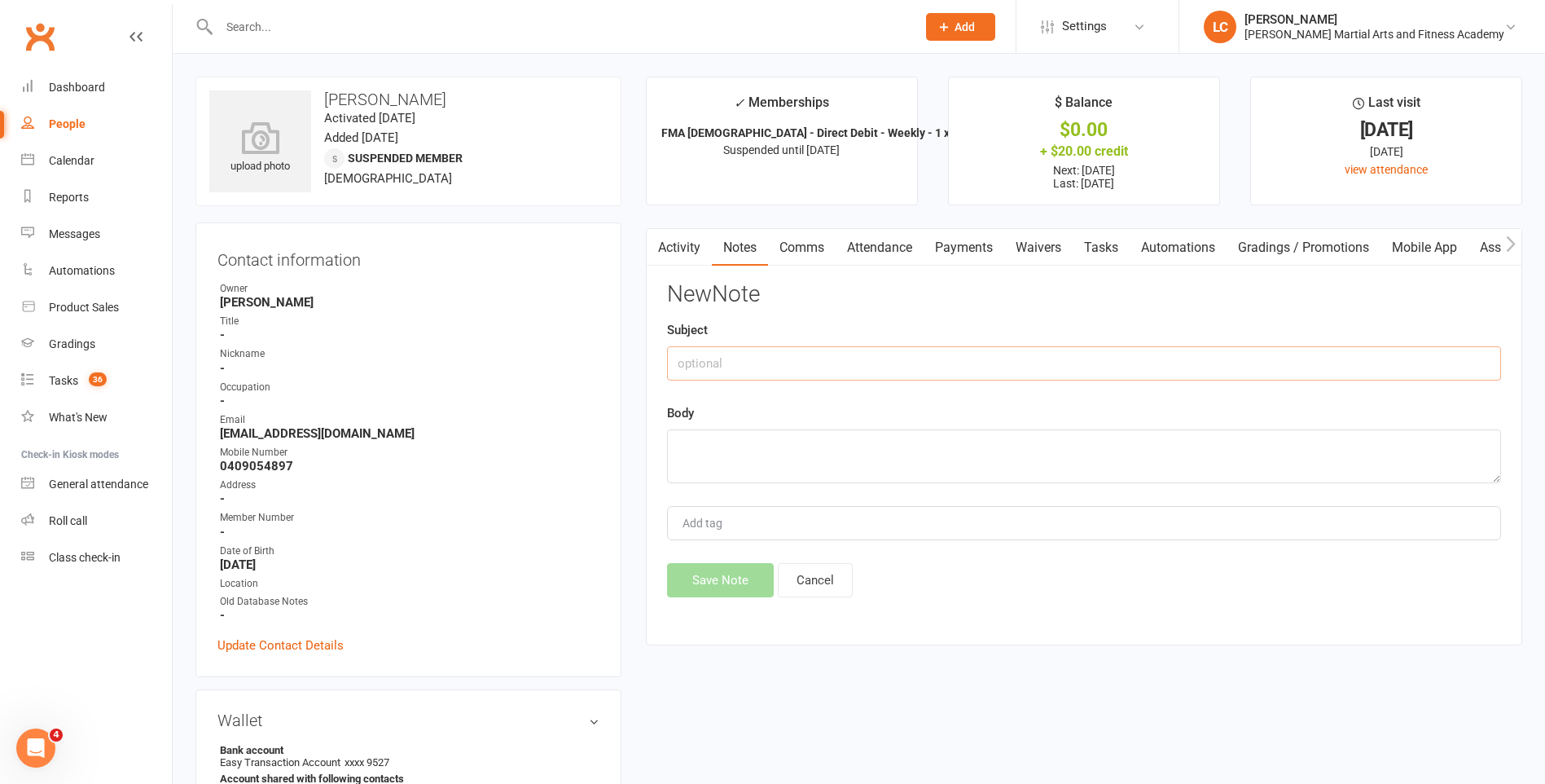
click at [816, 364] on input "text" at bounding box center [1084, 363] width 834 height 34
type input "FROM"
click at [736, 424] on div "Body" at bounding box center [1084, 443] width 834 height 80
click at [740, 461] on textarea at bounding box center [1084, 456] width 834 height 54
paste textarea "Hi Leonard, No worries, please go ahead and set it to the maximum 6 months. We …"
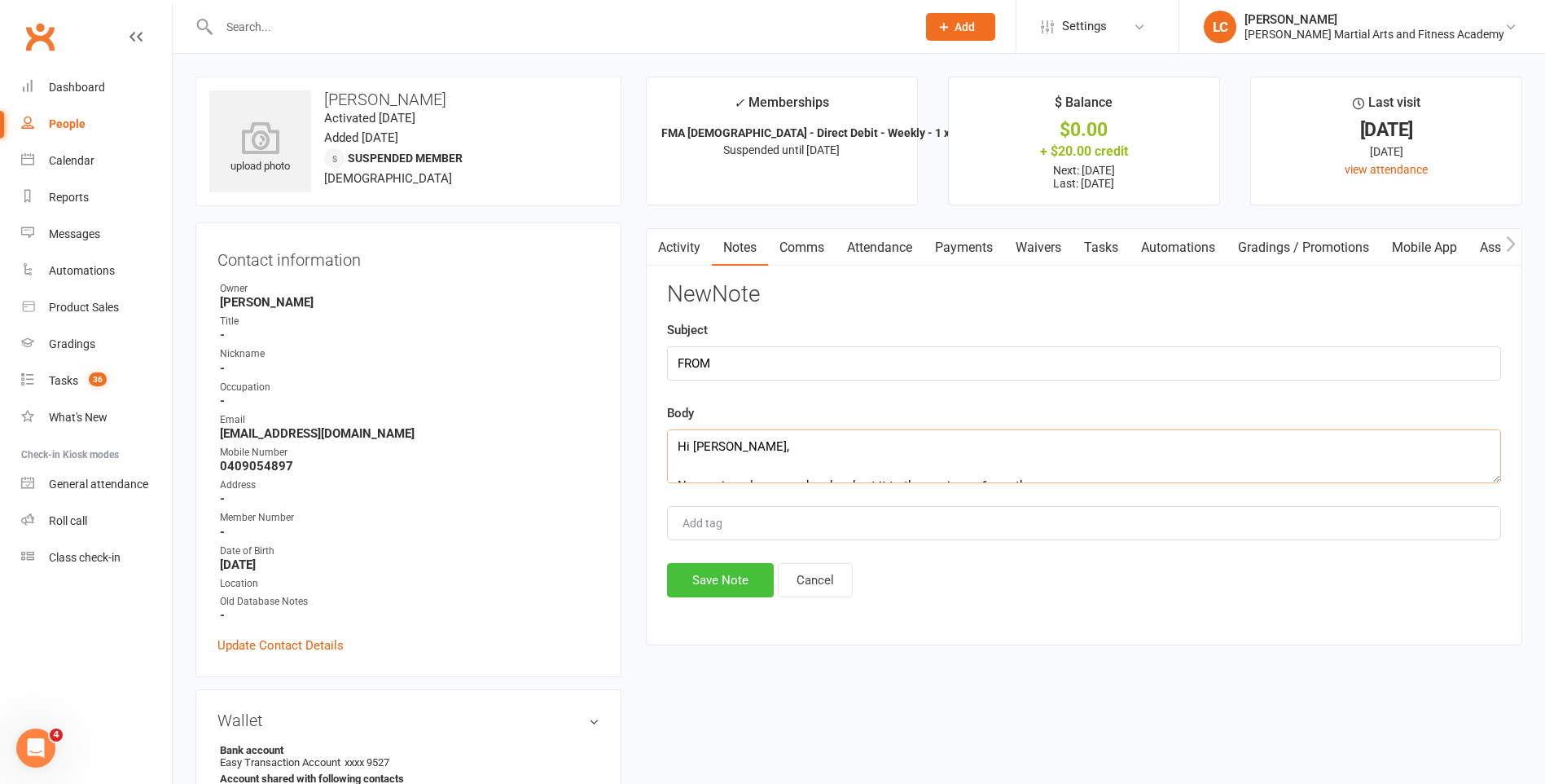
scroll to position [167, 0]
type textarea "Hi Leonard, No worries, please go ahead and set it to the maximum 6 months. We …"
click at [721, 587] on button "Save Note" at bounding box center [720, 579] width 107 height 34
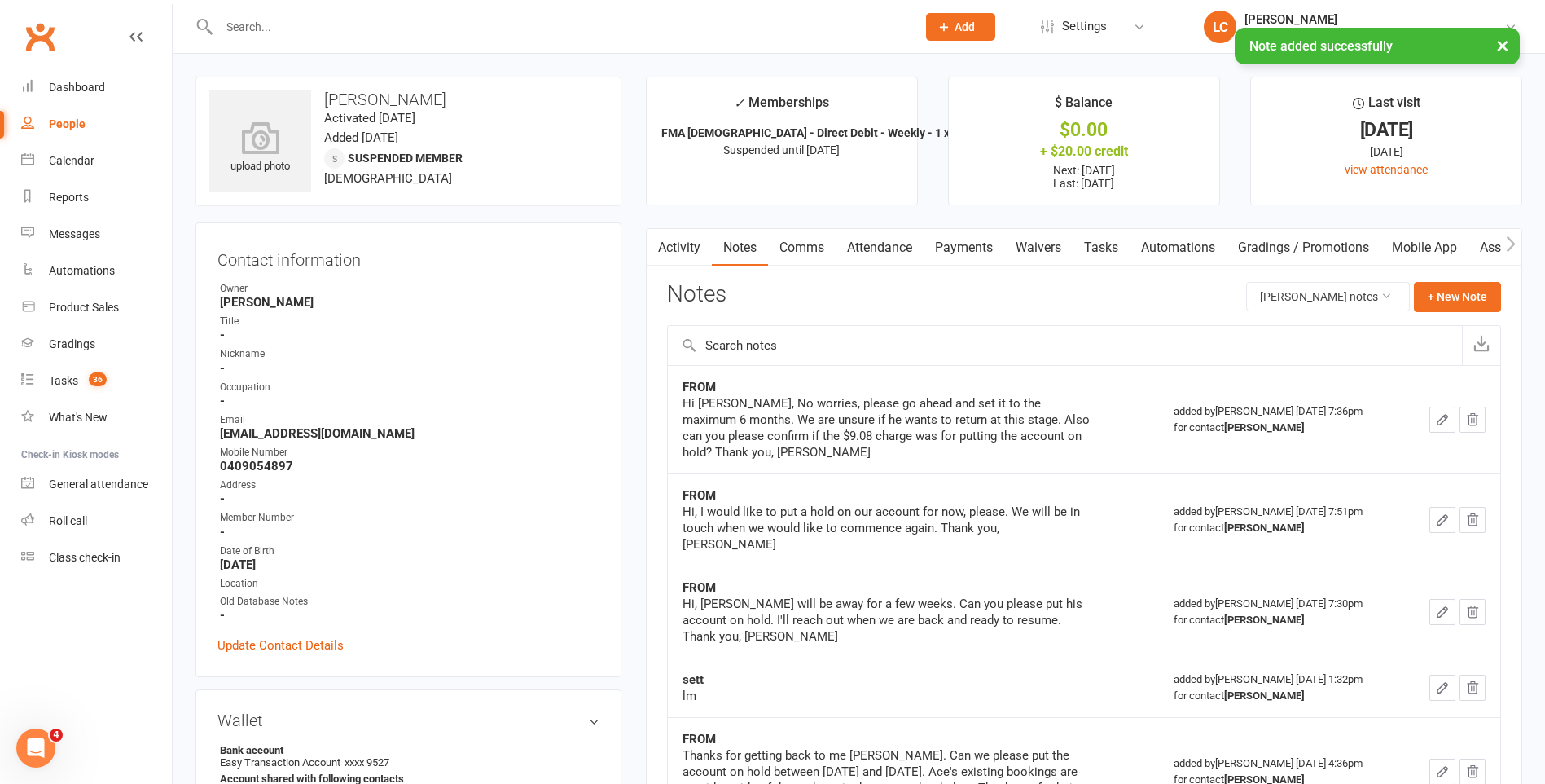
drag, startPoint x: 817, startPoint y: 246, endPoint x: 815, endPoint y: 255, distance: 9.2
click at [817, 245] on link "Comms" at bounding box center [802, 248] width 68 height 37
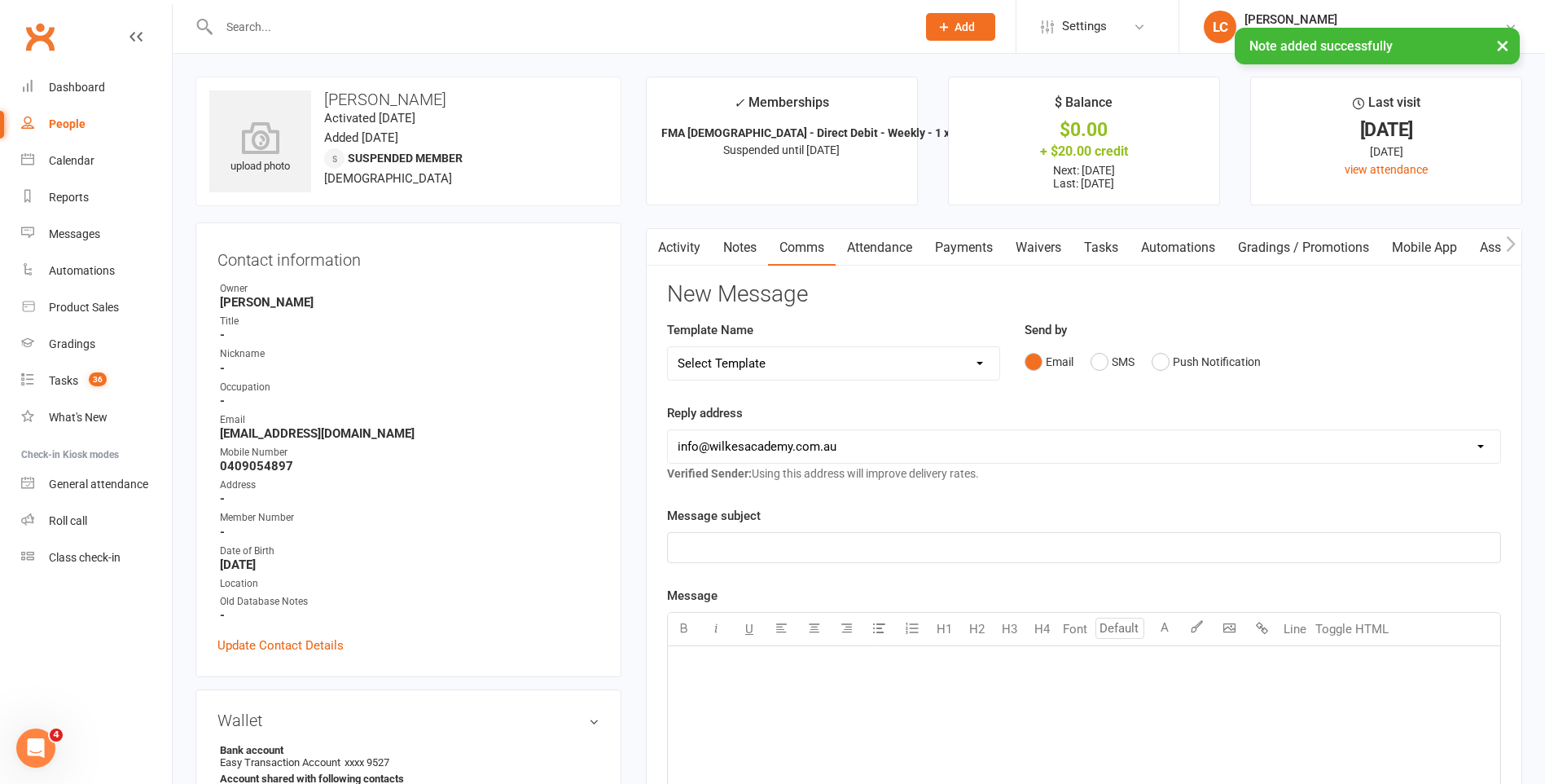
click at [784, 347] on select "Select Template [Email] Birthday Party Enquiry [Email] [DEMOGRAPHIC_DATA] Gradi…" at bounding box center [833, 363] width 332 height 33
select select "40"
click at [668, 347] on select "Select Template [Email] Birthday Party Enquiry [Email] [DEMOGRAPHIC_DATA] Gradi…" at bounding box center [833, 363] width 332 height 33
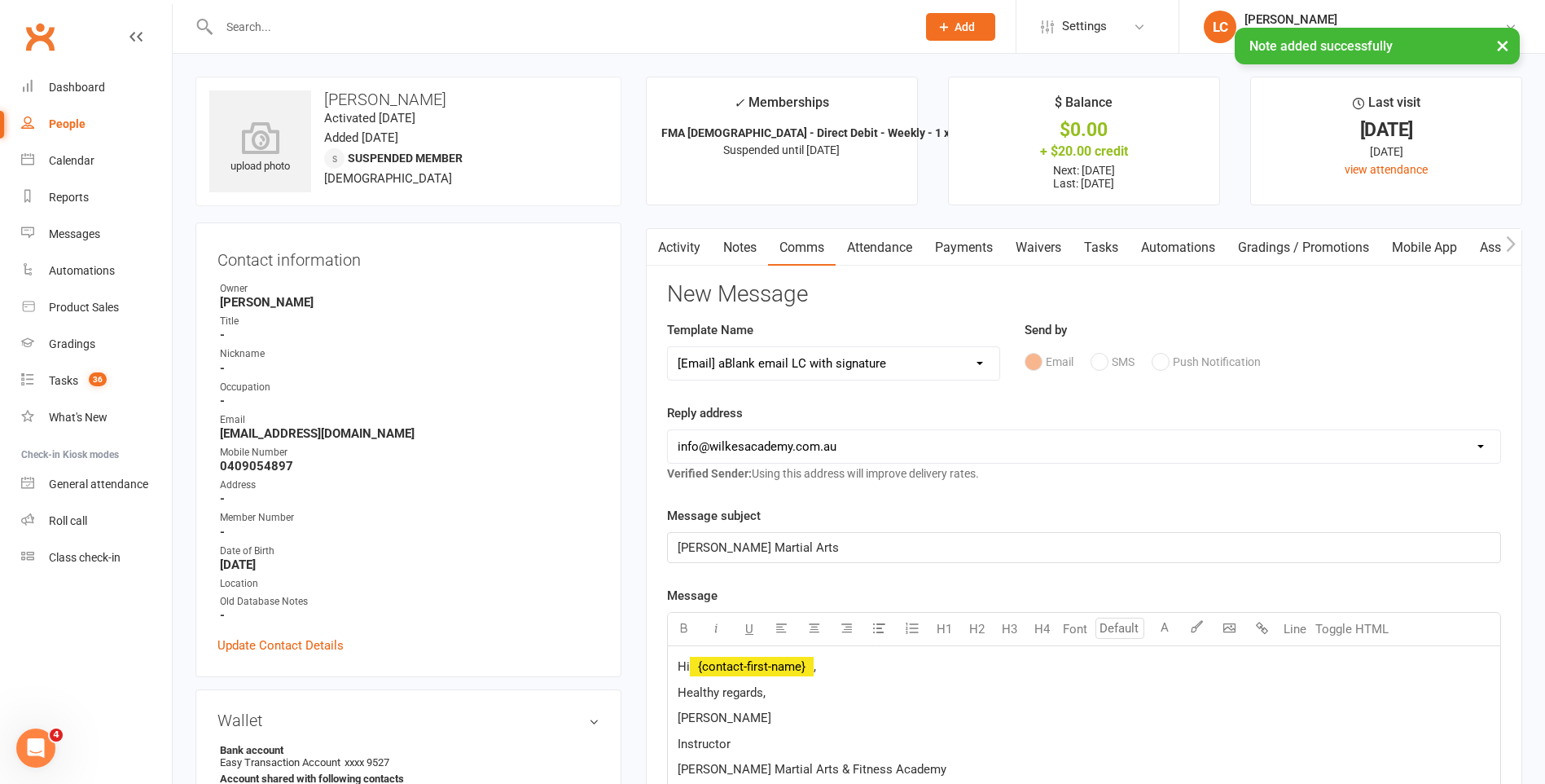
click at [811, 673] on span "﻿ {contact-first-name}" at bounding box center [752, 667] width 124 height 15
click at [863, 665] on p "Hi ﻿ {contact-first-name} ," at bounding box center [1084, 666] width 813 height 20
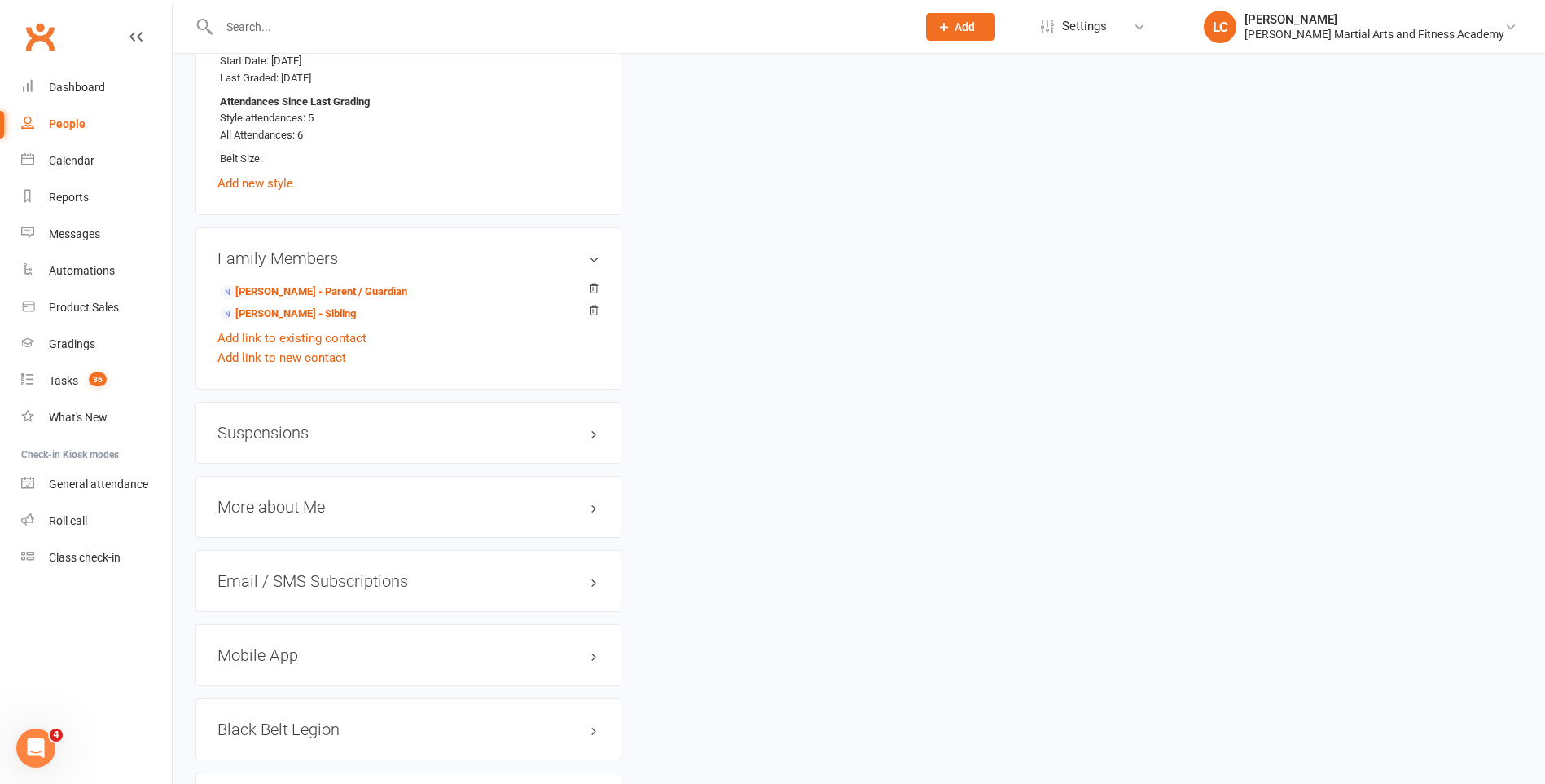
scroll to position [1304, 0]
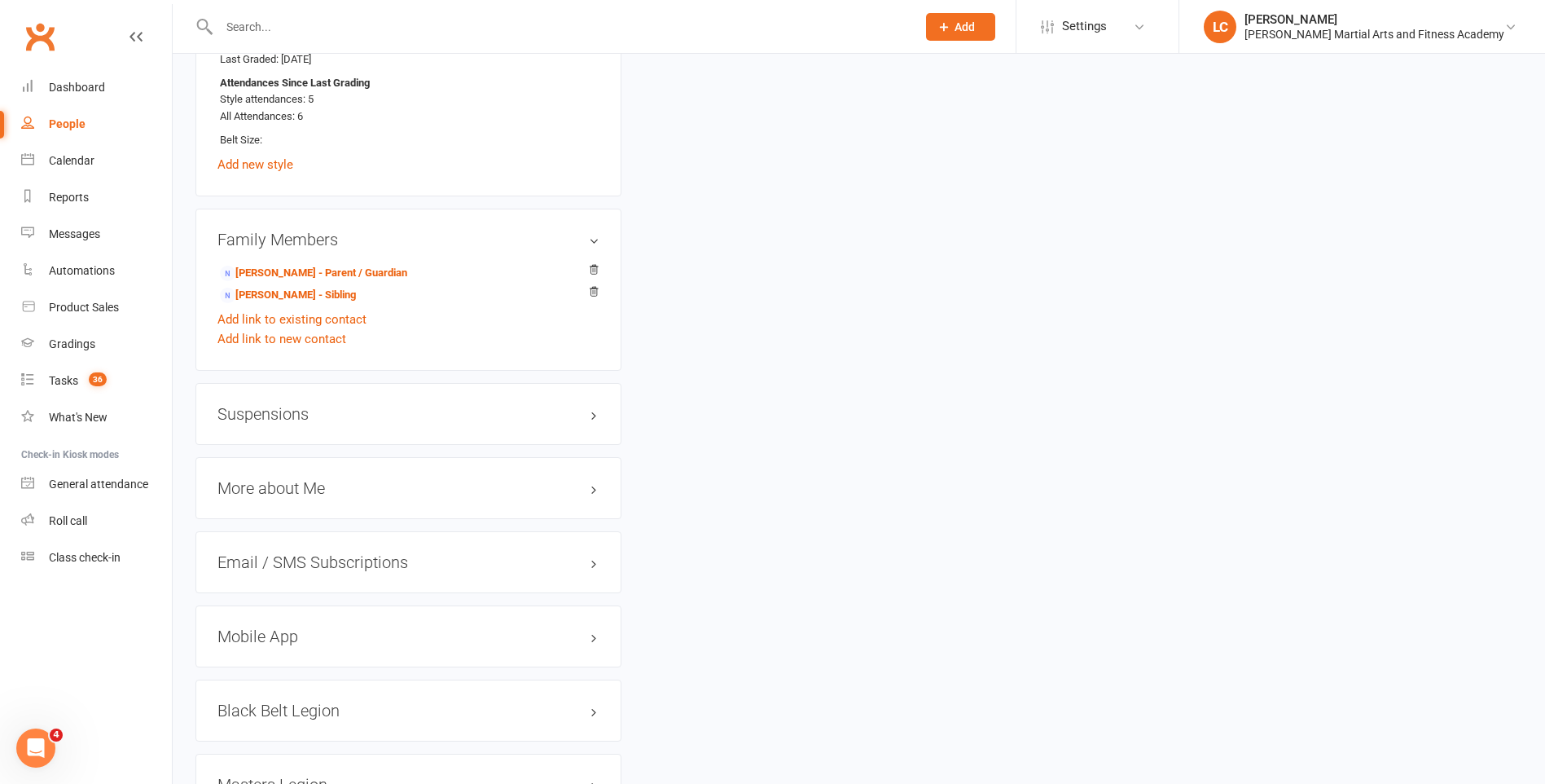
click at [256, 413] on h3 "Suspensions" at bounding box center [409, 413] width 382 height 18
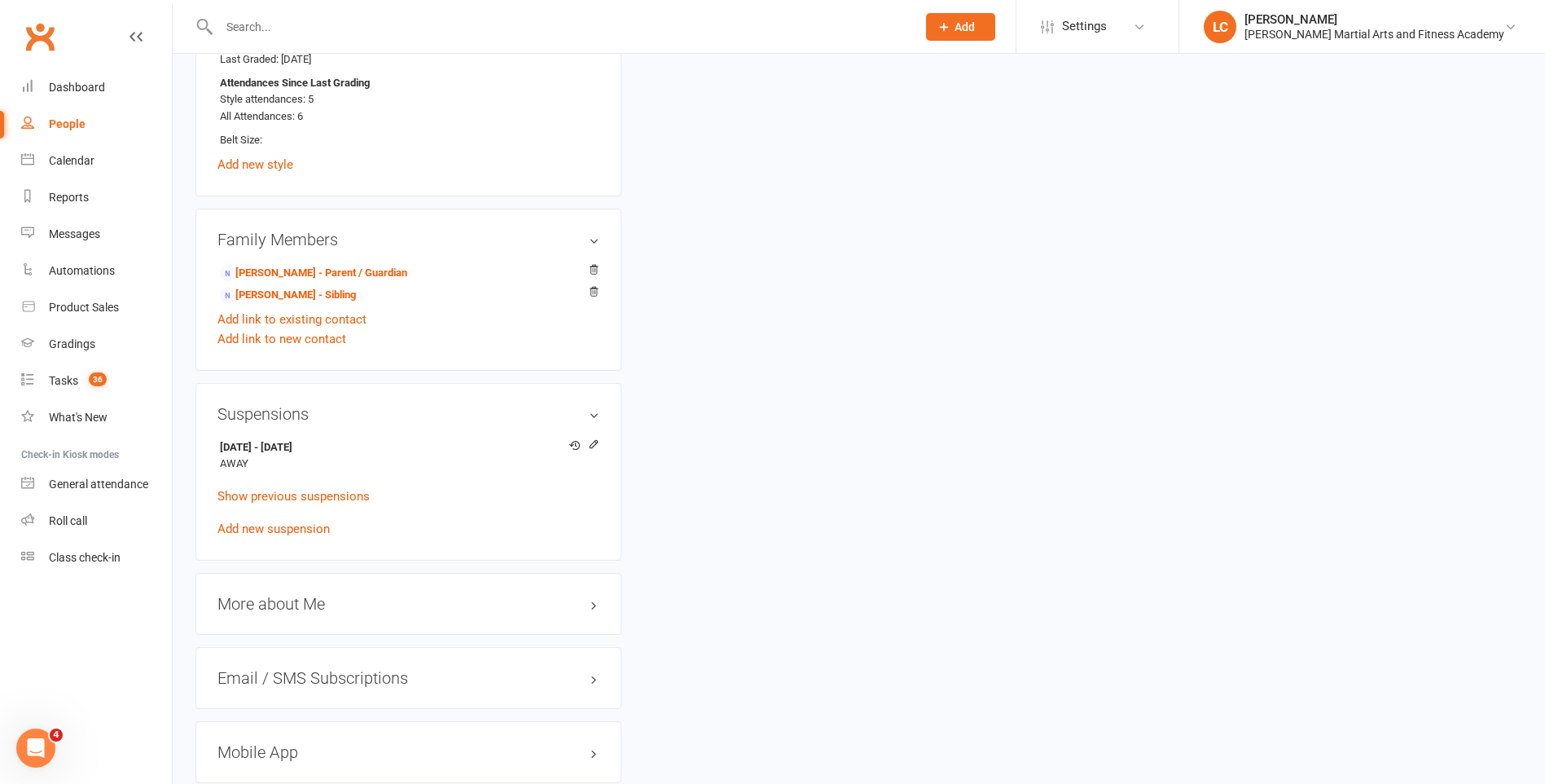
click at [297, 419] on h3 "Suspensions" at bounding box center [409, 413] width 382 height 18
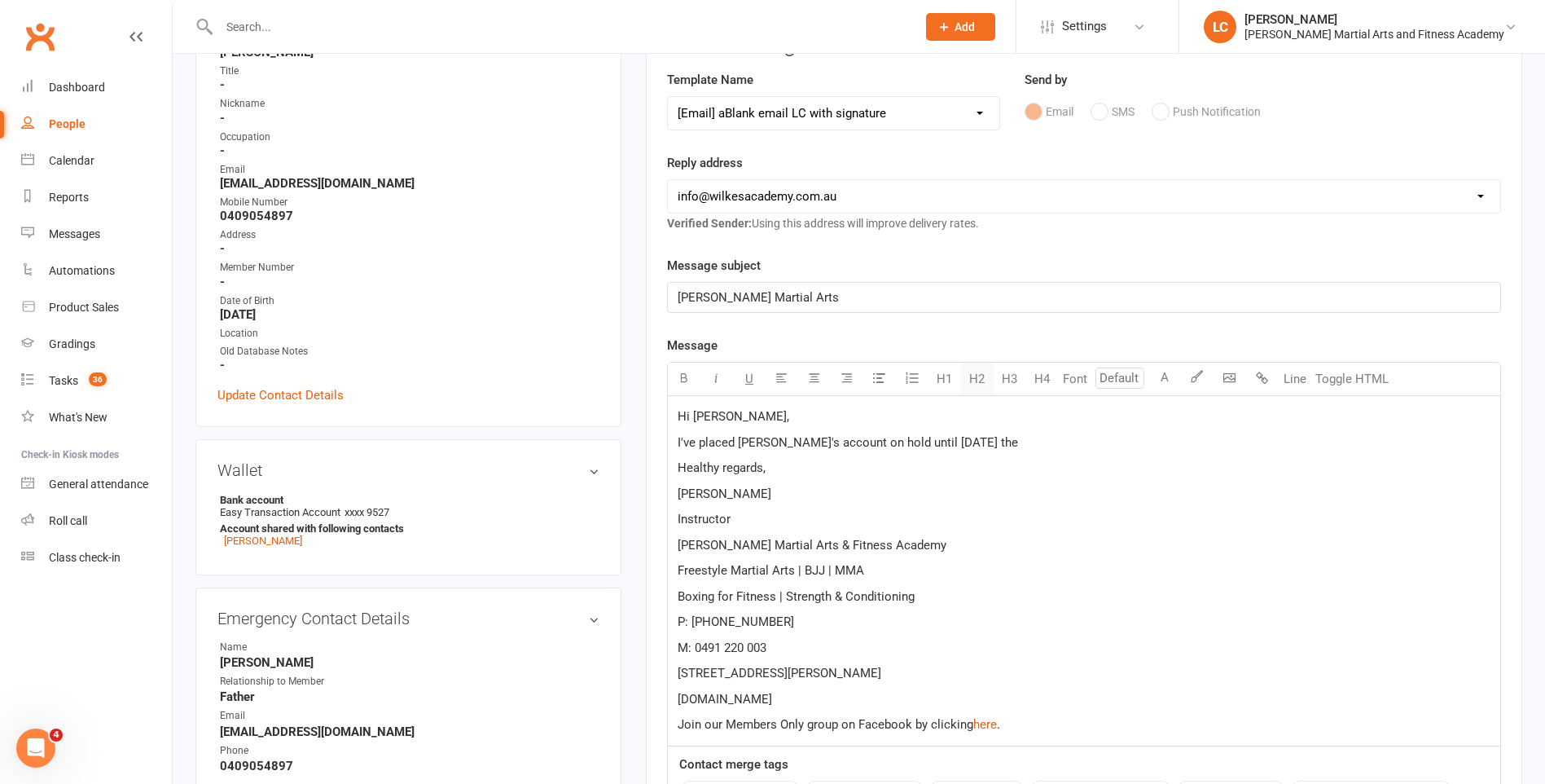
scroll to position [244, 0]
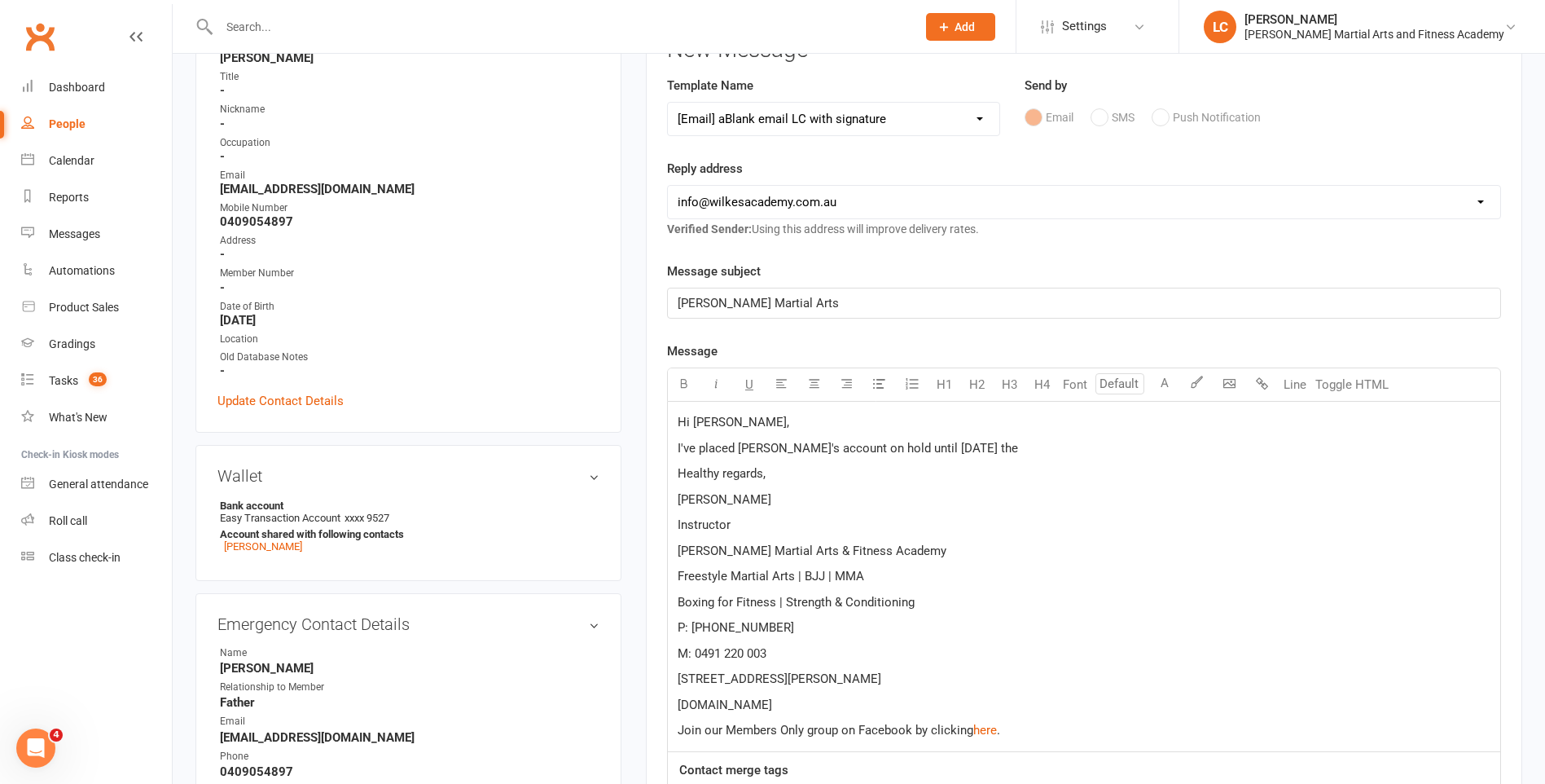
click at [972, 451] on p "I've placed Ace's account on hold until Monday the" at bounding box center [1084, 448] width 813 height 20
click at [1067, 449] on p "I've placed Ace's account on hold until Monday the 20th of April 2026." at bounding box center [1084, 448] width 813 height 20
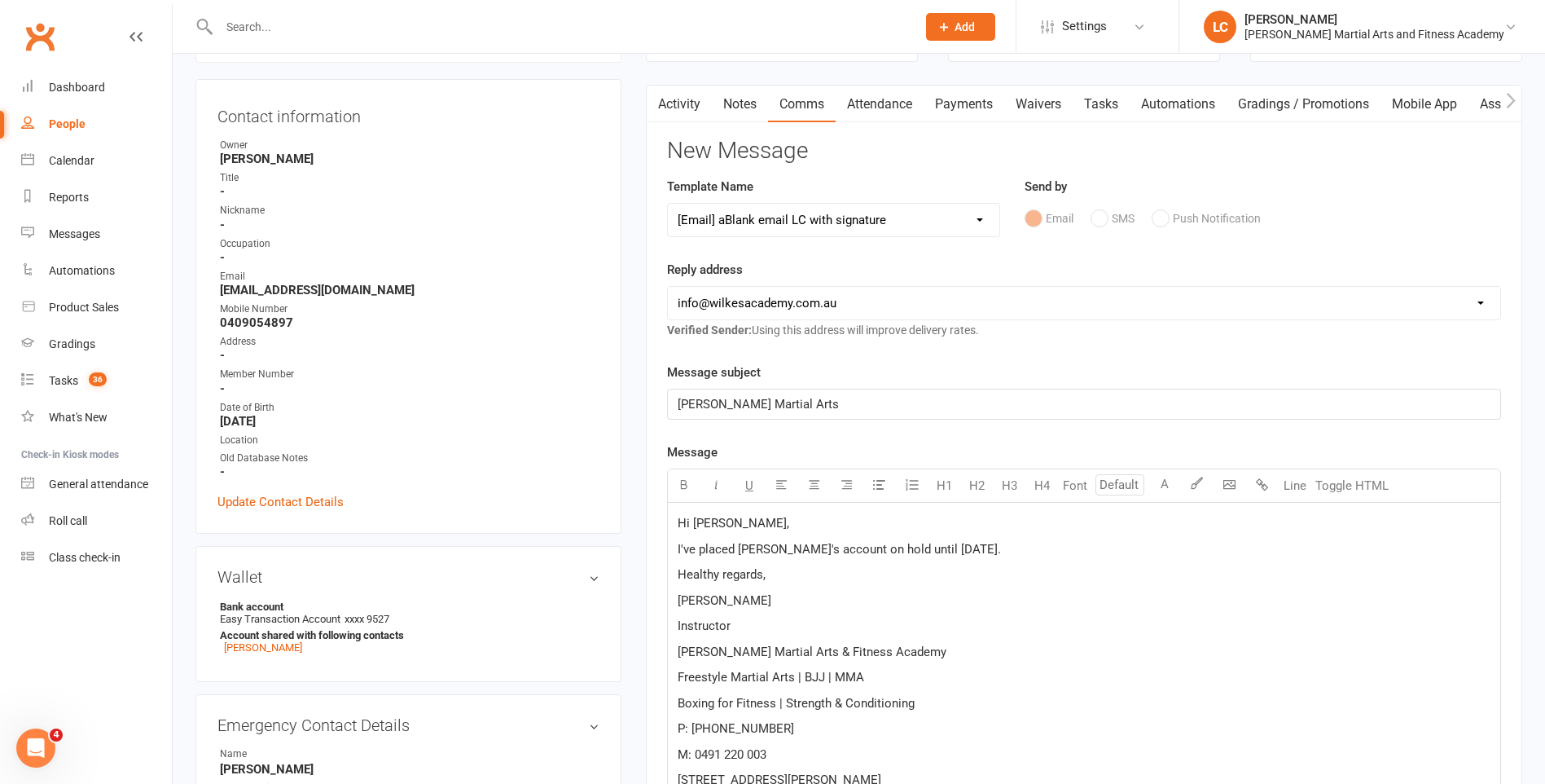
scroll to position [0, 0]
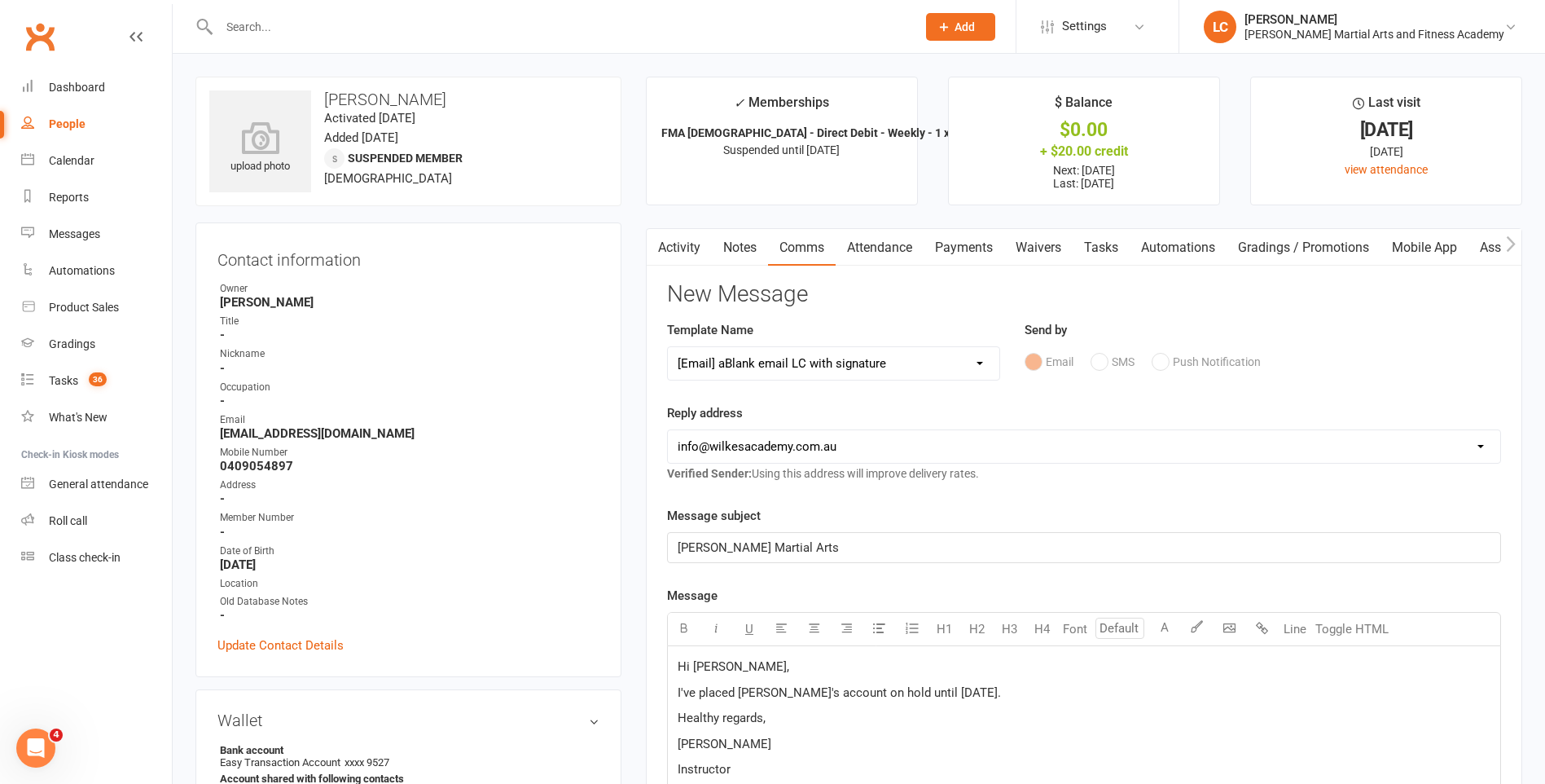
click at [1091, 695] on p "I've placed Ace's account on hold until Monday the 20th of April 2026." at bounding box center [1084, 692] width 813 height 20
click at [804, 706] on p "I've placed Ace's account on hold until Monday the 20th of April 2026. If he de…" at bounding box center [1084, 702] width 813 height 39
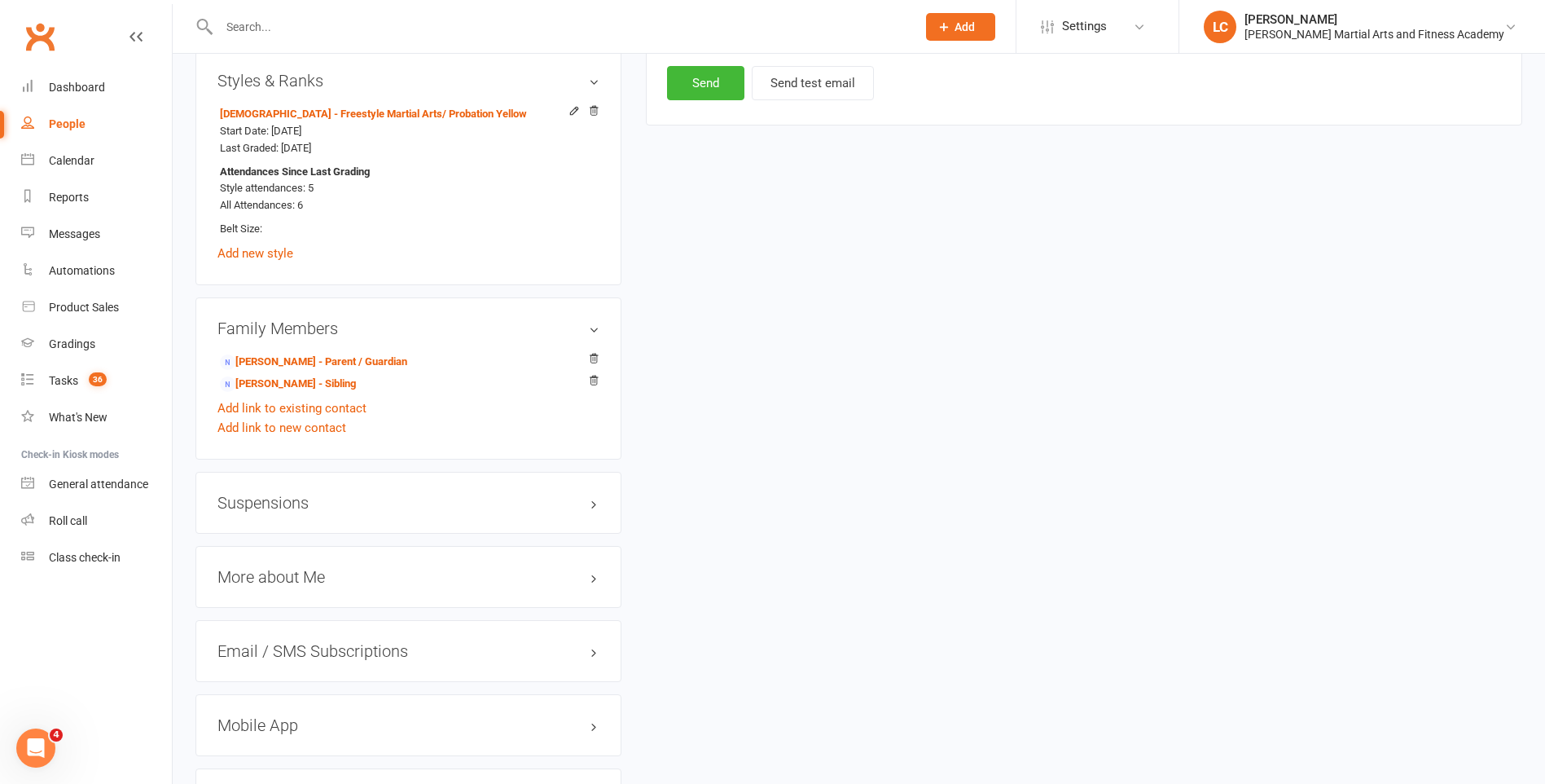
scroll to position [1222, 0]
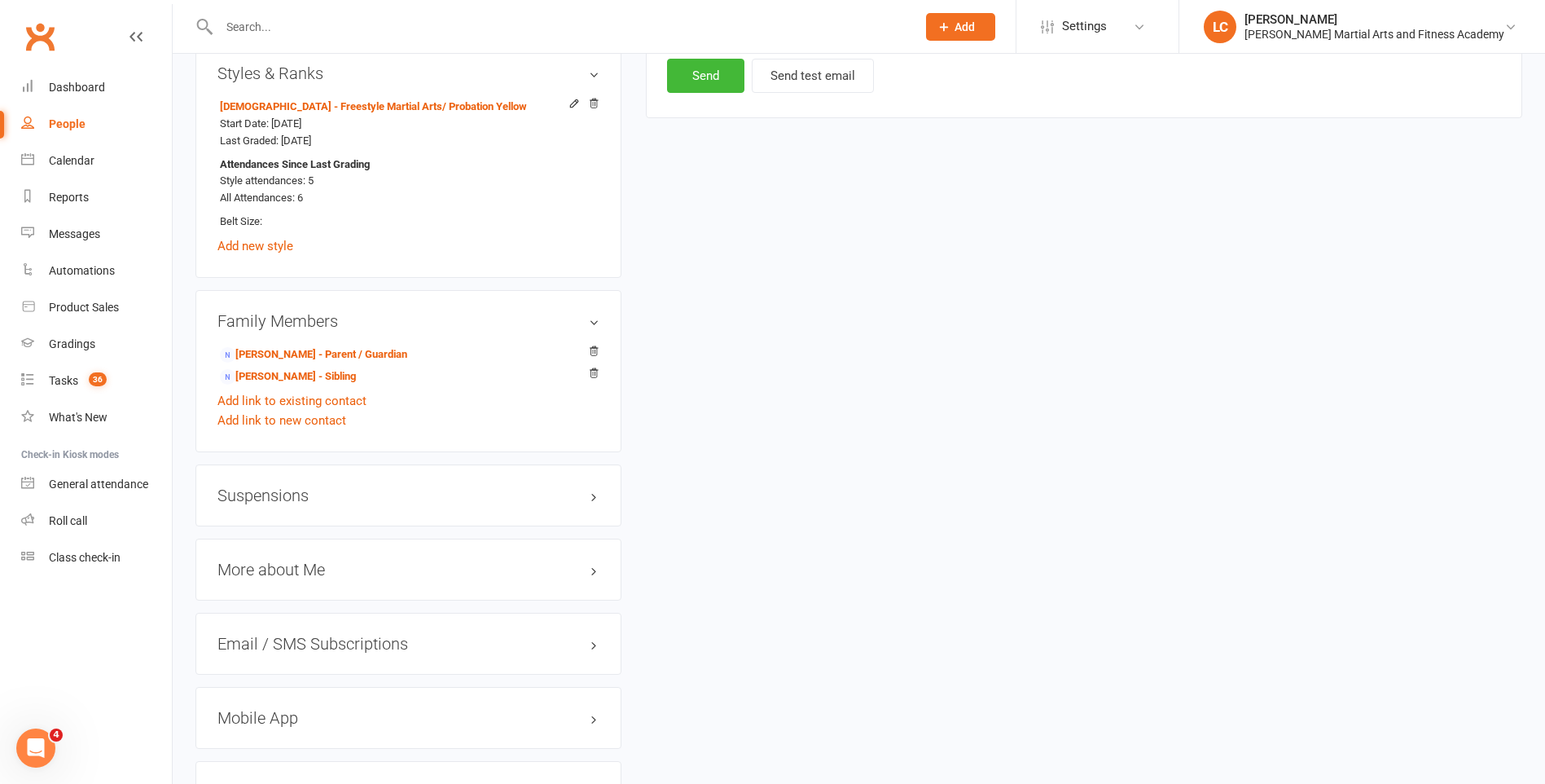
click at [311, 492] on h3 "Suspensions" at bounding box center [409, 494] width 382 height 18
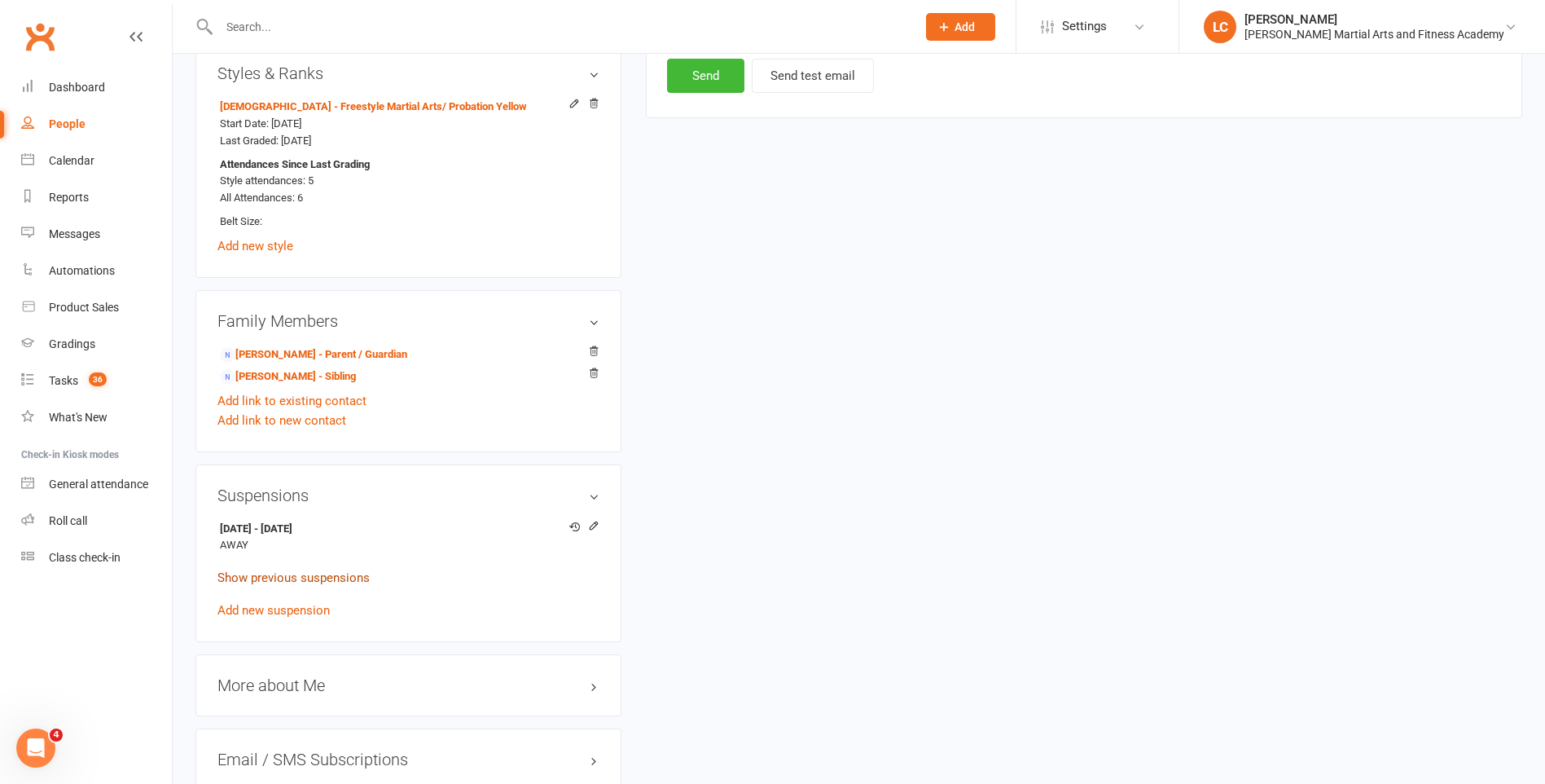
click at [291, 579] on link "Show previous suspensions" at bounding box center [294, 577] width 153 height 15
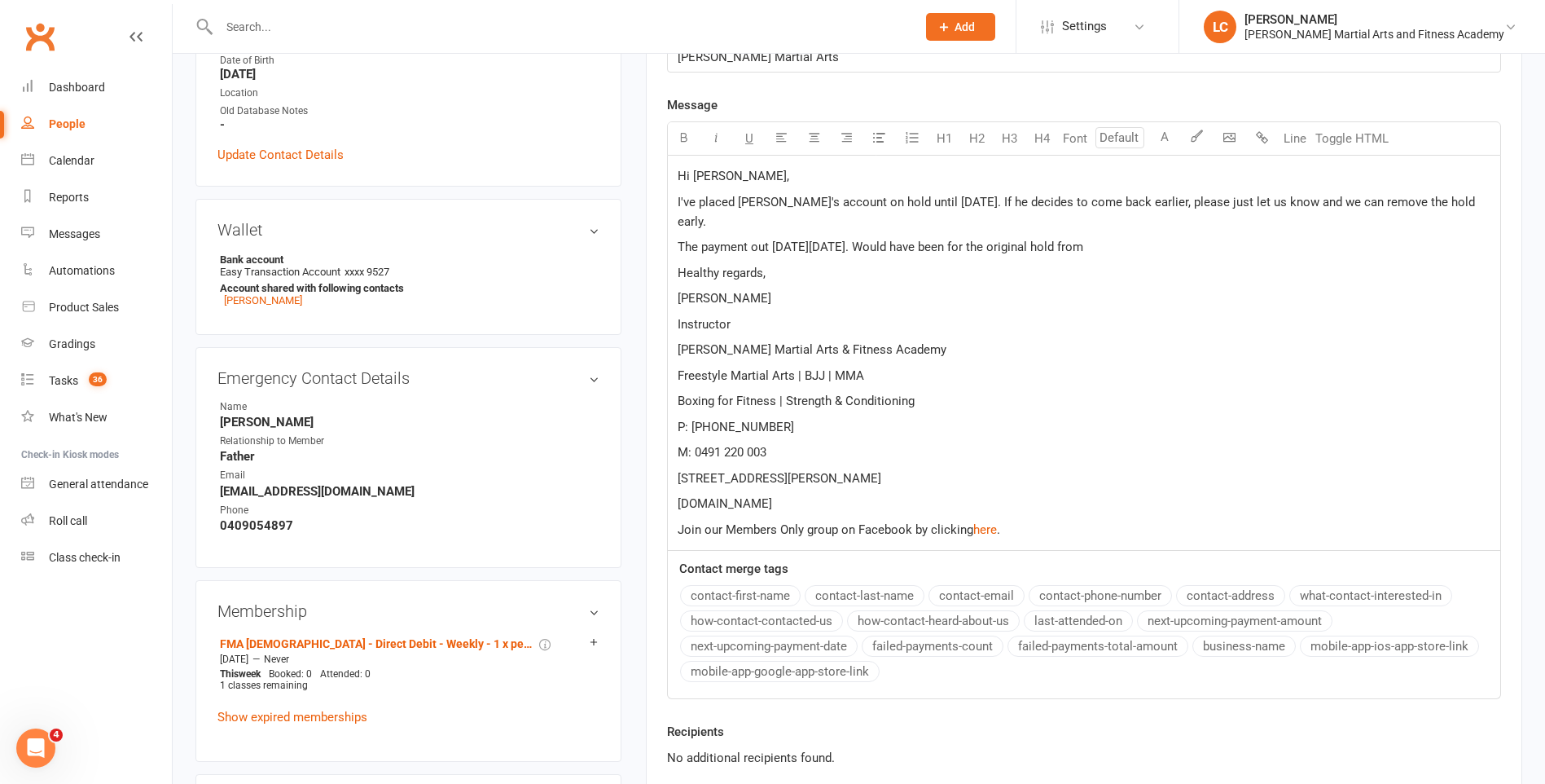
scroll to position [489, 0]
click at [1187, 244] on p "The payment out on Monday the 13th of October. Would have been for the original…" at bounding box center [1084, 248] width 813 height 20
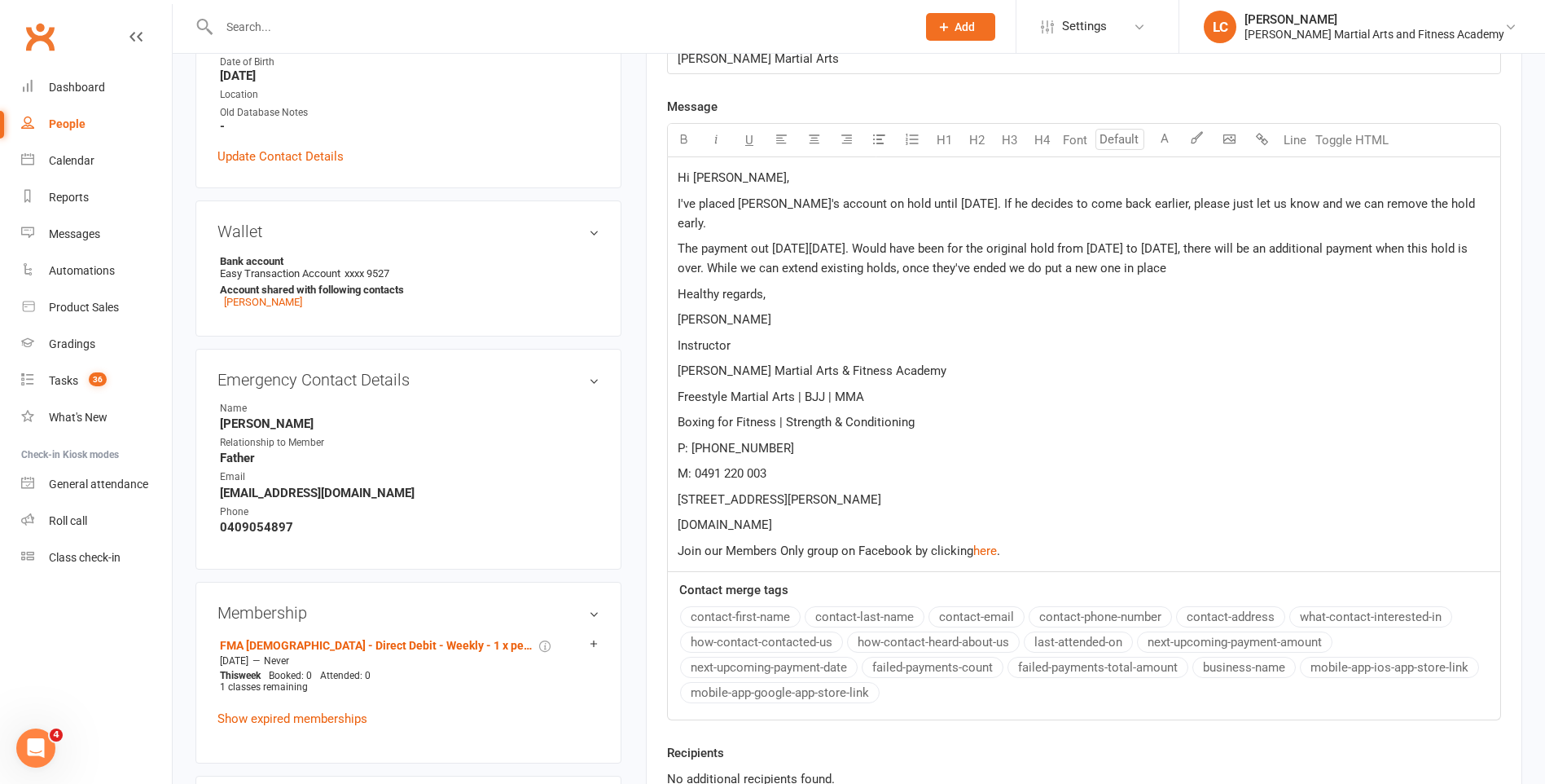
click at [1132, 250] on span "The payment out on Monday the 13th of October. Would have been for the original…" at bounding box center [1075, 258] width 793 height 34
drag, startPoint x: 1307, startPoint y: 265, endPoint x: 1315, endPoint y: 264, distance: 8.1
click at [1308, 265] on span "The payment out on Monday the 13th of October. Would have been for the original…" at bounding box center [1075, 258] width 793 height 34
click at [1320, 264] on p "The payment out on Monday the 13th of October. Would have been for the original…" at bounding box center [1084, 258] width 813 height 39
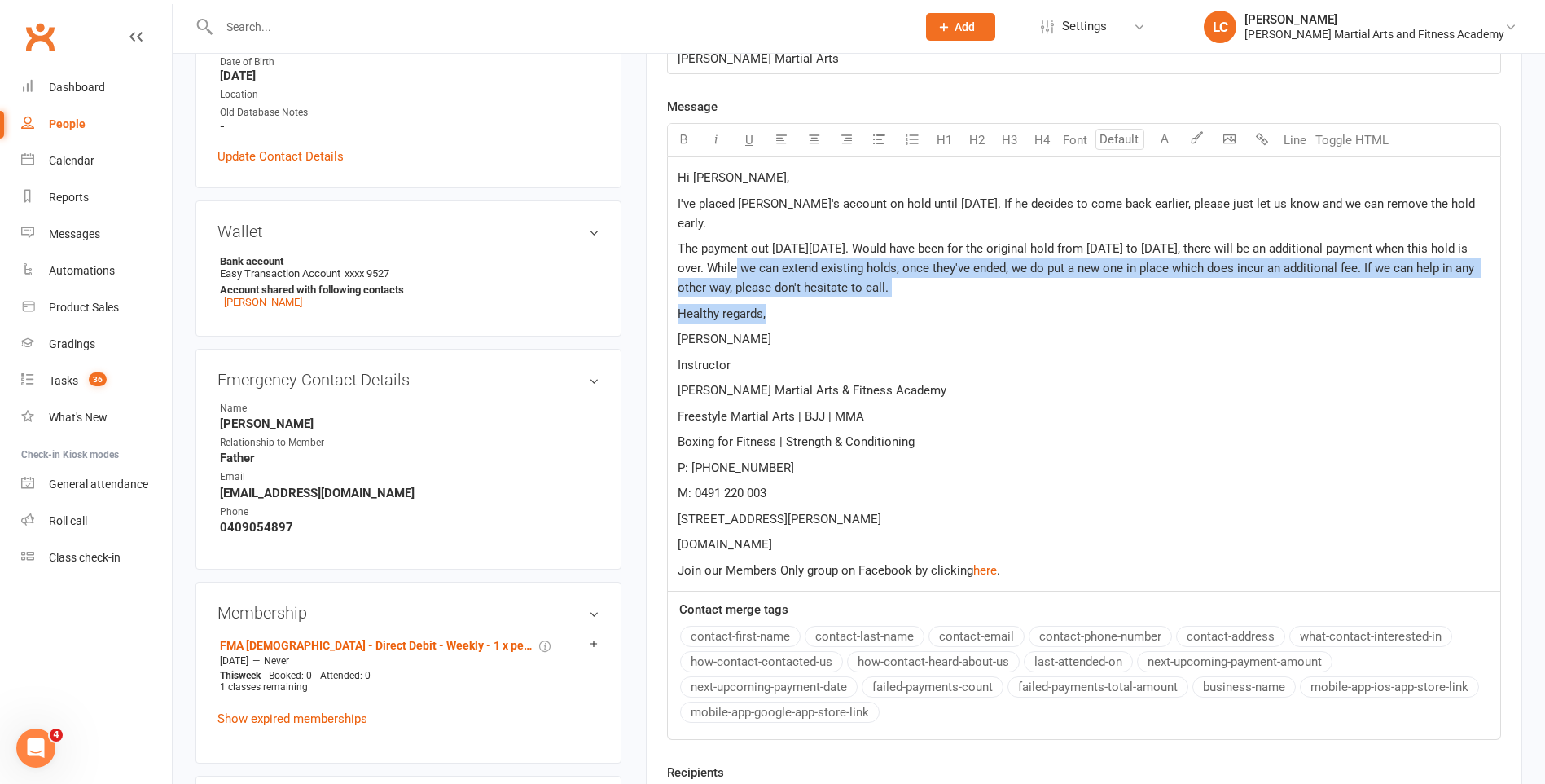
drag, startPoint x: 778, startPoint y: 277, endPoint x: 1037, endPoint y: 303, distance: 260.3
click at [1037, 303] on div "Hi Sudesh, I've placed Ace's account on hold until Monday the 20th of April 202…" at bounding box center [1084, 374] width 833 height 434
click at [1141, 309] on p "Healthy regards," at bounding box center [1084, 313] width 813 height 20
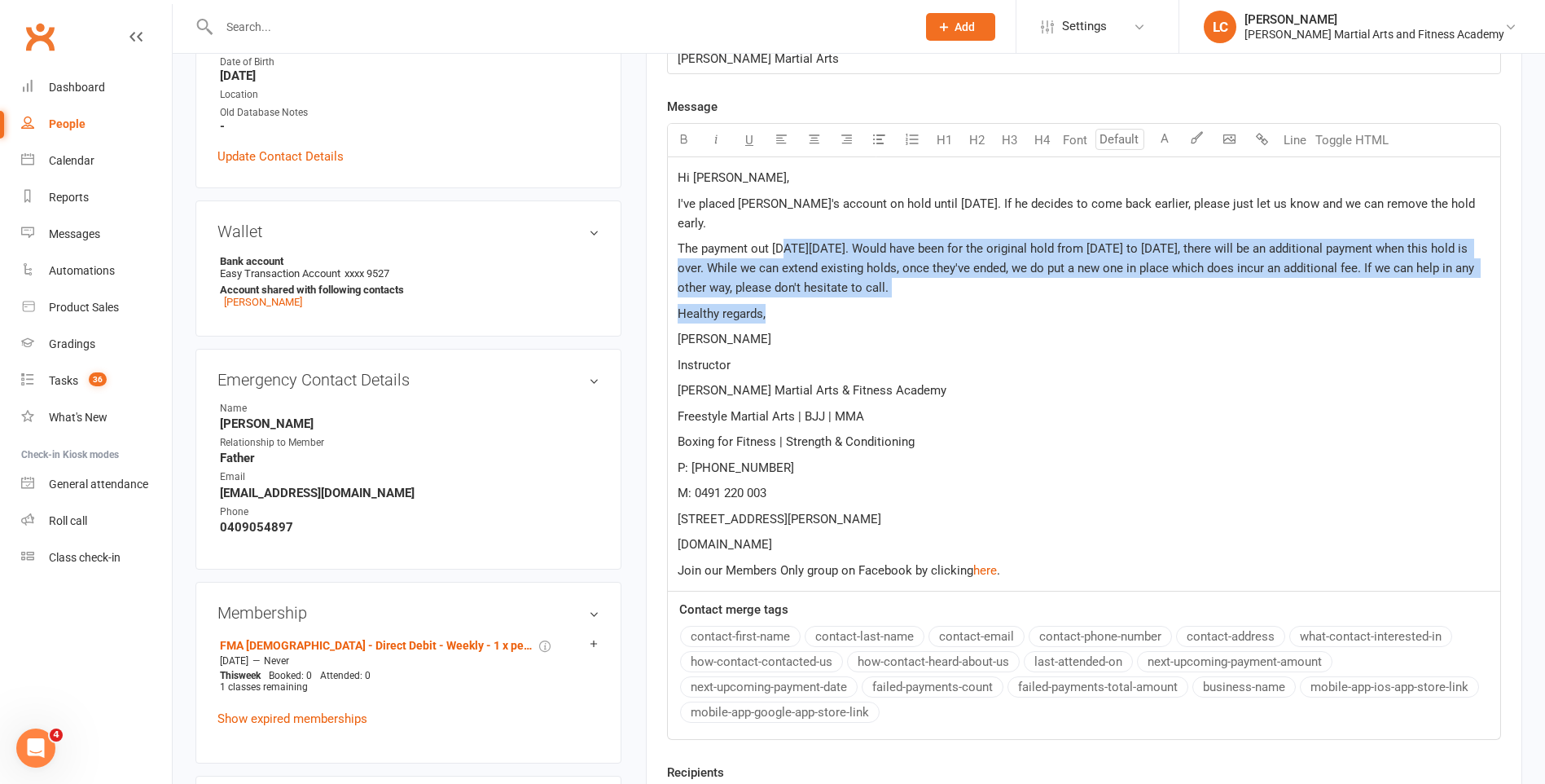
drag, startPoint x: 1091, startPoint y: 298, endPoint x: 784, endPoint y: 257, distance: 309.7
click at [784, 257] on div "Hi Sudesh, I've placed Ace's account on hold until Monday the 20th of April 202…" at bounding box center [1084, 374] width 833 height 434
click at [1184, 302] on div "Hi Sudesh, I've placed Ace's account on hold until Monday the 20th of April 202…" at bounding box center [1084, 374] width 833 height 434
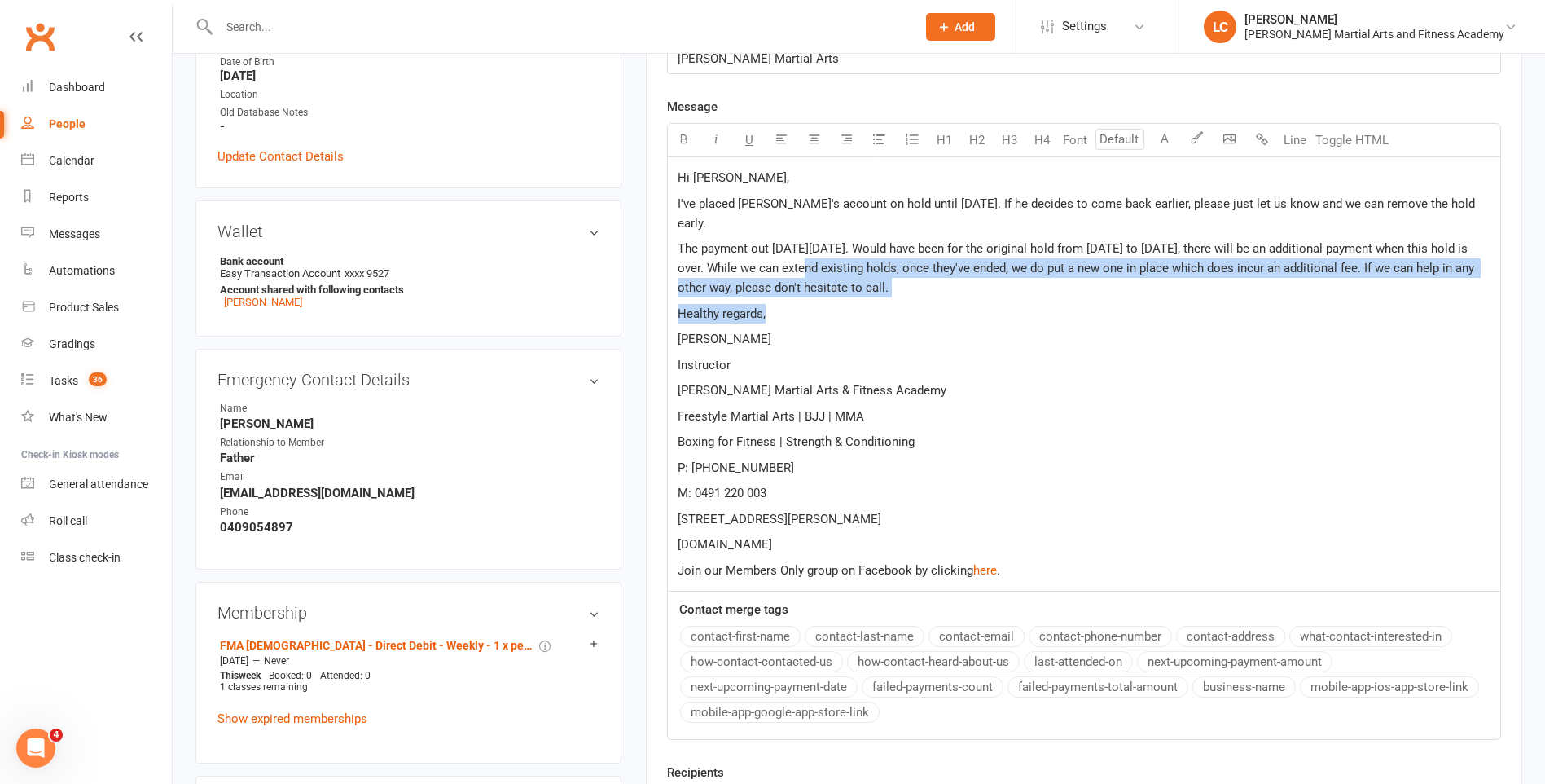
drag, startPoint x: 812, startPoint y: 272, endPoint x: 1335, endPoint y: 301, distance: 523.8
click at [1334, 301] on div "Hi Sudesh, I've placed Ace's account on hold until Monday the 20th of April 202…" at bounding box center [1084, 374] width 833 height 434
click at [1348, 294] on p "The payment out on Monday the 13th of October. Would have been for the original…" at bounding box center [1084, 267] width 813 height 59
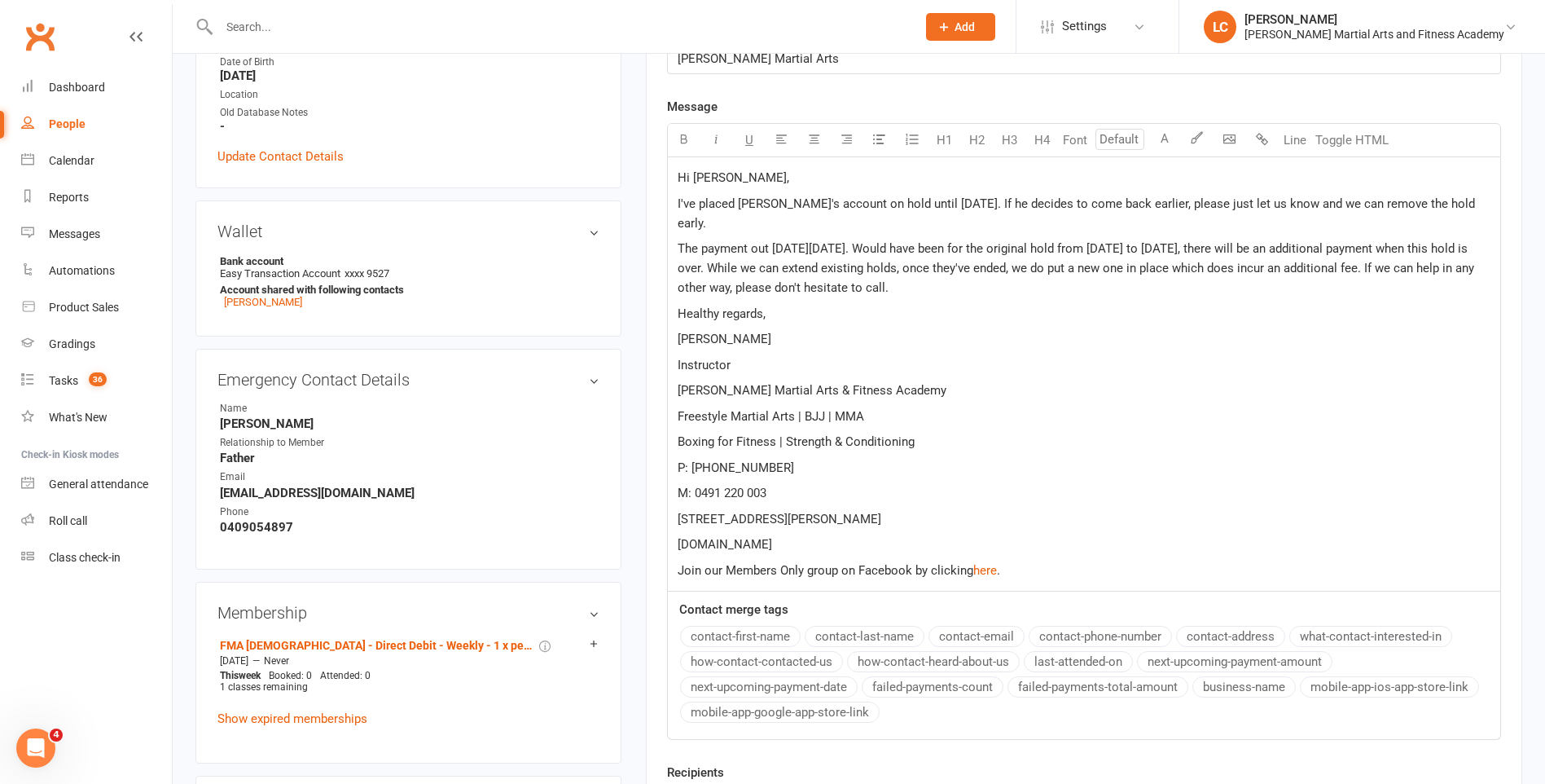
click at [1050, 269] on span "The payment out on Monday the 13th of October. Would have been for the original…" at bounding box center [1077, 268] width 800 height 54
drag, startPoint x: 1063, startPoint y: 270, endPoint x: 1340, endPoint y: 295, distance: 278.1
click at [1340, 295] on p "The payment out on Monday the 13th of October. Would have been for the original…" at bounding box center [1084, 267] width 813 height 59
click at [1347, 292] on p "The payment out on Monday the 13th of October. Would have been for the original…" at bounding box center [1084, 267] width 813 height 59
drag, startPoint x: 1280, startPoint y: 301, endPoint x: 847, endPoint y: 261, distance: 434.8
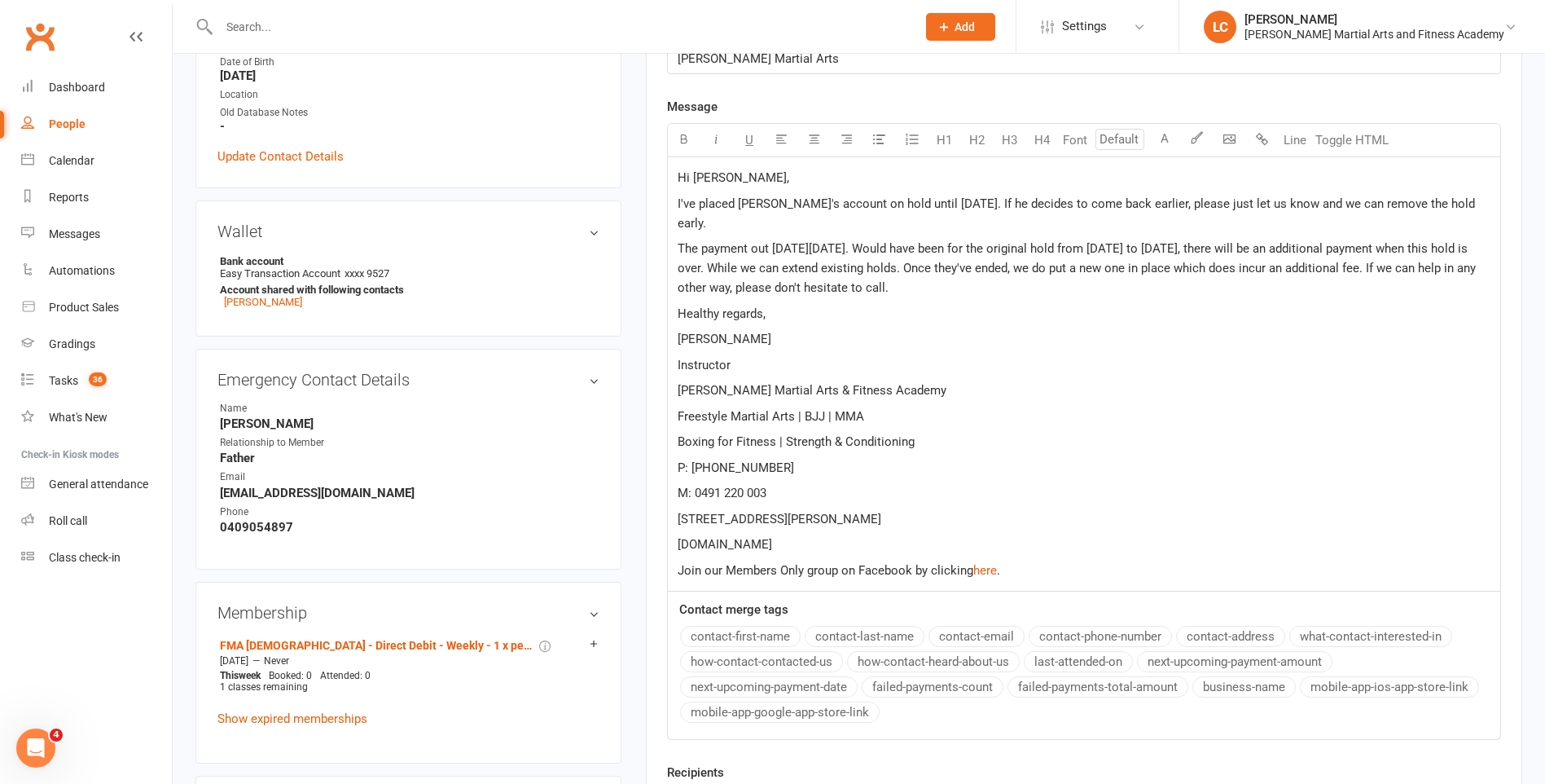
click at [847, 251] on p "The payment out on Monday the 13th of October. Would have been for the original…" at bounding box center [1084, 267] width 813 height 59
click at [1114, 329] on p "[PERSON_NAME]" at bounding box center [1084, 338] width 813 height 20
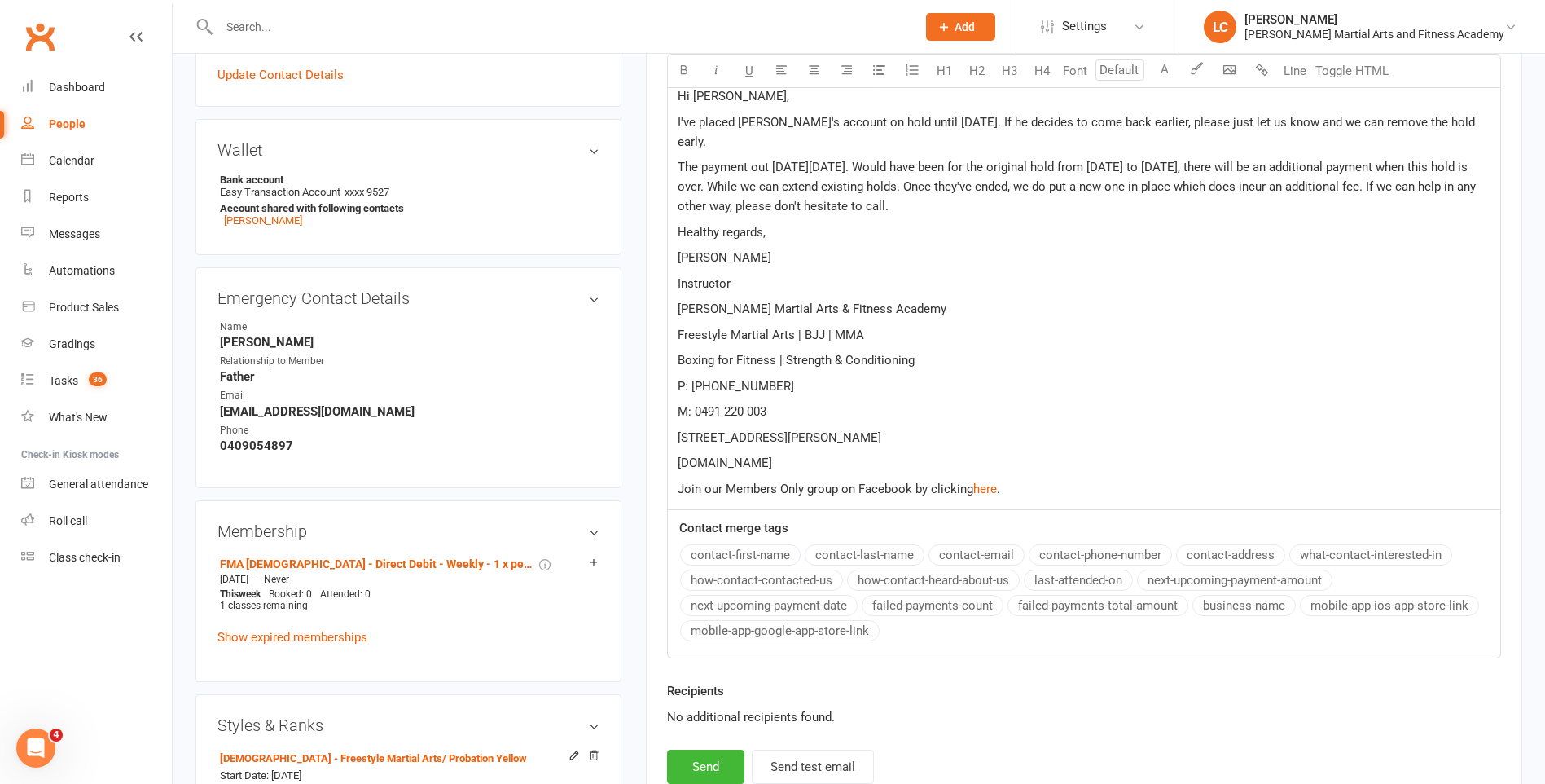
scroll to position [815, 0]
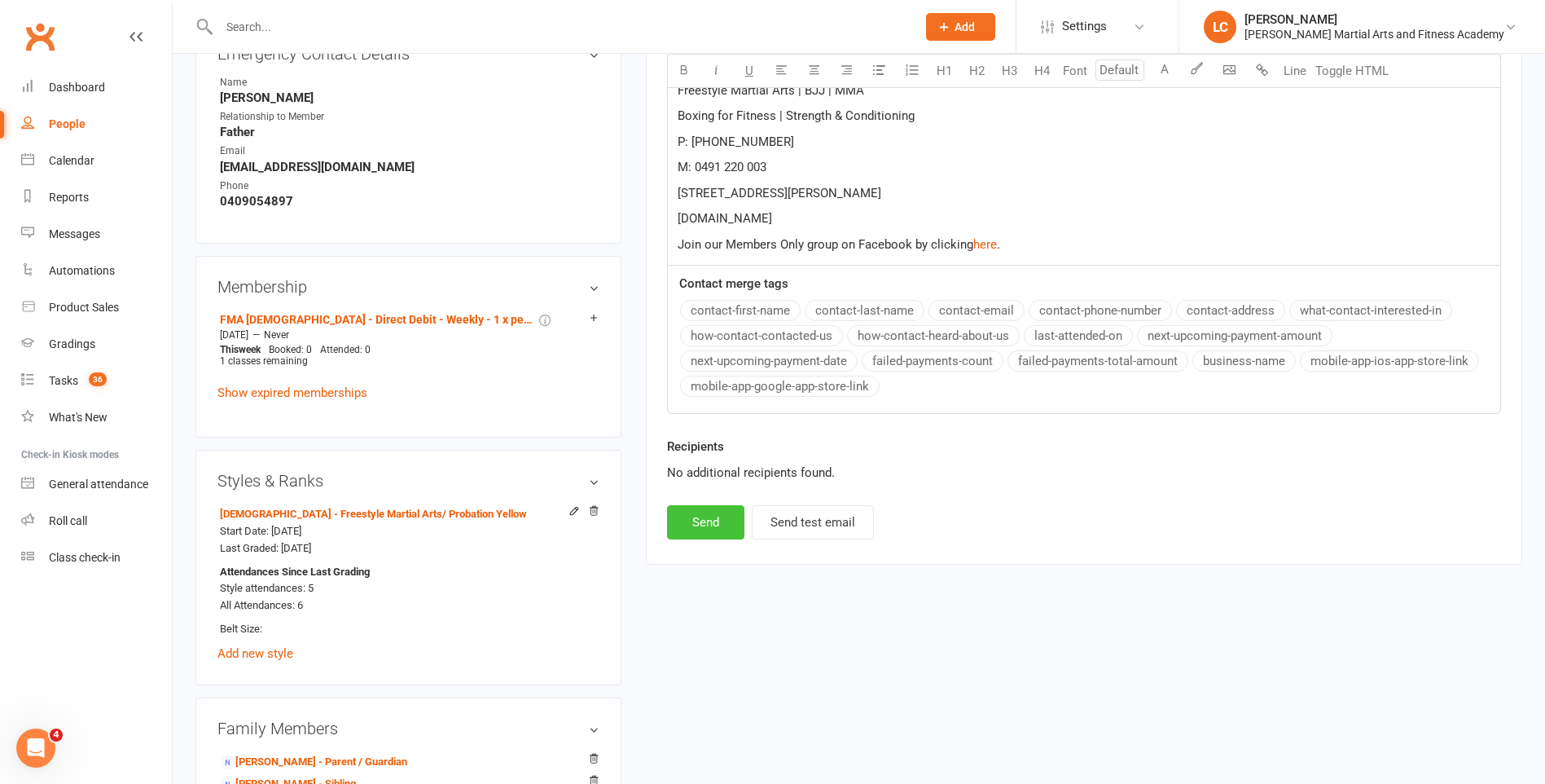
click at [687, 527] on button "Send" at bounding box center [705, 521] width 77 height 34
select select
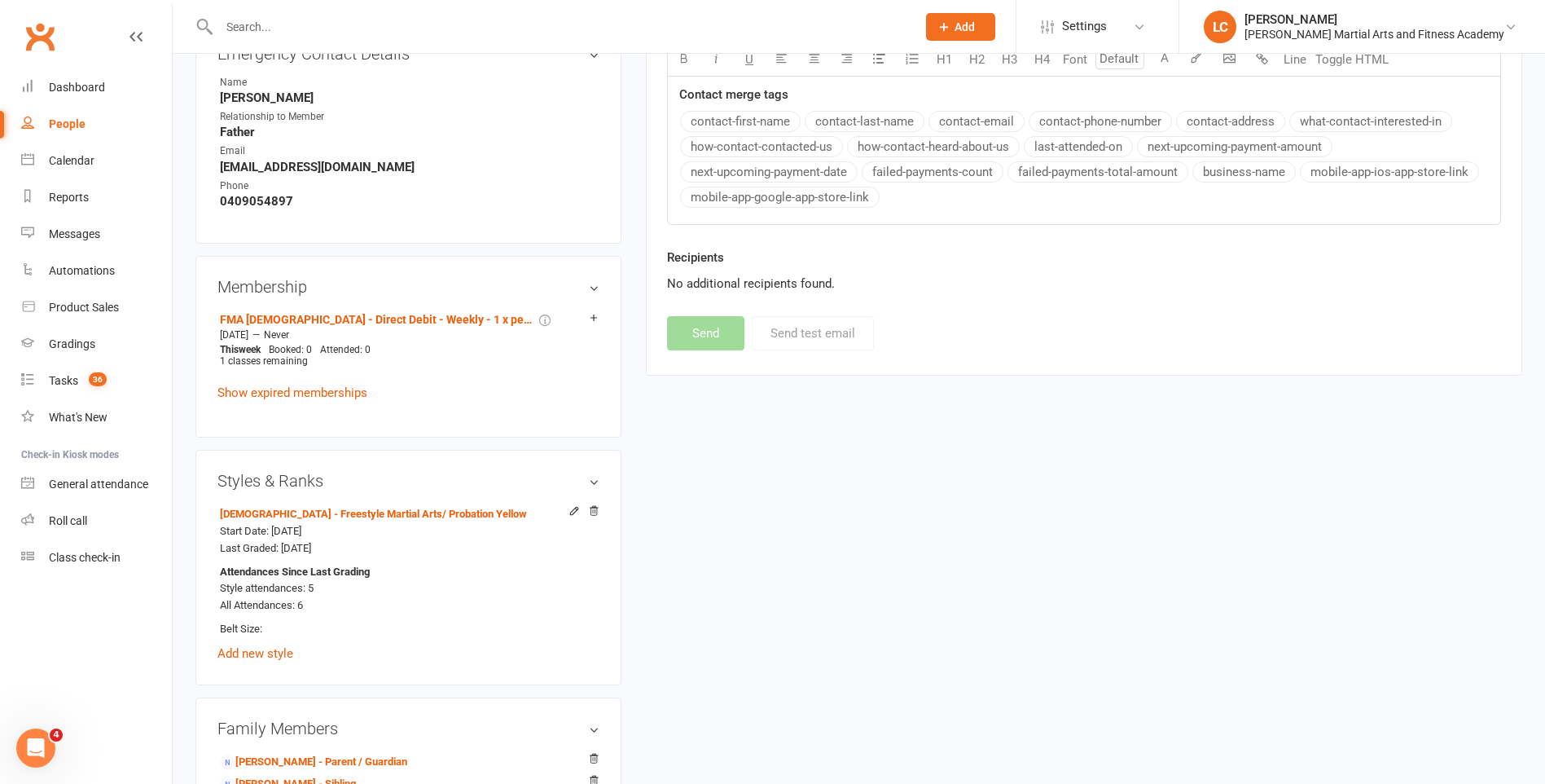
click at [308, 35] on input "text" at bounding box center [560, 27] width 691 height 22
paste input "sarah mcquade <sb.away@gmail.com>"
drag, startPoint x: 309, startPoint y: 25, endPoint x: 147, endPoint y: 32, distance: 162.2
click at [382, 24] on input "sb.away@gmail.com>" at bounding box center [560, 27] width 691 height 22
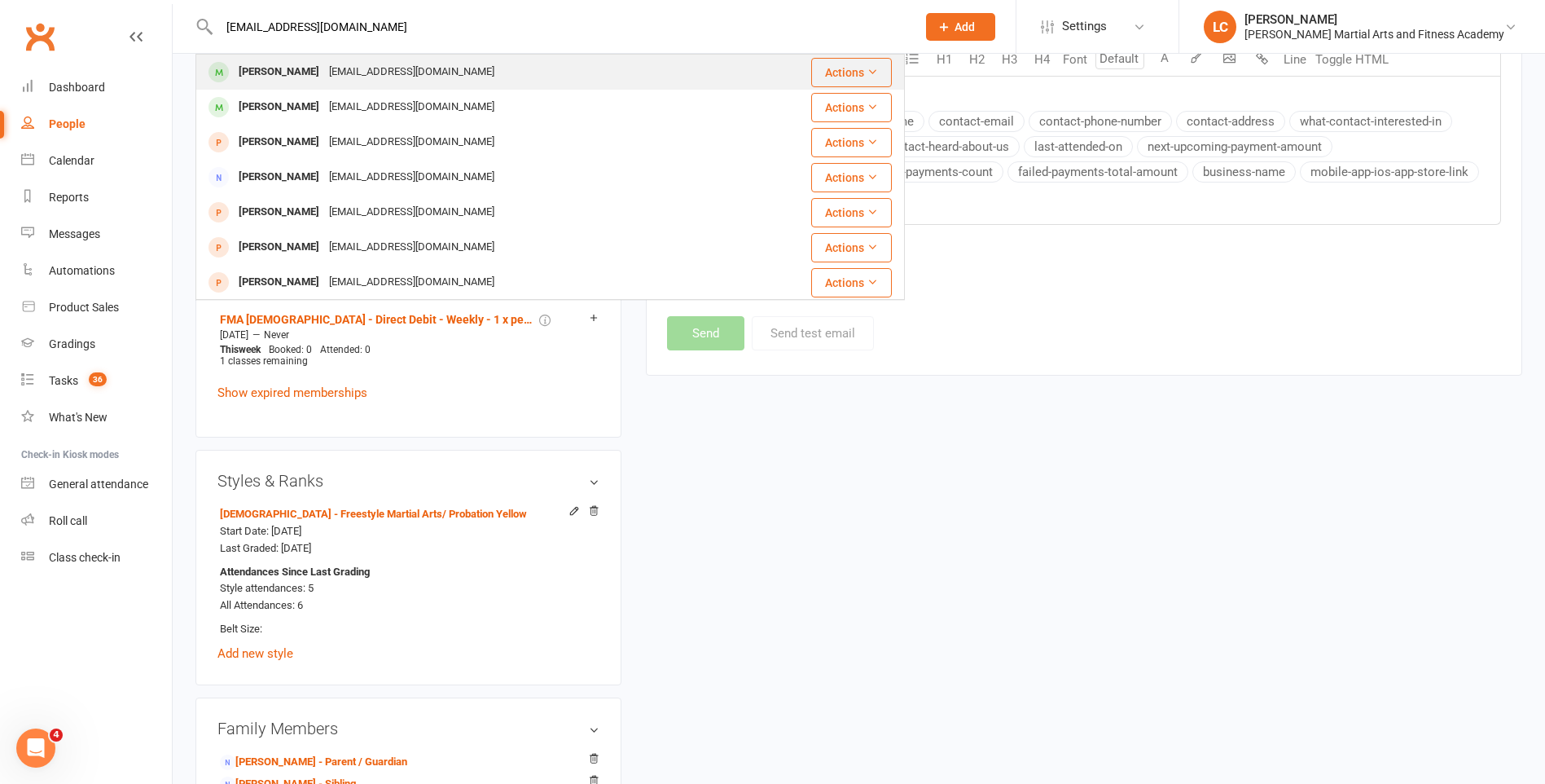
type input "[EMAIL_ADDRESS][DOMAIN_NAME]"
click at [374, 68] on div "[EMAIL_ADDRESS][DOMAIN_NAME]" at bounding box center [412, 72] width 175 height 23
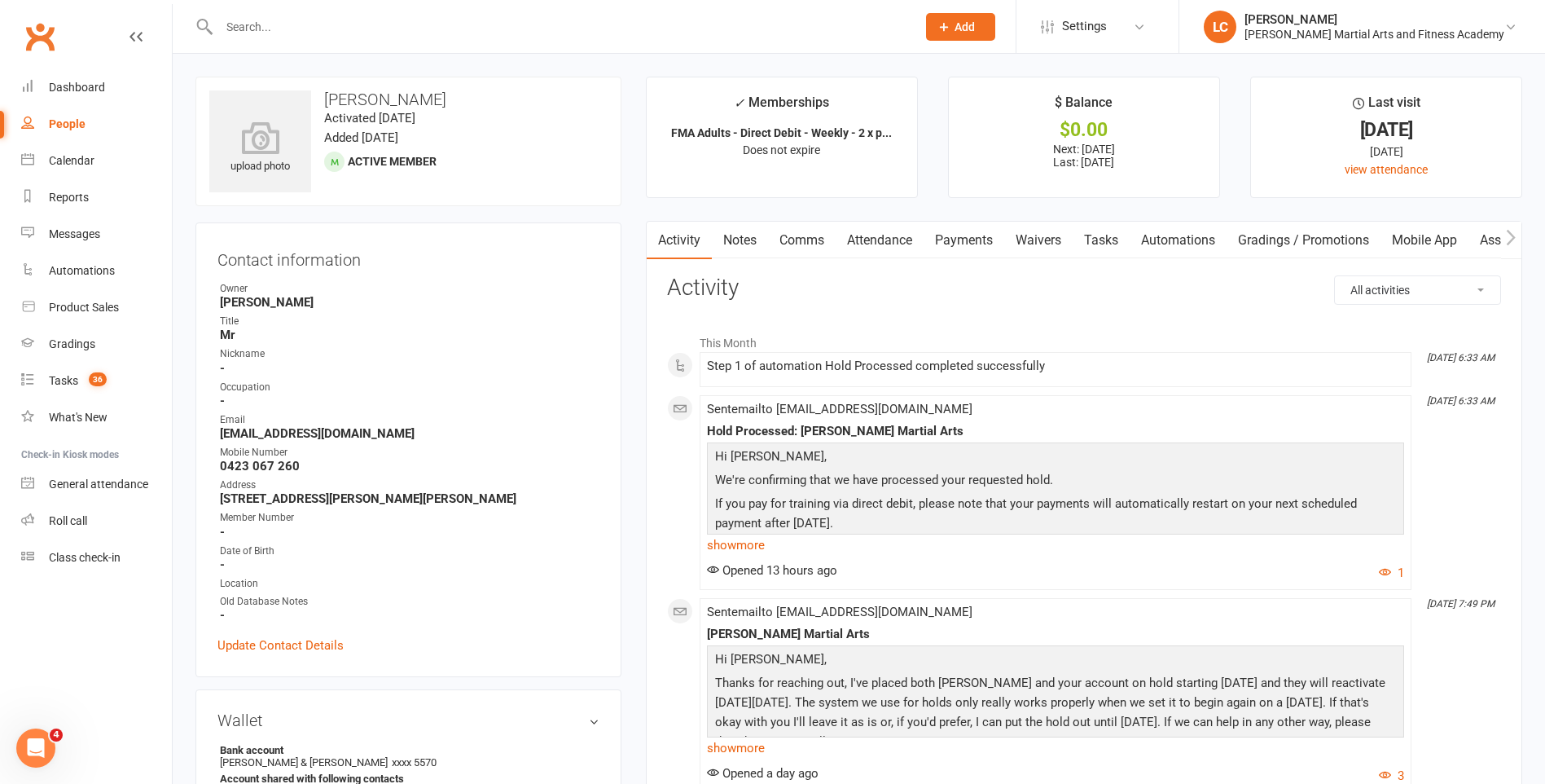
click at [728, 253] on link "Notes" at bounding box center [740, 240] width 56 height 37
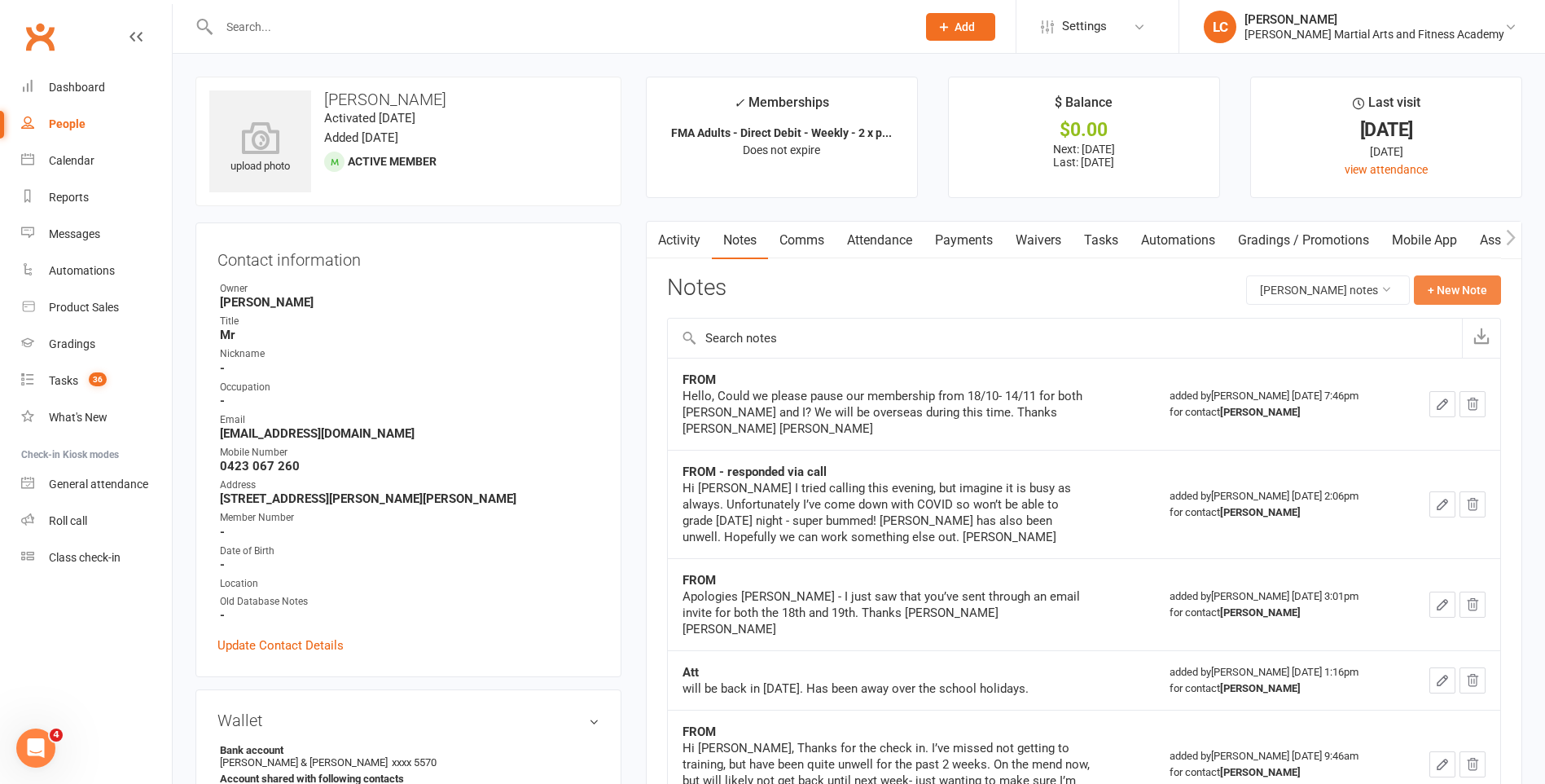
click at [1441, 277] on button "+ New Note" at bounding box center [1458, 290] width 88 height 29
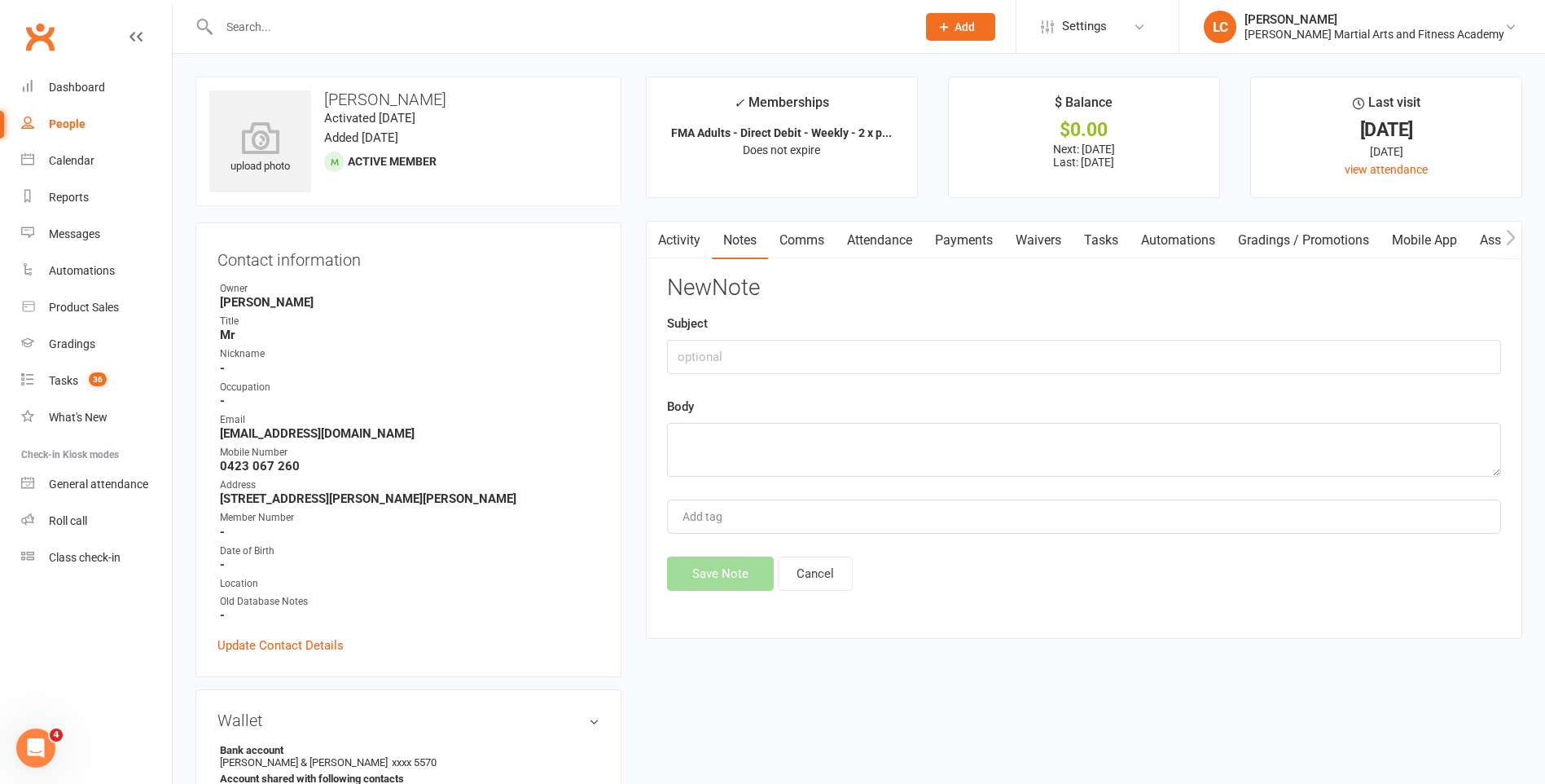
click at [826, 384] on div "New Note Subject Body Add tag Save Note Cancel" at bounding box center [1084, 433] width 834 height 316
click at [820, 357] on input "text" at bounding box center [1084, 357] width 834 height 34
type input "FROM"
click at [748, 446] on textarea at bounding box center [1084, 450] width 834 height 54
paste textarea "Thanks [PERSON_NAME]. That’s all good! [PERSON_NAME] [PERSON_NAME]"
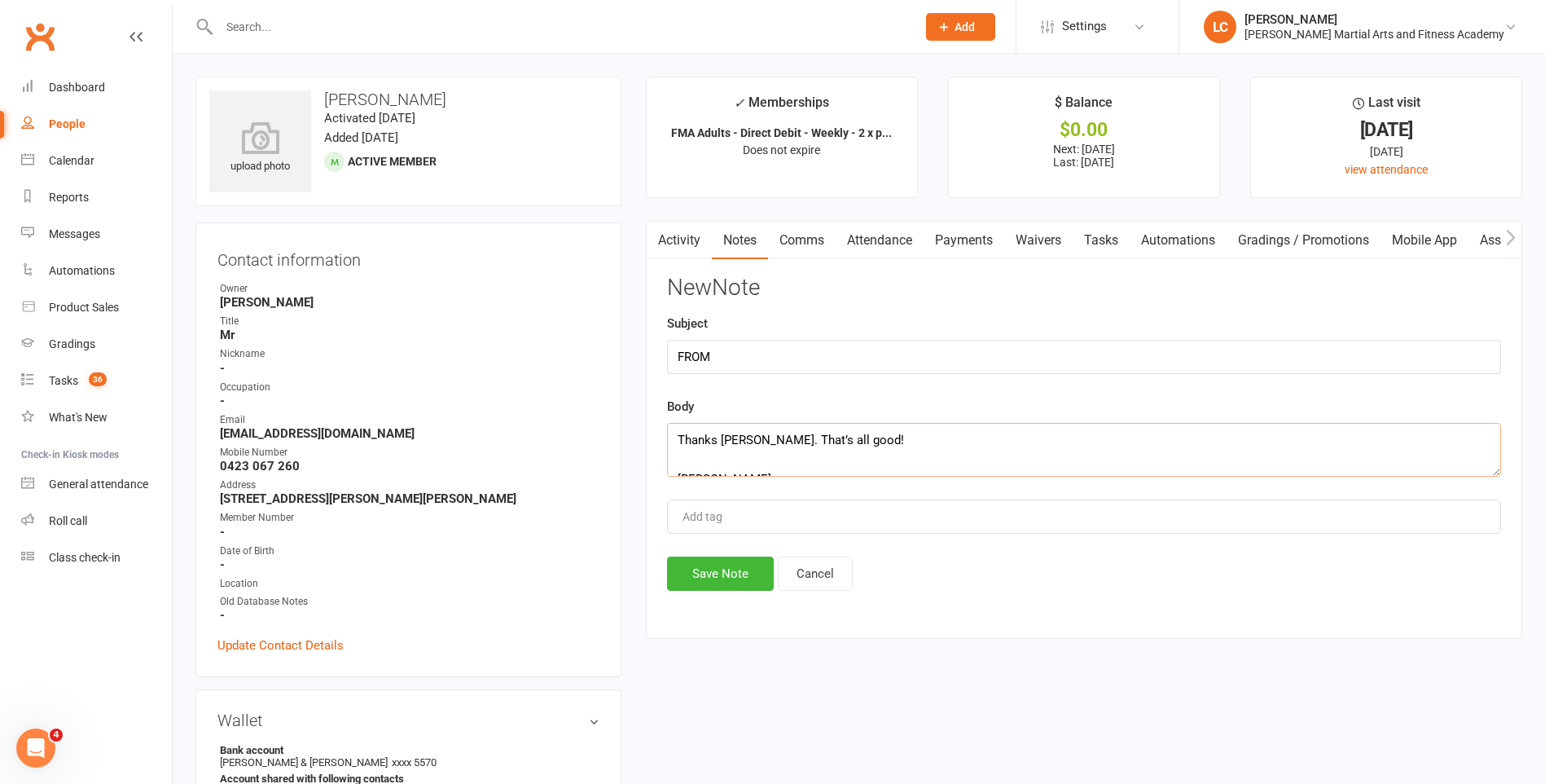
scroll to position [88, 0]
type textarea "Thanks [PERSON_NAME]. That’s all good! [PERSON_NAME] [PERSON_NAME]"
click at [712, 575] on button "Save Note" at bounding box center [720, 573] width 107 height 34
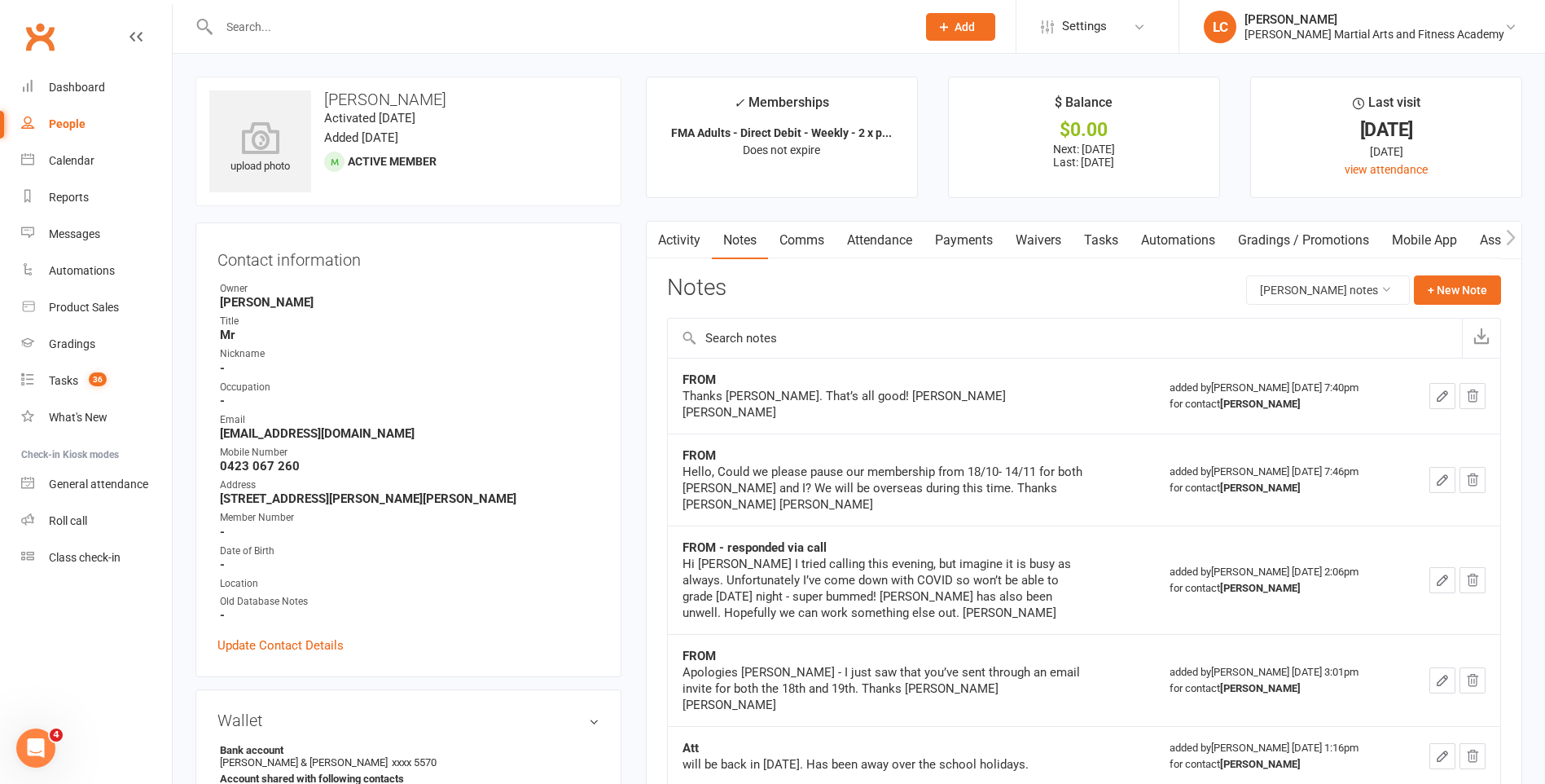
click at [370, 20] on input "text" at bounding box center [560, 27] width 691 height 22
paste input "Jarrod Black <blacky_015@hotmail.com>"
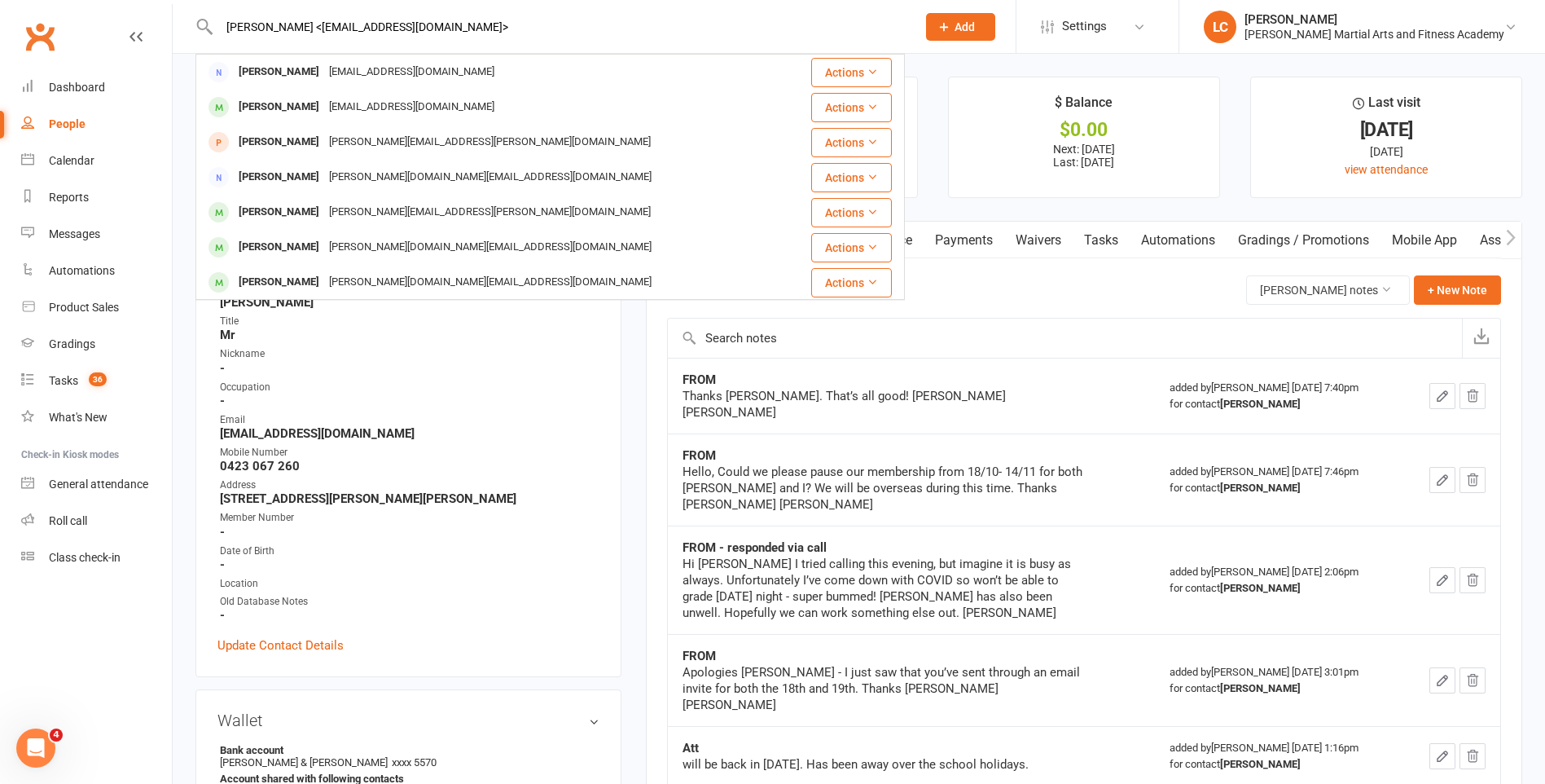
drag, startPoint x: 296, startPoint y: 30, endPoint x: 107, endPoint y: 16, distance: 189.5
click at [122, 4] on header "Jarrod Black <blacky_015@hotmail.com> Jarrod Black Blacky_015@hotmail.com Actio…" at bounding box center [772, 4] width 1545 height 0
click at [414, 27] on input "blacky_015@hotmail.com>" at bounding box center [560, 27] width 691 height 22
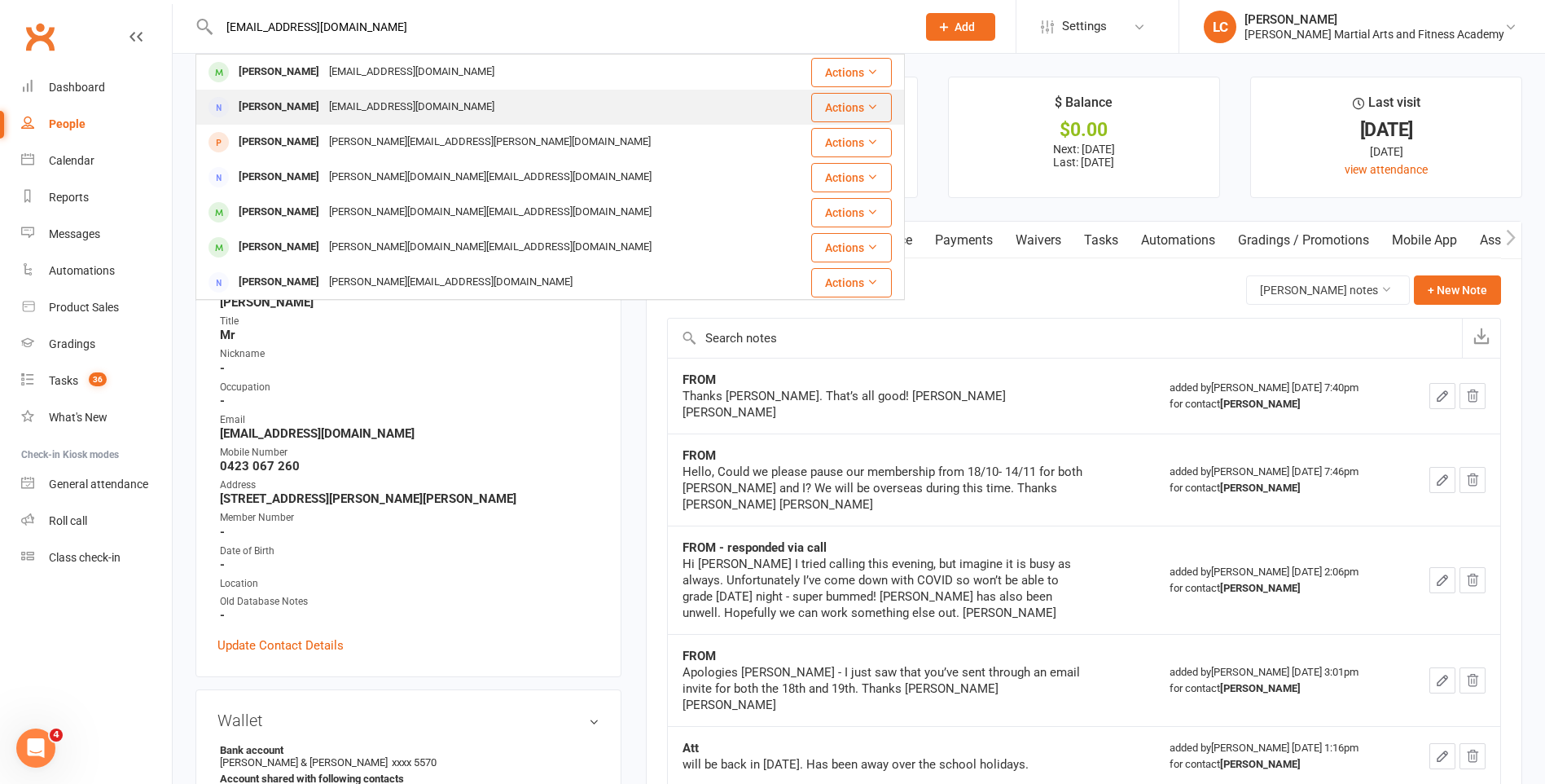
type input "blacky_015@hotmail.com"
click at [374, 103] on div "Blacky_015@hotmail.com" at bounding box center [412, 106] width 175 height 23
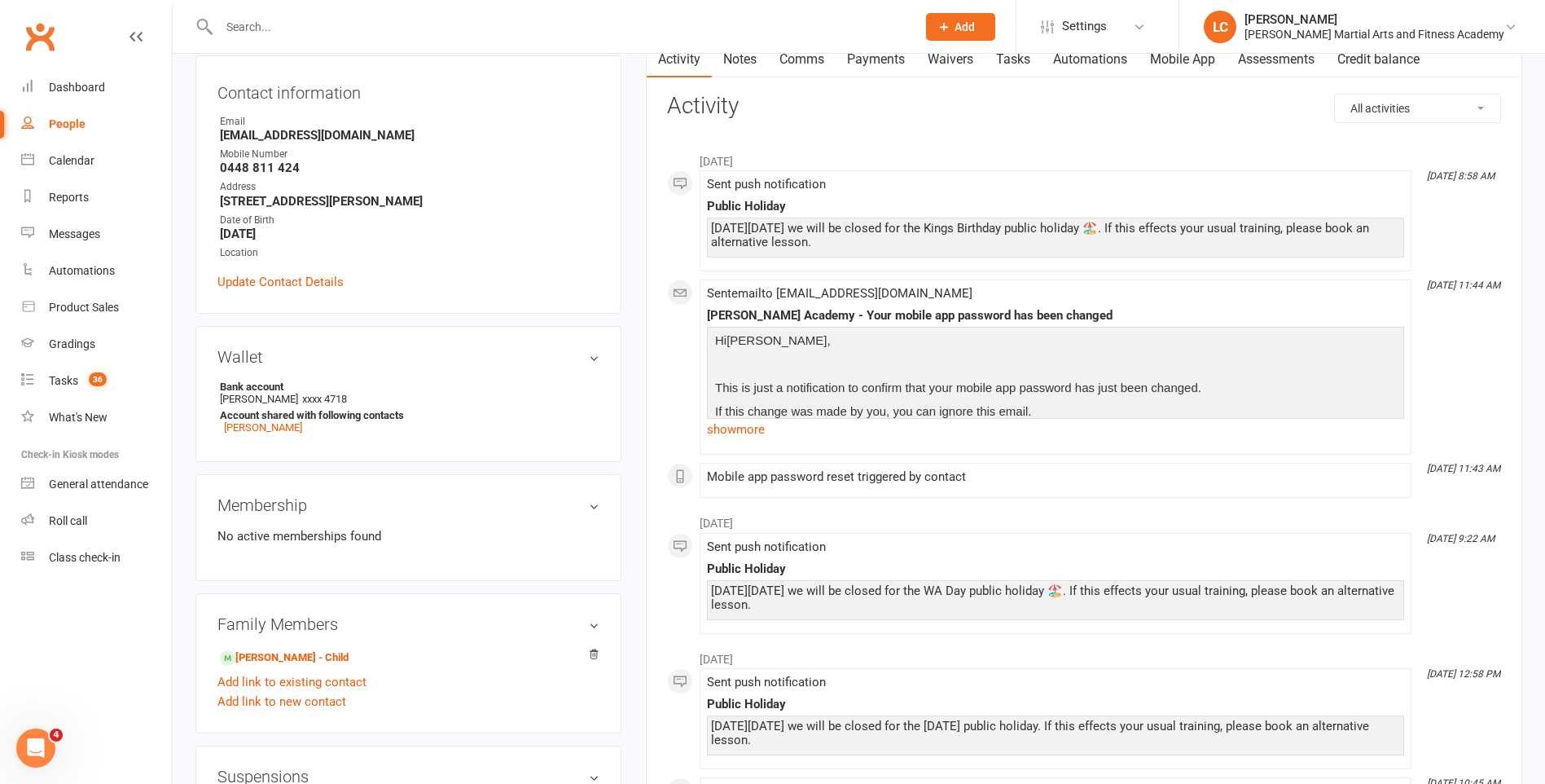
scroll to position [163, 0]
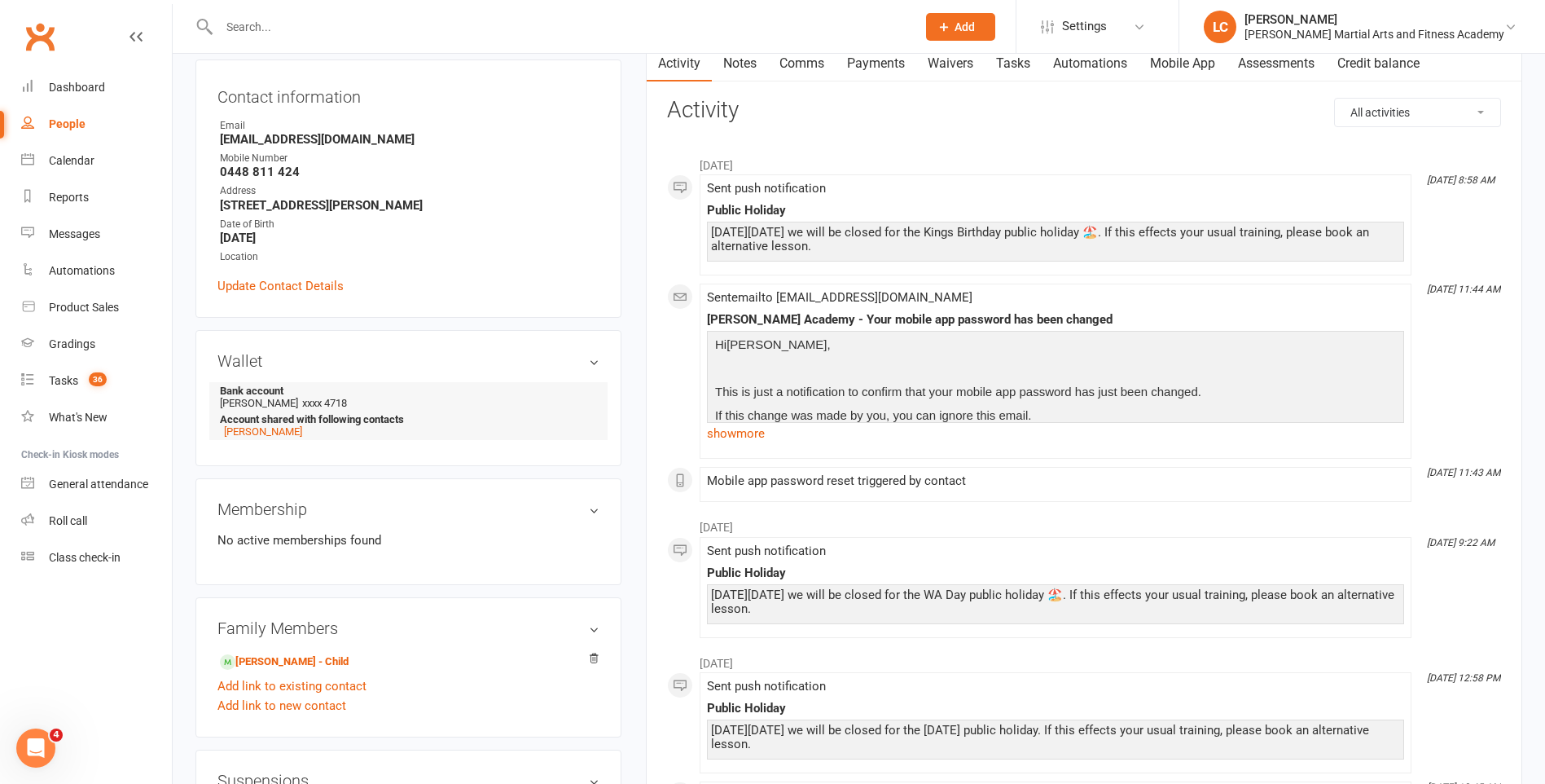
click at [255, 424] on strong "Account shared with following contacts" at bounding box center [405, 419] width 372 height 12
click at [261, 438] on li "Bank account Jarrod Black xxxx 4718 Account shared with following contacts Liam…" at bounding box center [409, 411] width 382 height 58
click at [273, 435] on link "Liam Black" at bounding box center [264, 431] width 78 height 12
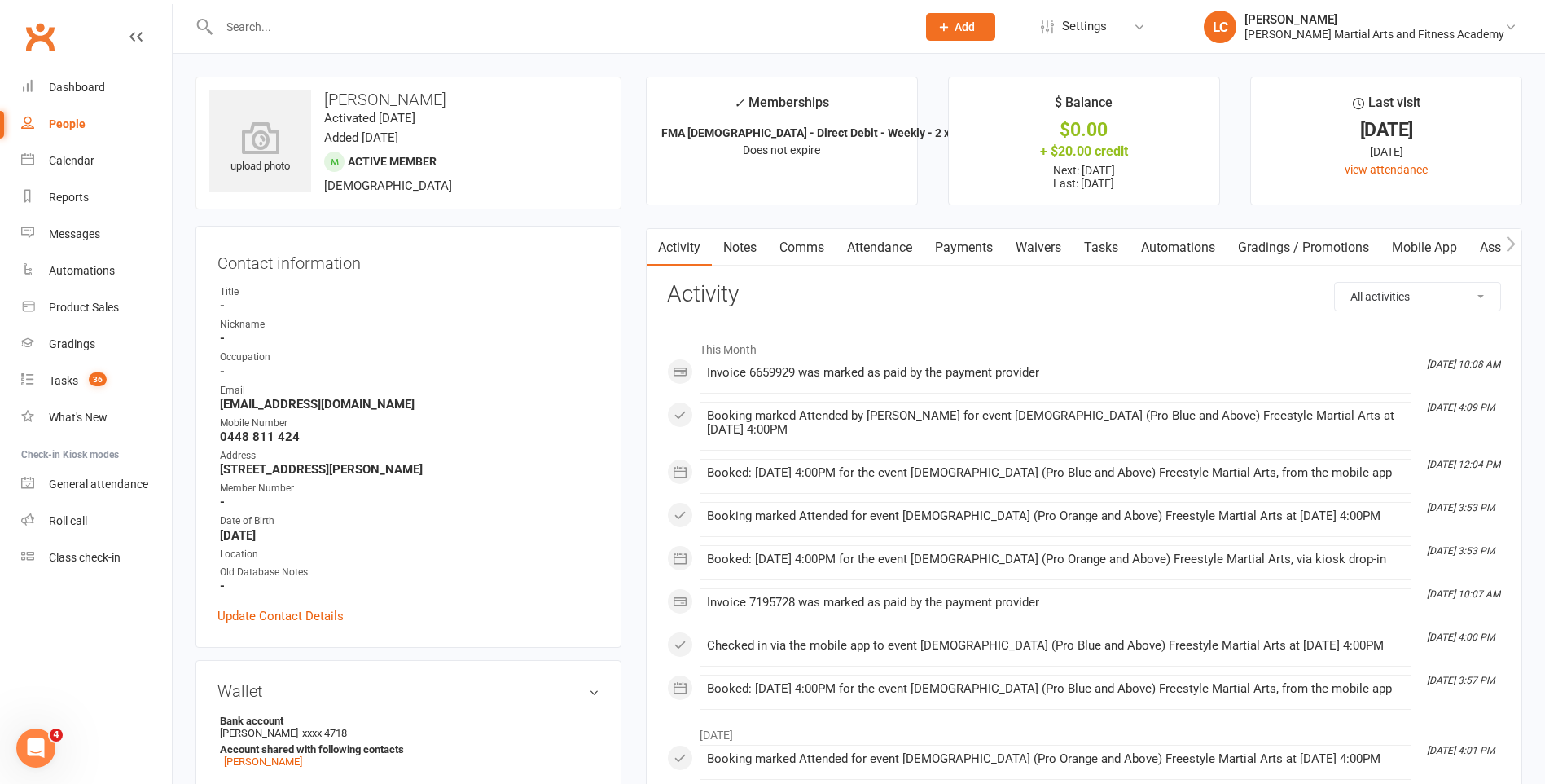
click at [753, 255] on link "Notes" at bounding box center [740, 248] width 56 height 37
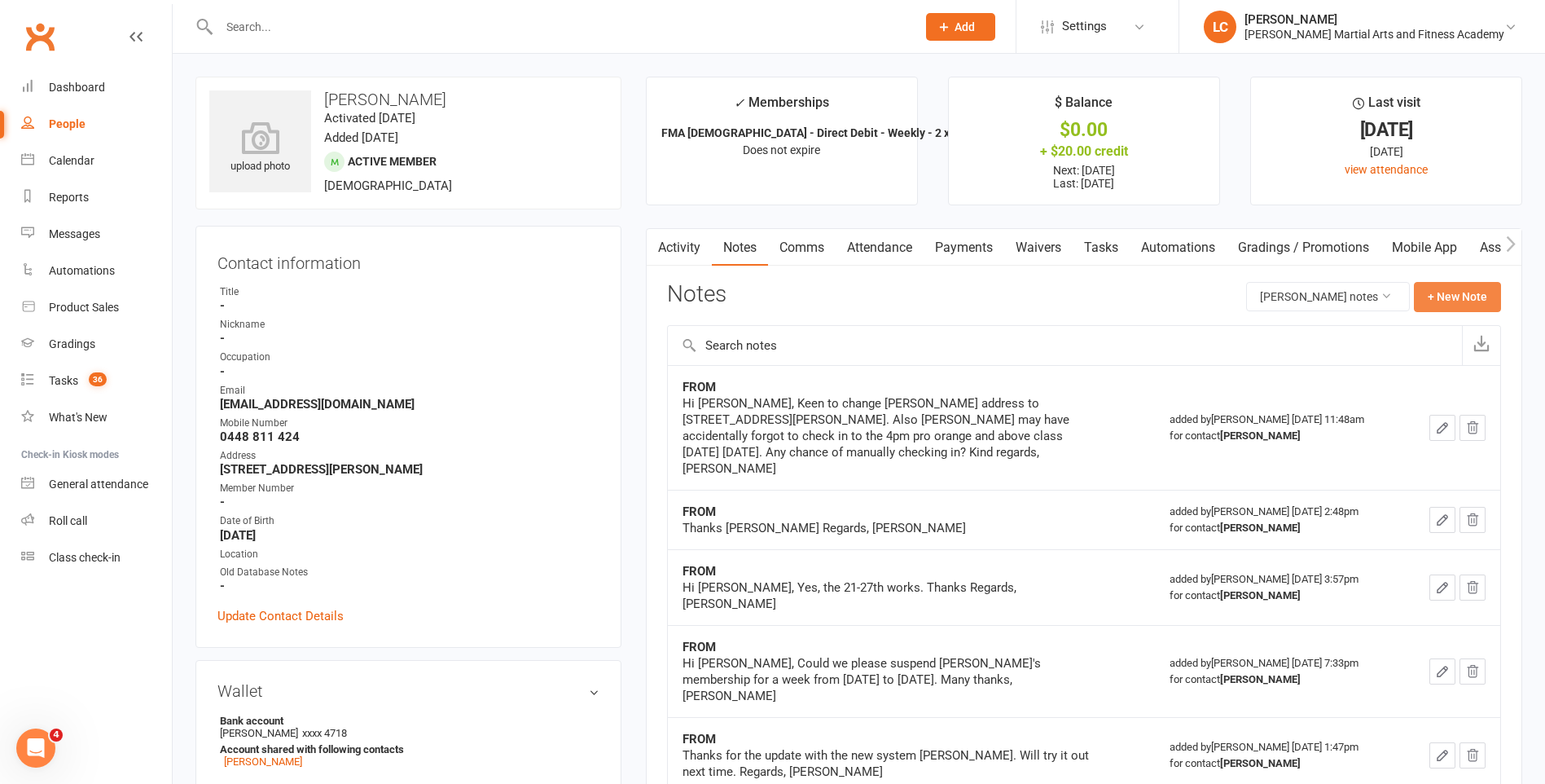
click at [1462, 292] on button "+ New Note" at bounding box center [1458, 296] width 88 height 29
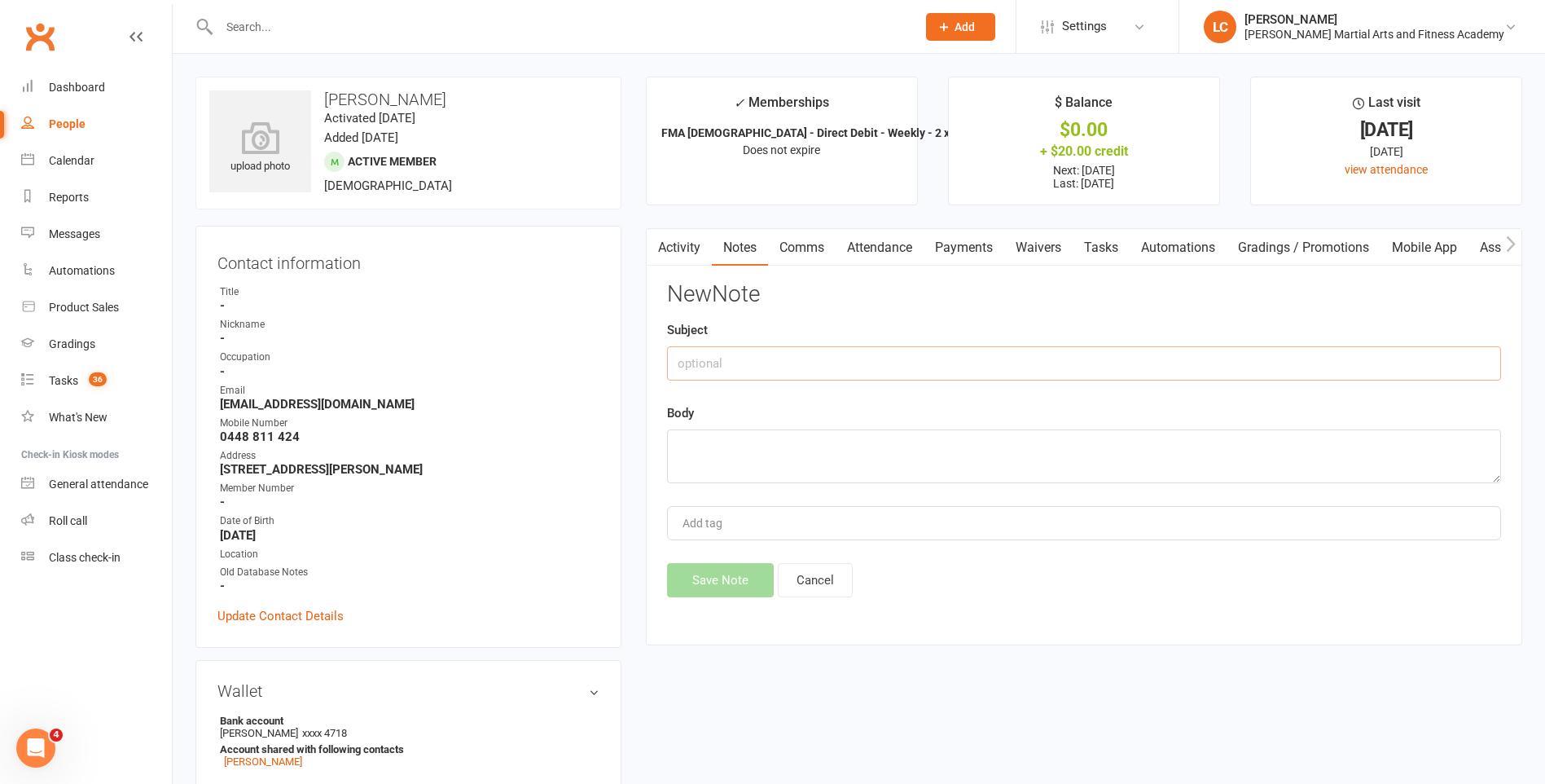
click at [872, 363] on input "text" at bounding box center [1084, 363] width 834 height 34
type input "FROM"
click at [833, 353] on input "FROM" at bounding box center [1084, 363] width 834 height 34
click at [817, 446] on textarea at bounding box center [1084, 456] width 834 height 54
paste textarea "Hi Wilkes, Like to pause Liam Black's membership from 20 to 26 October. Regards…"
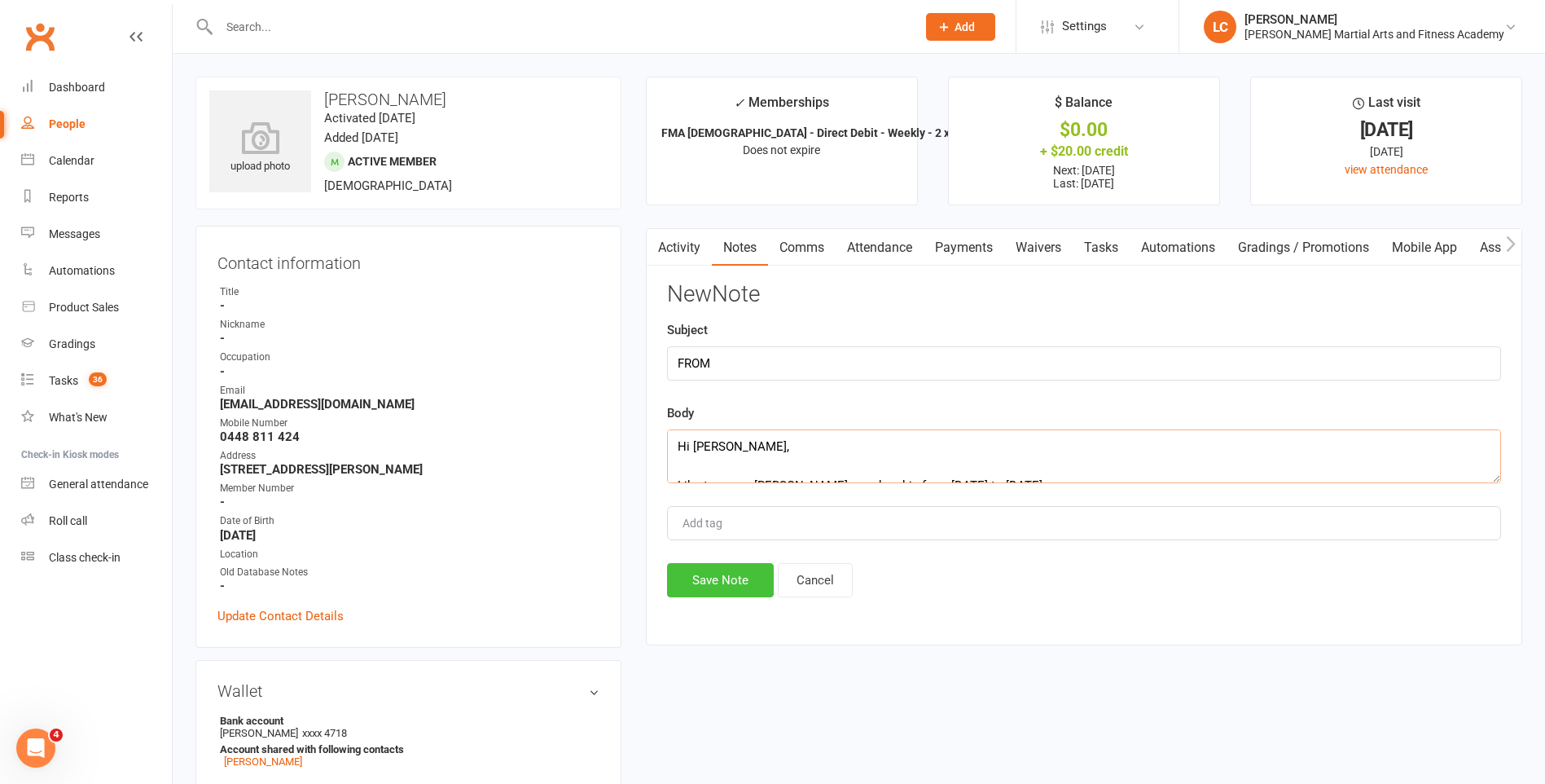
scroll to position [88, 0]
type textarea "Hi Wilkes, Like to pause Liam Black's membership from 20 to 26 October. Regards…"
click at [729, 585] on button "Save Note" at bounding box center [720, 579] width 107 height 34
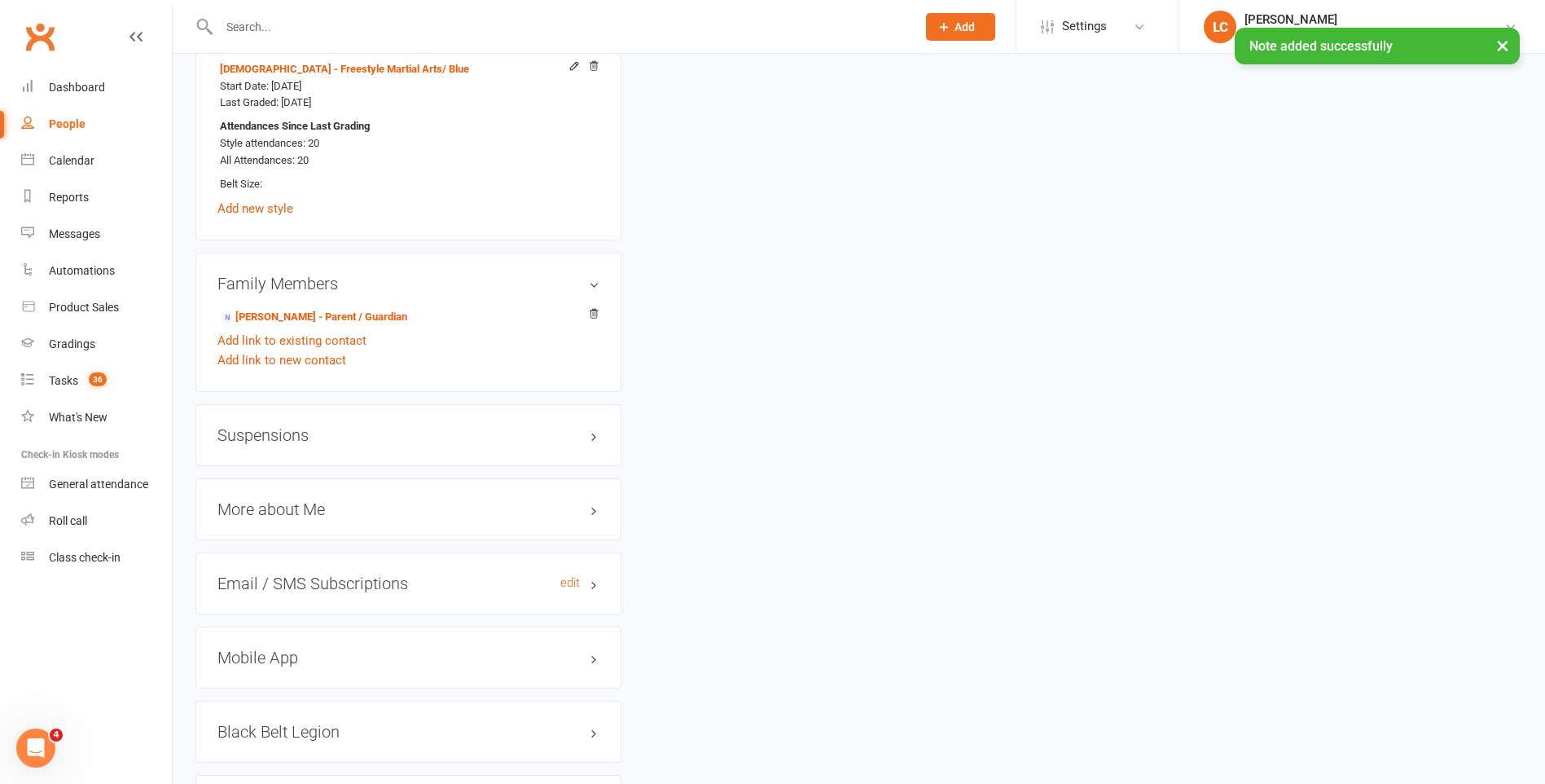
scroll to position [1304, 0]
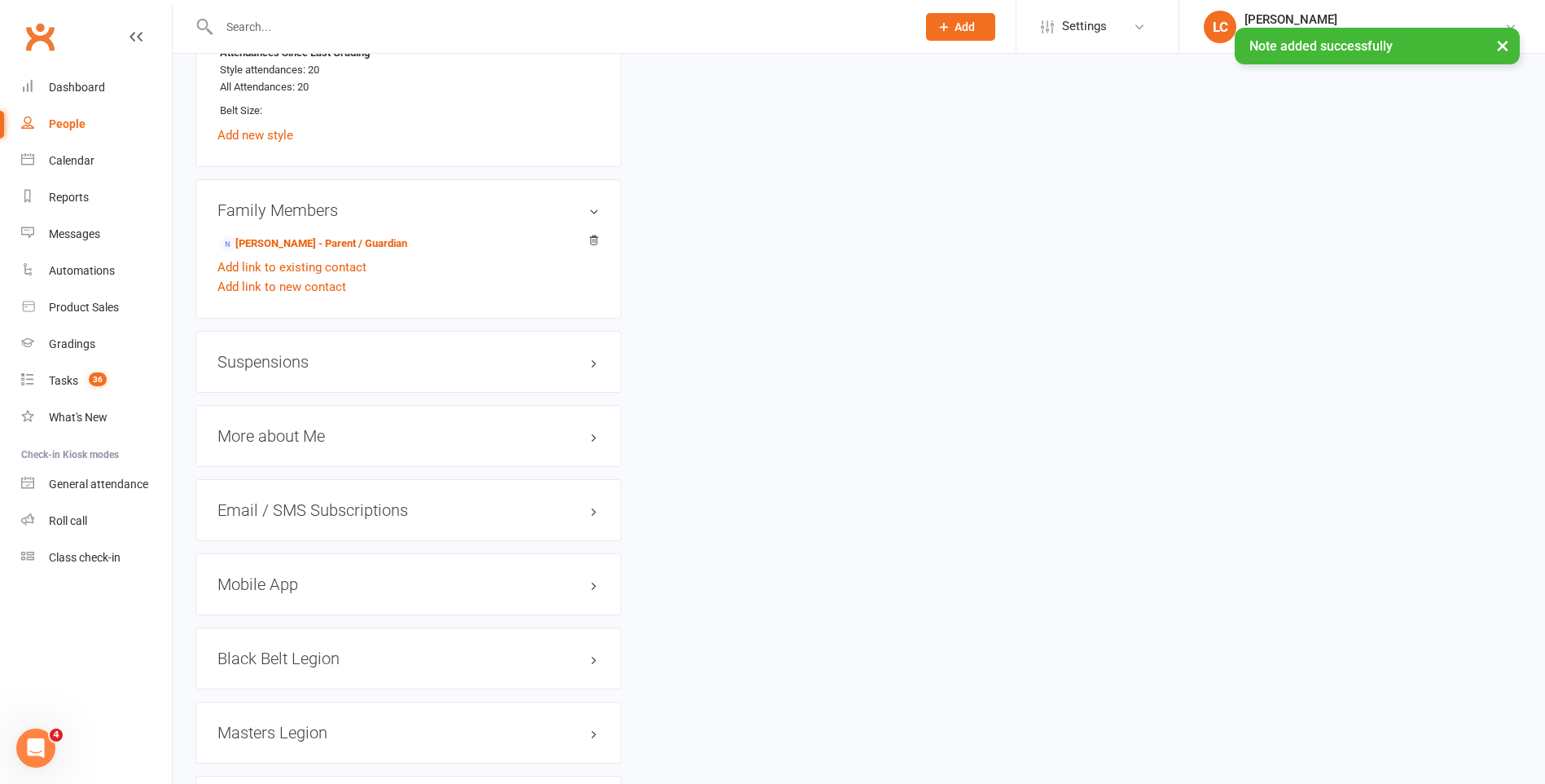
click at [289, 372] on div "Suspensions" at bounding box center [409, 361] width 427 height 61
click at [280, 355] on h3 "Suspensions" at bounding box center [409, 361] width 382 height 18
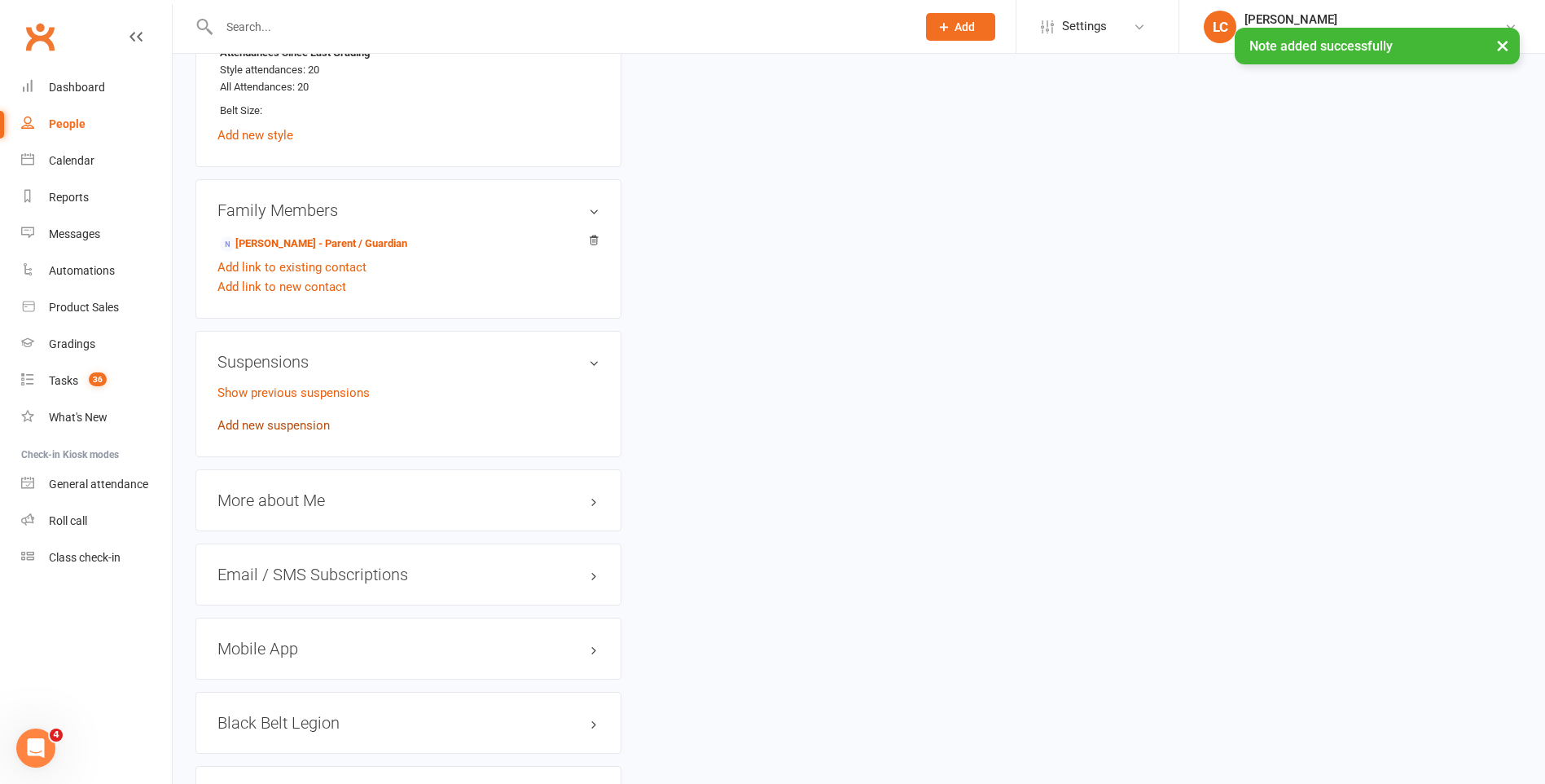
click at [261, 426] on link "Add new suspension" at bounding box center [274, 426] width 113 height 15
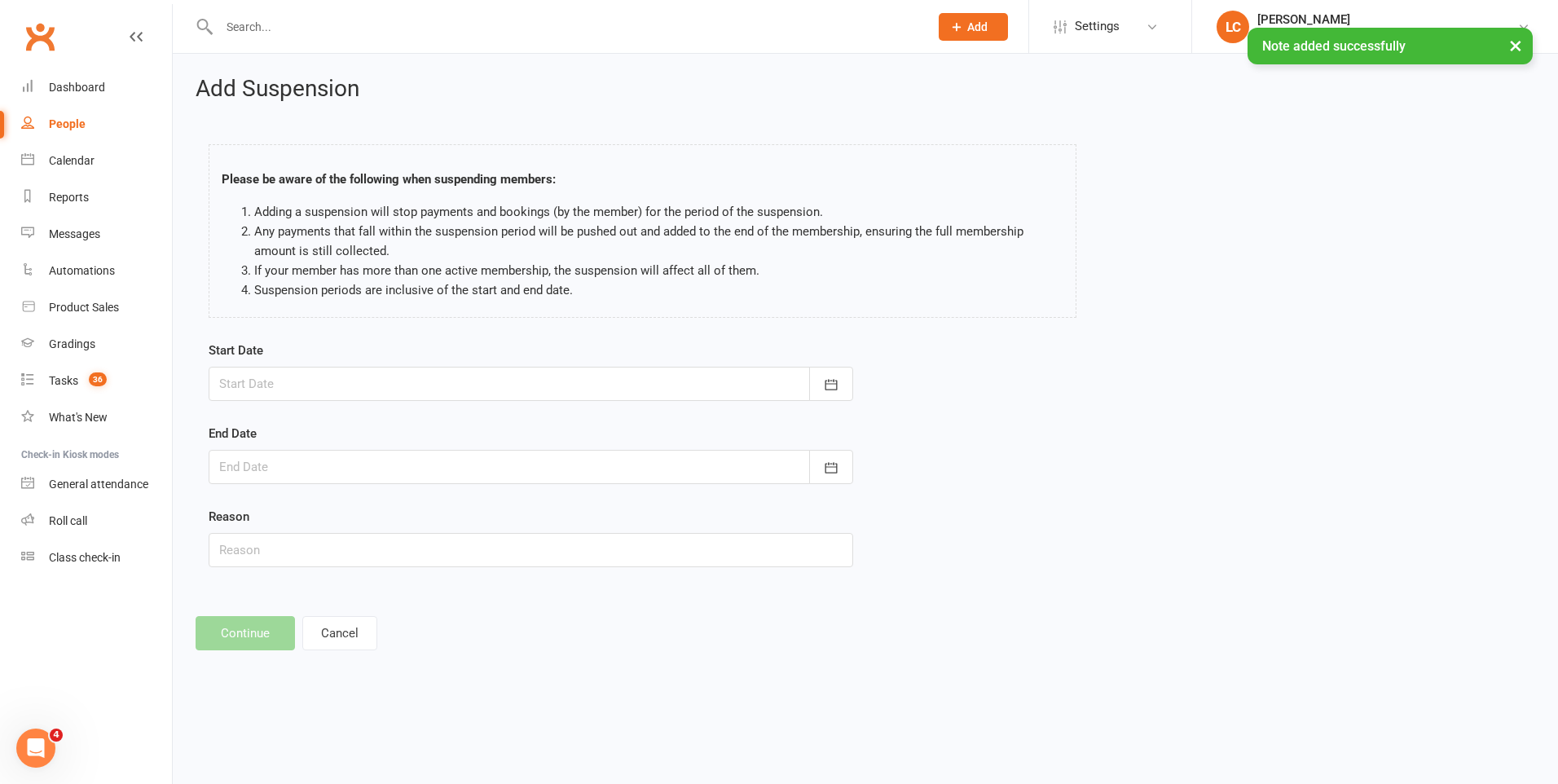
click at [595, 371] on div at bounding box center [531, 384] width 644 height 34
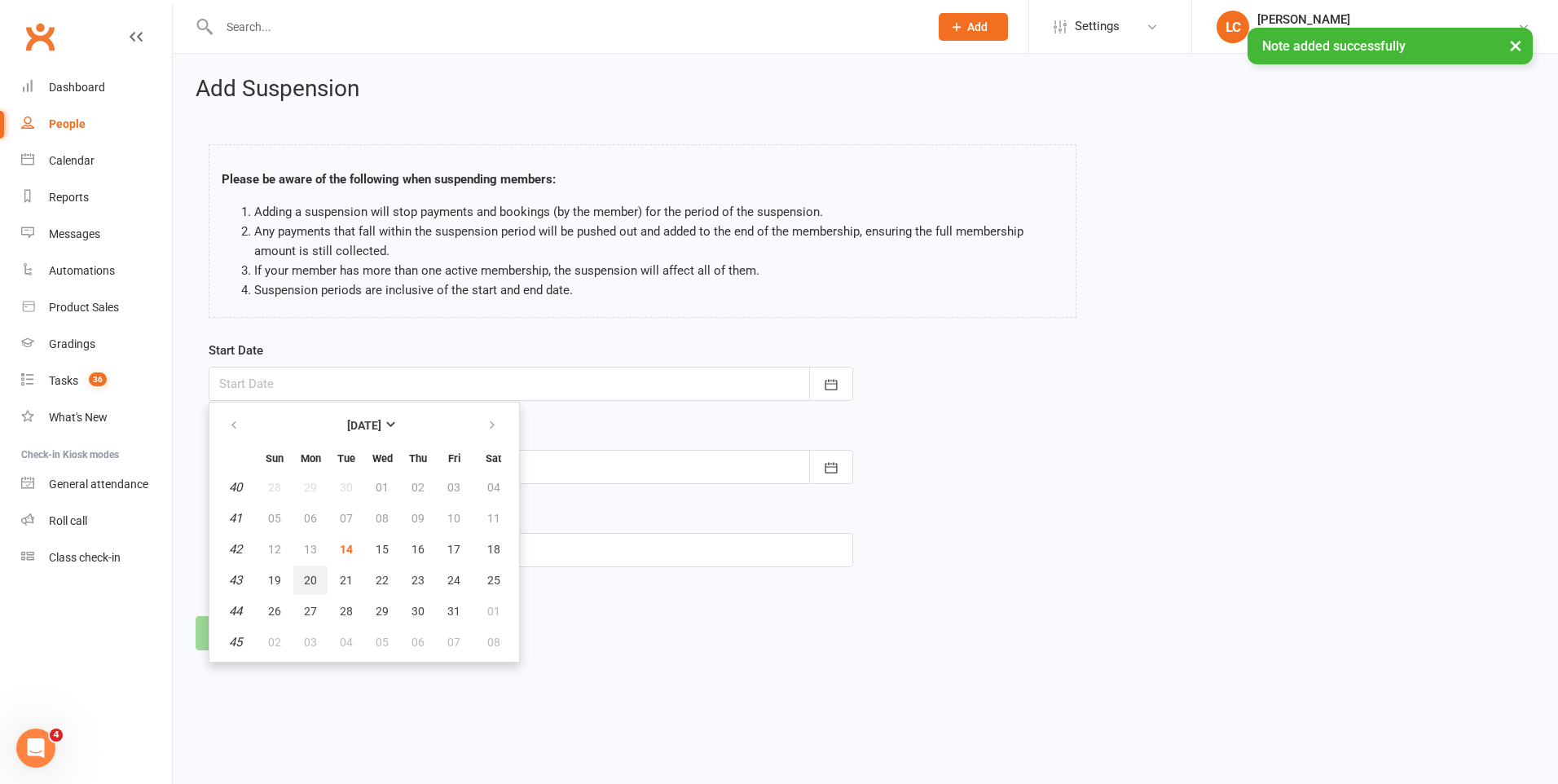
click at [305, 582] on span "20" at bounding box center [310, 580] width 13 height 13
type input "20 Oct 2025"
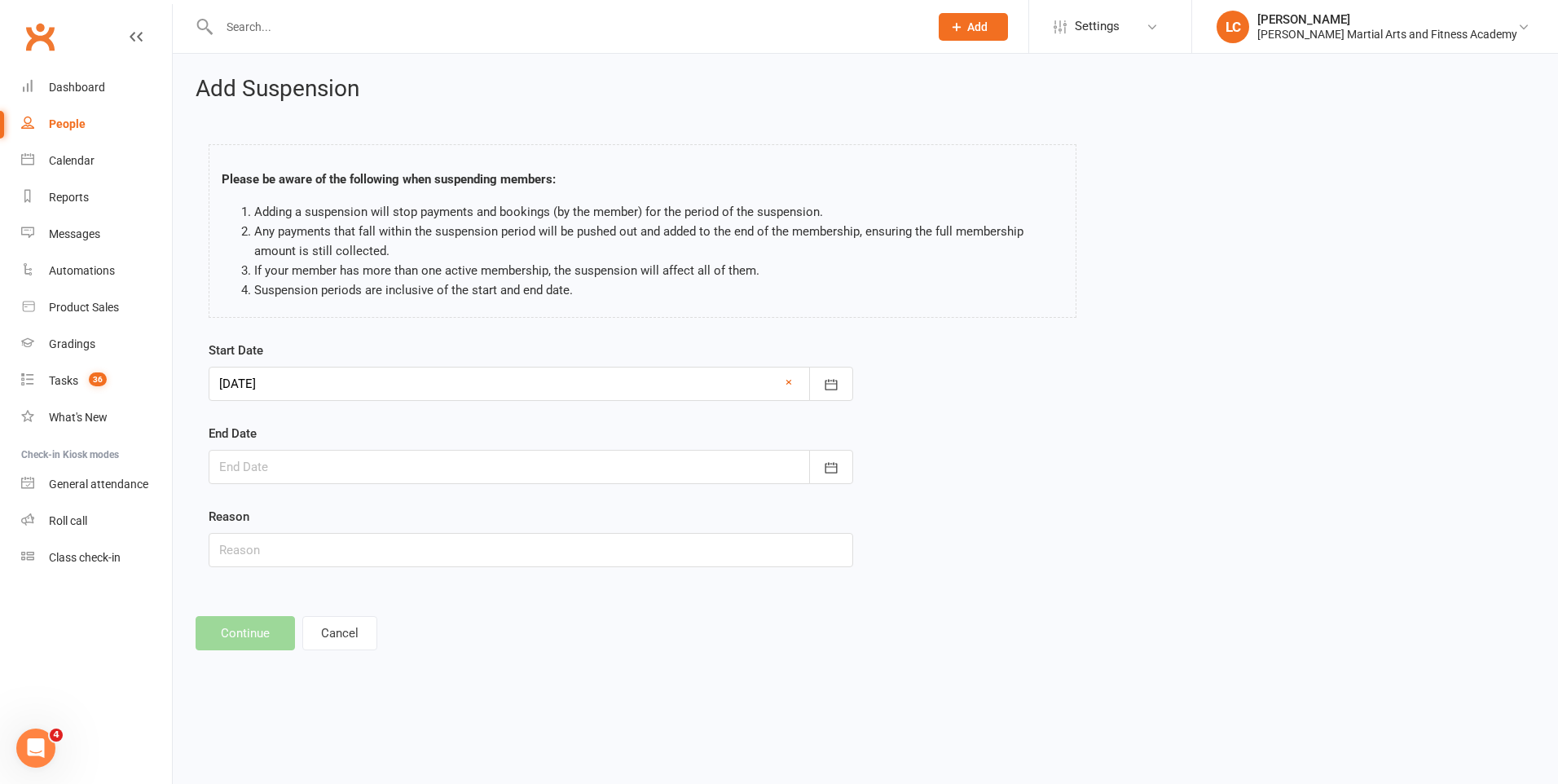
click at [690, 467] on div at bounding box center [531, 466] width 644 height 34
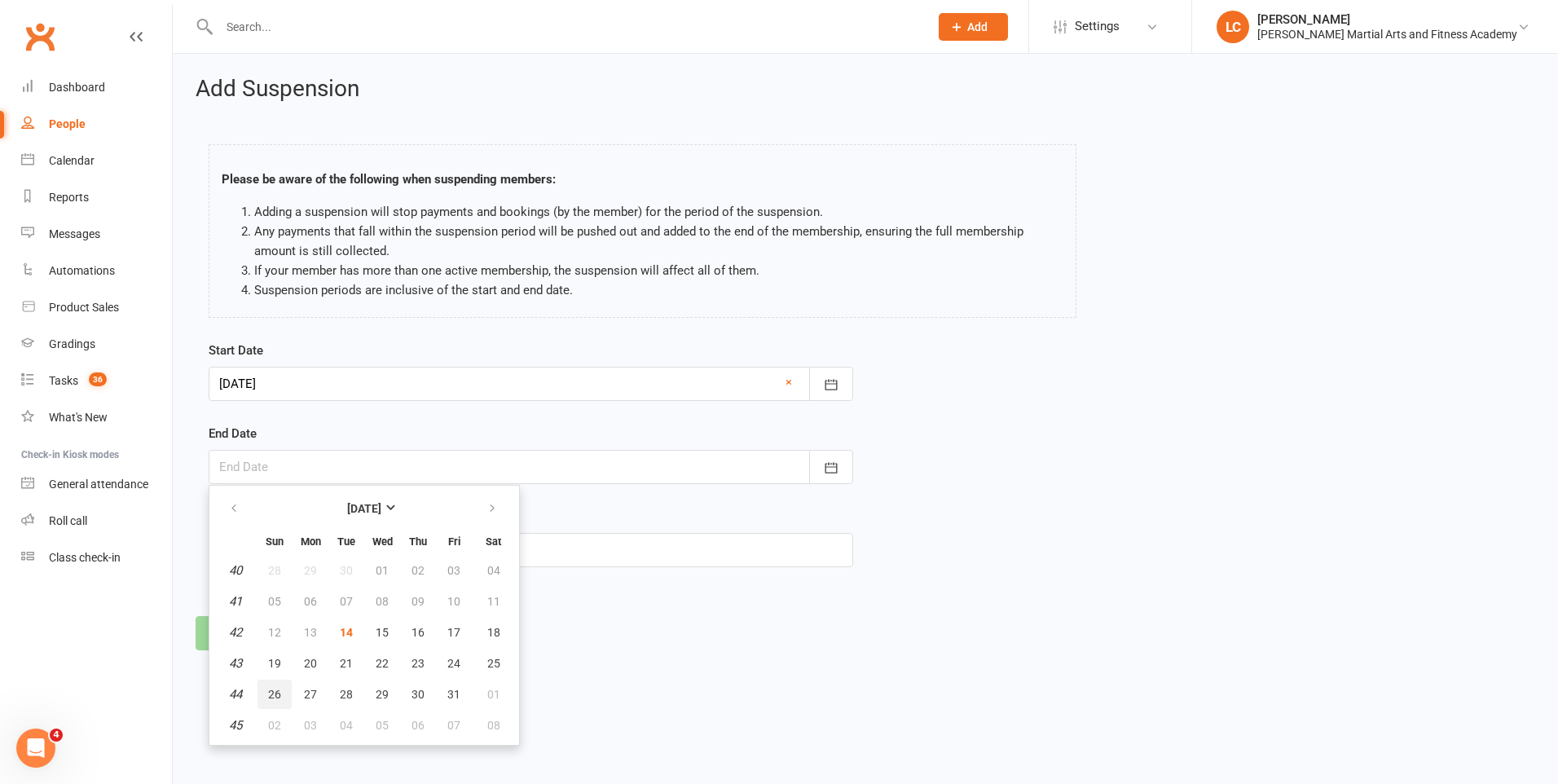
click at [284, 691] on button "26" at bounding box center [274, 694] width 34 height 29
type input "26 Oct 2025"
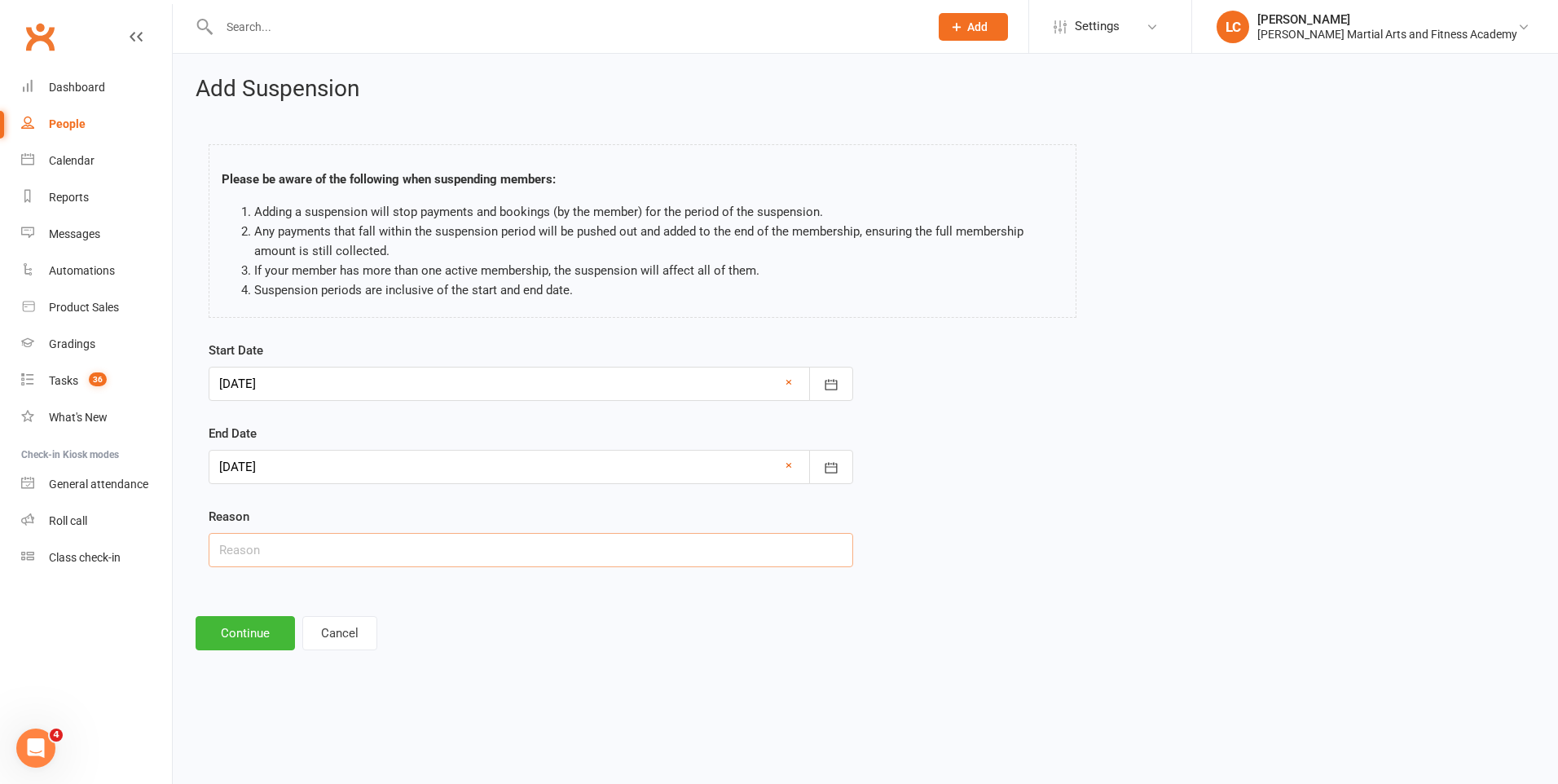
click at [256, 543] on input "text" at bounding box center [531, 549] width 644 height 34
type input "AWAY"
click at [250, 625] on button "Continue" at bounding box center [245, 632] width 100 height 34
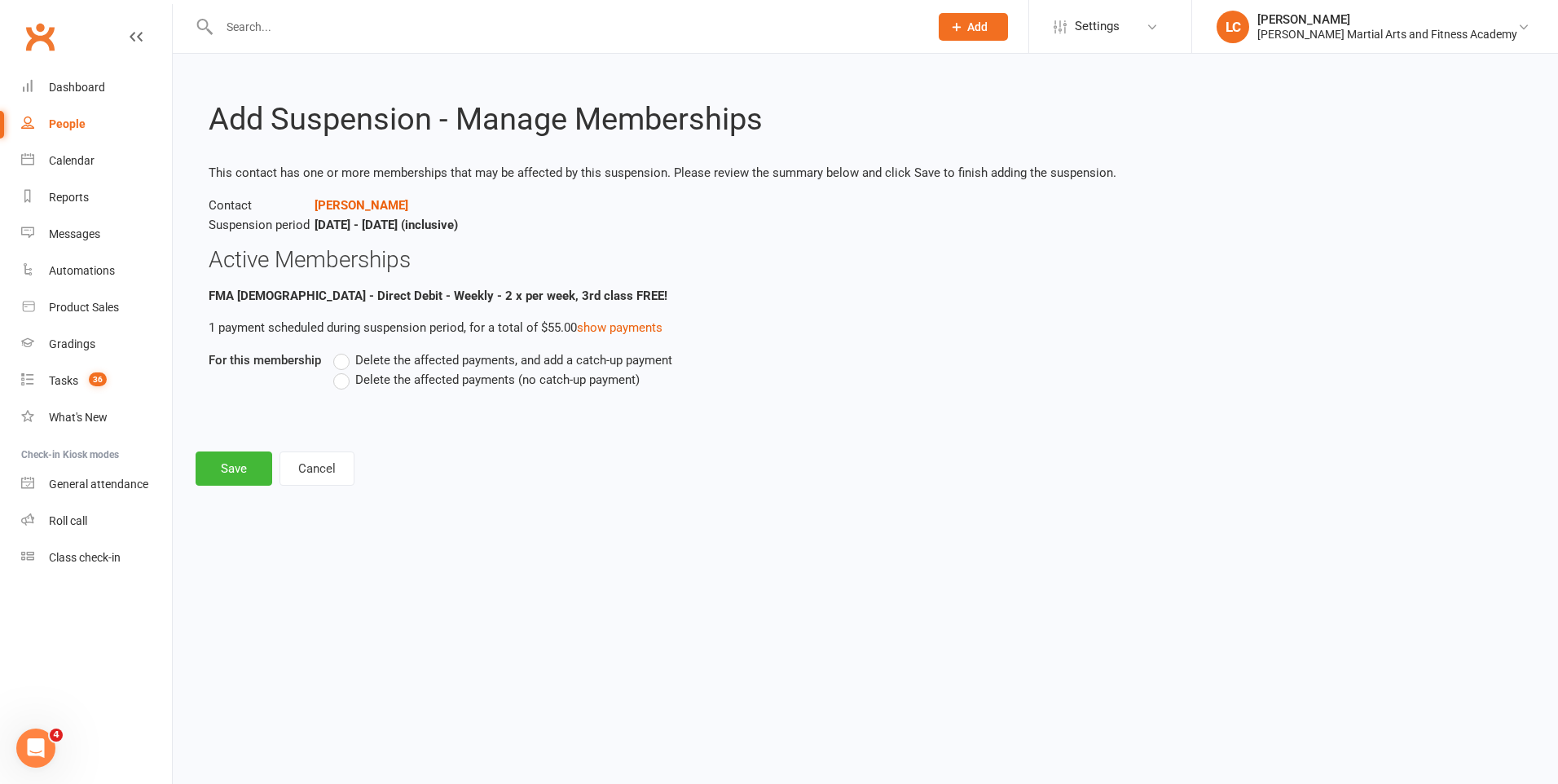
click at [345, 355] on label "Delete the affected payments, and add a catch-up payment" at bounding box center [503, 359] width 339 height 20
click at [344, 350] on input "Delete the affected payments, and add a catch-up payment" at bounding box center [338, 350] width 10 height 0
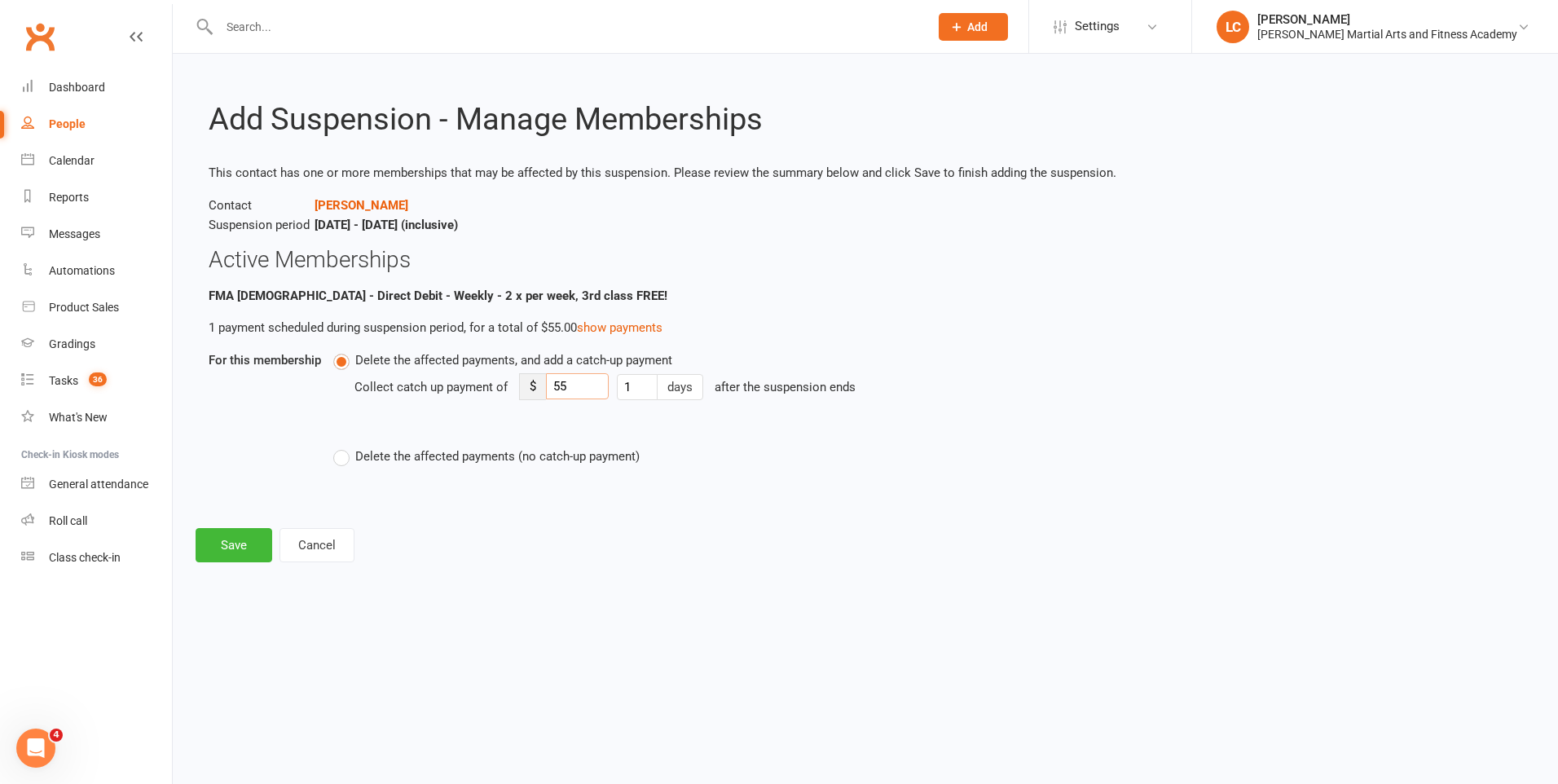
drag, startPoint x: 578, startPoint y: 388, endPoint x: 510, endPoint y: 398, distance: 68.7
click at [510, 397] on div "Collect catch up payment of $ 55 1 days after the suspension ends" at bounding box center [769, 398] width 830 height 57
type input "8"
click at [214, 547] on button "Save" at bounding box center [234, 545] width 76 height 34
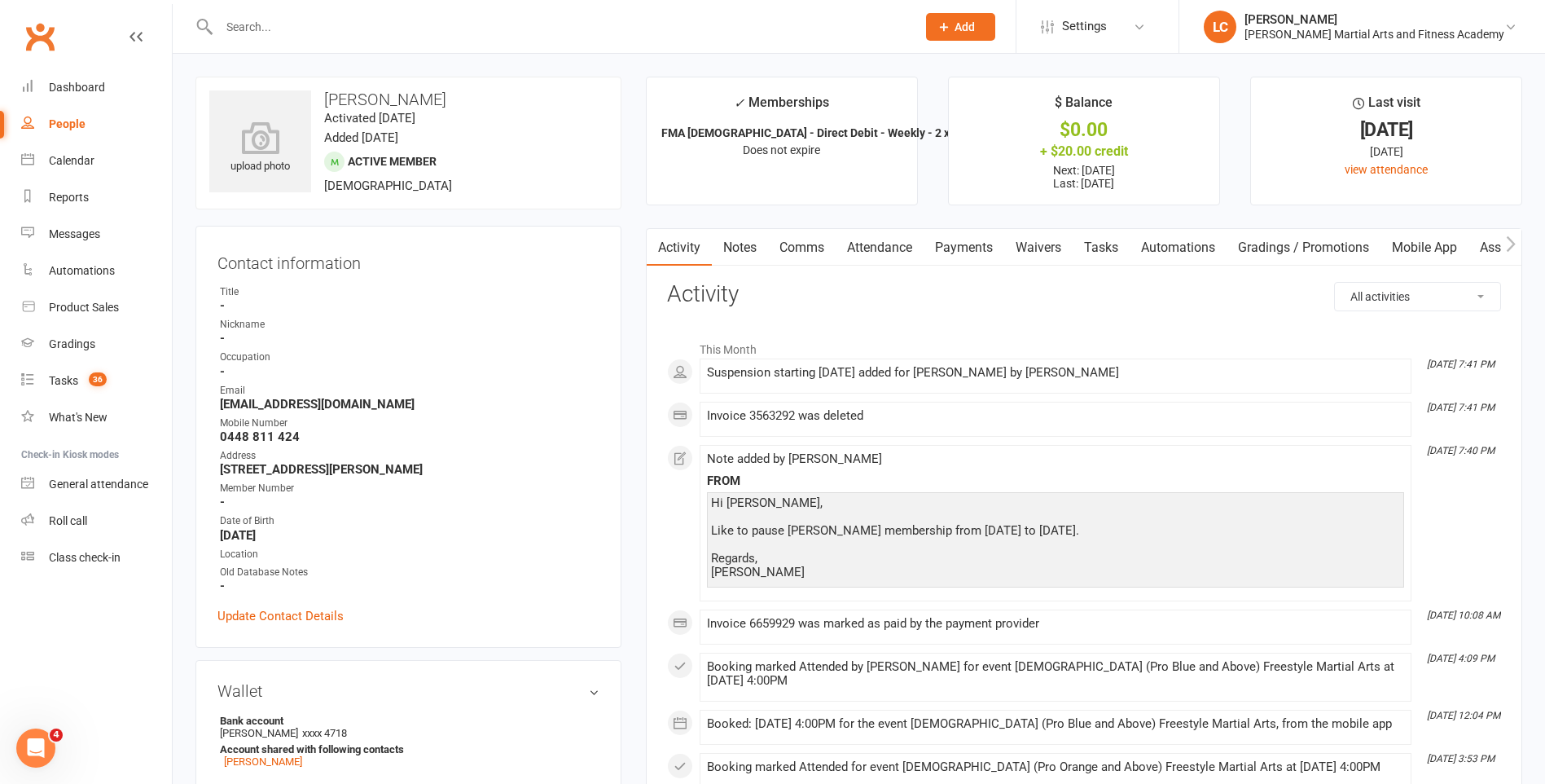
click at [804, 244] on link "Comms" at bounding box center [802, 248] width 68 height 37
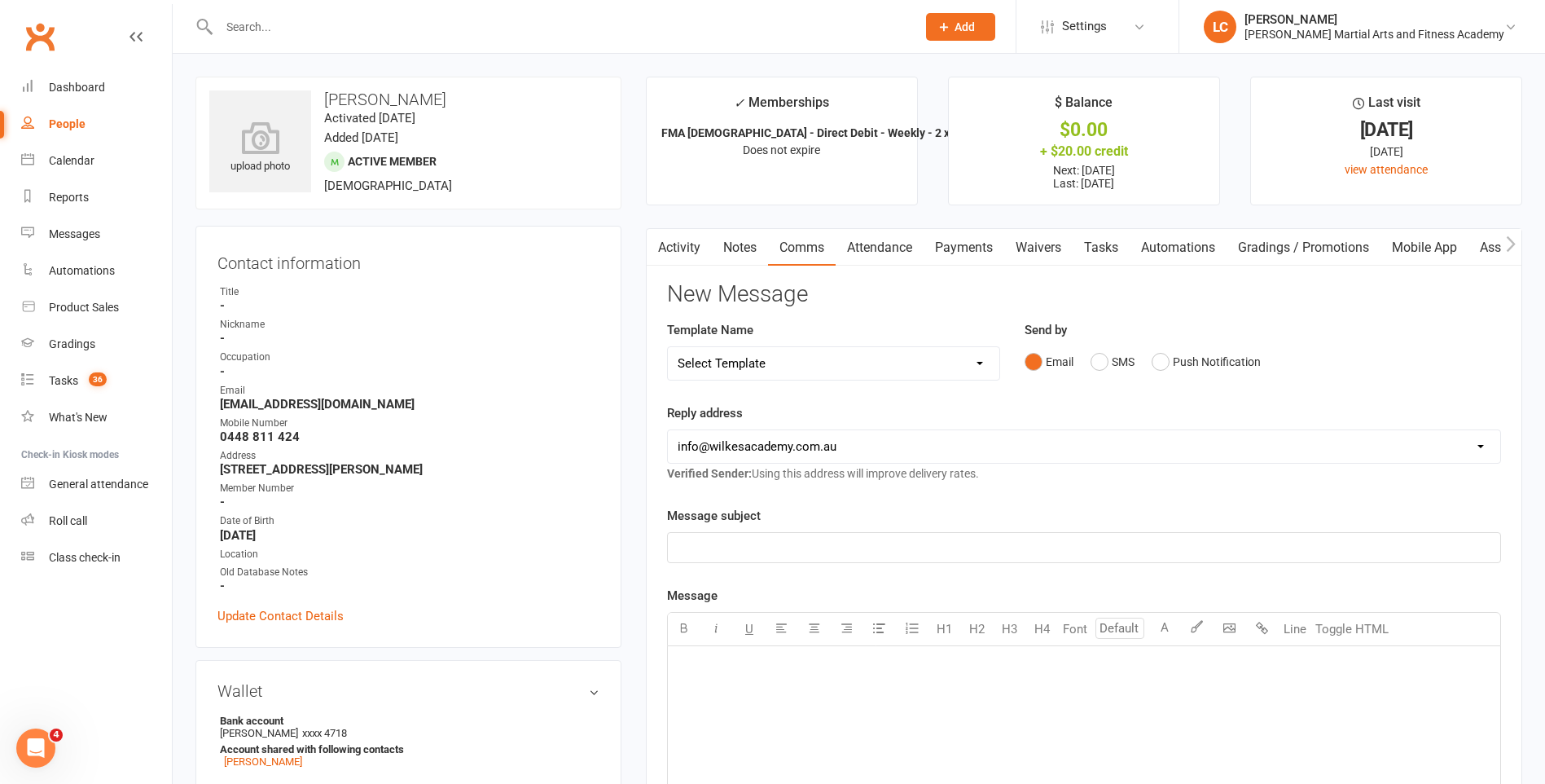
click at [824, 360] on select "Select Template [Email] Birthday Party Enquiry [Email] 2-5yo Grading Form [Emai…" at bounding box center [833, 363] width 332 height 33
select select "40"
click at [668, 347] on select "Select Template [Email] Birthday Party Enquiry [Email] 2-5yo Grading Form [Emai…" at bounding box center [833, 363] width 332 height 33
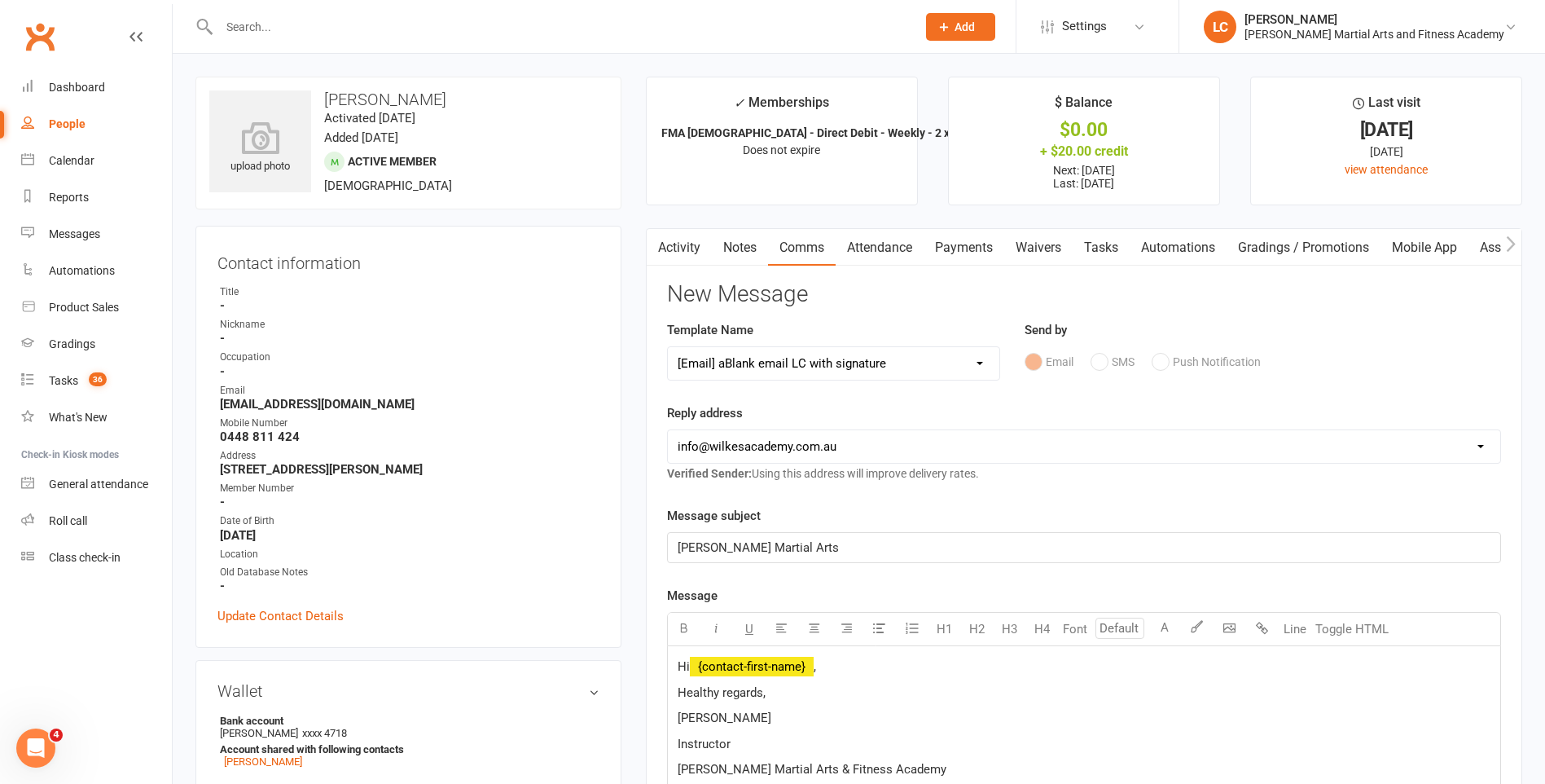
click at [871, 663] on p "Hi ﻿ {contact-first-name} ," at bounding box center [1084, 666] width 813 height 20
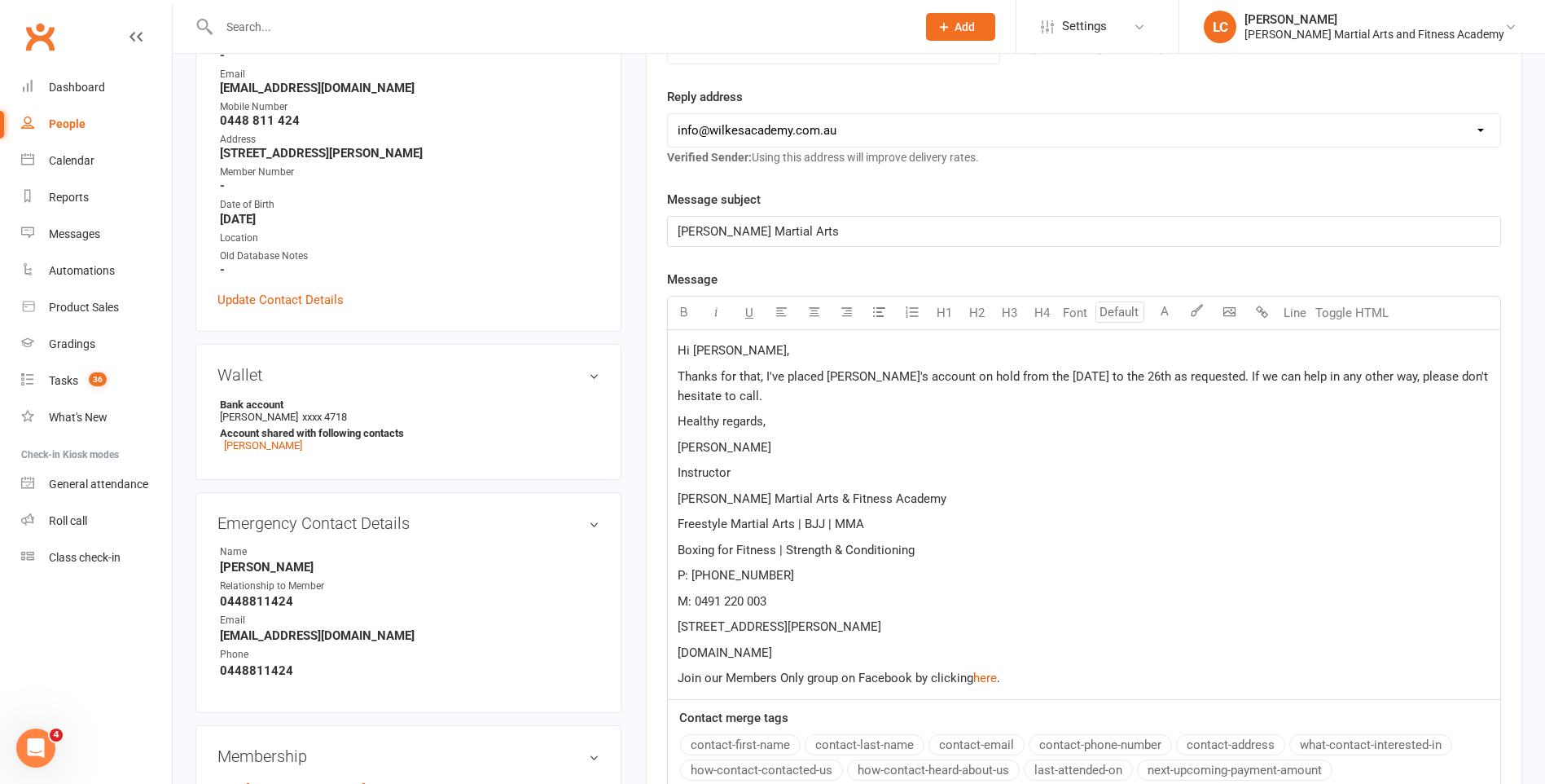
scroll to position [652, 0]
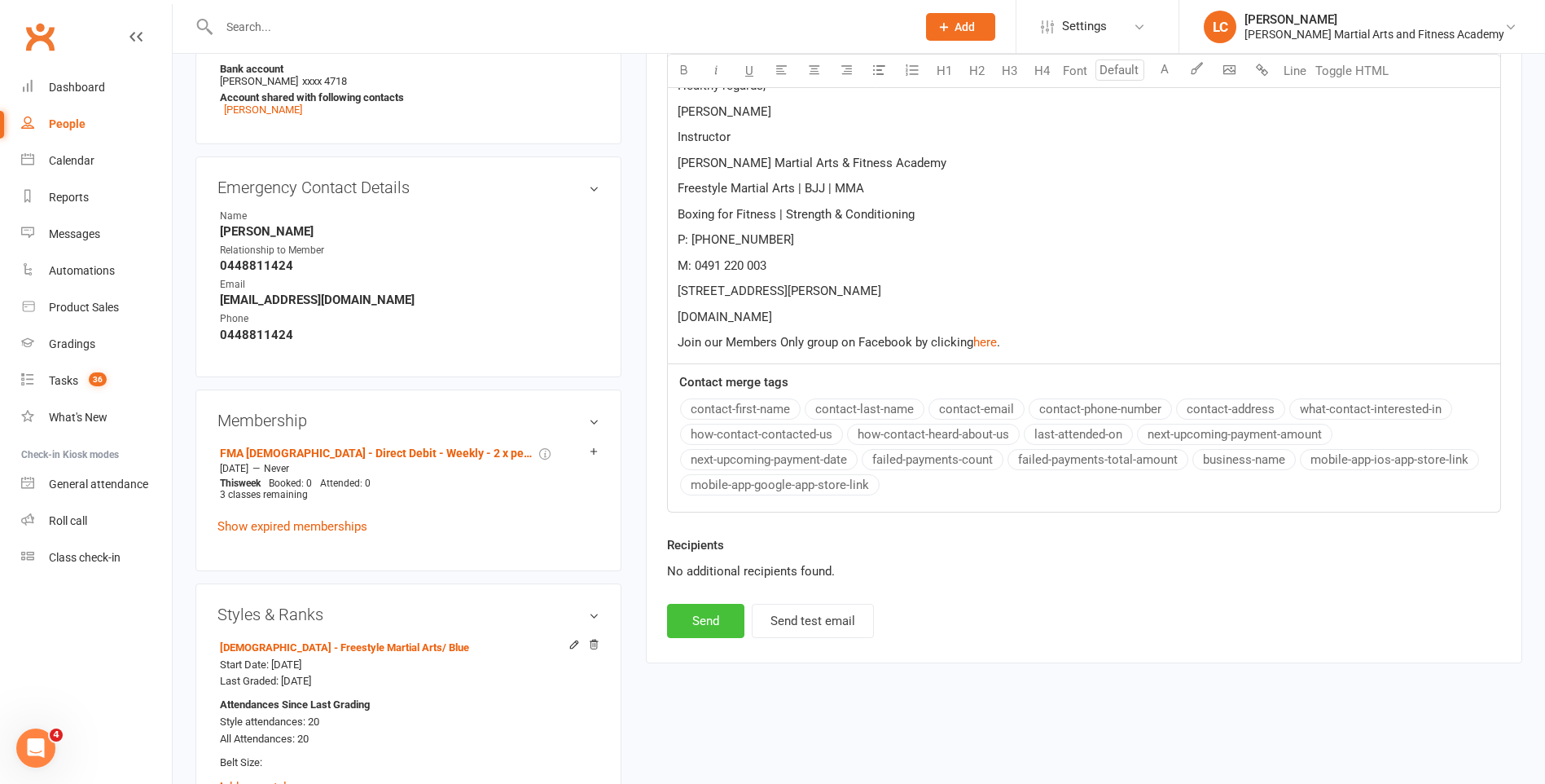
click at [709, 613] on button "Send" at bounding box center [705, 620] width 77 height 34
select select
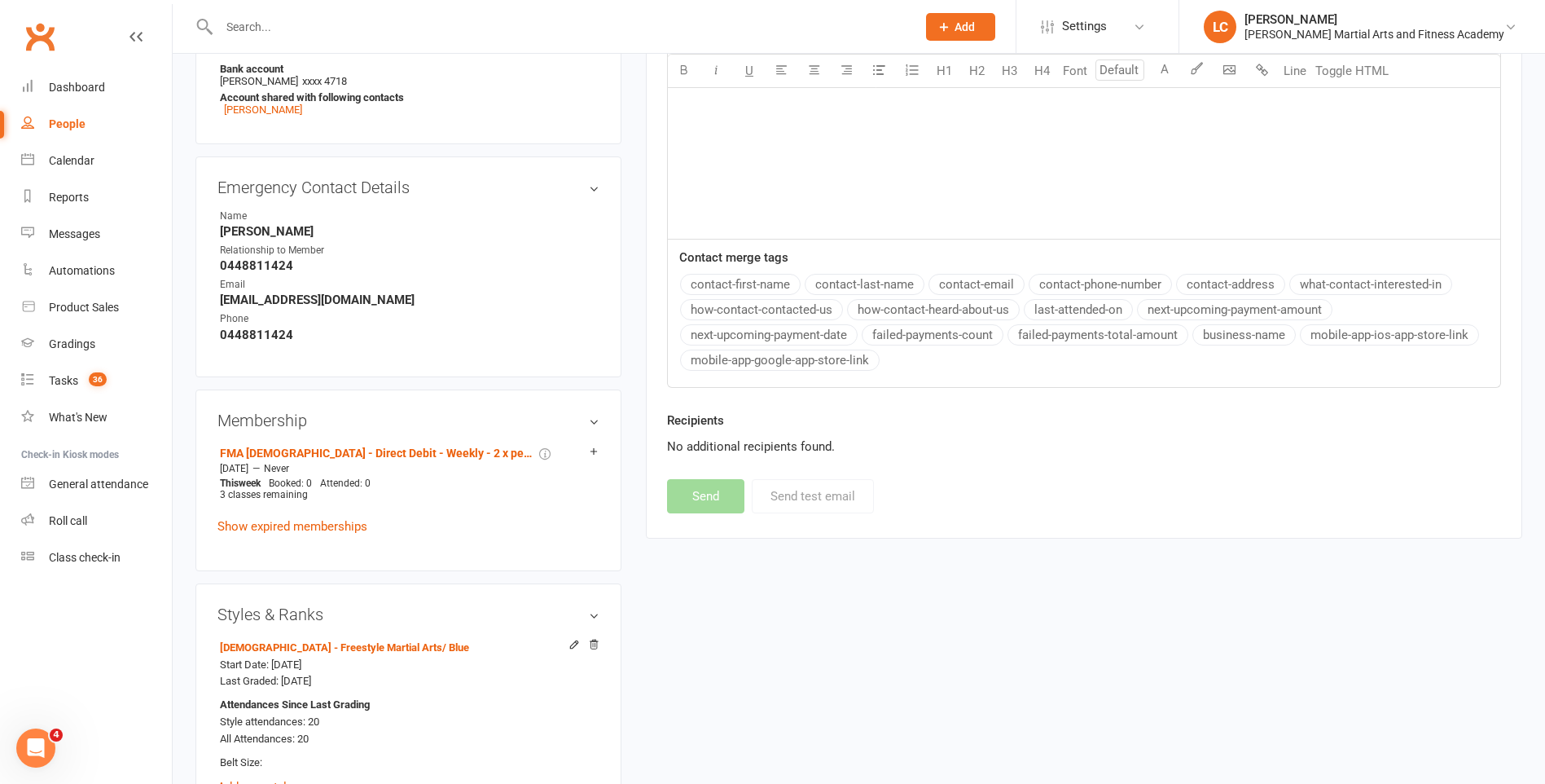
click at [273, 18] on input "text" at bounding box center [560, 27] width 691 height 22
paste input "Cathy Byrne <cathy_nf@yahoo.com>"
drag, startPoint x: 291, startPoint y: 26, endPoint x: 132, endPoint y: 57, distance: 162.0
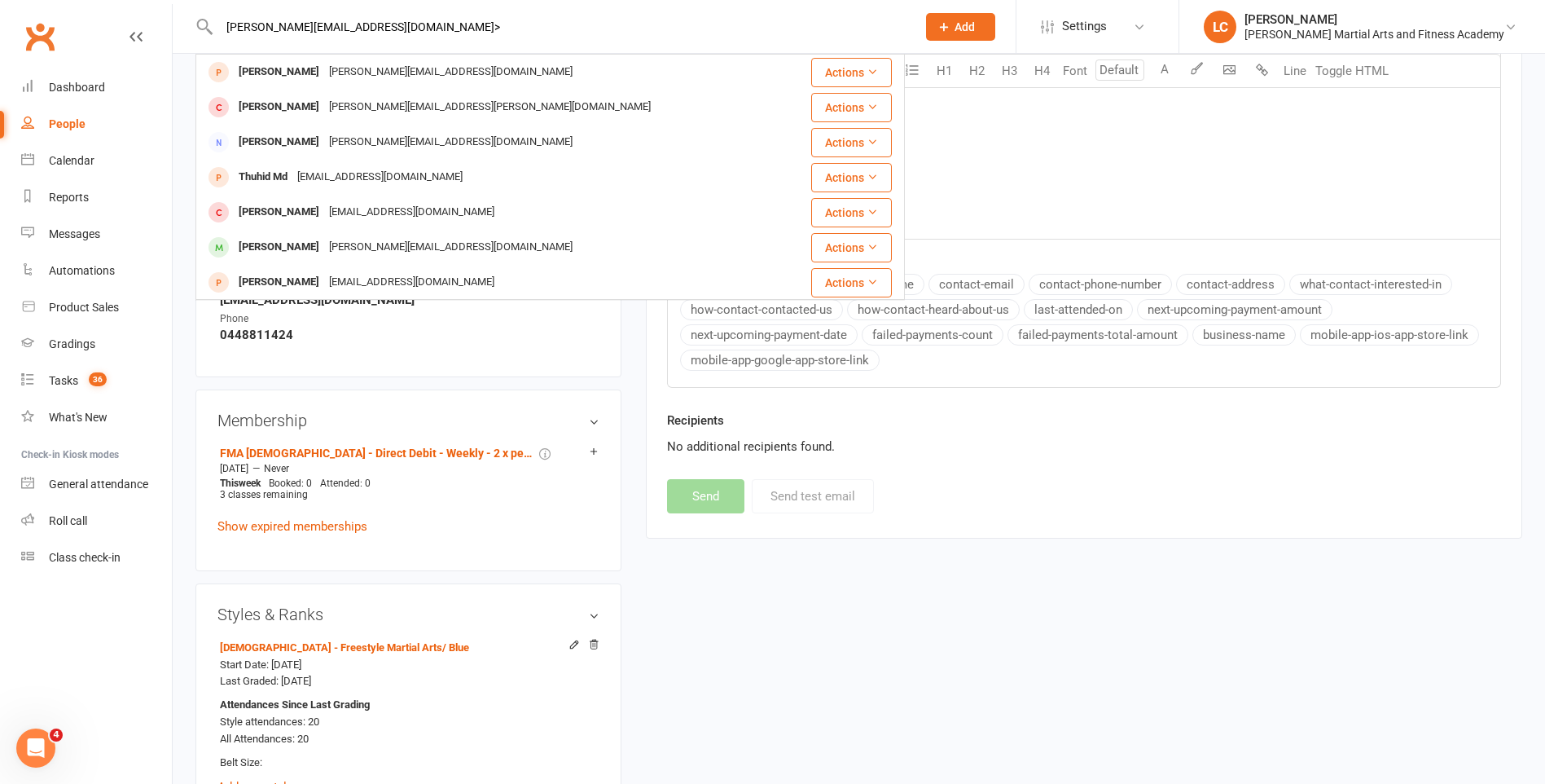
click at [366, 30] on input "cathy_nf@yahoo.com>" at bounding box center [560, 27] width 691 height 22
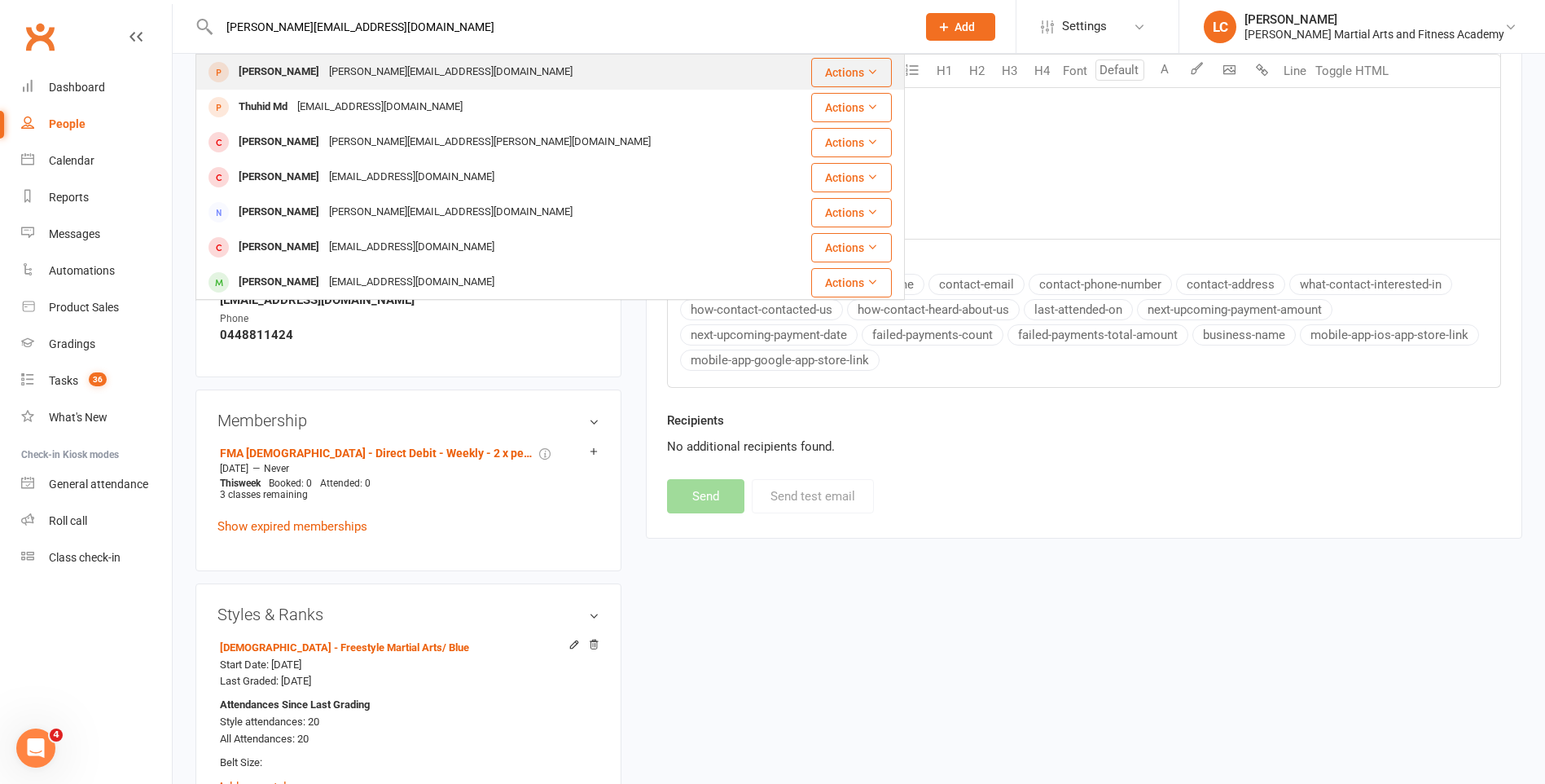
type input "cathy_nf@yahoo.com"
click at [393, 62] on div "cathy_nf@yahoo.com" at bounding box center [451, 72] width 253 height 23
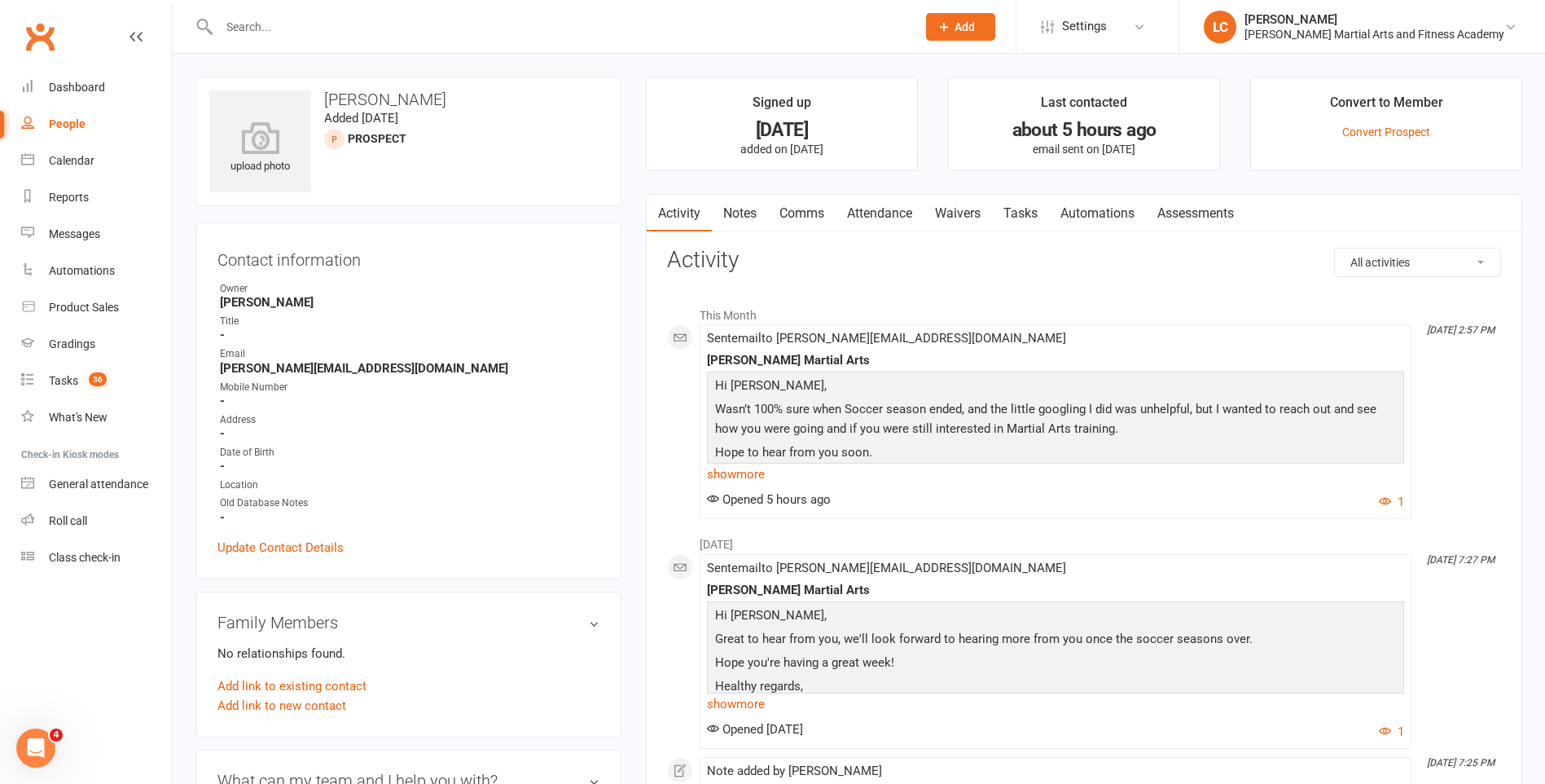
click at [749, 221] on link "Notes" at bounding box center [740, 213] width 56 height 37
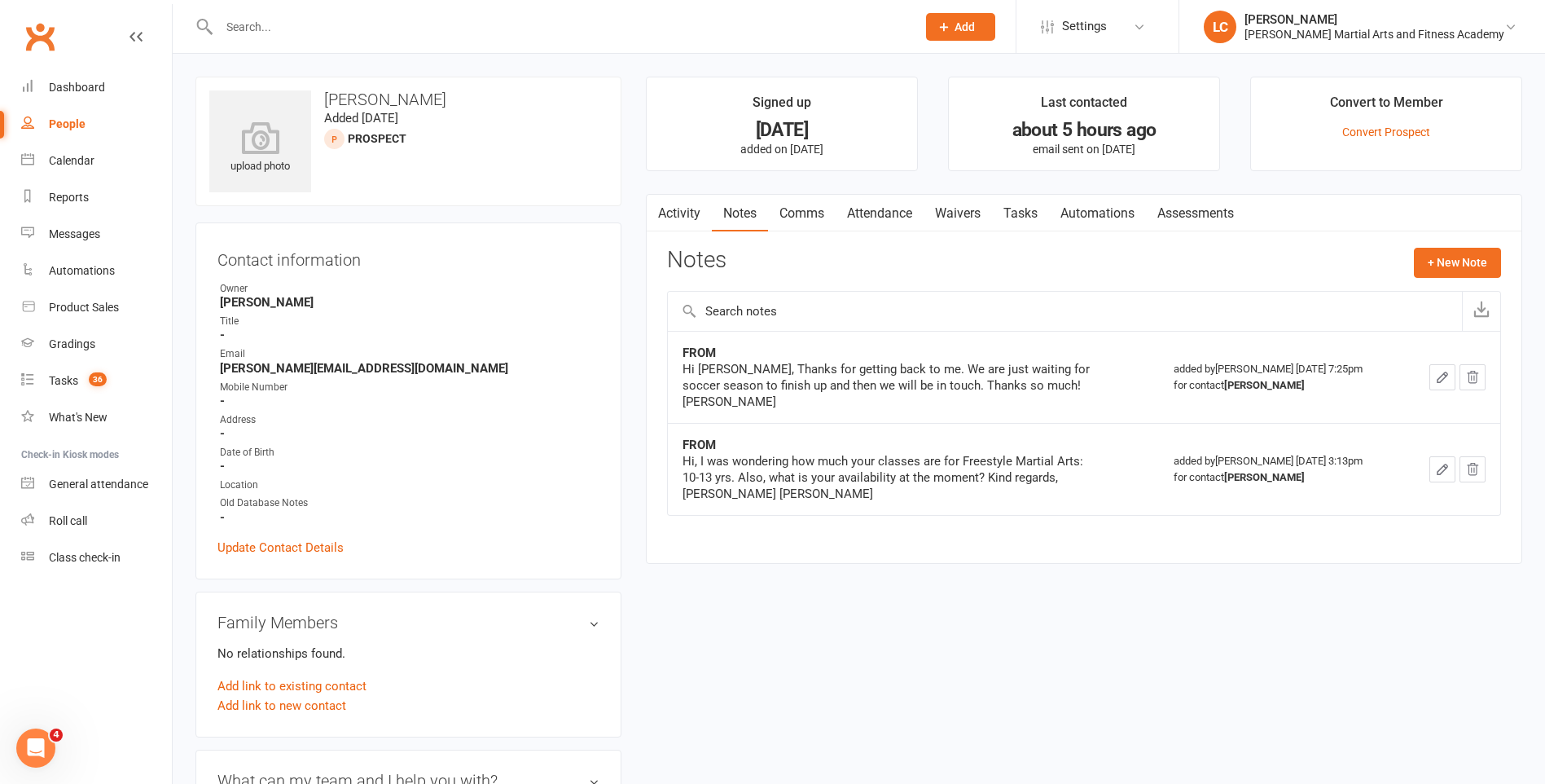
click at [1465, 281] on div "Notes + New Note" at bounding box center [1084, 268] width 834 height 42
click at [1466, 266] on button "+ New Note" at bounding box center [1458, 262] width 88 height 29
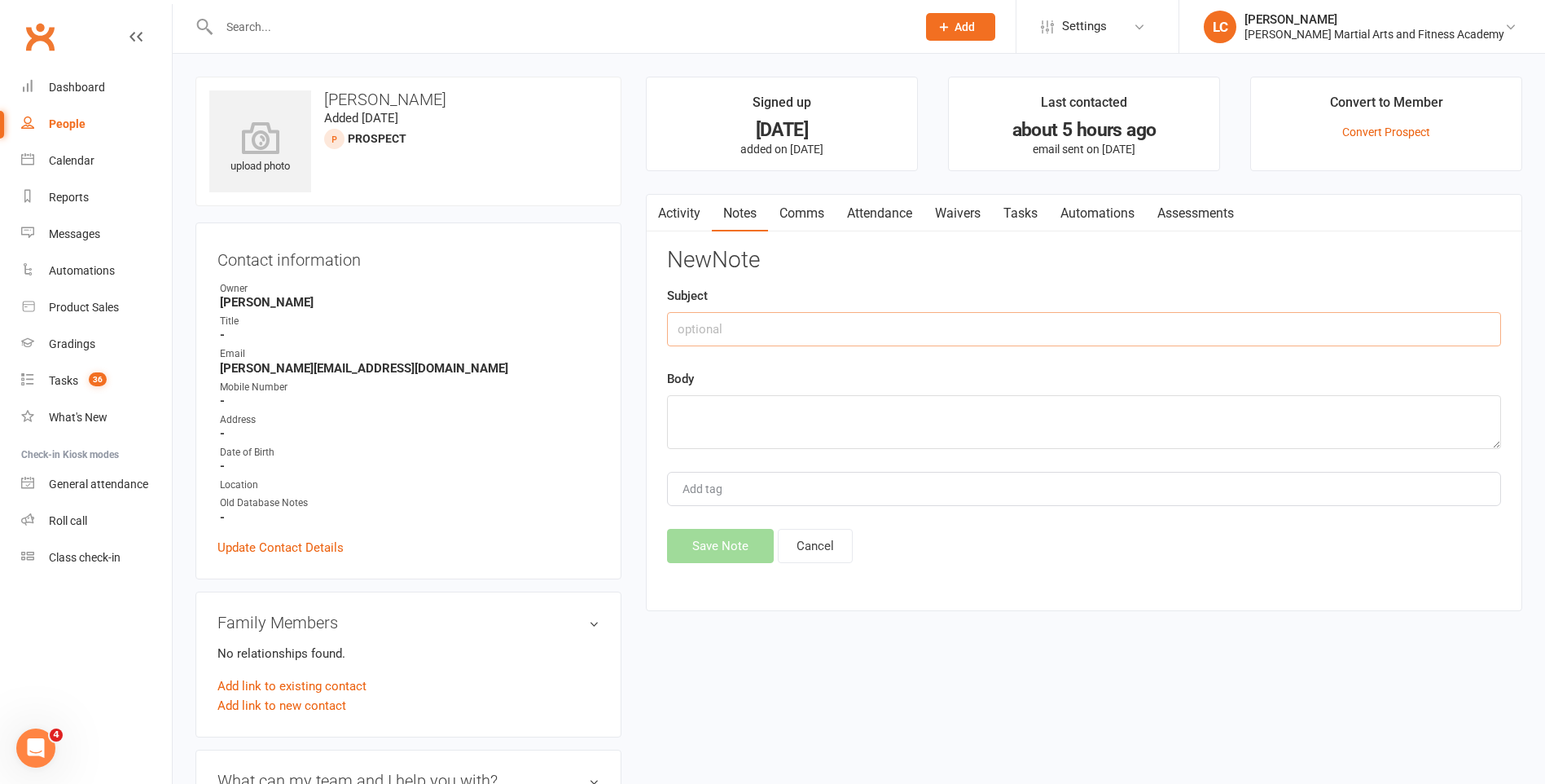
click at [872, 345] on input "text" at bounding box center [1084, 329] width 834 height 34
type input "FROM"
click at [869, 433] on textarea at bounding box center [1084, 422] width 834 height 54
paste textarea "Hi Leonard, Thanks so much for getting in touch. Daniel is already registered a…"
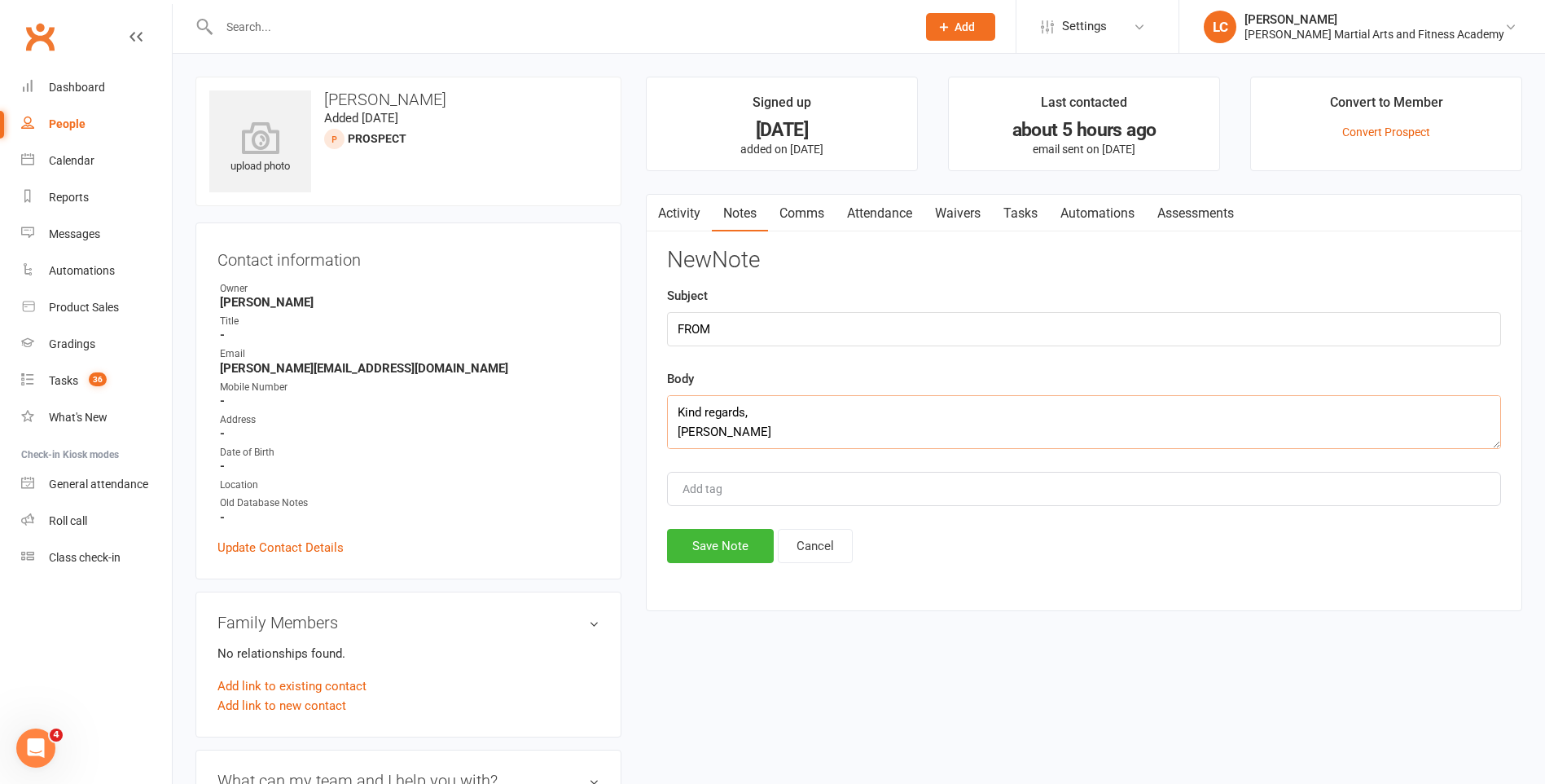
type textarea "Hi Leonard, Thanks so much for getting in touch. Daniel is already registered a…"
click at [712, 571] on div "Activity Notes Comms Attendance Waivers Tasks Automations Assessments Notes + N…" at bounding box center [1084, 402] width 876 height 418
click at [725, 542] on button "Save Note" at bounding box center [720, 546] width 107 height 34
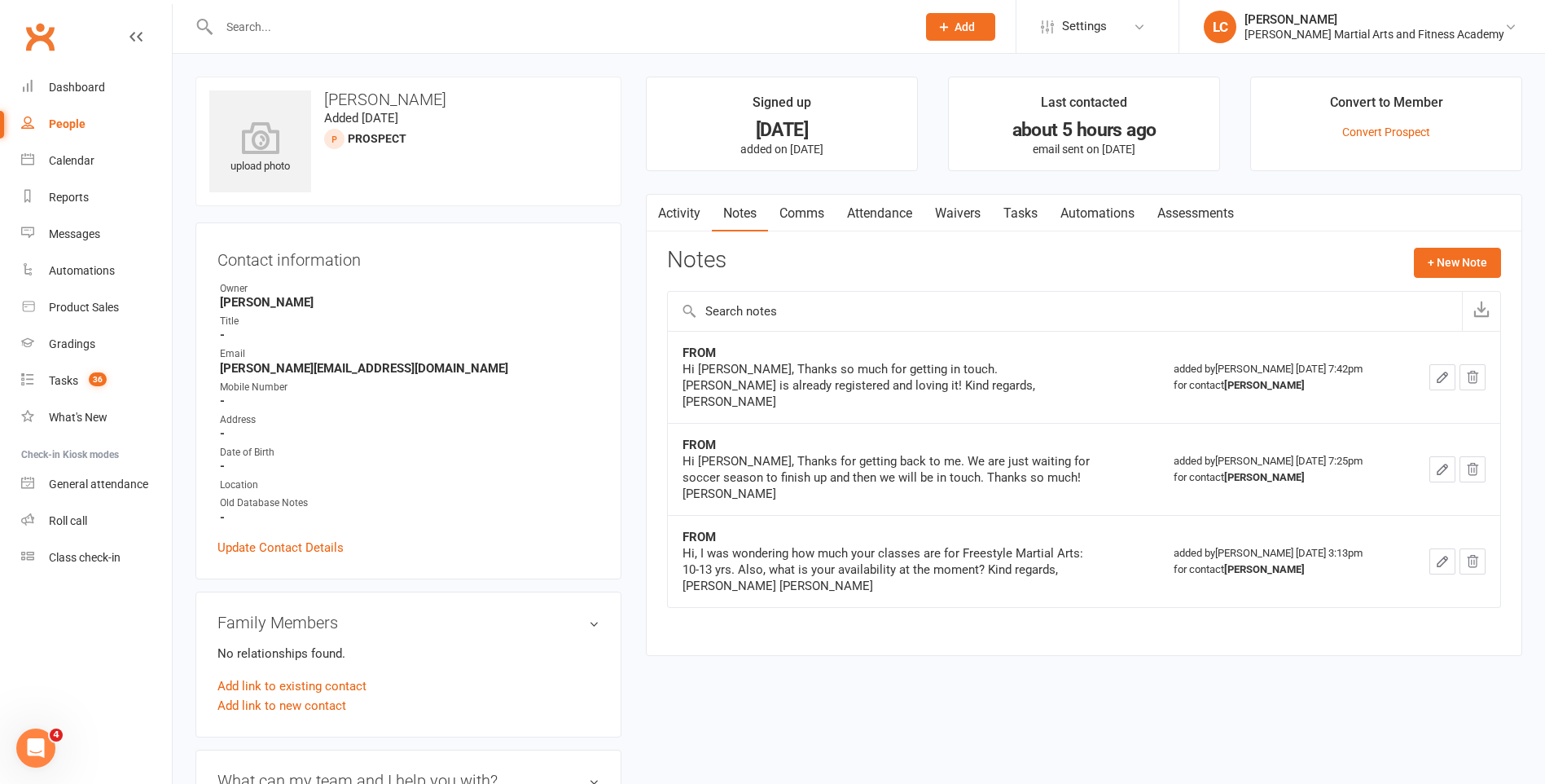
click at [1023, 210] on link "Tasks" at bounding box center [1020, 213] width 57 height 37
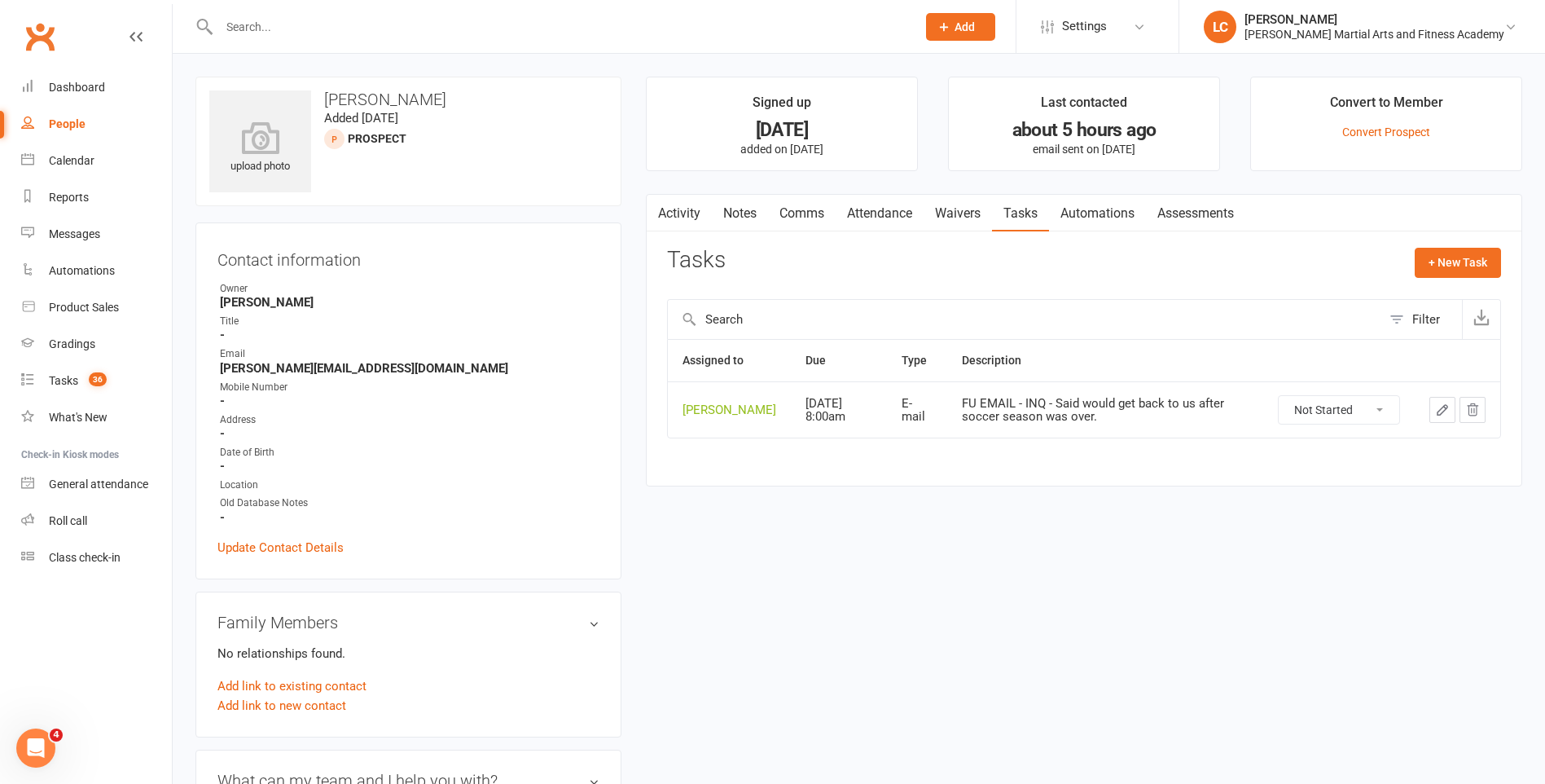
drag, startPoint x: 1344, startPoint y: 408, endPoint x: 1341, endPoint y: 426, distance: 18.2
click at [1344, 408] on select "Not Started In Progress Waiting Complete" at bounding box center [1338, 410] width 120 height 28
click at [1279, 396] on select "Not Started In Progress Waiting Complete" at bounding box center [1338, 410] width 120 height 28
select select "unstarted"
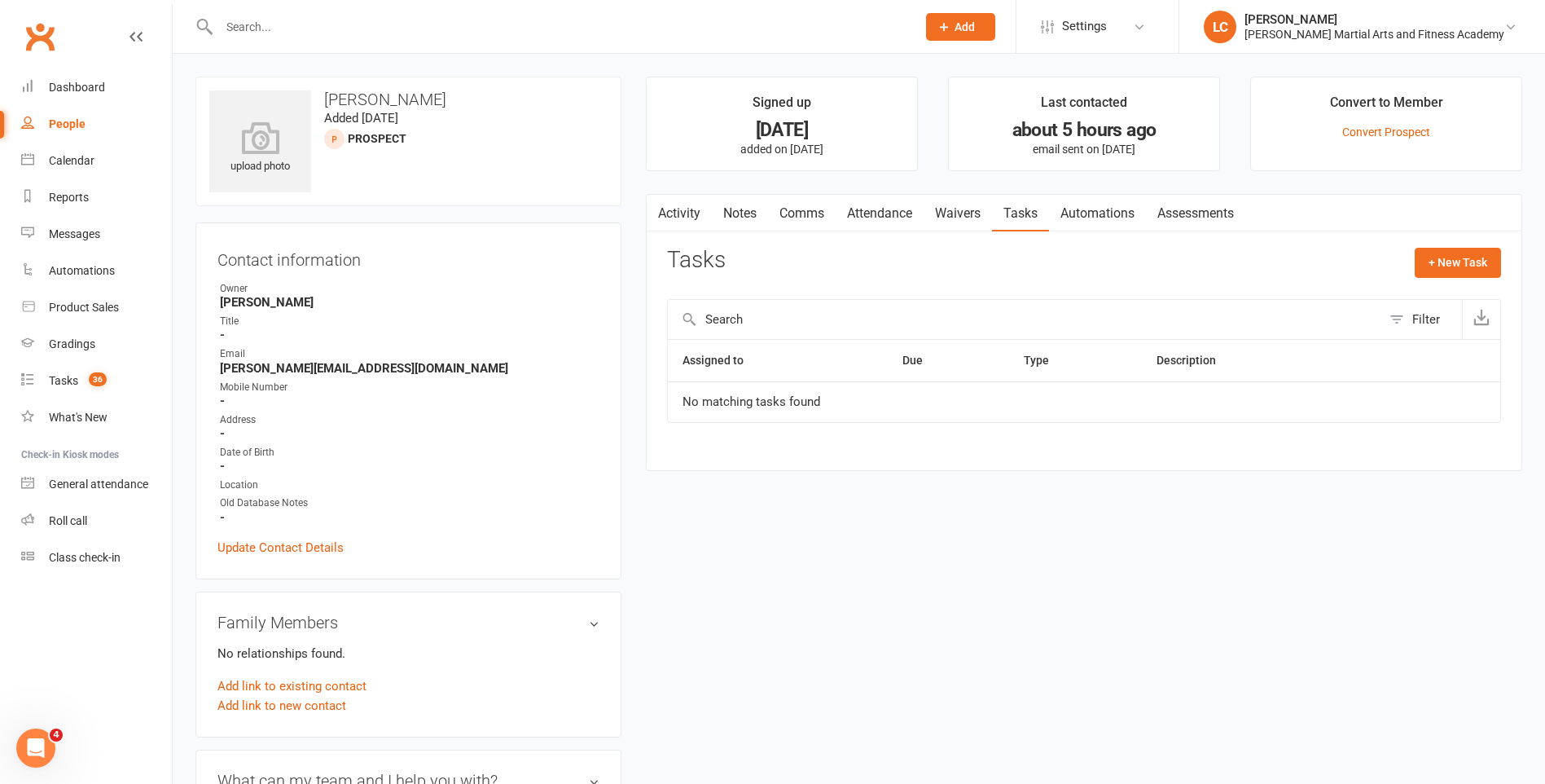
click at [291, 22] on input "text" at bounding box center [560, 27] width 691 height 22
paste input "Shirley <wa.islanders@gmail.com>"
drag, startPoint x: 263, startPoint y: 34, endPoint x: 105, endPoint y: 41, distance: 158.2
click at [151, 4] on header "Shirley <wa.islanders@gmail.com> Loading... Prospect Member Non-attending conta…" at bounding box center [772, 4] width 1545 height 0
click at [424, 30] on input "<wa.islanders@gmail.com>" at bounding box center [560, 27] width 691 height 22
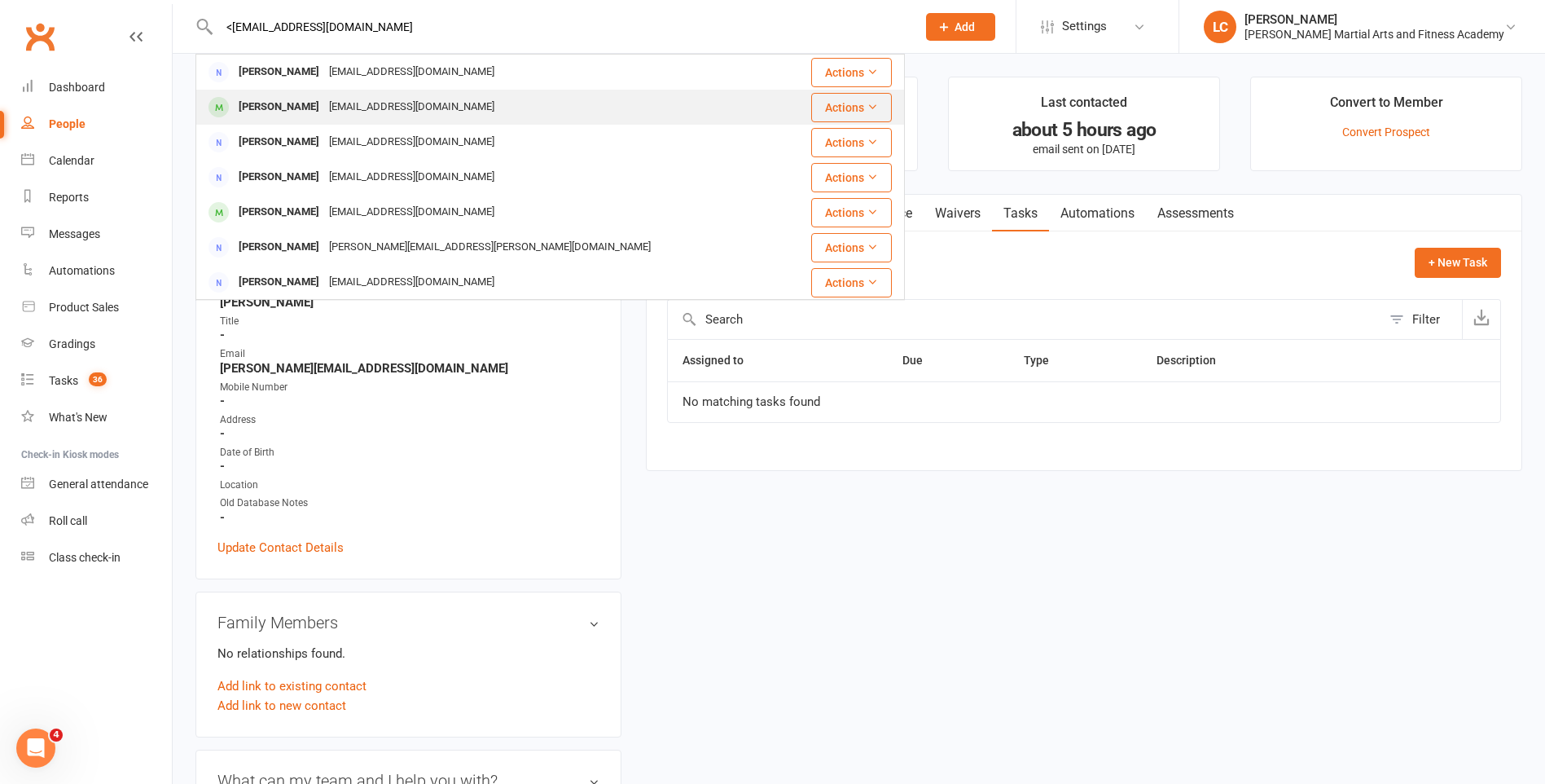
type input "<wa.islanders@gmail.com"
click at [335, 103] on div "wa.islanders@gmail.com" at bounding box center [412, 106] width 175 height 23
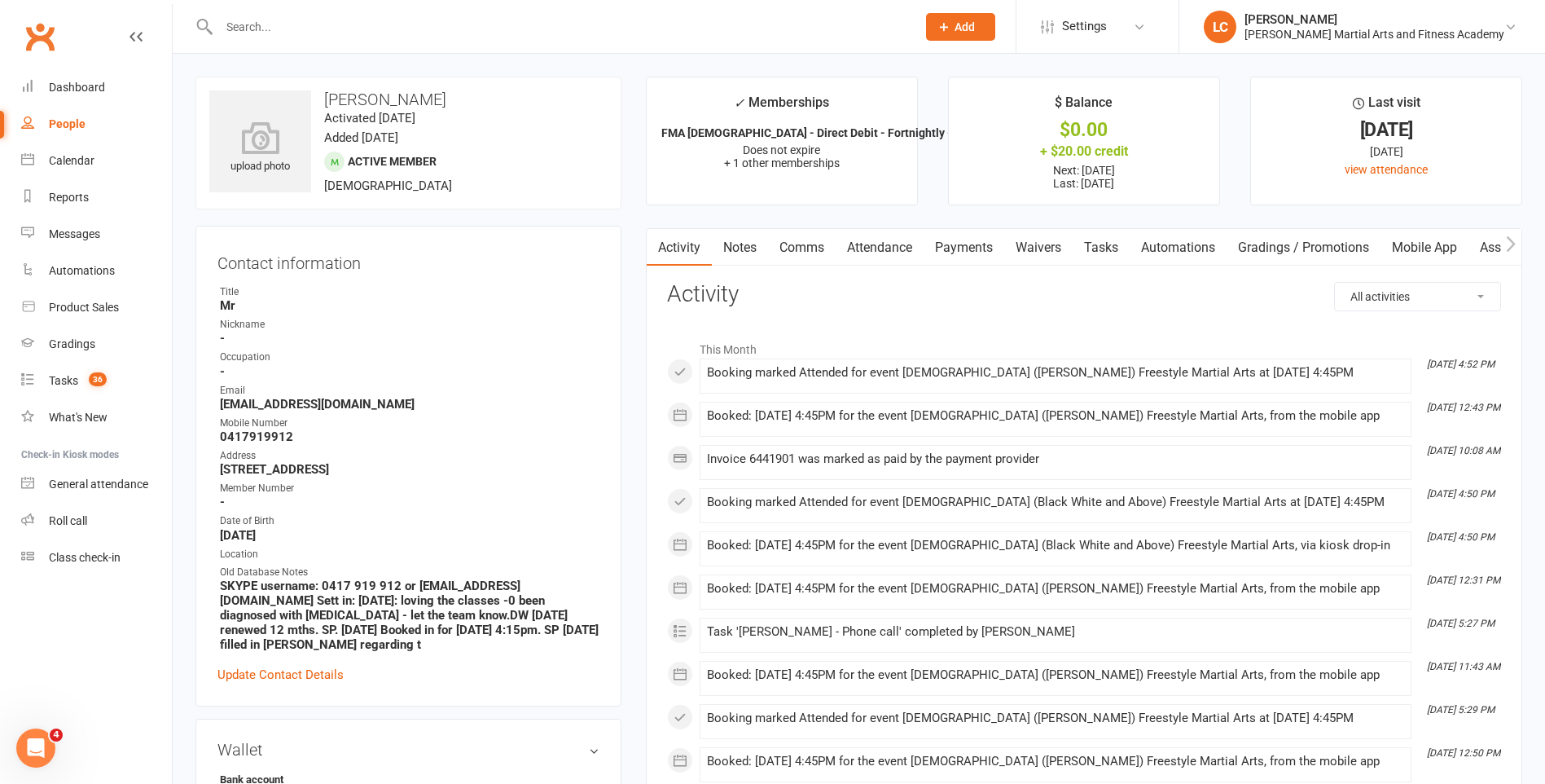
click at [736, 242] on link "Notes" at bounding box center [740, 248] width 56 height 37
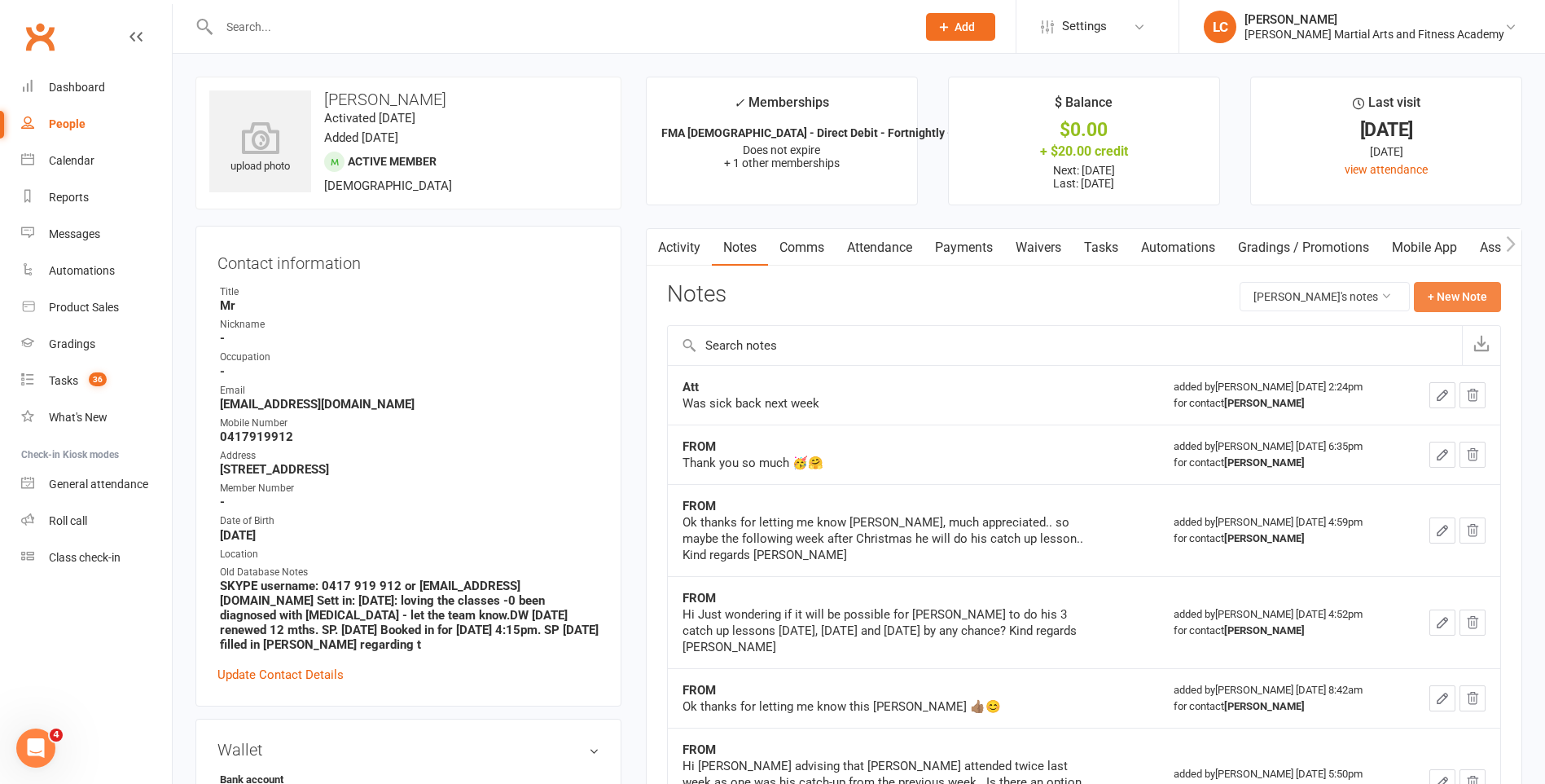
click at [1460, 283] on button "+ New Note" at bounding box center [1458, 296] width 88 height 29
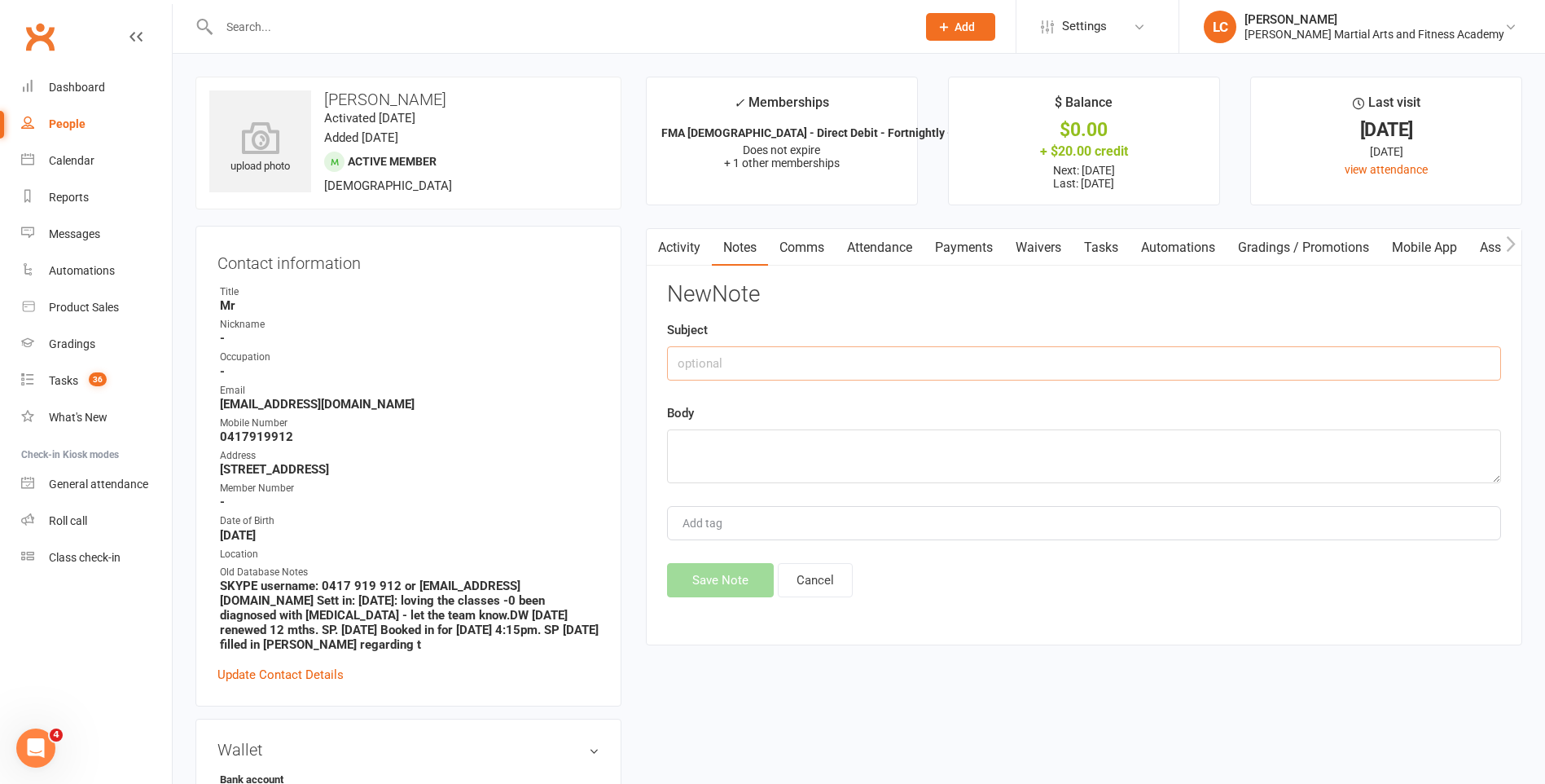
click at [759, 355] on input "text" at bounding box center [1084, 363] width 834 height 34
type input "FROM"
click at [753, 443] on textarea at bounding box center [1084, 456] width 834 height 54
paste textarea "Hi Can you advise how many more catch up lessons Josh still needs, to be up to …"
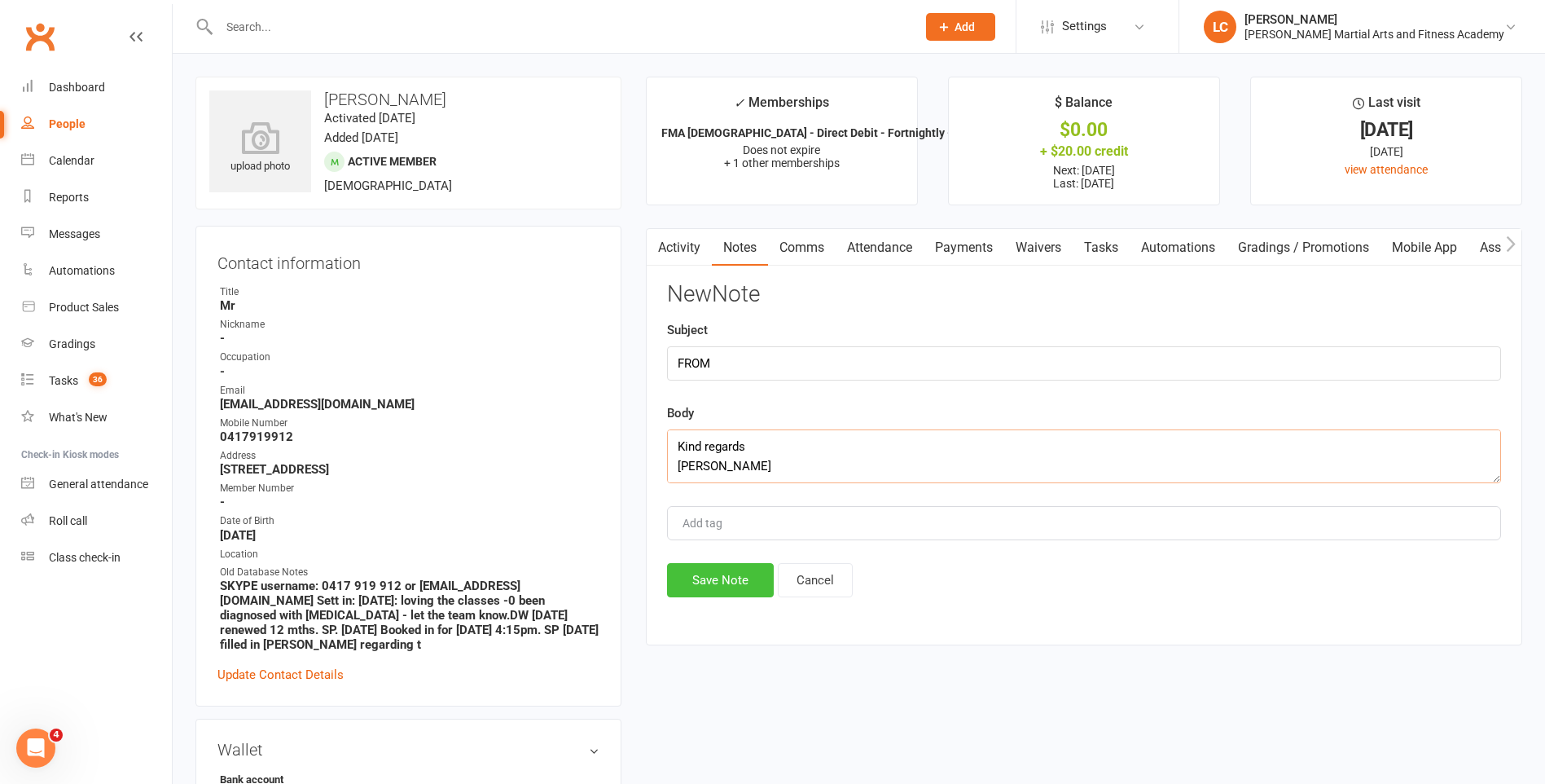
type textarea "Hi Can you advise how many more catch up lessons Josh still needs, to be up to …"
click at [742, 572] on button "Save Note" at bounding box center [720, 579] width 107 height 34
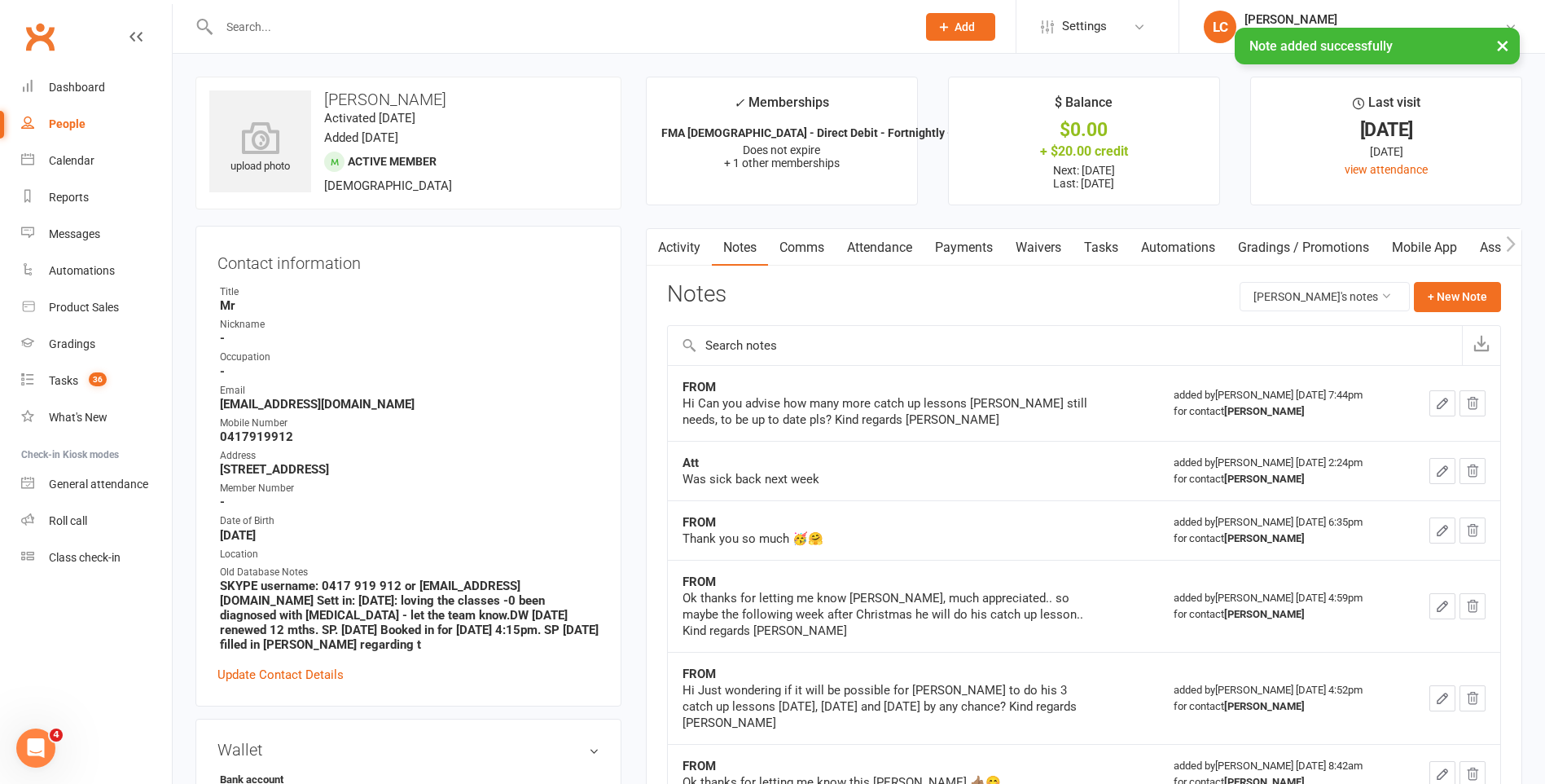
click at [805, 242] on link "Comms" at bounding box center [802, 248] width 68 height 37
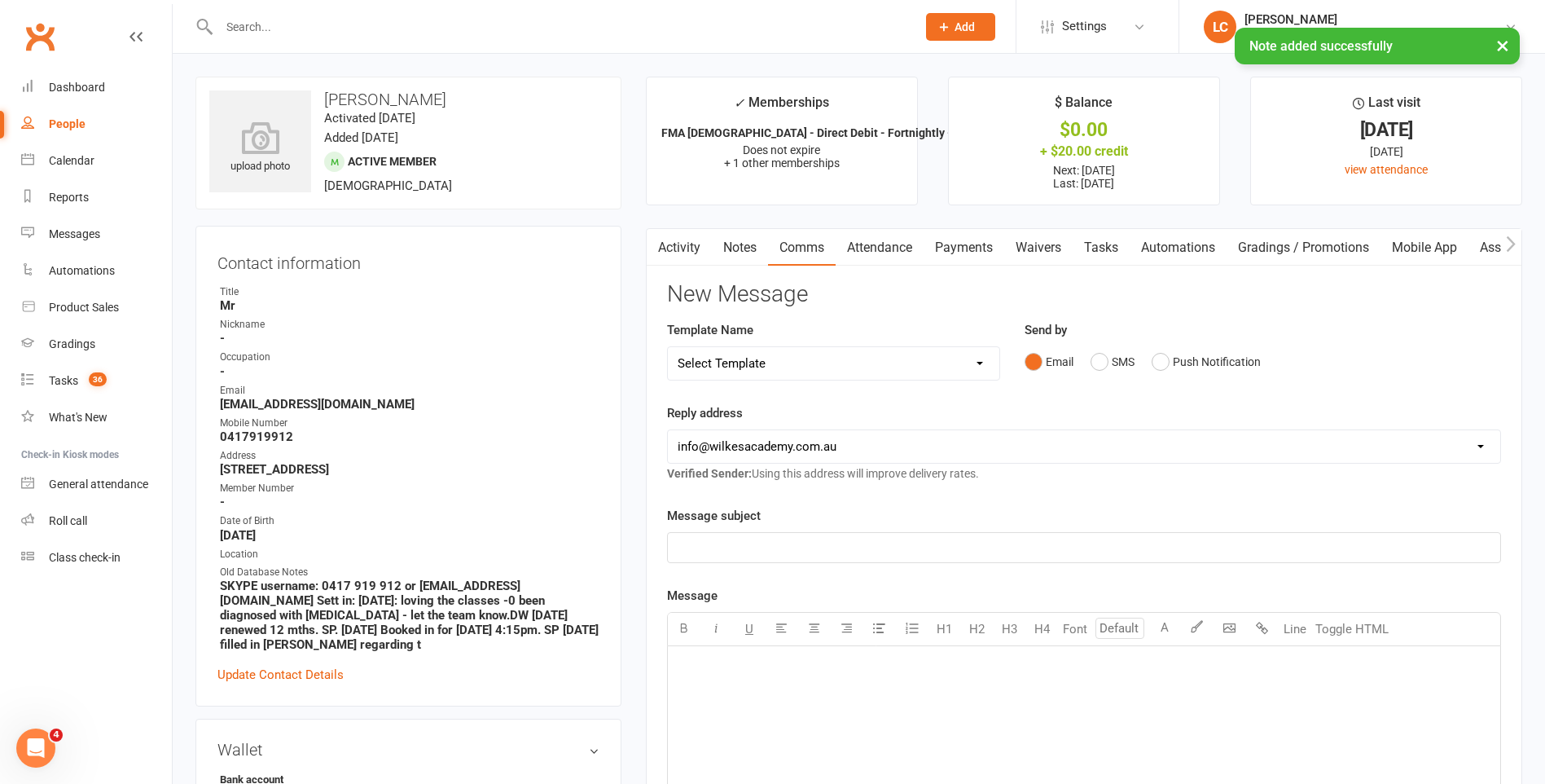
drag, startPoint x: 784, startPoint y: 366, endPoint x: 789, endPoint y: 373, distance: 8.6
click at [784, 366] on select "Select Template [Email] Birthday Party Enquiry [Email] 2-5yo Grading Form [Emai…" at bounding box center [833, 363] width 332 height 33
select select "40"
click at [668, 347] on select "Select Template [Email] Birthday Party Enquiry [Email] 2-5yo Grading Form [Emai…" at bounding box center [833, 363] width 332 height 33
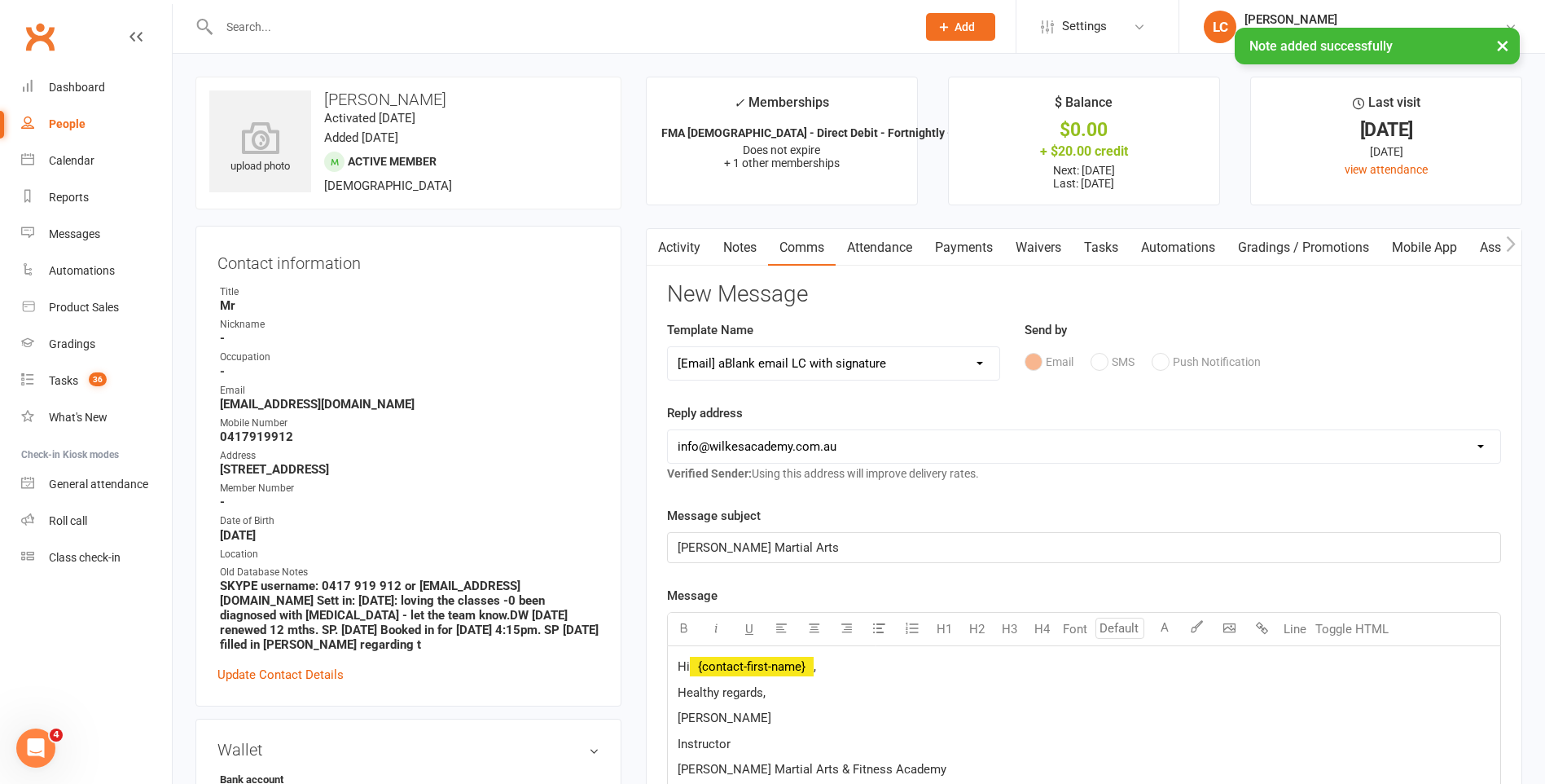
click at [849, 657] on p "Hi ﻿ {contact-first-name} ," at bounding box center [1084, 666] width 813 height 20
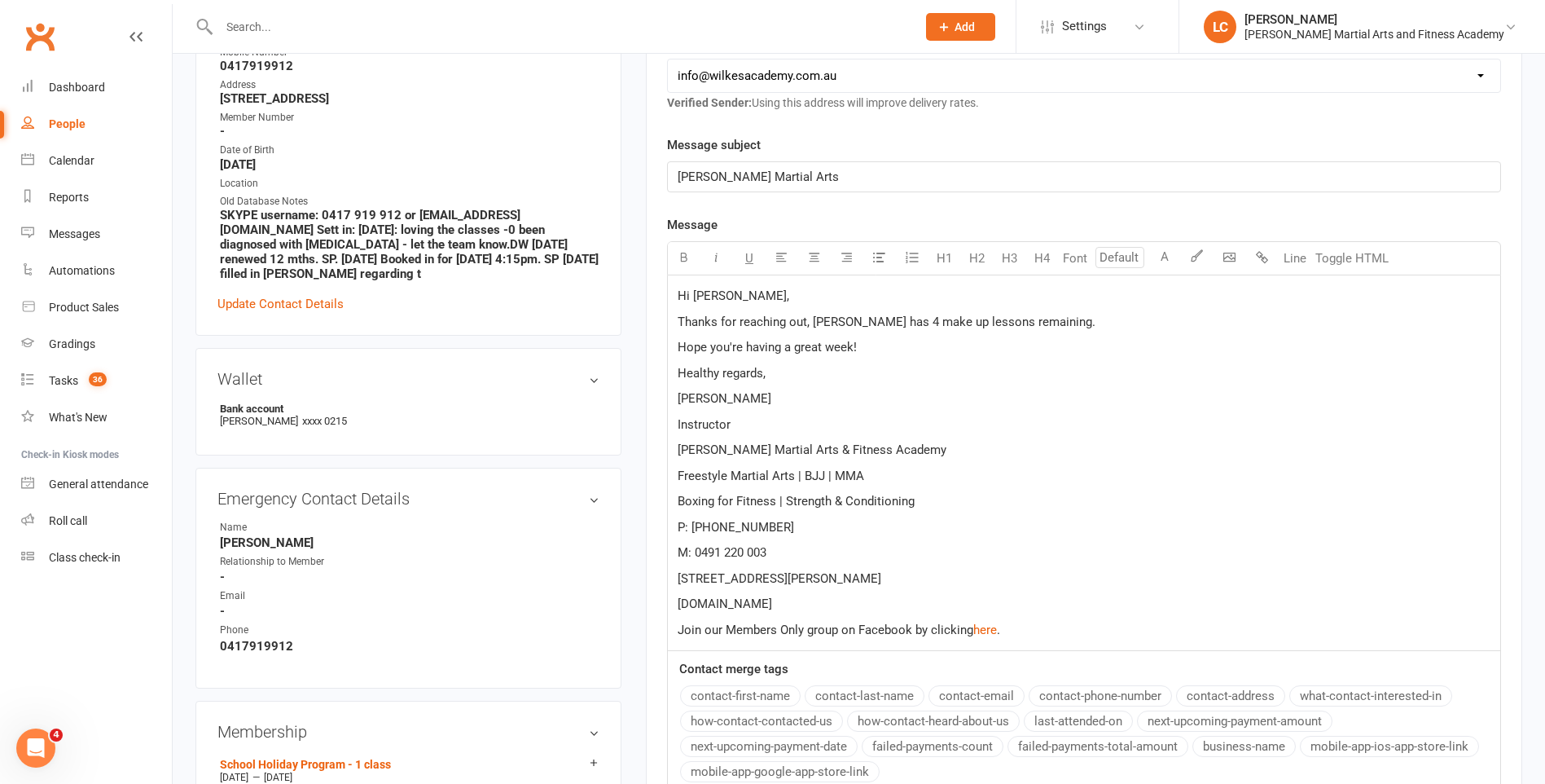
scroll to position [652, 0]
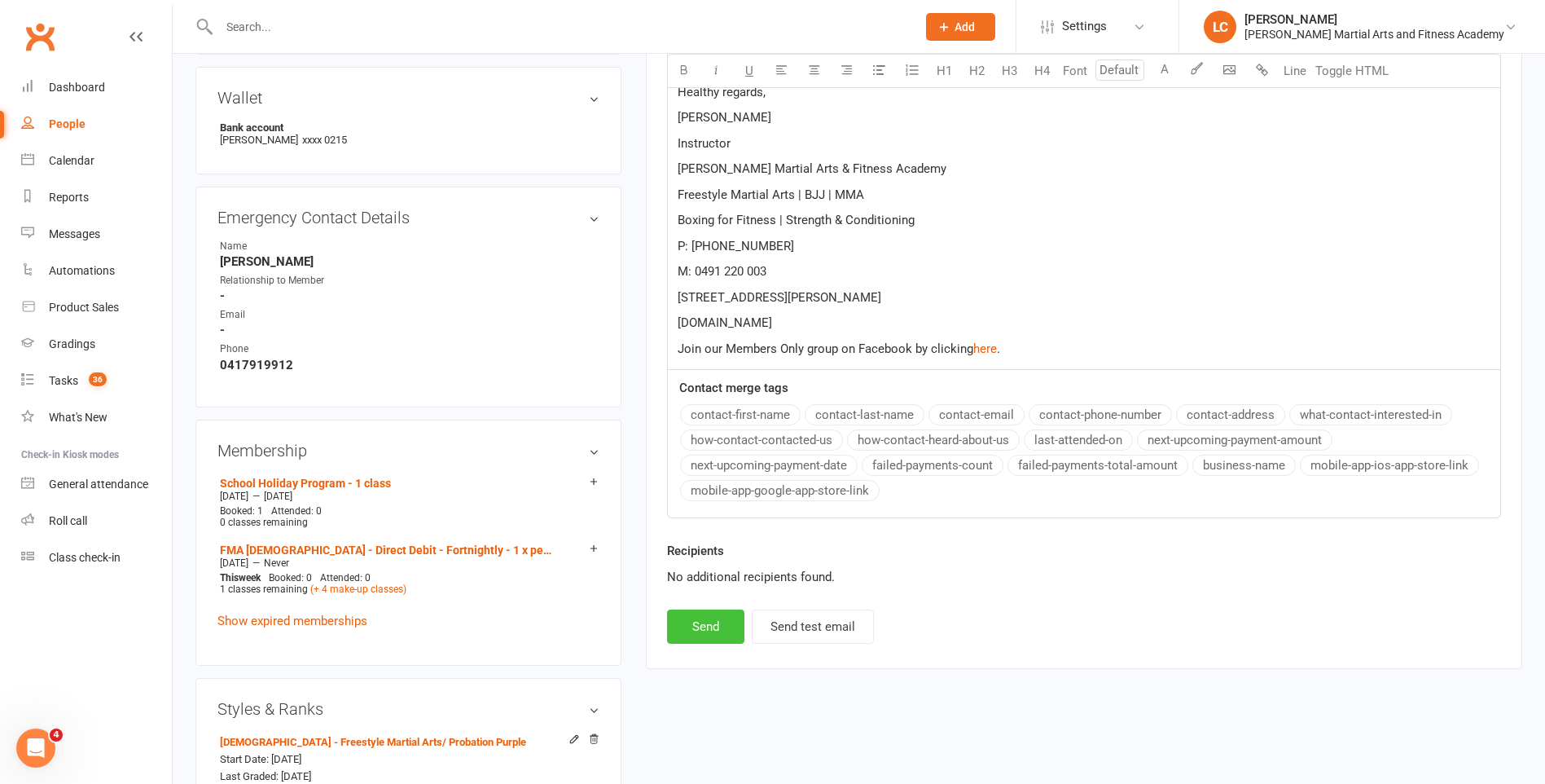
click at [723, 627] on button "Send" at bounding box center [705, 626] width 77 height 34
select select
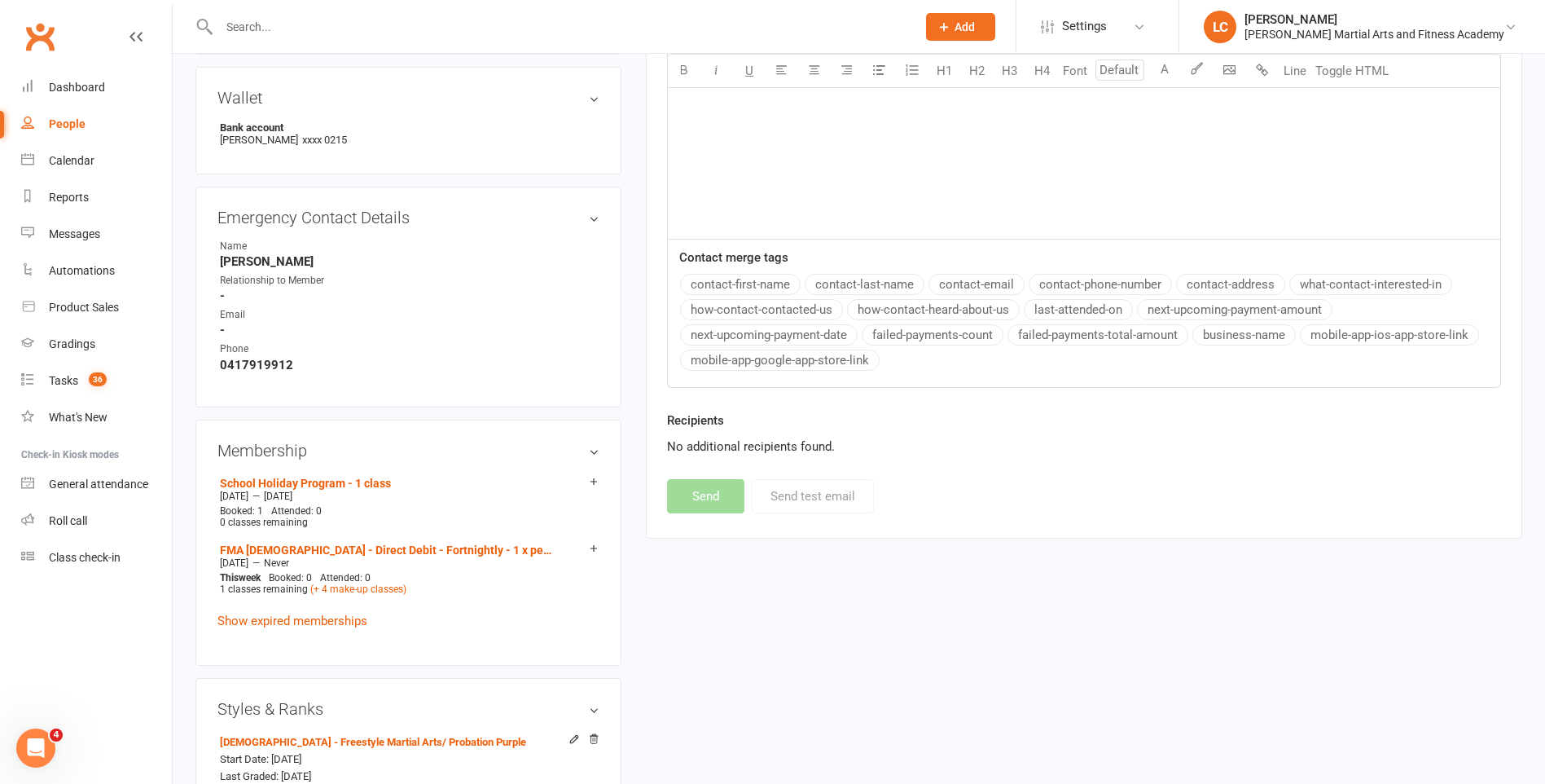
click at [368, 28] on input "text" at bounding box center [560, 27] width 691 height 22
paste input "James Cochrane <james.cochrane89@hotmail.co.uk>"
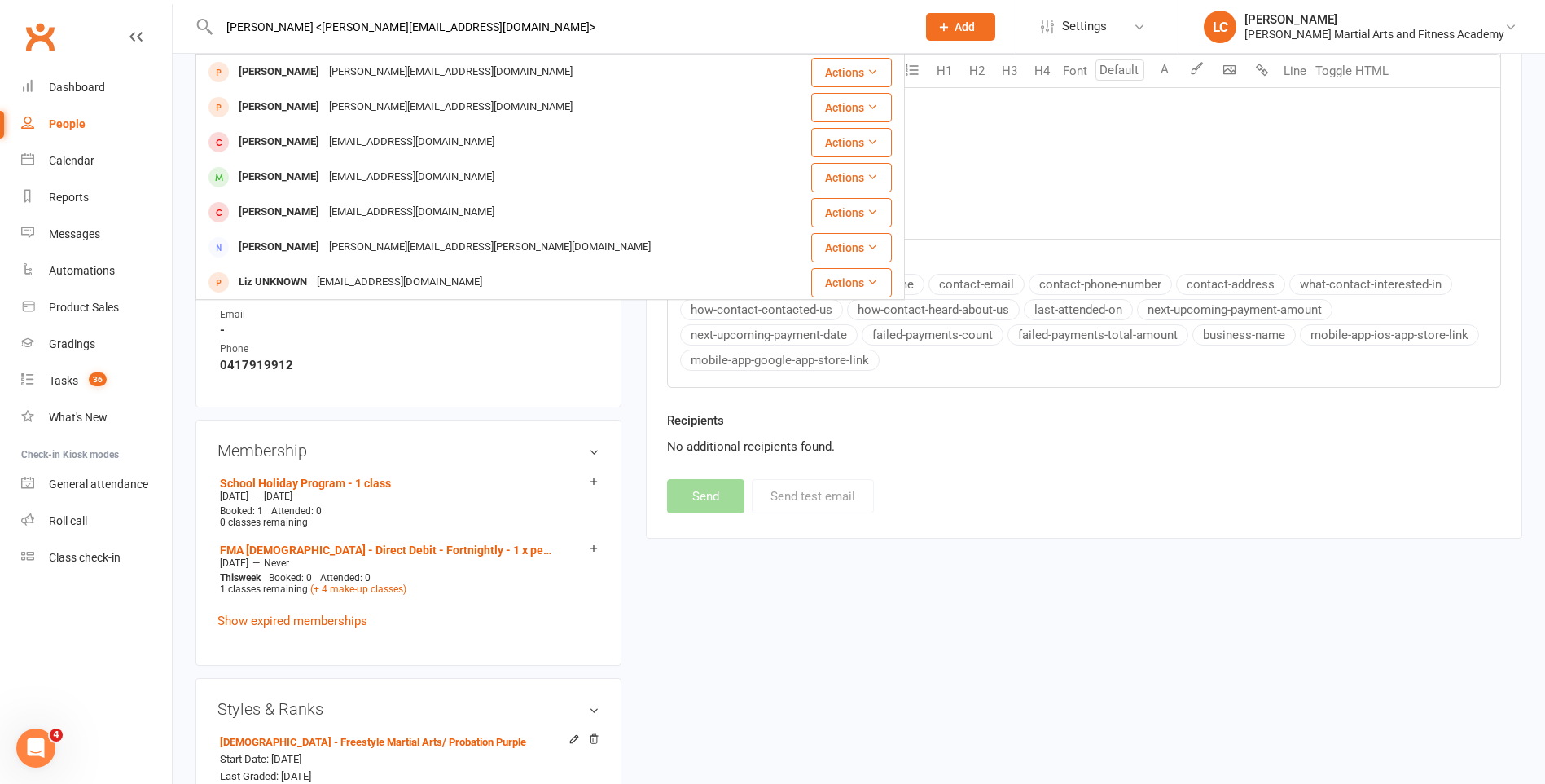
drag, startPoint x: 318, startPoint y: 29, endPoint x: 103, endPoint y: 43, distance: 215.5
type input "James Cochrane <james.cochrane89@hotmail.co.uk>"
click at [263, 63] on div "James Cochrane" at bounding box center [278, 72] width 90 height 23
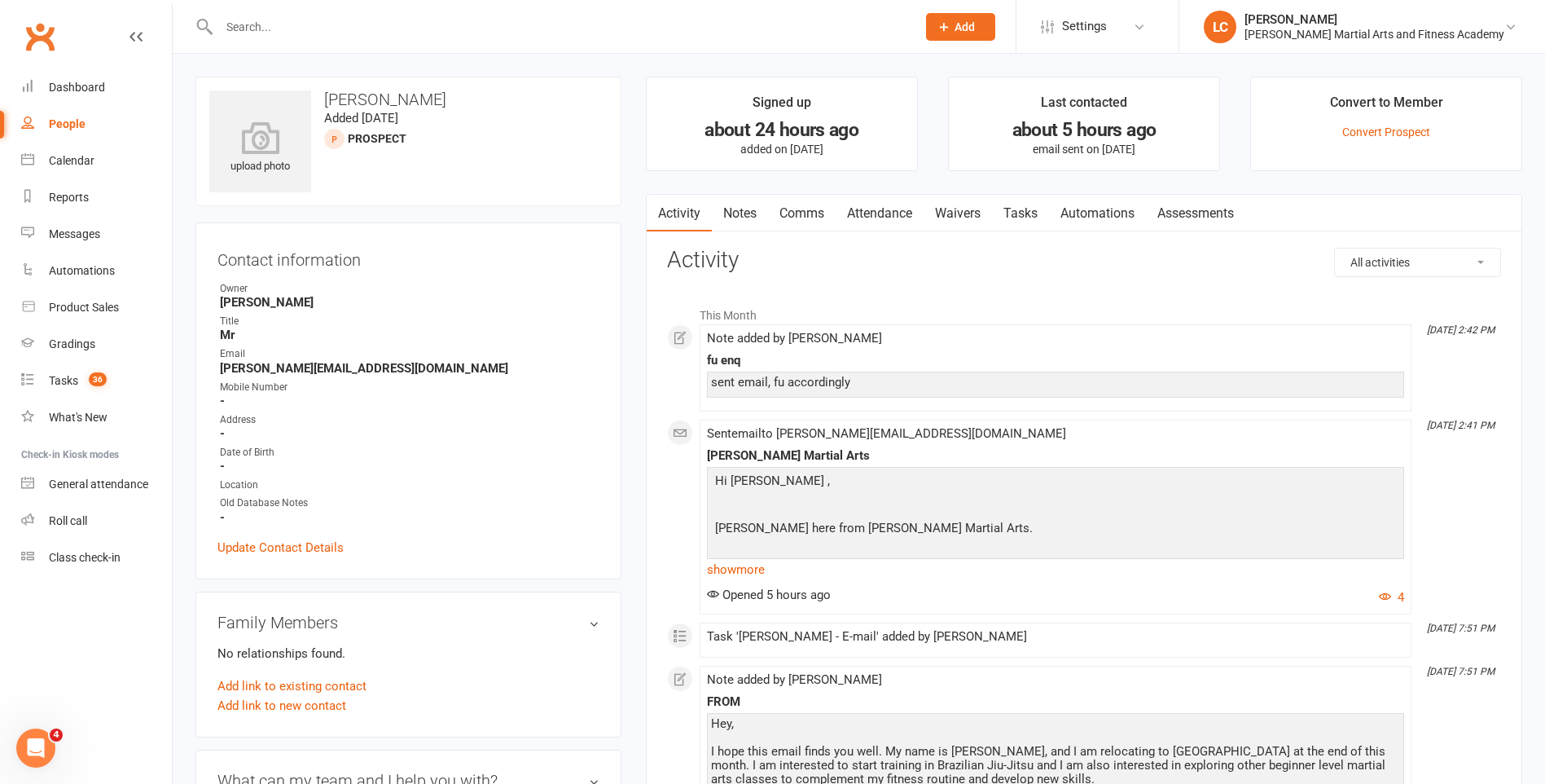
click at [741, 198] on link "Notes" at bounding box center [740, 213] width 56 height 37
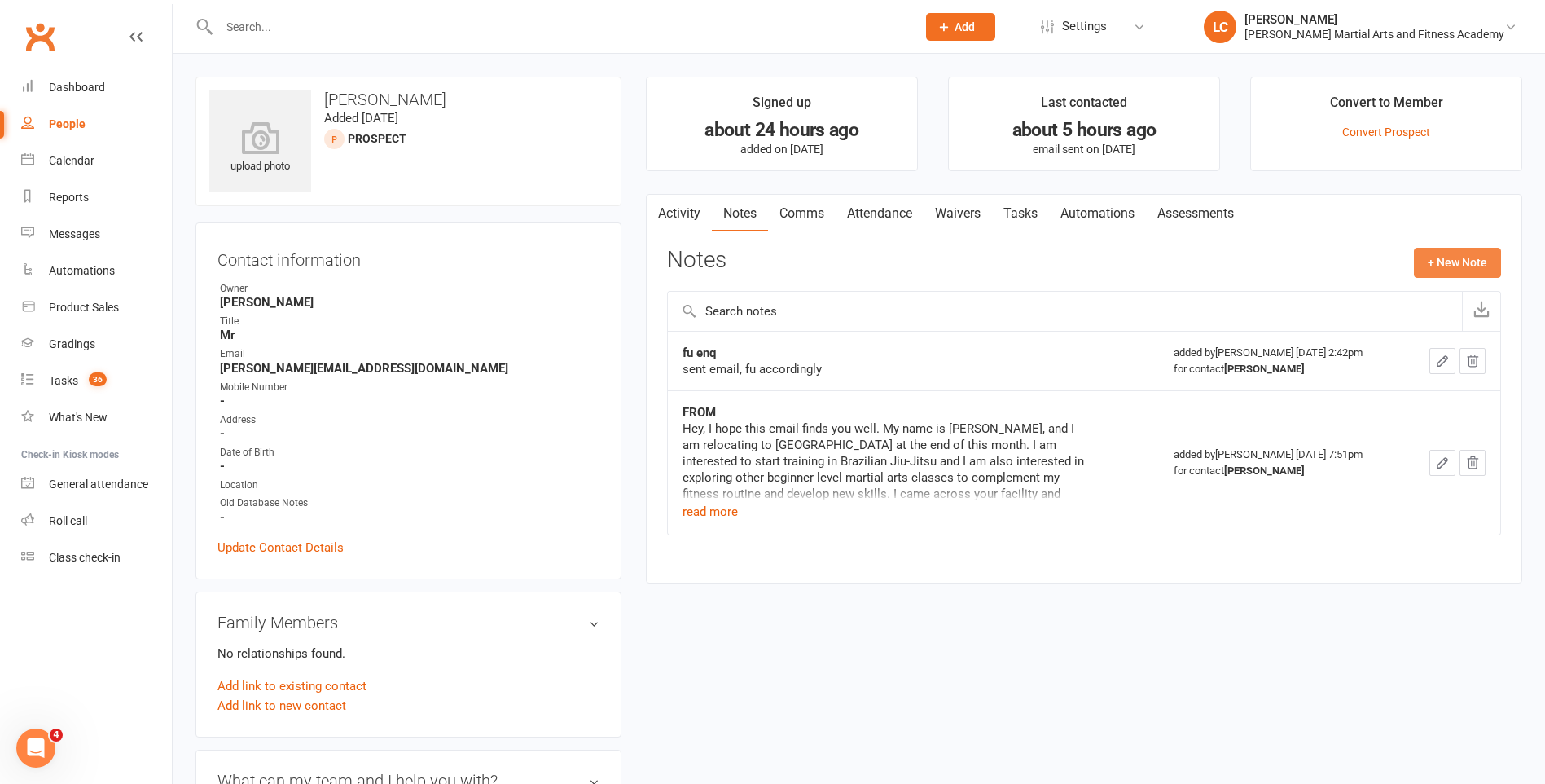
click at [1464, 251] on button "+ New Note" at bounding box center [1458, 262] width 88 height 29
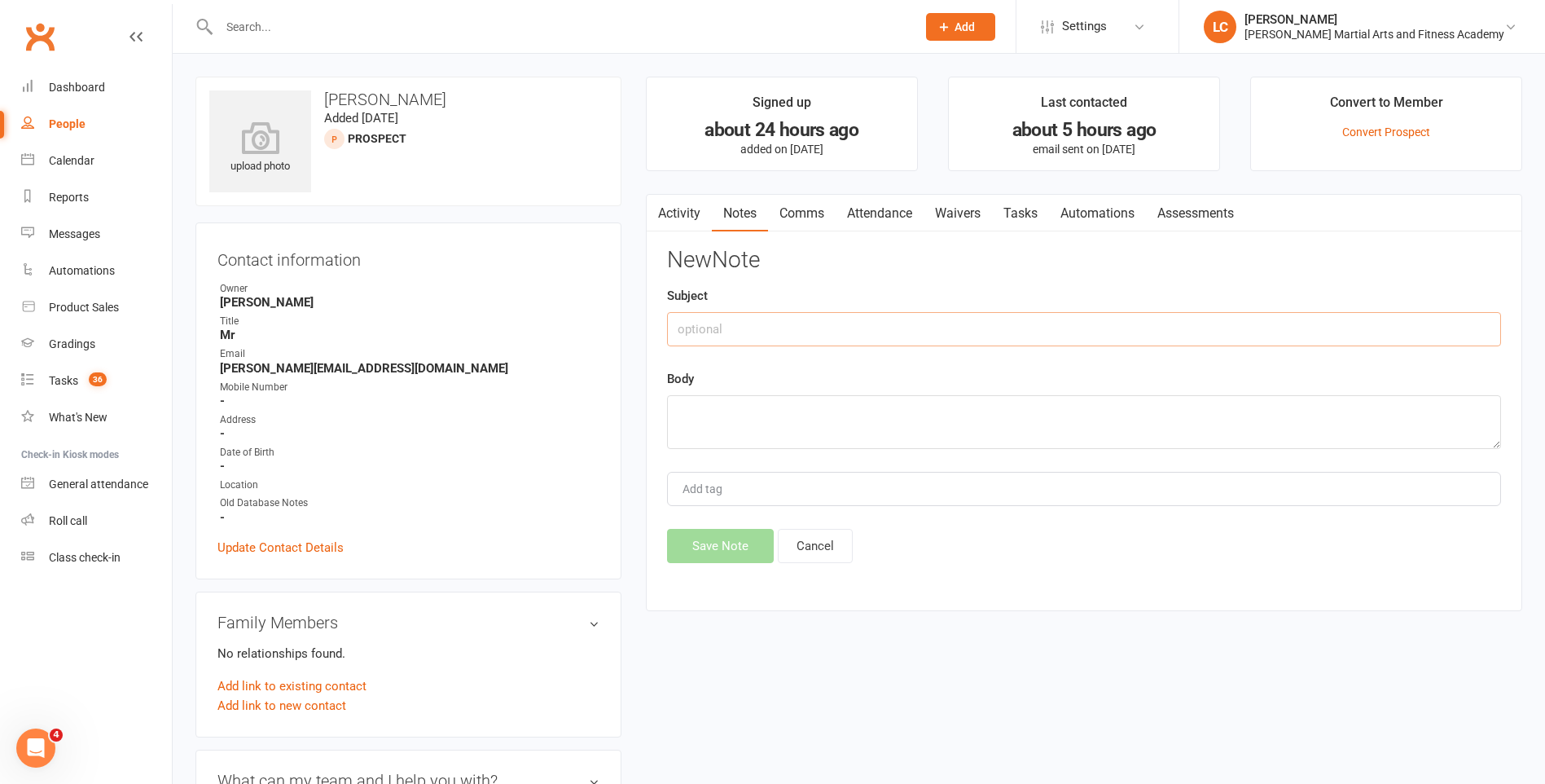
click at [810, 328] on input "text" at bounding box center [1084, 329] width 834 height 34
type input "FROM"
click at [741, 453] on div "New Note Subject FROM Body Add tag Save Note Cancel" at bounding box center [1084, 405] width 834 height 316
click at [744, 422] on textarea at bounding box center [1084, 422] width 834 height 54
paste textarea "Hey mate, Thanks for the quick and detailed response! We have had a slight chan…"
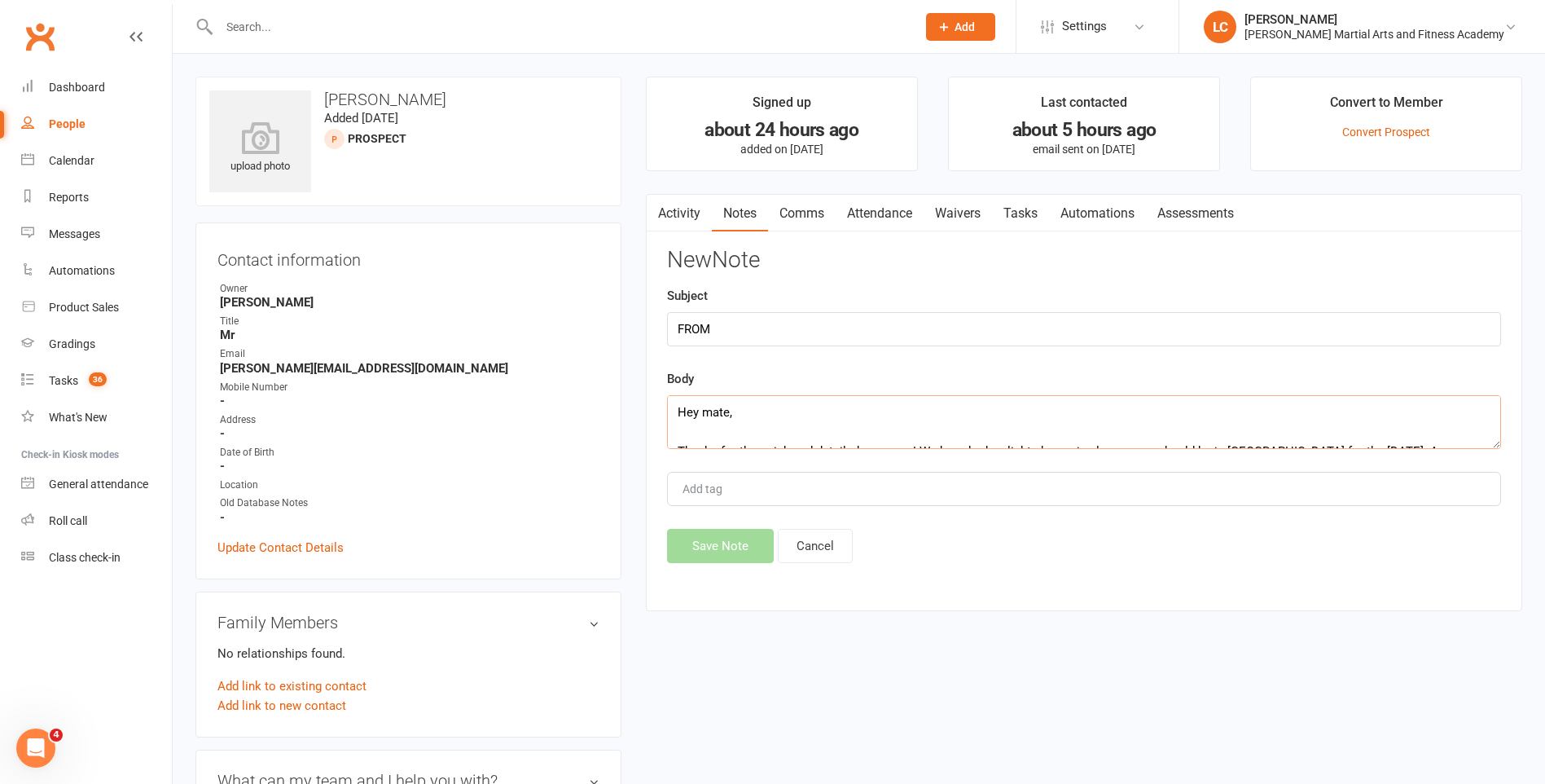
scroll to position [147, 0]
type textarea "Hey mate, Thanks for the quick and detailed response! We have had a slight chan…"
drag, startPoint x: 722, startPoint y: 530, endPoint x: 725, endPoint y: 541, distance: 11.4
click at [722, 533] on button "Save Note" at bounding box center [720, 546] width 107 height 34
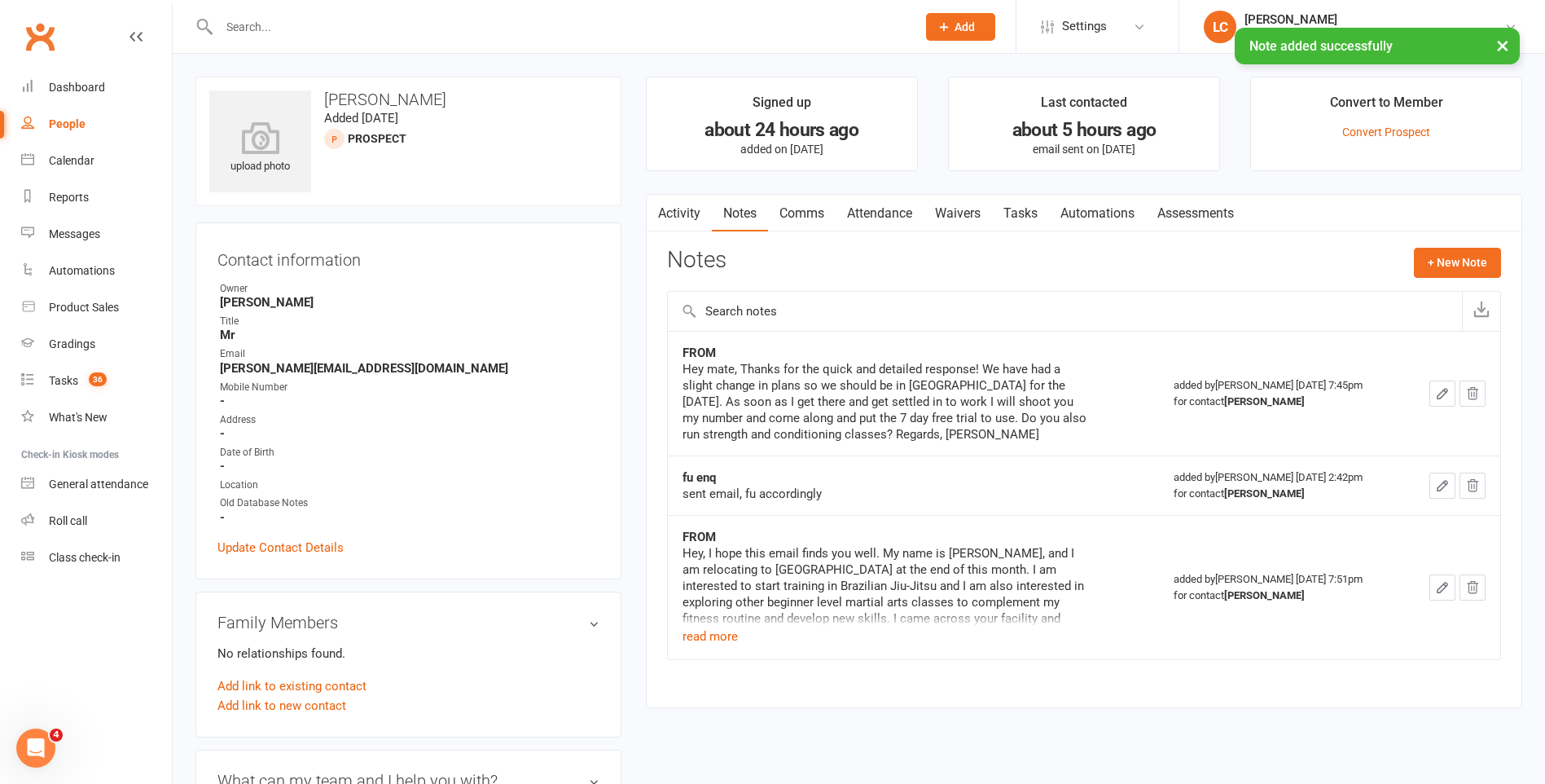
click at [1022, 211] on link "Tasks" at bounding box center [1020, 213] width 57 height 37
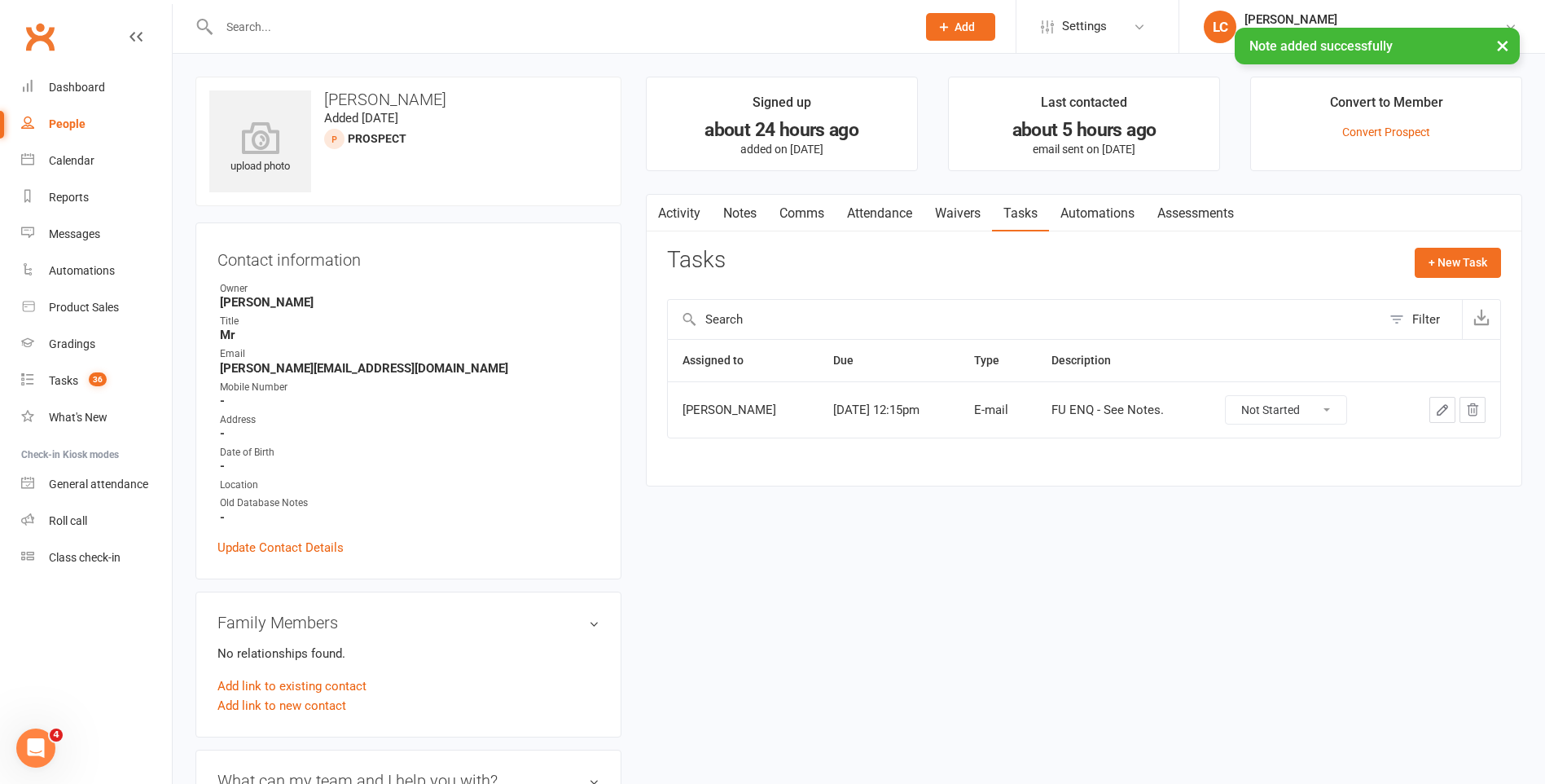
click at [1450, 407] on button "button" at bounding box center [1443, 410] width 26 height 26
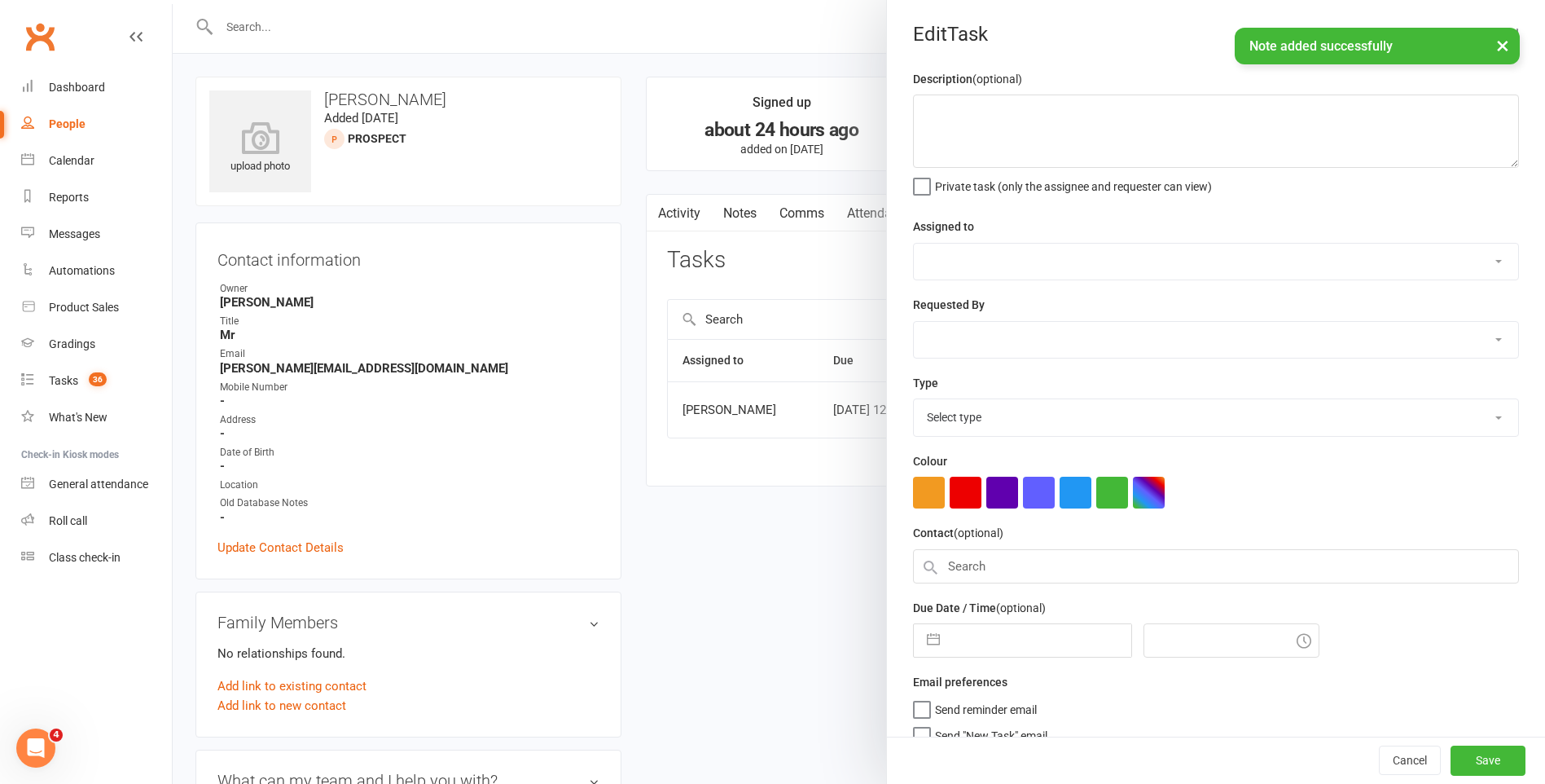
type textarea "FU ENQ - See Notes."
select select "50751"
select select "47778"
type input "21 Oct 2025"
type input "12:15pm"
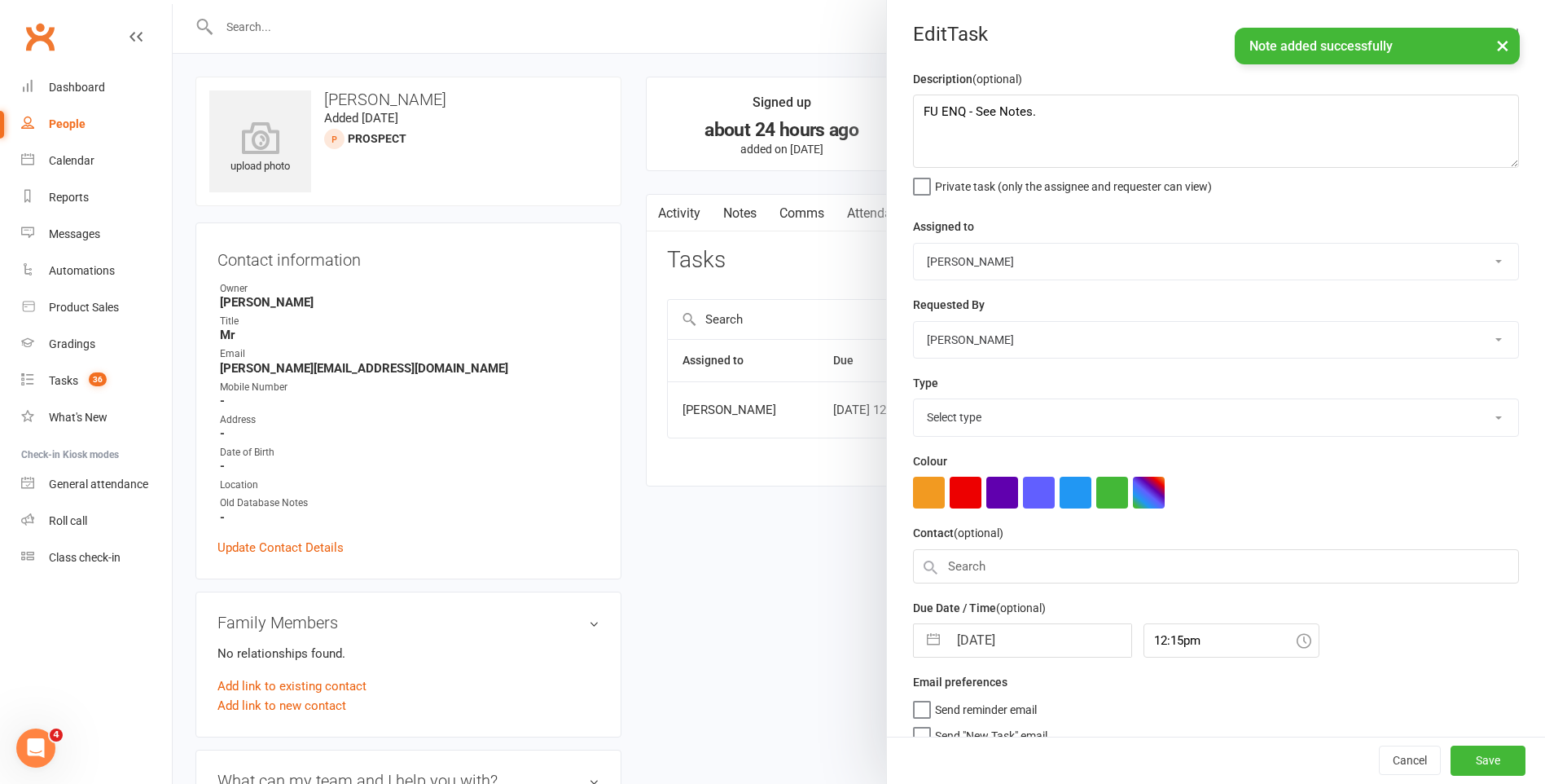
select select "25276"
click at [1001, 641] on input "21 Oct 2025" at bounding box center [1039, 635] width 183 height 33
select select "8"
select select "2025"
select select "9"
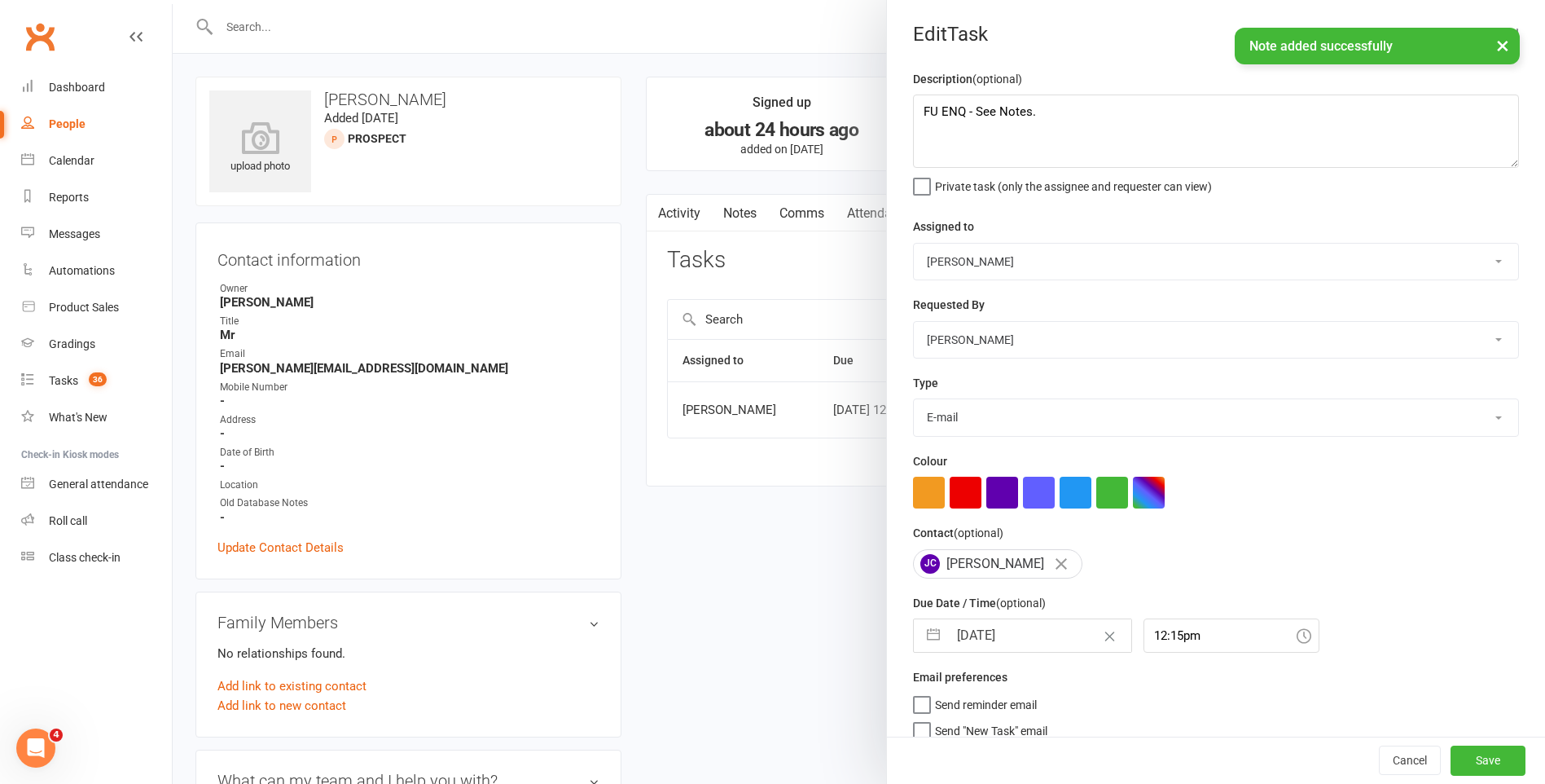
select select "2025"
select select "10"
select select "2025"
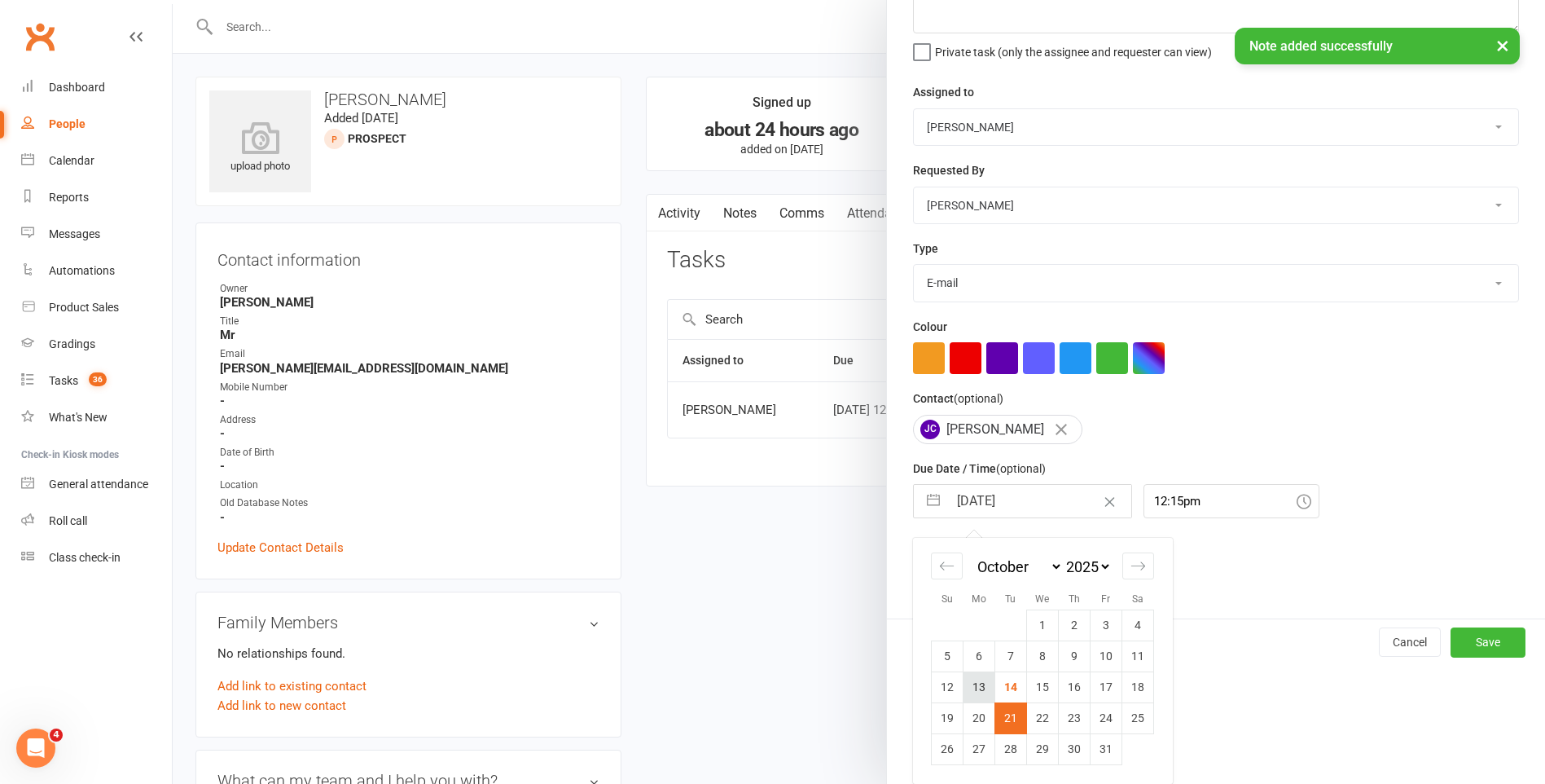
scroll to position [140, 0]
click at [1027, 684] on td "15" at bounding box center [1043, 686] width 32 height 31
type input "15 Oct 2025"
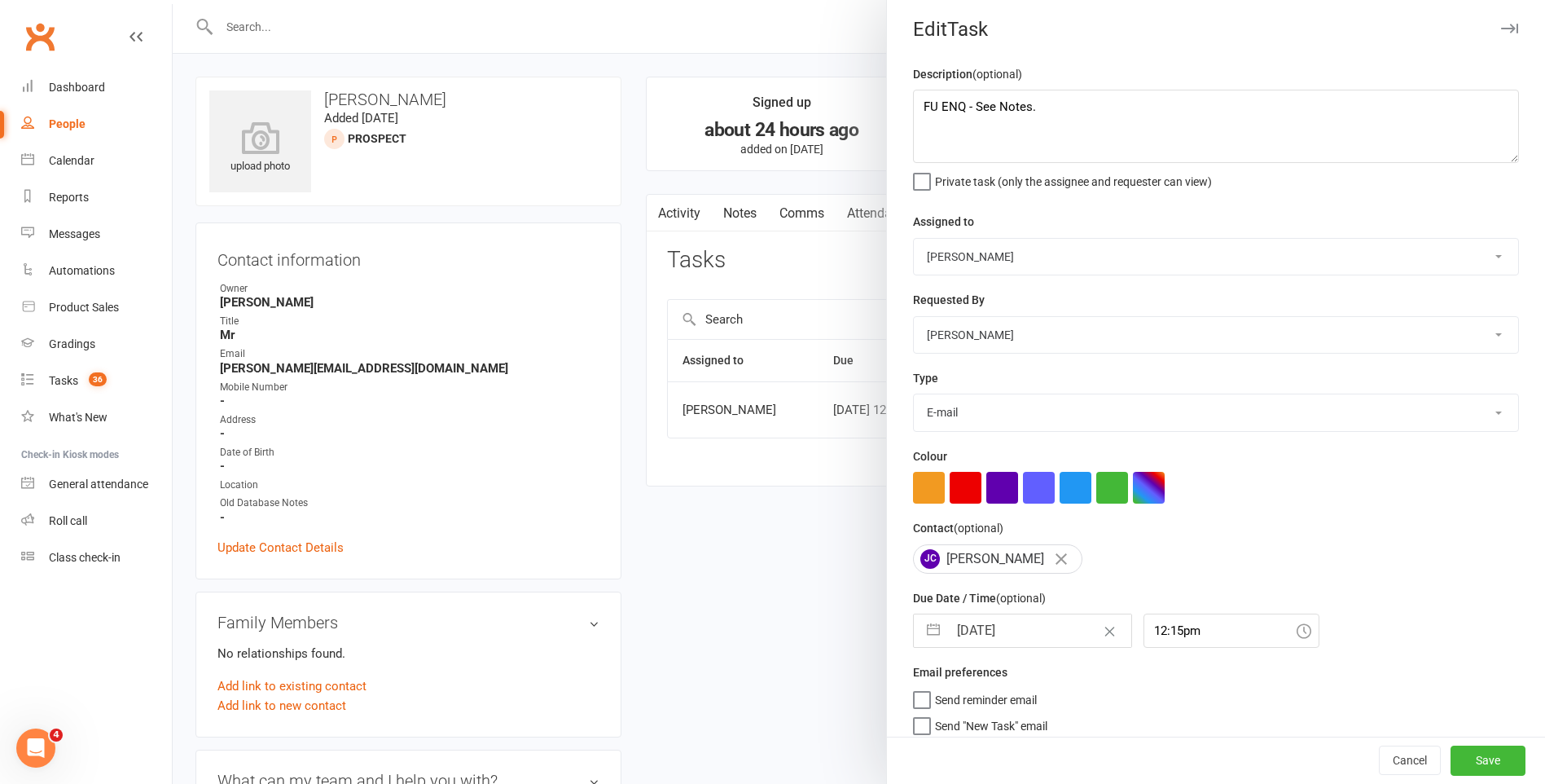
scroll to position [0, 0]
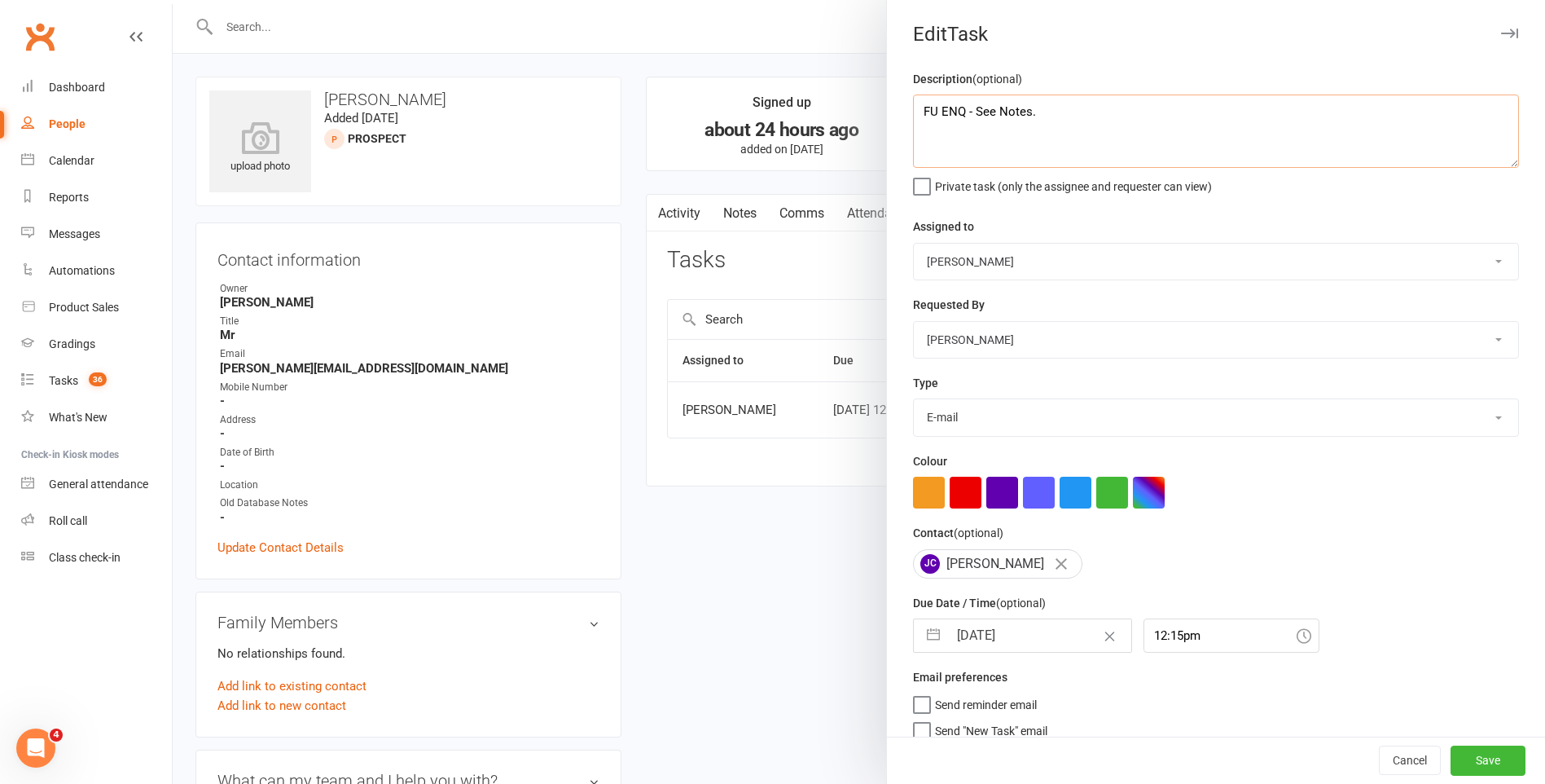
click at [1061, 119] on textarea "FU ENQ - See Notes." at bounding box center [1216, 130] width 606 height 74
type textarea "FU ENQ - See Notes. He sent an email back, see notes."
click at [1484, 751] on button "Save" at bounding box center [1488, 760] width 75 height 29
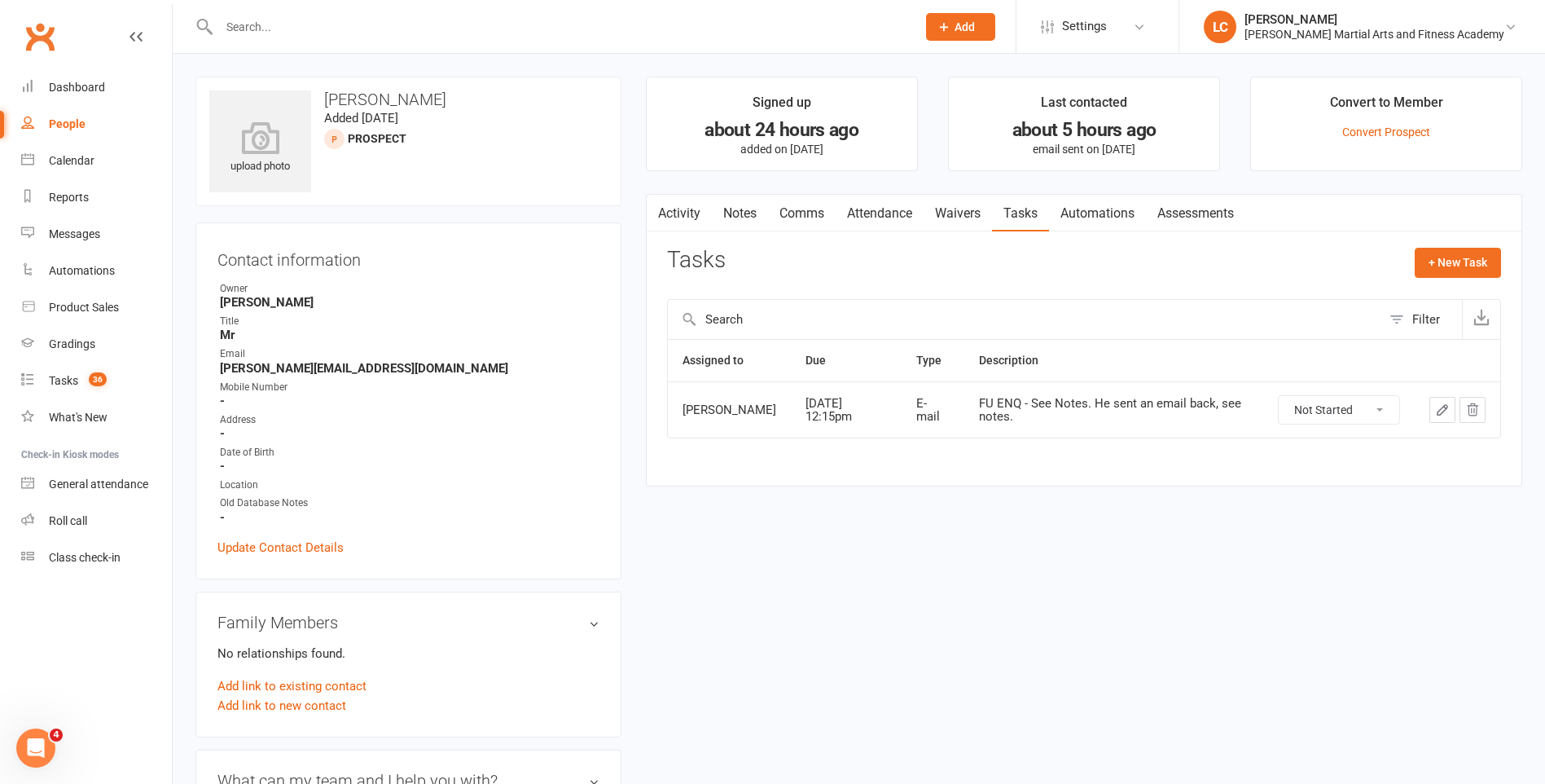
click at [729, 217] on link "Notes" at bounding box center [740, 213] width 56 height 37
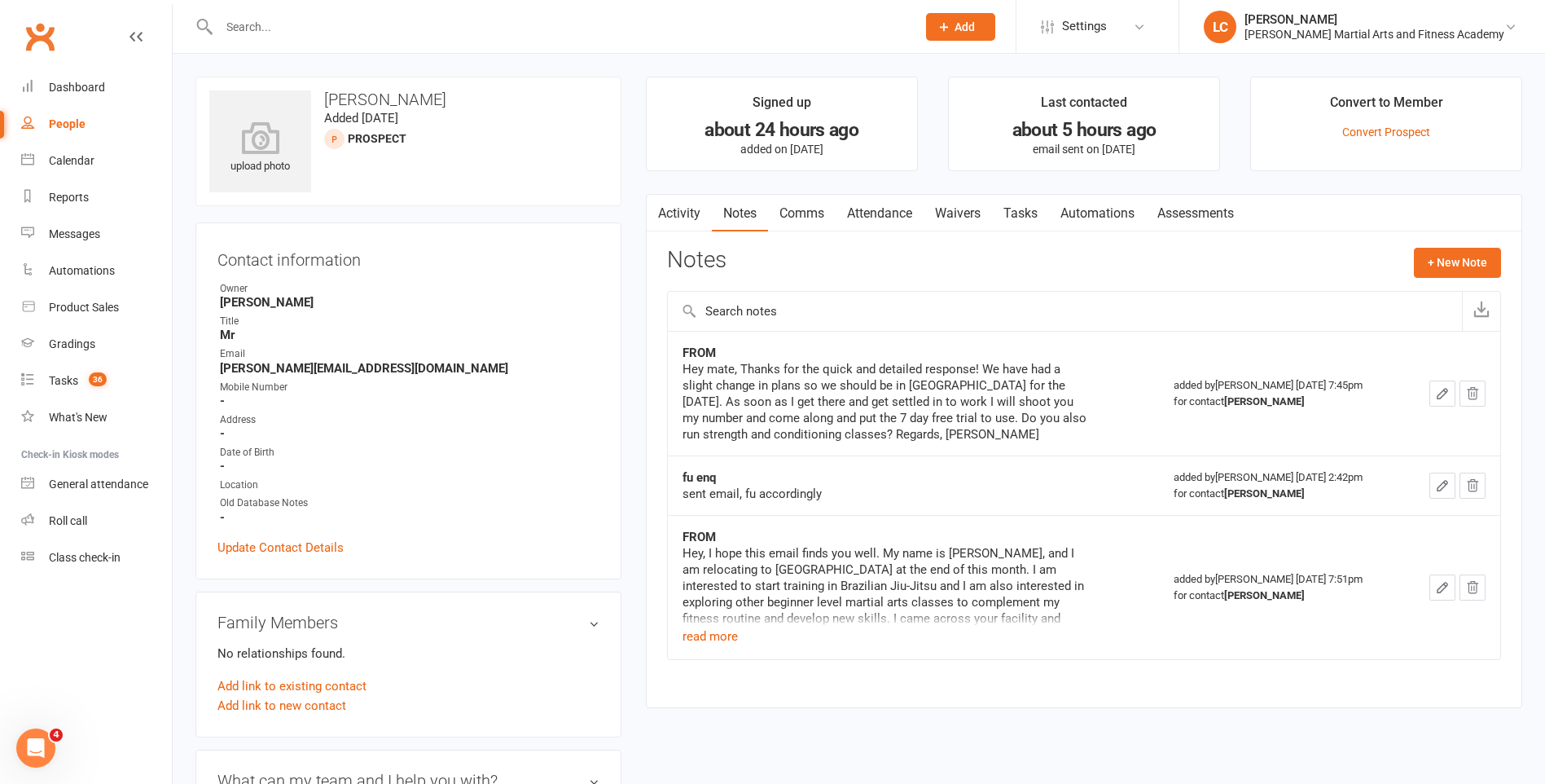
click at [356, 27] on input "text" at bounding box center [560, 27] width 691 height 22
paste input "Kelly Cusworth <kellycusworth@hotmail.com>"
drag, startPoint x: 314, startPoint y: 24, endPoint x: 57, endPoint y: 16, distance: 257.1
click at [57, 4] on header "Kelly Cusworth <kellycusworth@hotmail.com> Loading... Prospect Member Non-atten…" at bounding box center [772, 4] width 1545 height 0
click at [436, 29] on input "kellycusworth@hotmail.com>" at bounding box center [560, 27] width 691 height 22
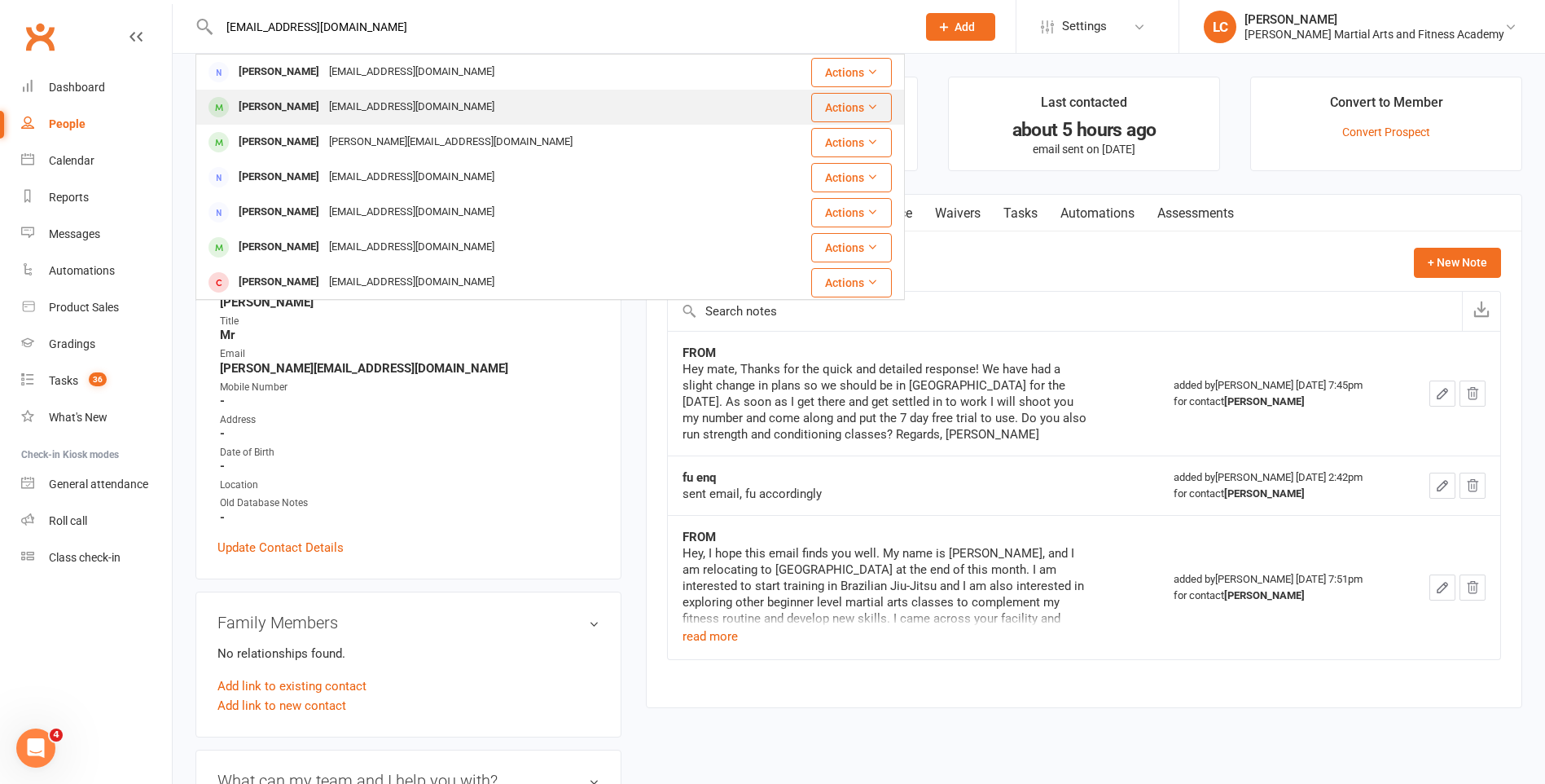
type input "kellycusworth@hotmail.com"
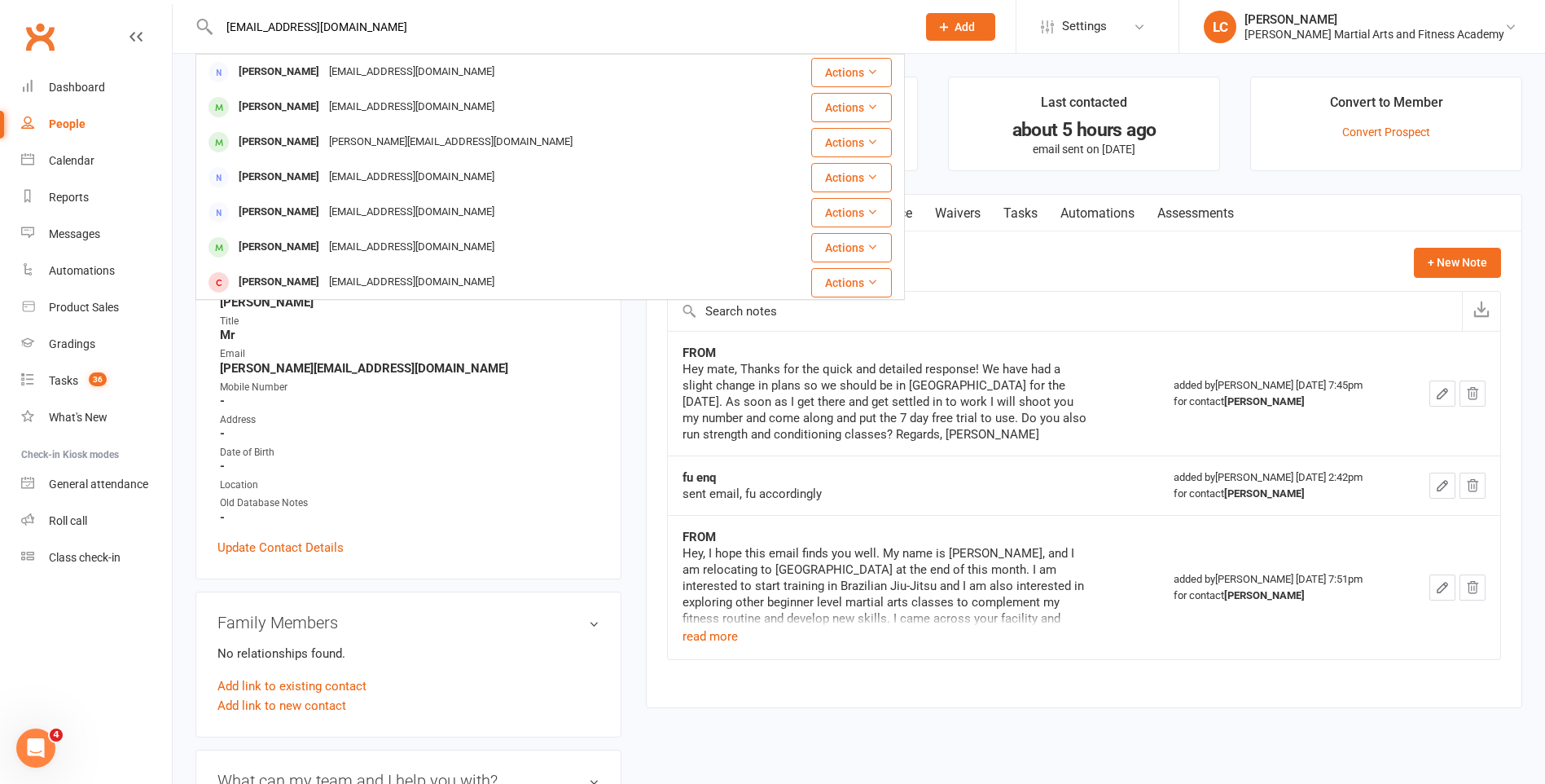
click at [401, 101] on div "kellycusworth@hotmail.com" at bounding box center [412, 106] width 175 height 23
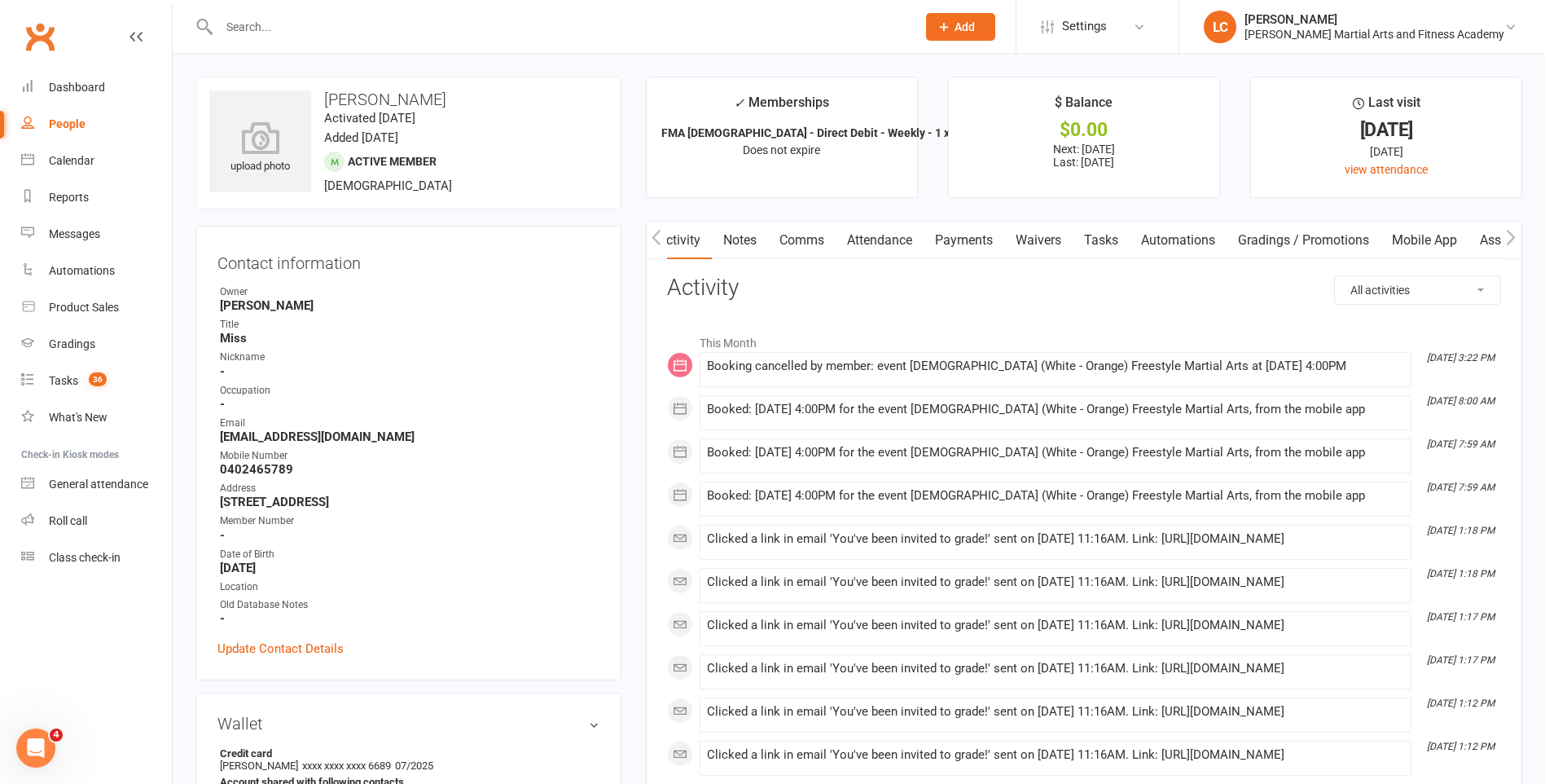
drag, startPoint x: 751, startPoint y: 239, endPoint x: 935, endPoint y: 268, distance: 186.3
click at [751, 238] on link "Notes" at bounding box center [740, 240] width 56 height 37
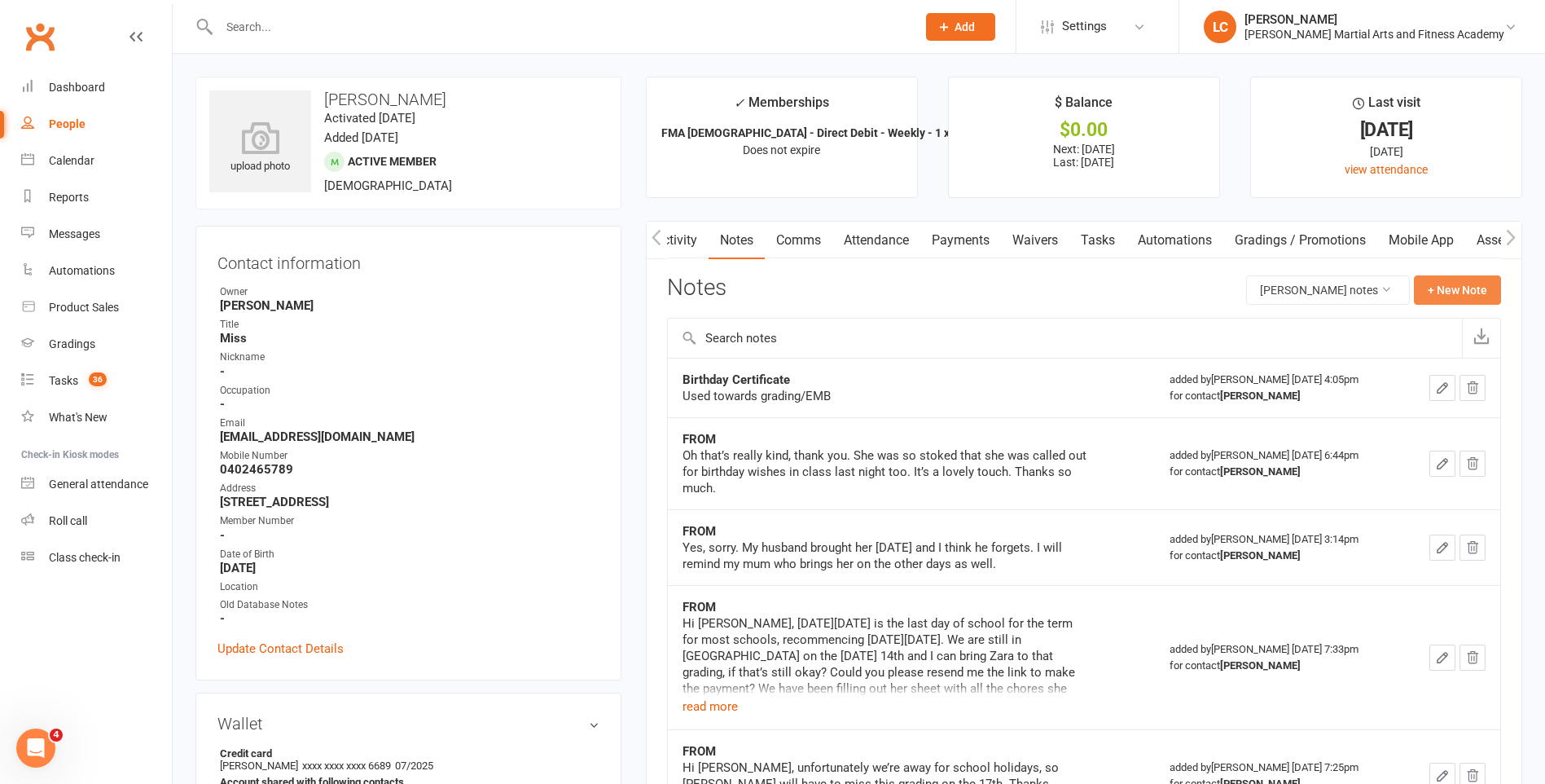
click at [1420, 288] on button "+ New Note" at bounding box center [1458, 290] width 88 height 29
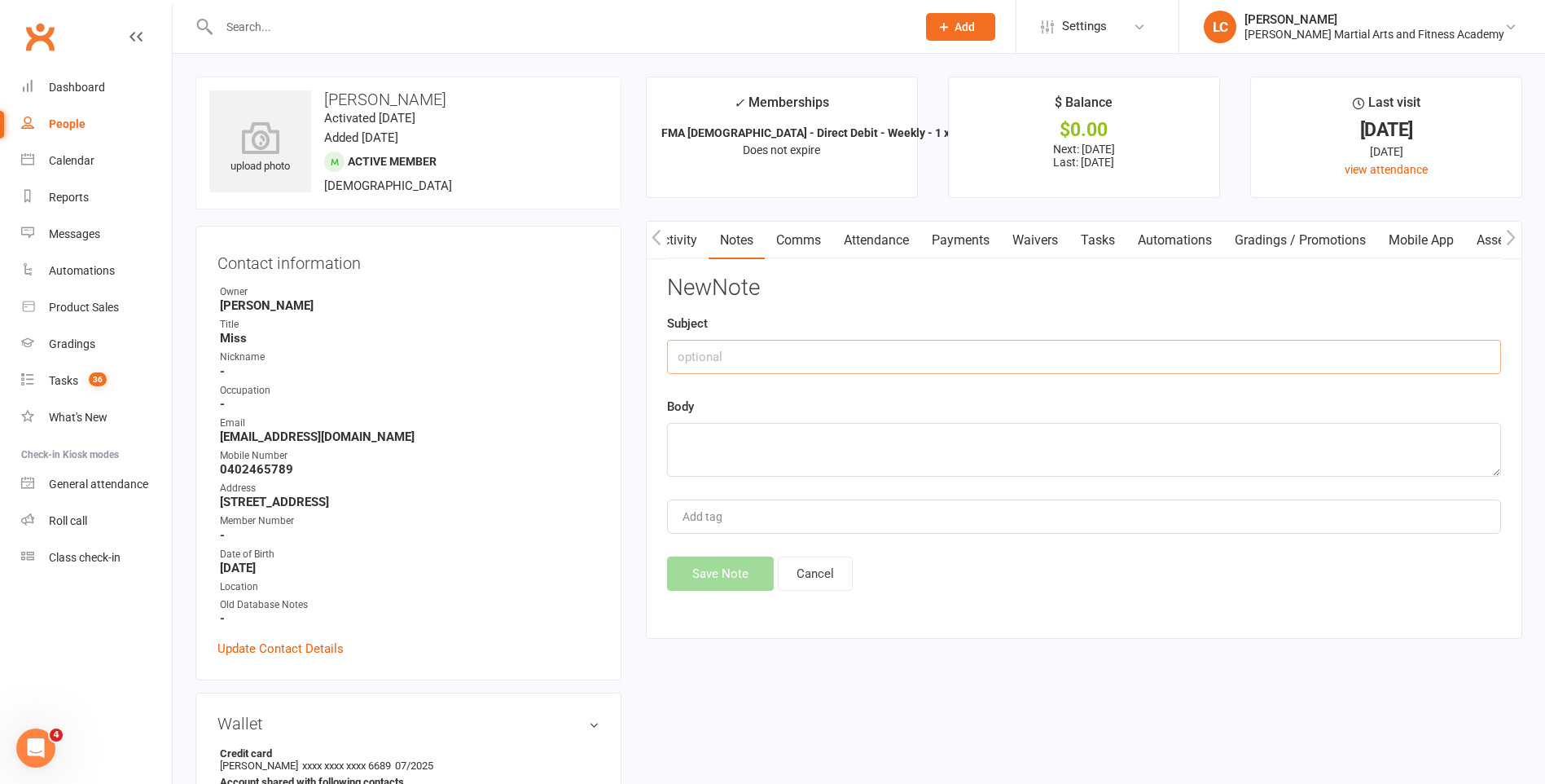
click at [917, 365] on input "text" at bounding box center [1084, 357] width 834 height 34
type input "FROM"
click at [724, 429] on textarea at bounding box center [1084, 450] width 834 height 54
paste textarea "Hi there Wilkes team, Despite completing her grading yesterday, we just found o…"
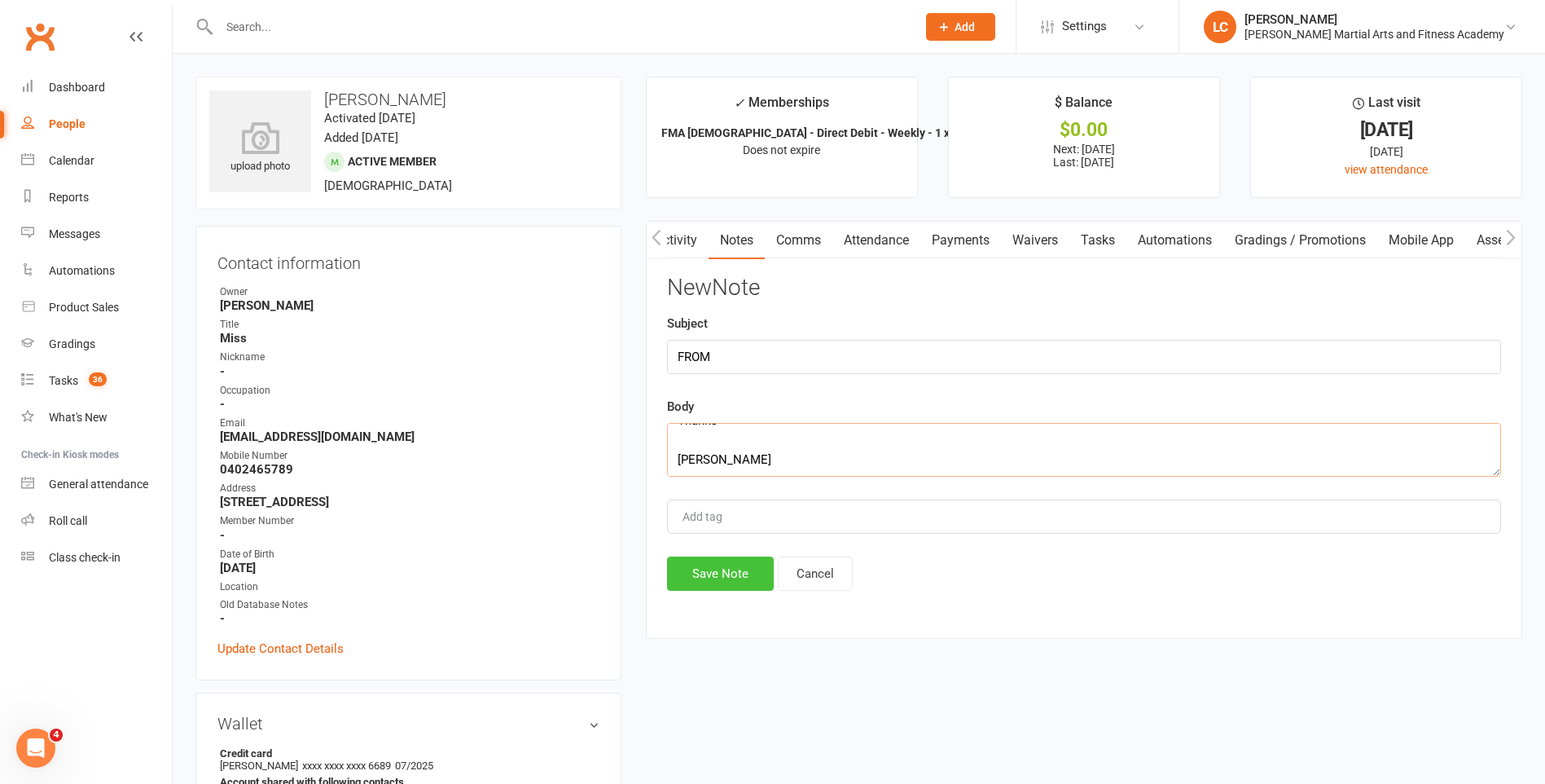
type textarea "Hi there Wilkes team, Despite completing her grading yesterday, we just found o…"
click at [720, 566] on button "Save Note" at bounding box center [720, 573] width 107 height 34
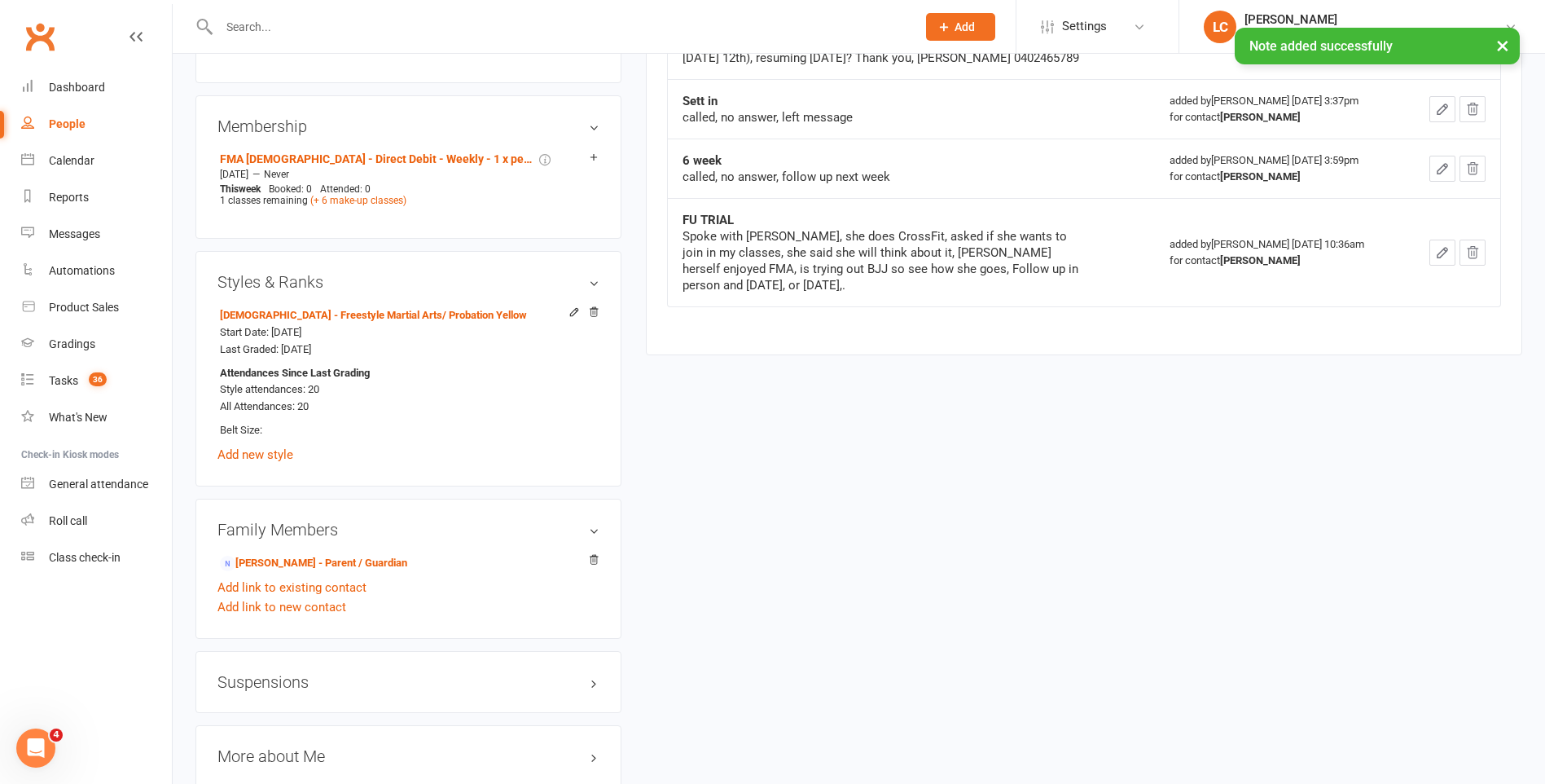
scroll to position [1141, 0]
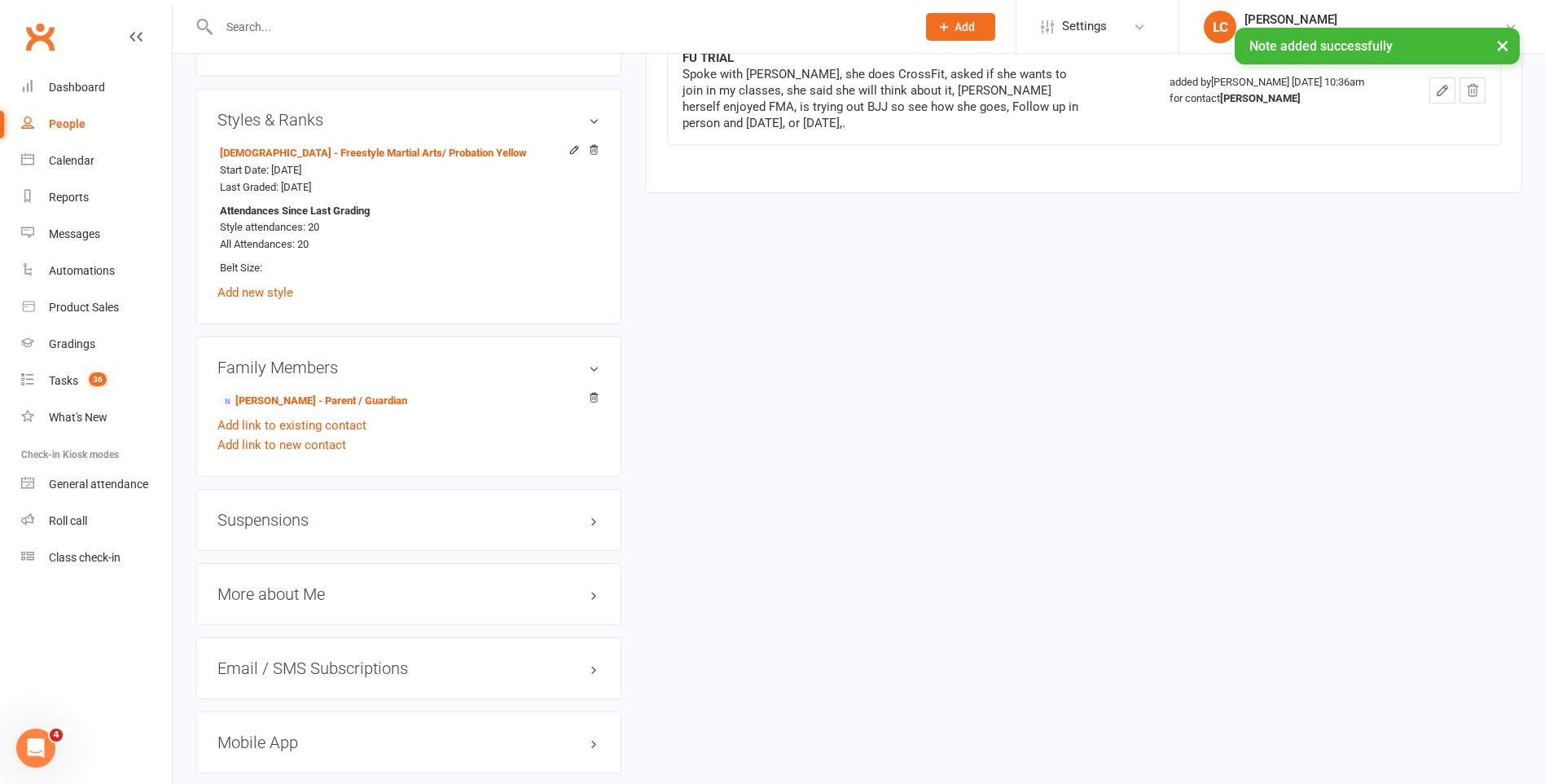
click at [358, 523] on h3 "Suspensions" at bounding box center [409, 519] width 382 height 18
click at [310, 586] on link "Add new suspension" at bounding box center [274, 583] width 113 height 15
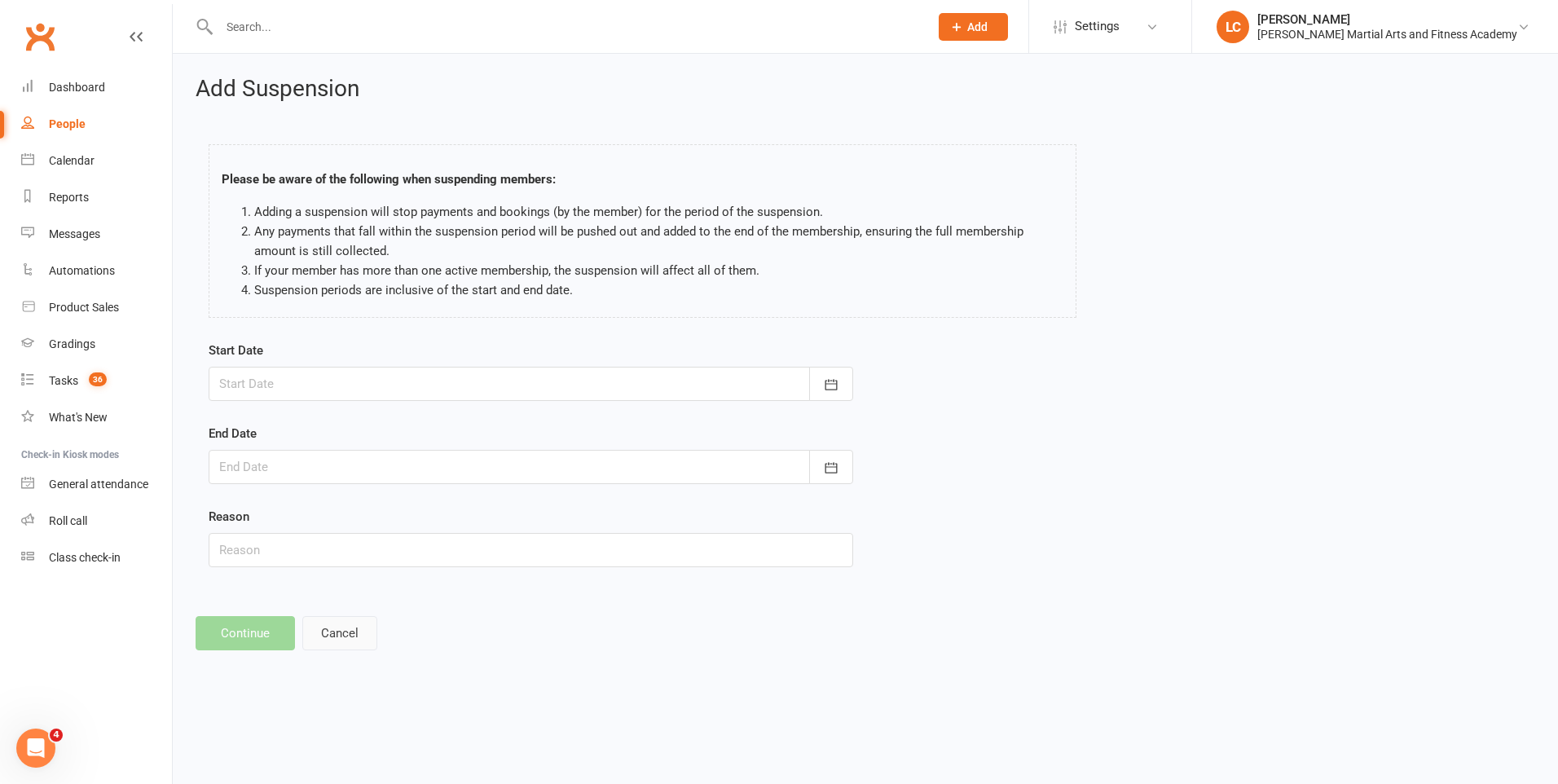
click at [351, 631] on button "Cancel" at bounding box center [340, 632] width 75 height 34
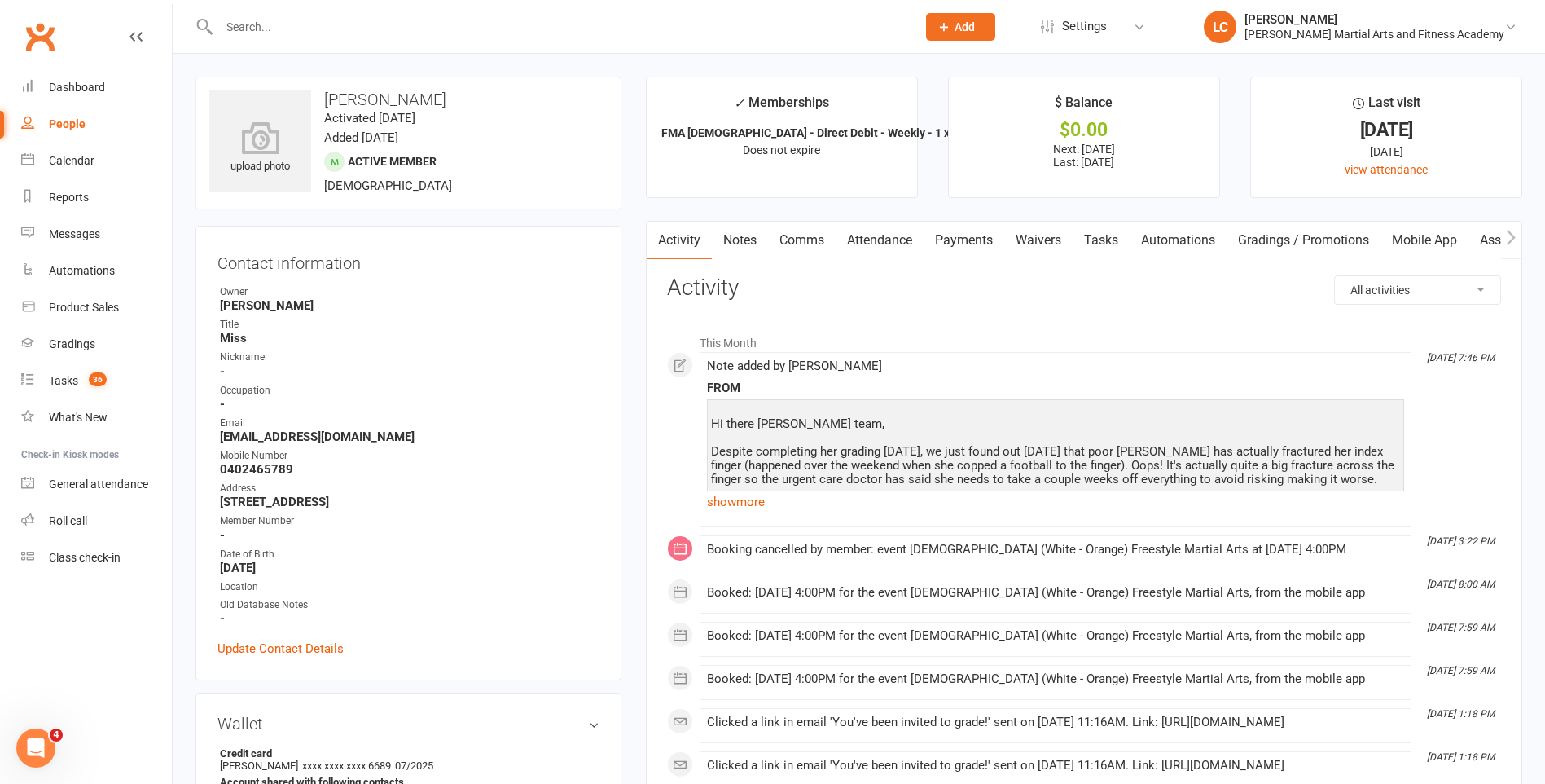
drag, startPoint x: 983, startPoint y: 240, endPoint x: 984, endPoint y: 264, distance: 24.0
click at [982, 240] on link "Payments" at bounding box center [964, 240] width 81 height 37
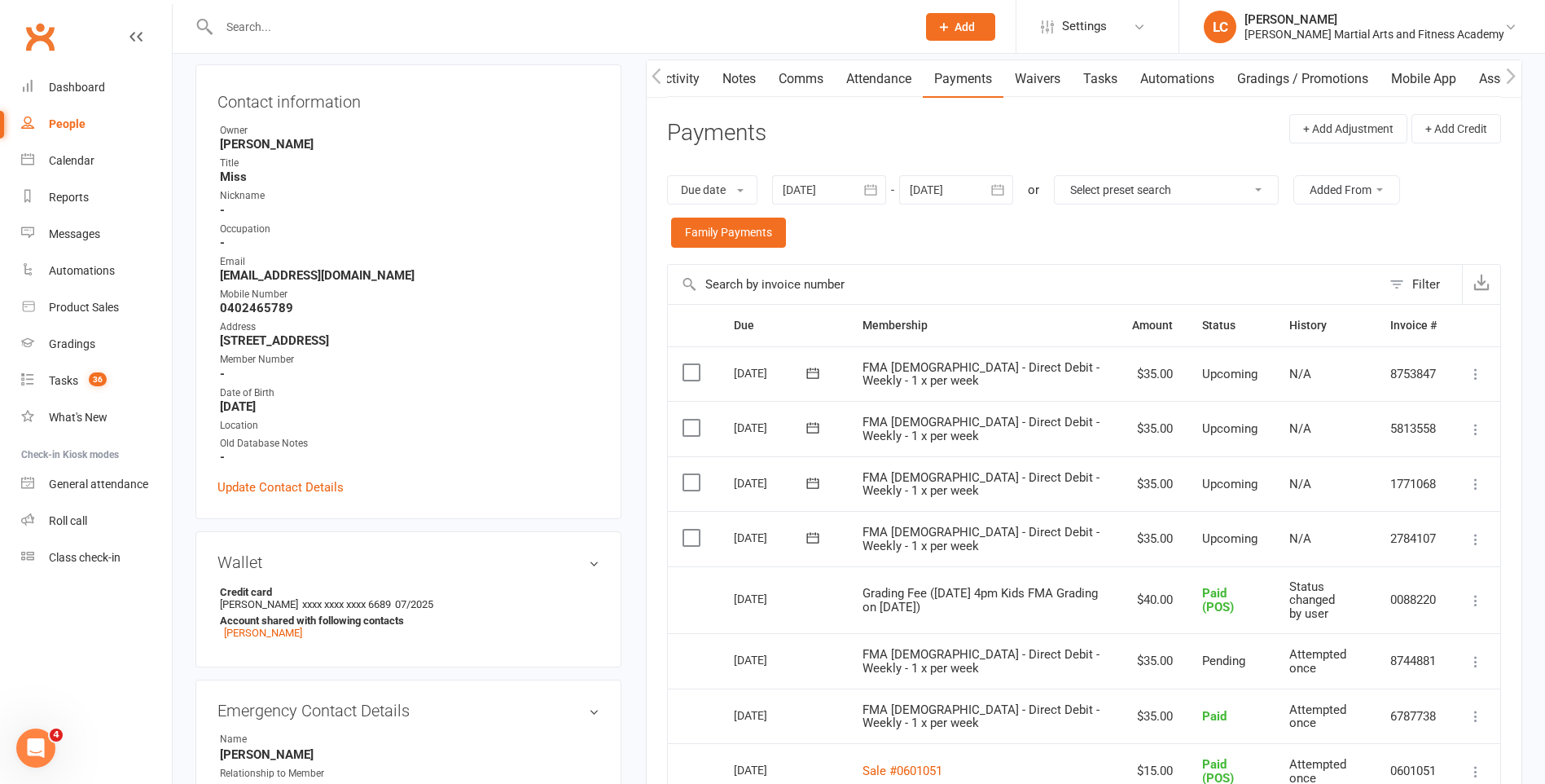
scroll to position [163, 0]
click at [953, 536] on span "FMA 6-9yo - Direct Debit - Weekly - 1 x per week" at bounding box center [981, 537] width 237 height 29
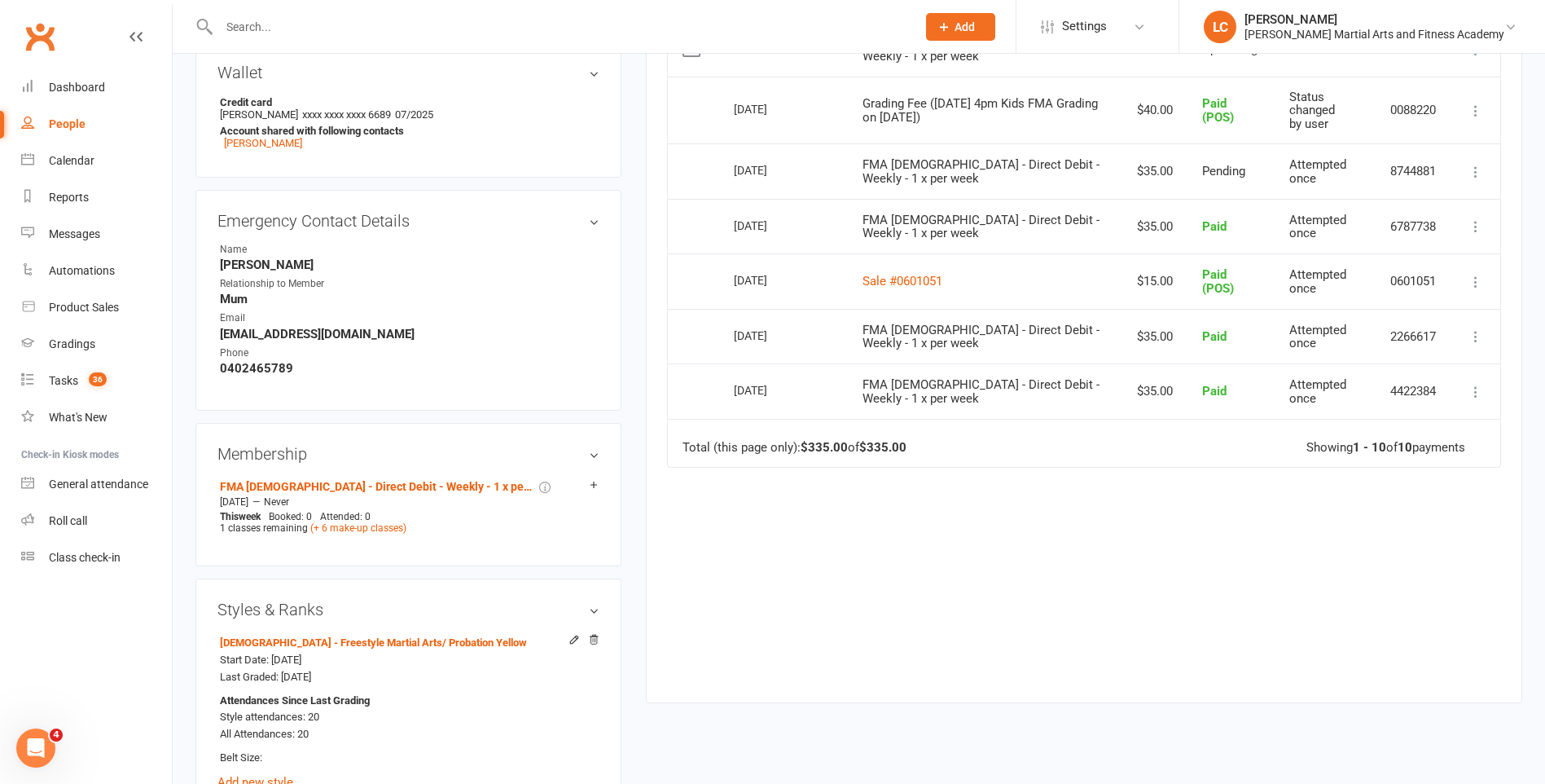
scroll to position [1059, 0]
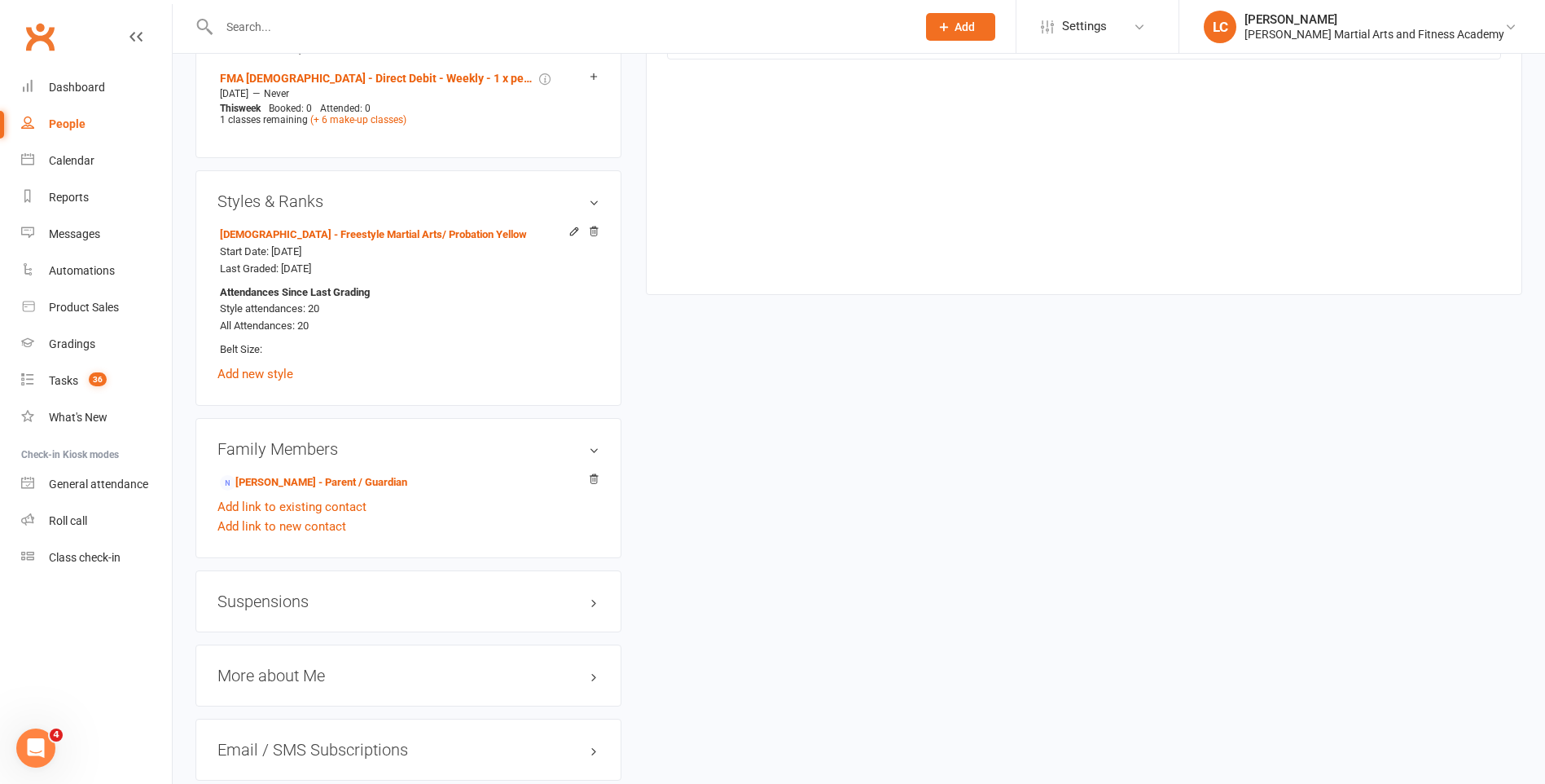
click at [298, 609] on h3 "Suspensions" at bounding box center [409, 601] width 382 height 18
click at [275, 665] on link "Add new suspension" at bounding box center [274, 665] width 113 height 15
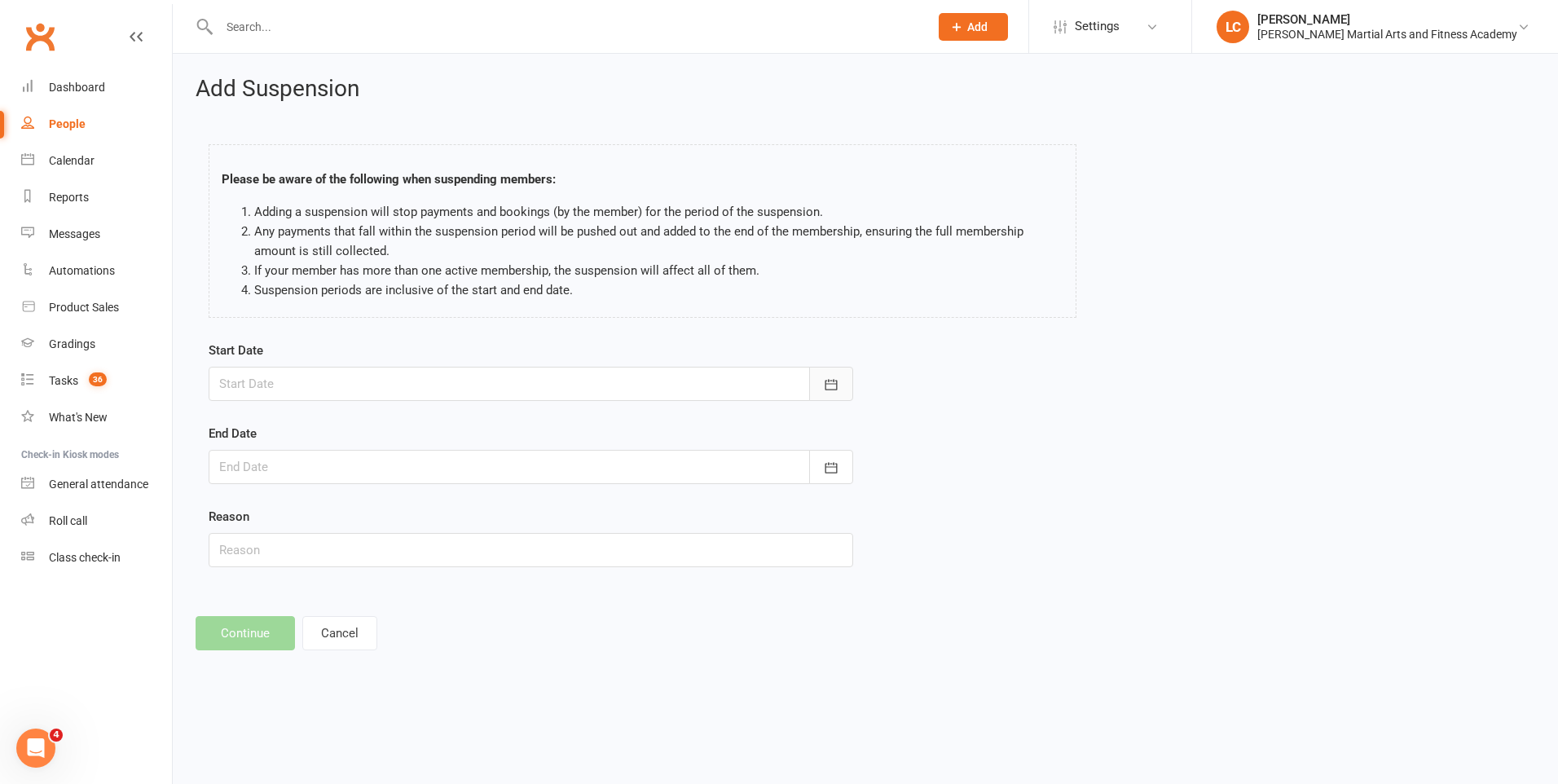
click at [825, 387] on button "button" at bounding box center [831, 384] width 44 height 34
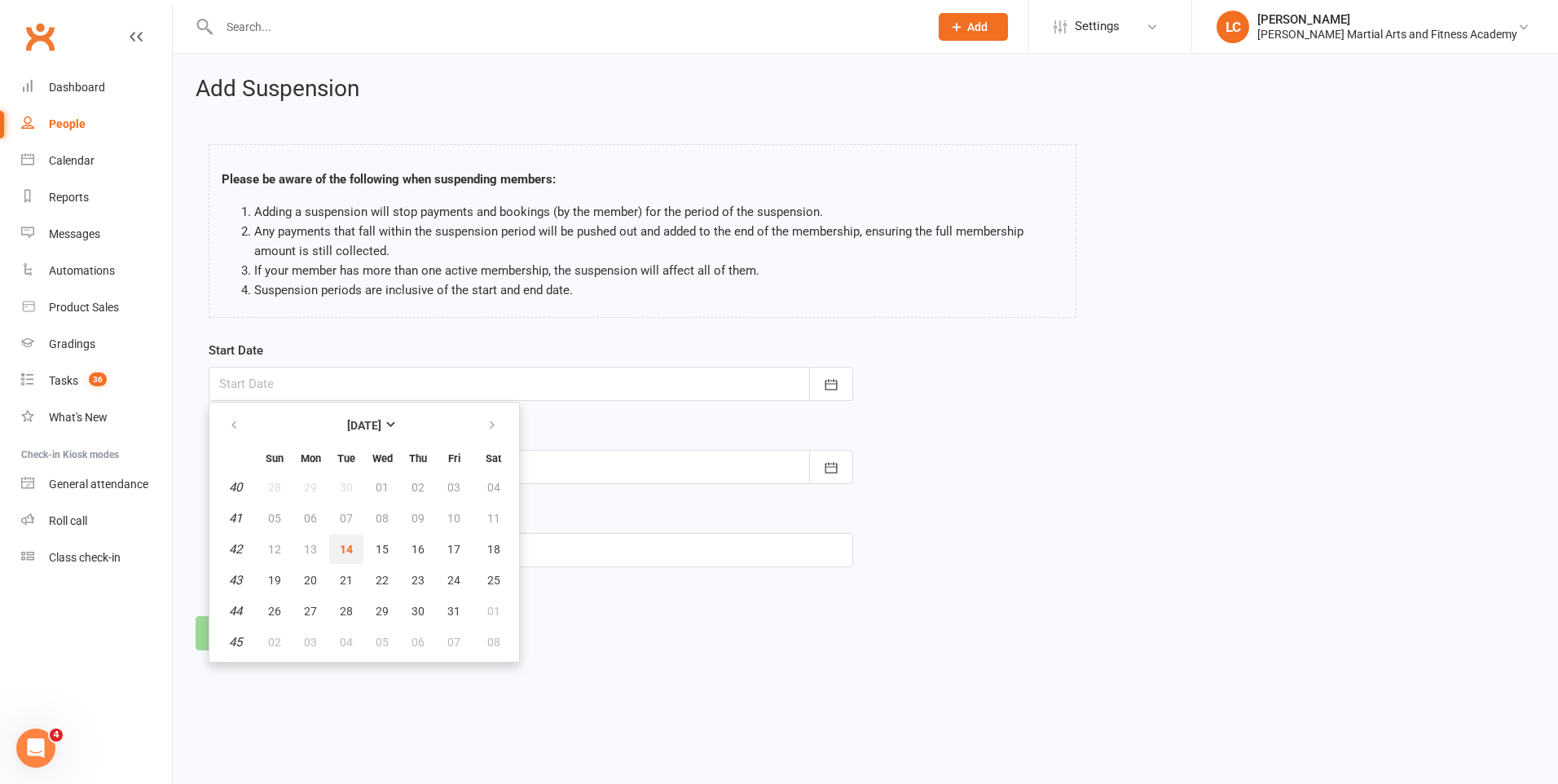
click at [352, 548] on span "14" at bounding box center [346, 549] width 13 height 13
type input "[DATE]"
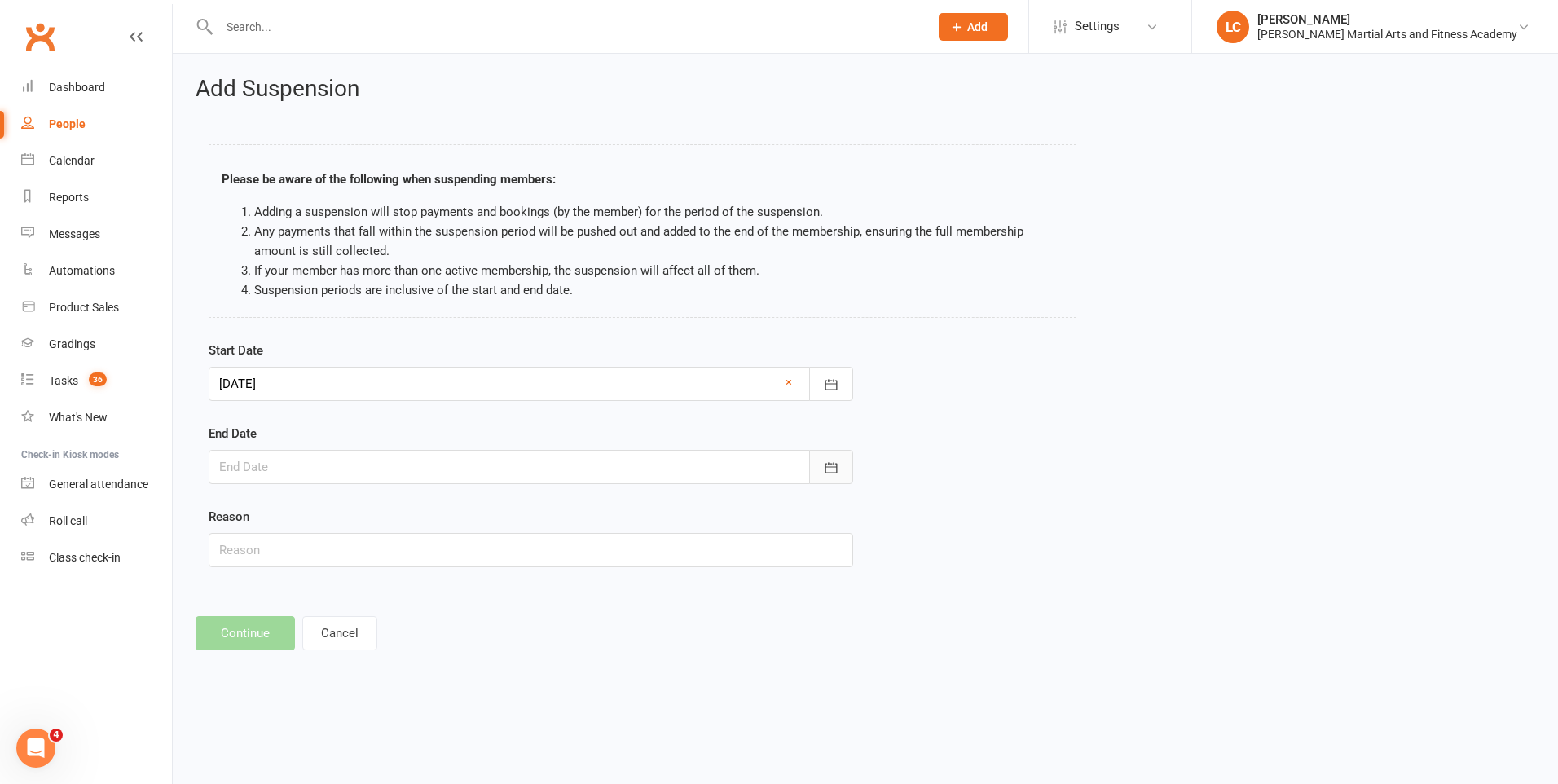
drag, startPoint x: 849, startPoint y: 476, endPoint x: 836, endPoint y: 477, distance: 13.0
click at [843, 477] on button "button" at bounding box center [831, 466] width 44 height 34
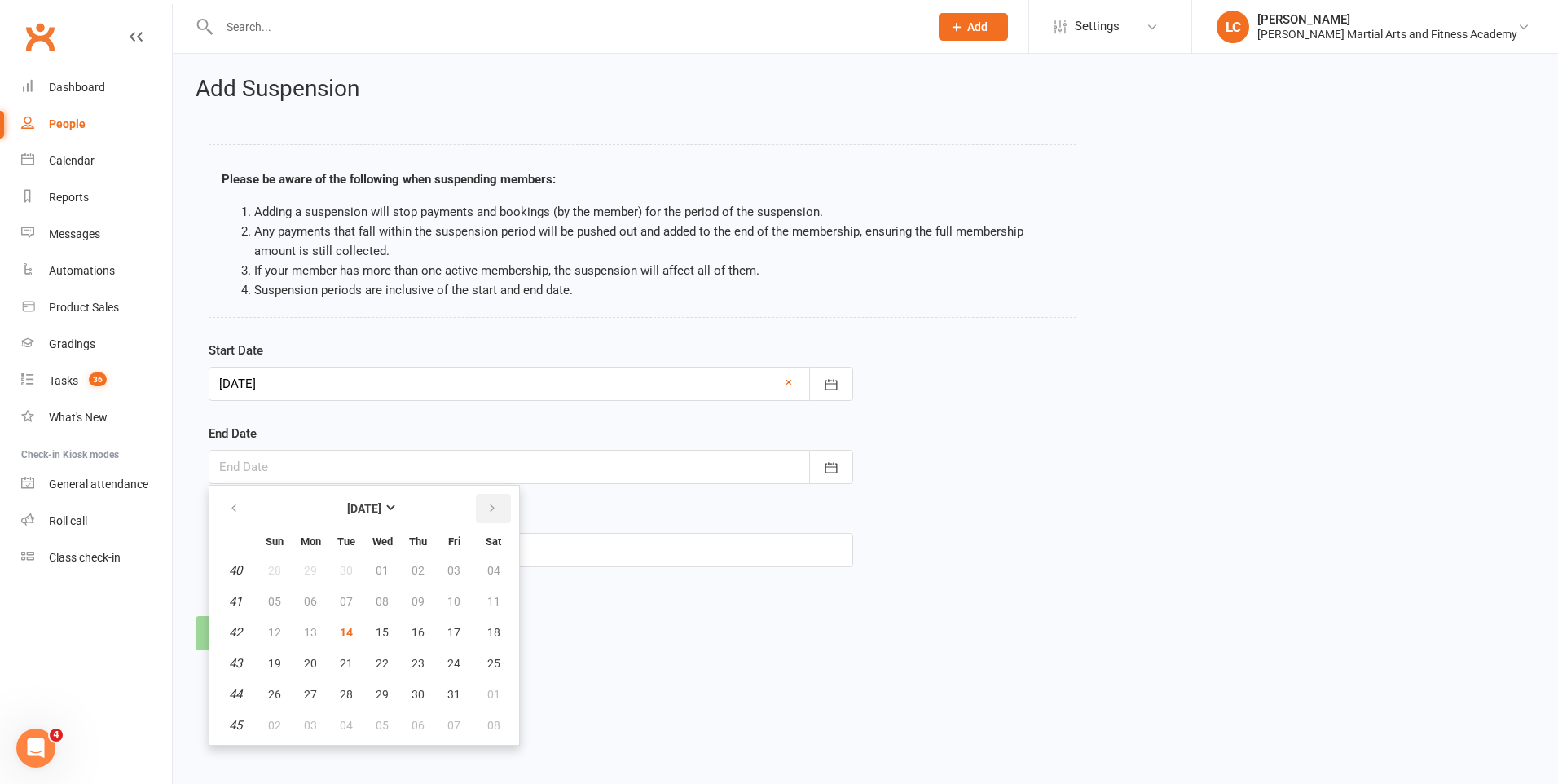
click at [490, 512] on icon "button" at bounding box center [492, 508] width 11 height 13
click at [491, 512] on icon "button" at bounding box center [492, 508] width 11 height 13
click at [231, 507] on icon "button" at bounding box center [234, 508] width 11 height 13
click at [268, 608] on button "02" at bounding box center [274, 601] width 34 height 29
type input "02 Nov 2025"
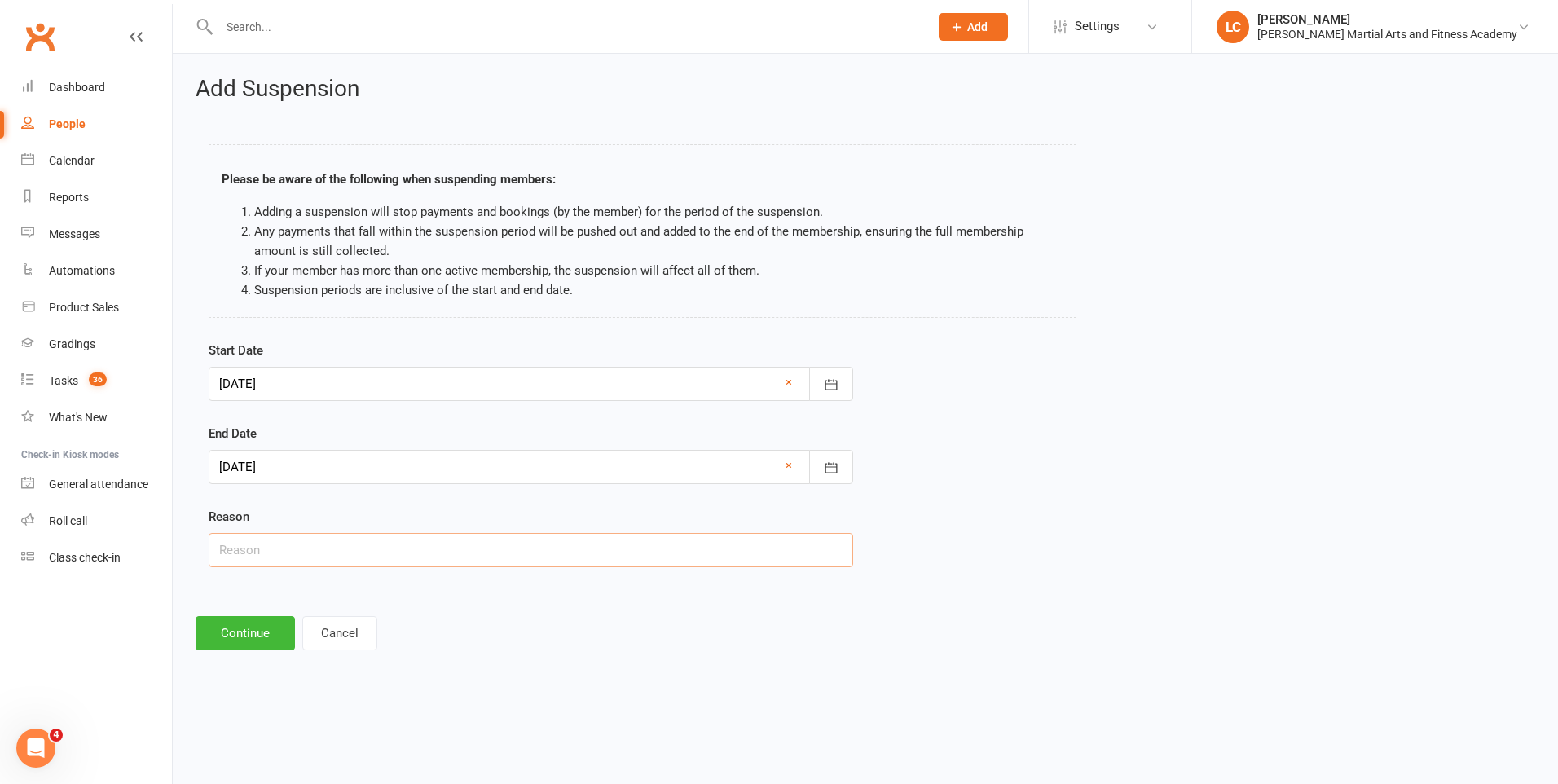
click at [270, 559] on input "text" at bounding box center [531, 549] width 644 height 34
click at [450, 555] on input "text" at bounding box center [531, 549] width 644 height 34
type input "i"
type input "Injury - Fractured Foot"
click at [241, 627] on button "Continue" at bounding box center [245, 632] width 100 height 34
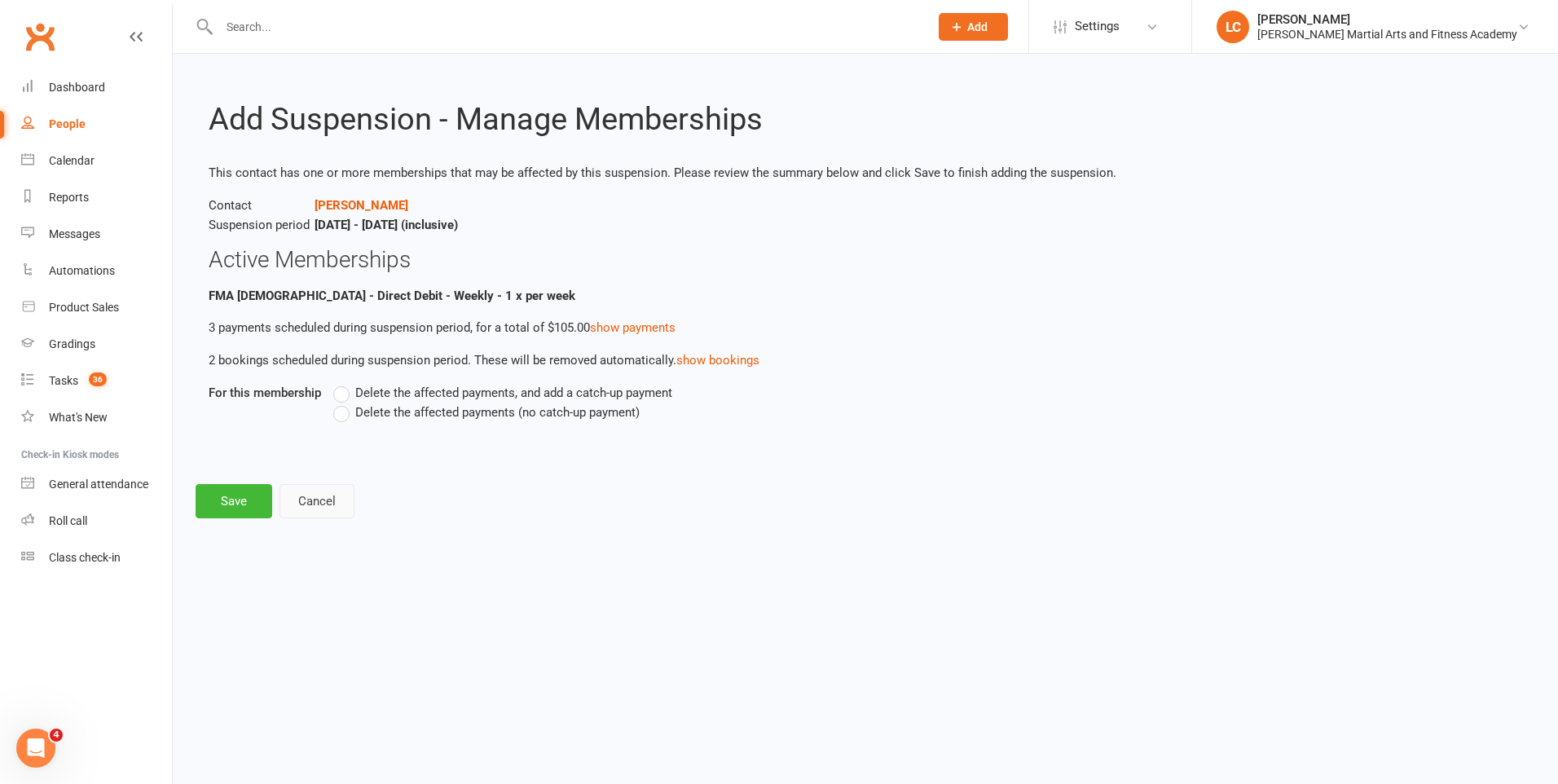
click at [308, 493] on button "Cancel" at bounding box center [317, 501] width 75 height 34
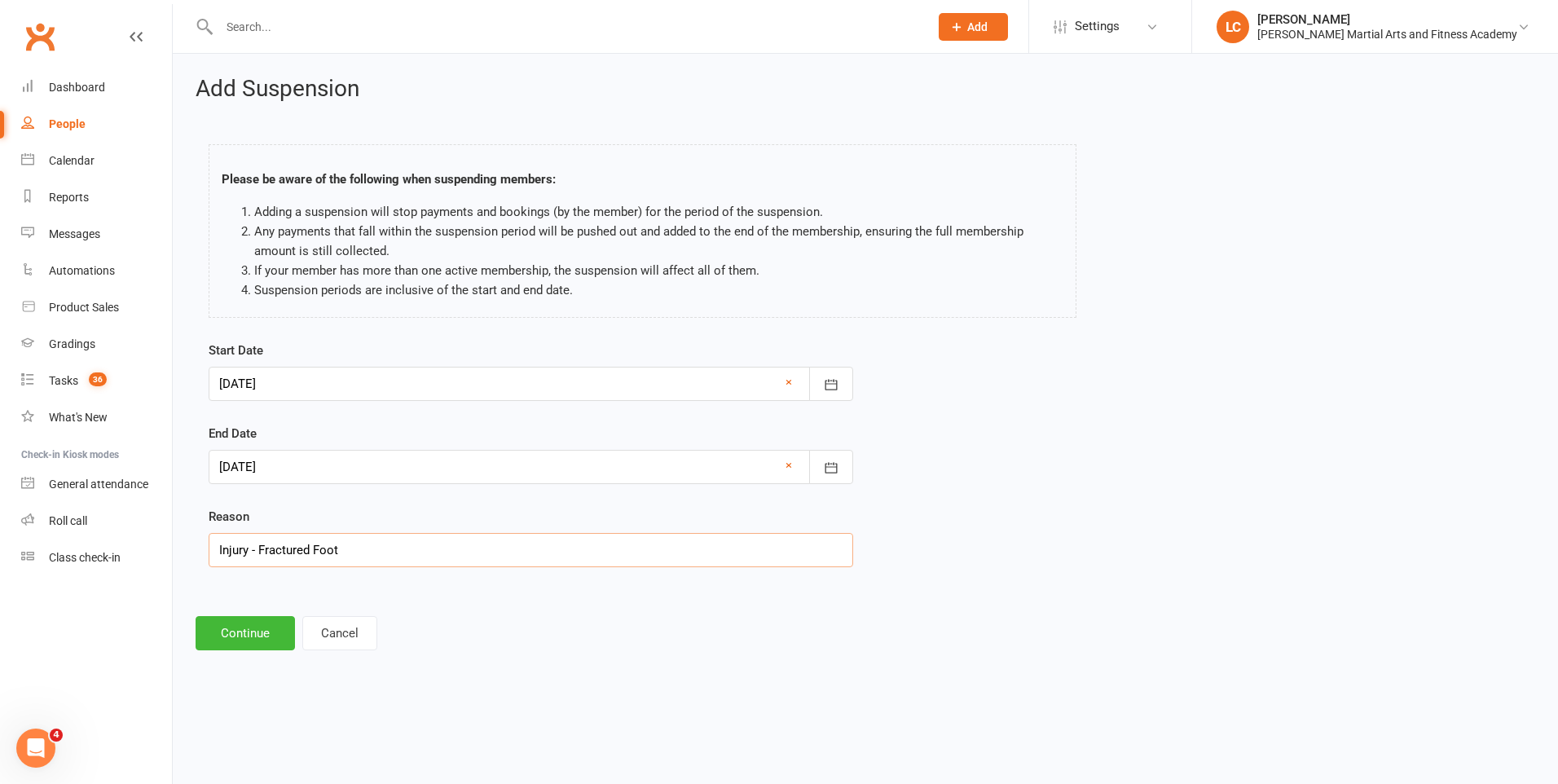
click at [370, 539] on input "Injury - Fractured Foot" at bounding box center [531, 549] width 644 height 34
type input "Injury - Fractured Finger"
click at [246, 640] on button "Continue" at bounding box center [245, 632] width 100 height 34
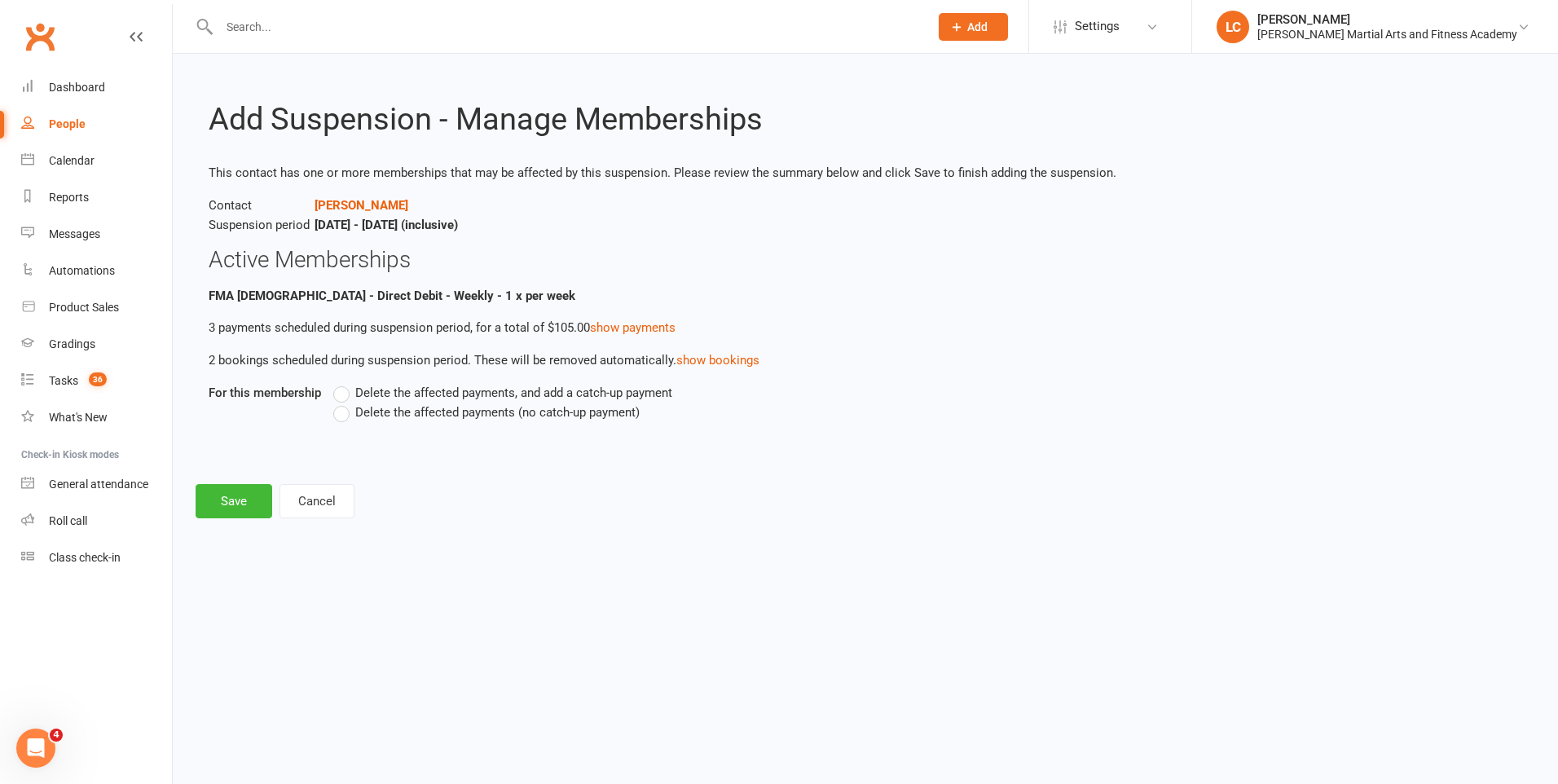
click at [344, 393] on label "Delete the affected payments, and add a catch-up payment" at bounding box center [503, 392] width 339 height 20
click at [344, 383] on input "Delete the affected payments, and add a catch-up payment" at bounding box center [338, 383] width 10 height 0
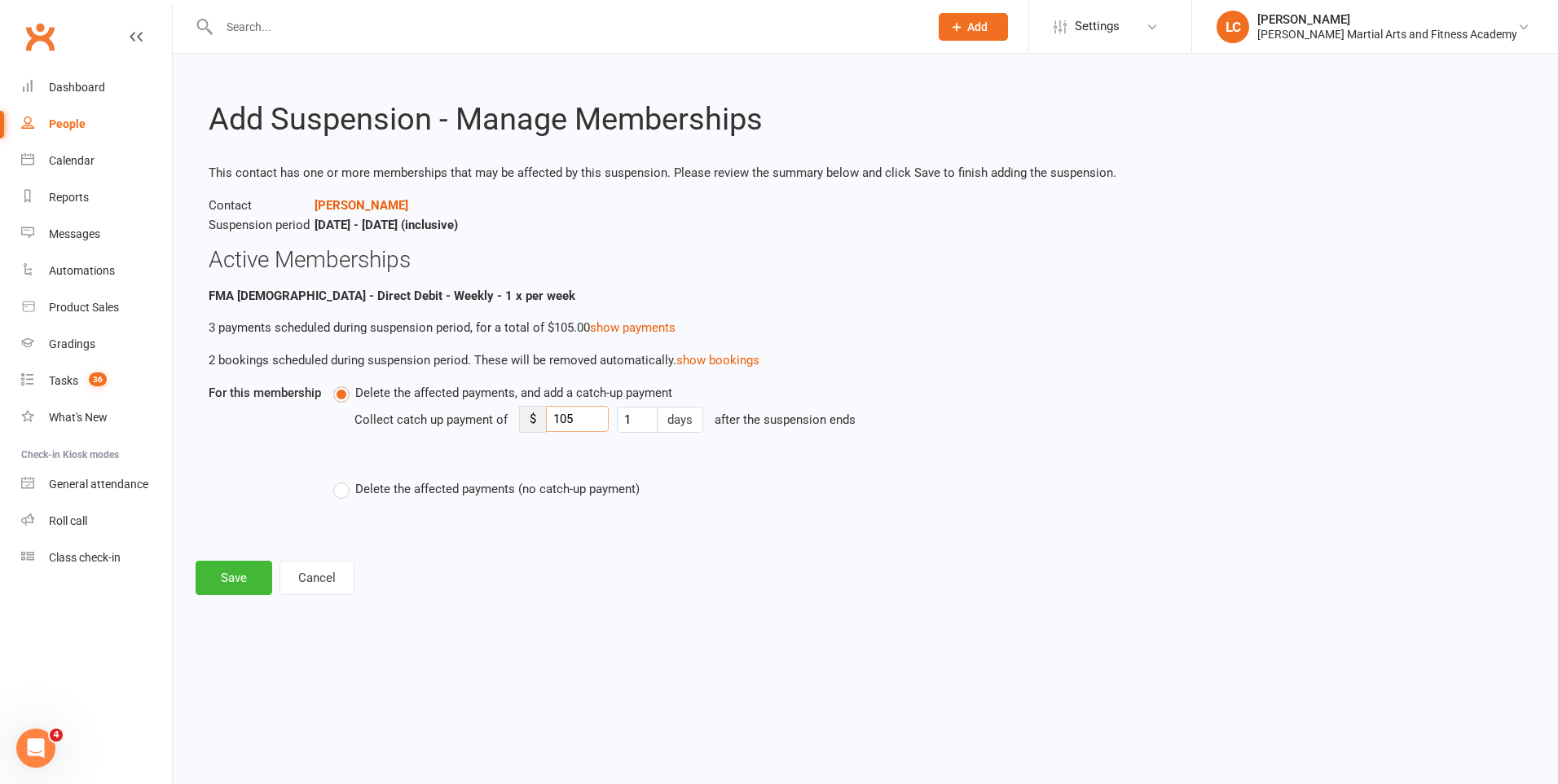
drag, startPoint x: 574, startPoint y: 416, endPoint x: 551, endPoint y: 417, distance: 23.0
click at [551, 417] on input "105" at bounding box center [576, 419] width 62 height 26
type input "8"
click at [204, 580] on button "Save" at bounding box center [234, 577] width 76 height 34
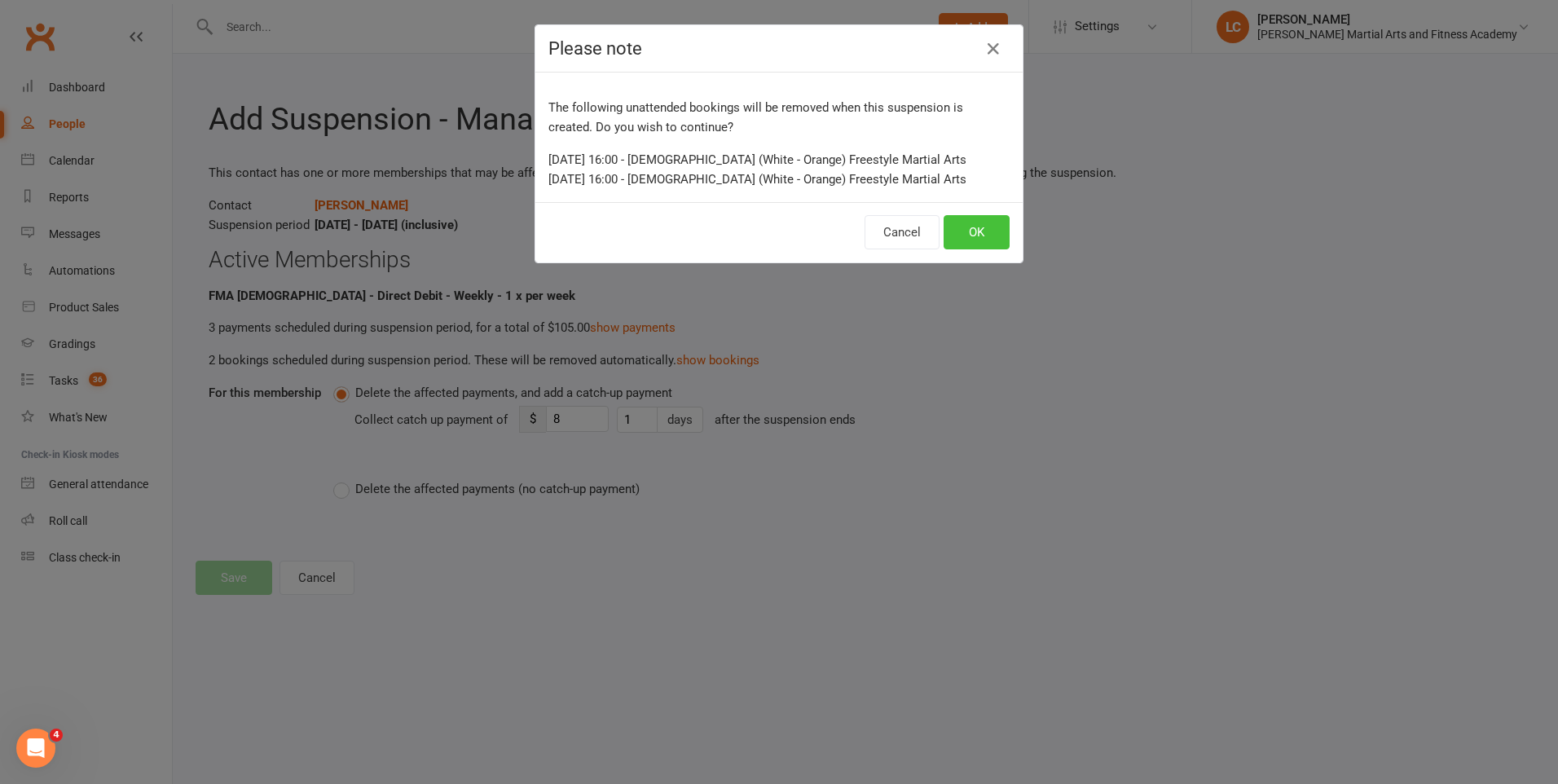
click at [1003, 237] on button "OK" at bounding box center [976, 232] width 66 height 34
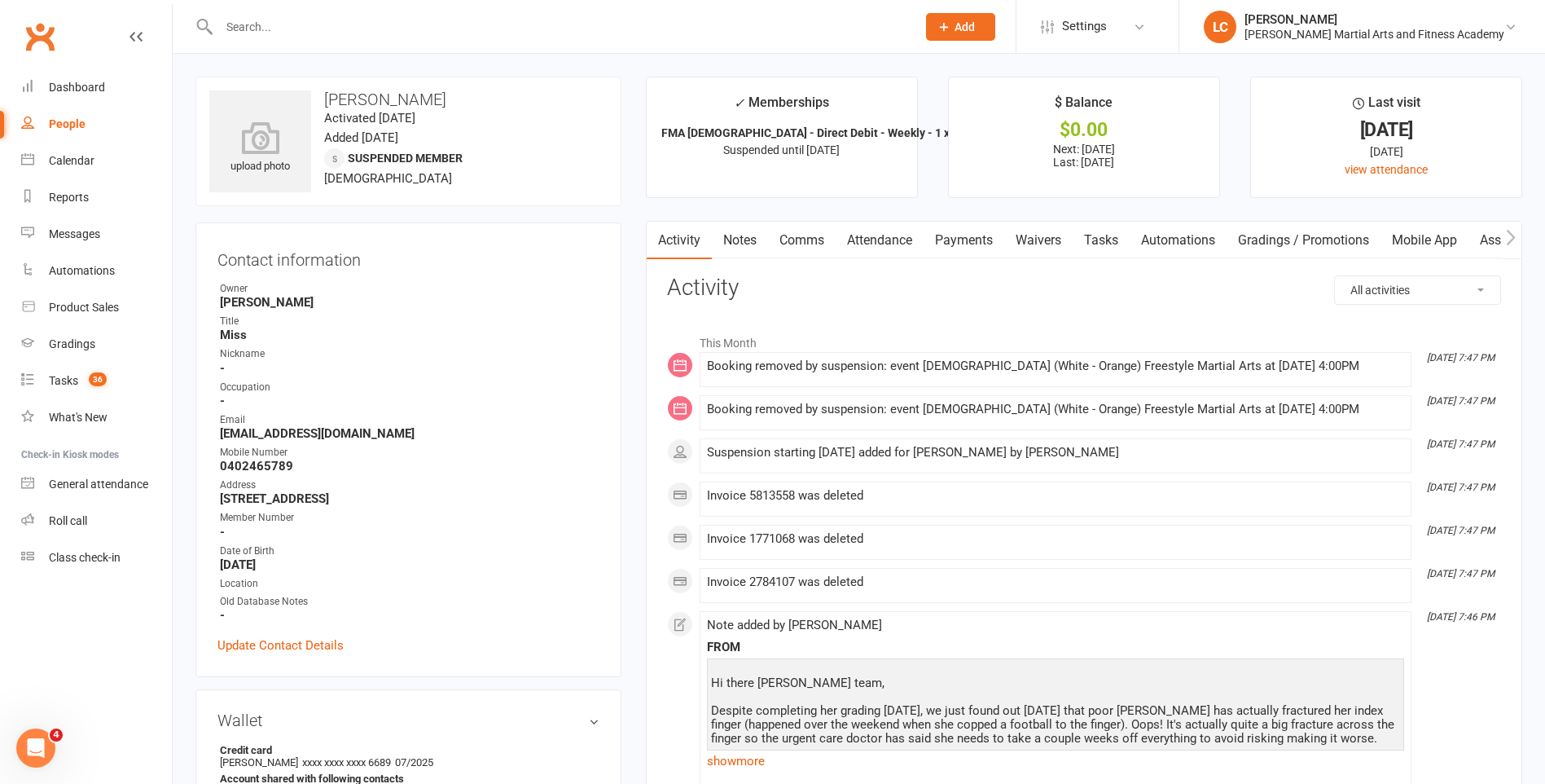
click at [783, 236] on link "Comms" at bounding box center [802, 240] width 68 height 37
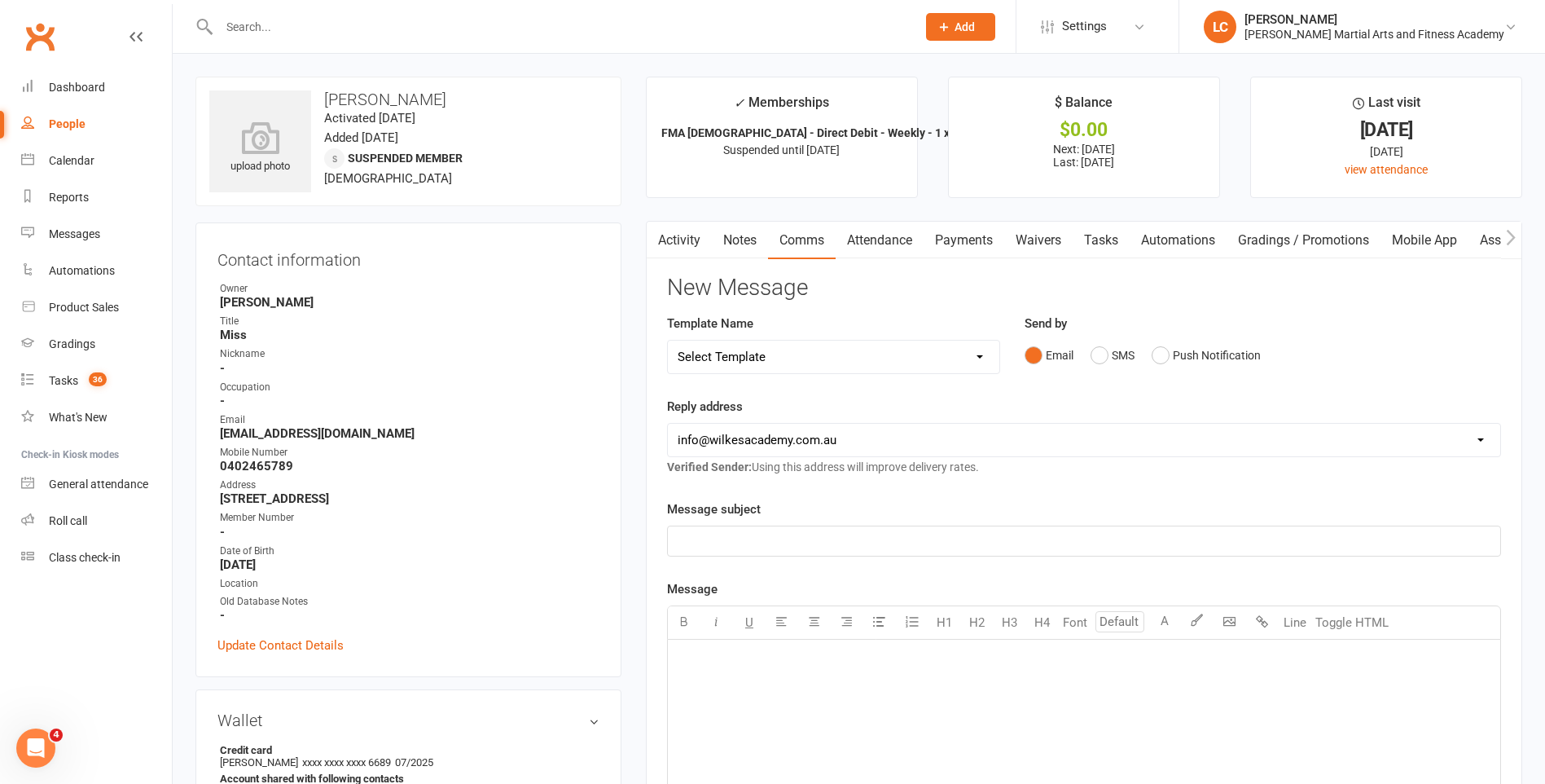
click at [752, 359] on select "Select Template [Email] Birthday Party Enquiry [Email] 2-5yo Grading Form [Emai…" at bounding box center [833, 357] width 332 height 33
select select "40"
click at [668, 341] on select "Select Template [Email] Birthday Party Enquiry [Email] 2-5yo Grading Form [Emai…" at bounding box center [833, 357] width 332 height 33
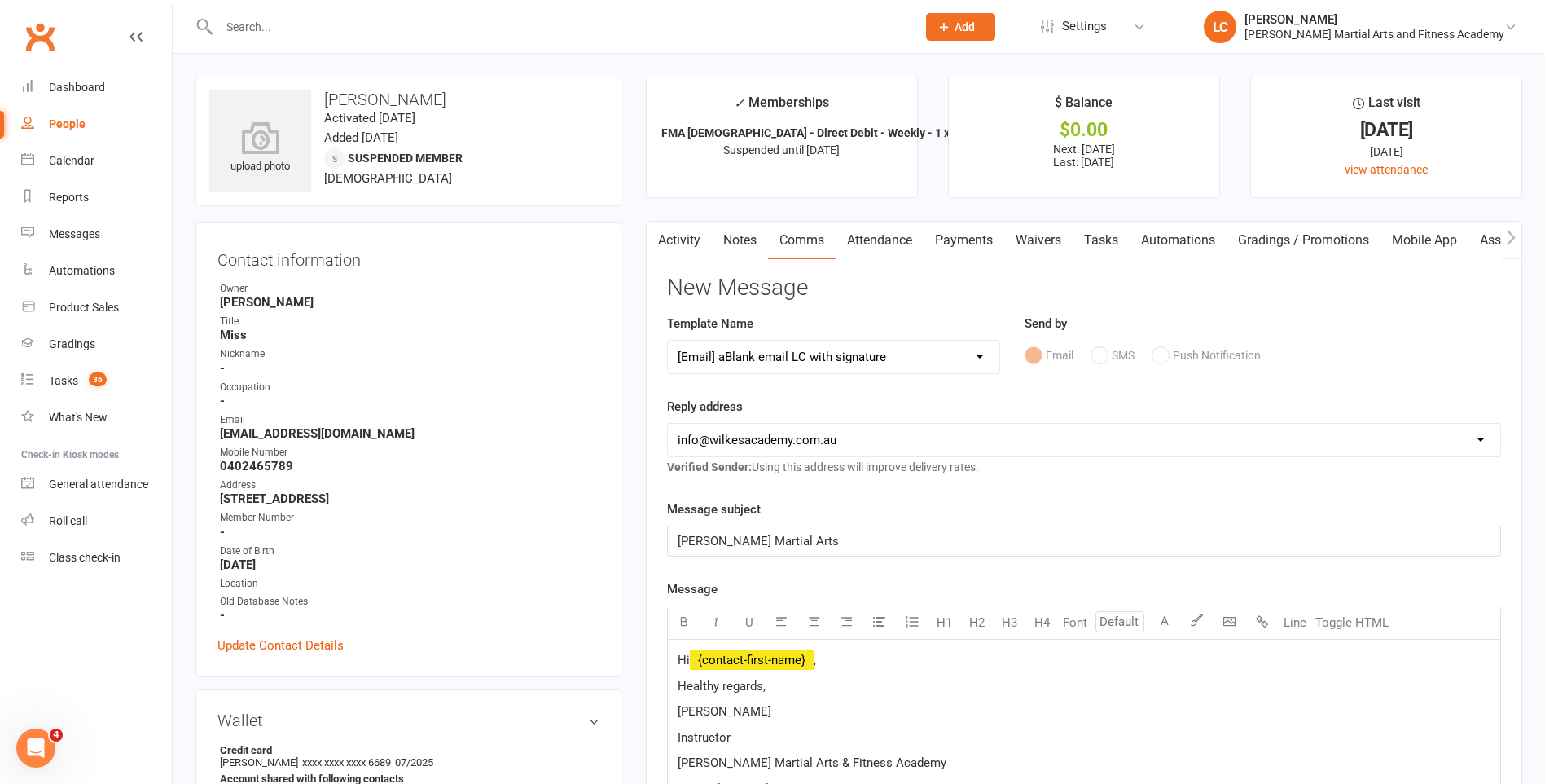
click at [850, 660] on p "Hi ﻿ {contact-first-name} ," at bounding box center [1084, 659] width 813 height 20
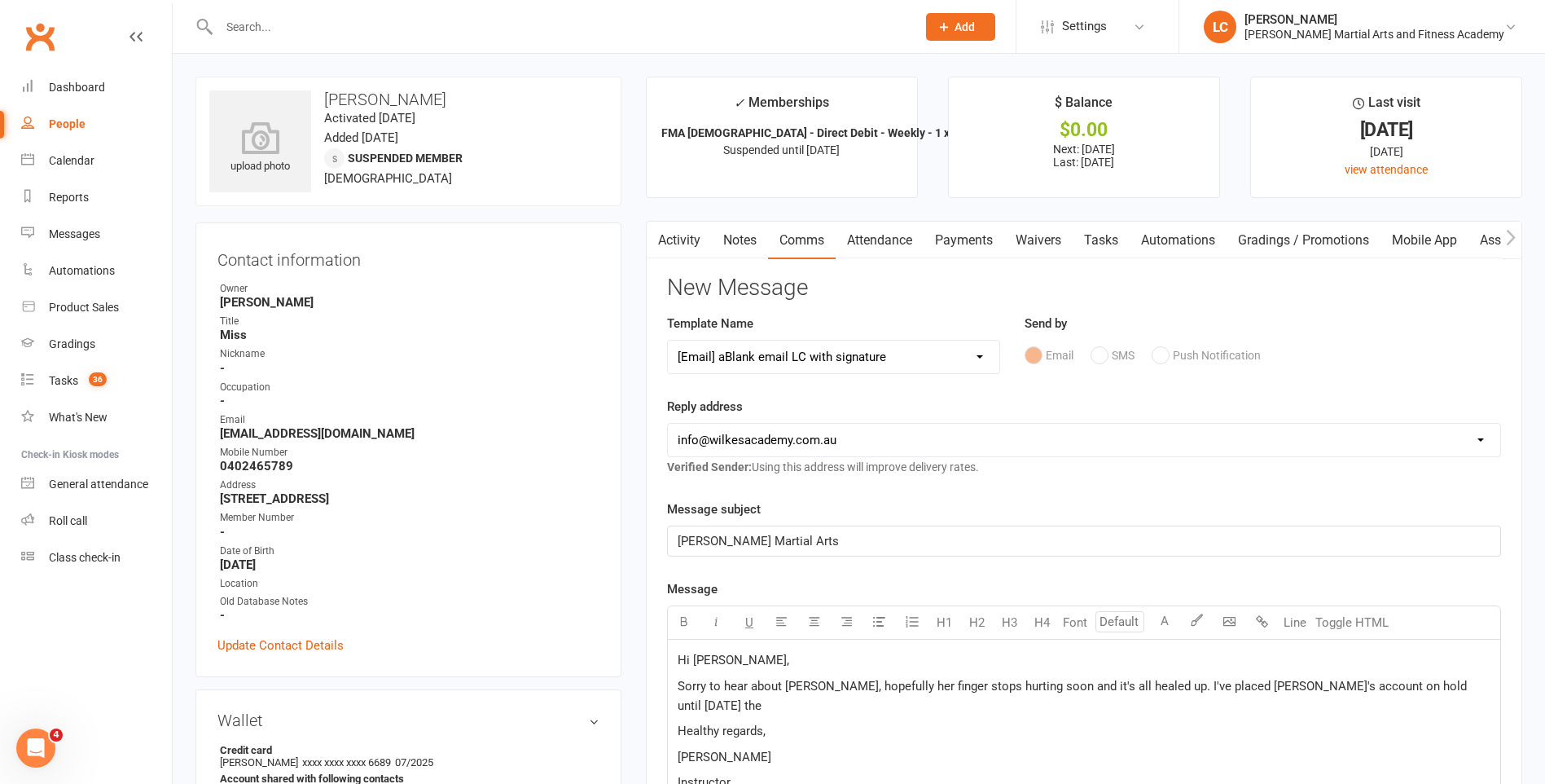
click at [1142, 677] on p "Sorry to hear about Zara, hopefully her finger stops hurting soon and it's all …" at bounding box center [1084, 696] width 813 height 39
click at [1424, 678] on p "Sorry to hear about Zara, hopefully her finger stops hurting soon and it's all …" at bounding box center [1084, 696] width 813 height 39
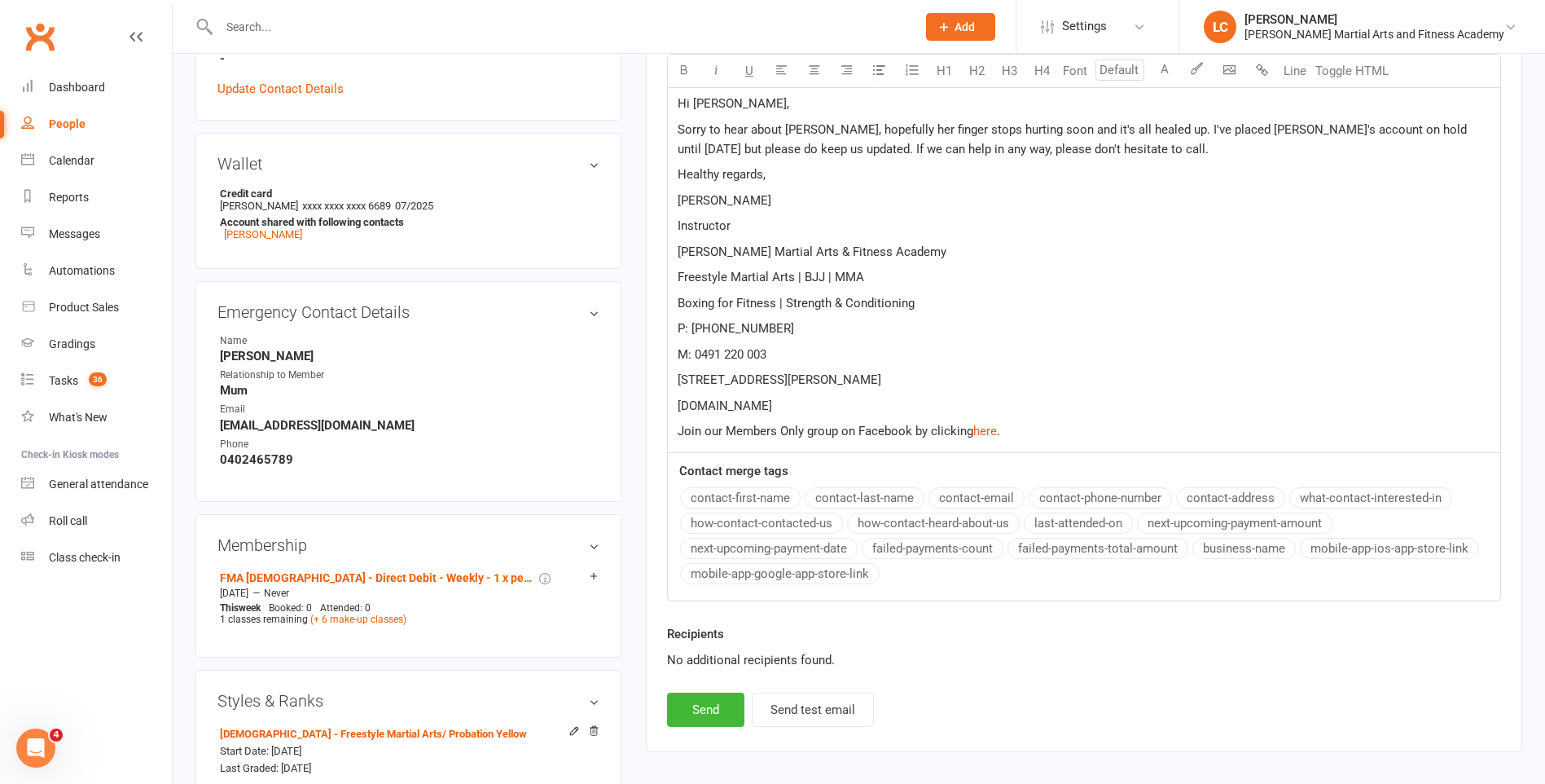
scroll to position [570, 0]
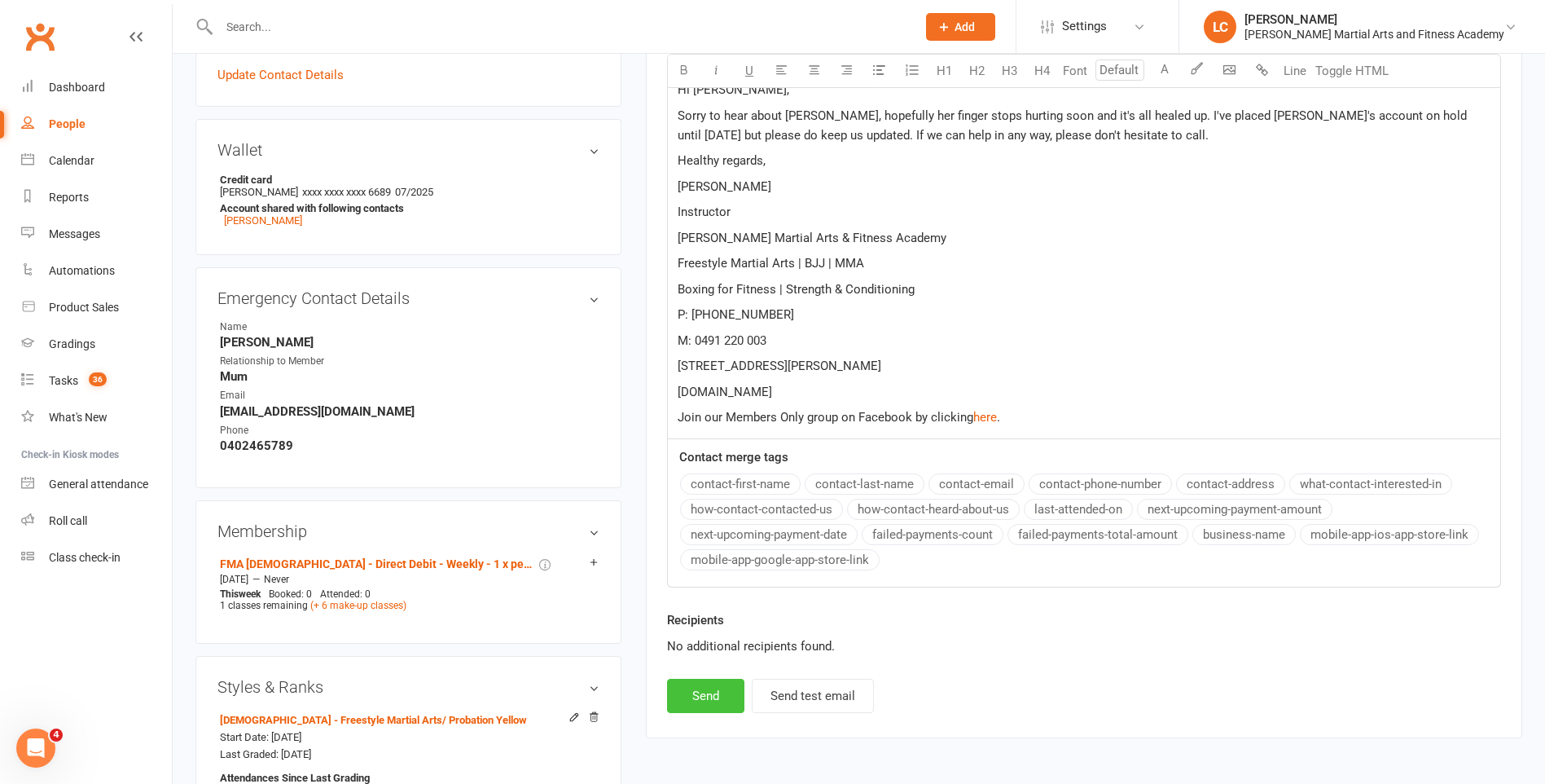
click at [707, 684] on button "Send" at bounding box center [705, 696] width 77 height 34
select select
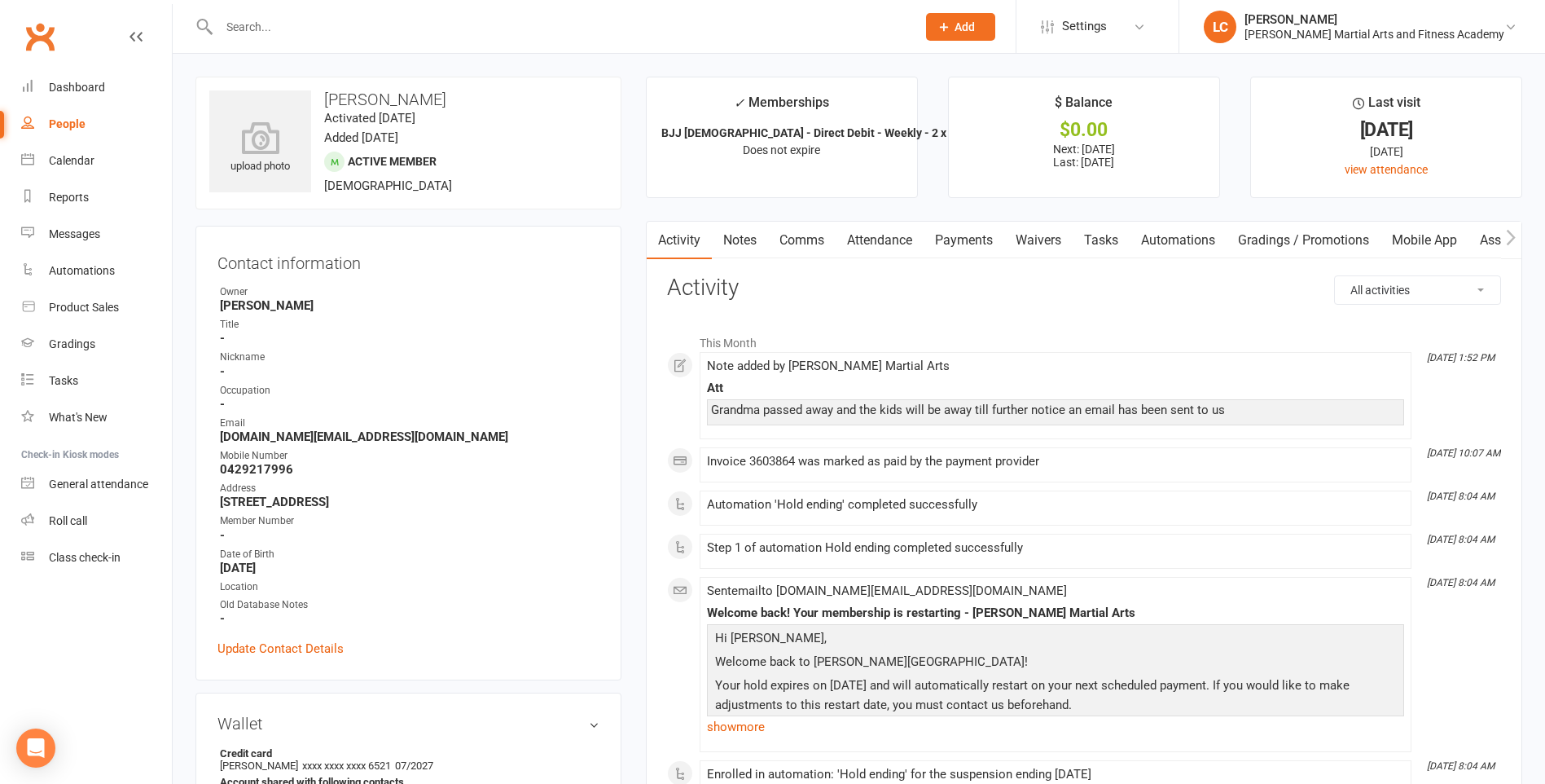
click at [734, 250] on link "Notes" at bounding box center [740, 240] width 56 height 37
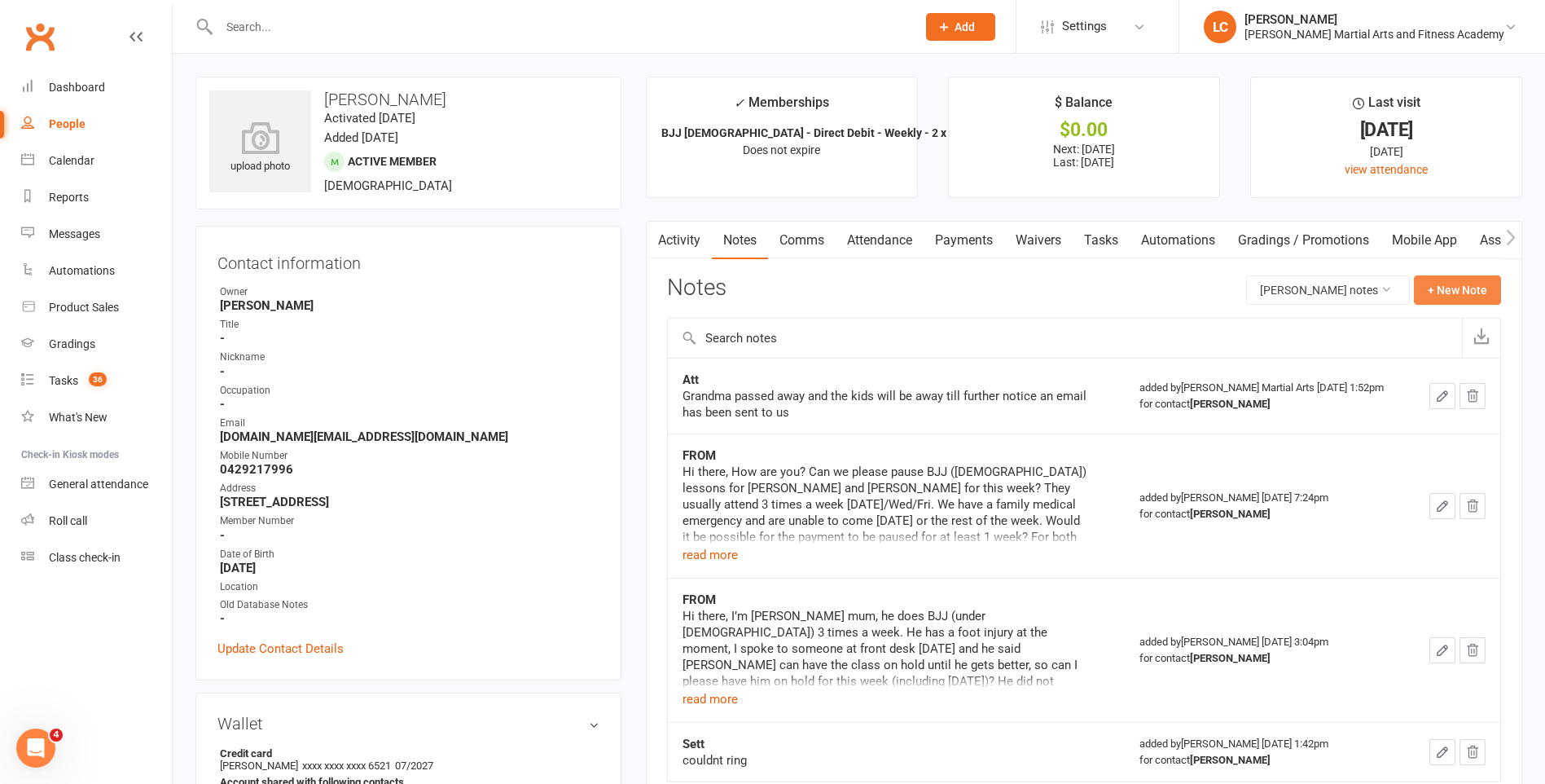
click at [1480, 296] on button "+ New Note" at bounding box center [1458, 290] width 88 height 29
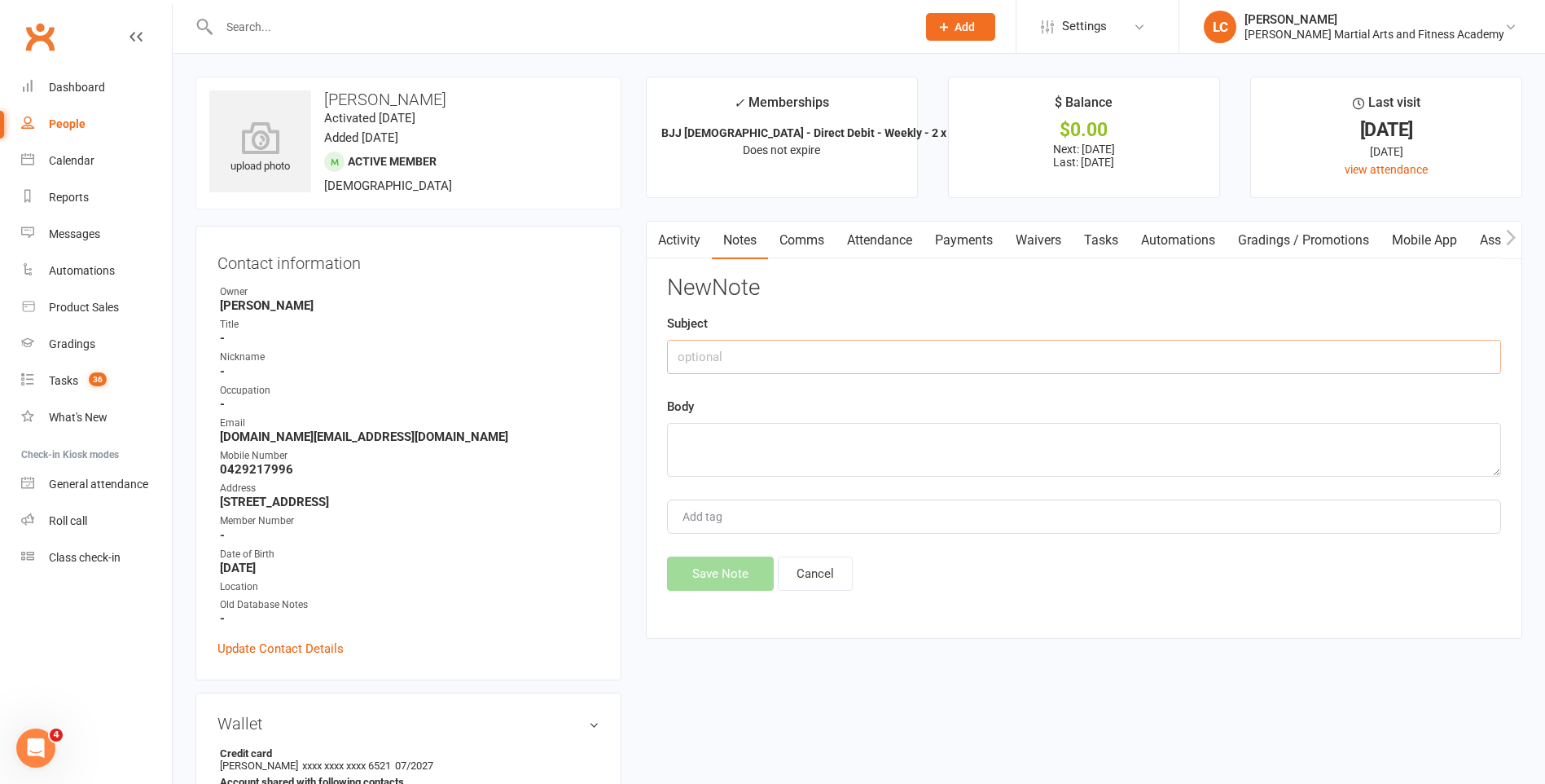
click at [684, 366] on input "text" at bounding box center [1084, 357] width 834 height 34
type input "FROM"
click at [725, 461] on textarea at bounding box center [1084, 450] width 834 height 54
paste textarea "Hi [PERSON_NAME], Thanks for putting my boys’ lessons on hold. Unfortunately my…"
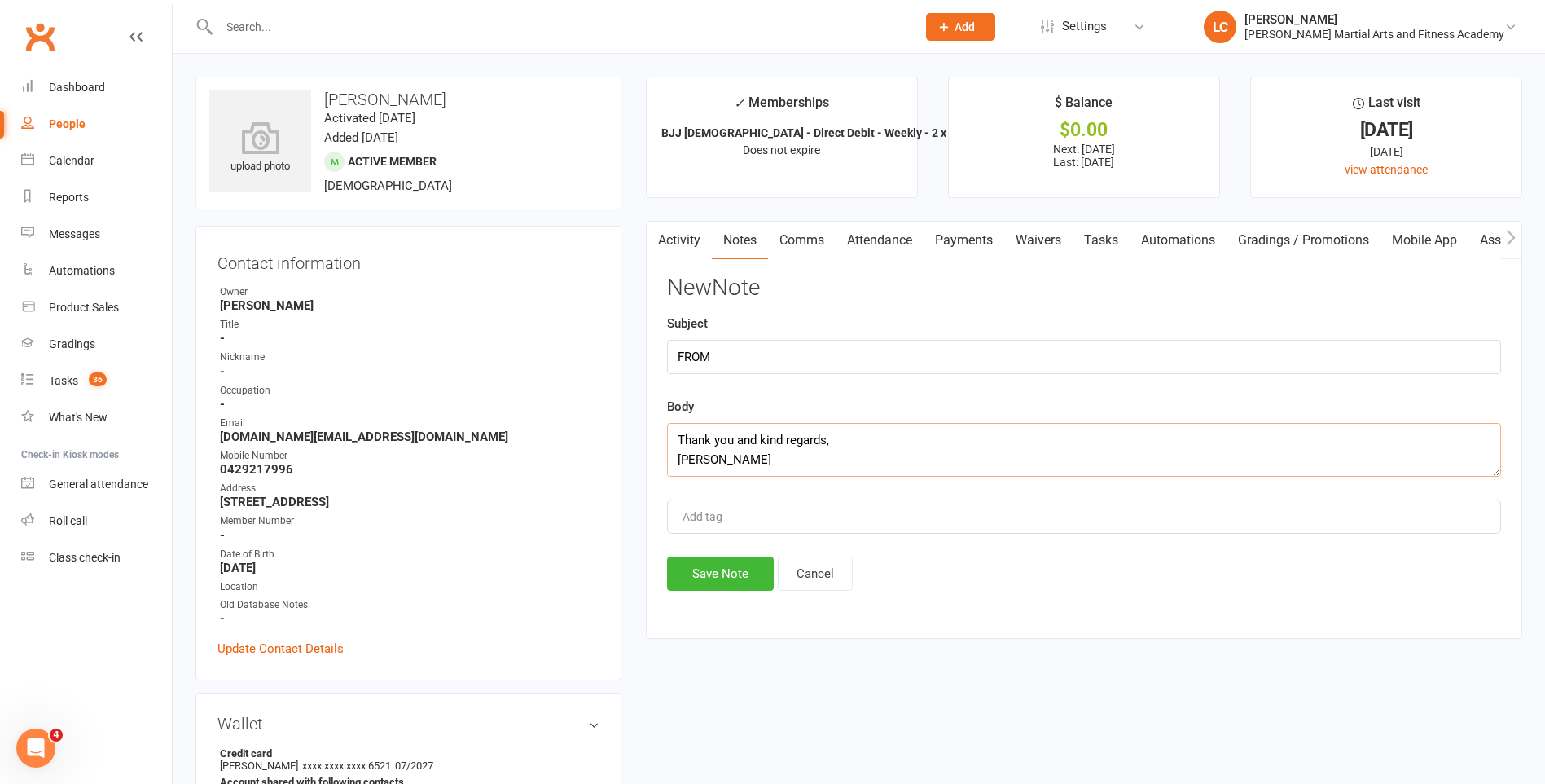
type textarea "Hi [PERSON_NAME], Thanks for putting my boys’ lessons on hold. Unfortunately my…"
click at [712, 594] on div "Activity Notes Comms Attendance Payments Waivers Tasks Automations Gradings / P…" at bounding box center [1084, 429] width 876 height 418
click at [719, 581] on button "Save Note" at bounding box center [720, 573] width 107 height 34
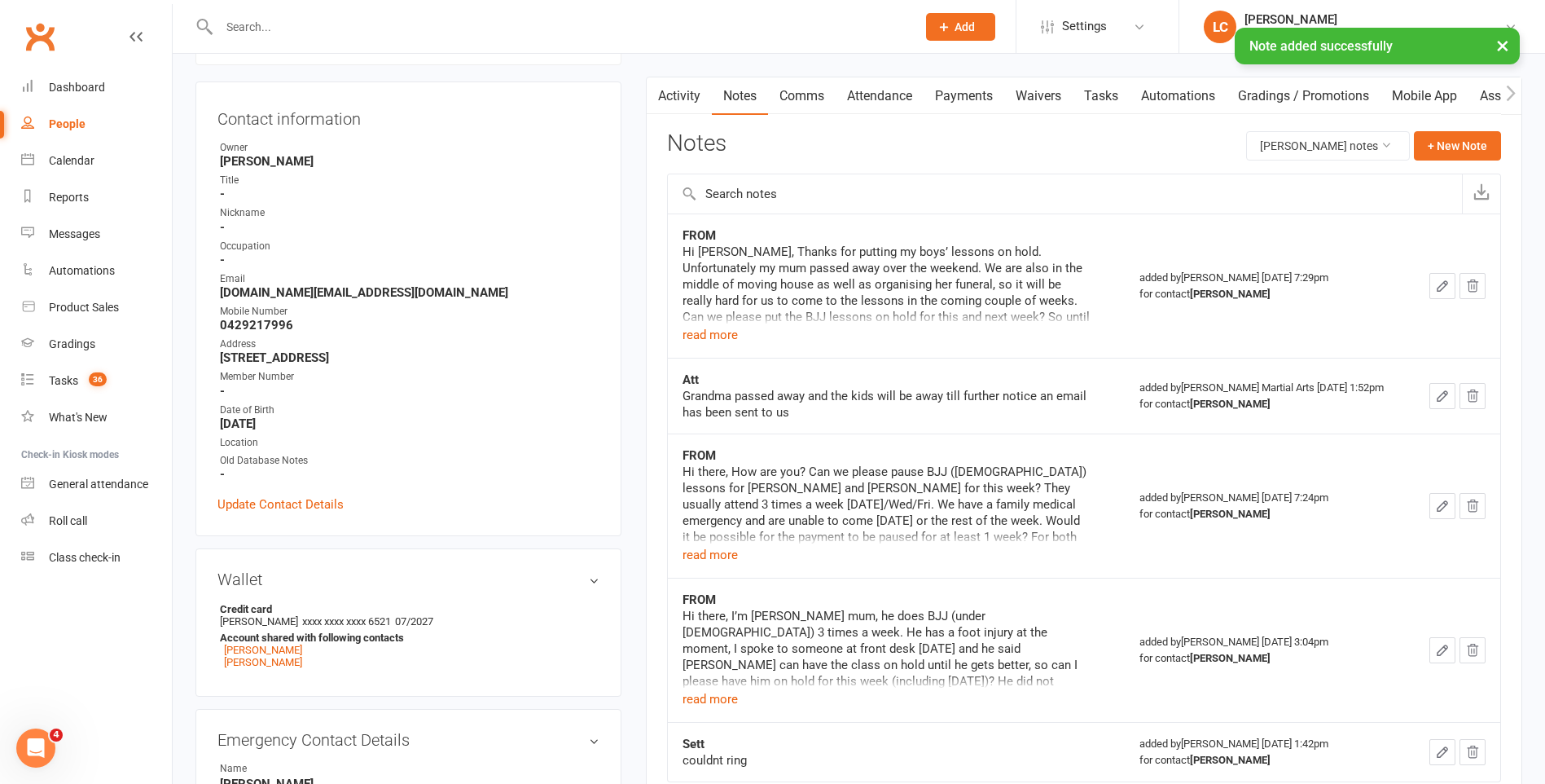
scroll to position [0, 0]
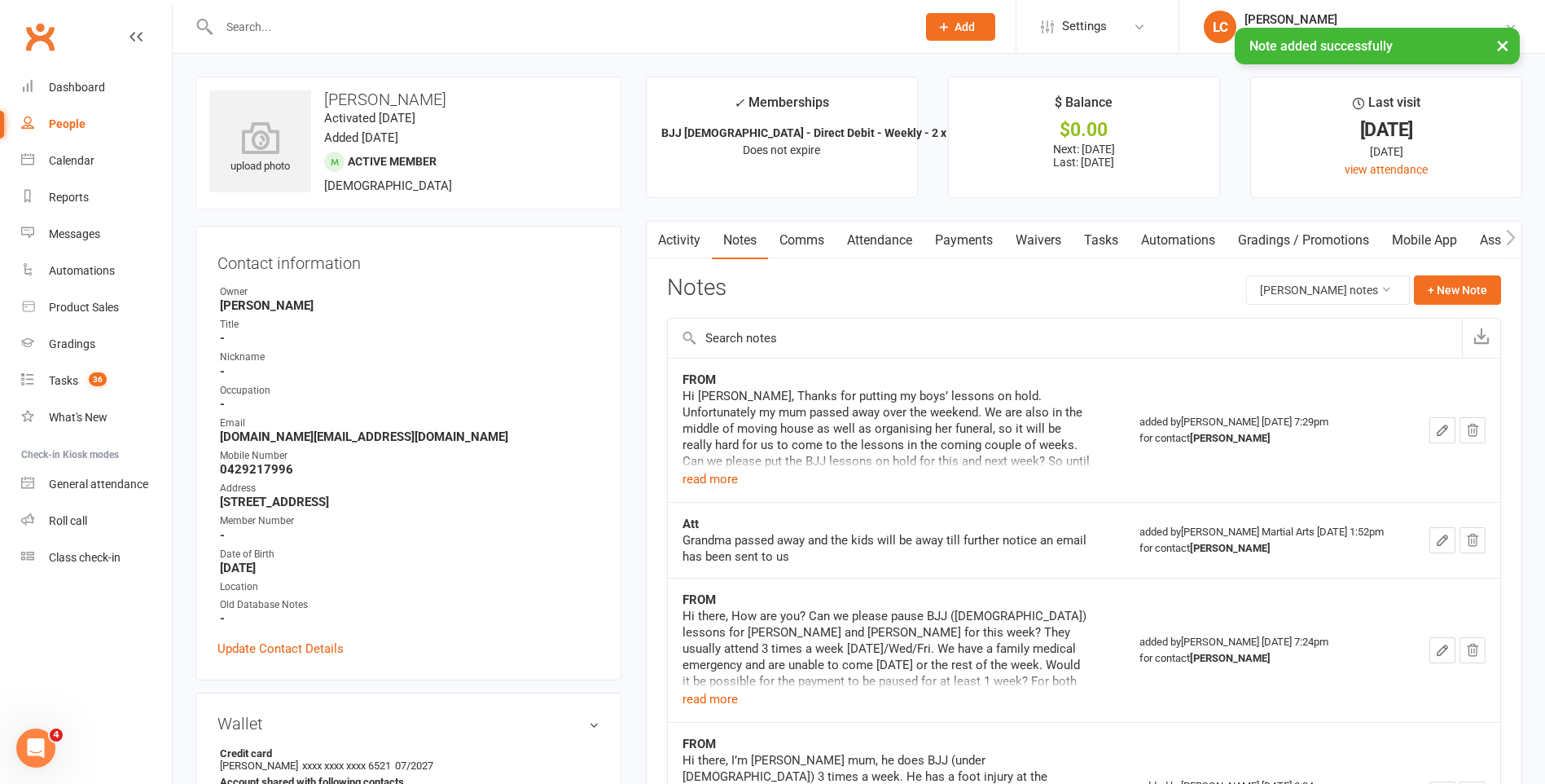
click at [940, 250] on link "Payments" at bounding box center [964, 240] width 81 height 37
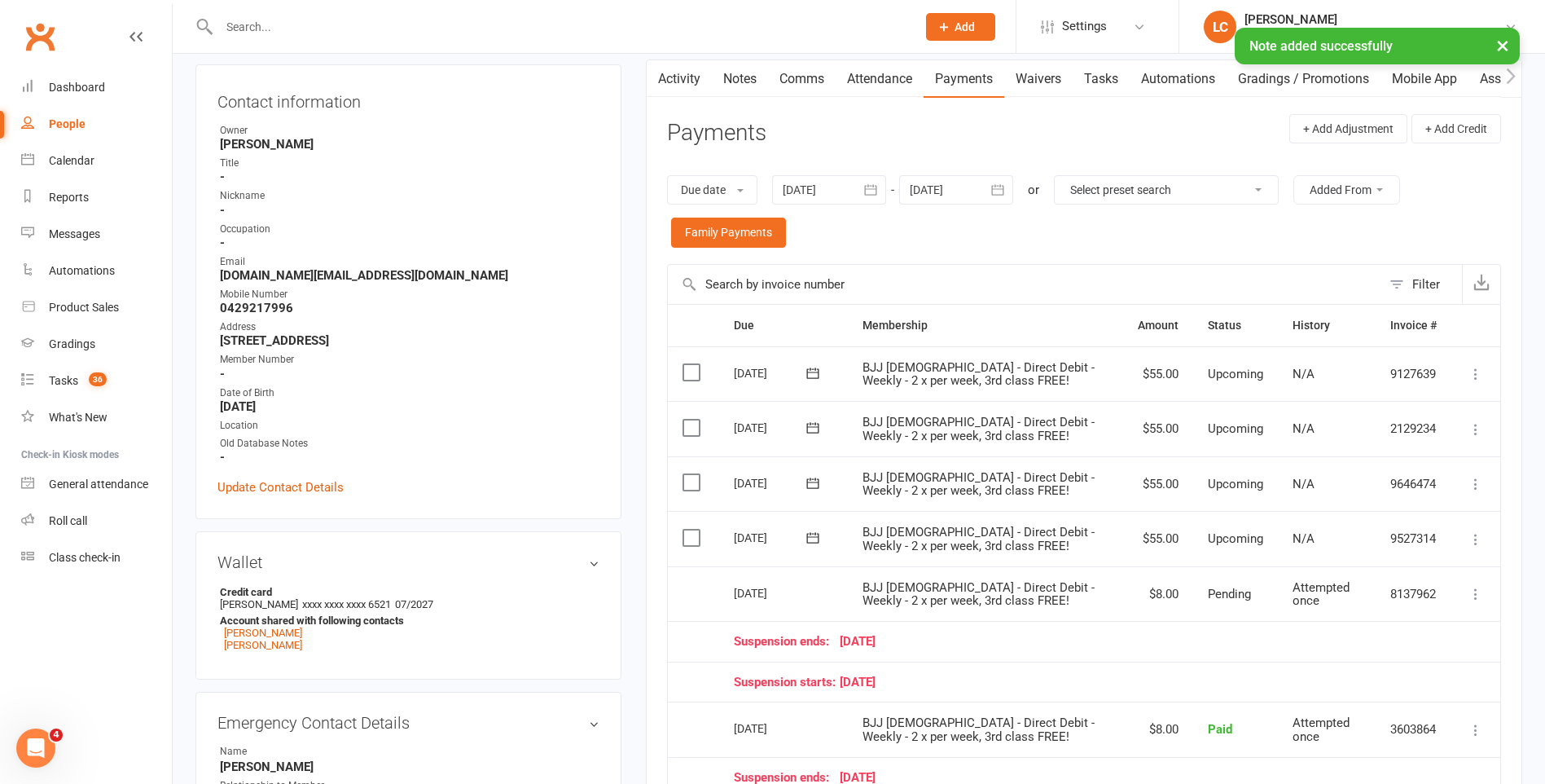
scroll to position [163, 0]
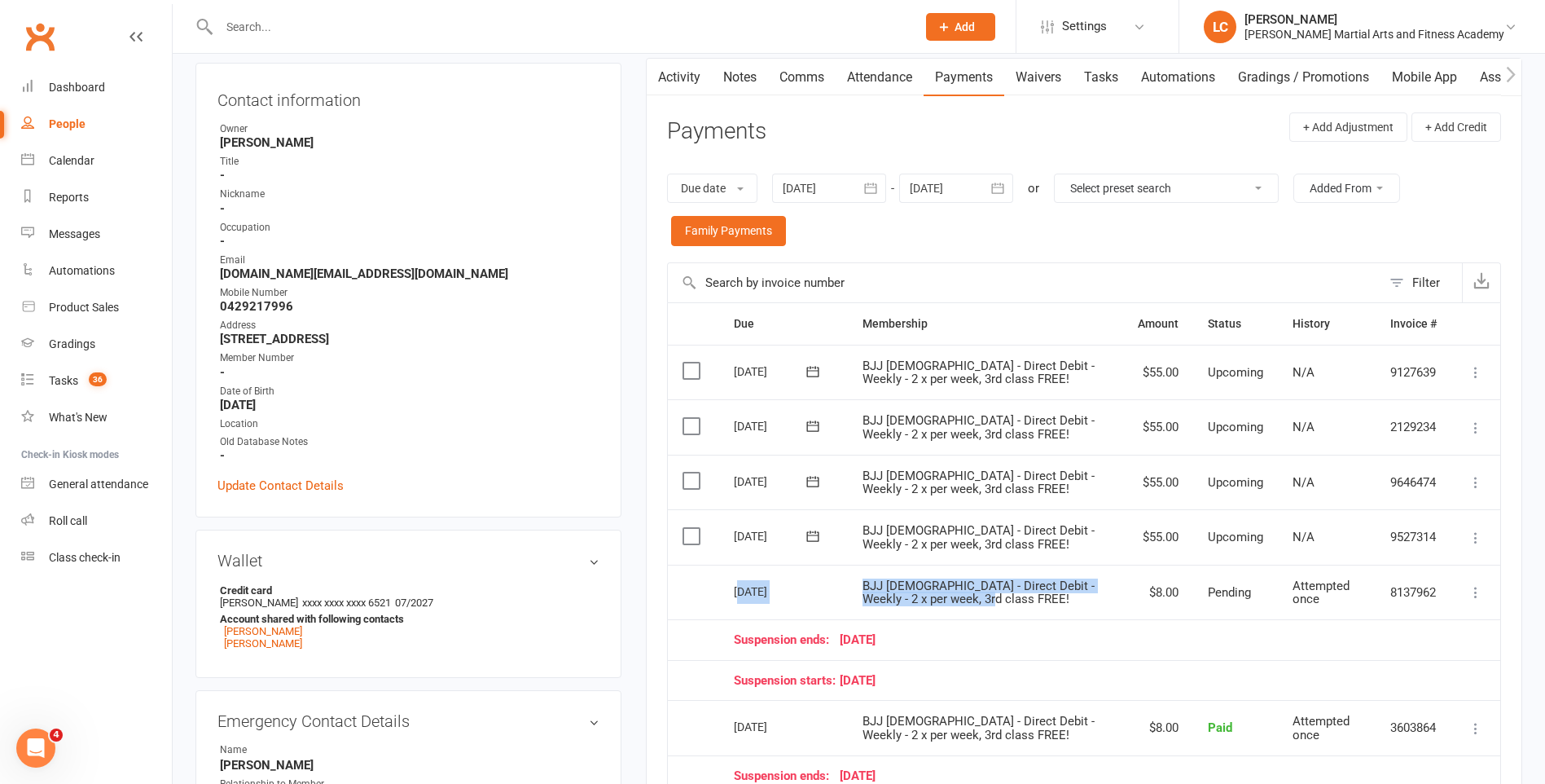
drag, startPoint x: 749, startPoint y: 591, endPoint x: 1116, endPoint y: 608, distance: 367.4
click at [1115, 608] on tr "Select this [DATE] [PERSON_NAME] BJJ [DEMOGRAPHIC_DATA] - Direct Debit - Weekly…" at bounding box center [1084, 591] width 833 height 55
drag, startPoint x: 1116, startPoint y: 608, endPoint x: 1298, endPoint y: 601, distance: 182.1
click at [1297, 608] on td "Attempted once" at bounding box center [1327, 591] width 98 height 55
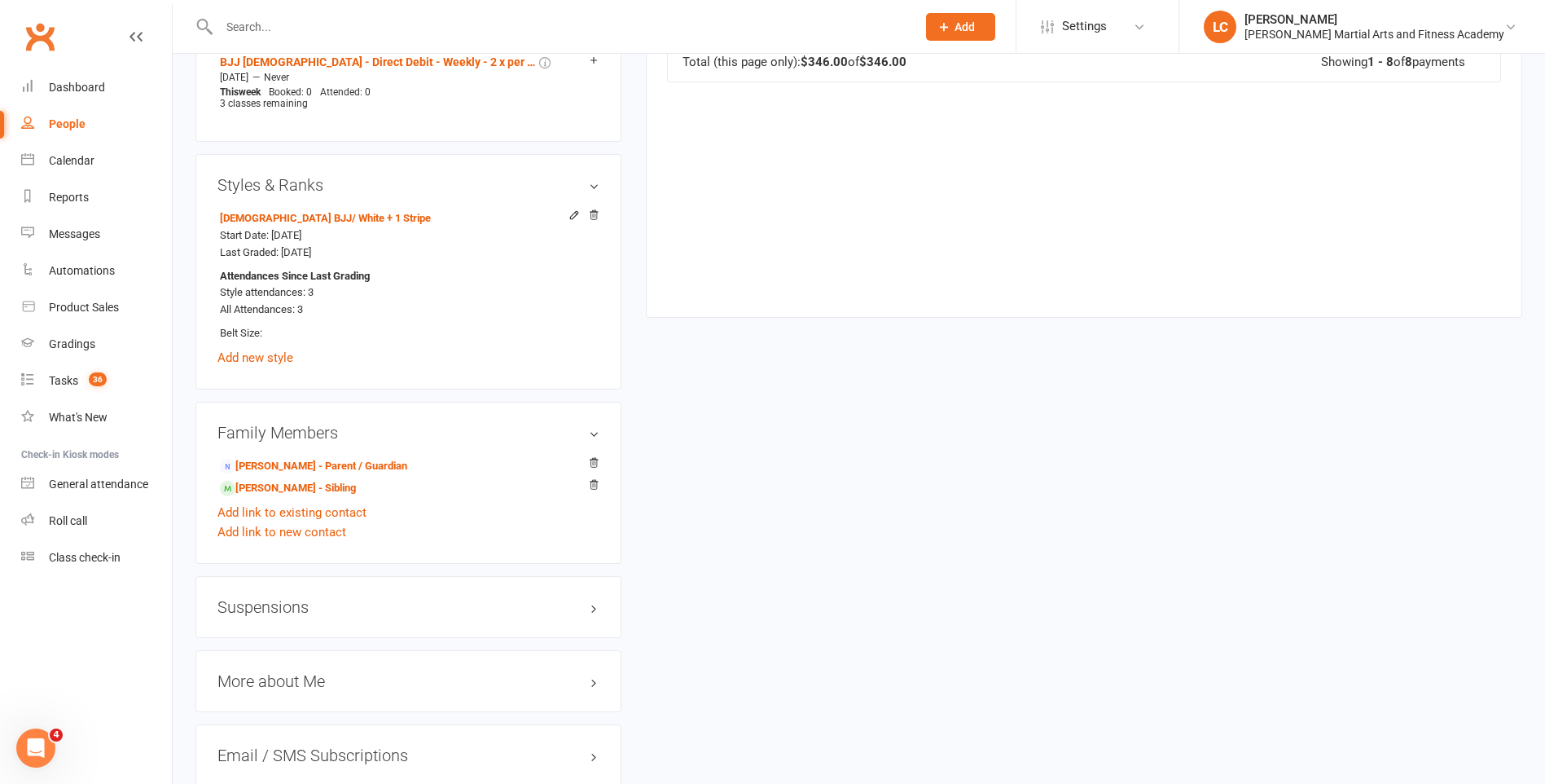
scroll to position [1304, 0]
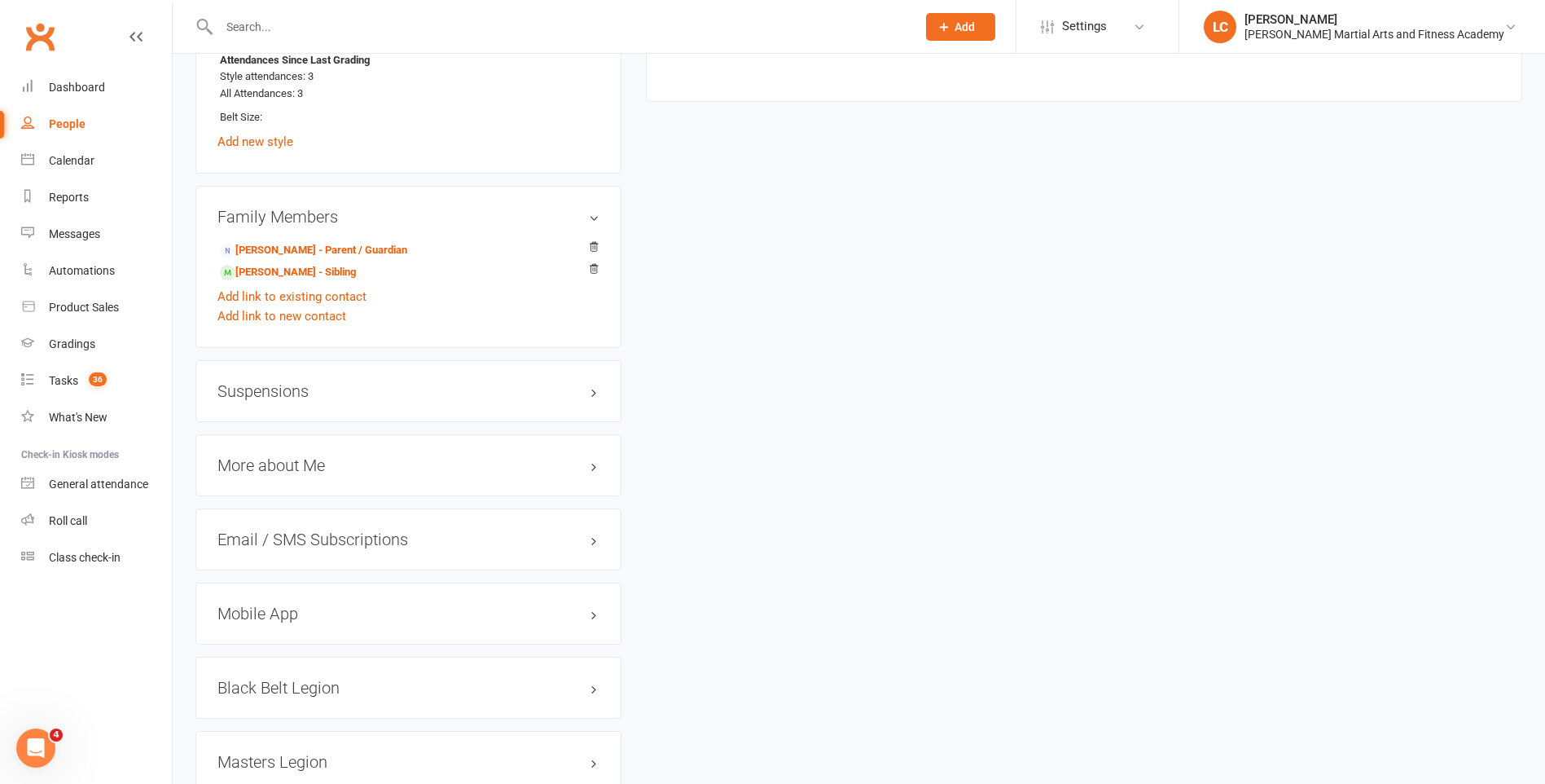
drag, startPoint x: 281, startPoint y: 375, endPoint x: 280, endPoint y: 393, distance: 18.0
click at [281, 376] on div "Suspensions" at bounding box center [409, 391] width 427 height 61
click at [280, 392] on h3 "Suspensions" at bounding box center [409, 390] width 382 height 18
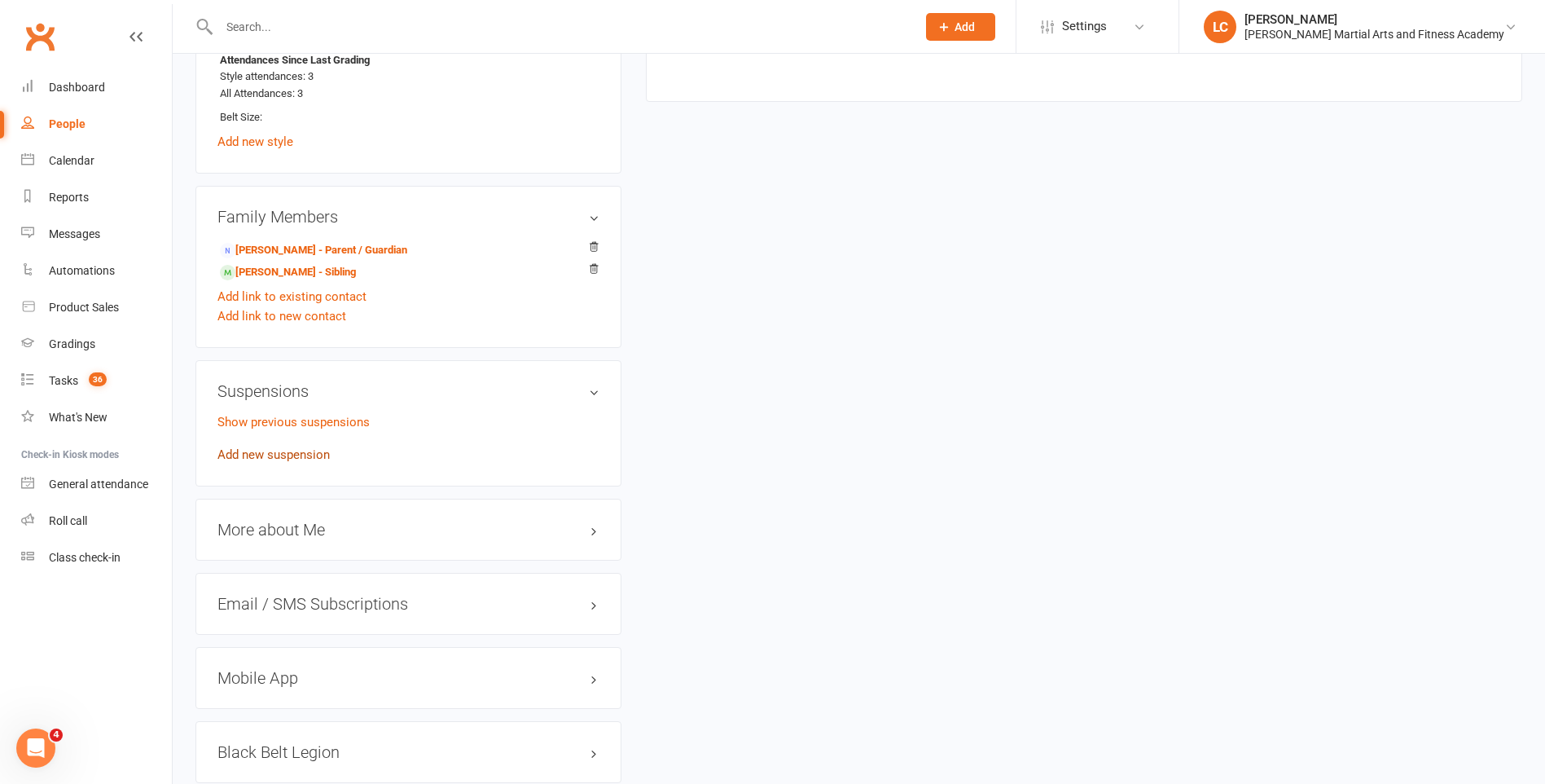
drag, startPoint x: 264, startPoint y: 458, endPoint x: 303, endPoint y: 474, distance: 42.2
click at [264, 458] on link "Add new suspension" at bounding box center [274, 454] width 113 height 15
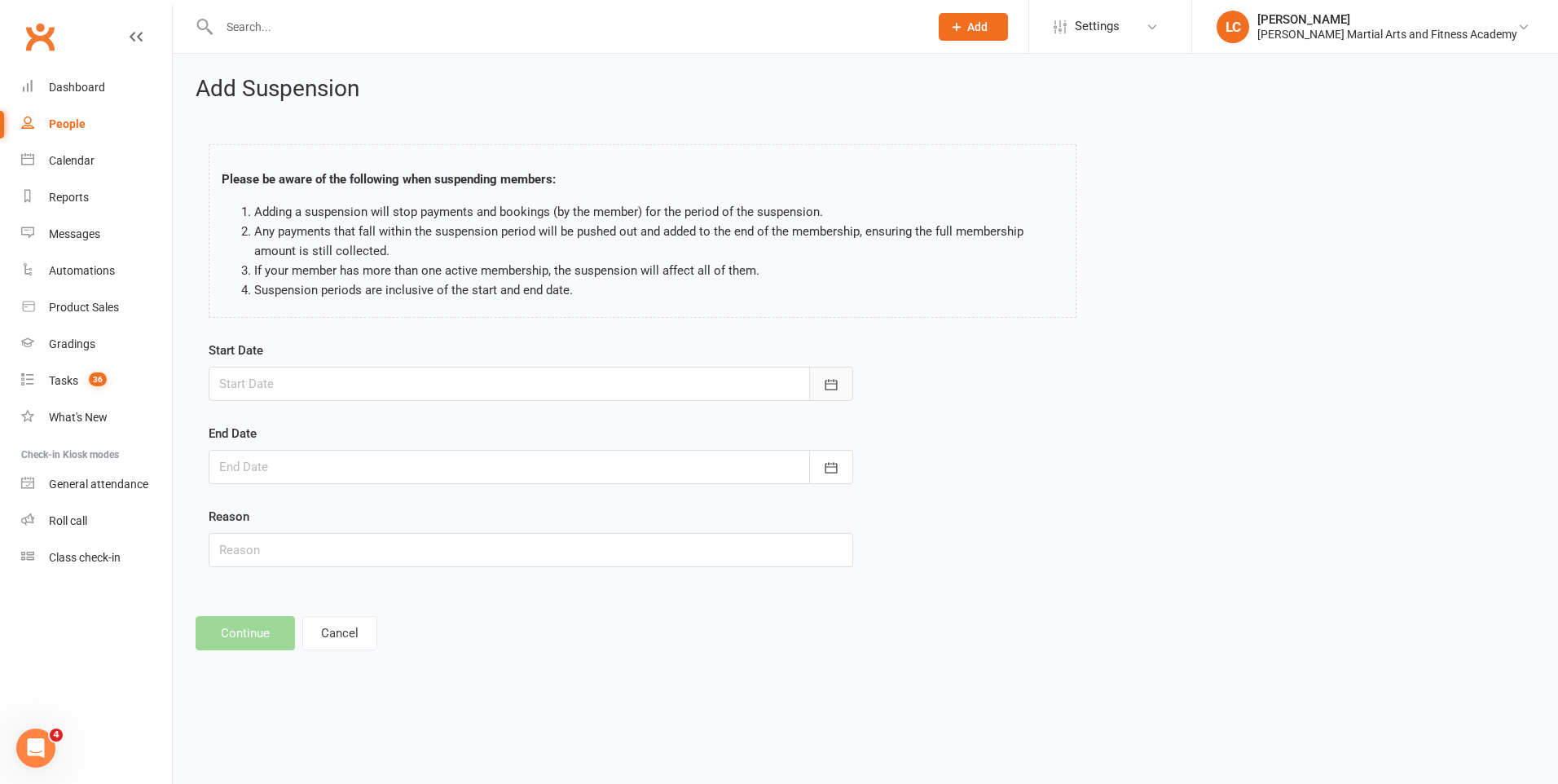
click at [840, 386] on button "button" at bounding box center [831, 384] width 44 height 34
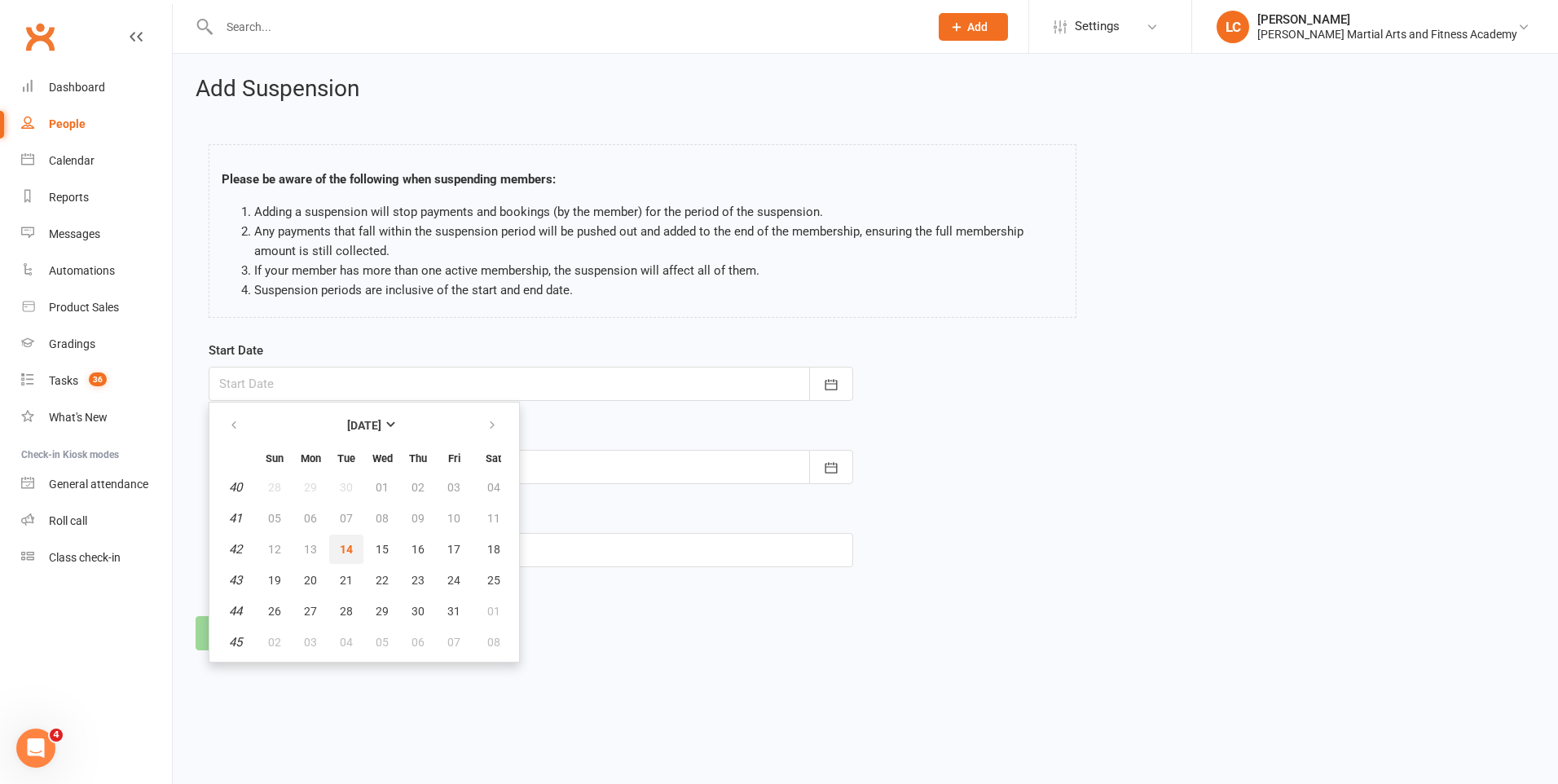
click at [348, 545] on span "14" at bounding box center [346, 549] width 13 height 13
type input "[DATE]"
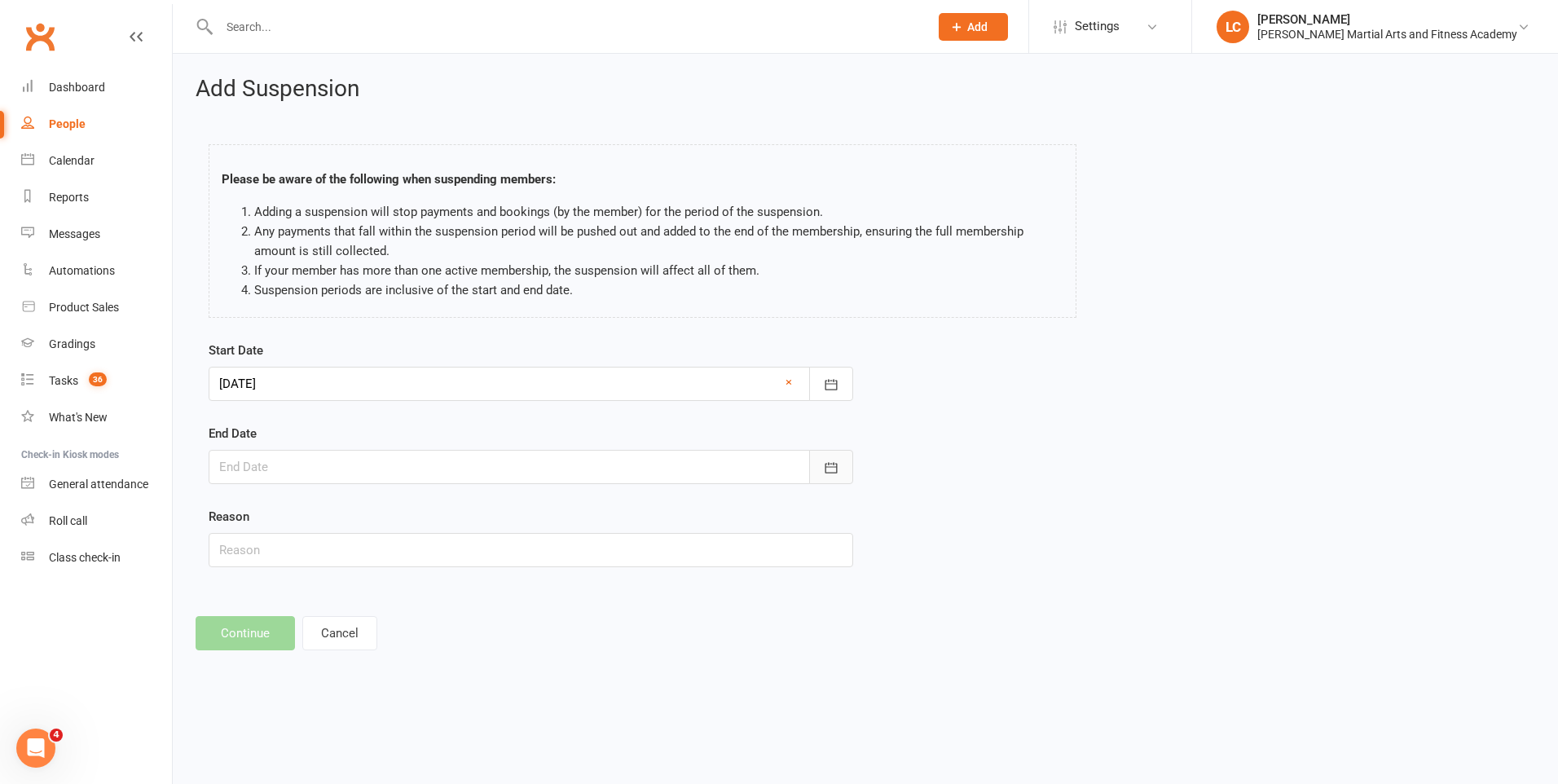
click at [829, 459] on icon "button" at bounding box center [831, 466] width 16 height 16
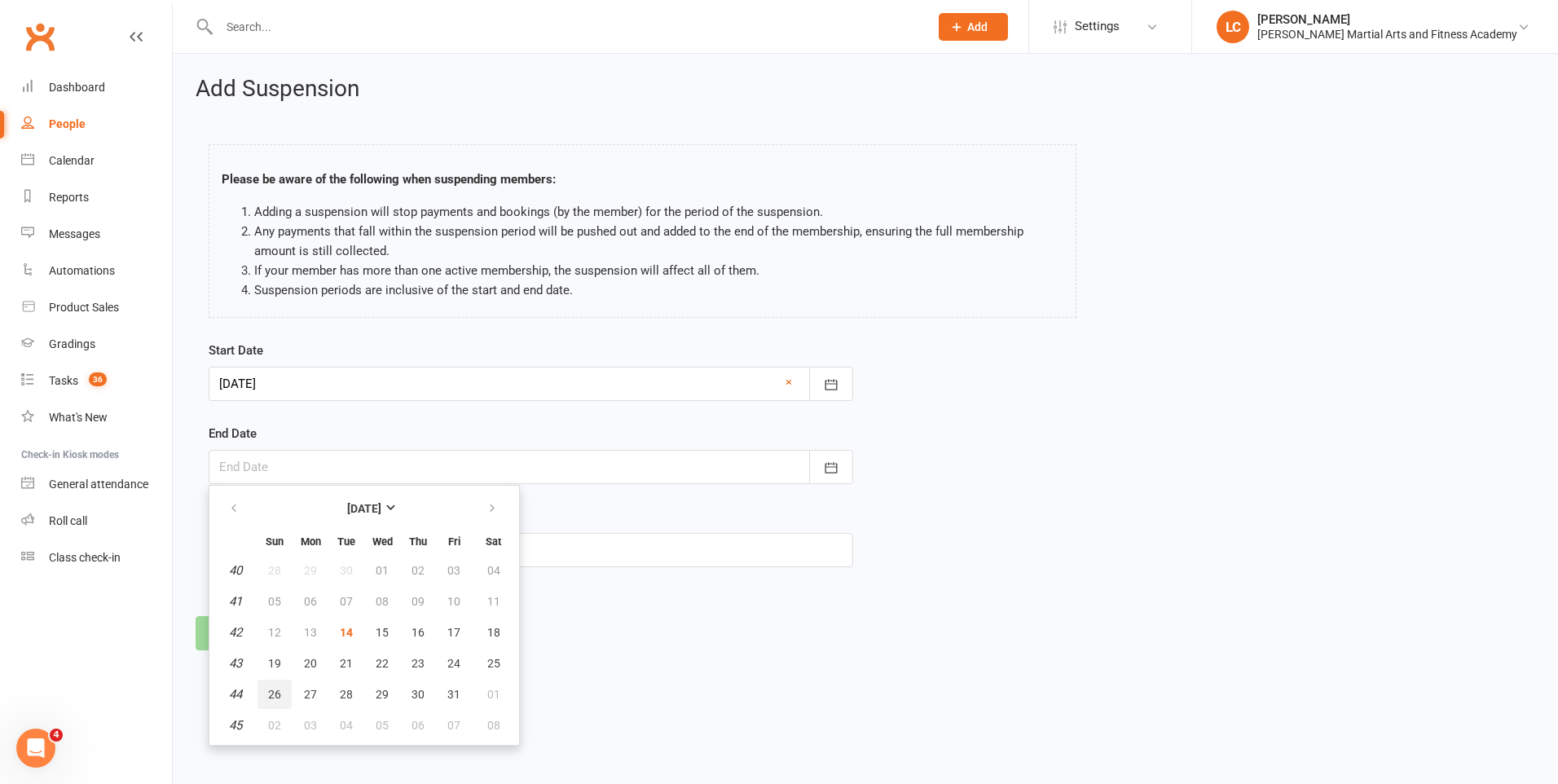
click at [274, 699] on span "26" at bounding box center [275, 694] width 13 height 13
type input "[DATE]"
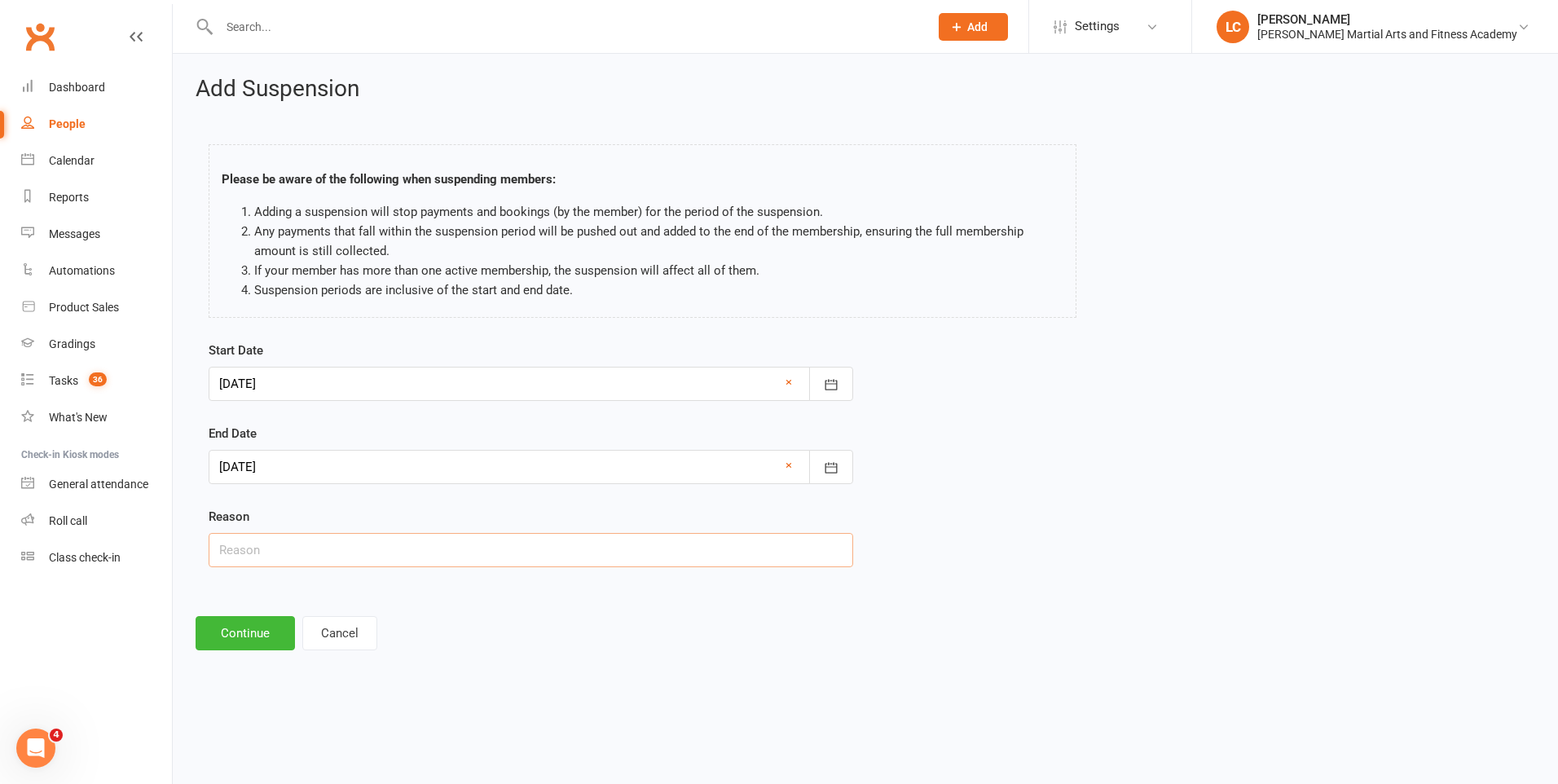
click at [347, 537] on input "text" at bounding box center [531, 549] width 644 height 34
type input "AWAY"
drag, startPoint x: 247, startPoint y: 635, endPoint x: 256, endPoint y: 625, distance: 13.5
click at [248, 635] on button "Continue" at bounding box center [245, 632] width 100 height 34
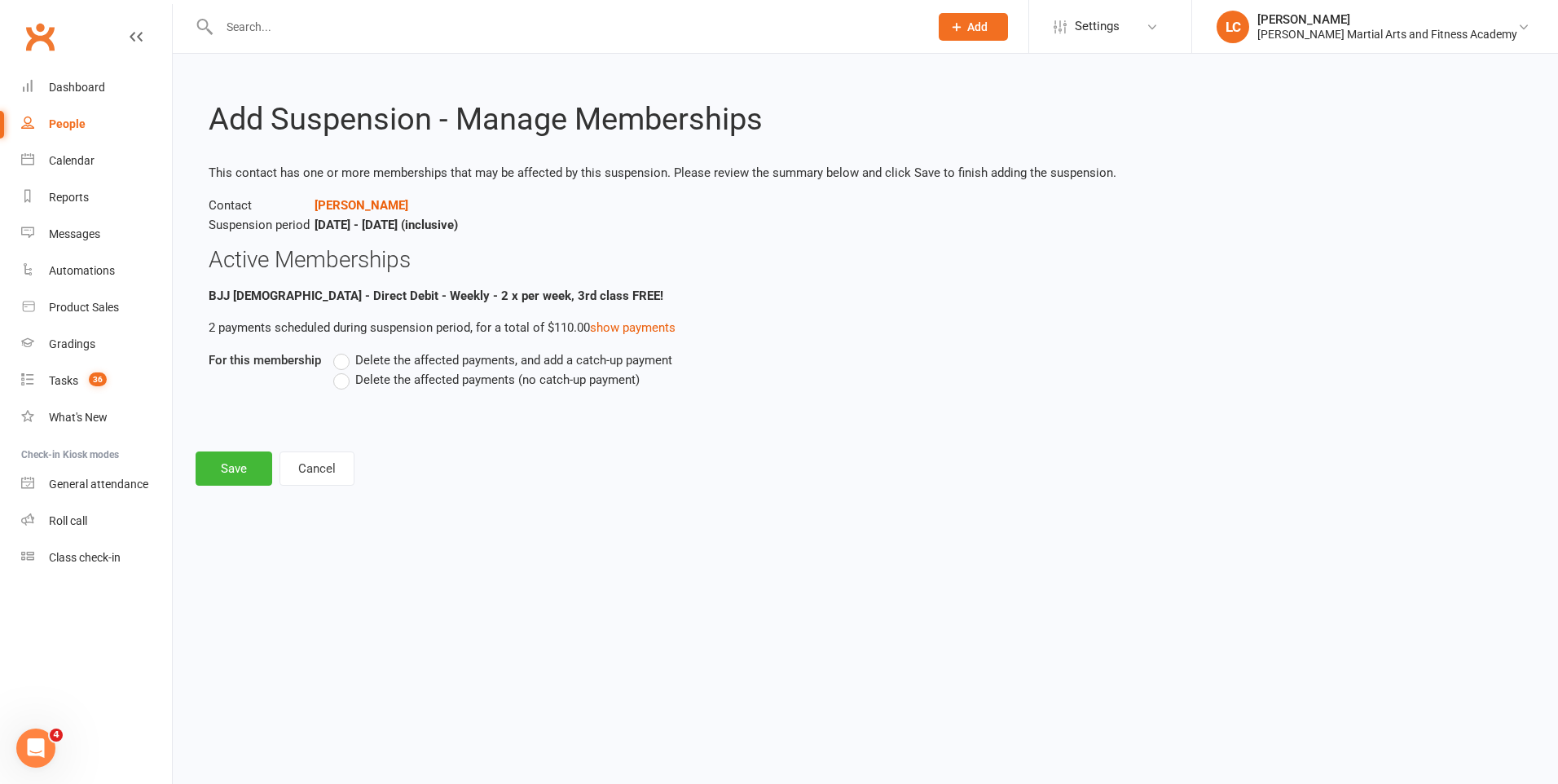
click at [342, 360] on label "Delete the affected payments, and add a catch-up payment" at bounding box center [503, 359] width 339 height 20
click at [342, 350] on input "Delete the affected payments, and add a catch-up payment" at bounding box center [338, 350] width 10 height 0
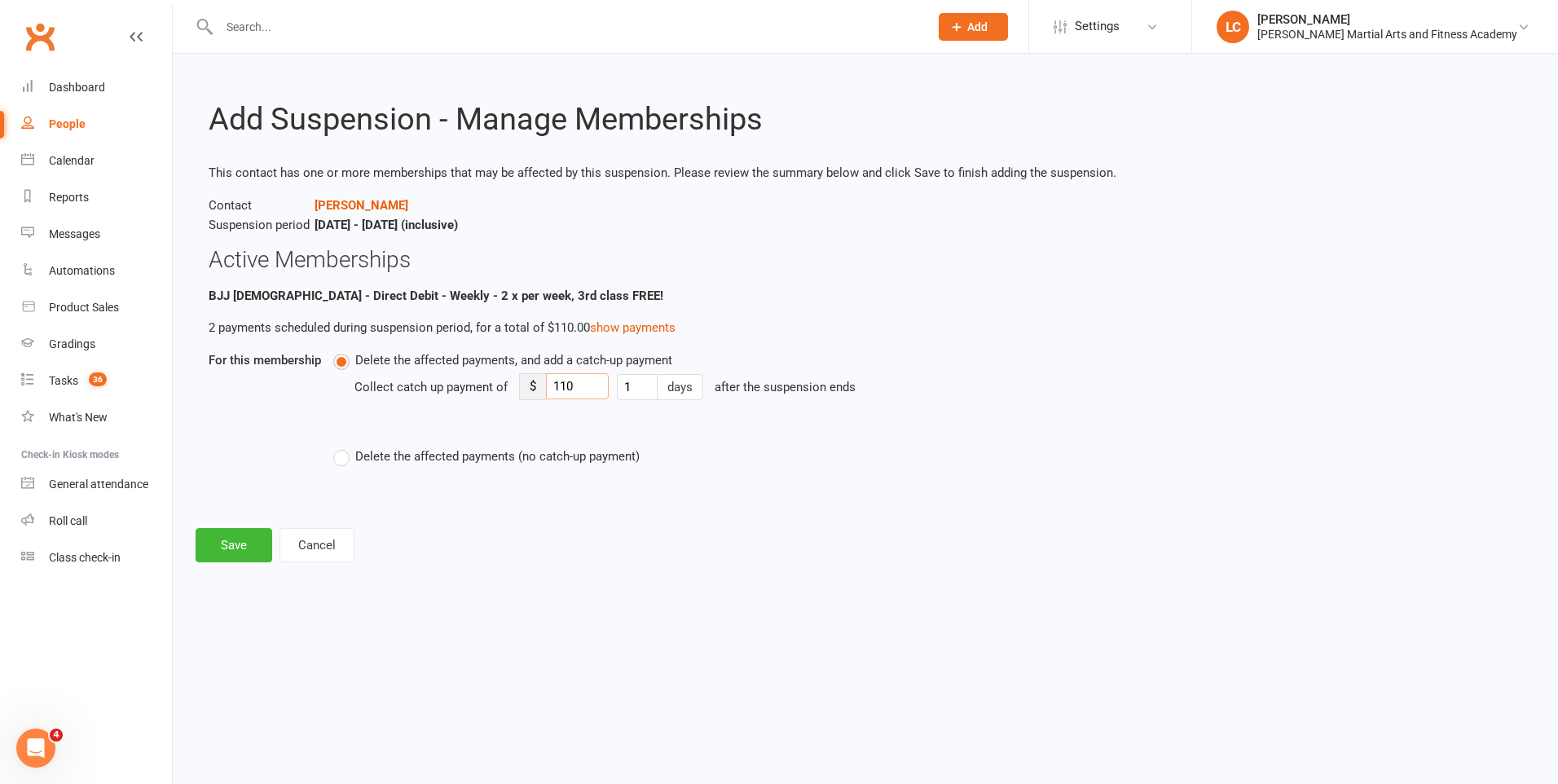
drag, startPoint x: 562, startPoint y: 383, endPoint x: 546, endPoint y: 386, distance: 16.3
click at [549, 386] on input "110" at bounding box center [576, 386] width 62 height 26
type input "8"
click at [235, 530] on button "Save" at bounding box center [234, 545] width 76 height 34
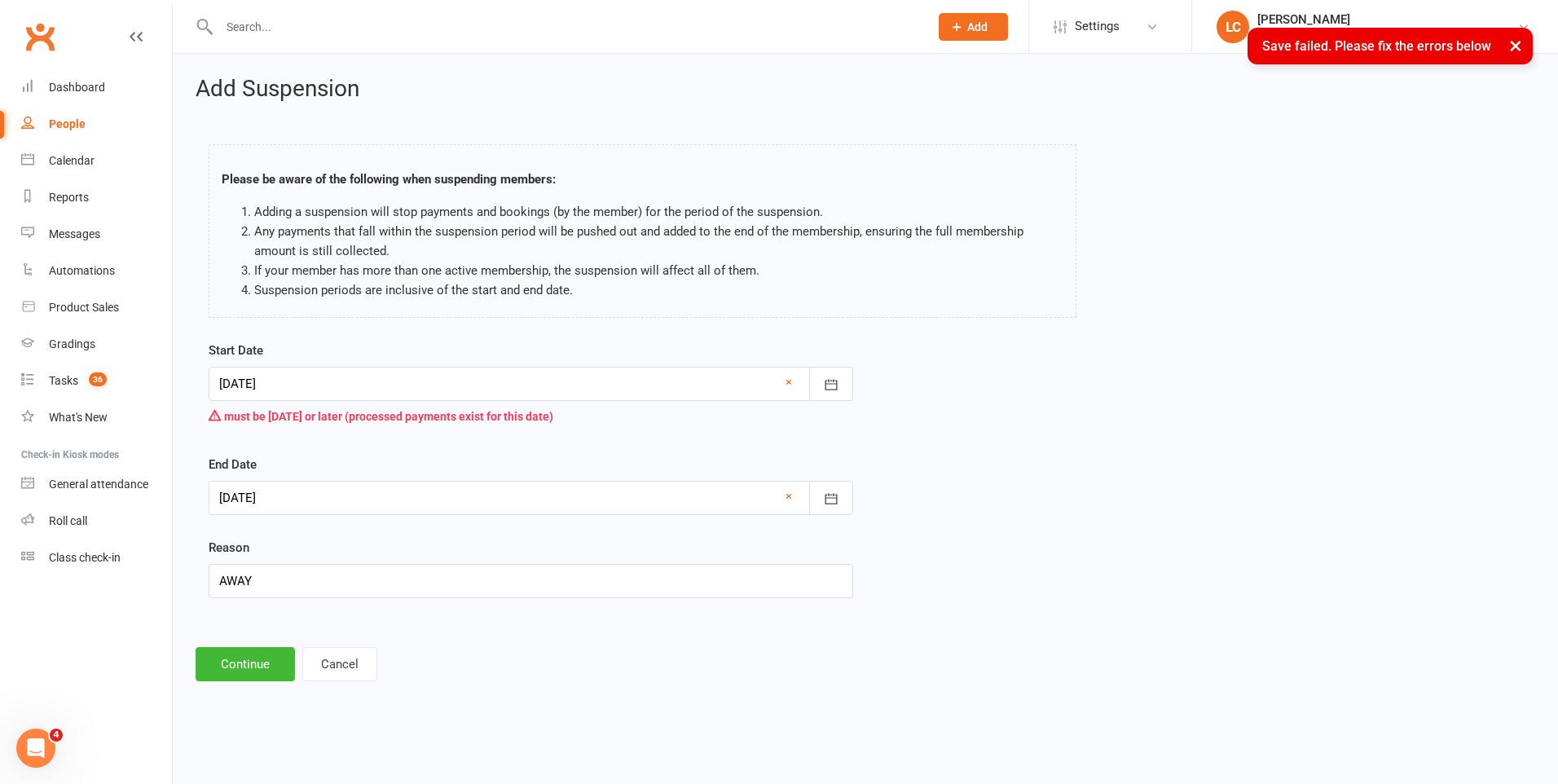
click at [853, 397] on div "Start Date [DATE] [DATE] Sun Mon Tue Wed Thu Fri Sat 40 28 29 30 01 02 03 04 41…" at bounding box center [531, 480] width 669 height 280
drag, startPoint x: 843, startPoint y: 394, endPoint x: 834, endPoint y: 422, distance: 29.4
click at [842, 394] on button "button" at bounding box center [831, 384] width 44 height 34
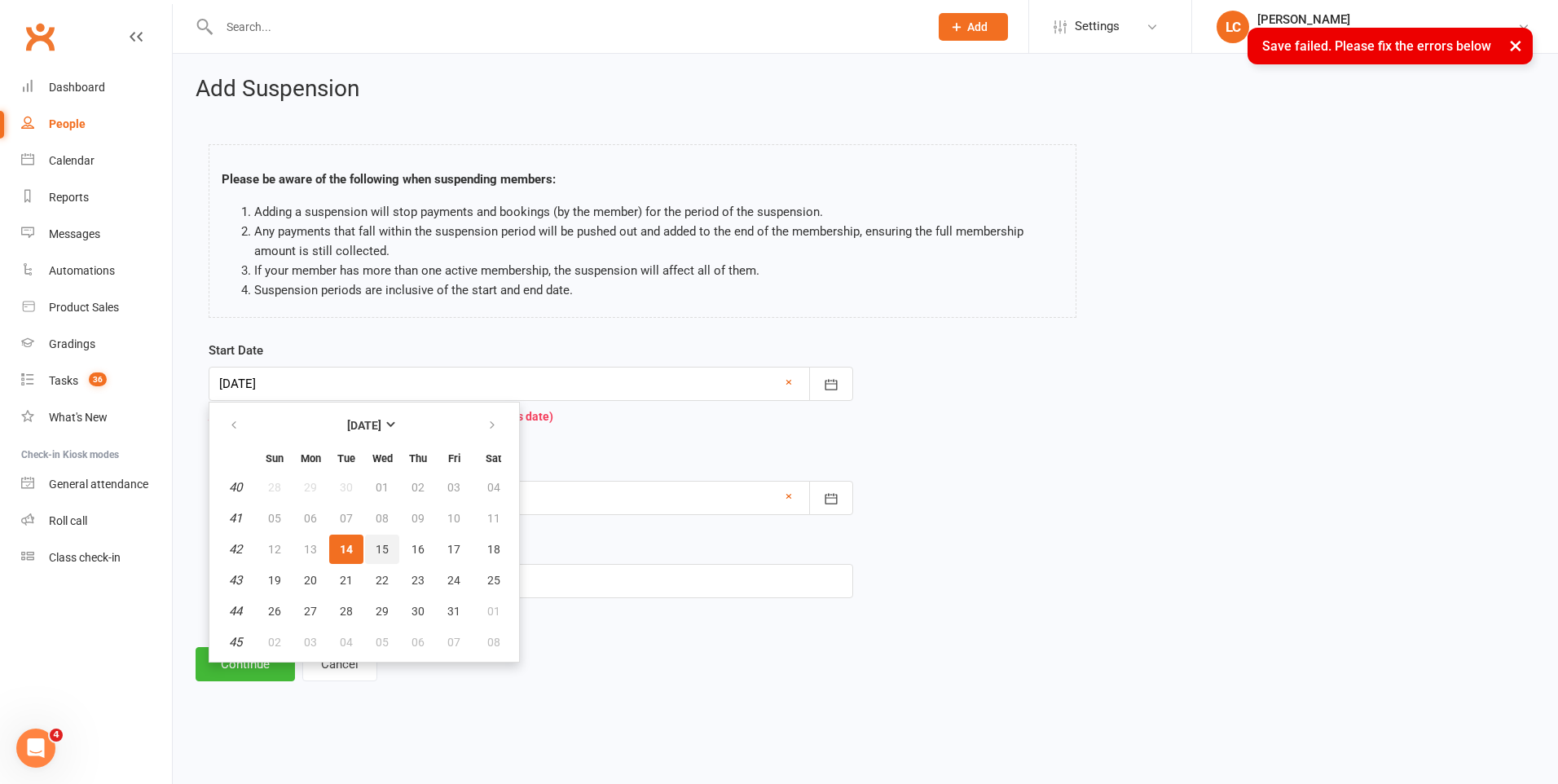
click at [381, 550] on span "15" at bounding box center [382, 549] width 13 height 13
type input "[DATE]"
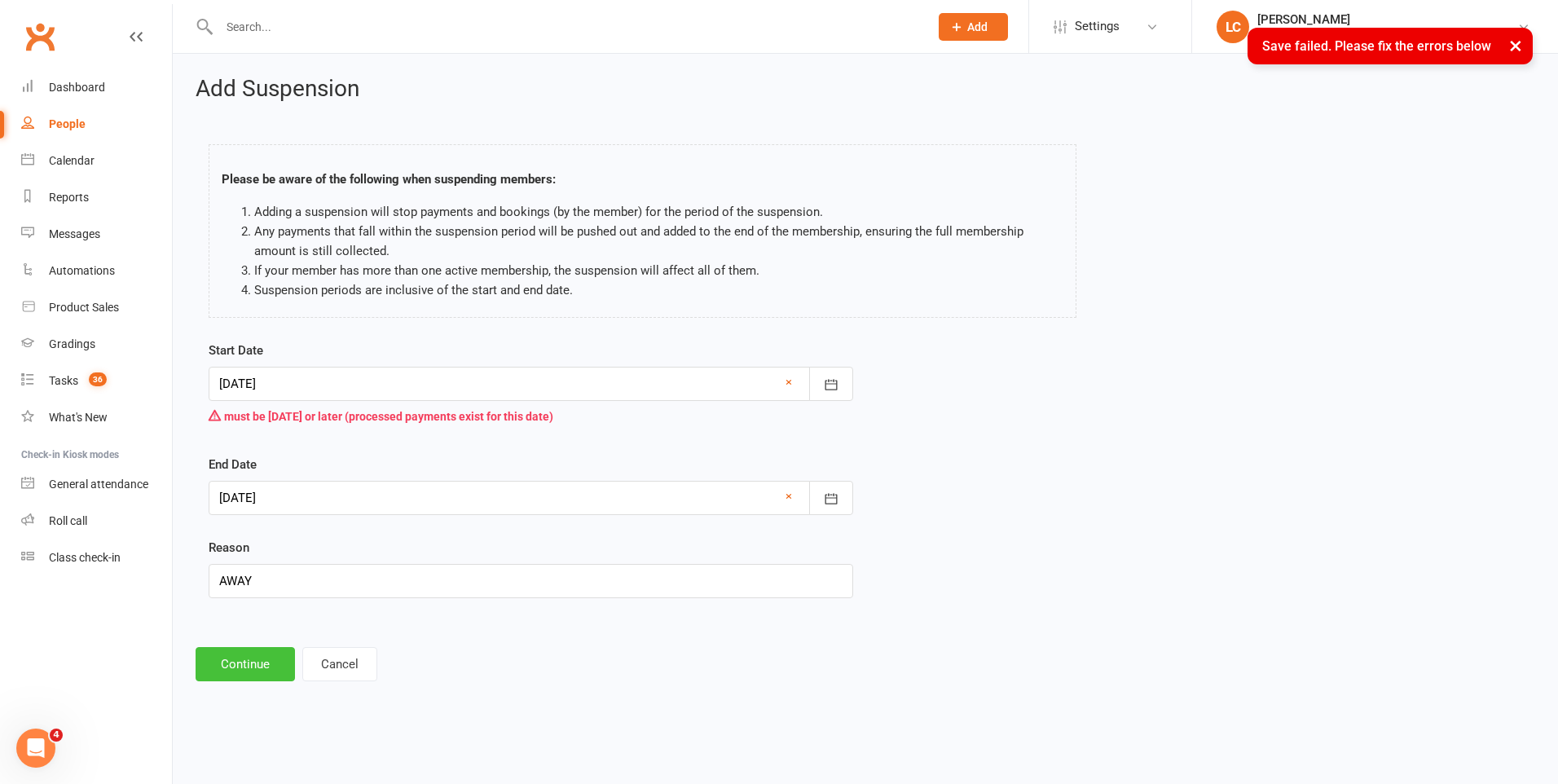
click at [255, 673] on button "Continue" at bounding box center [245, 664] width 100 height 34
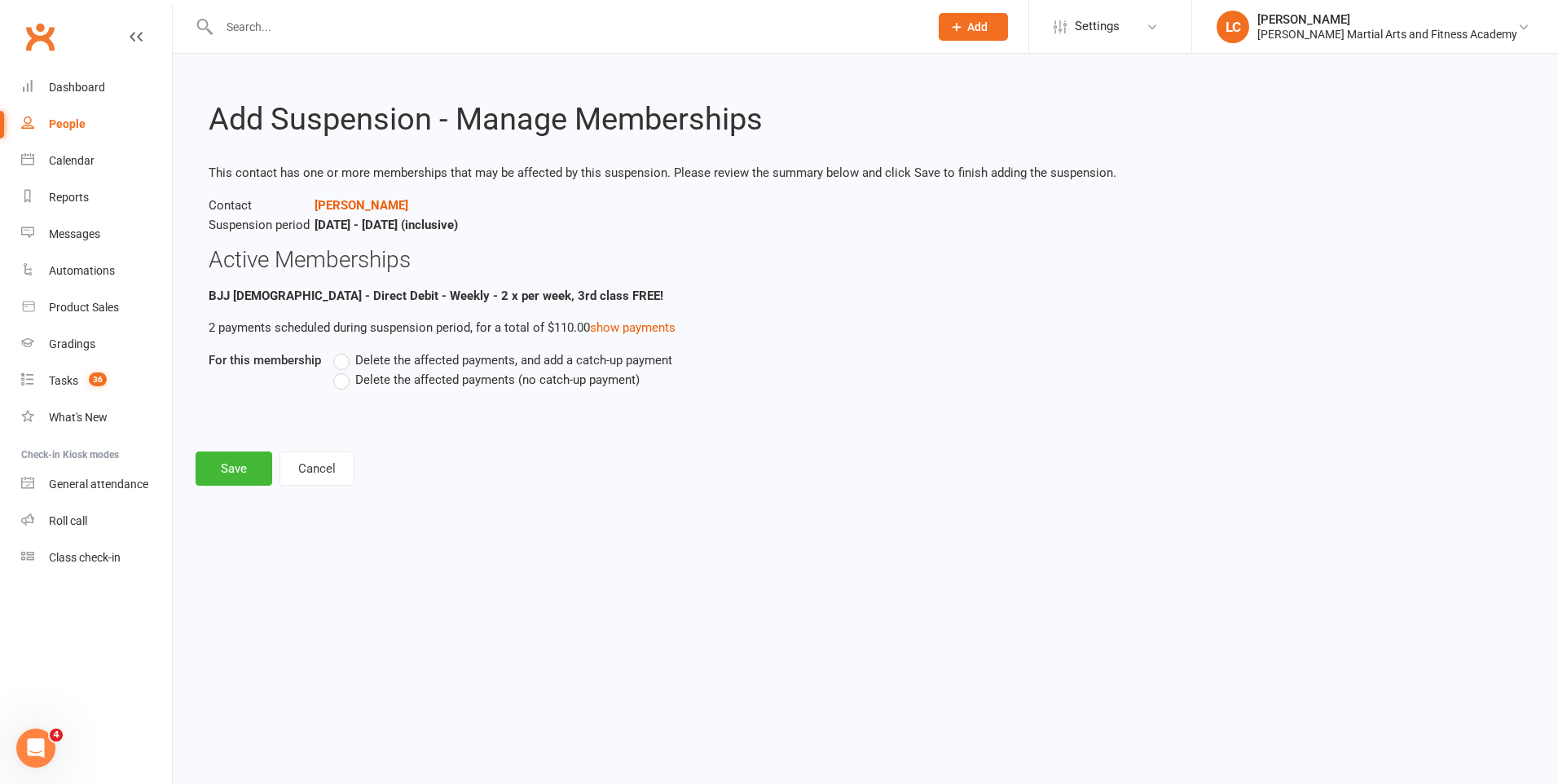
click at [342, 367] on label "Delete the affected payments, and add a catch-up payment" at bounding box center [503, 359] width 339 height 20
click at [342, 350] on input "Delete the affected payments, and add a catch-up payment" at bounding box center [338, 350] width 10 height 0
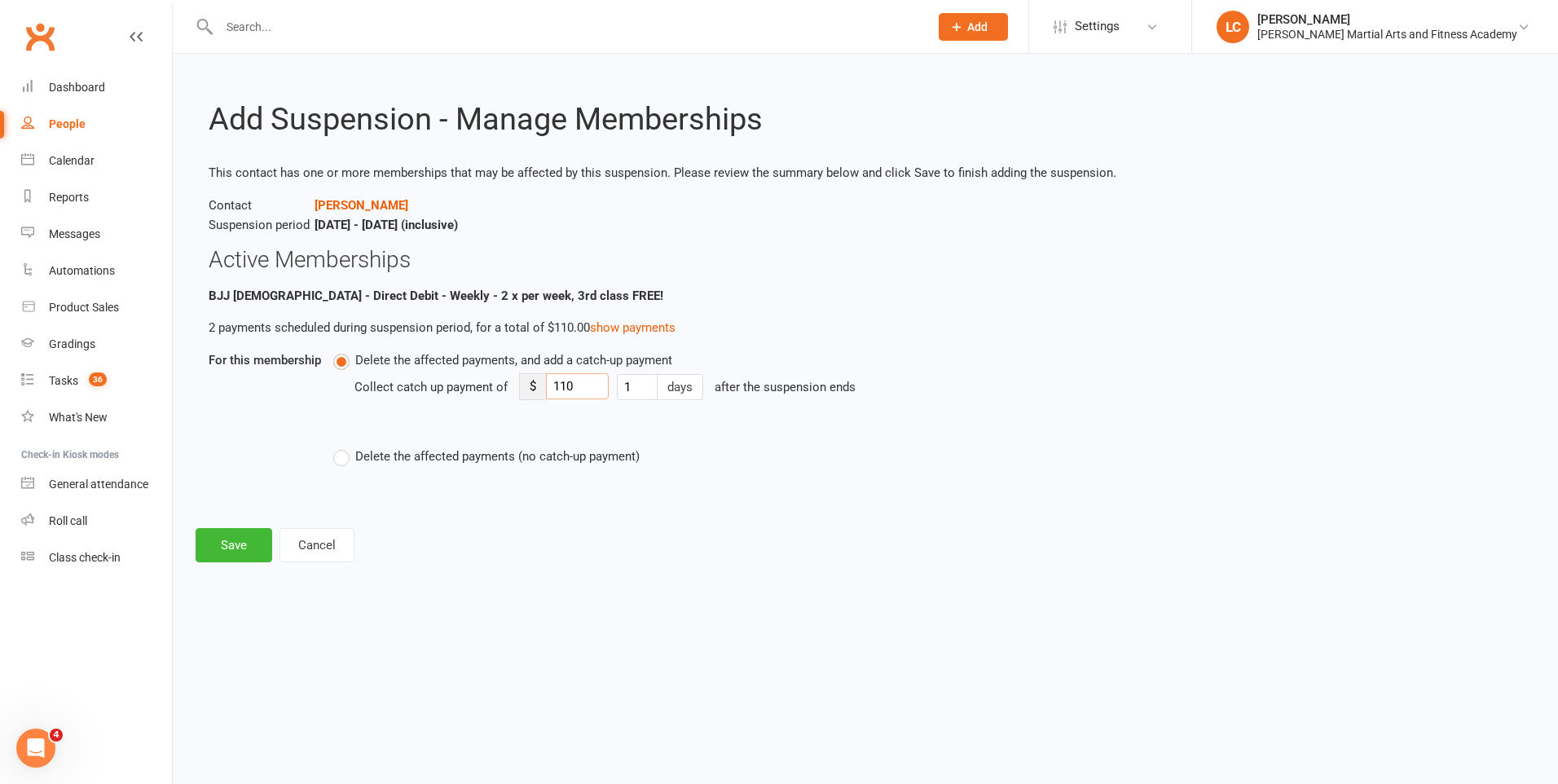
drag, startPoint x: 576, startPoint y: 387, endPoint x: 523, endPoint y: 394, distance: 53.5
click at [526, 392] on div "$ 110" at bounding box center [563, 386] width 89 height 27
type input "8"
click at [245, 549] on button "Save" at bounding box center [234, 545] width 76 height 34
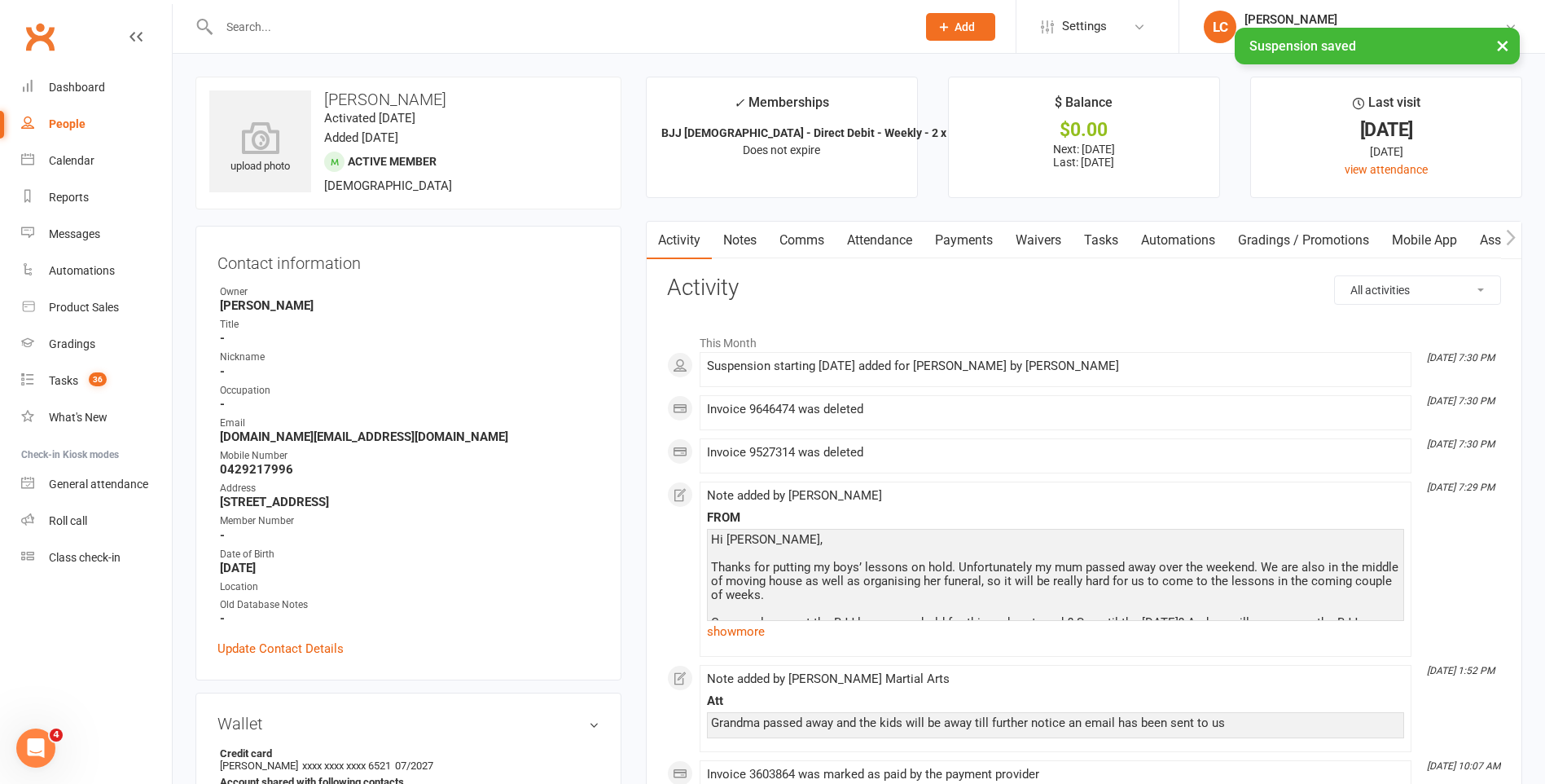
click at [980, 249] on link "Payments" at bounding box center [964, 240] width 81 height 37
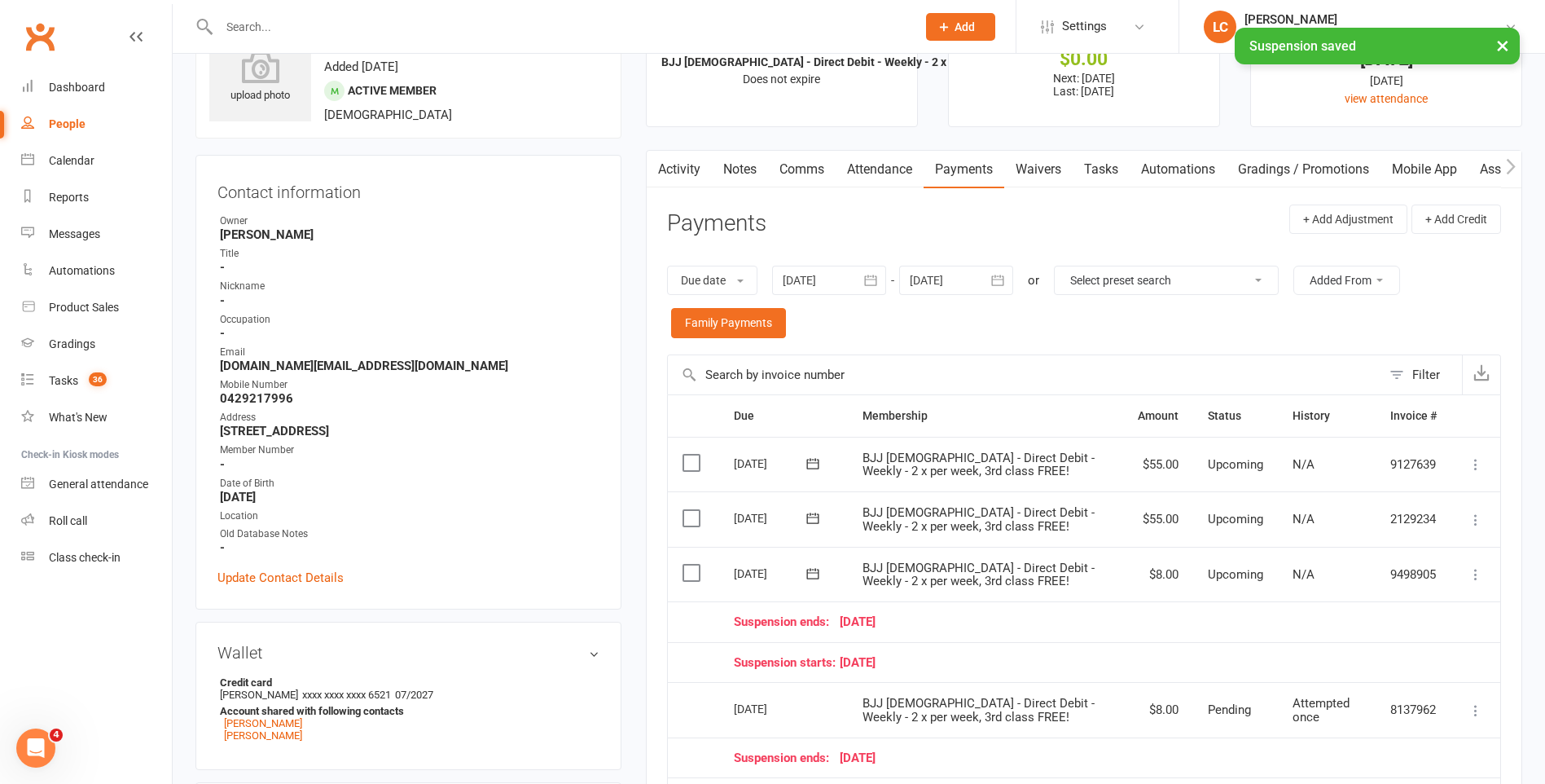
scroll to position [244, 0]
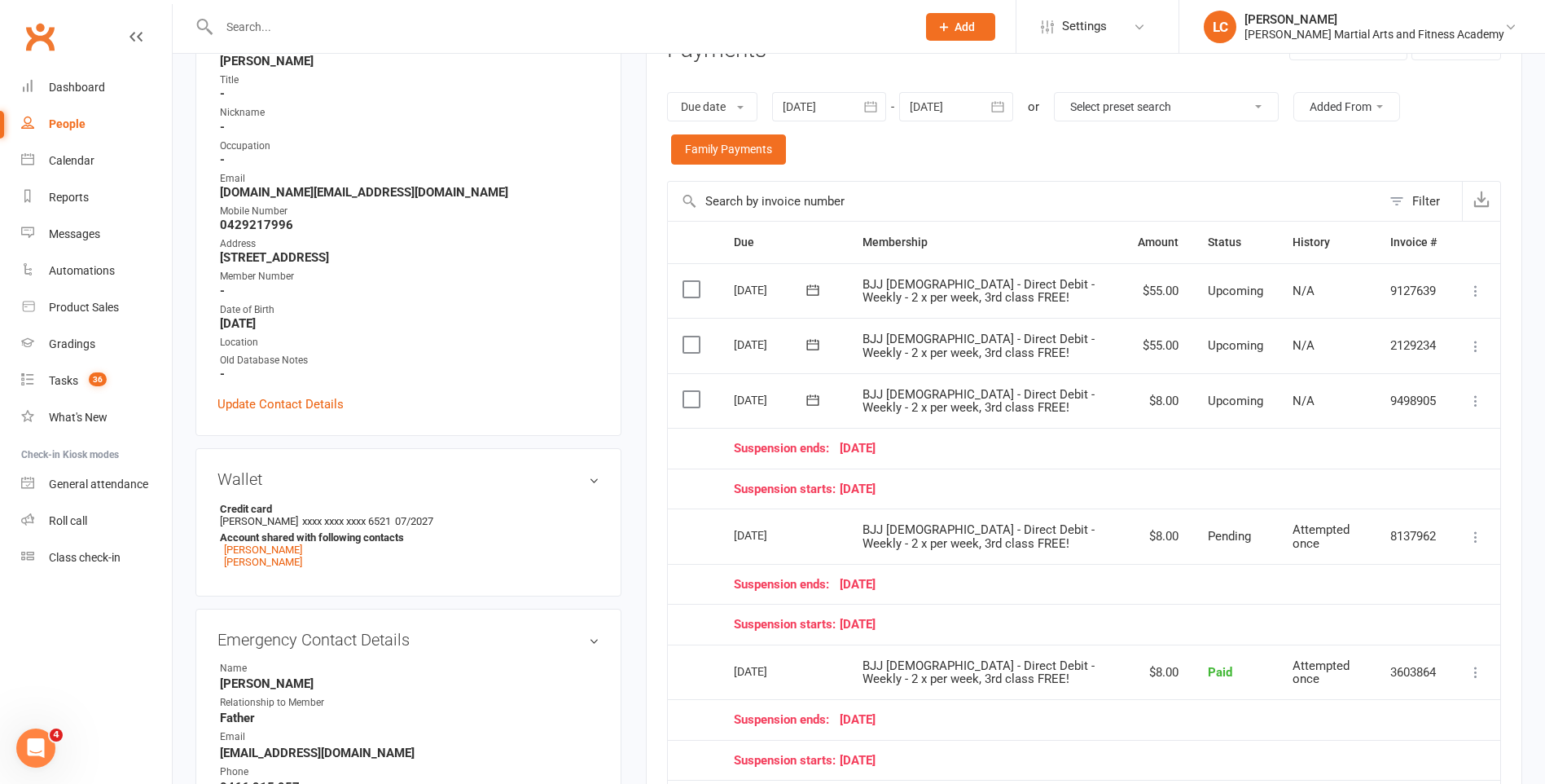
click at [1476, 398] on icon at bounding box center [1475, 400] width 16 height 16
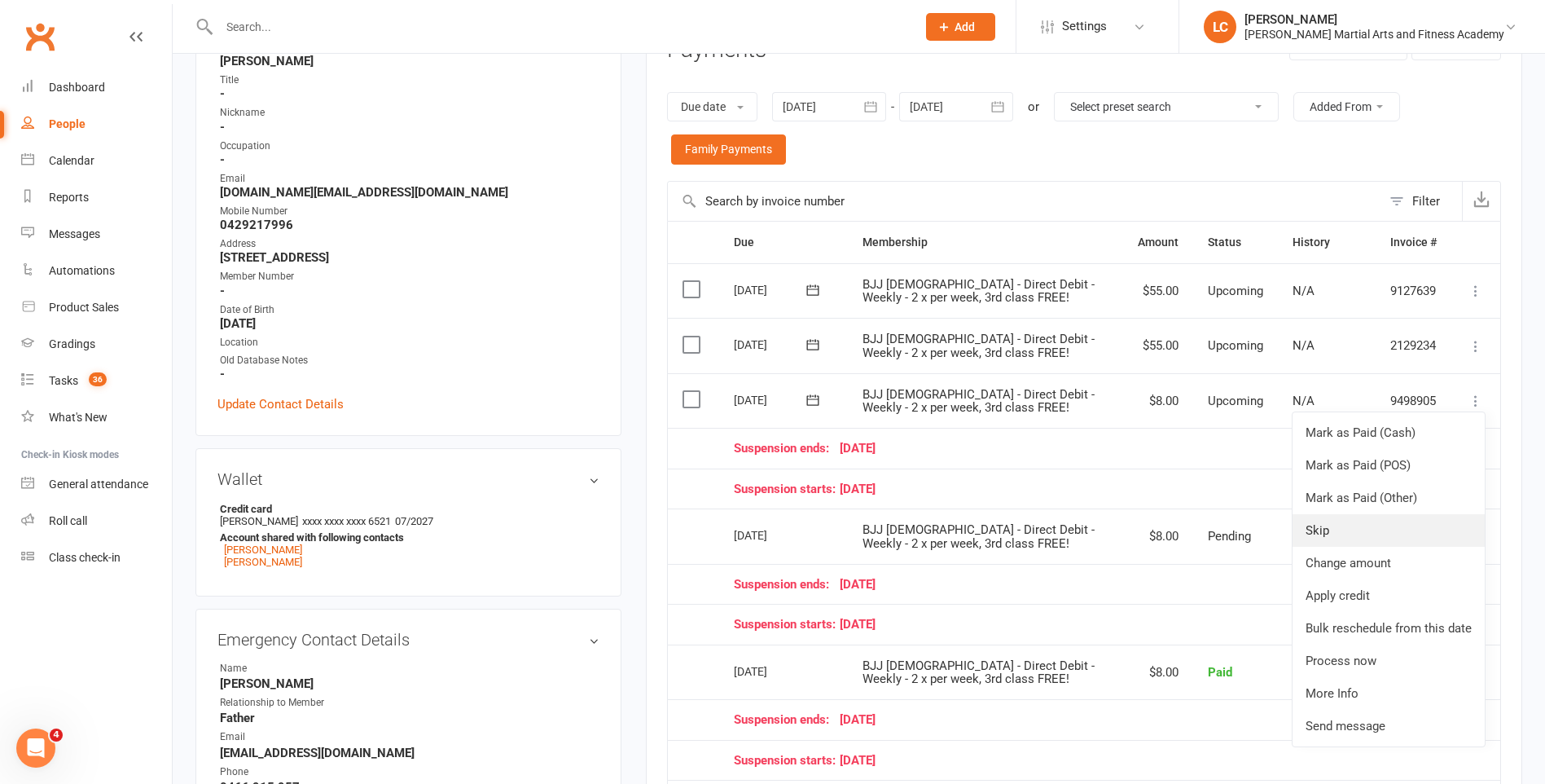
click at [1337, 527] on link "Skip" at bounding box center [1389, 530] width 192 height 33
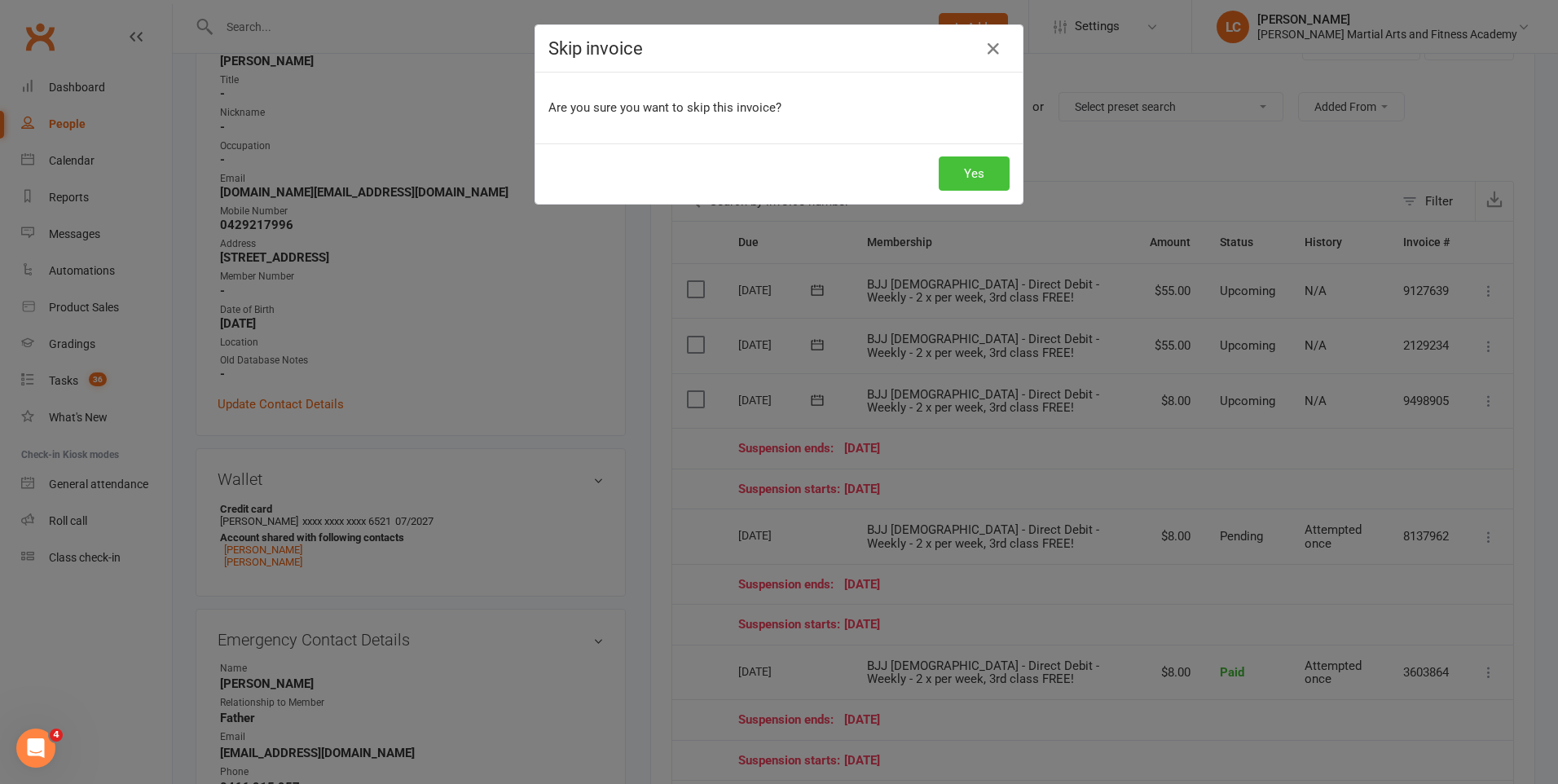
click at [975, 168] on button "Yes" at bounding box center [974, 173] width 71 height 34
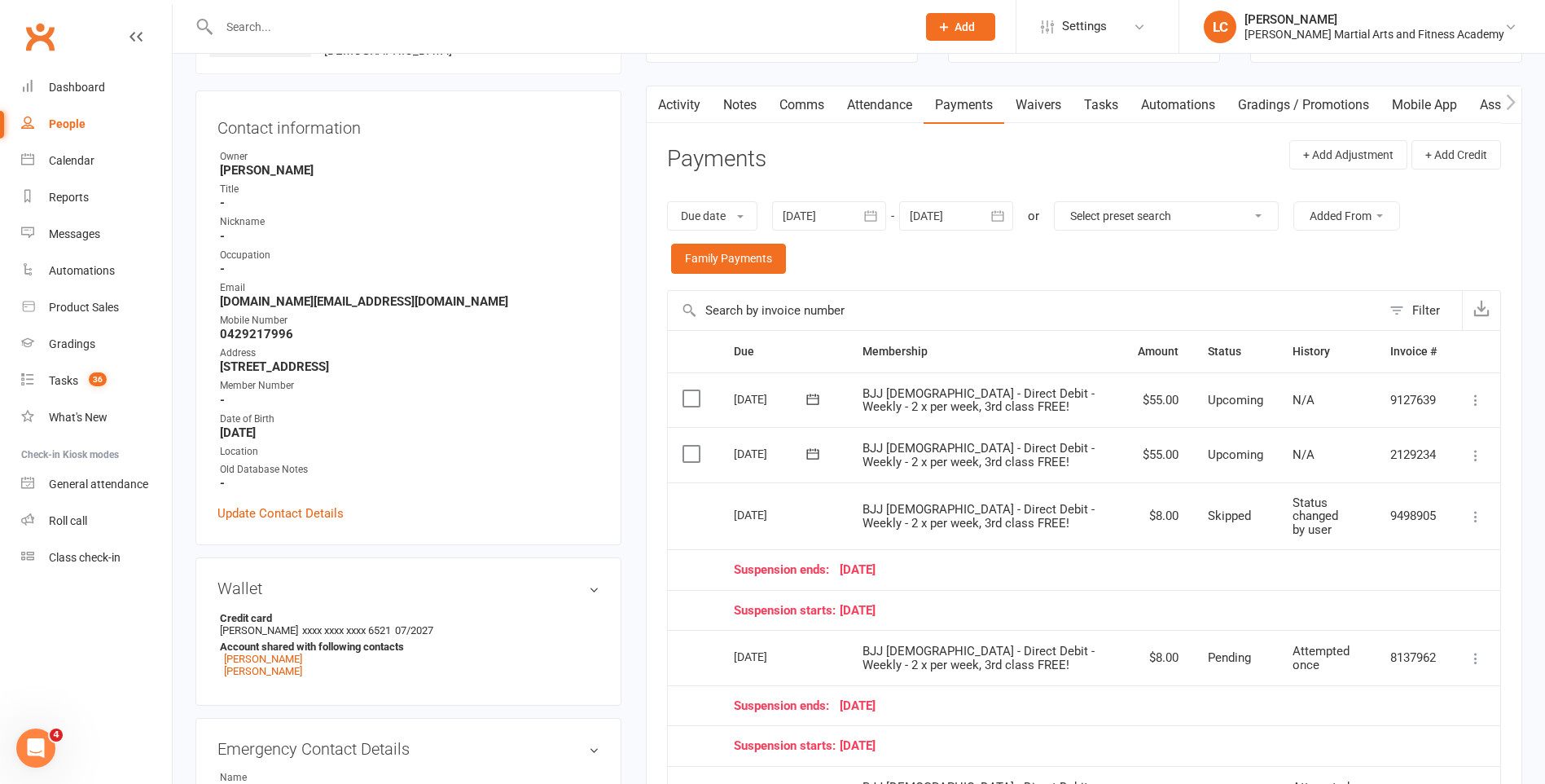
scroll to position [0, 0]
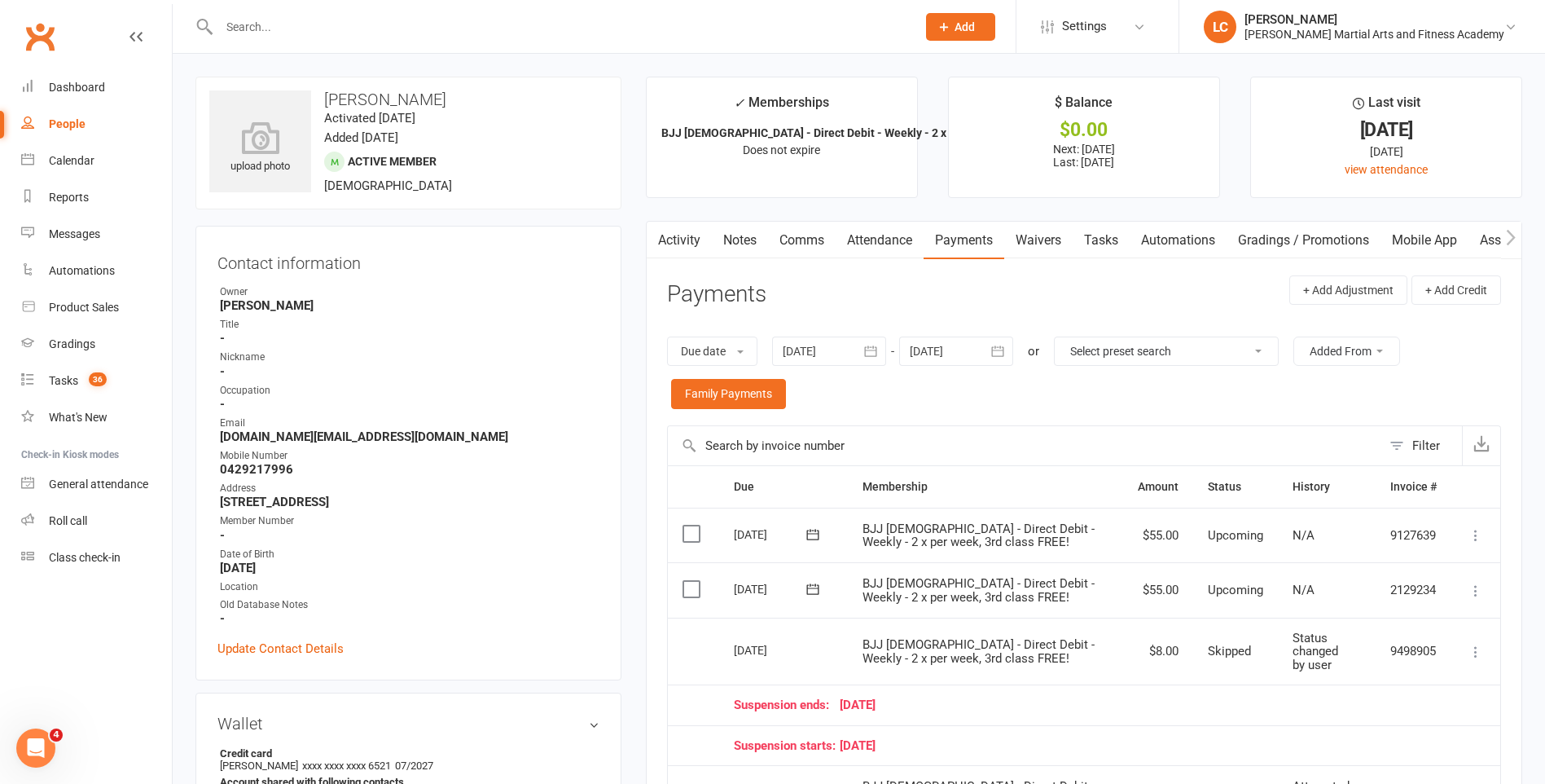
click at [805, 239] on link "Comms" at bounding box center [802, 240] width 68 height 37
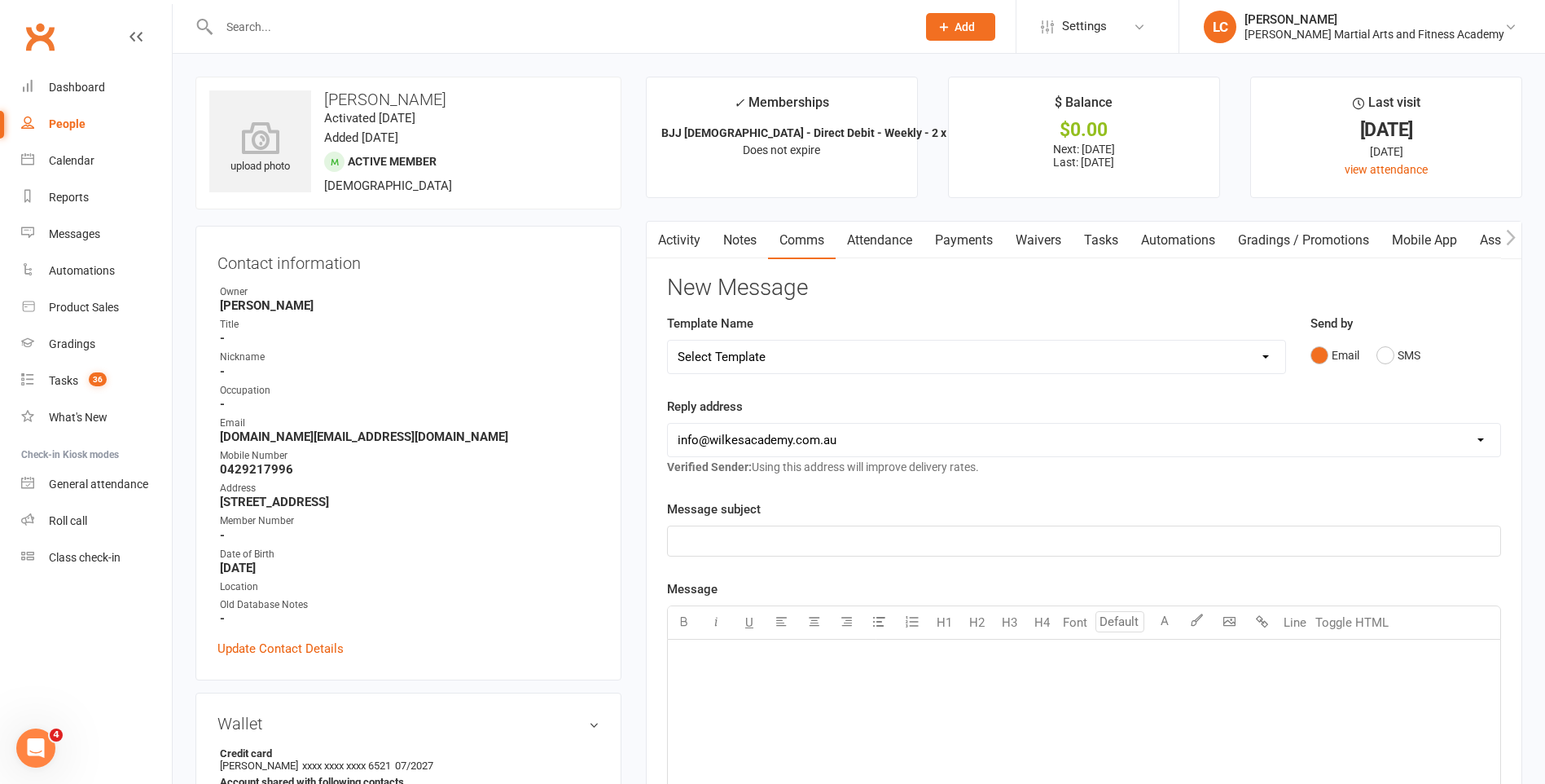
click at [875, 359] on select "Select Template [Email] Birthday Party Enquiry [Email] [DEMOGRAPHIC_DATA] Gradi…" at bounding box center [976, 357] width 617 height 33
select select "40"
click at [668, 341] on select "Select Template [Email] Birthday Party Enquiry [Email] [DEMOGRAPHIC_DATA] Gradi…" at bounding box center [976, 357] width 617 height 33
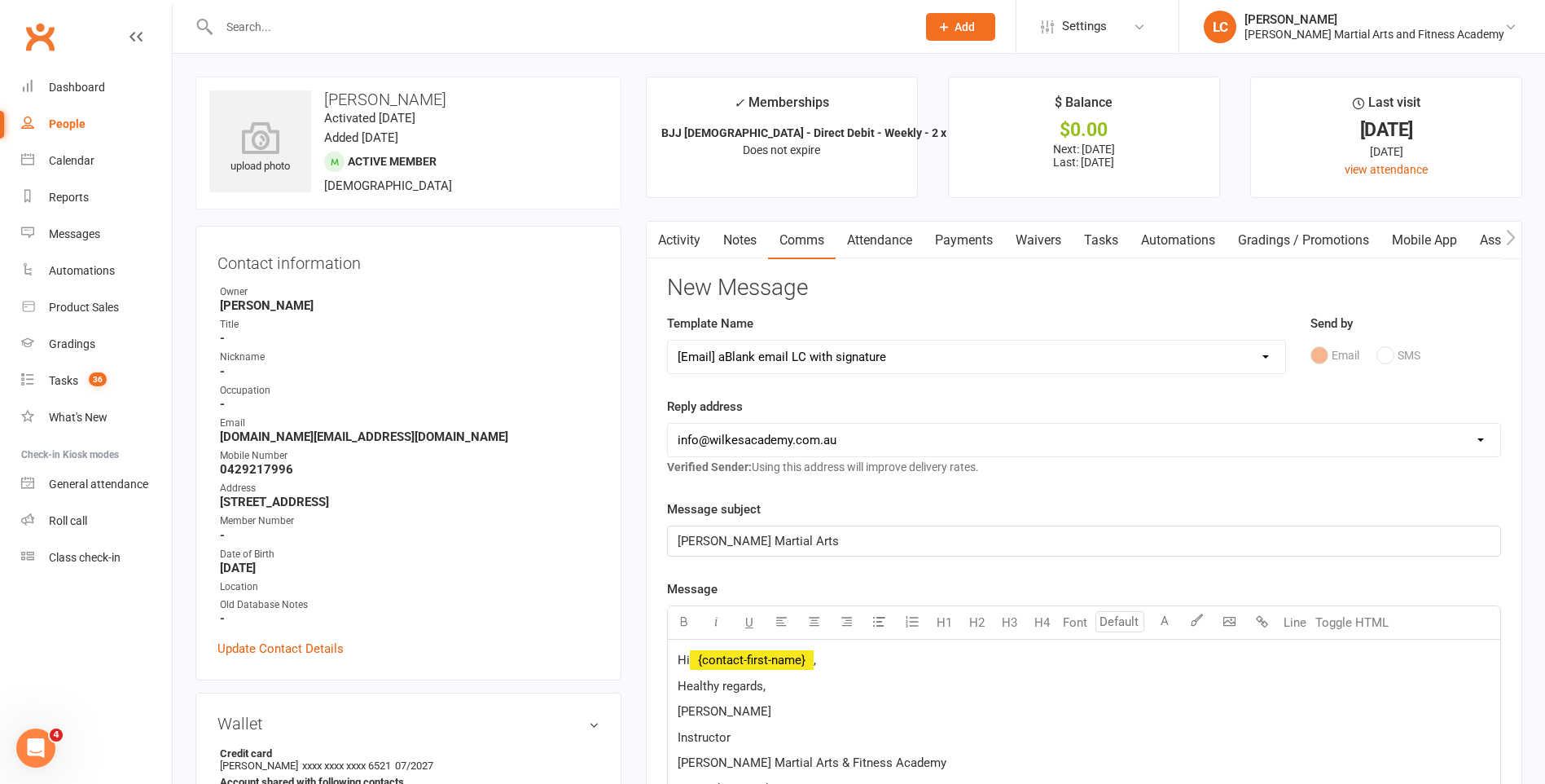
click at [846, 656] on p "Hi ﻿ {contact-first-name} ," at bounding box center [1084, 659] width 813 height 20
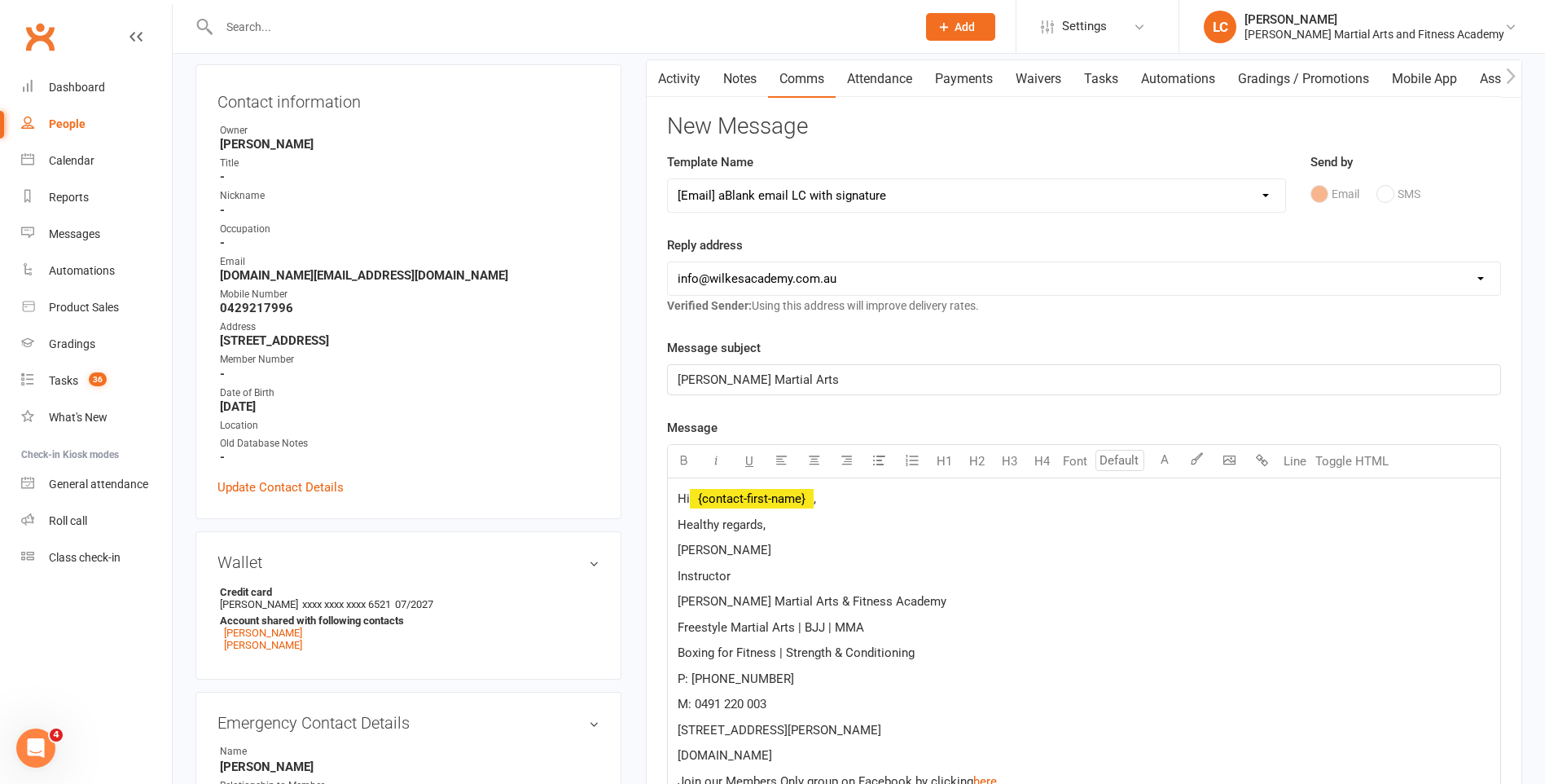
scroll to position [163, 0]
click at [772, 497] on span "﻿ {contact-first-name}" at bounding box center [752, 497] width 124 height 15
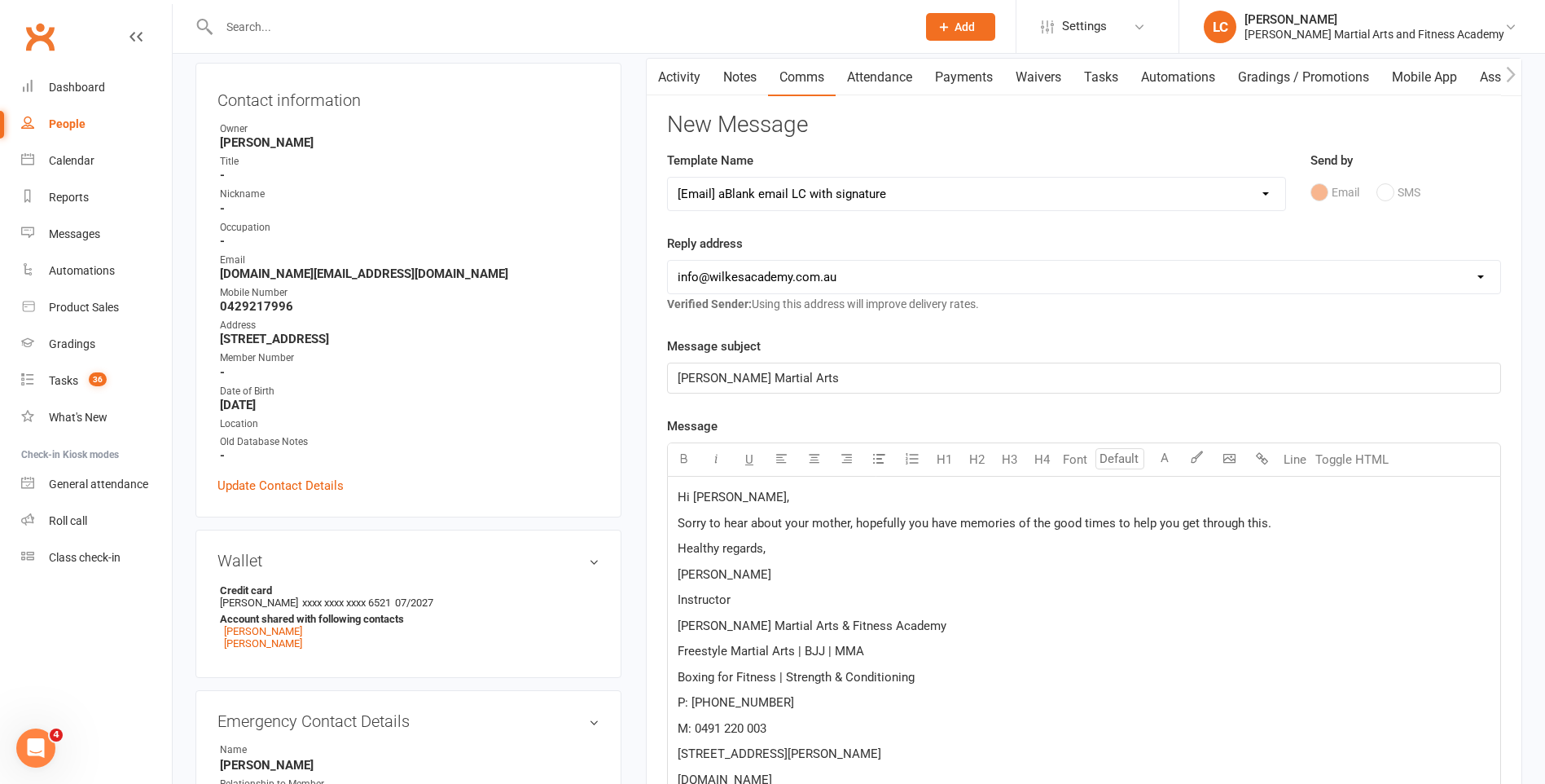
click at [680, 519] on span "Sorry to hear about your mother, hopefully you have memories of the good times …" at bounding box center [975, 523] width 594 height 15
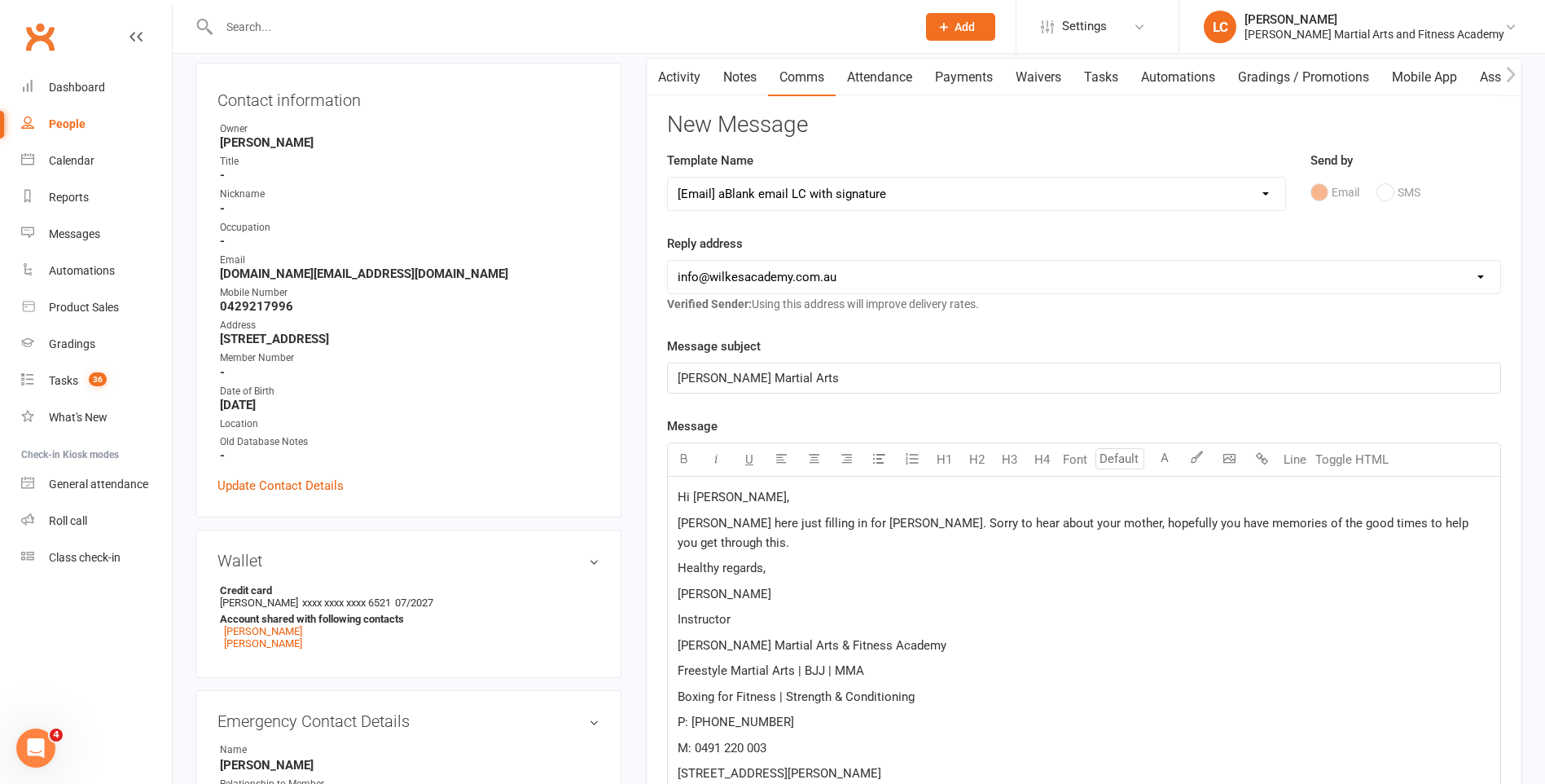
click at [1481, 522] on p "[PERSON_NAME] here just filling in for [PERSON_NAME]. Sorry to hear about your …" at bounding box center [1084, 533] width 813 height 39
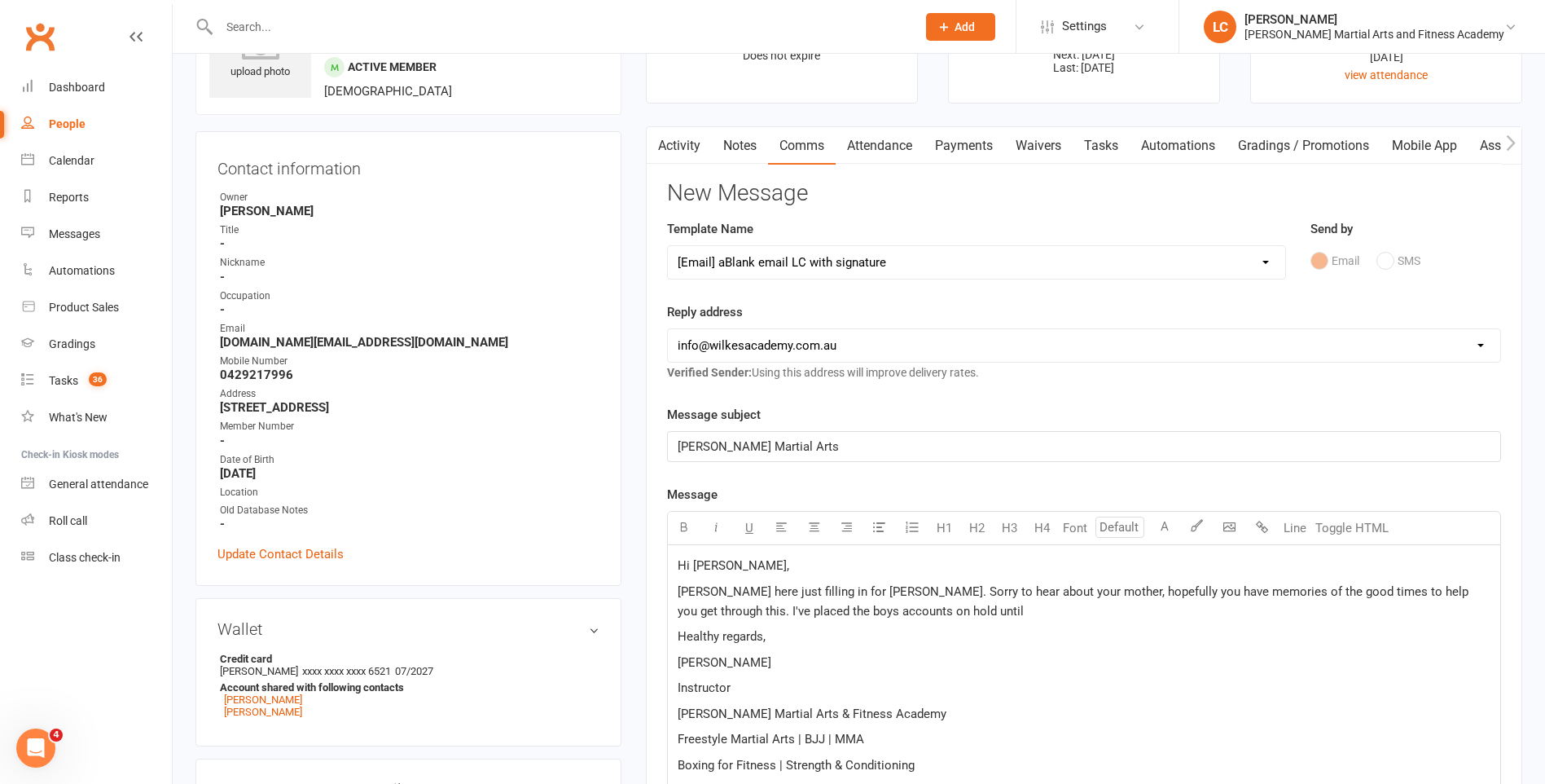
scroll to position [244, 0]
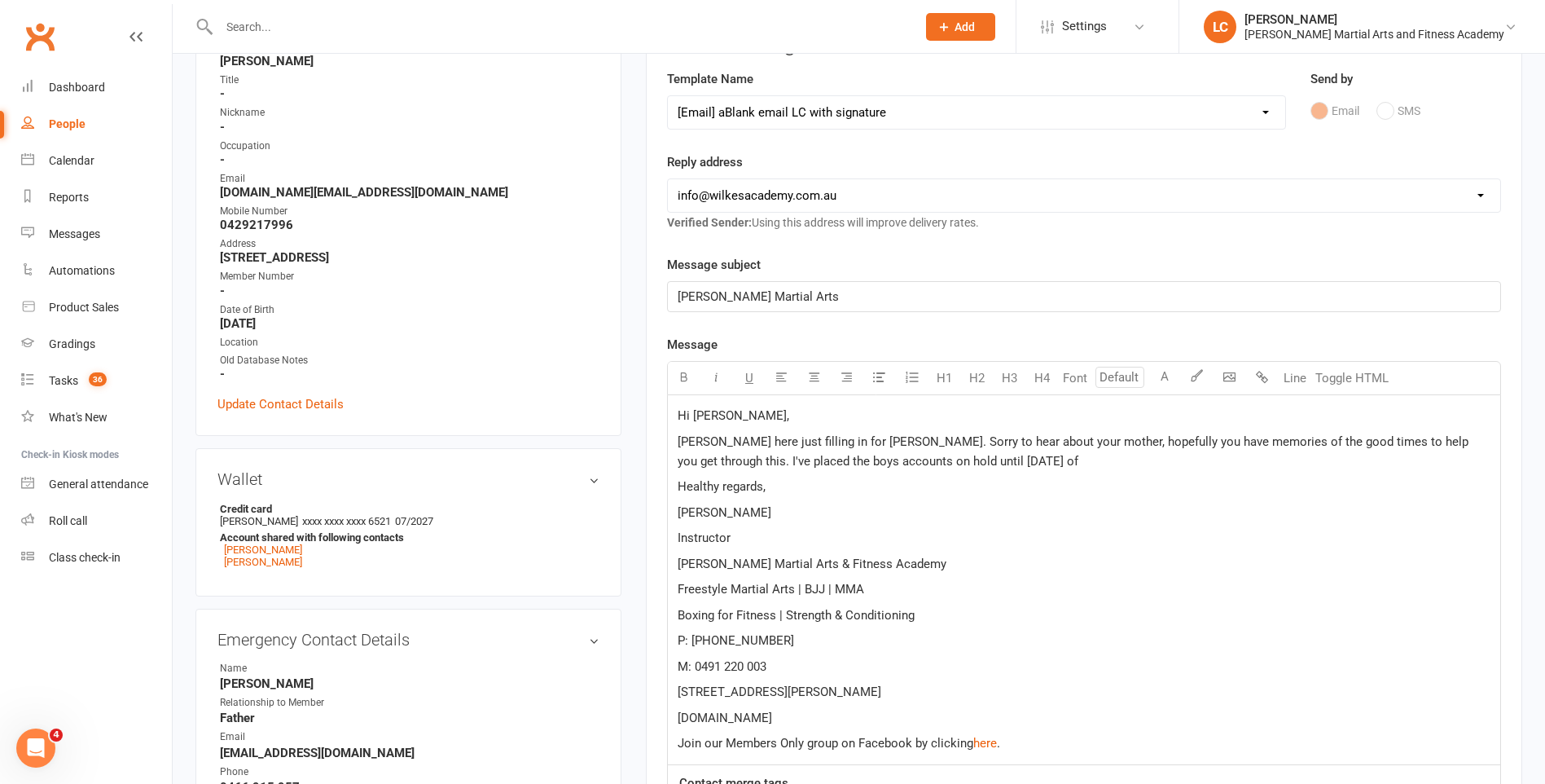
click at [1137, 629] on div "Hi [PERSON_NAME], [PERSON_NAME] here just filling in for [PERSON_NAME]. Sorry t…" at bounding box center [1084, 579] width 833 height 369
click at [1010, 463] on p "[PERSON_NAME] here just filling in for [PERSON_NAME]. Sorry to hear about your …" at bounding box center [1084, 452] width 813 height 39
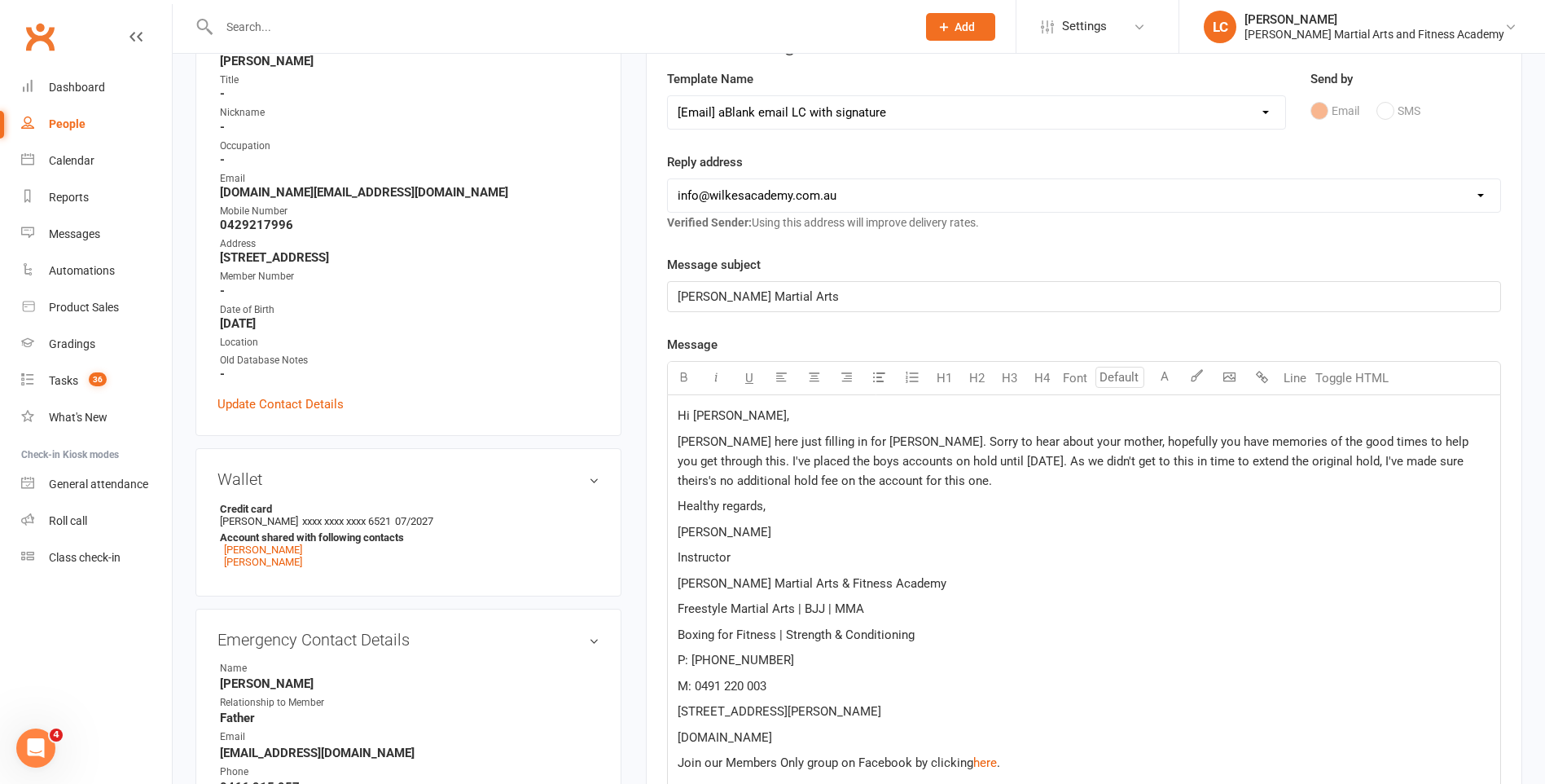
click at [983, 485] on p "[PERSON_NAME] here just filling in for [PERSON_NAME]. Sorry to hear about your …" at bounding box center [1084, 461] width 813 height 59
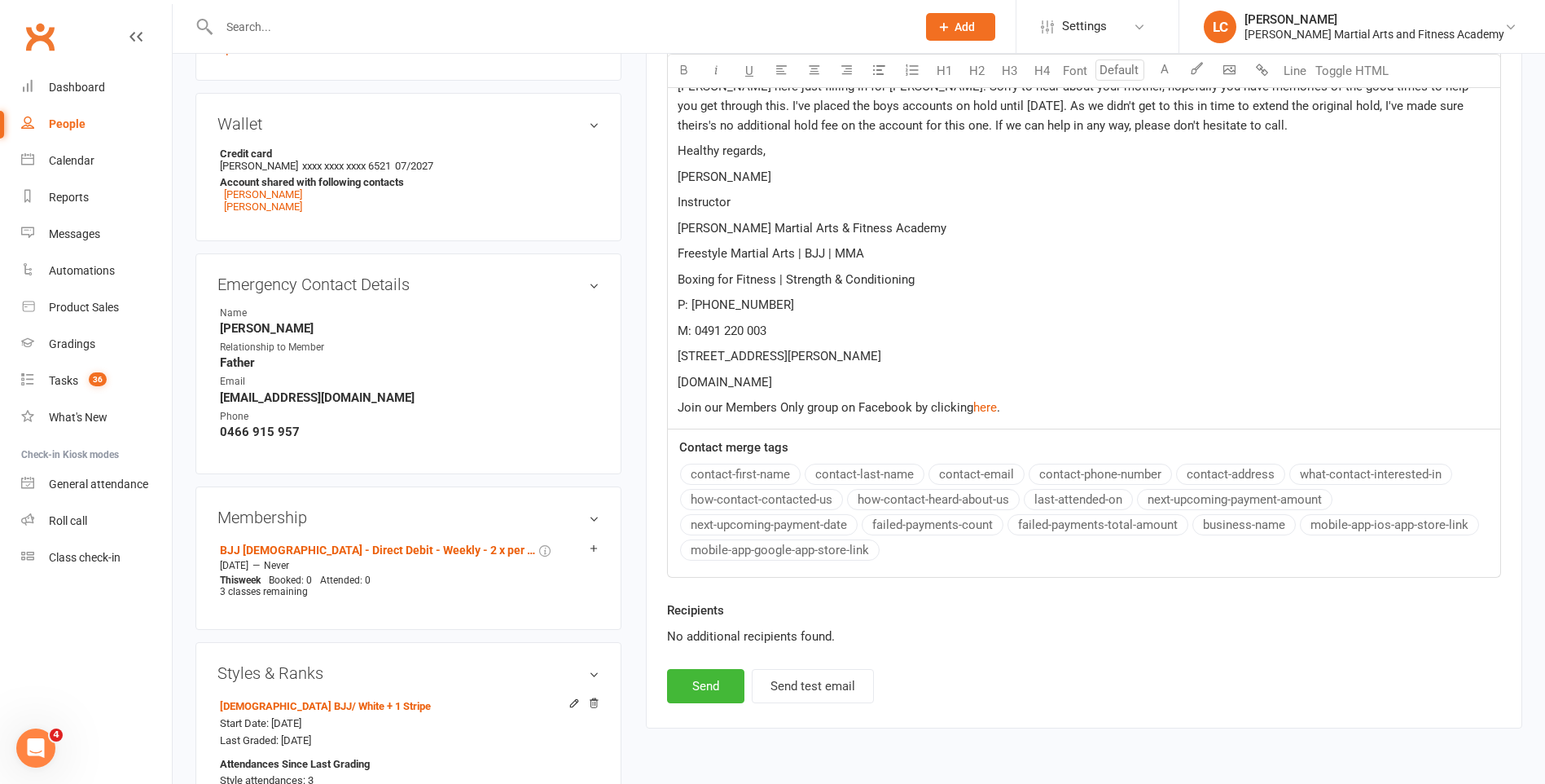
scroll to position [570, 0]
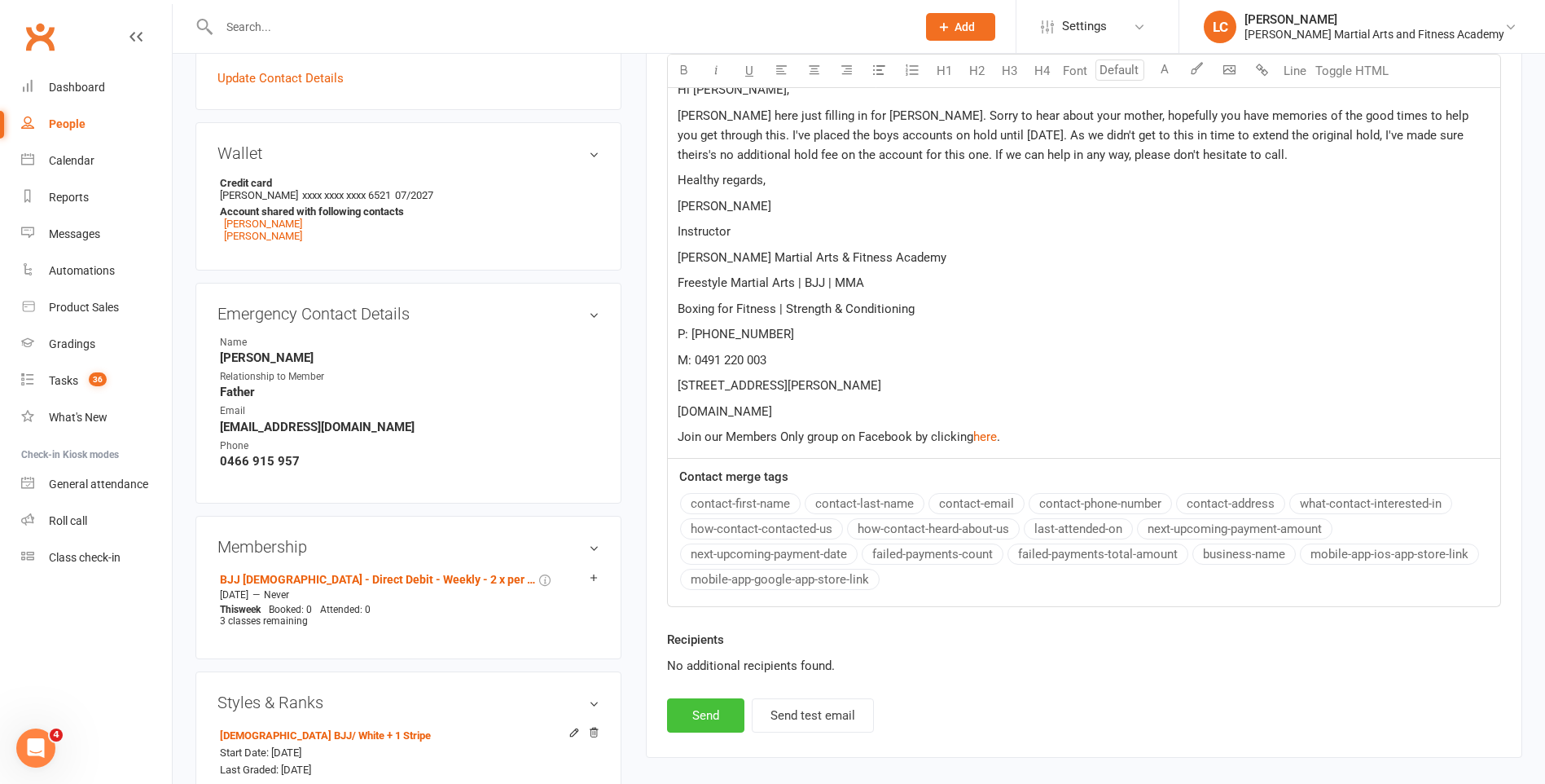
click at [682, 724] on button "Send" at bounding box center [705, 715] width 77 height 34
select select
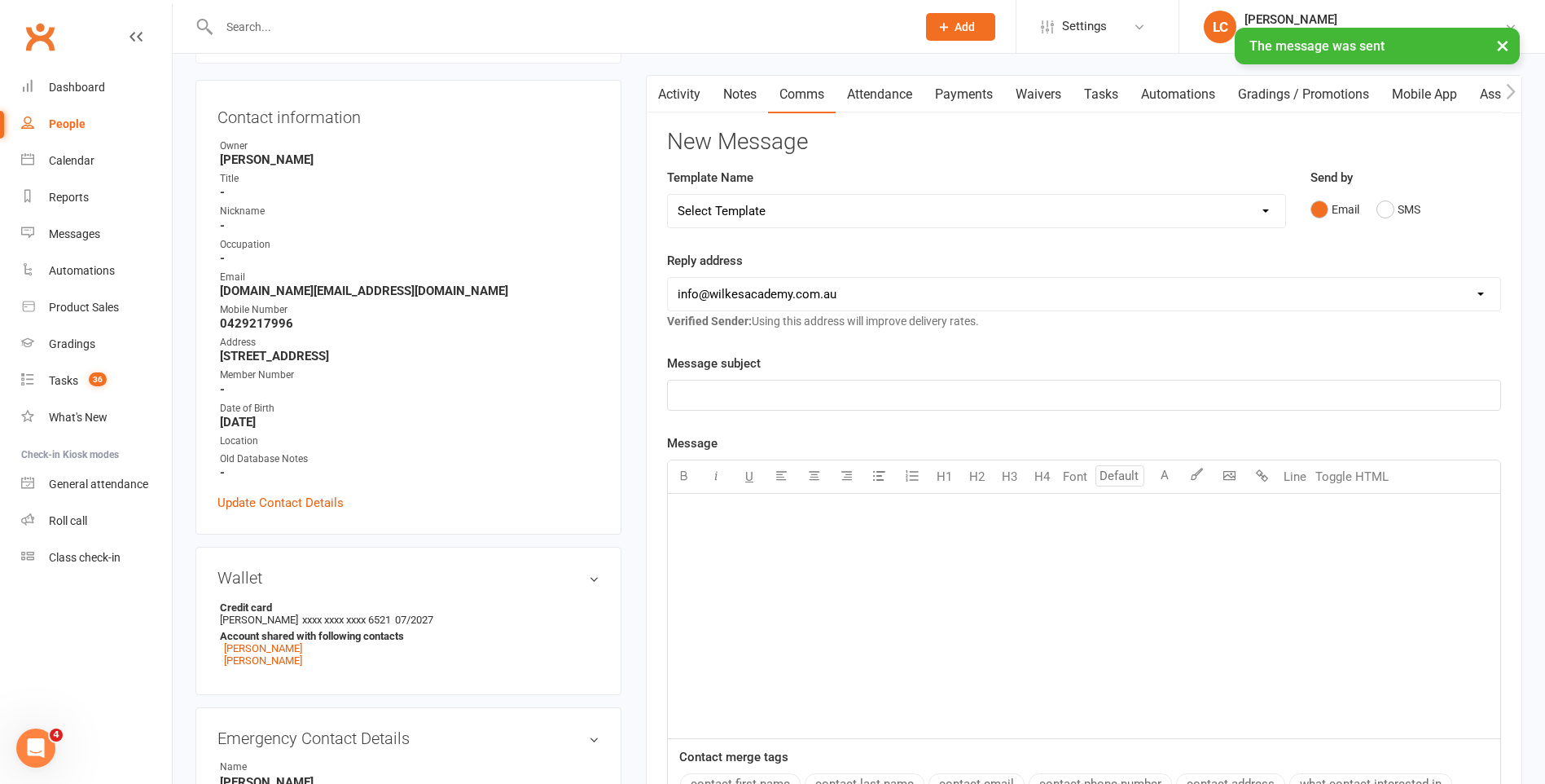
scroll to position [0, 0]
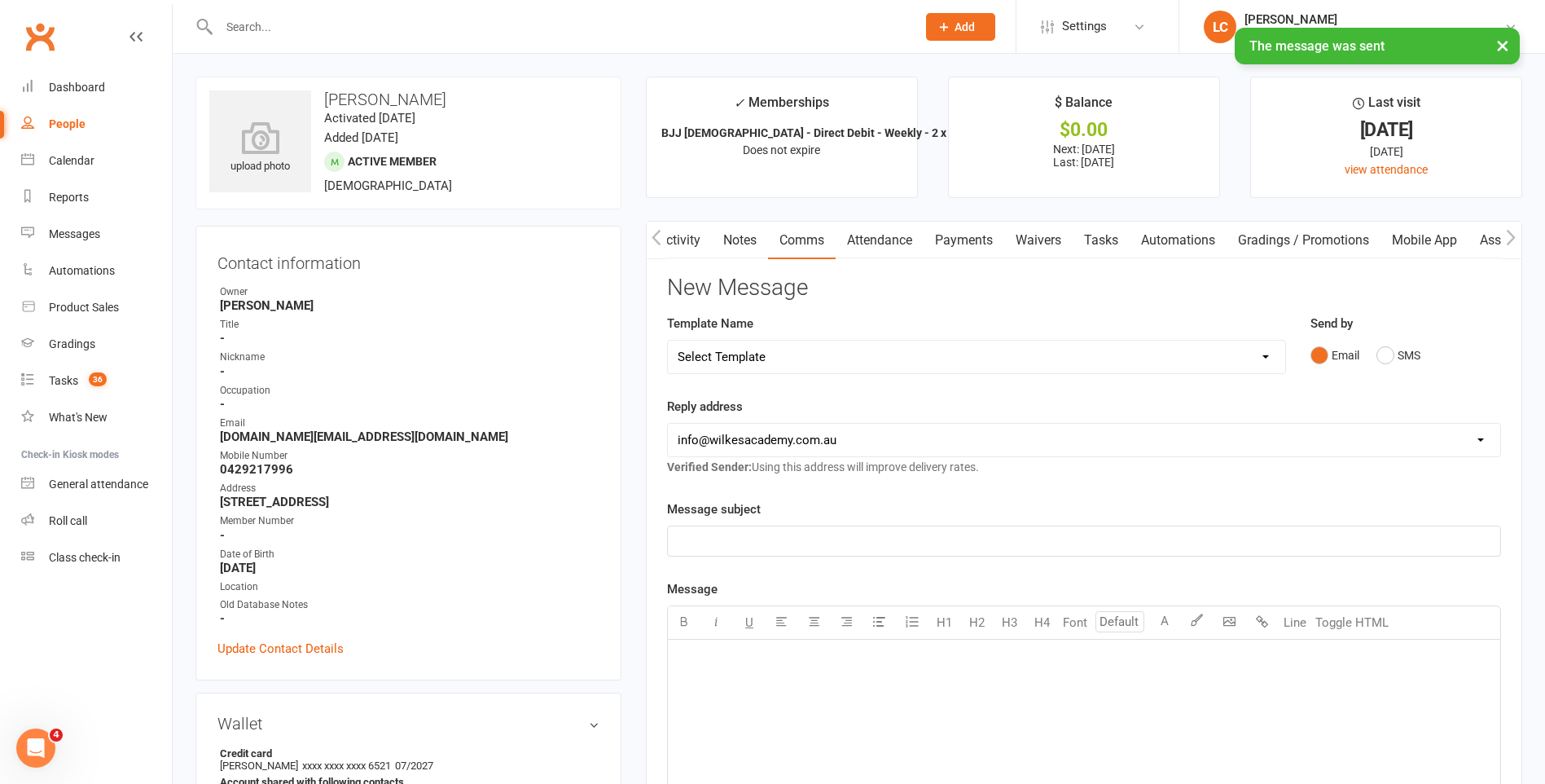
drag, startPoint x: 690, startPoint y: 237, endPoint x: 704, endPoint y: 266, distance: 32.2
click at [687, 237] on link "Activity" at bounding box center [680, 240] width 65 height 37
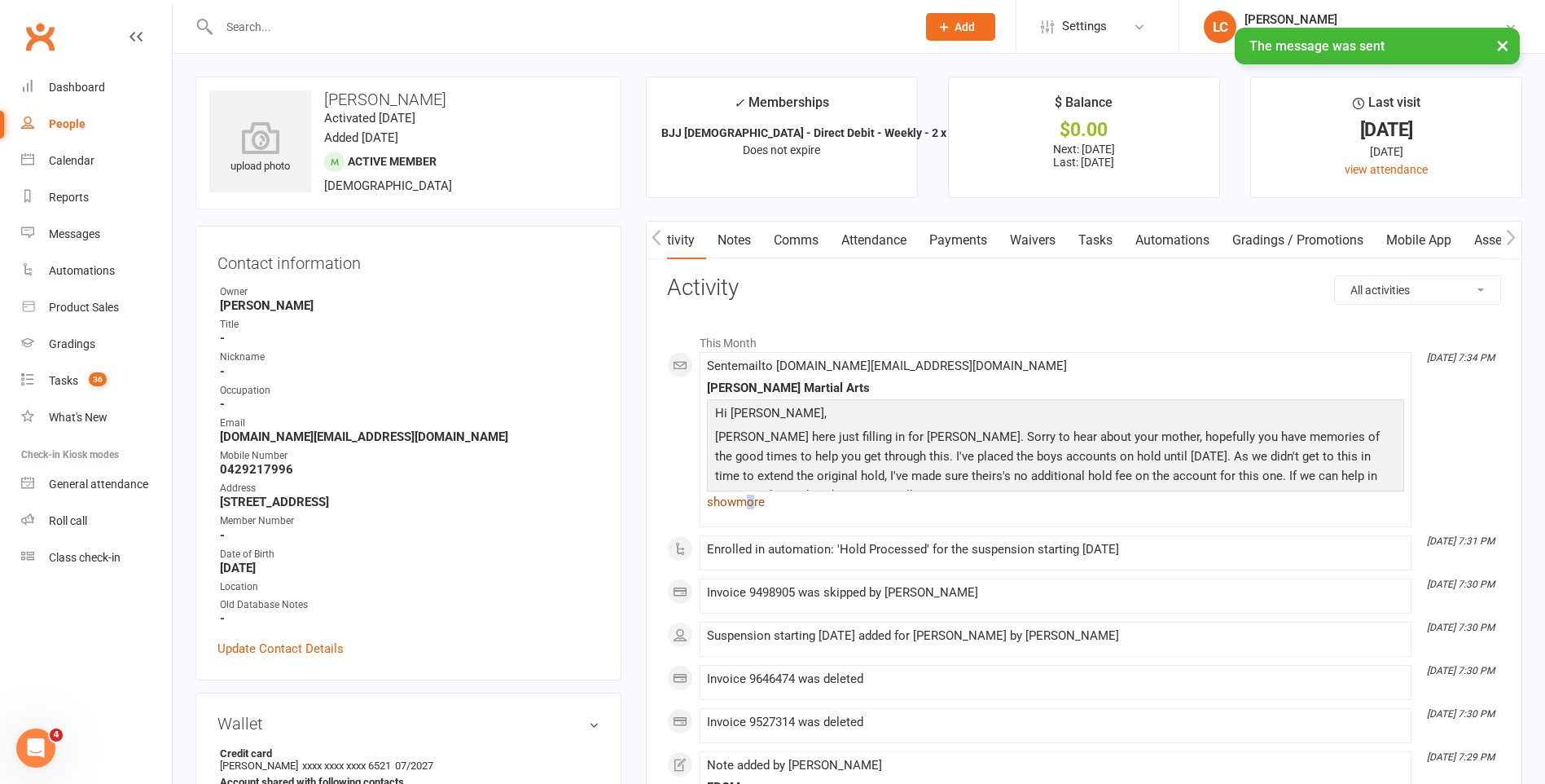
click at [752, 495] on link "show more" at bounding box center [1055, 502] width 698 height 22
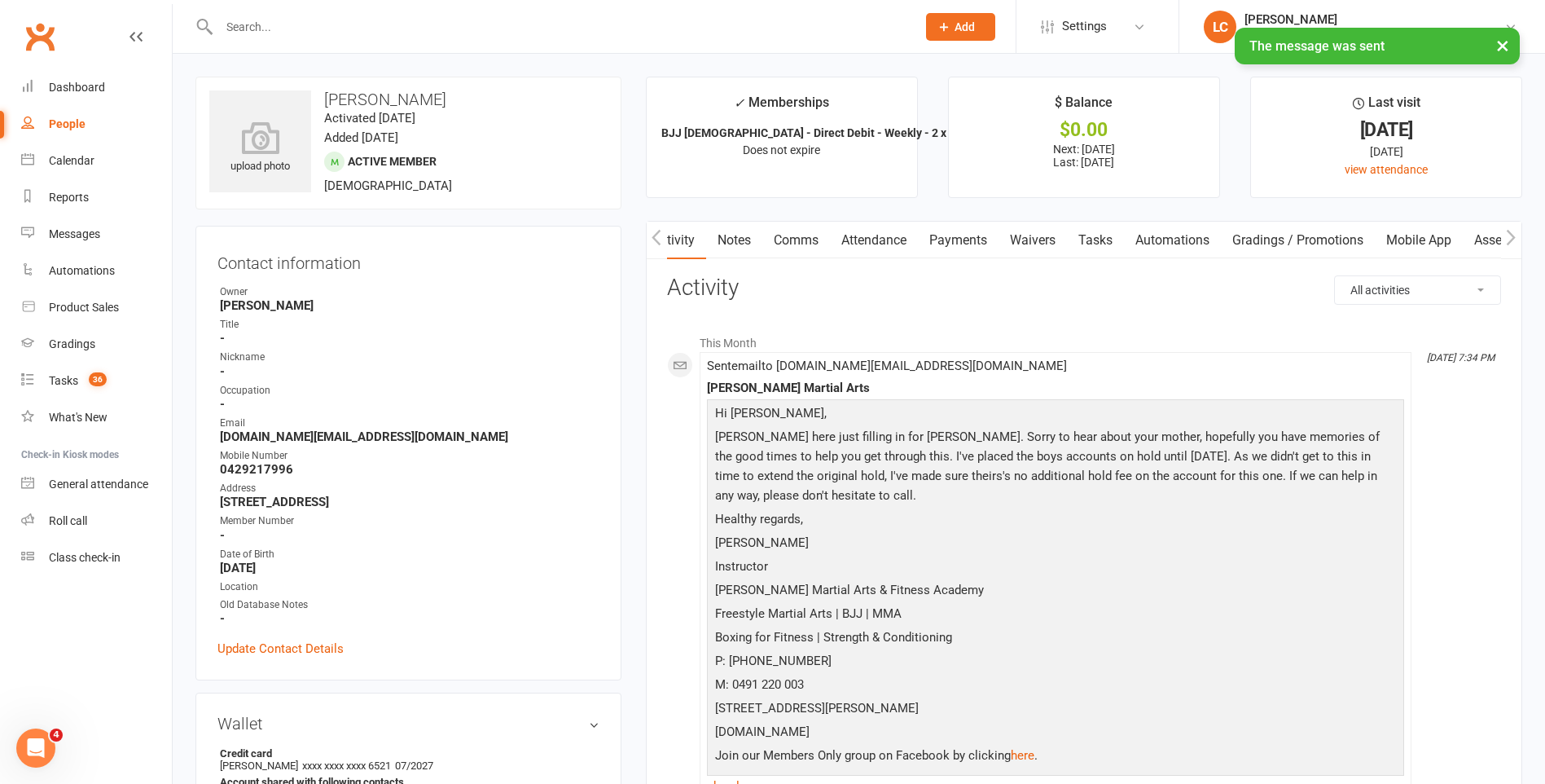
drag, startPoint x: 1088, startPoint y: 750, endPoint x: 708, endPoint y: 363, distance: 542.4
click at [708, 363] on span "Sent email to Lufan.wang@gmail.com Wilkes Martial Arts Hi Lufan, Lenny here jus…" at bounding box center [1055, 578] width 698 height 439
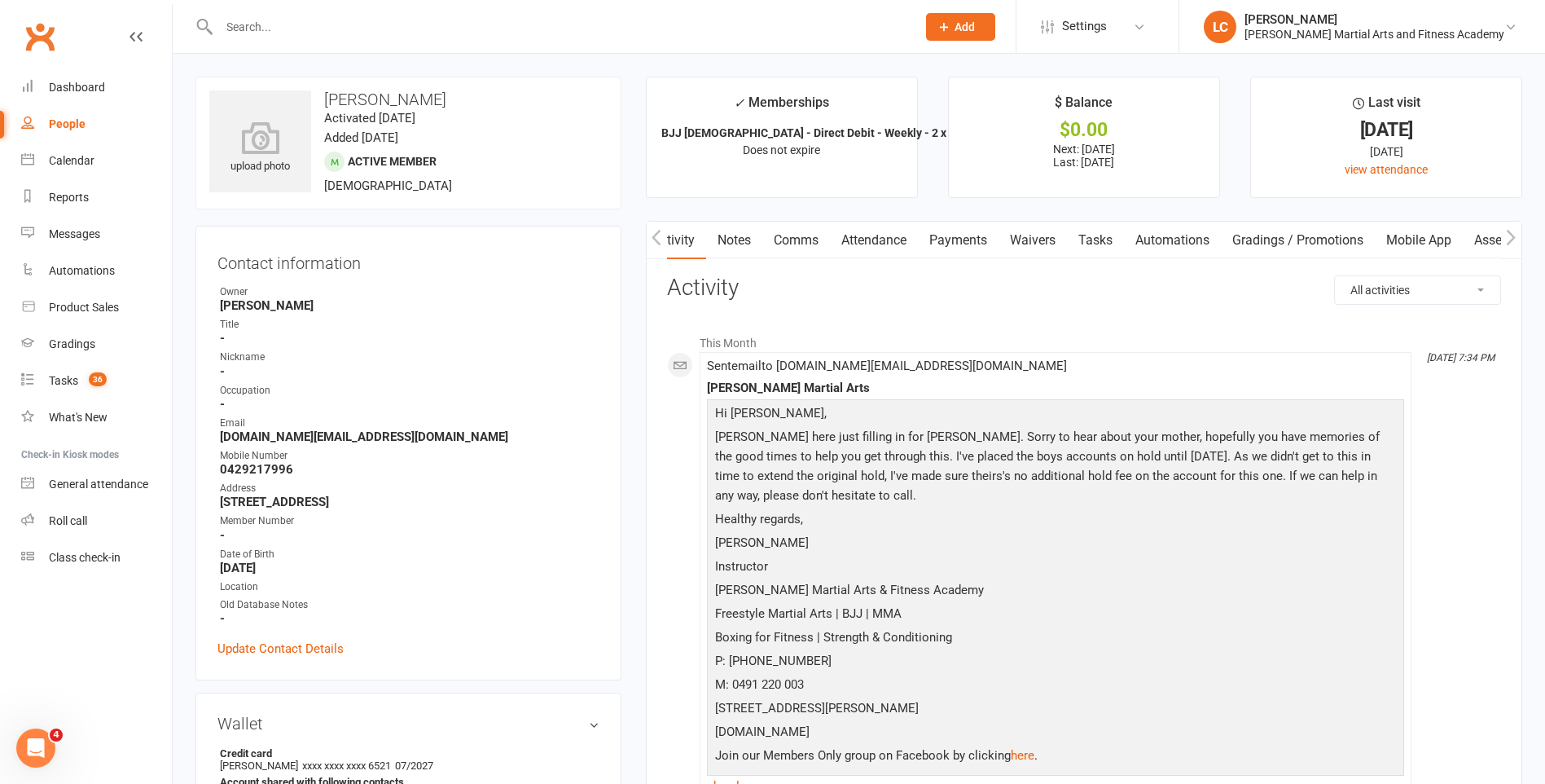
click at [901, 536] on p "[PERSON_NAME]" at bounding box center [1056, 544] width 689 height 23
click at [1073, 747] on p "Join our Members Only group on Facebook by clicking here ." at bounding box center [1056, 756] width 689 height 23
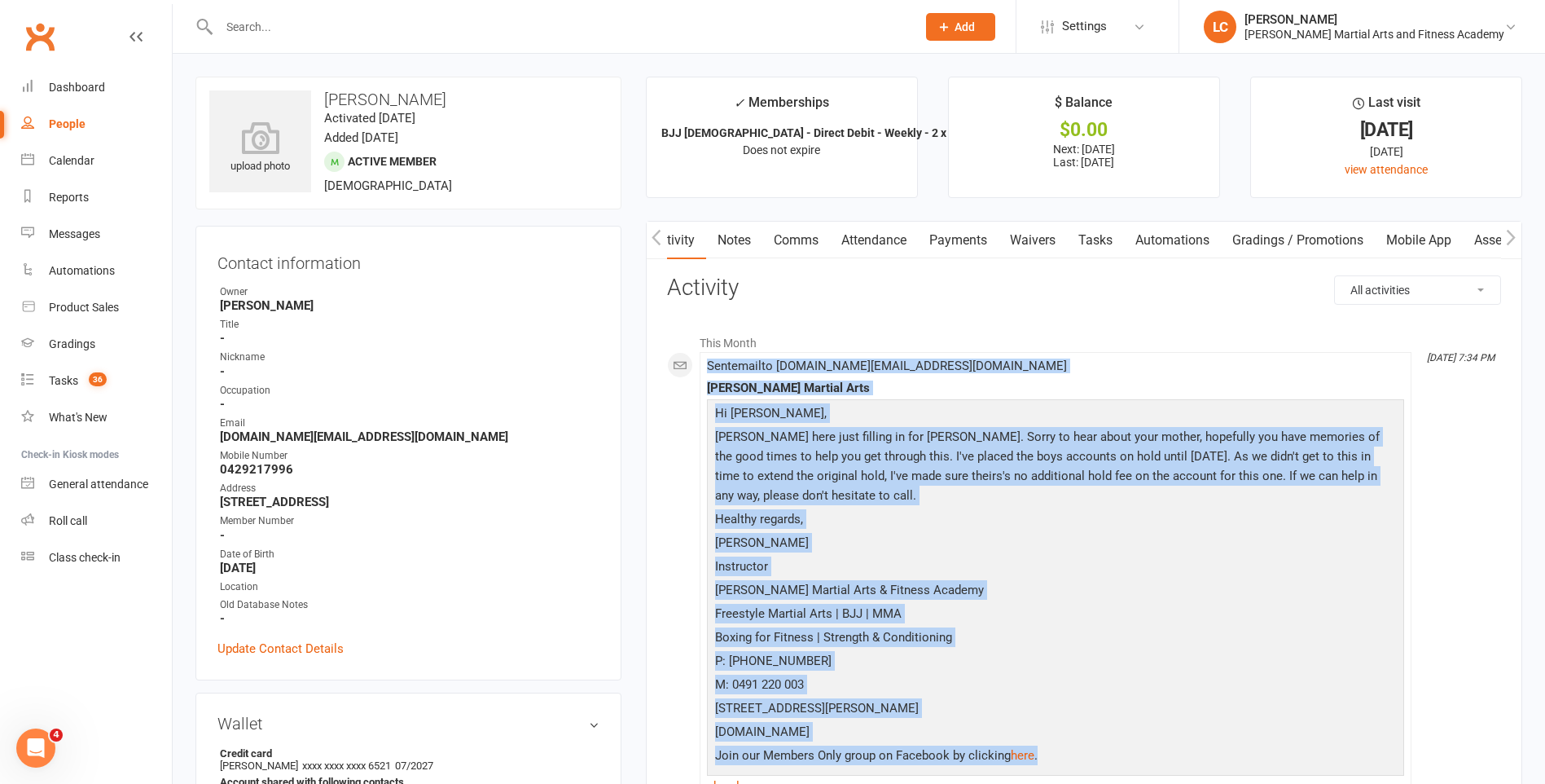
drag, startPoint x: 1074, startPoint y: 750, endPoint x: 689, endPoint y: 366, distance: 543.8
click at [699, 366] on li "Oct 14, 7:34 PM Sent email to Lufan.wang@gmail.com Wilkes Martial Arts Hi Lufan…" at bounding box center [1055, 581] width 712 height 459
drag, startPoint x: 689, startPoint y: 366, endPoint x: 731, endPoint y: 423, distance: 70.8
click at [740, 426] on p "Lenny here just filling in for Jackson. Sorry to hear about your mother, hopefu…" at bounding box center [1056, 467] width 689 height 82
drag, startPoint x: 712, startPoint y: 413, endPoint x: 1095, endPoint y: 763, distance: 518.8
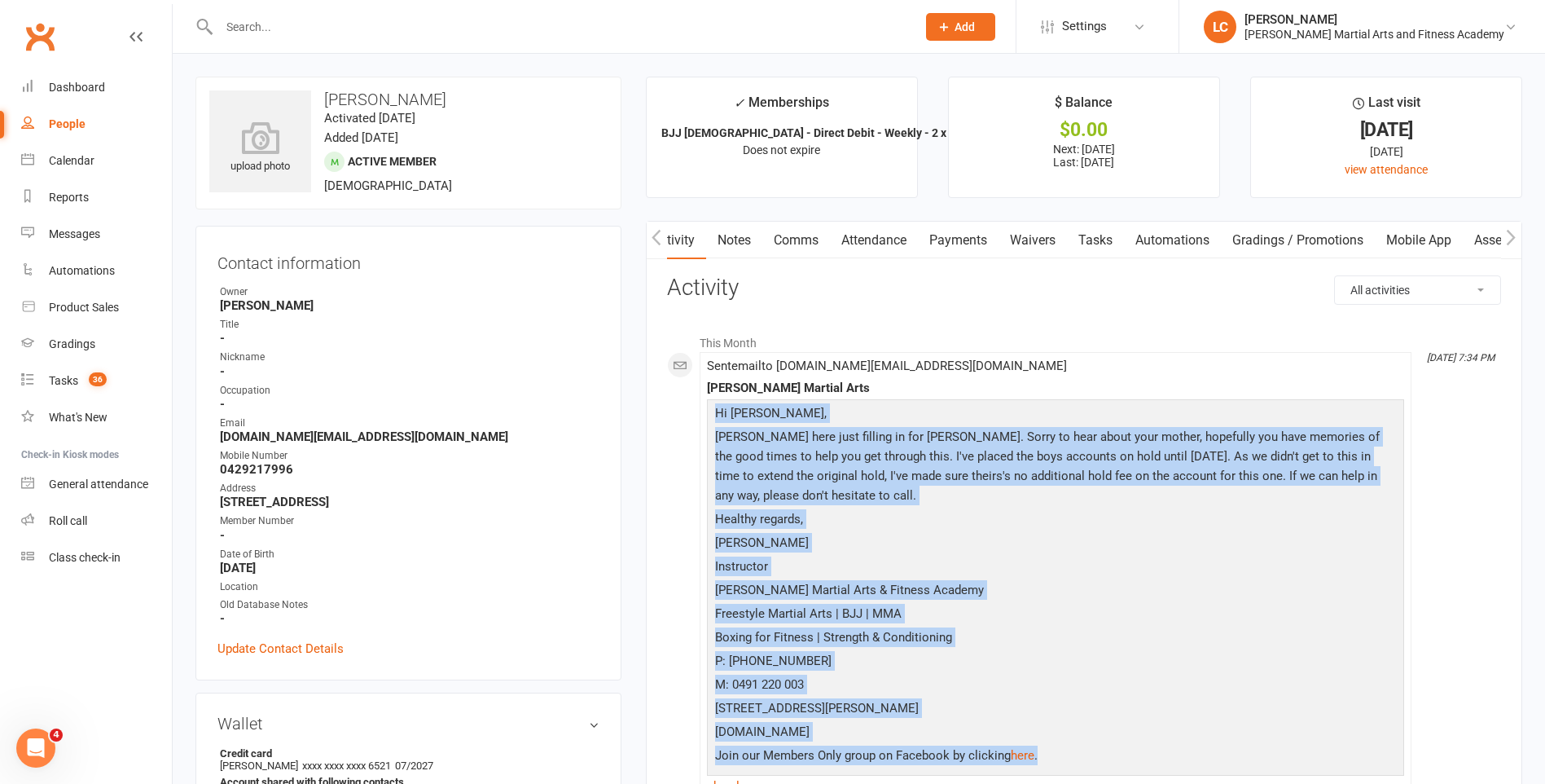
click at [1095, 763] on div "Hi Lufan, Lenny here just filling in for Jackson. Sorry to hear about your moth…" at bounding box center [1056, 586] width 689 height 366
copy div "Hi Lufan, Lenny here just filling in for Jackson. Sorry to hear about your moth…"
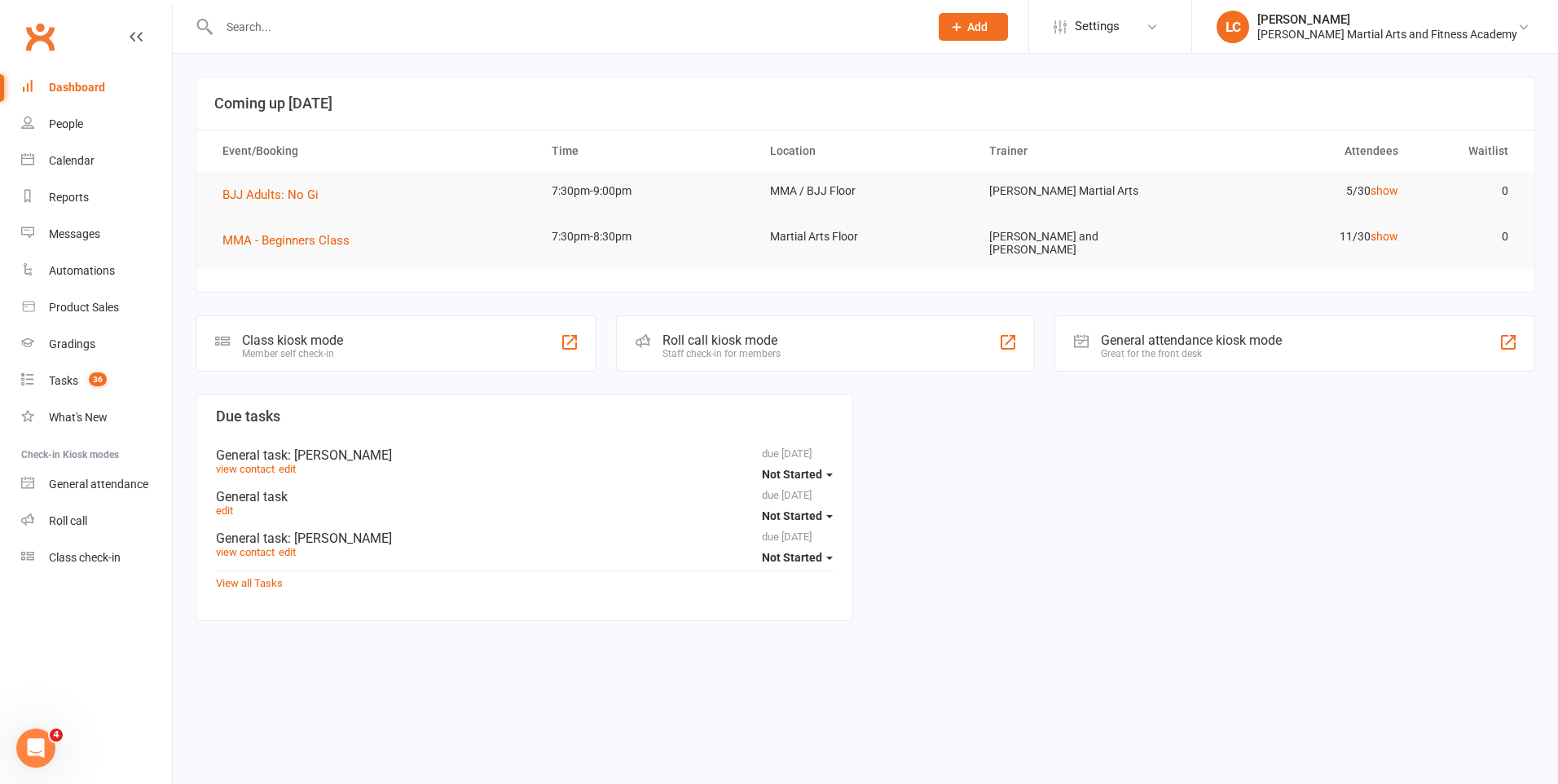
drag, startPoint x: 333, startPoint y: 47, endPoint x: 322, endPoint y: 35, distance: 16.3
click at [330, 46] on div at bounding box center [556, 26] width 722 height 53
click at [322, 35] on input "text" at bounding box center [565, 27] width 703 height 22
paste input "Hi [PERSON_NAME], No worries, please go ahead and set it to the maximum 6 month…"
type input "Hi [PERSON_NAME], No worries, please go ahead and set it to the maximum 6 month…"
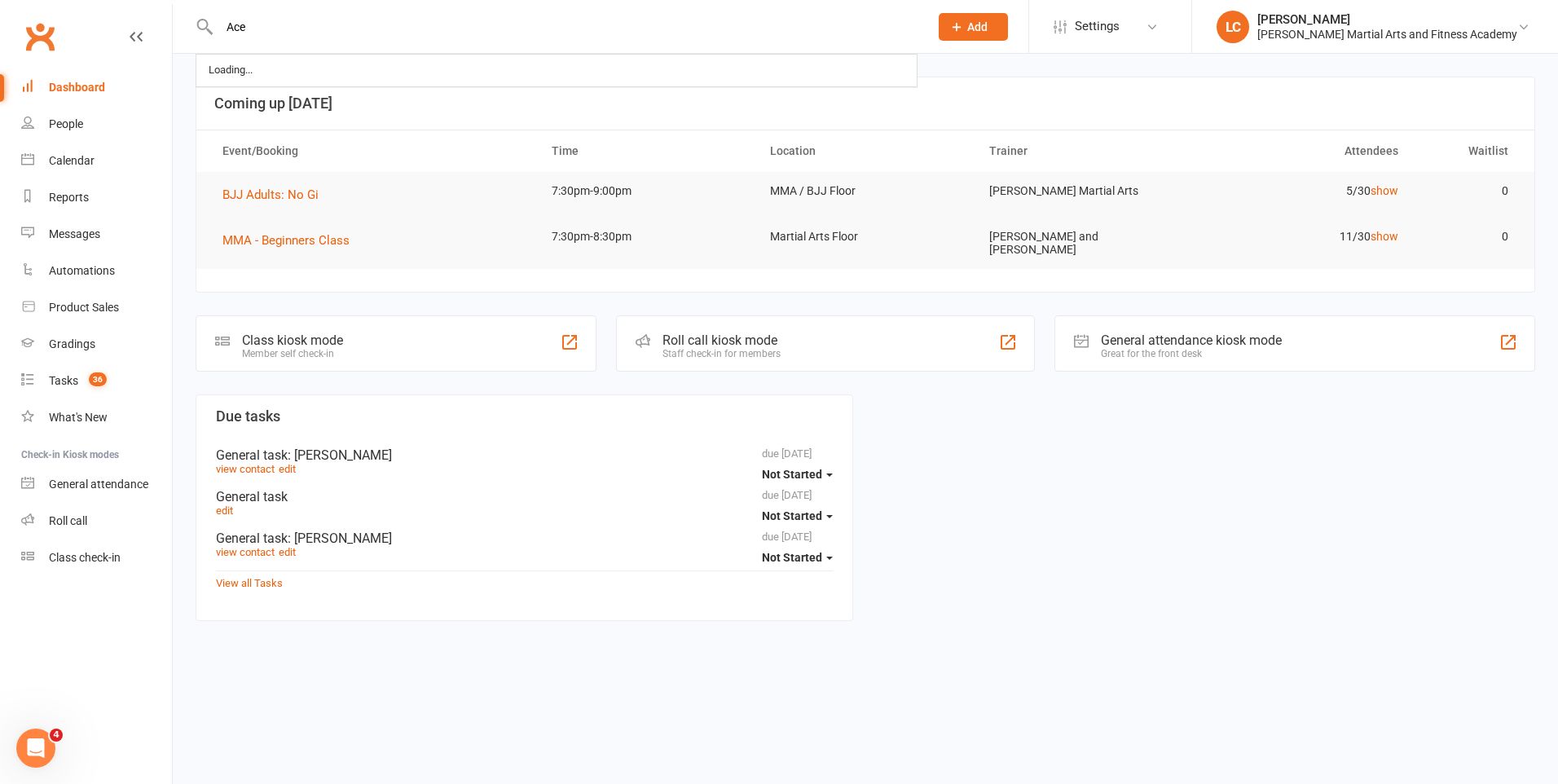
type input "Ace"
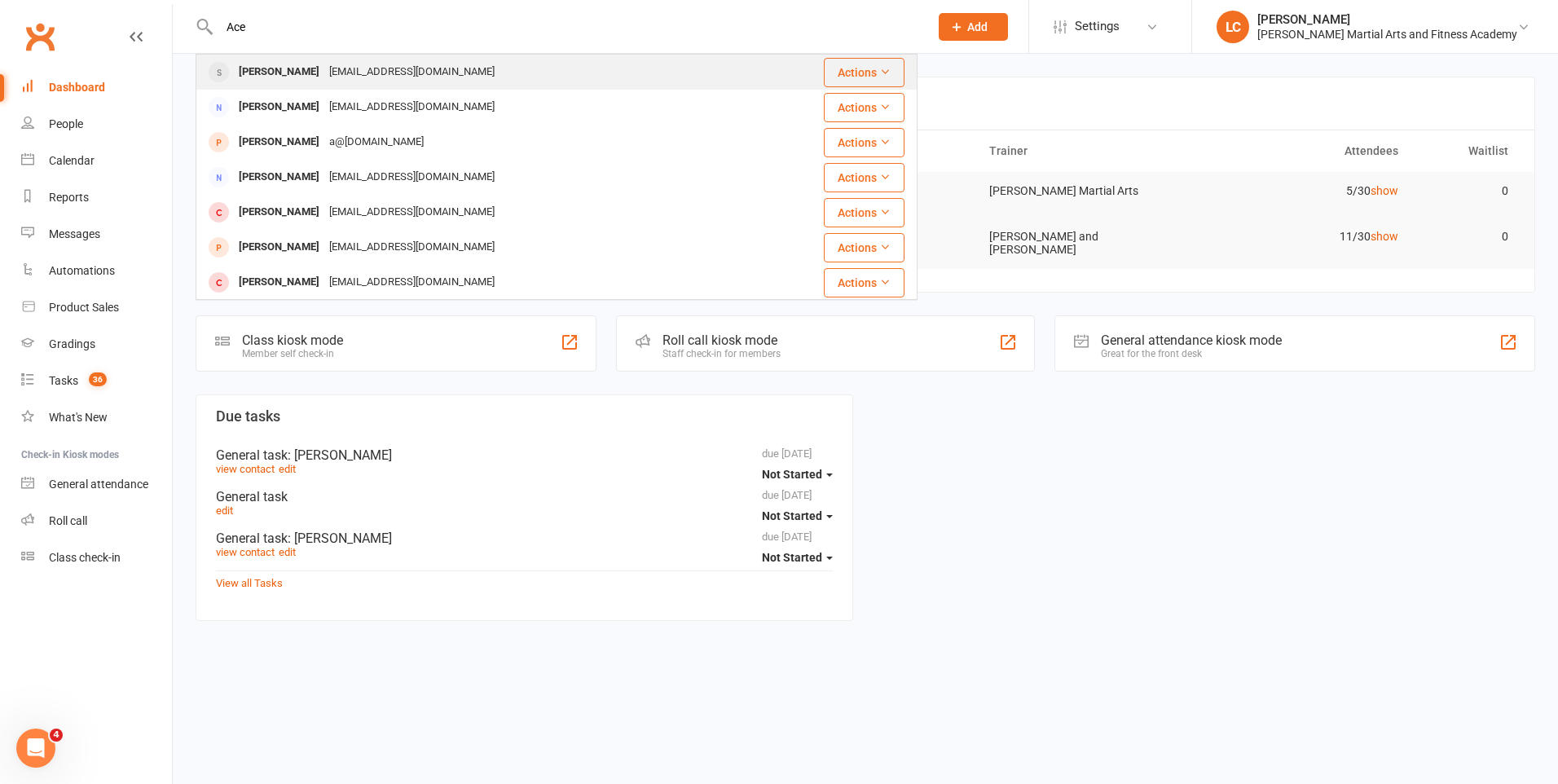
click at [325, 68] on div "[EMAIL_ADDRESS][DOMAIN_NAME]" at bounding box center [412, 72] width 175 height 23
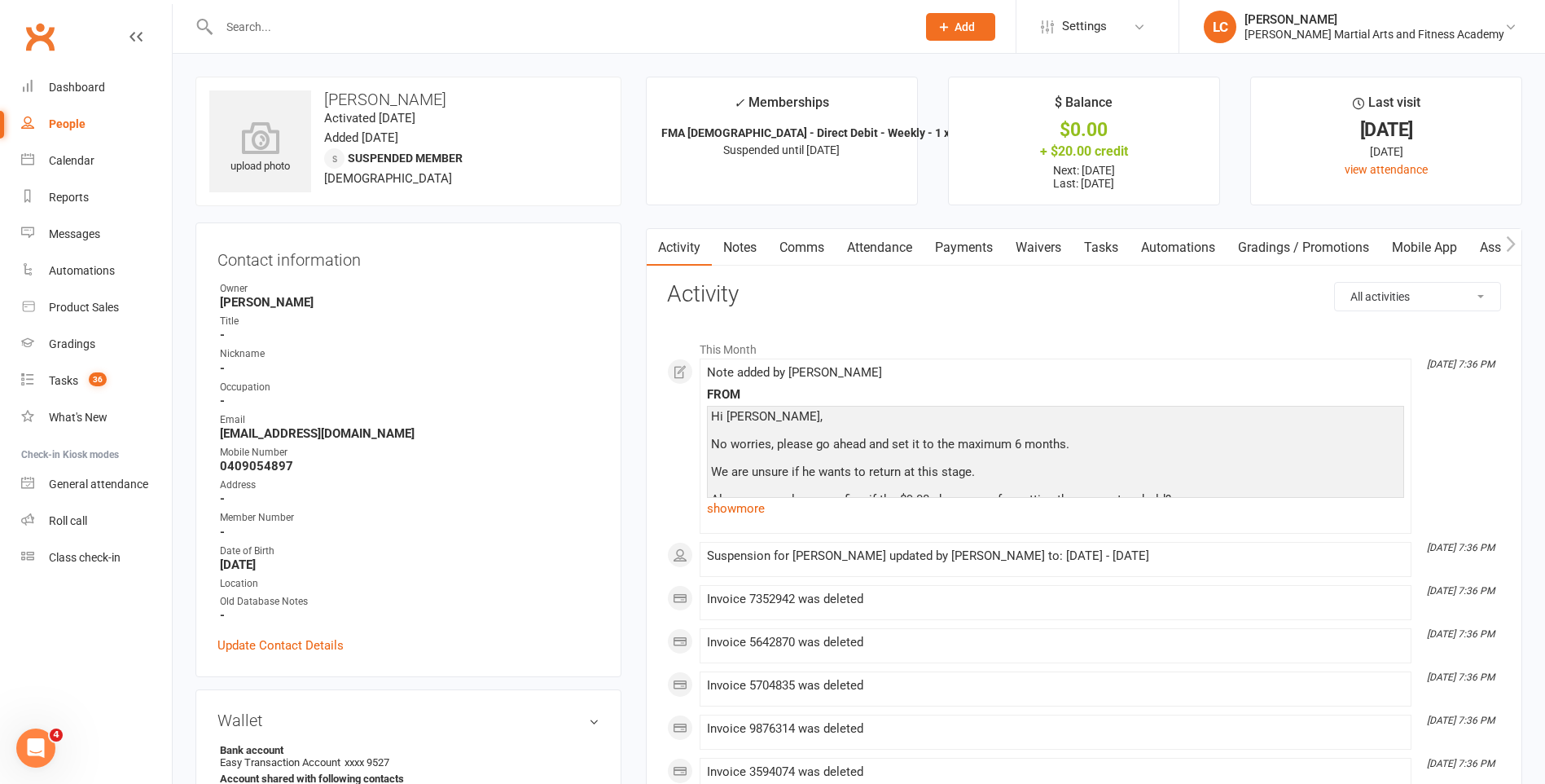
drag, startPoint x: 971, startPoint y: 250, endPoint x: 979, endPoint y: 261, distance: 13.6
click at [973, 249] on link "Payments" at bounding box center [964, 248] width 81 height 37
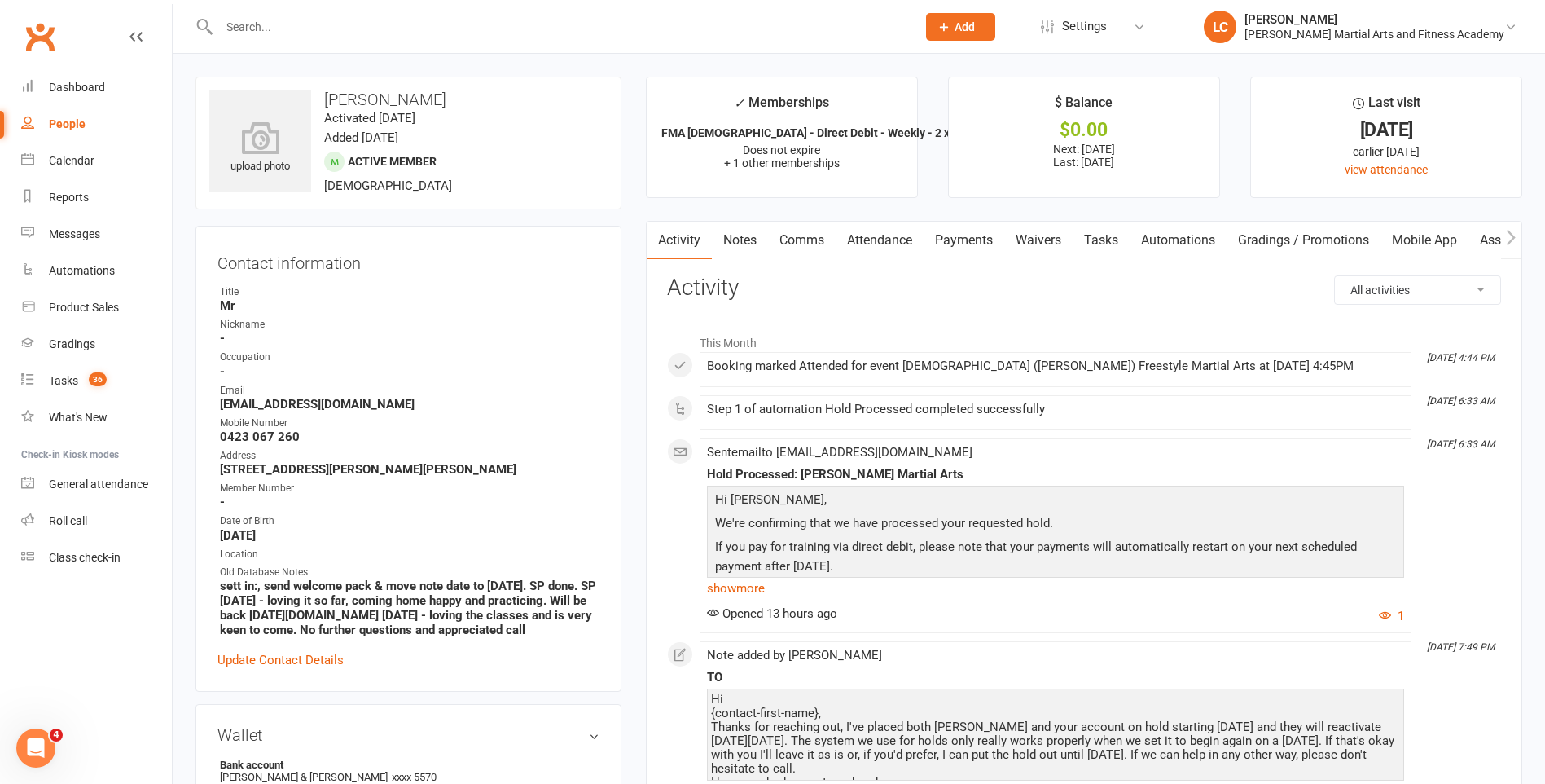
click at [757, 235] on link "Notes" at bounding box center [740, 240] width 56 height 37
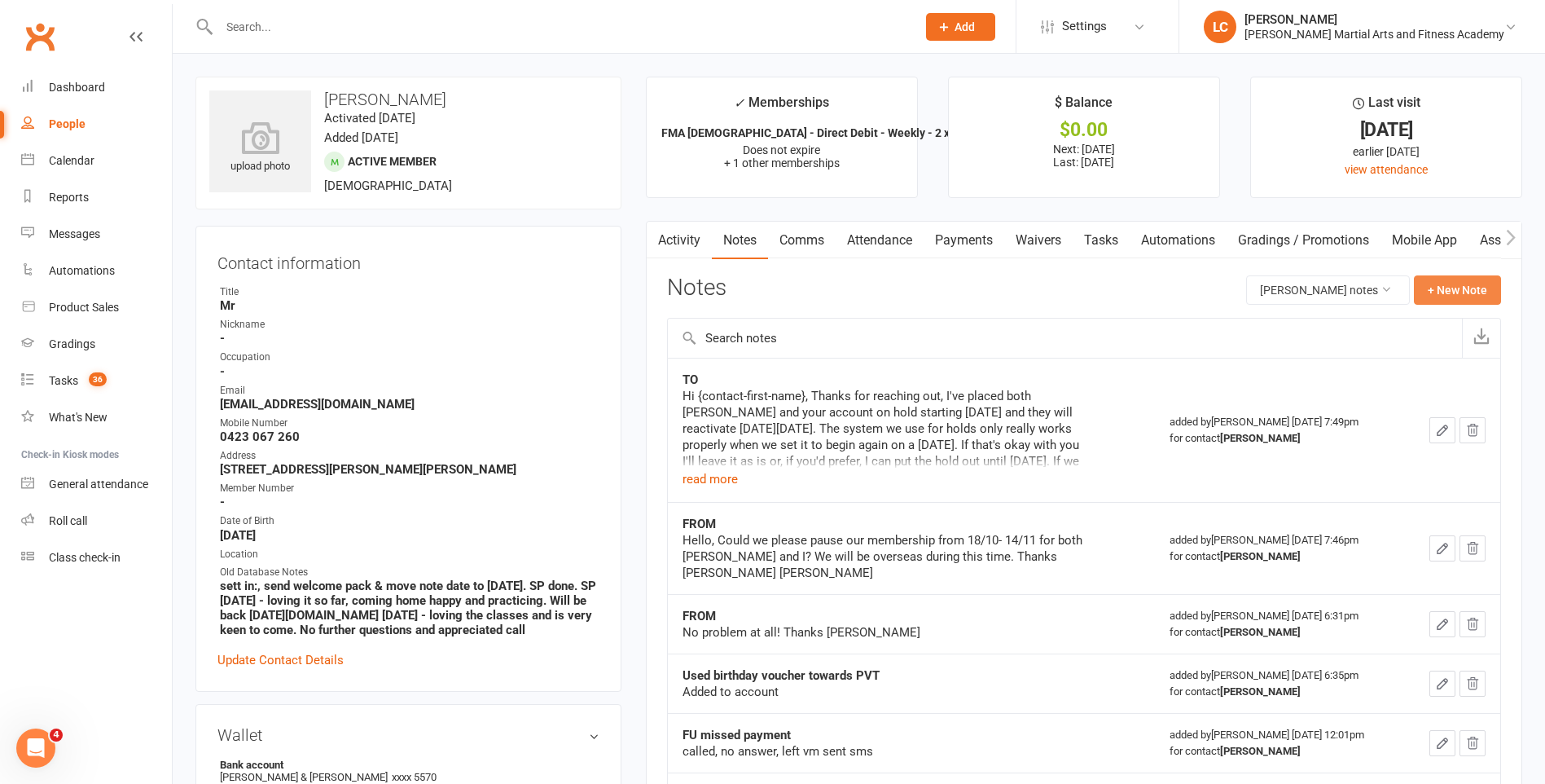
click at [1467, 283] on button "+ New Note" at bounding box center [1458, 290] width 88 height 29
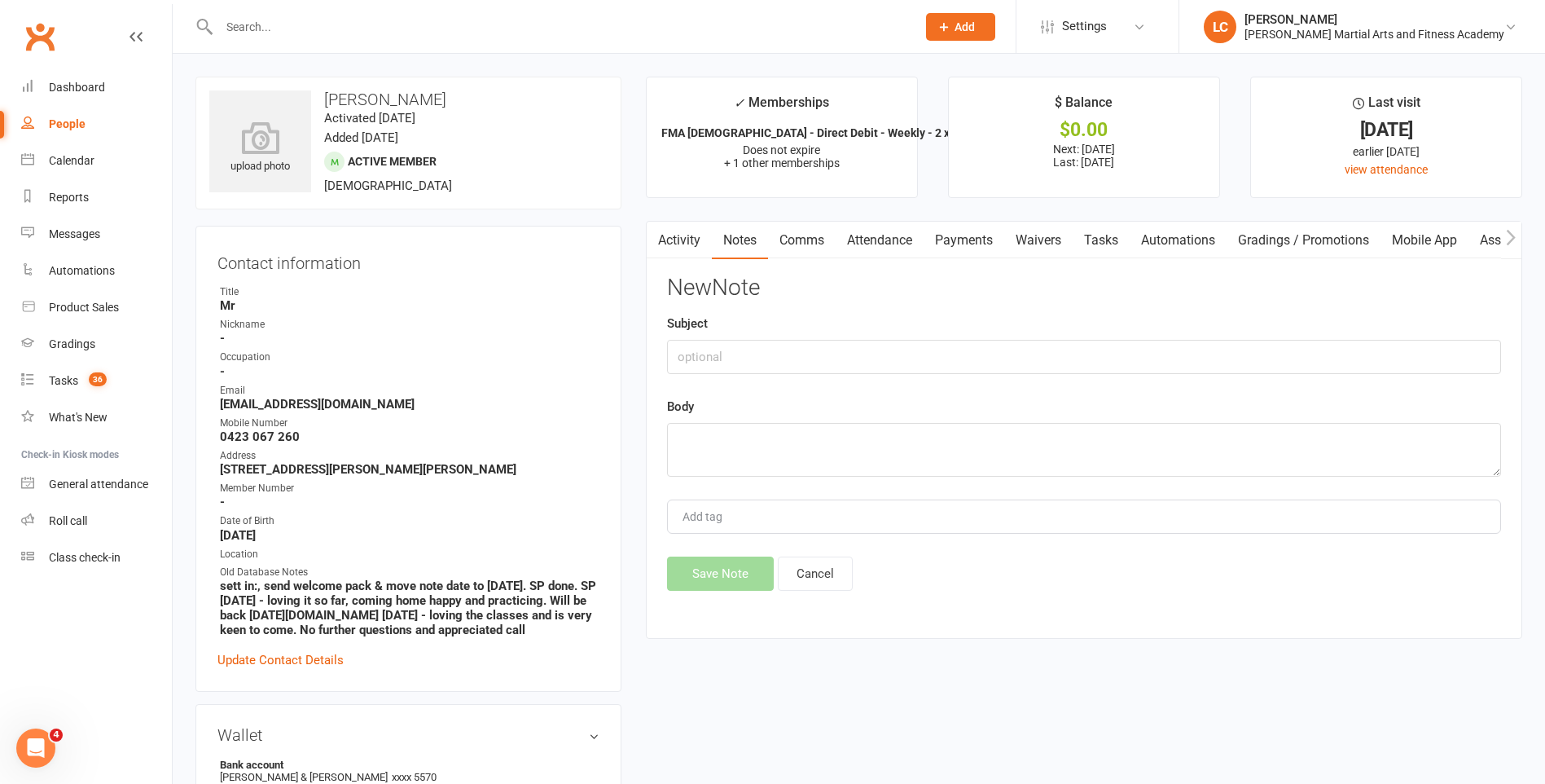
click at [758, 337] on div "Subject" at bounding box center [1084, 344] width 834 height 61
click at [771, 348] on input "text" at bounding box center [1084, 357] width 834 height 34
type input "FROM"
click at [737, 465] on textarea at bounding box center [1084, 450] width 834 height 54
paste textarea "Thanks [PERSON_NAME]. That’s all good! [PERSON_NAME] [PERSON_NAME]"
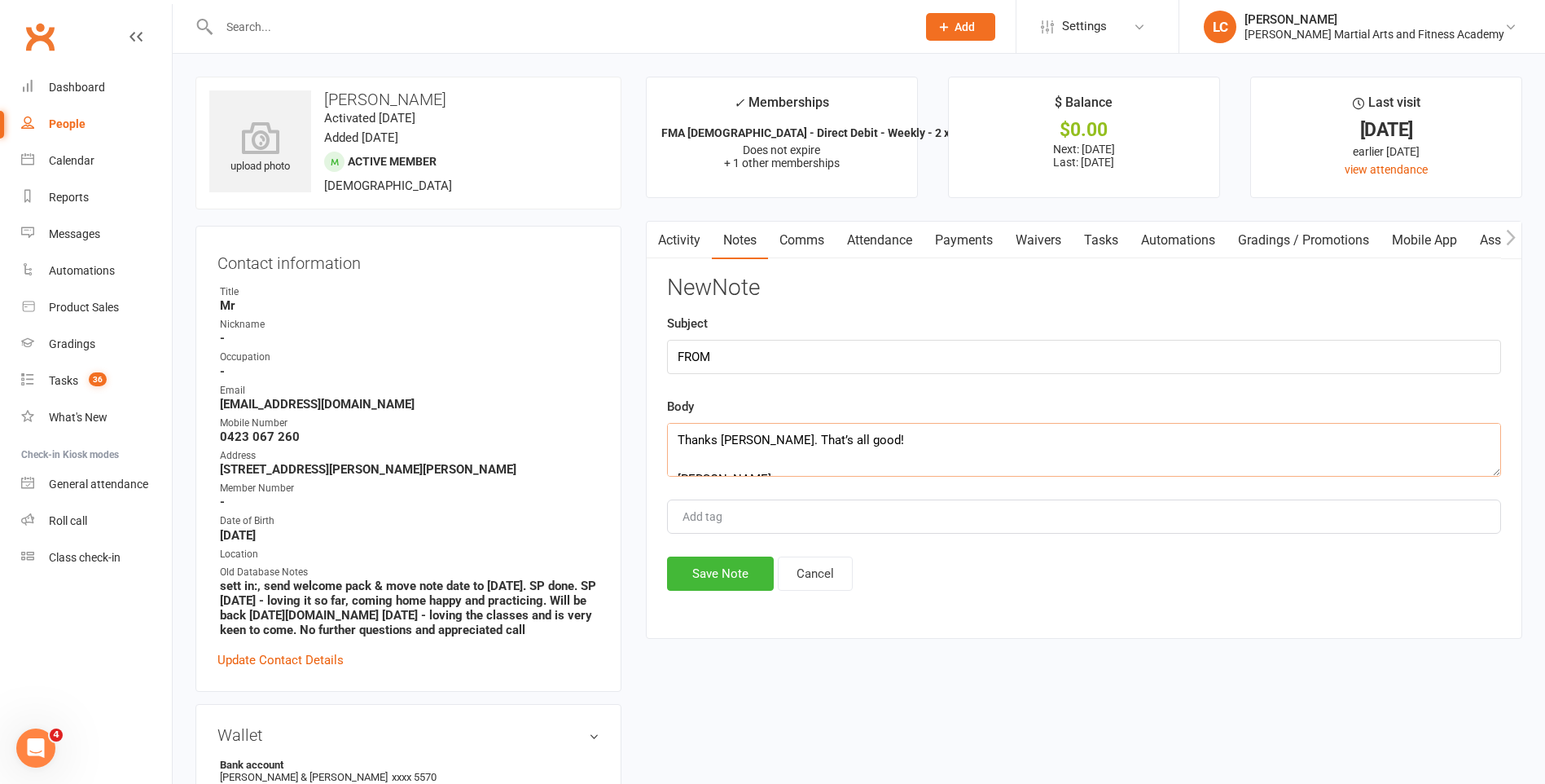
scroll to position [88, 0]
type textarea "Thanks [PERSON_NAME]. That’s all good! [PERSON_NAME] [PERSON_NAME]"
click at [732, 590] on button "Save Note" at bounding box center [720, 573] width 107 height 34
